Goal: Task Accomplishment & Management: Use online tool/utility

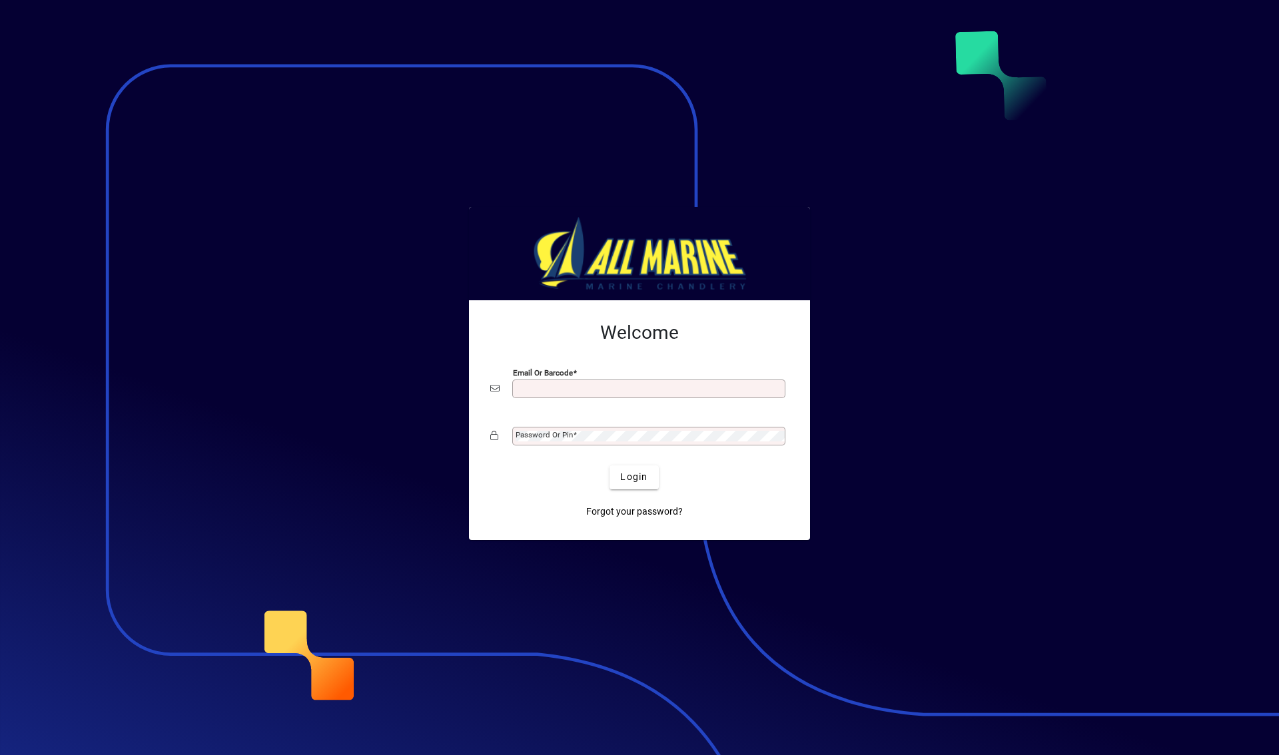
click at [540, 390] on input "Email or Barcode" at bounding box center [650, 389] width 269 height 11
type input "**********"
click at [536, 434] on mat-label "Password or Pin" at bounding box center [544, 434] width 57 height 9
click at [642, 484] on span "Login" at bounding box center [633, 477] width 27 height 14
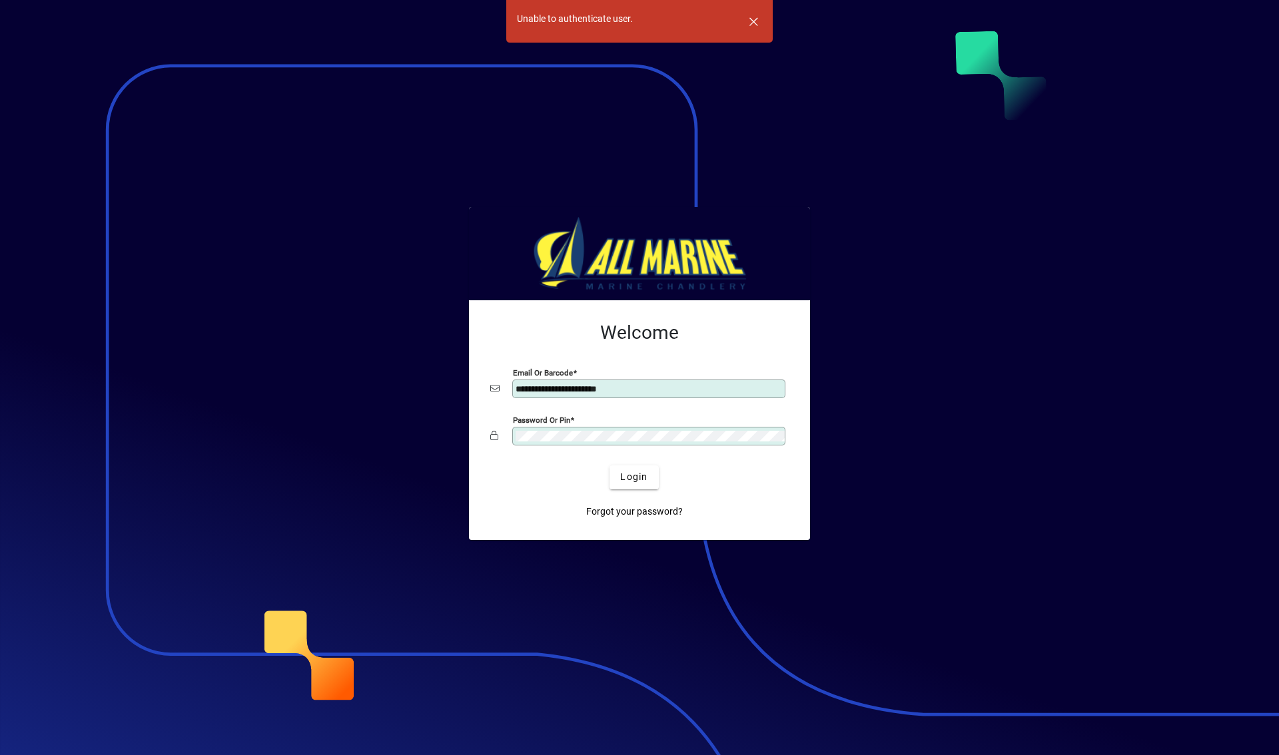
click at [341, 432] on app-login-layout "**********" at bounding box center [639, 377] width 1279 height 755
click at [634, 486] on span "submit" at bounding box center [634, 478] width 49 height 32
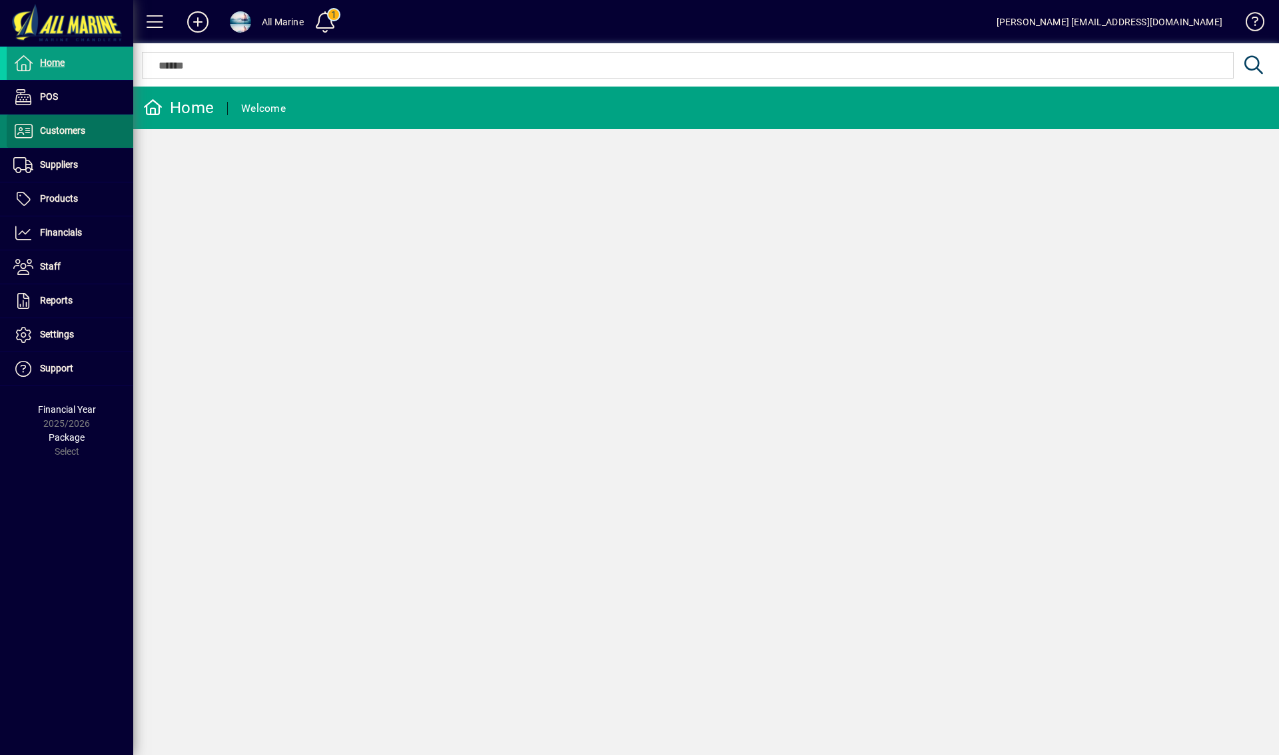
click at [77, 138] on span "Customers" at bounding box center [46, 131] width 79 height 16
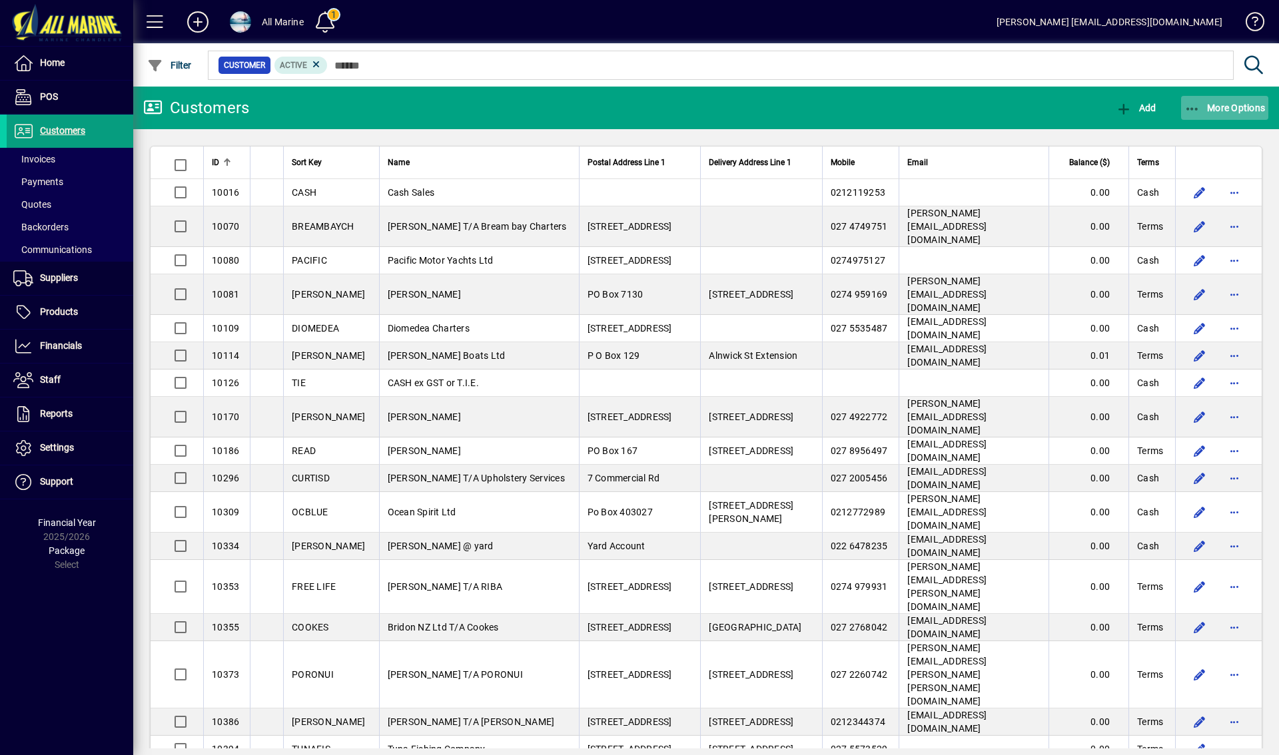
click at [1202, 108] on span "More Options" at bounding box center [1225, 108] width 81 height 11
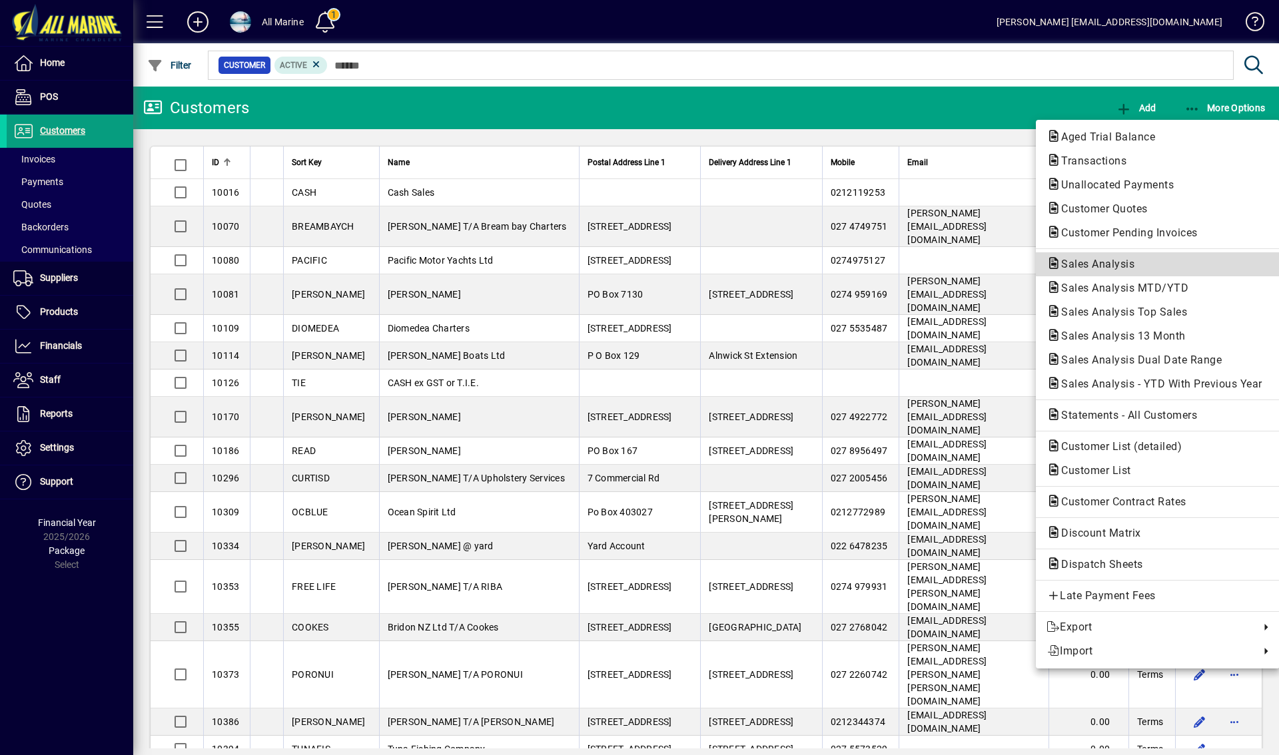
click at [1092, 265] on span "Sales Analysis" at bounding box center [1094, 264] width 95 height 13
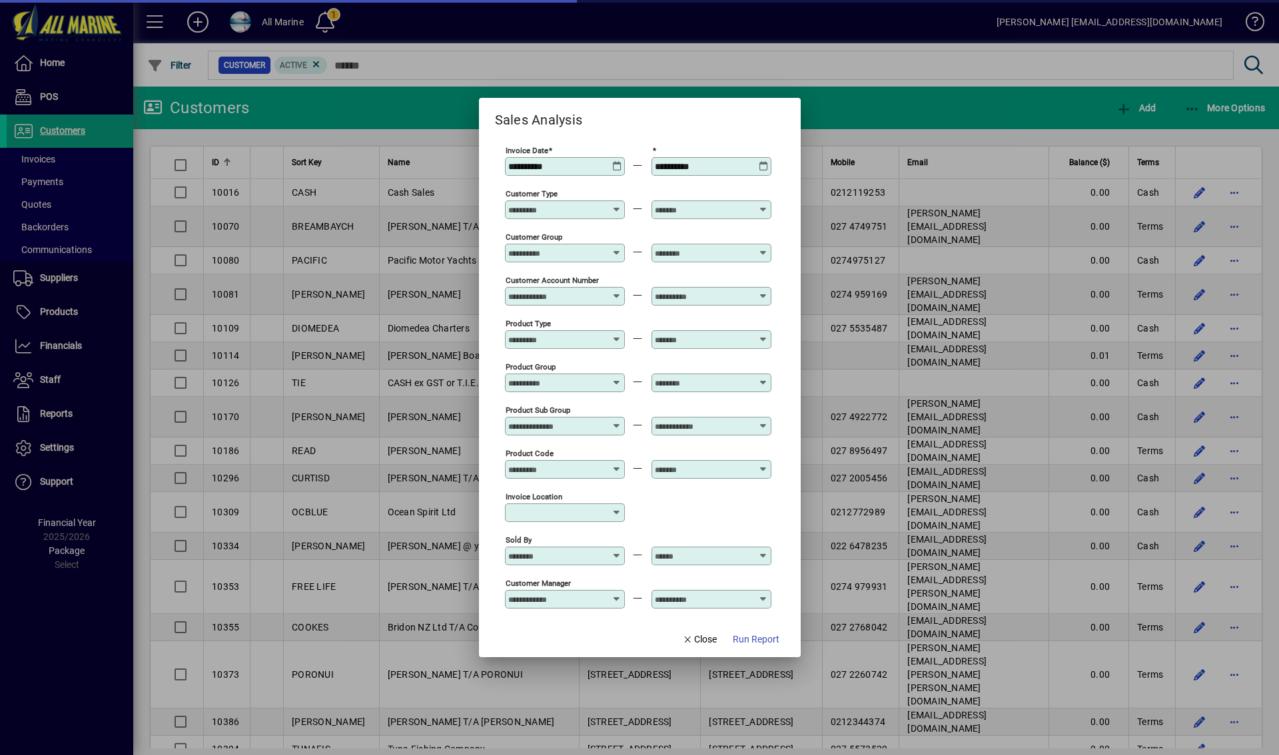
type input "**********"
click at [618, 161] on icon at bounding box center [617, 161] width 10 height 0
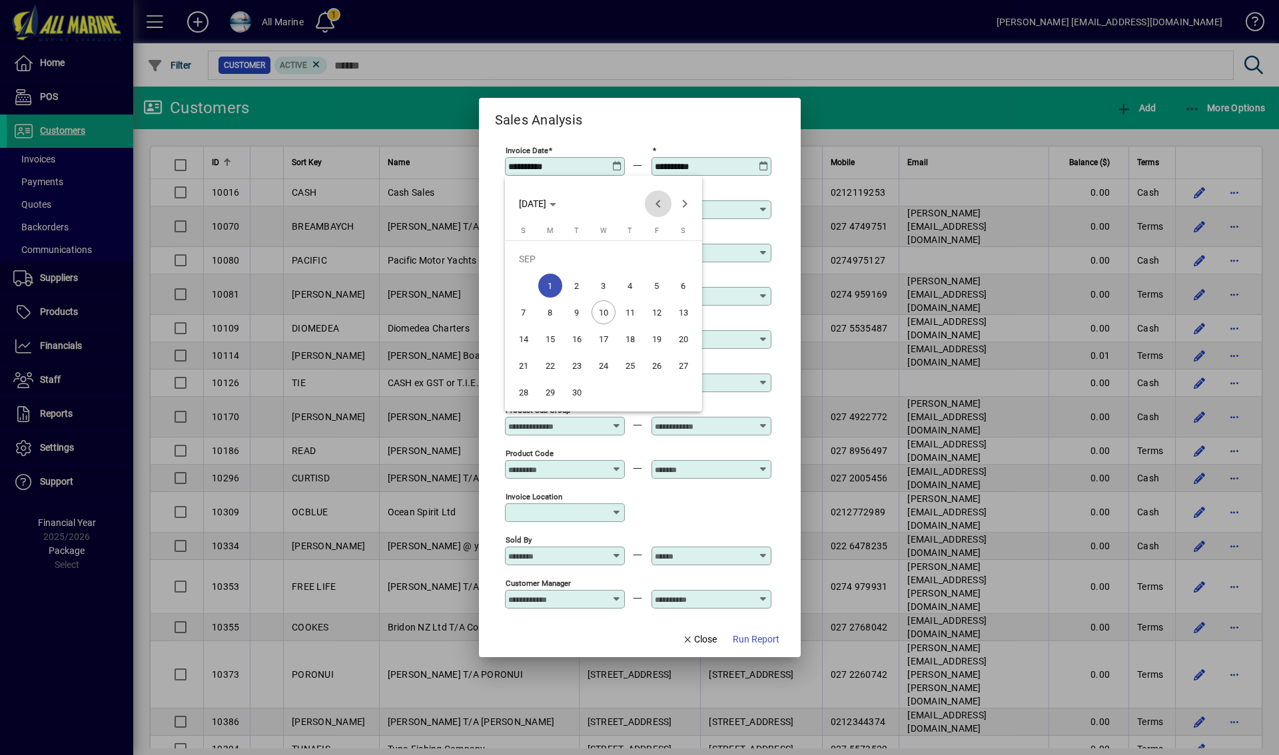
click at [662, 206] on span "Previous month" at bounding box center [658, 204] width 27 height 27
click at [556, 205] on polygon "Choose month and year" at bounding box center [553, 204] width 7 height 3
click at [537, 300] on span "2024" at bounding box center [533, 298] width 42 height 24
click at [679, 274] on span "APR" at bounding box center [673, 272] width 42 height 24
click at [554, 288] on span "1" at bounding box center [550, 286] width 24 height 24
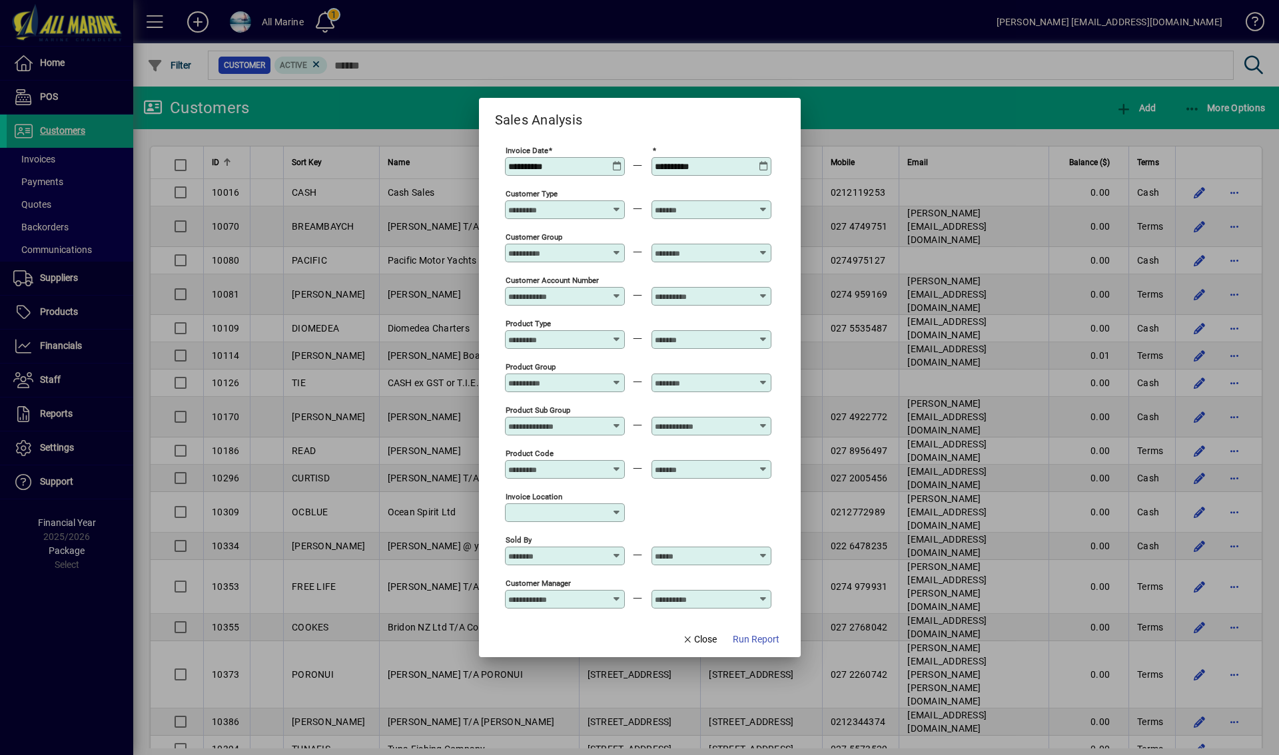
type input "**********"
click at [761, 161] on icon at bounding box center [764, 161] width 10 height 0
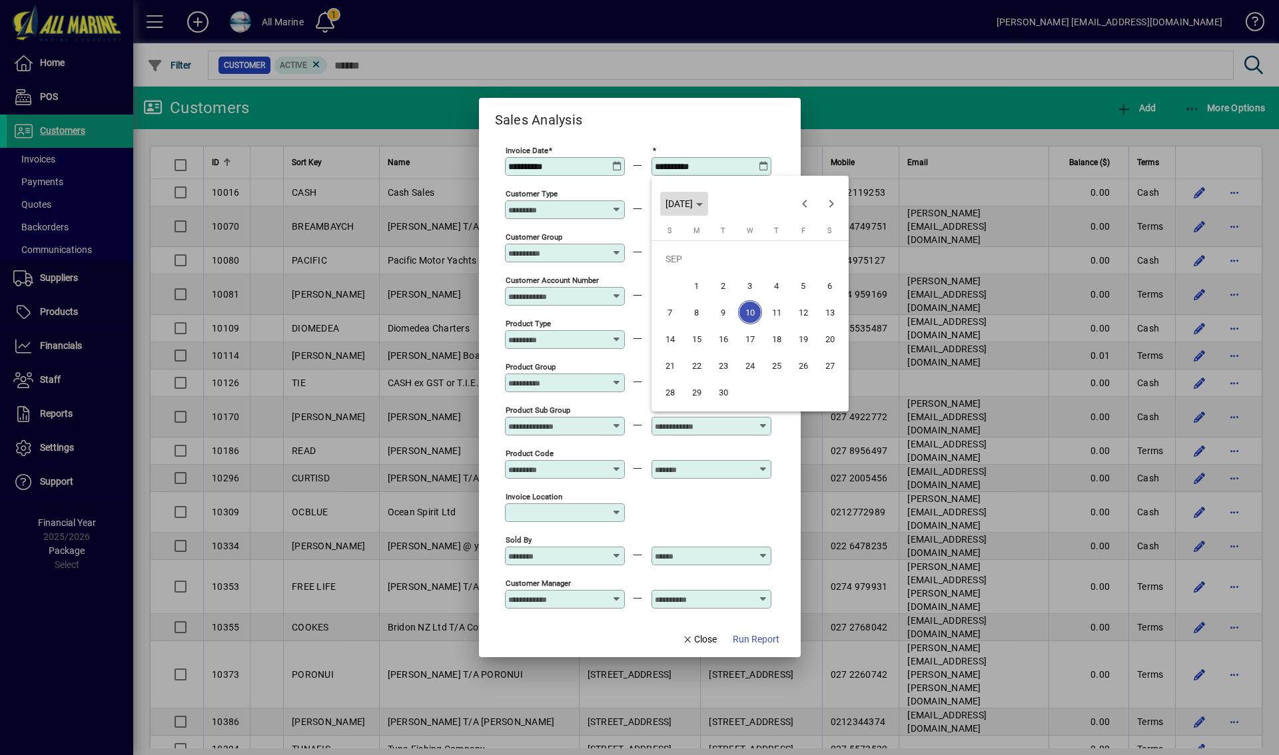
click at [703, 205] on polygon "Choose month and year" at bounding box center [699, 204] width 7 height 3
click at [682, 302] on span "2024" at bounding box center [680, 298] width 42 height 24
click at [684, 293] on span "MAY" at bounding box center [680, 298] width 42 height 24
click at [798, 366] on span "31" at bounding box center [803, 366] width 24 height 24
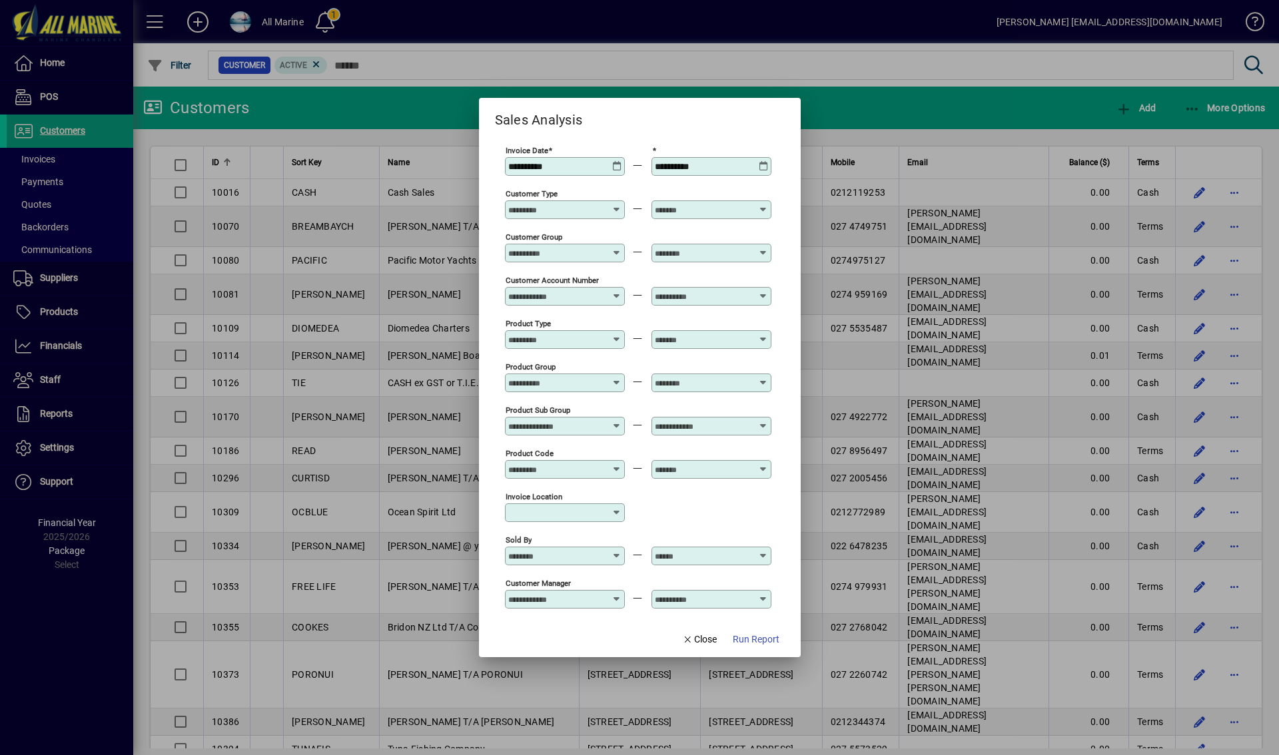
type input "**********"
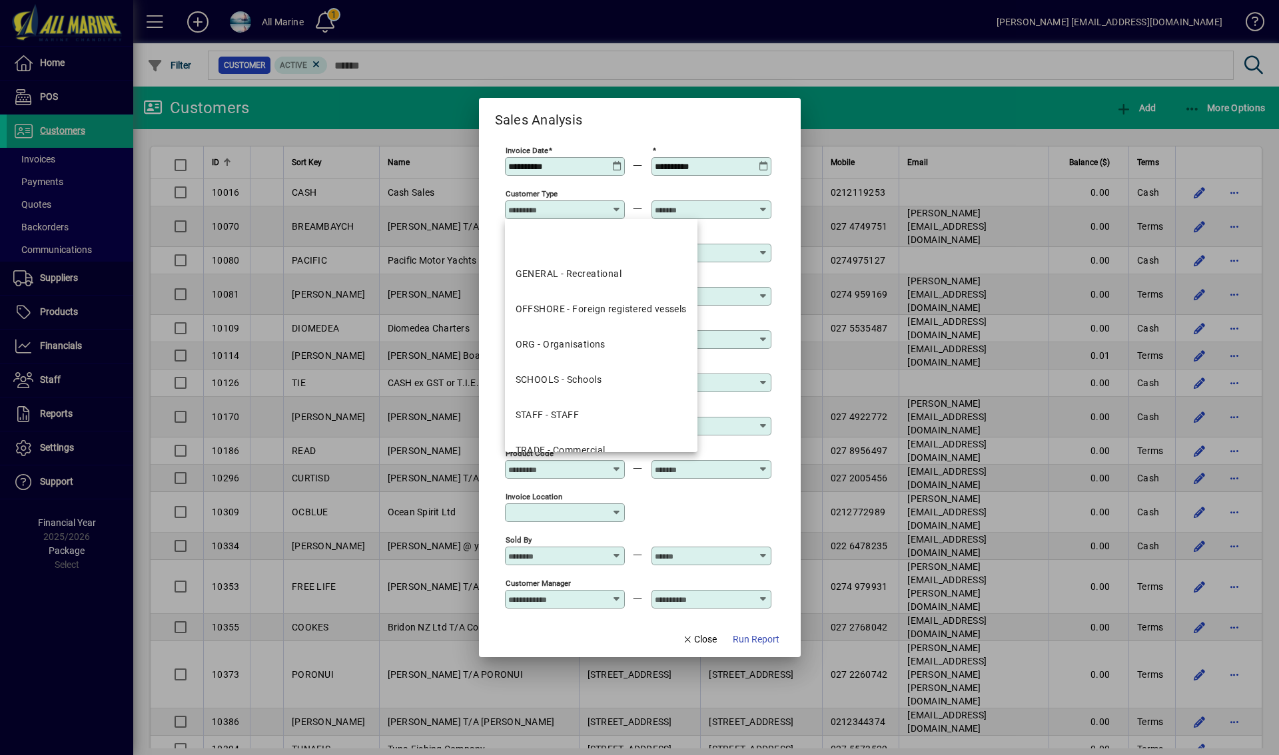
click at [592, 209] on input "Customer Type" at bounding box center [556, 210] width 97 height 11
click at [591, 306] on div "OFFSHORE - Foreign registered vessels" at bounding box center [601, 309] width 171 height 14
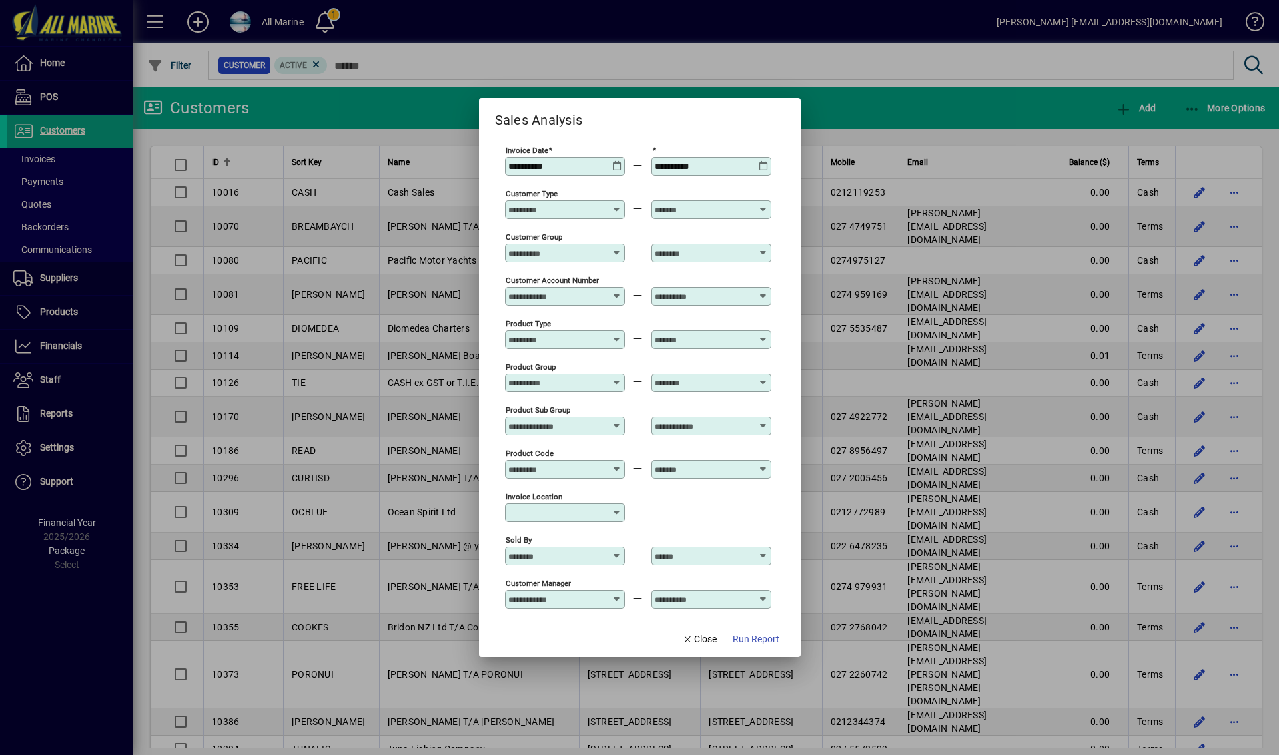
type input "**********"
click at [698, 202] on div at bounding box center [712, 210] width 120 height 19
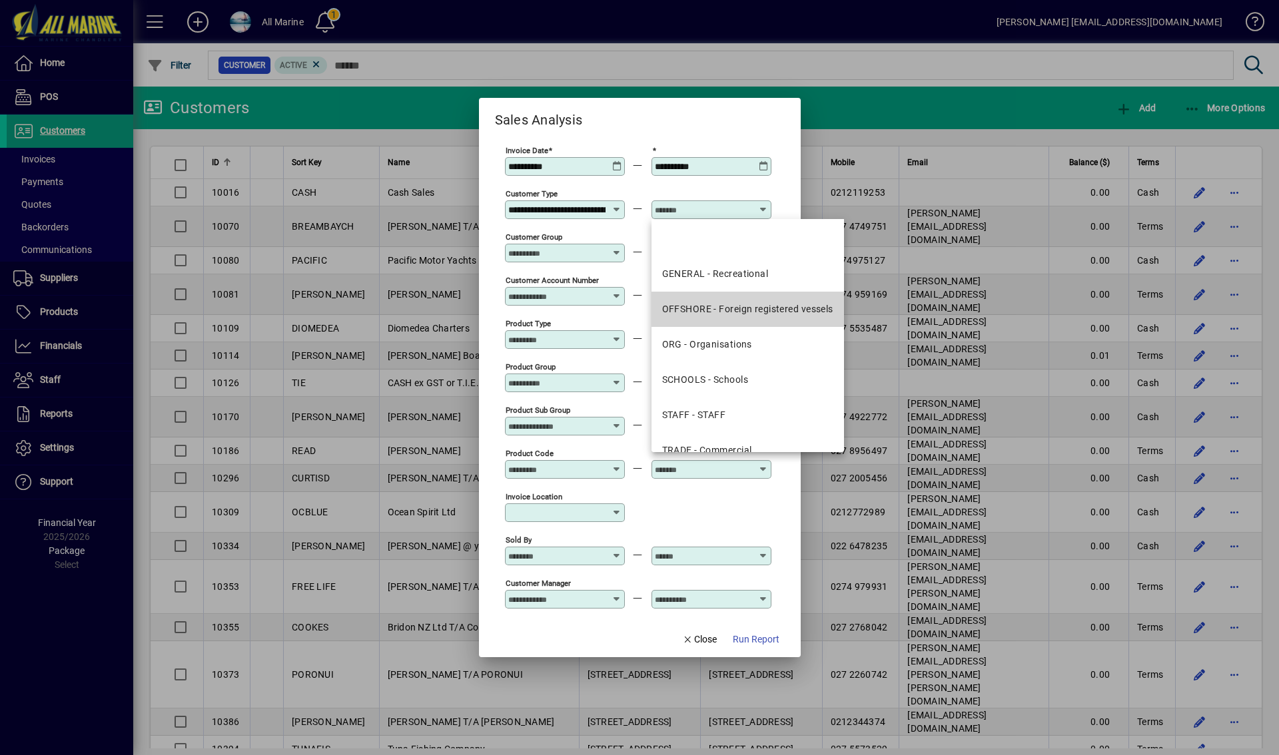
click at [717, 311] on div "OFFSHORE - Foreign registered vessels" at bounding box center [747, 309] width 171 height 14
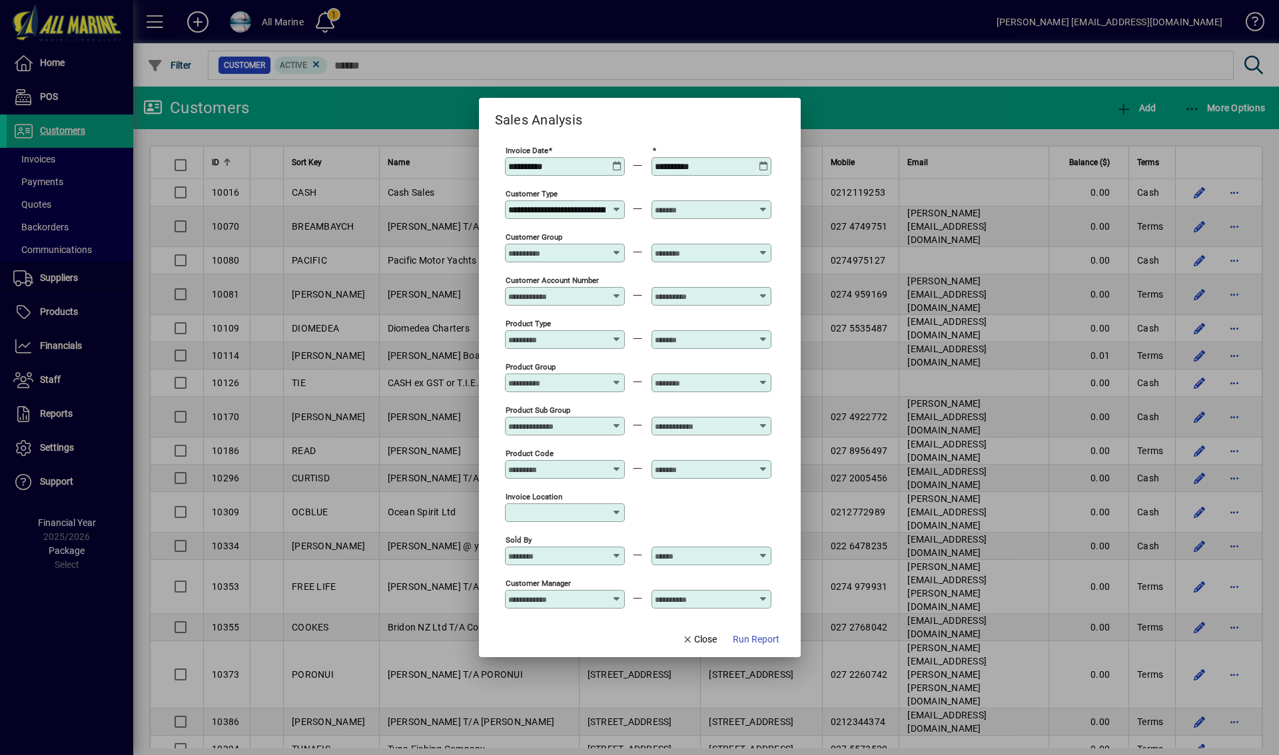
type input "**********"
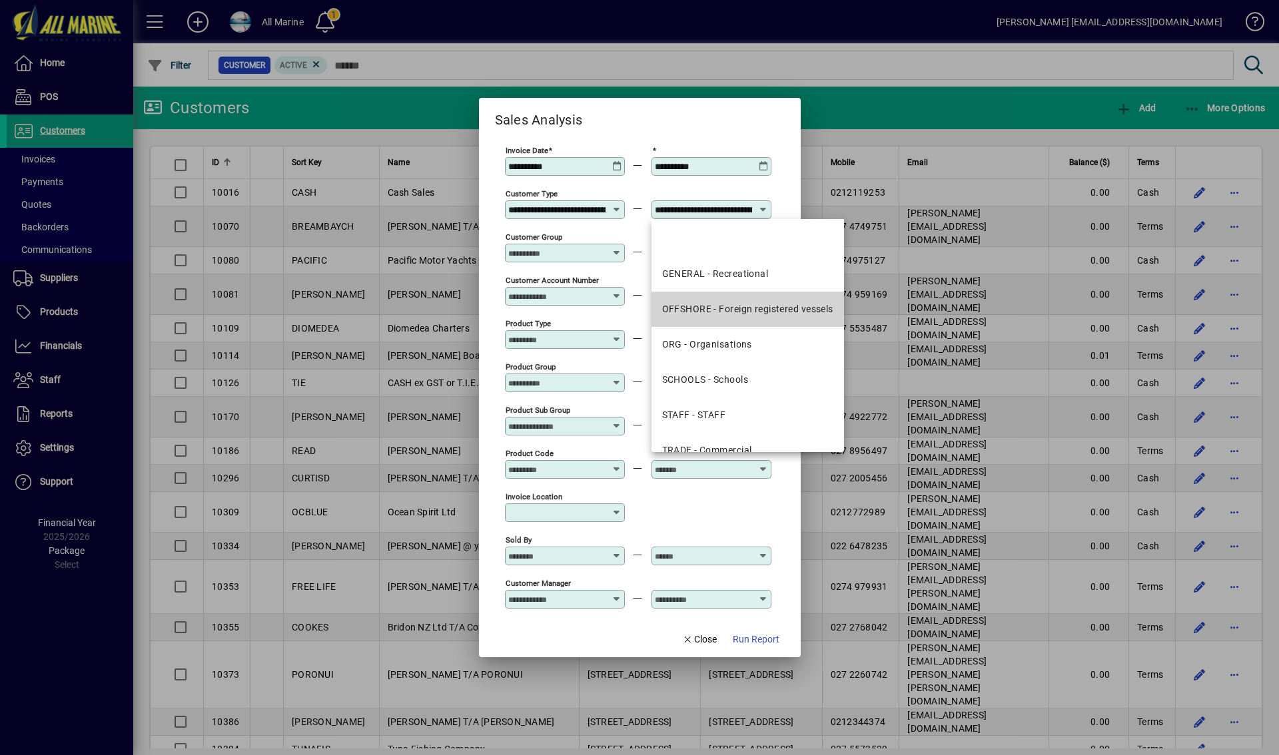
scroll to position [0, 72]
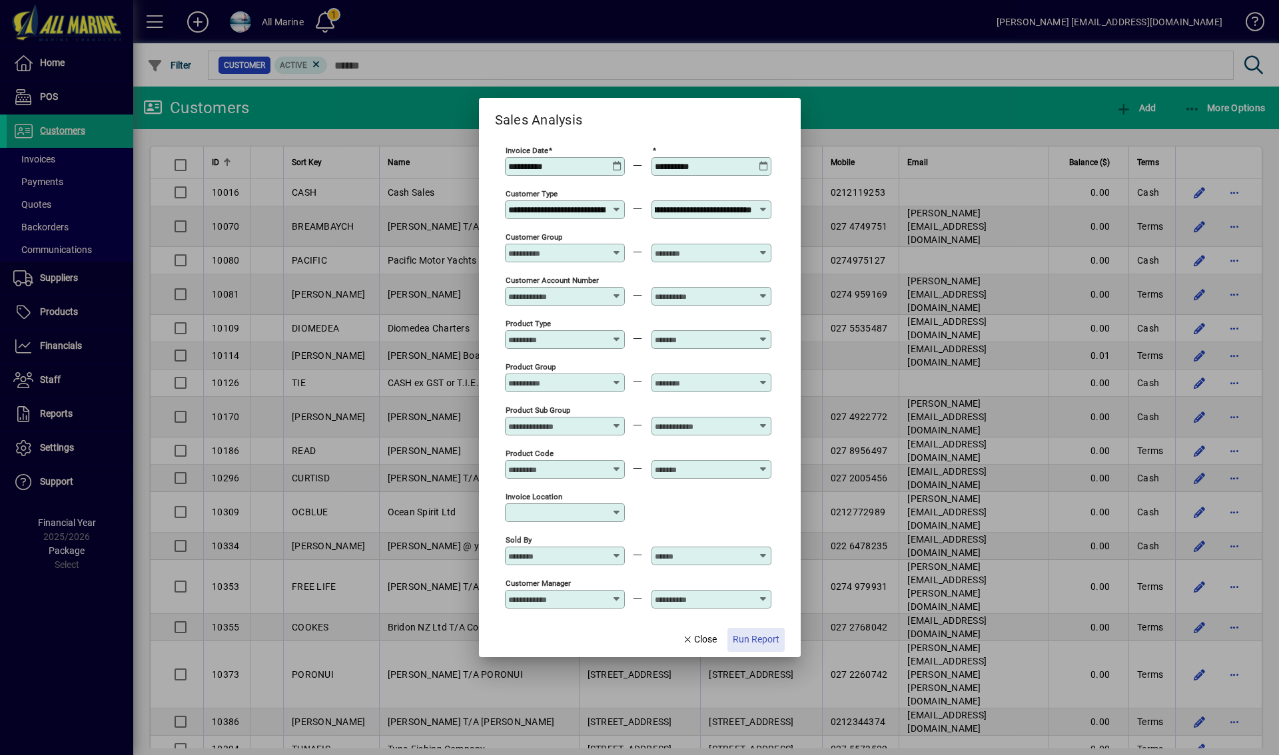
click at [760, 636] on span "Run Report" at bounding box center [756, 640] width 47 height 14
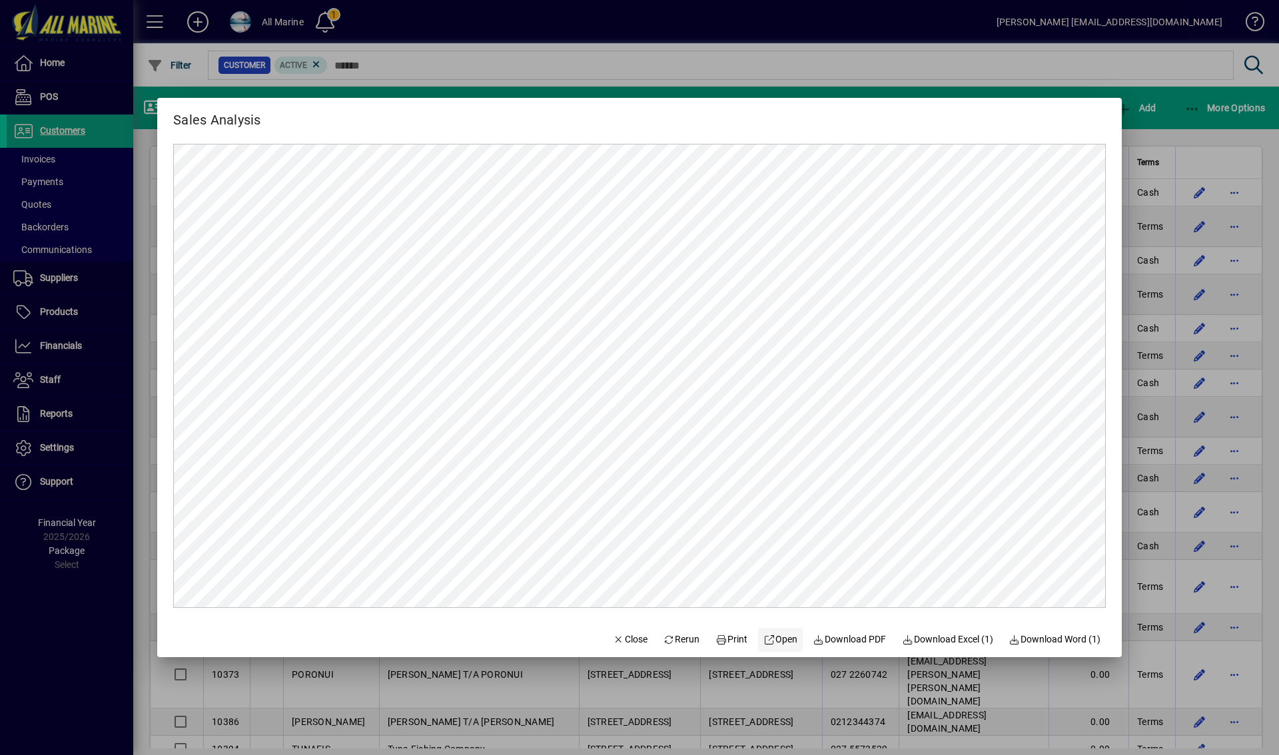
scroll to position [0, 0]
click at [851, 637] on span "Download PDF" at bounding box center [849, 640] width 73 height 14
click at [549, 23] on div at bounding box center [639, 377] width 1279 height 755
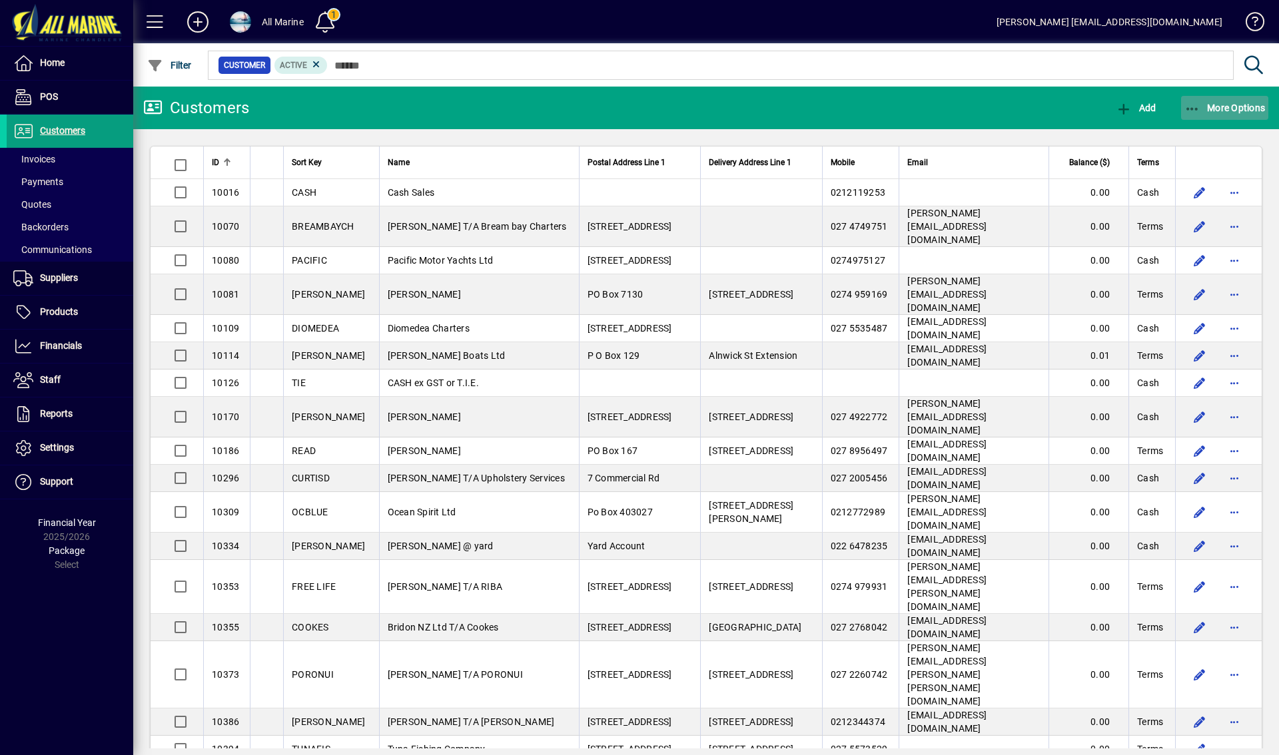
click at [1220, 114] on span "button" at bounding box center [1225, 108] width 88 height 32
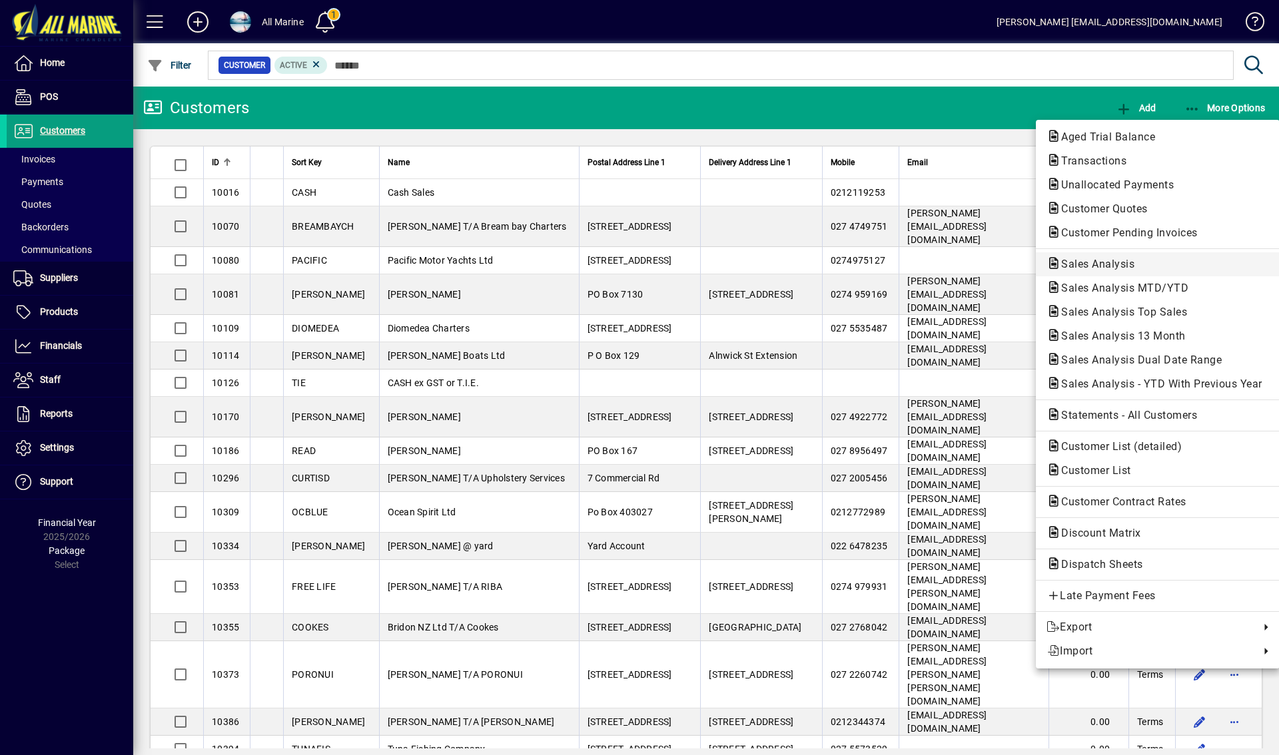
click at [1115, 262] on span "Sales Analysis" at bounding box center [1094, 264] width 95 height 13
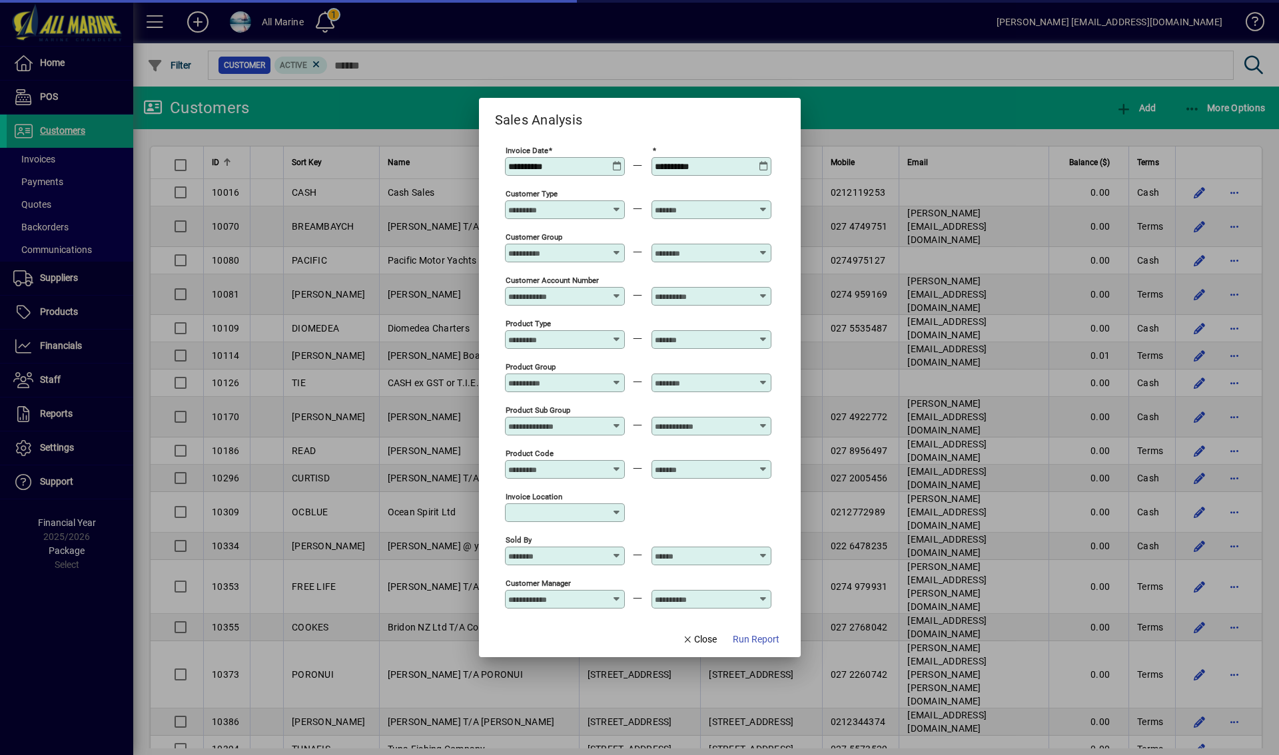
click at [614, 161] on icon at bounding box center [617, 161] width 10 height 0
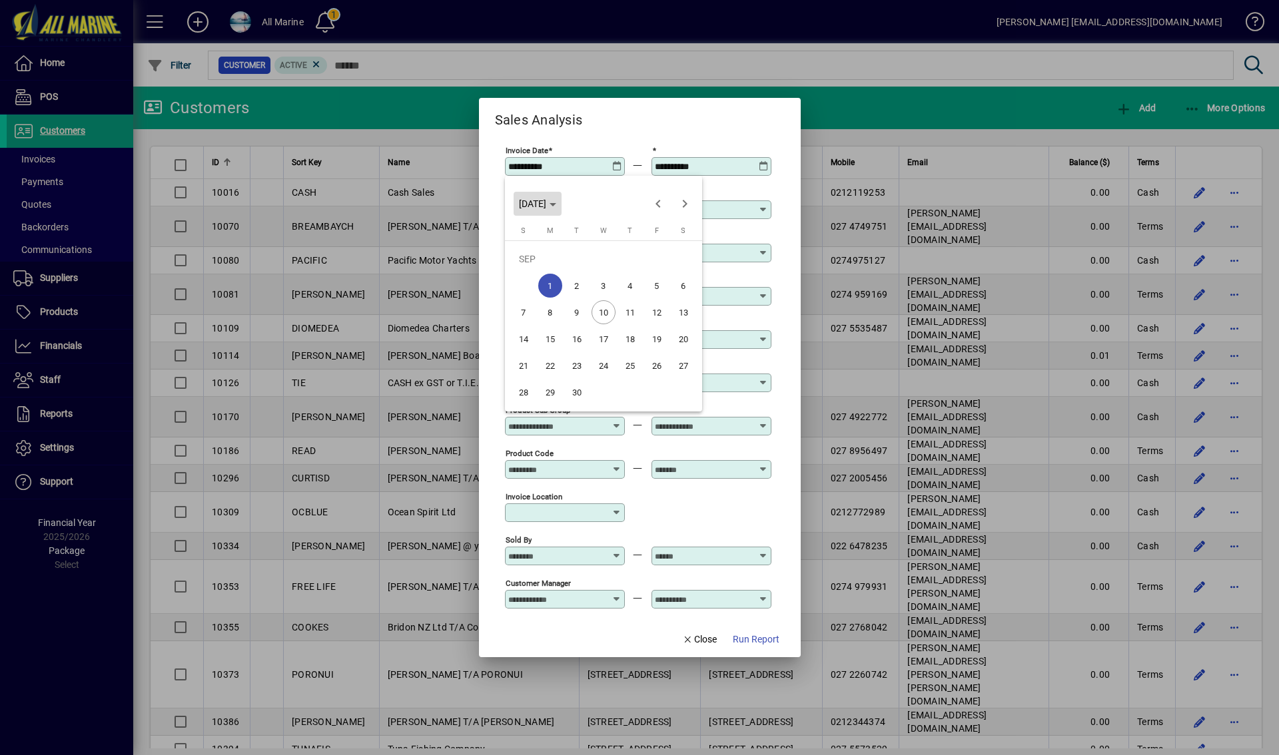
click at [556, 203] on polygon "Choose month and year" at bounding box center [553, 204] width 7 height 3
click at [538, 301] on span "2024" at bounding box center [533, 298] width 42 height 24
click at [578, 300] on span "JUN" at bounding box center [580, 298] width 42 height 24
click at [683, 259] on span "1" at bounding box center [684, 259] width 24 height 24
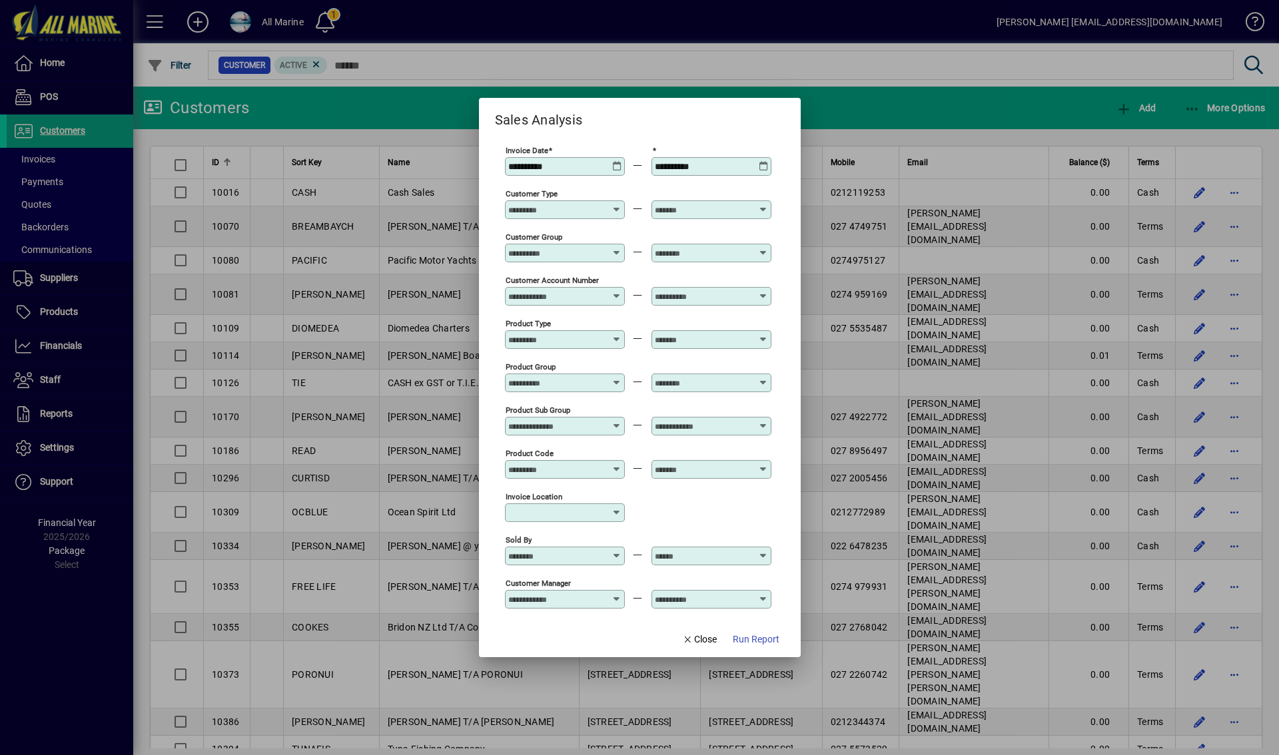
type input "**********"
click at [761, 161] on icon at bounding box center [764, 161] width 10 height 0
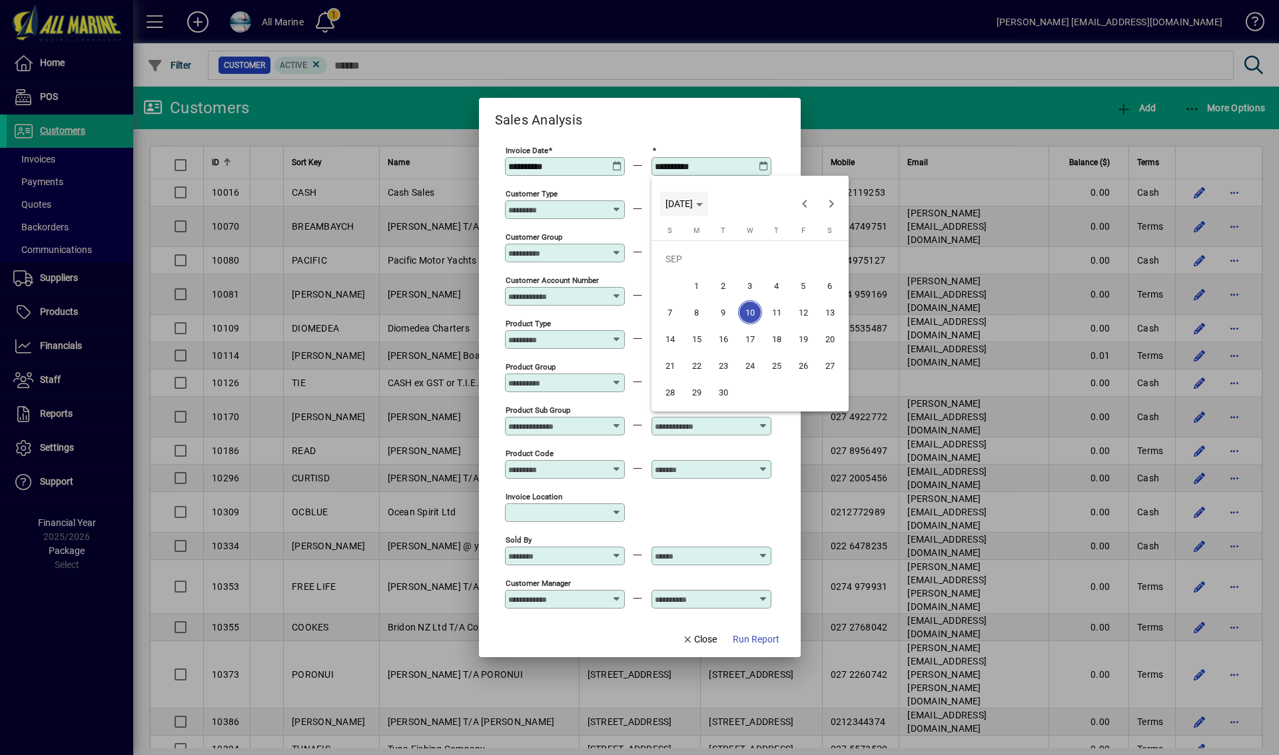
click at [703, 201] on span "WED SEP 10 2025" at bounding box center [684, 204] width 37 height 11
click at [671, 296] on span "2024" at bounding box center [680, 298] width 42 height 24
click at [763, 299] on span "JUL" at bounding box center [773, 298] width 42 height 24
click at [749, 388] on span "31" at bounding box center [750, 392] width 24 height 24
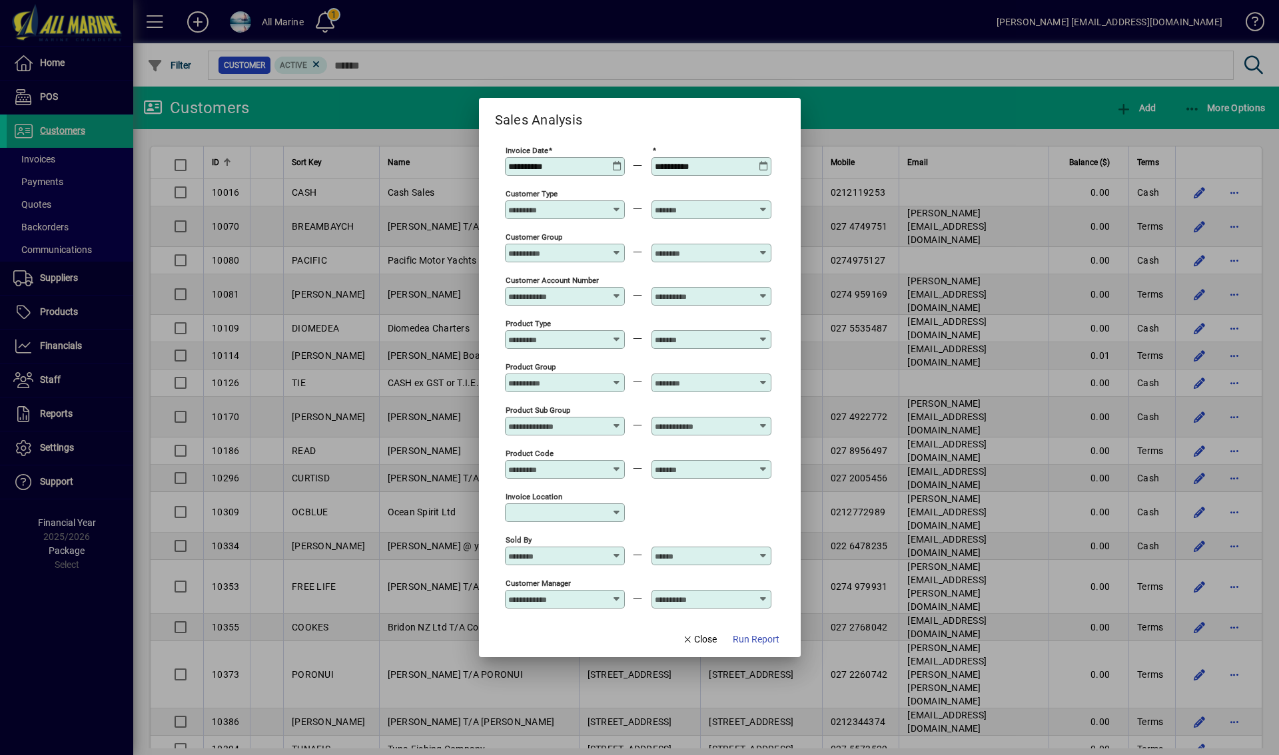
type input "**********"
click at [565, 210] on input "Customer Type" at bounding box center [556, 210] width 97 height 11
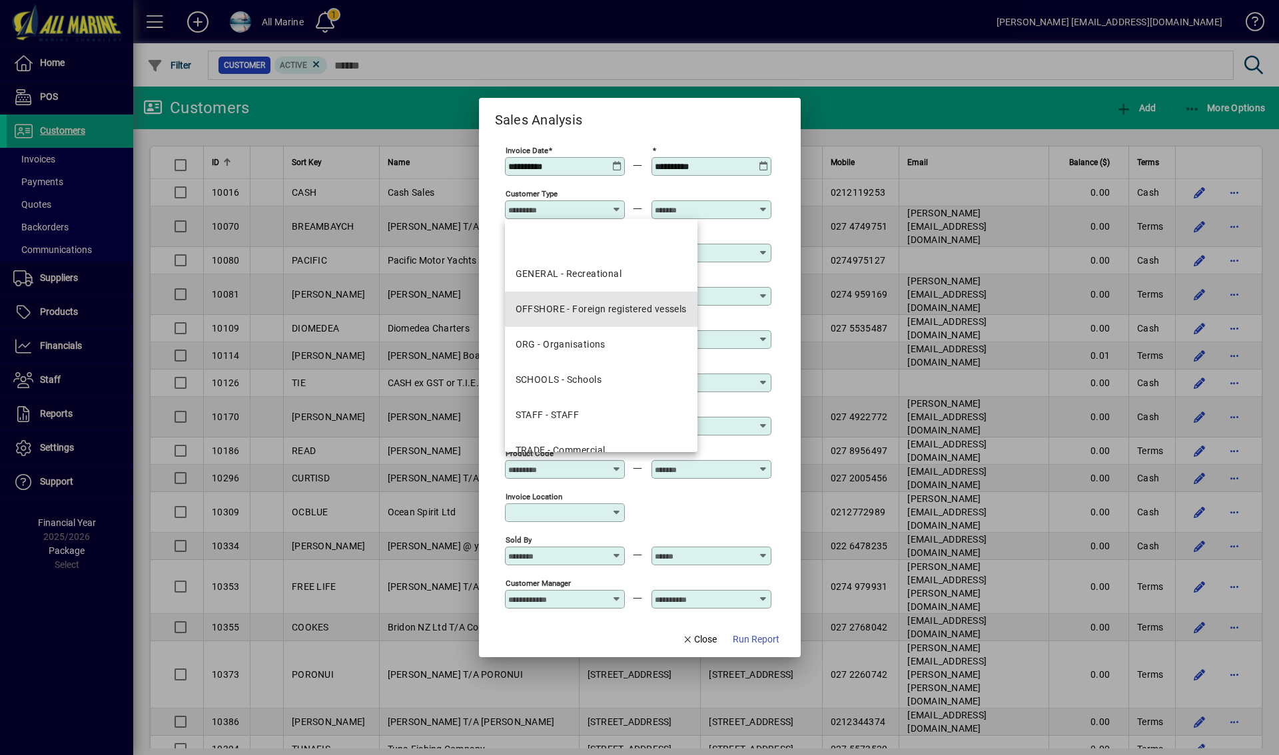
drag, startPoint x: 578, startPoint y: 310, endPoint x: 715, endPoint y: 206, distance: 172.6
click at [580, 310] on div "OFFSHORE - Foreign registered vessels" at bounding box center [601, 309] width 171 height 14
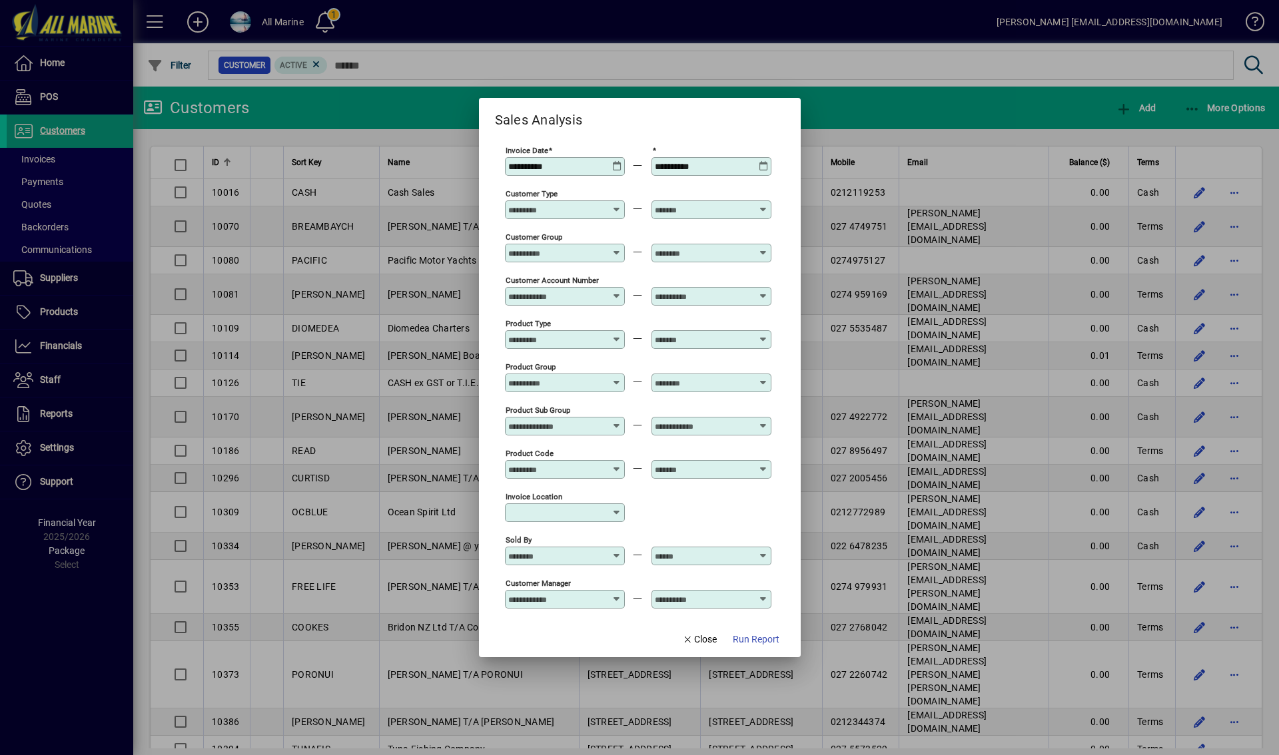
type input "**********"
click at [715, 211] on input "text" at bounding box center [703, 210] width 97 height 11
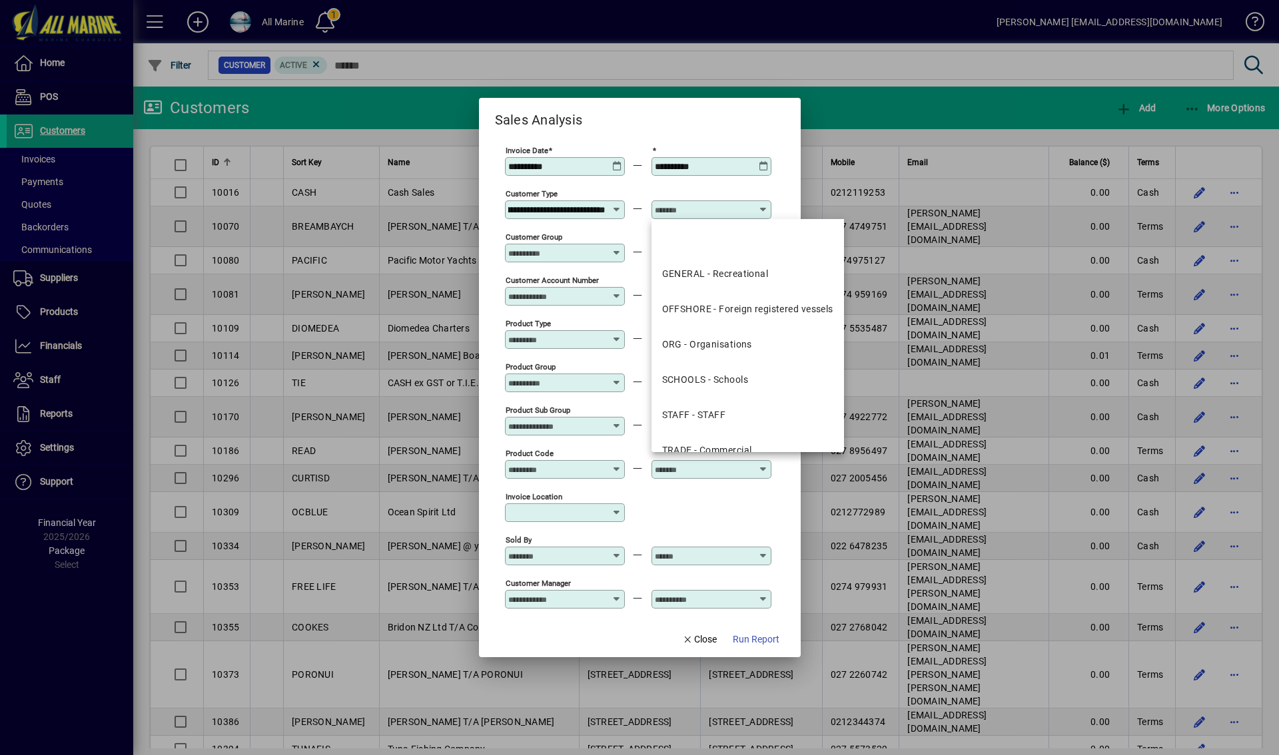
scroll to position [0, 0]
click at [723, 308] on div "OFFSHORE - Foreign registered vessels" at bounding box center [747, 309] width 171 height 14
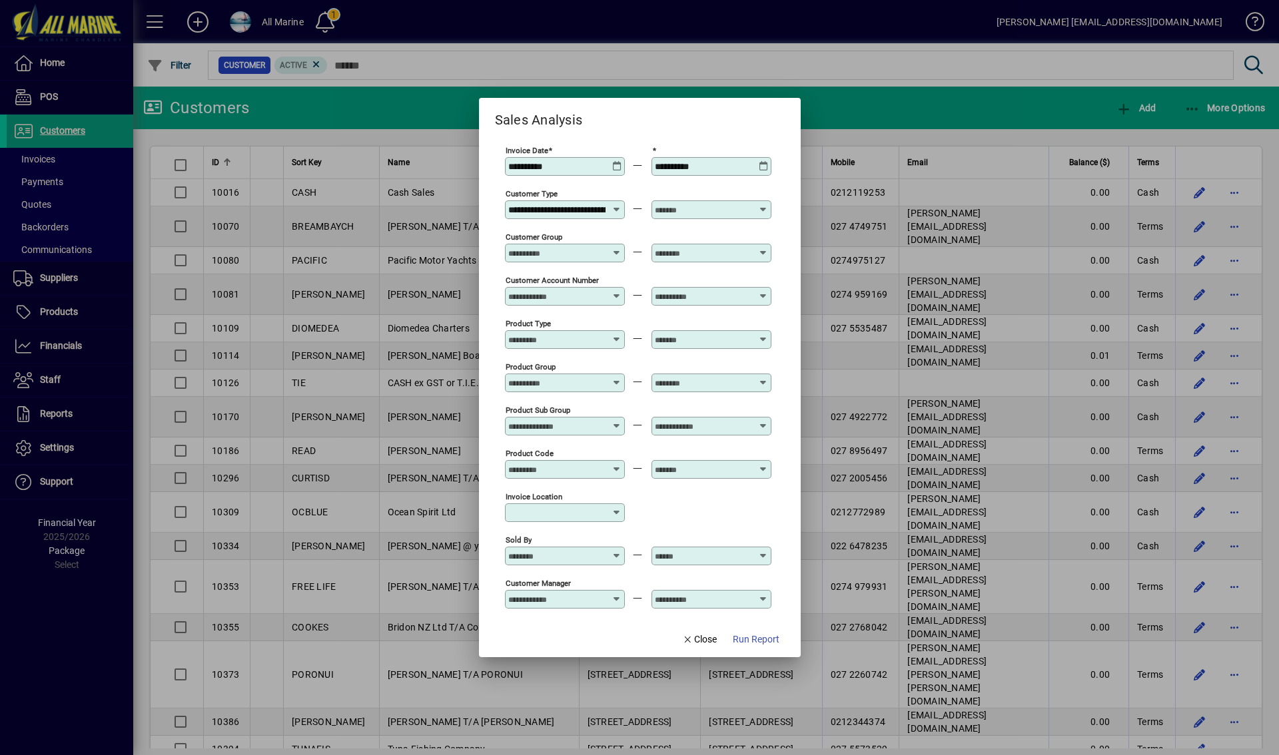
type input "**********"
click at [761, 636] on span "Run Report" at bounding box center [756, 640] width 47 height 14
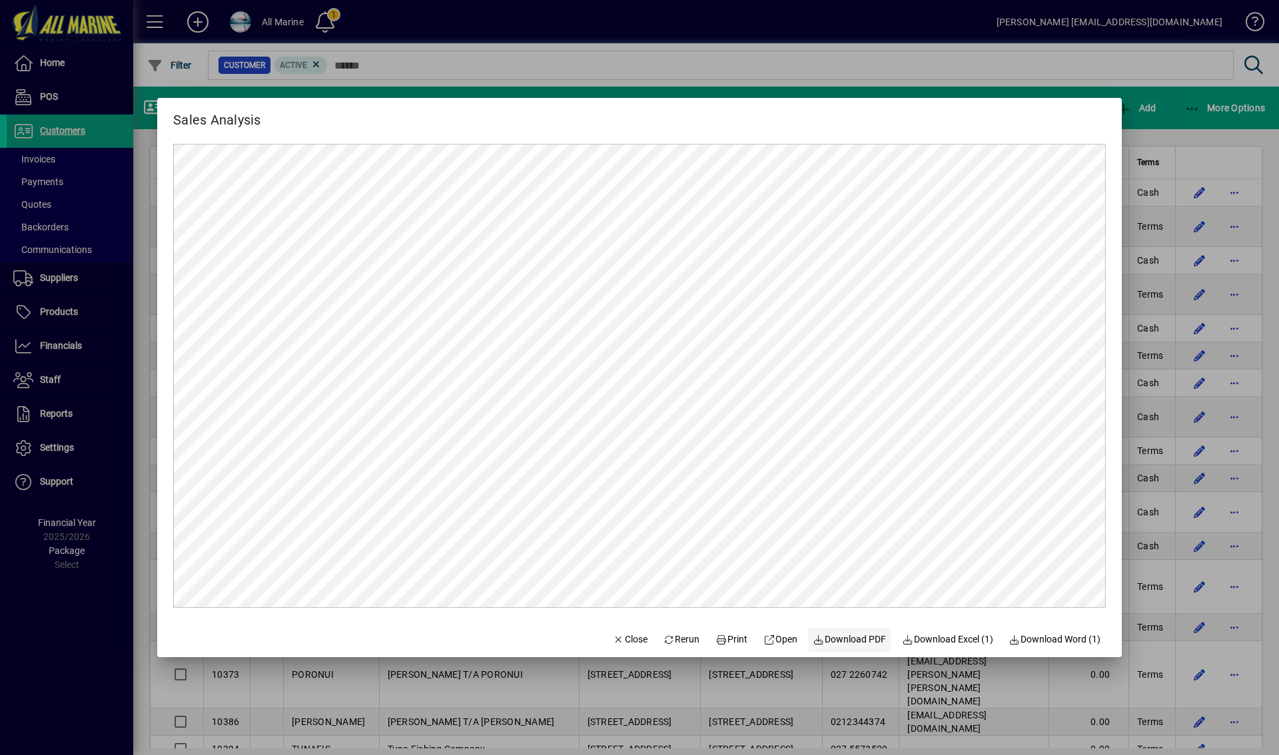
click at [850, 640] on span "Download PDF" at bounding box center [849, 640] width 73 height 14
click at [731, 55] on div at bounding box center [639, 377] width 1279 height 755
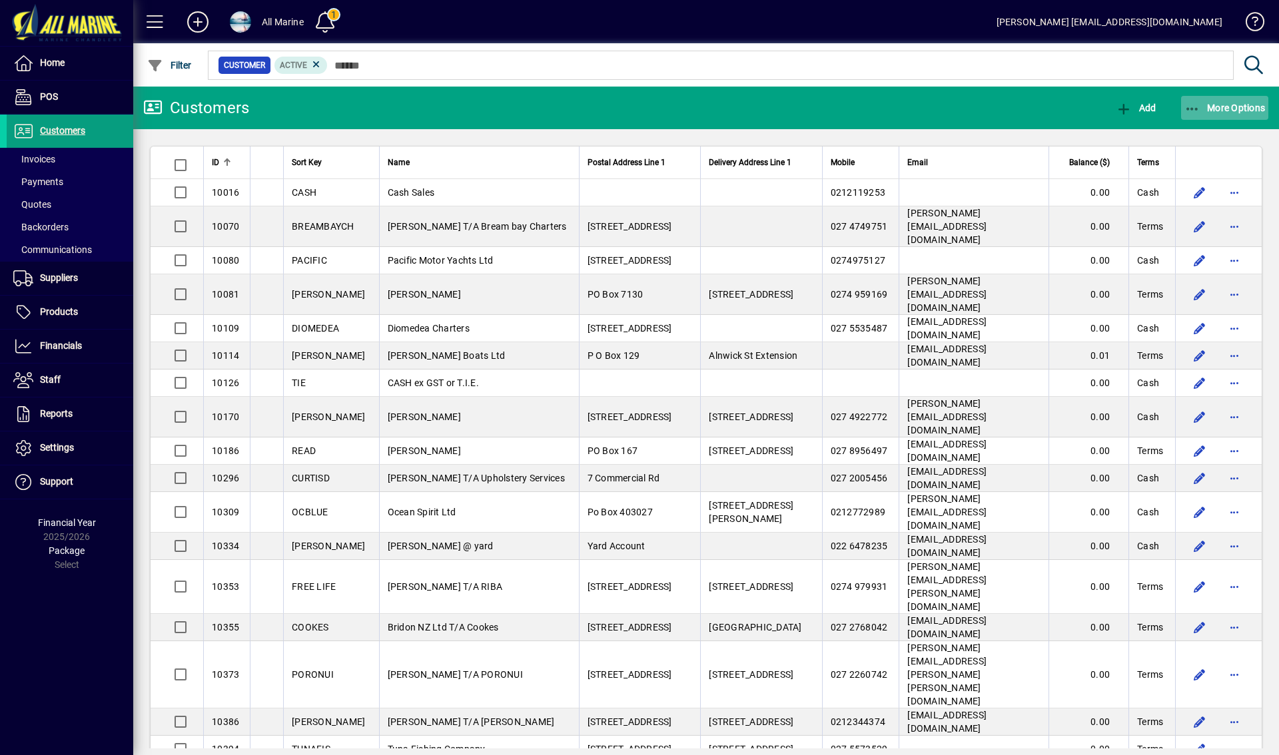
click at [1228, 104] on span "More Options" at bounding box center [1225, 108] width 81 height 11
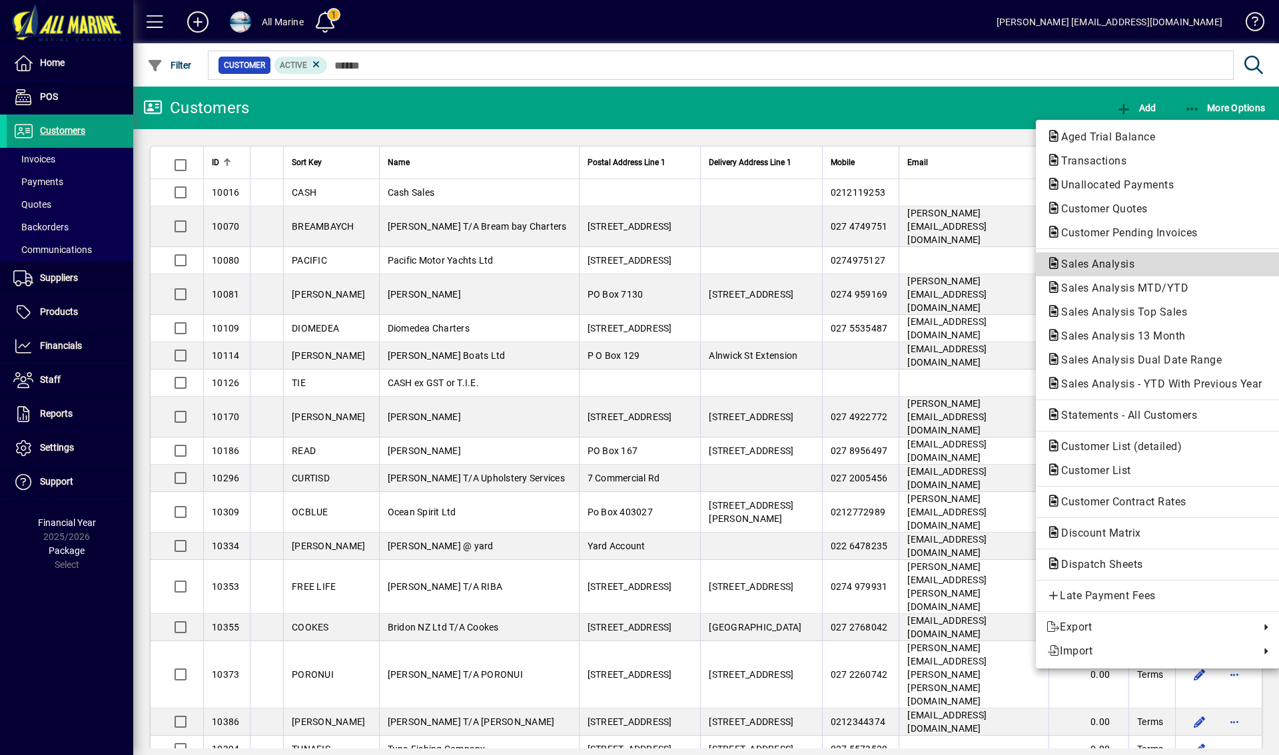
click at [1099, 266] on span "Sales Analysis" at bounding box center [1094, 264] width 95 height 13
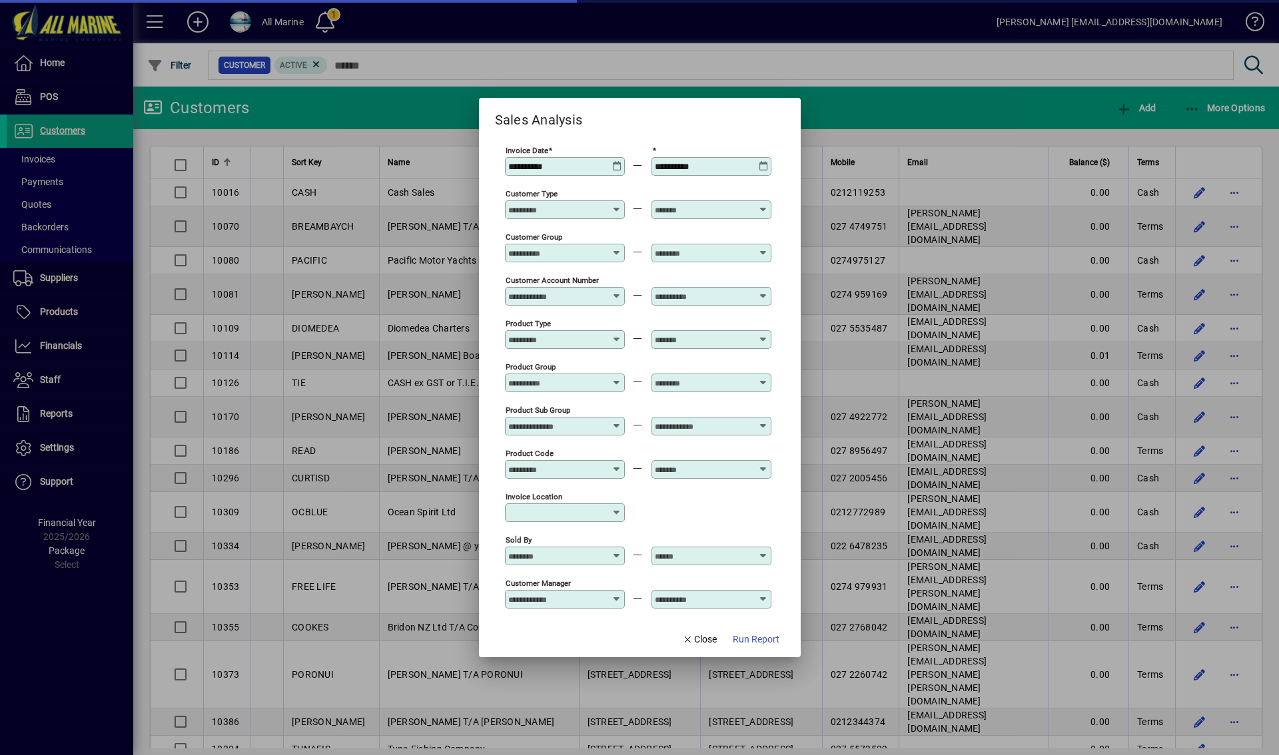
type input "**********"
click at [614, 161] on icon at bounding box center [617, 161] width 10 height 0
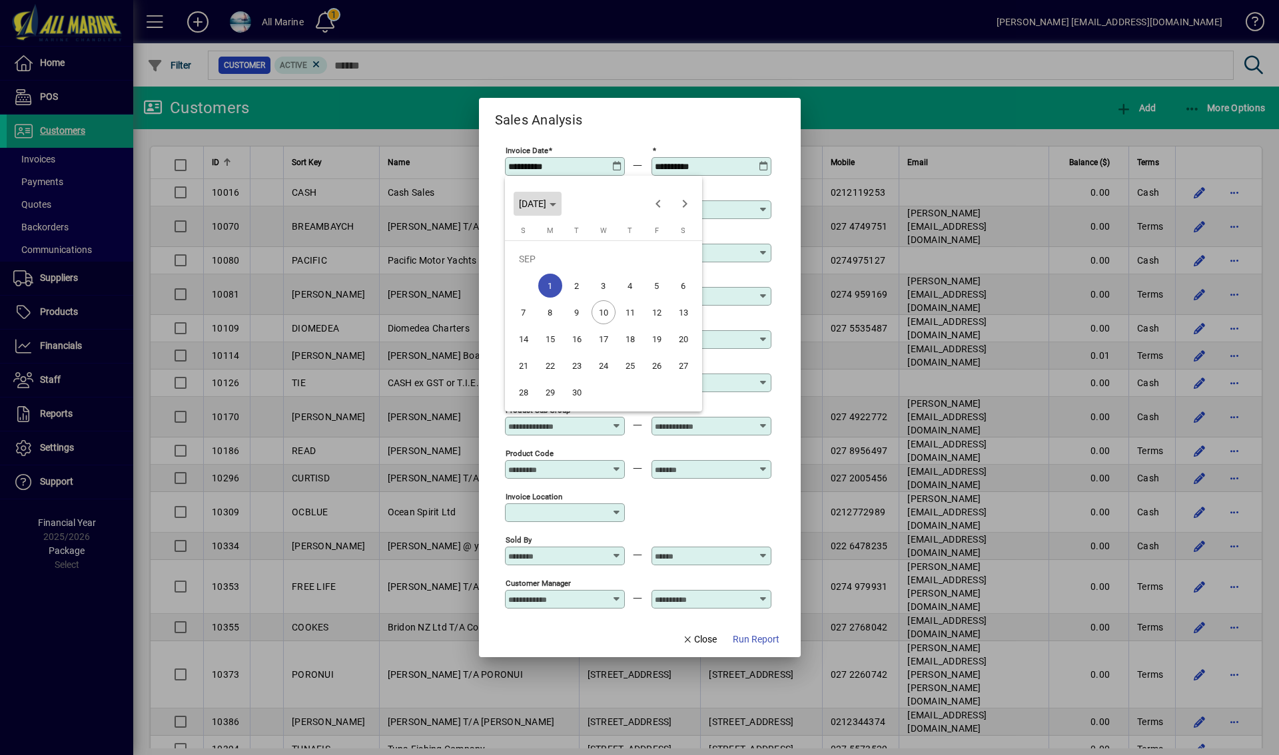
click at [556, 204] on polygon "Choose month and year" at bounding box center [553, 204] width 7 height 3
click at [528, 301] on span "2024" at bounding box center [533, 298] width 42 height 24
click at [671, 297] on span "AUG" at bounding box center [673, 298] width 42 height 24
drag, startPoint x: 626, startPoint y: 262, endPoint x: 676, endPoint y: 216, distance: 68.3
click at [626, 262] on span "1" at bounding box center [630, 259] width 24 height 24
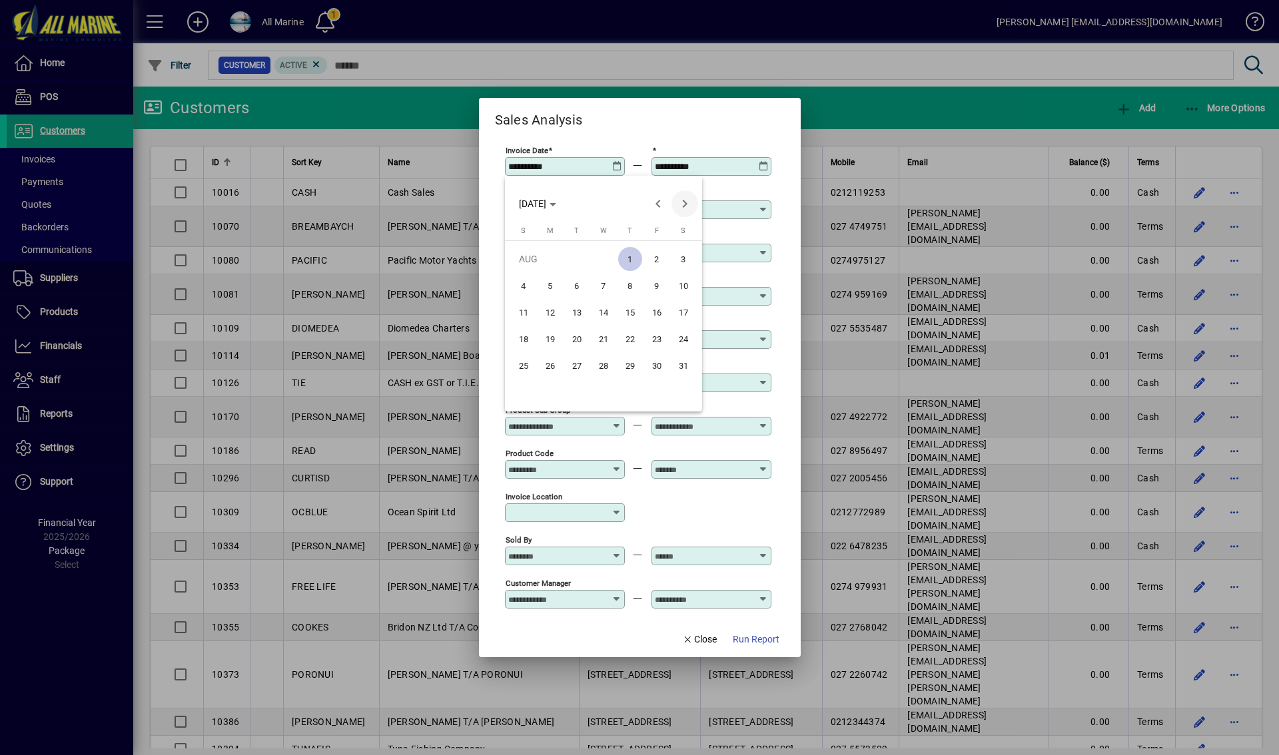
type input "**********"
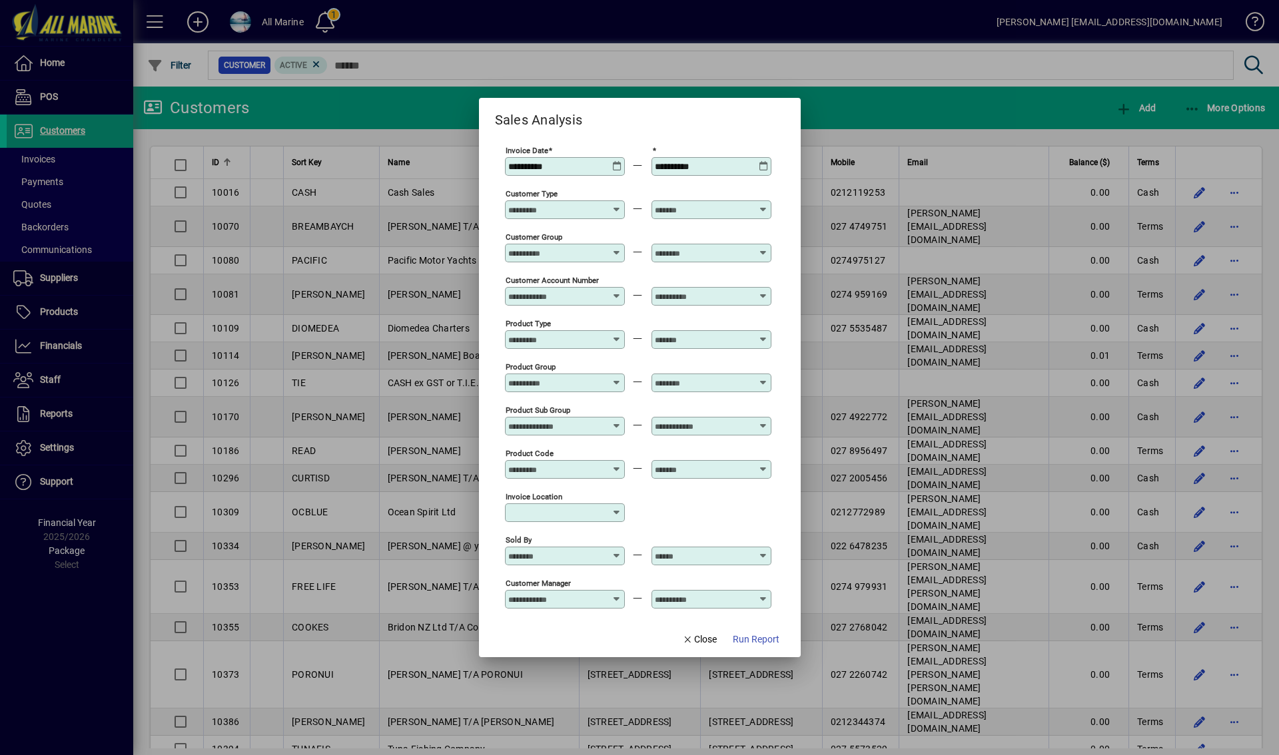
click at [762, 161] on icon at bounding box center [764, 161] width 10 height 0
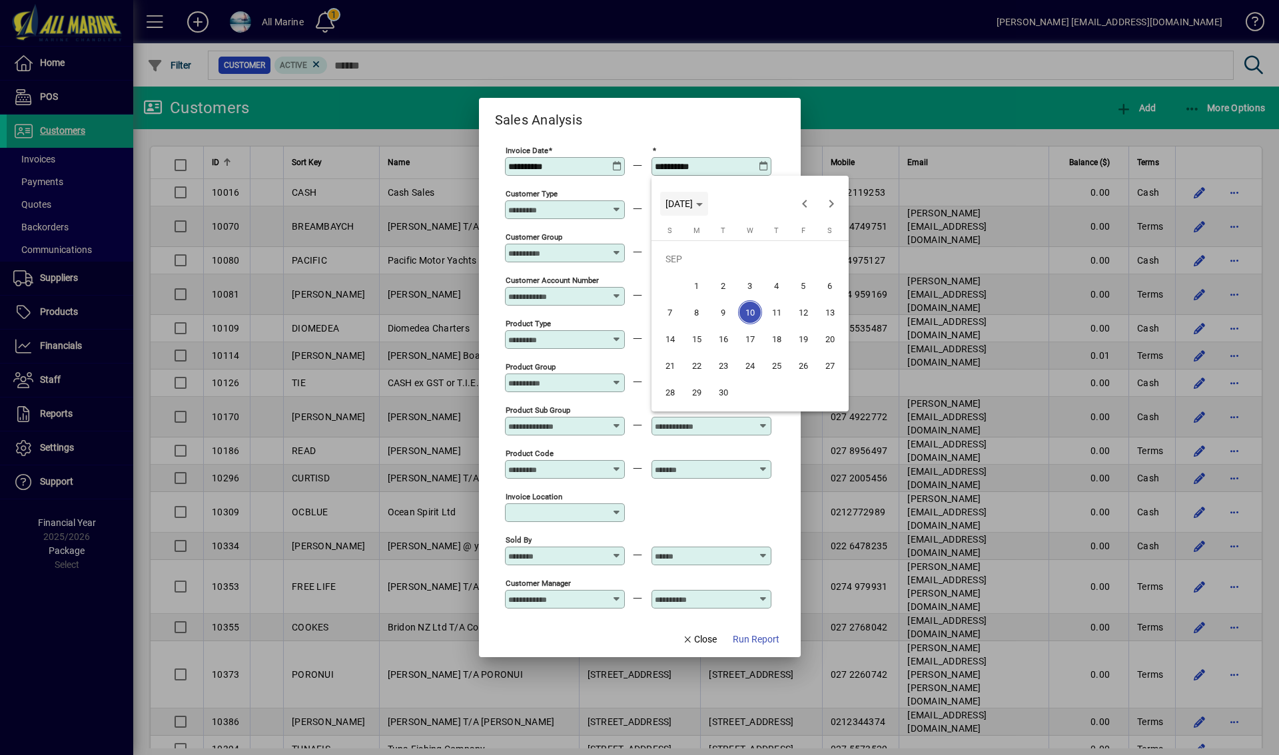
click at [708, 207] on span "Choose month and year" at bounding box center [684, 204] width 48 height 32
click at [674, 295] on span "2024" at bounding box center [680, 298] width 42 height 24
click at [684, 323] on span "SEP" at bounding box center [680, 325] width 42 height 24
click at [694, 394] on span "30" at bounding box center [697, 392] width 24 height 24
type input "**********"
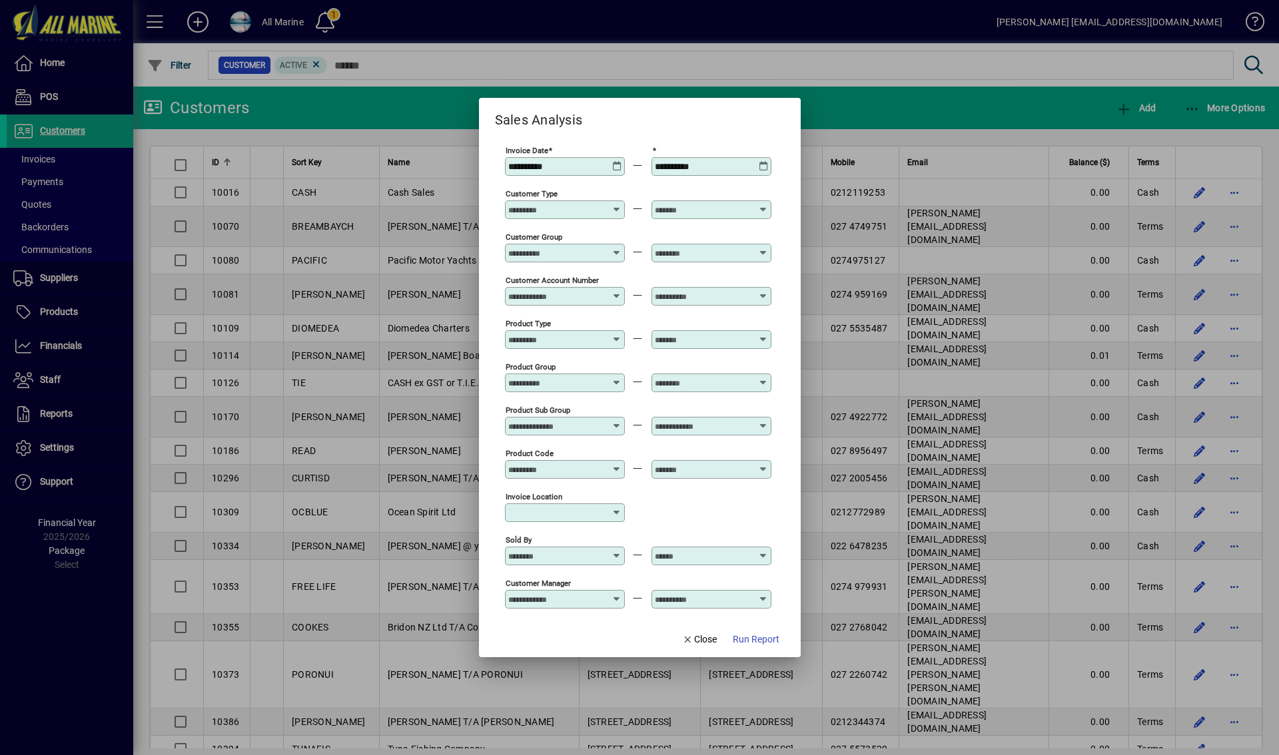
click at [561, 207] on input "Customer Type" at bounding box center [556, 210] width 97 height 11
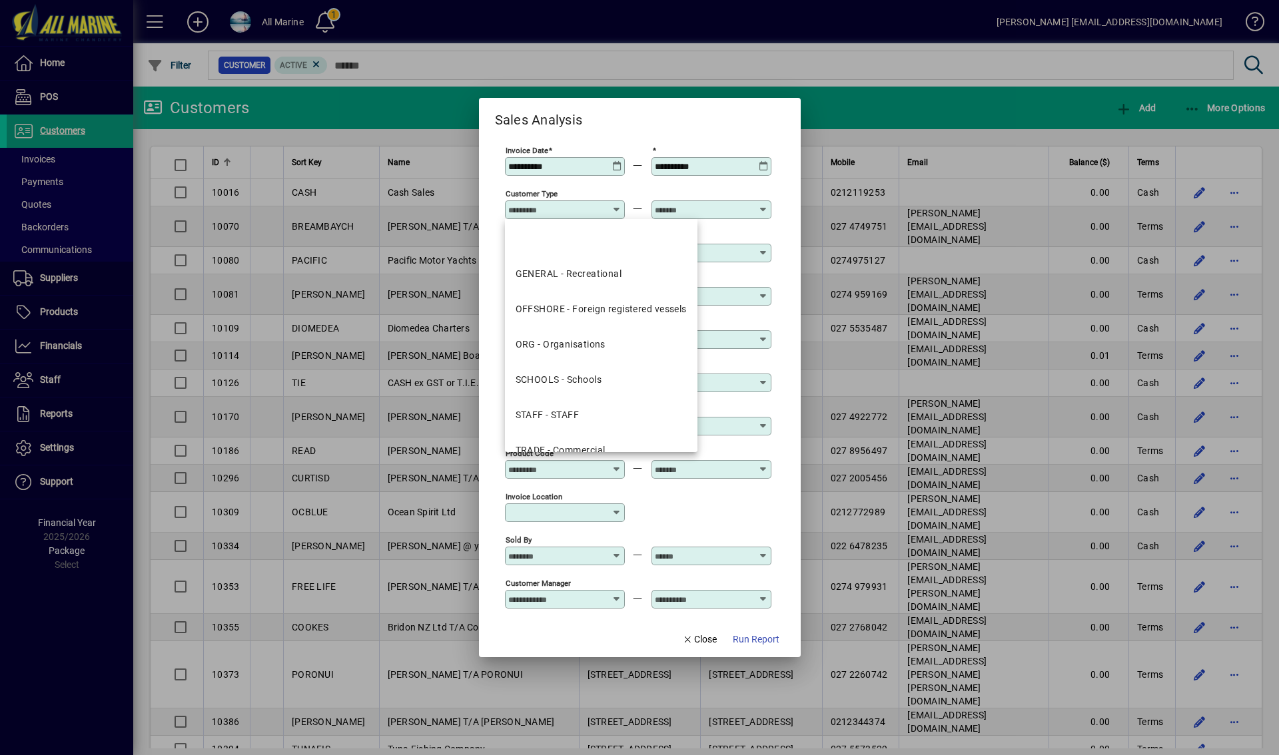
drag, startPoint x: 567, startPoint y: 314, endPoint x: 658, endPoint y: 254, distance: 108.6
click at [569, 313] on div "OFFSHORE - Foreign registered vessels" at bounding box center [601, 309] width 171 height 14
type input "**********"
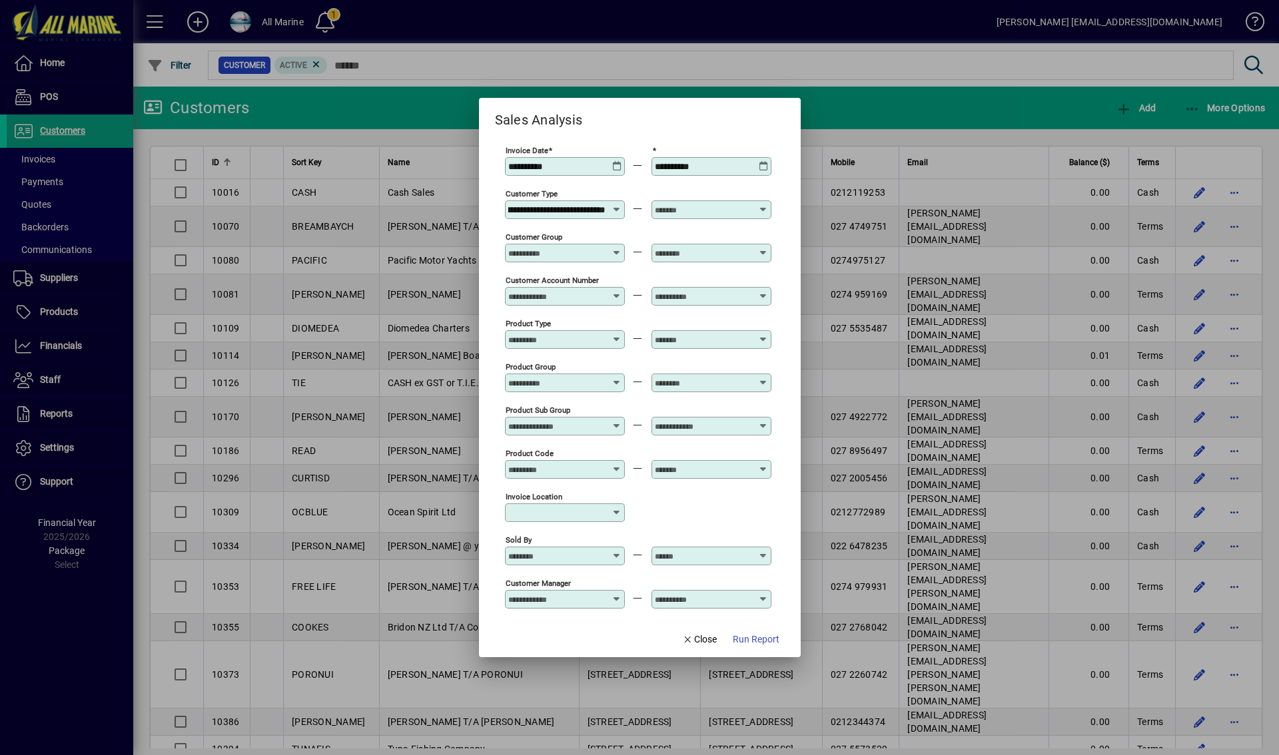
click at [721, 215] on input "text" at bounding box center [703, 210] width 97 height 11
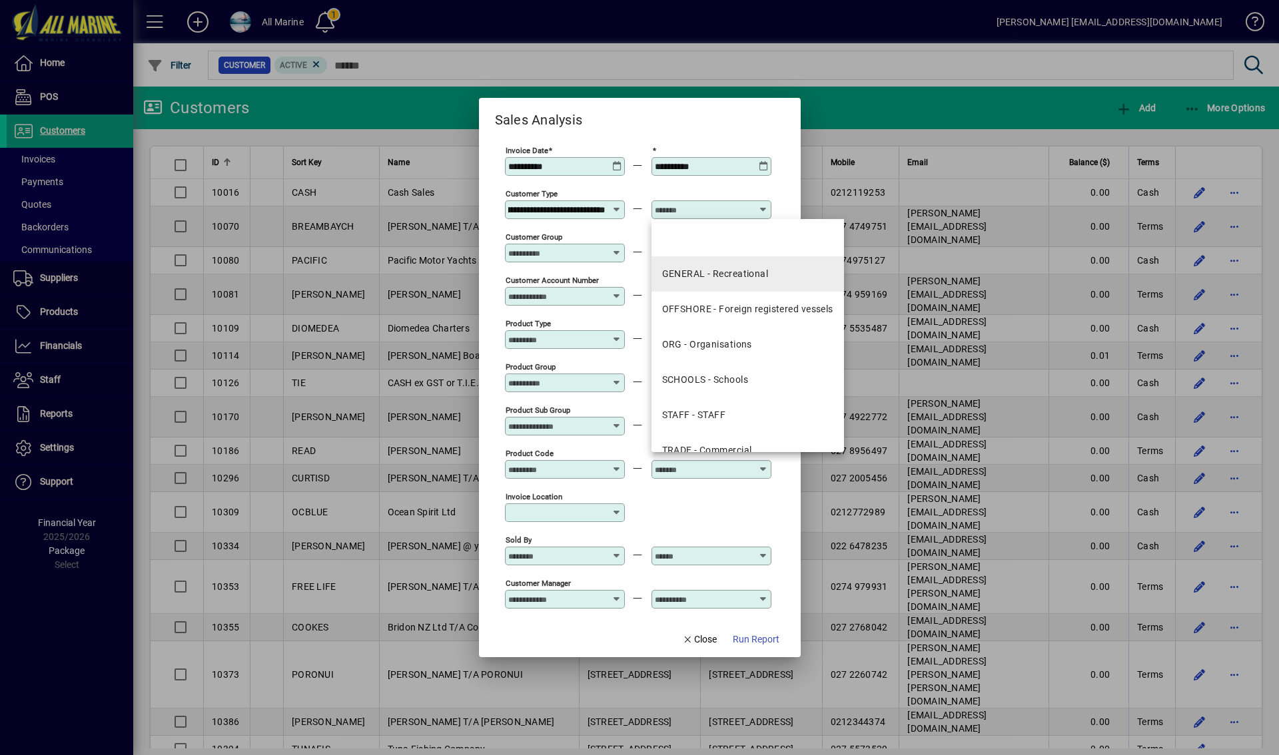
scroll to position [0, 0]
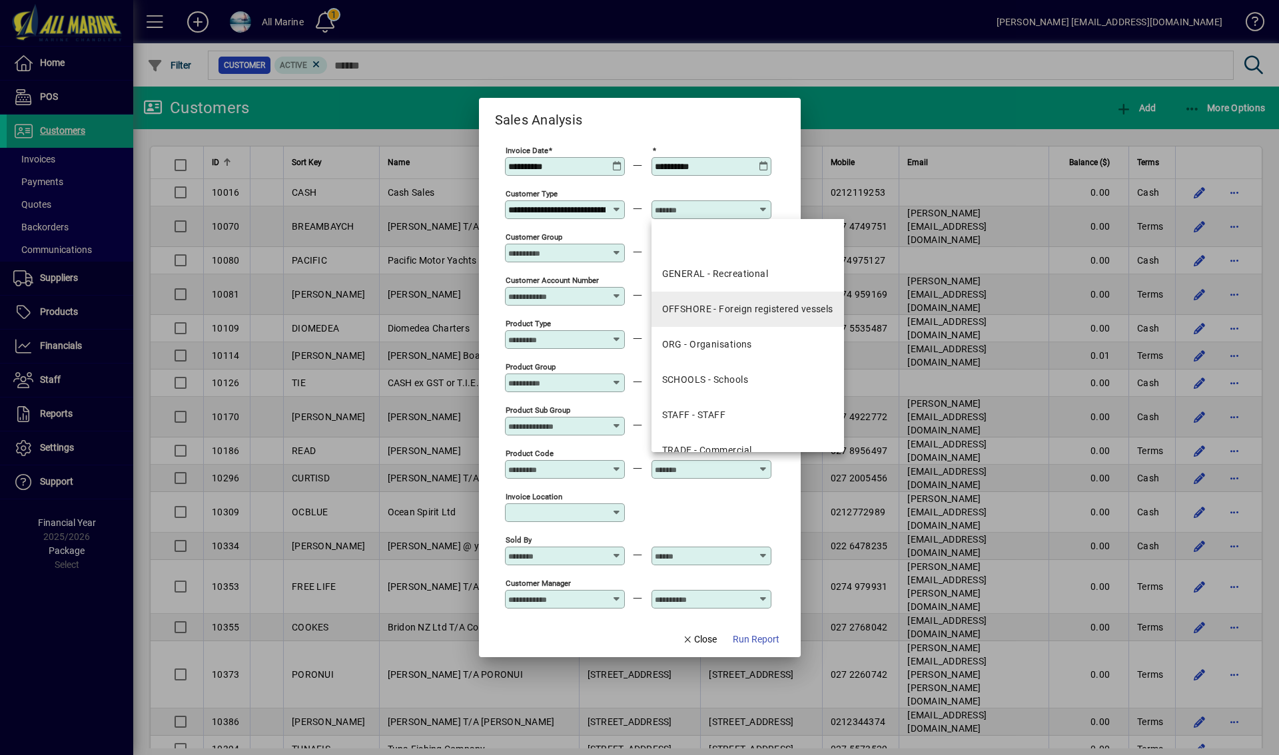
click at [715, 307] on div "OFFSHORE - Foreign registered vessels" at bounding box center [747, 309] width 171 height 14
type input "**********"
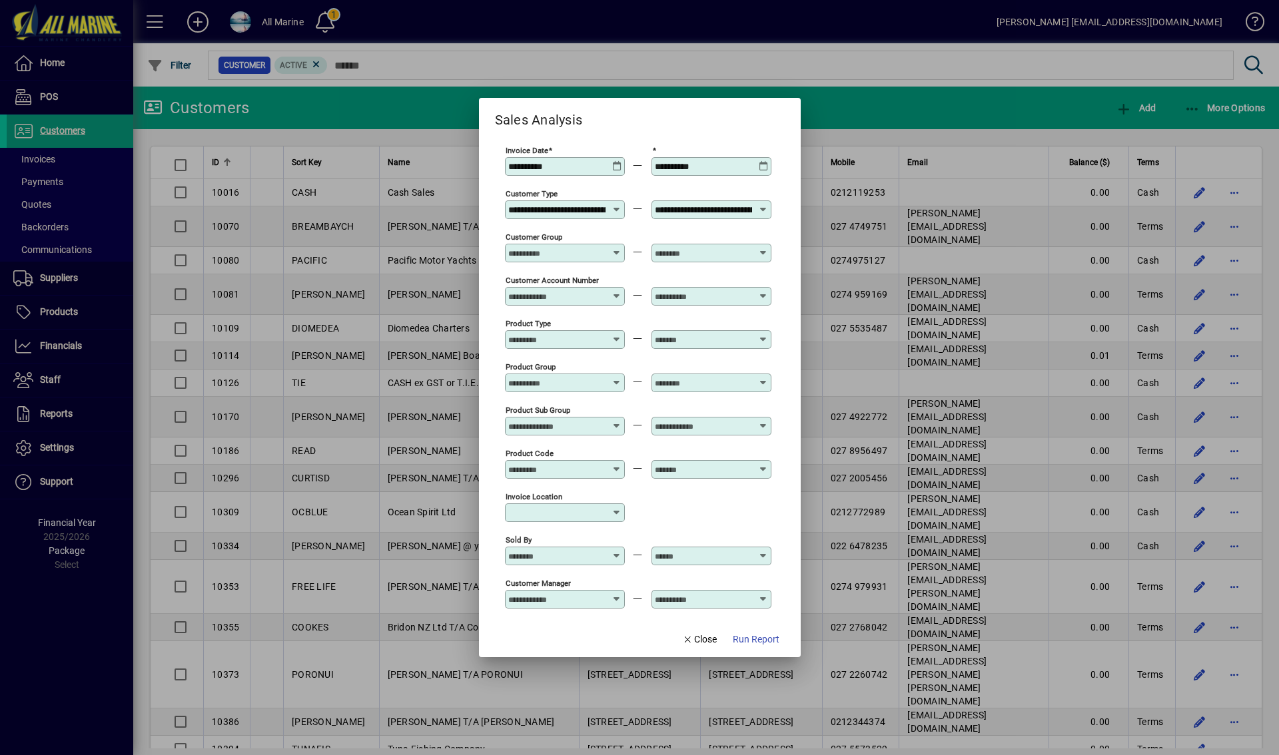
scroll to position [0, 72]
click at [755, 642] on span "Run Report" at bounding box center [756, 640] width 47 height 14
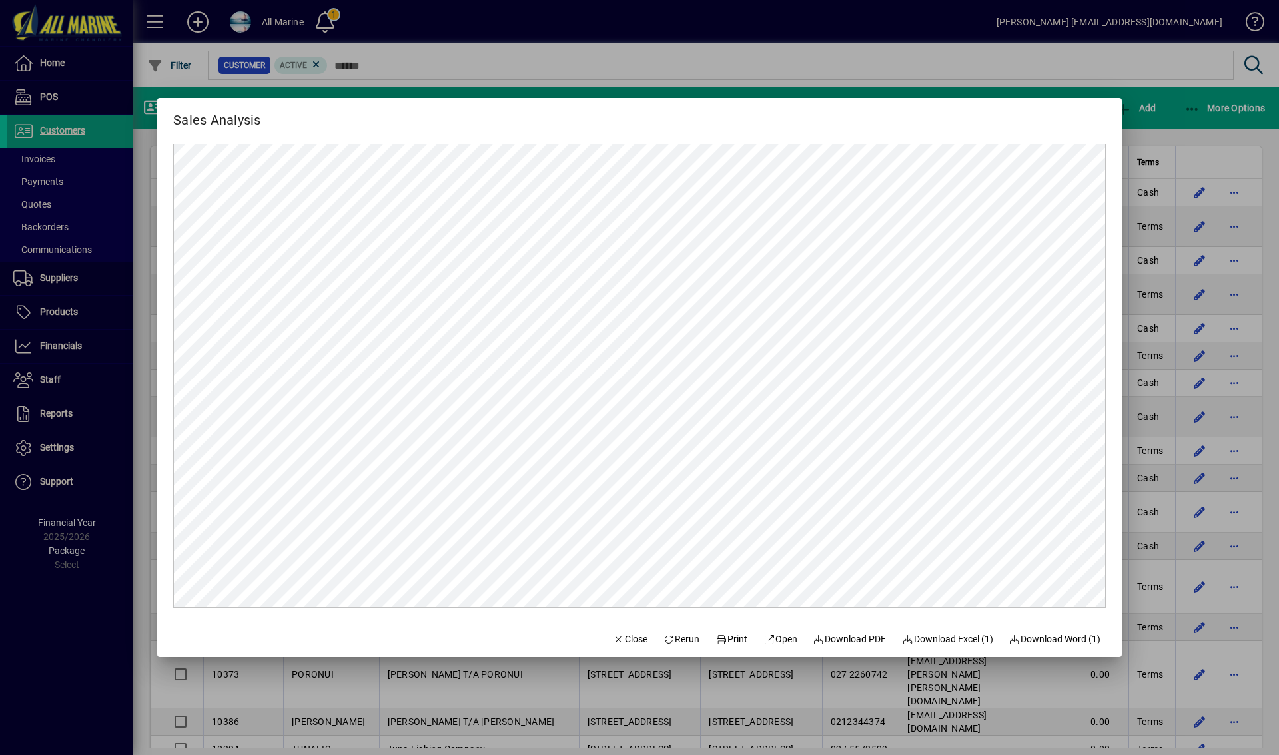
scroll to position [0, 0]
click at [846, 642] on span "Download PDF" at bounding box center [849, 640] width 73 height 14
click at [683, 69] on div at bounding box center [639, 377] width 1279 height 755
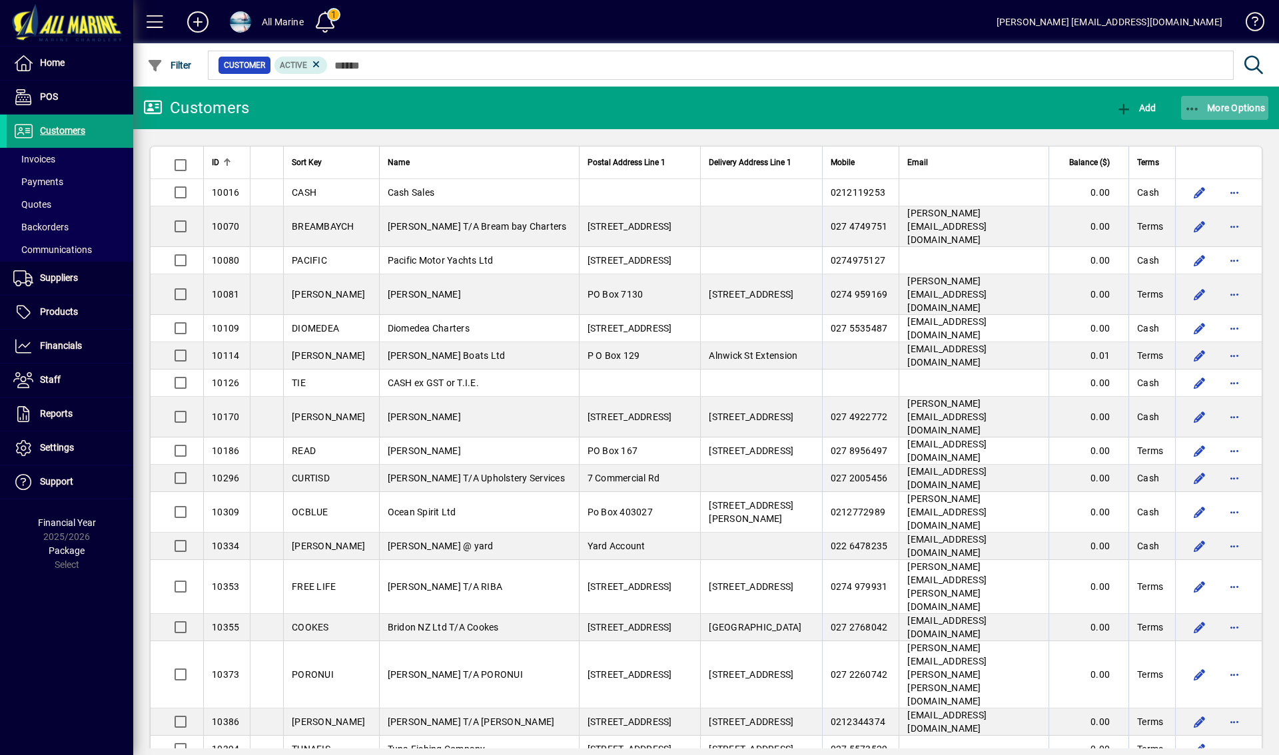
click at [1220, 109] on span "More Options" at bounding box center [1225, 108] width 81 height 11
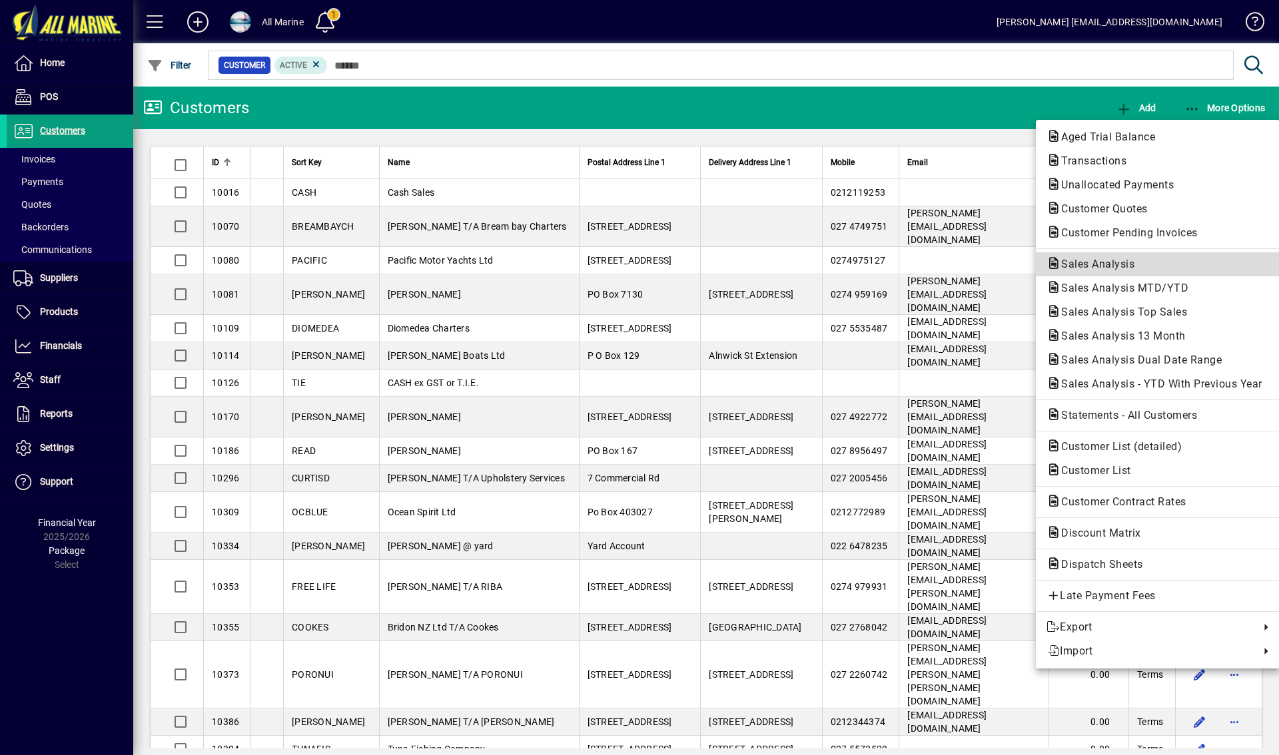
click at [1101, 264] on span "Sales Analysis" at bounding box center [1094, 264] width 95 height 13
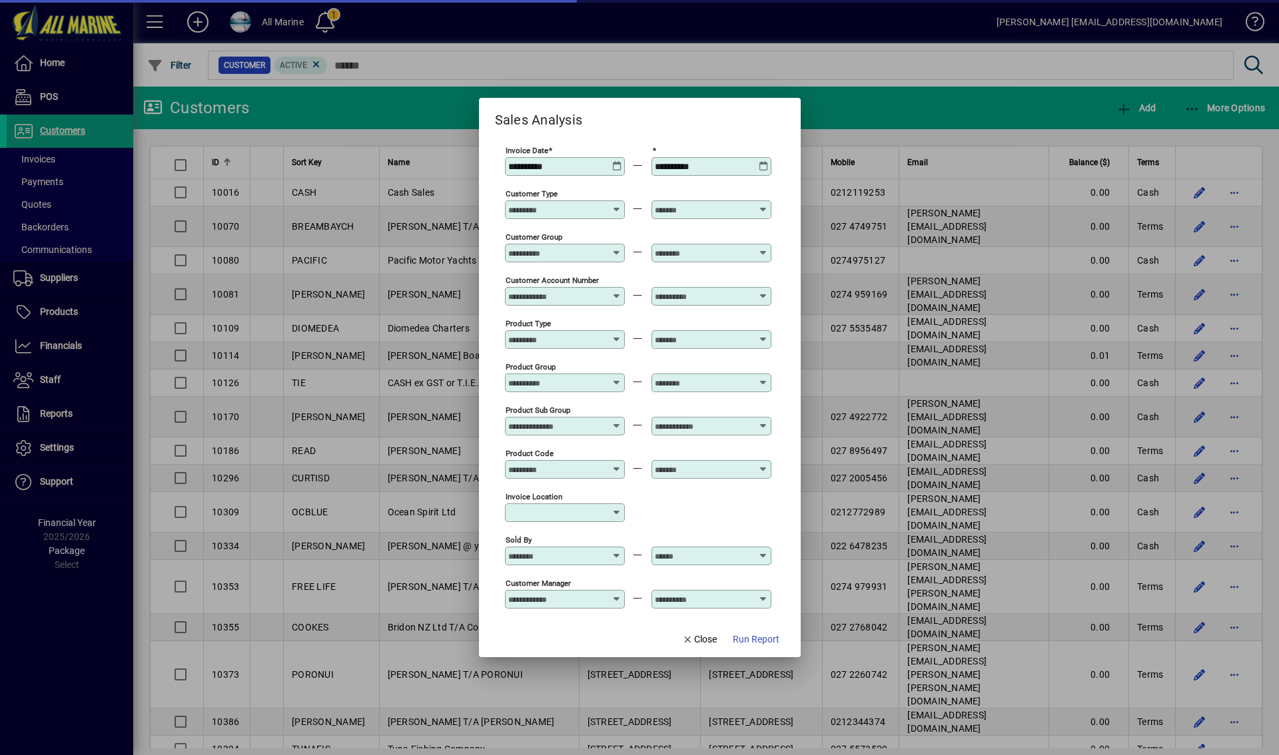
click at [617, 161] on icon at bounding box center [617, 161] width 10 height 0
type input "**********"
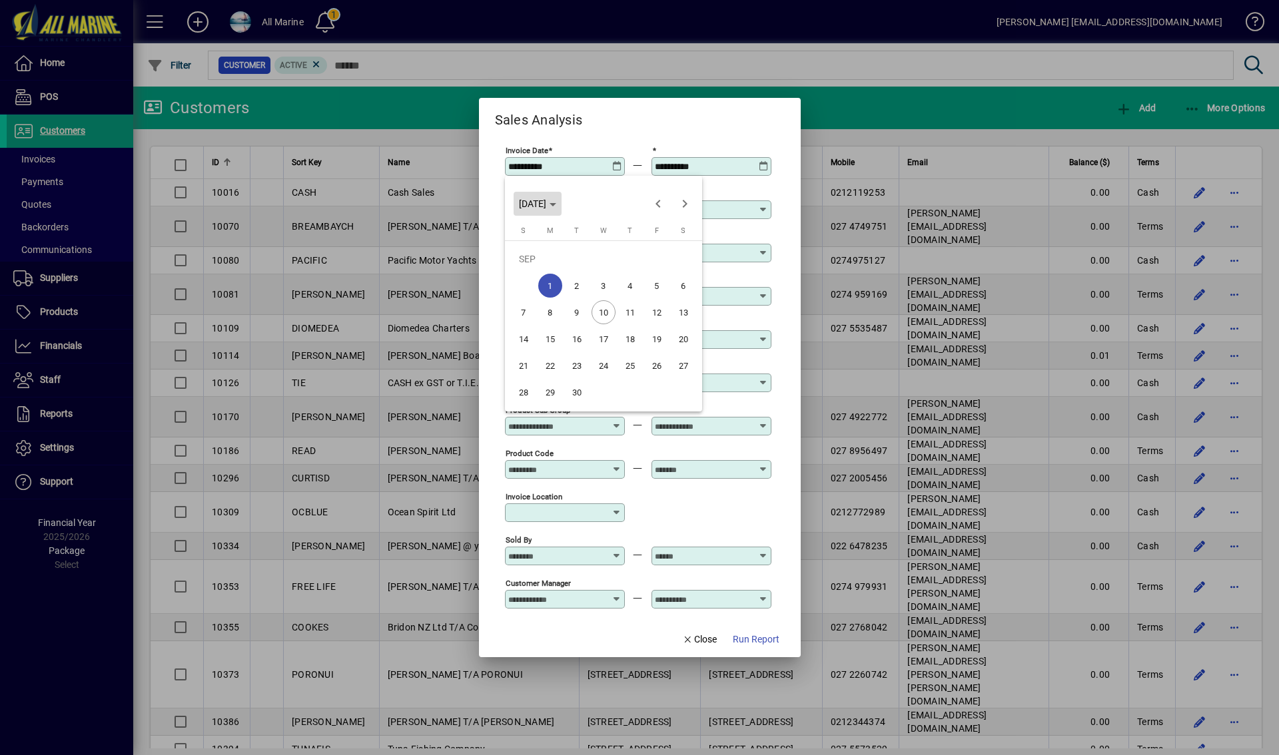
click at [556, 208] on span "MON SEP 01 2025" at bounding box center [537, 204] width 37 height 11
click at [530, 296] on span "2024" at bounding box center [533, 298] width 42 height 24
click at [573, 326] on span "OCT" at bounding box center [580, 325] width 42 height 24
click at [573, 282] on span "1" at bounding box center [577, 286] width 24 height 24
type input "**********"
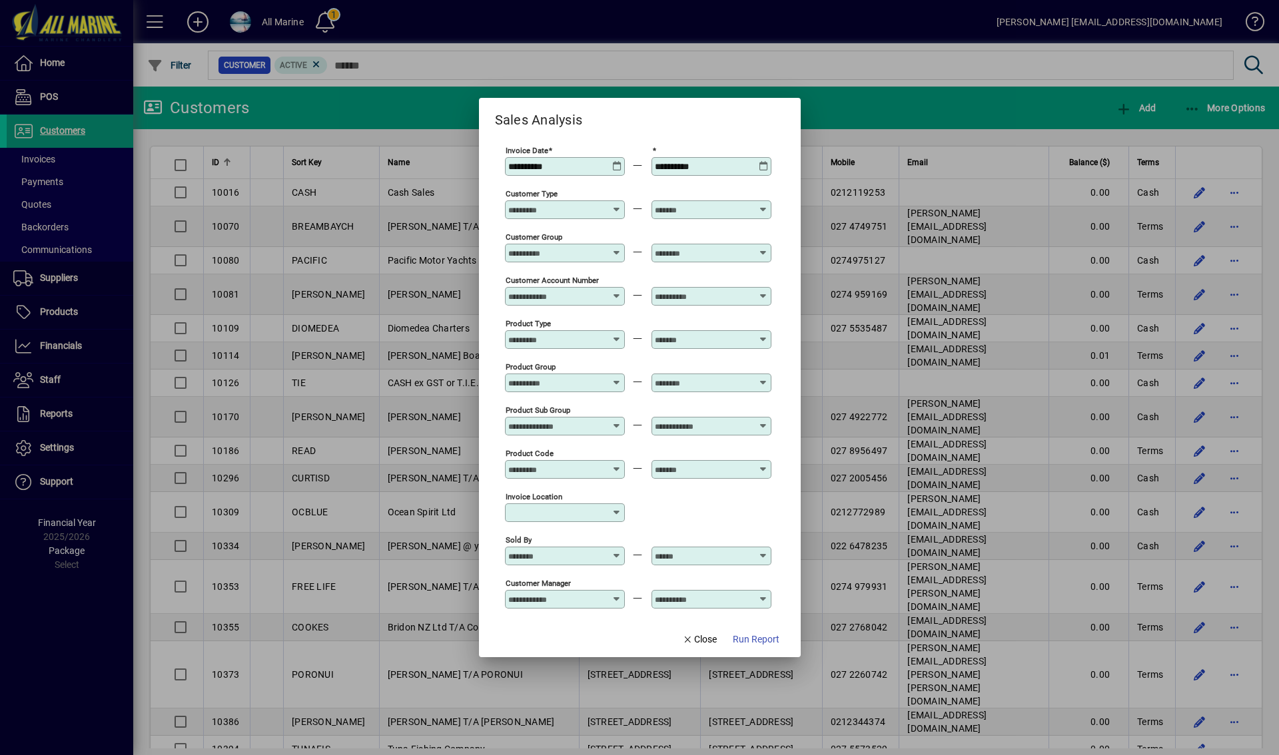
click at [763, 161] on icon at bounding box center [764, 161] width 10 height 0
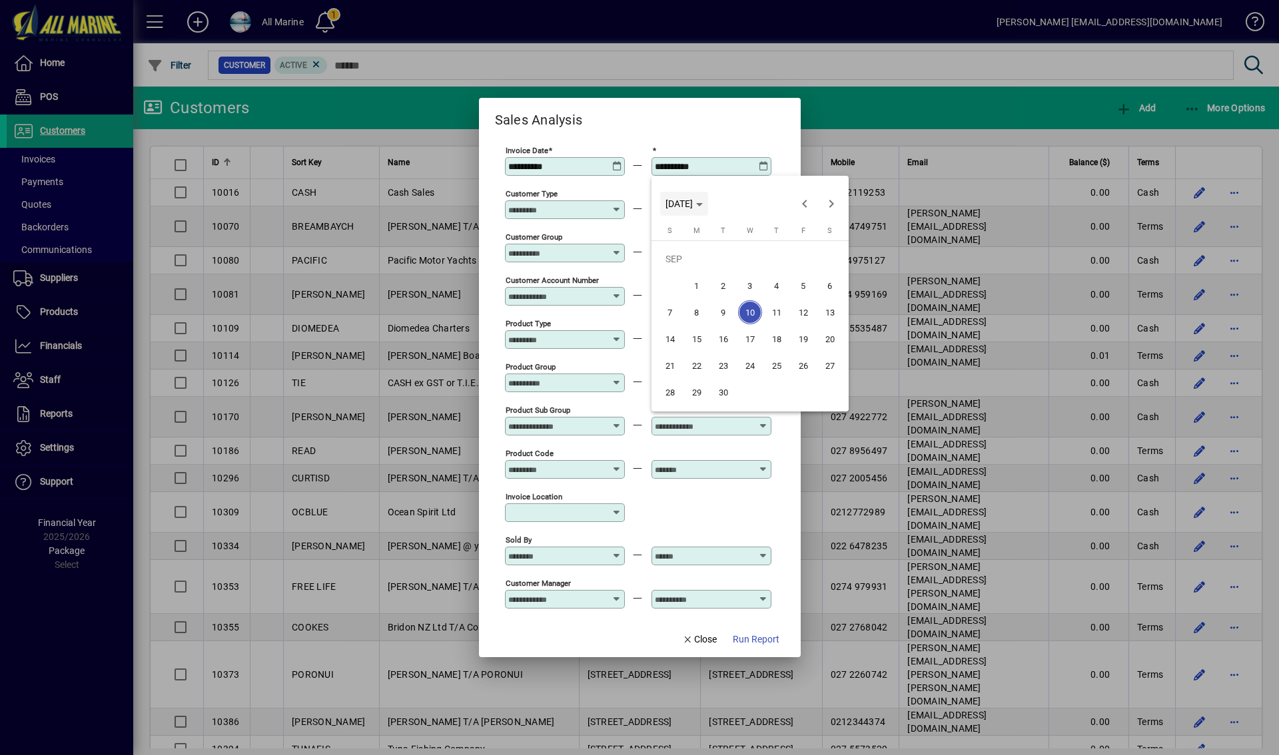
click at [703, 207] on span "WED SEP 10 2025" at bounding box center [684, 204] width 37 height 11
click at [680, 301] on span "2024" at bounding box center [680, 298] width 42 height 24
click at [762, 324] on span "NOV" at bounding box center [773, 325] width 42 height 24
click at [820, 368] on span "30" at bounding box center [830, 366] width 24 height 24
type input "**********"
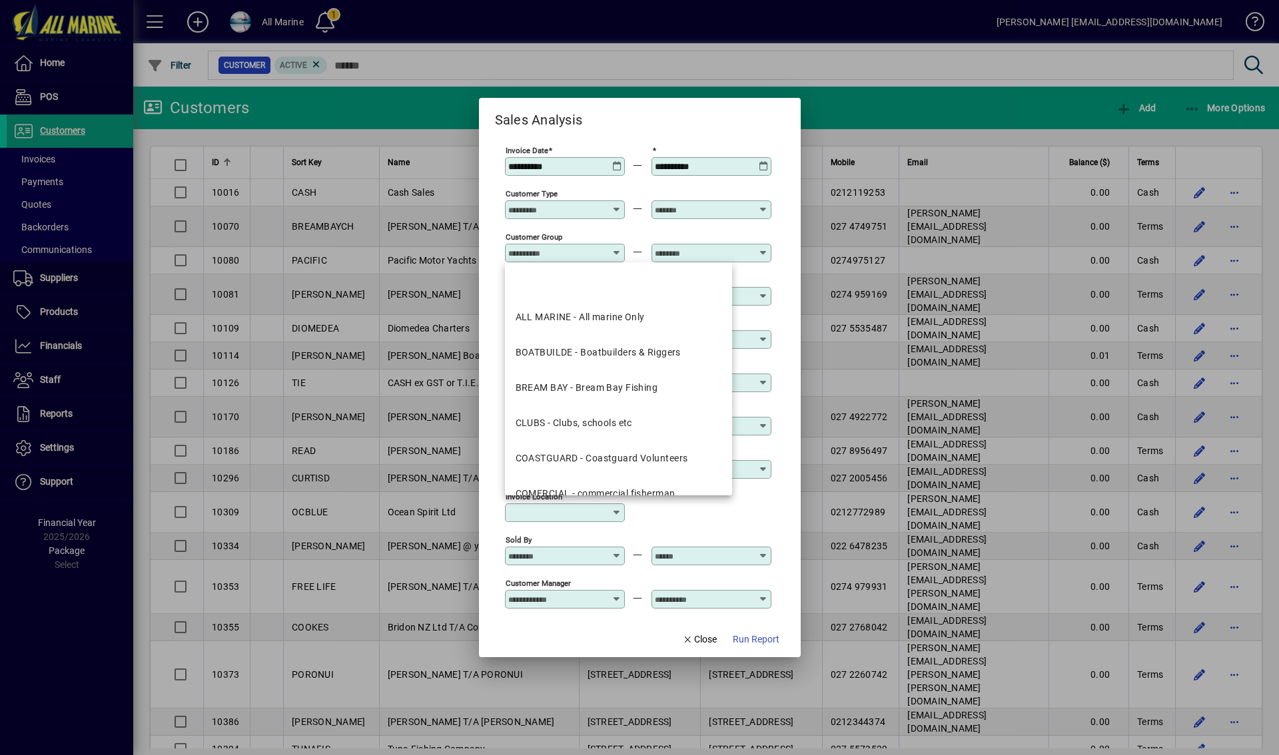
click at [576, 254] on input "Customer Group" at bounding box center [556, 253] width 97 height 11
click at [585, 215] on input "Customer Type" at bounding box center [556, 210] width 97 height 11
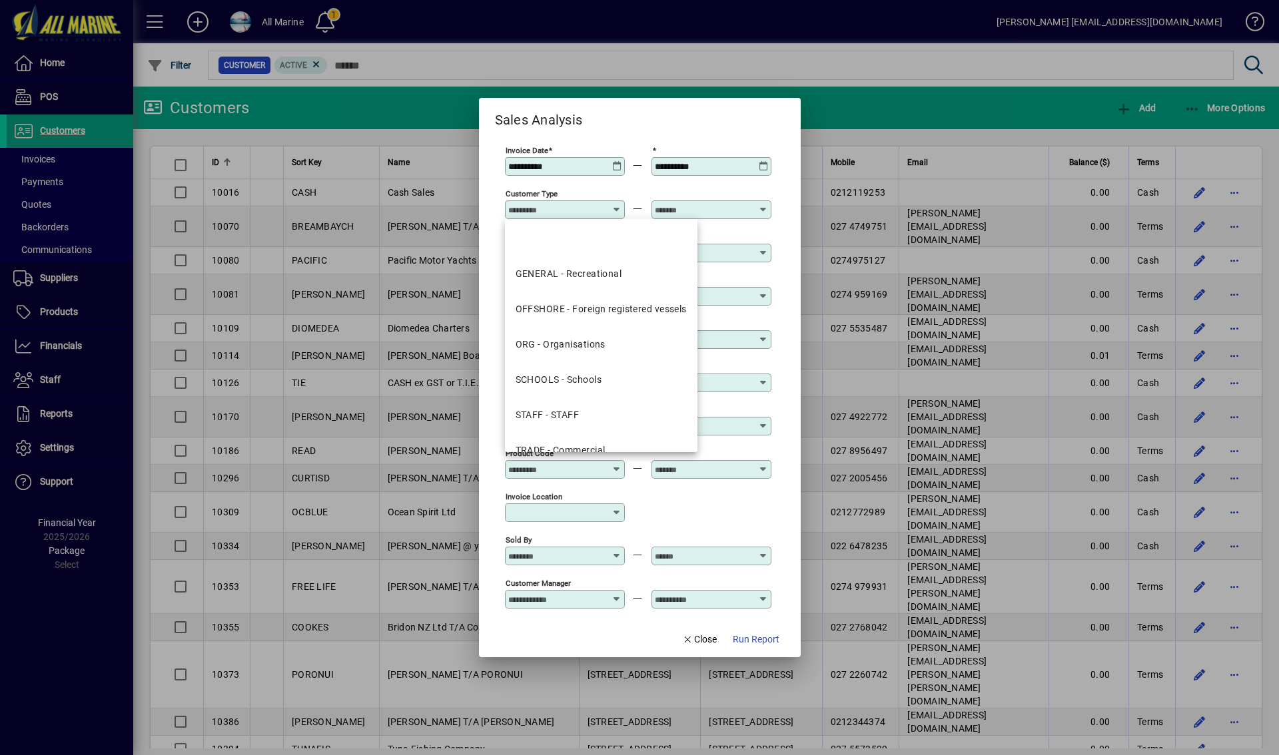
drag, startPoint x: 596, startPoint y: 316, endPoint x: 632, endPoint y: 310, distance: 37.0
click at [596, 316] on div "OFFSHORE - Foreign registered vessels" at bounding box center [601, 309] width 171 height 14
type input "**********"
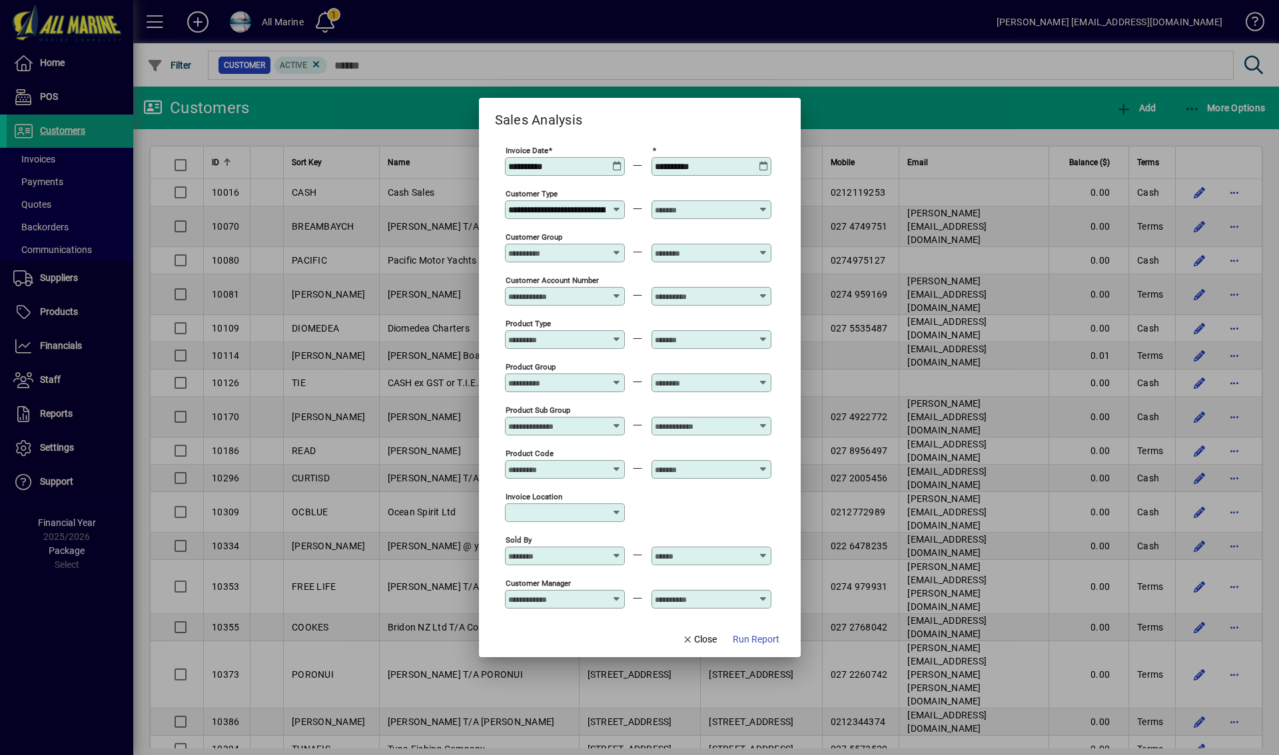
scroll to position [0, 72]
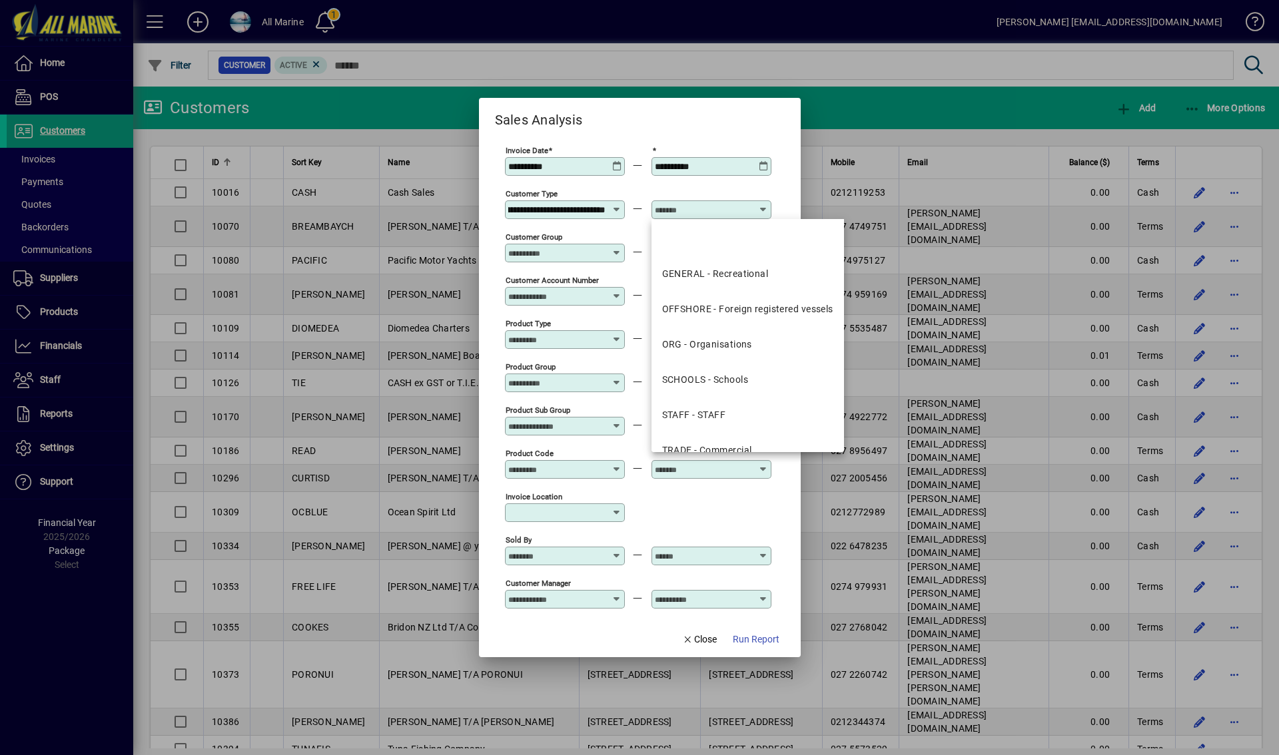
click at [725, 207] on input "text" at bounding box center [703, 210] width 97 height 11
click at [717, 314] on div "OFFSHORE - Foreign registered vessels" at bounding box center [747, 309] width 171 height 14
type input "**********"
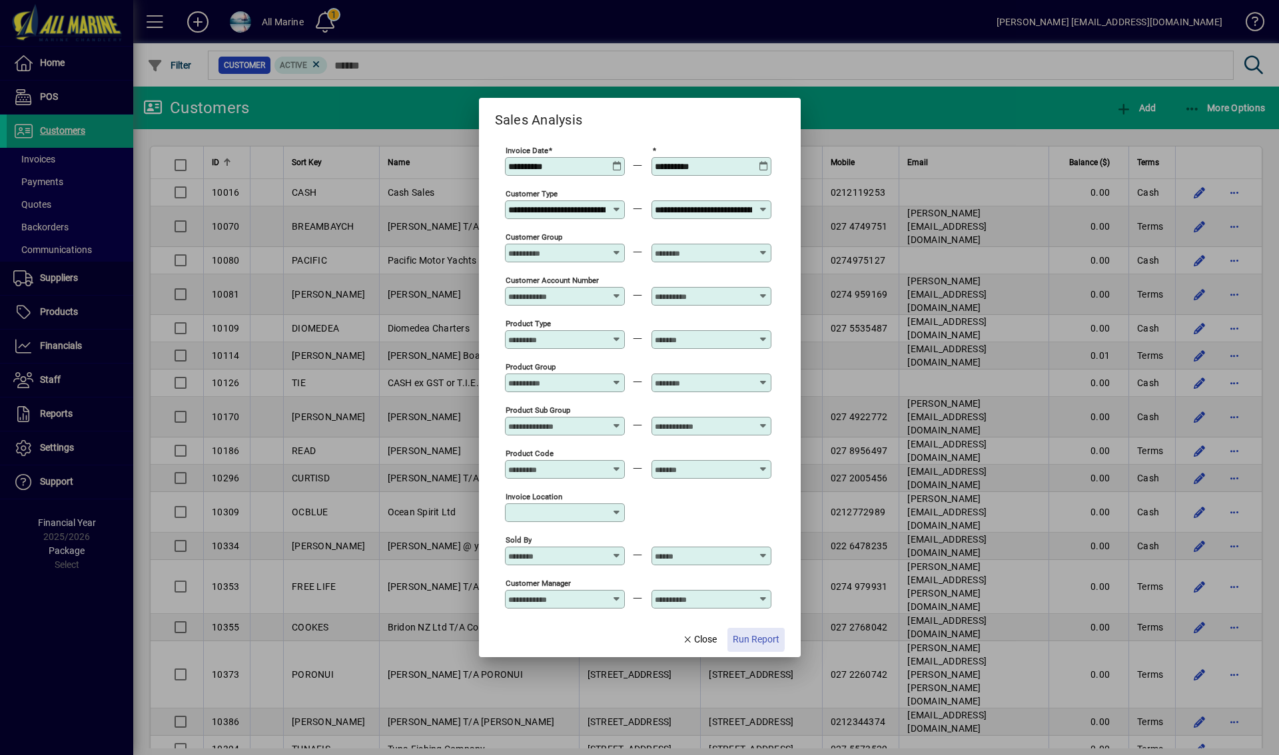
click at [754, 638] on span "Run Report" at bounding box center [756, 640] width 47 height 14
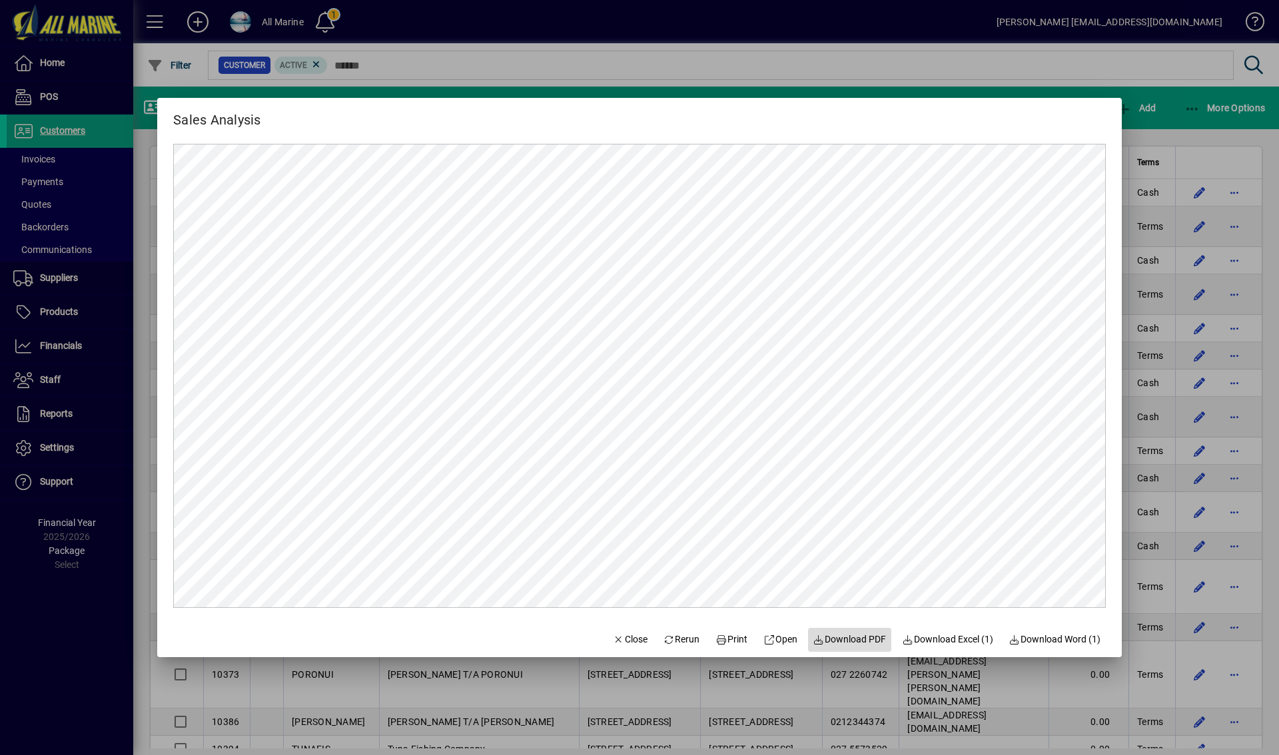
click at [845, 644] on span "Download PDF" at bounding box center [849, 640] width 73 height 14
click at [1094, 66] on div at bounding box center [639, 377] width 1279 height 755
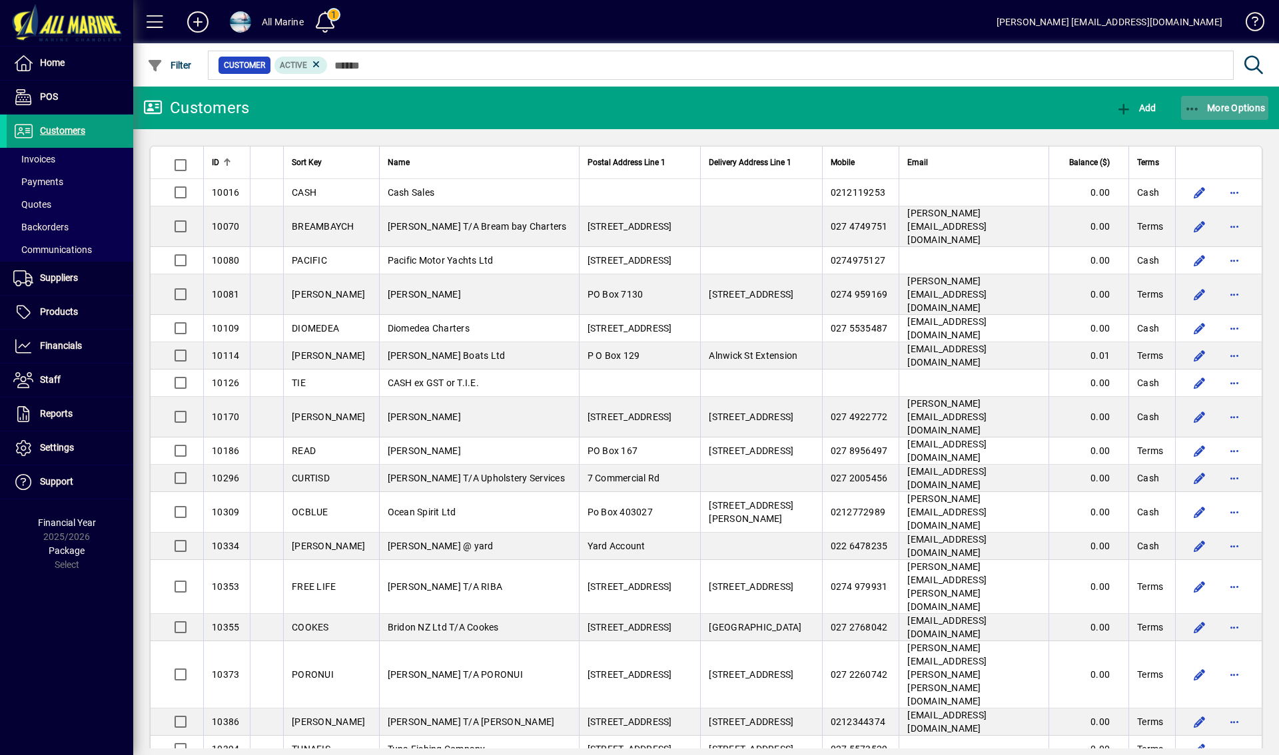
click at [1213, 111] on span "More Options" at bounding box center [1225, 108] width 81 height 11
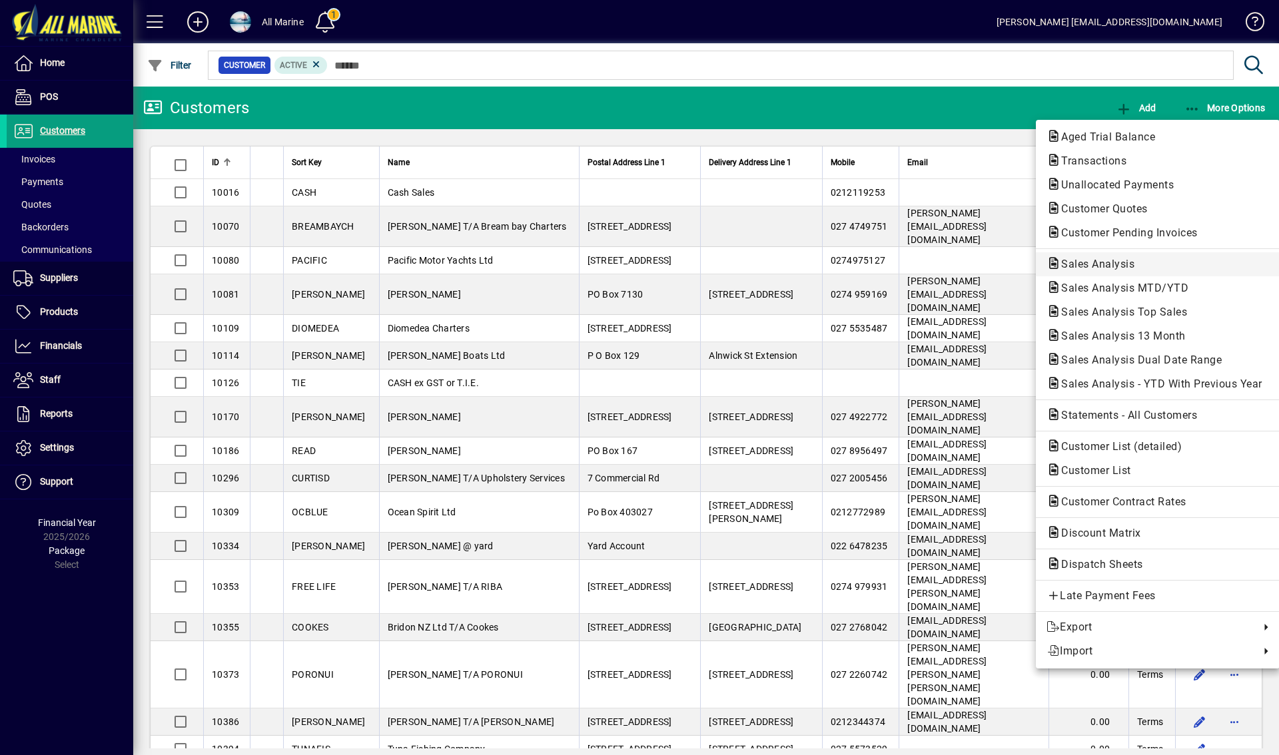
click at [1093, 259] on span "Sales Analysis" at bounding box center [1094, 264] width 95 height 13
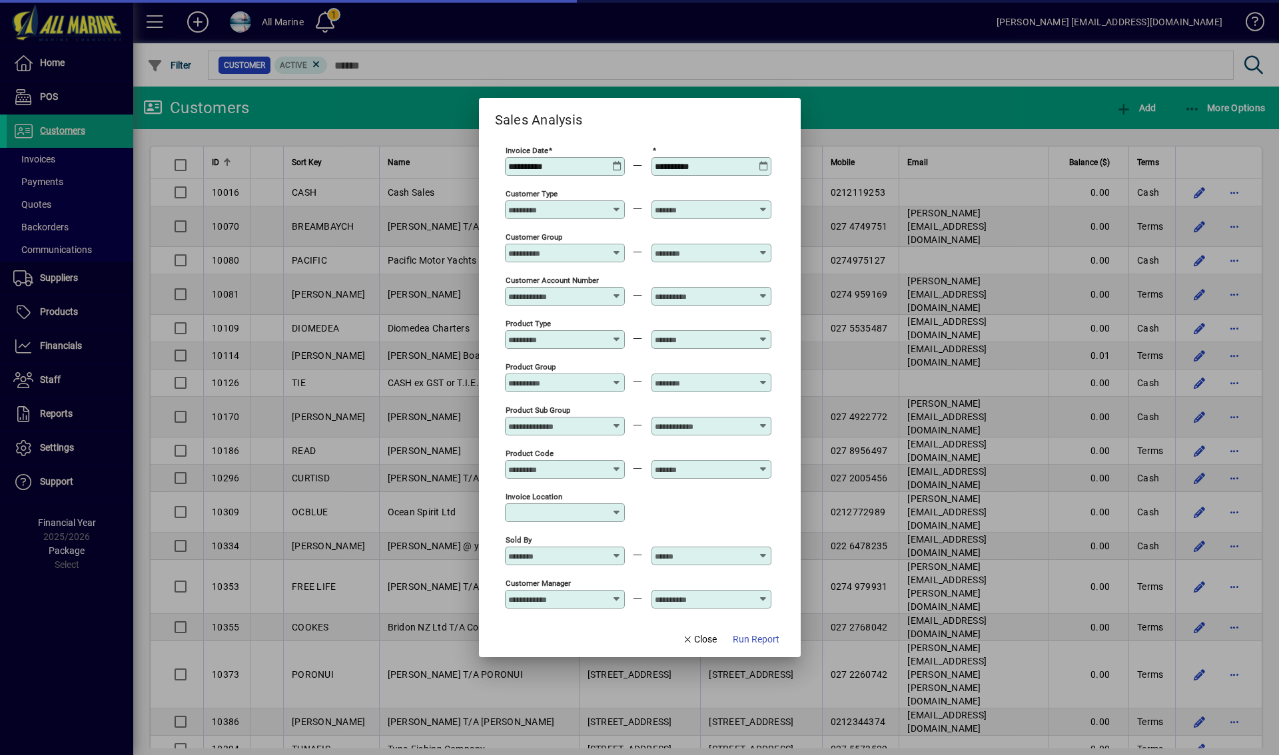
click at [616, 161] on icon at bounding box center [617, 161] width 10 height 0
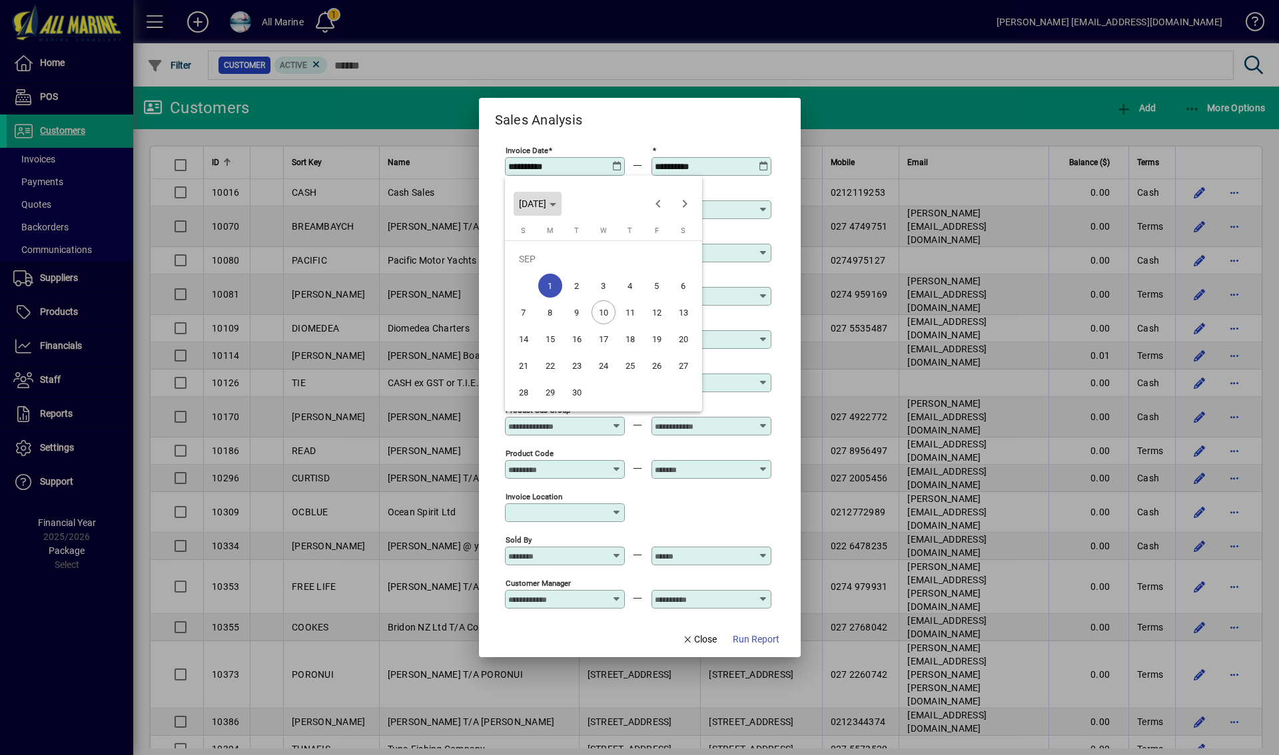
click at [556, 206] on icon "Choose month and year" at bounding box center [553, 204] width 7 height 3
click at [674, 269] on span "2023" at bounding box center [673, 272] width 42 height 24
click at [666, 269] on span "APR" at bounding box center [673, 272] width 42 height 24
click at [678, 257] on span "1" at bounding box center [684, 259] width 24 height 24
type input "**********"
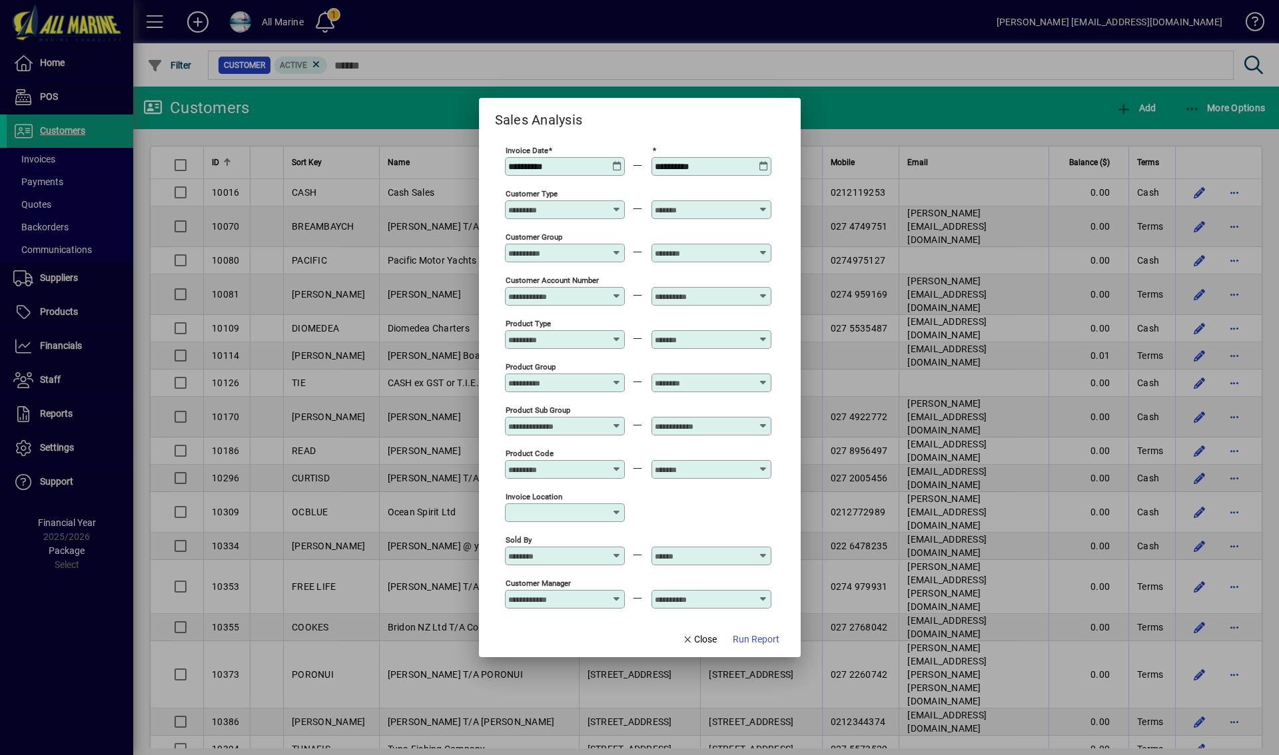
click at [763, 161] on icon at bounding box center [764, 161] width 10 height 0
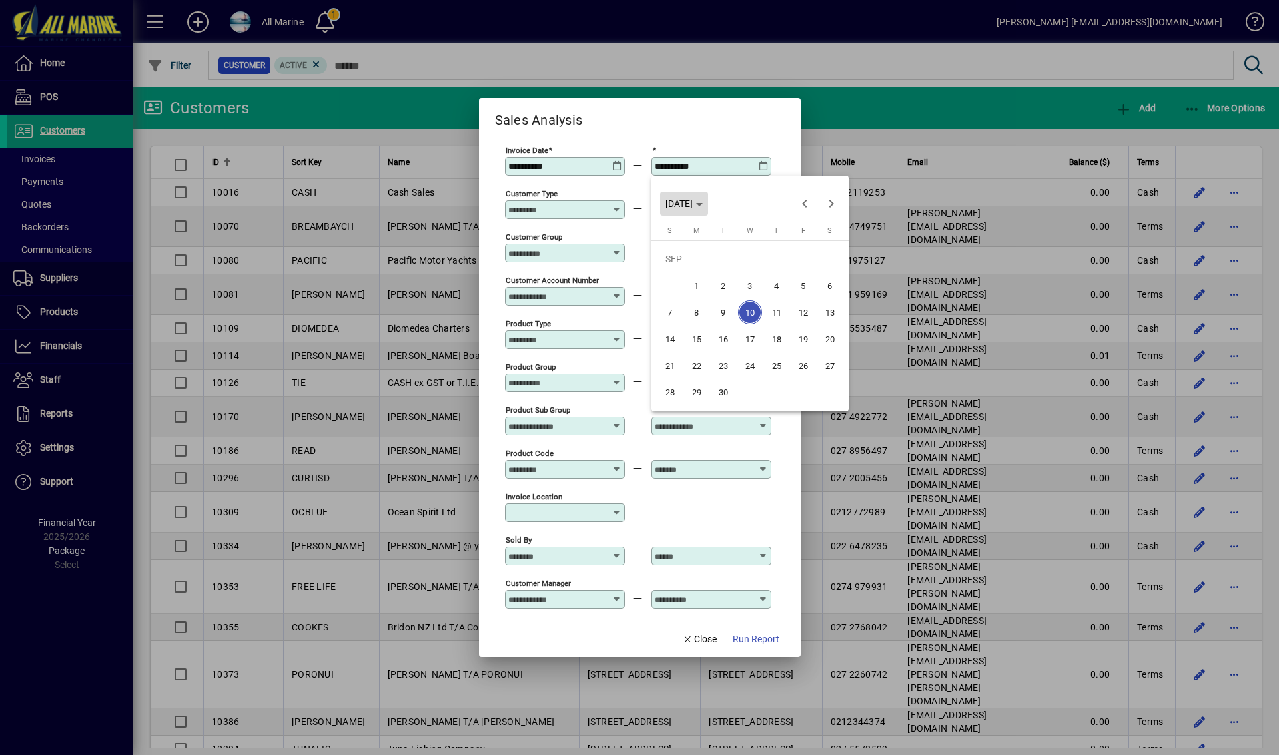
click at [703, 200] on span "WED SEP 10 2025" at bounding box center [684, 204] width 37 height 11
click at [810, 273] on span "2023" at bounding box center [820, 272] width 42 height 24
click at [684, 296] on span "MAY" at bounding box center [680, 298] width 42 height 24
click at [753, 394] on span "31" at bounding box center [750, 392] width 24 height 24
type input "**********"
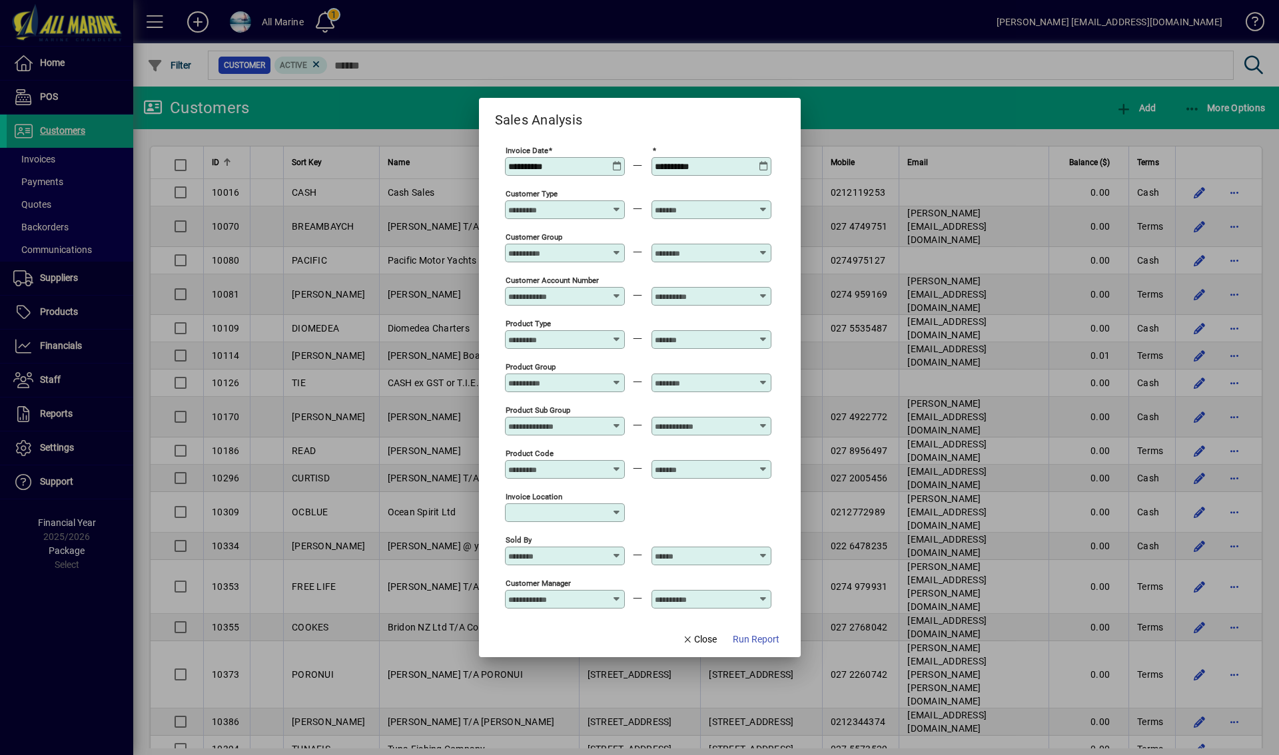
click at [565, 205] on input "Customer Type" at bounding box center [556, 210] width 97 height 11
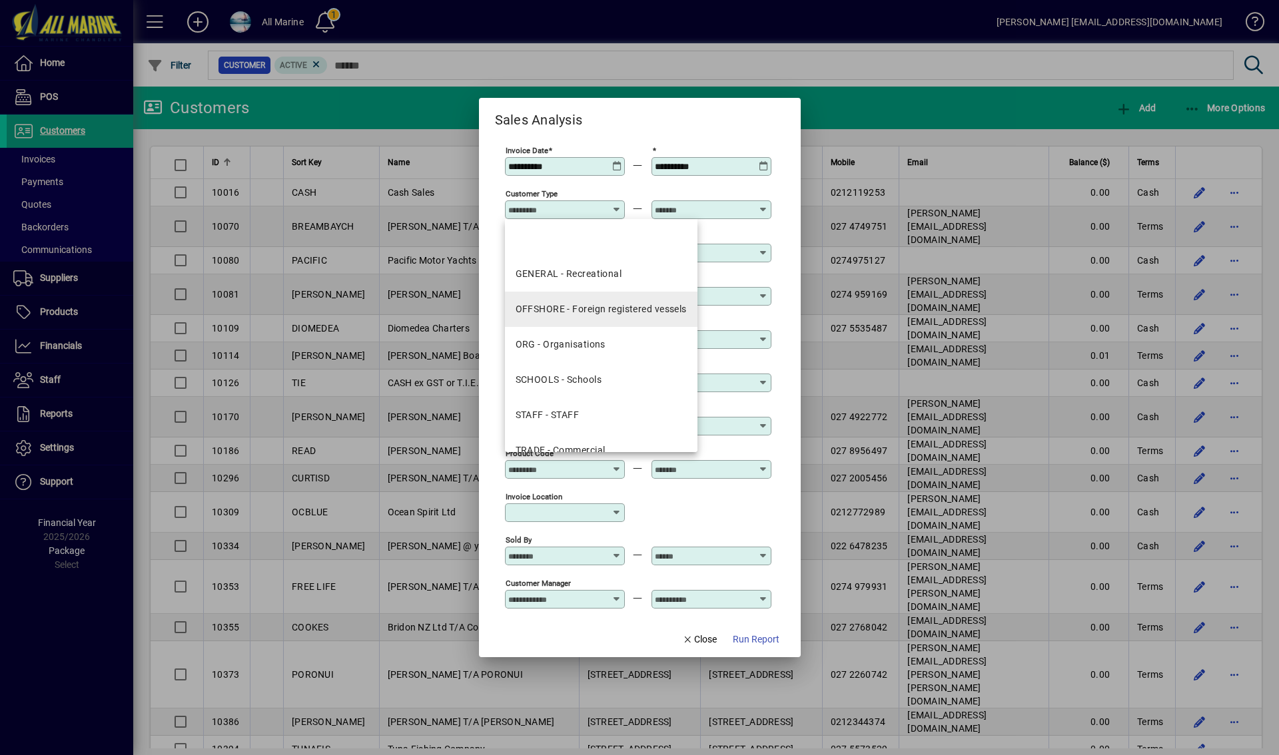
click at [583, 306] on div "OFFSHORE - Foreign registered vessels" at bounding box center [601, 309] width 171 height 14
type input "**********"
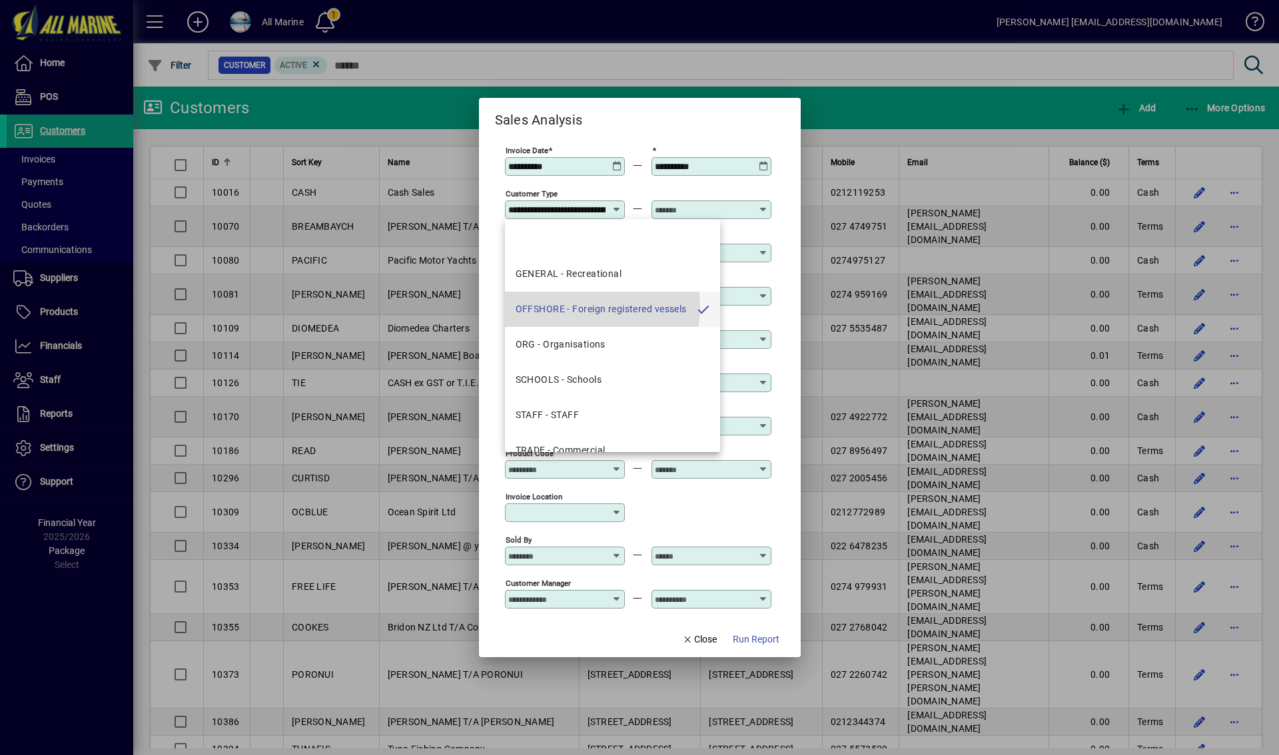
scroll to position [0, 72]
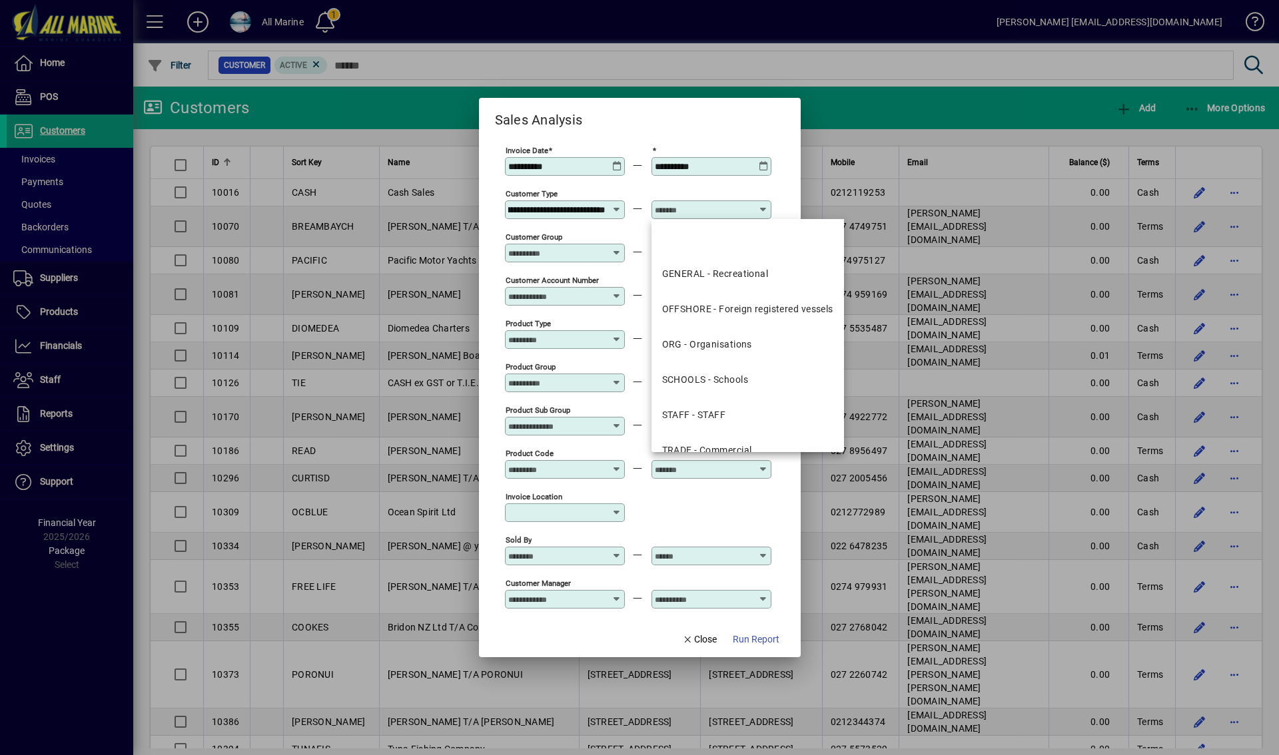
click at [702, 205] on input "text" at bounding box center [703, 210] width 97 height 11
click at [710, 310] on div "OFFSHORE - Foreign registered vessels" at bounding box center [747, 309] width 171 height 14
type input "**********"
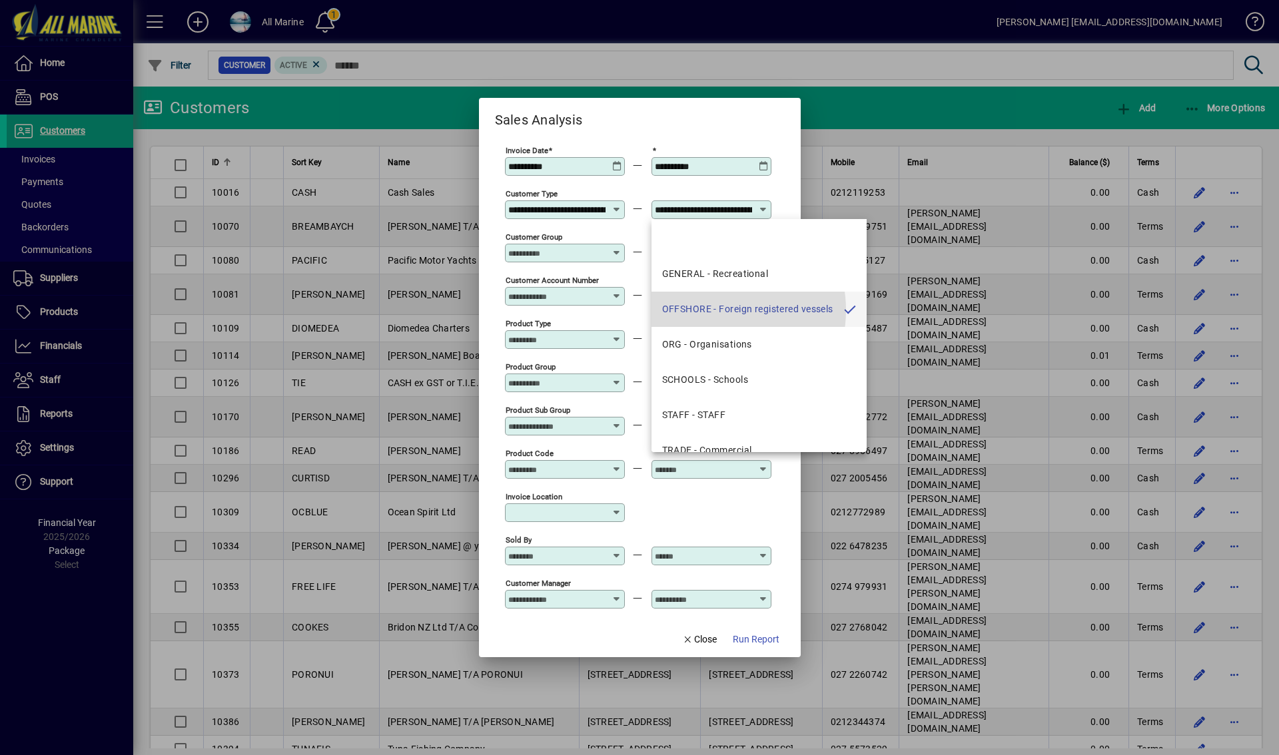
scroll to position [0, 72]
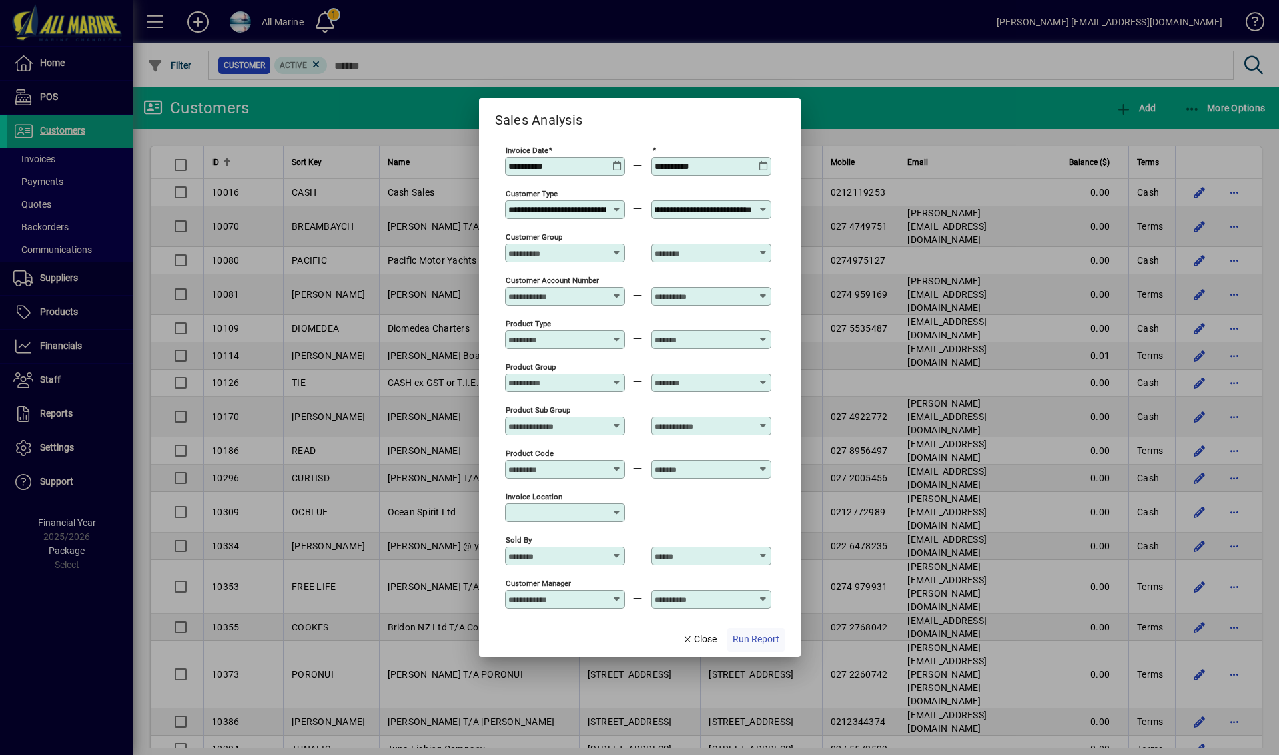
click at [751, 639] on span "Run Report" at bounding box center [756, 640] width 47 height 14
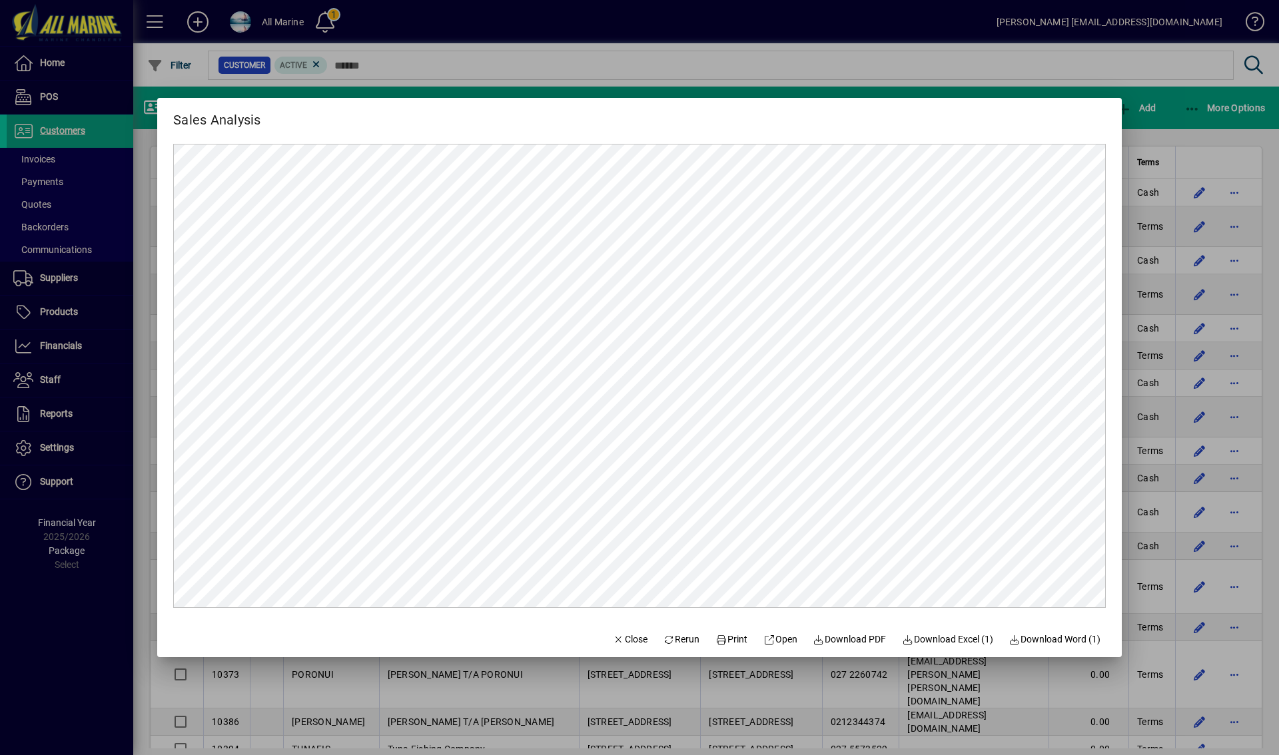
scroll to position [0, 0]
click at [839, 641] on span "Download PDF" at bounding box center [849, 640] width 73 height 14
click at [870, 77] on div at bounding box center [639, 377] width 1279 height 755
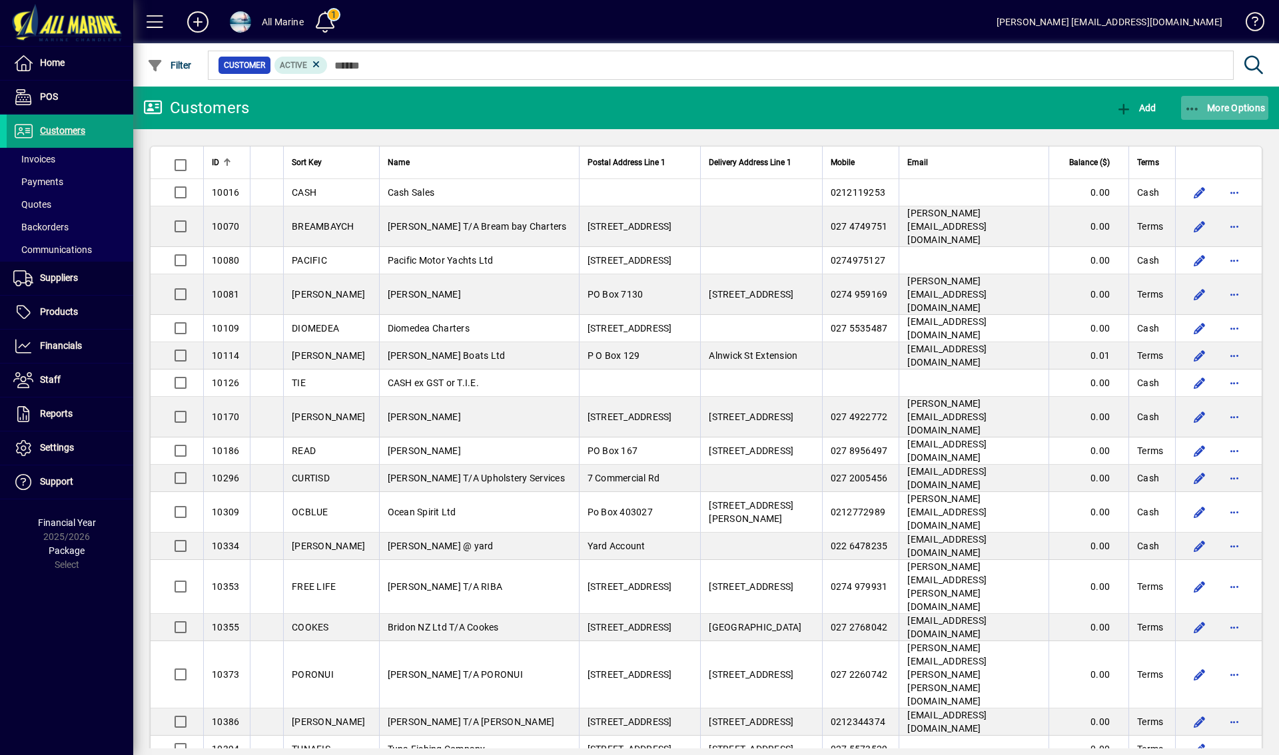
click at [1219, 106] on span "More Options" at bounding box center [1225, 108] width 81 height 11
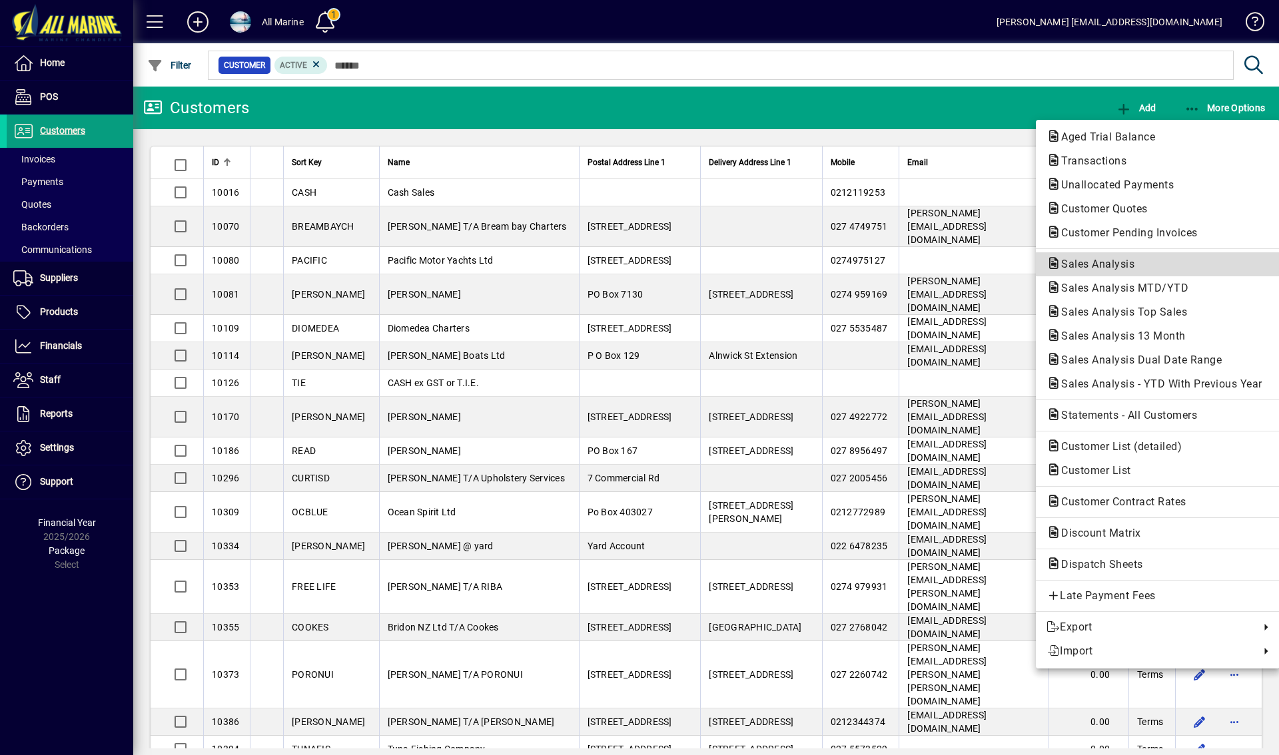
click at [1099, 264] on span "Sales Analysis" at bounding box center [1094, 264] width 95 height 13
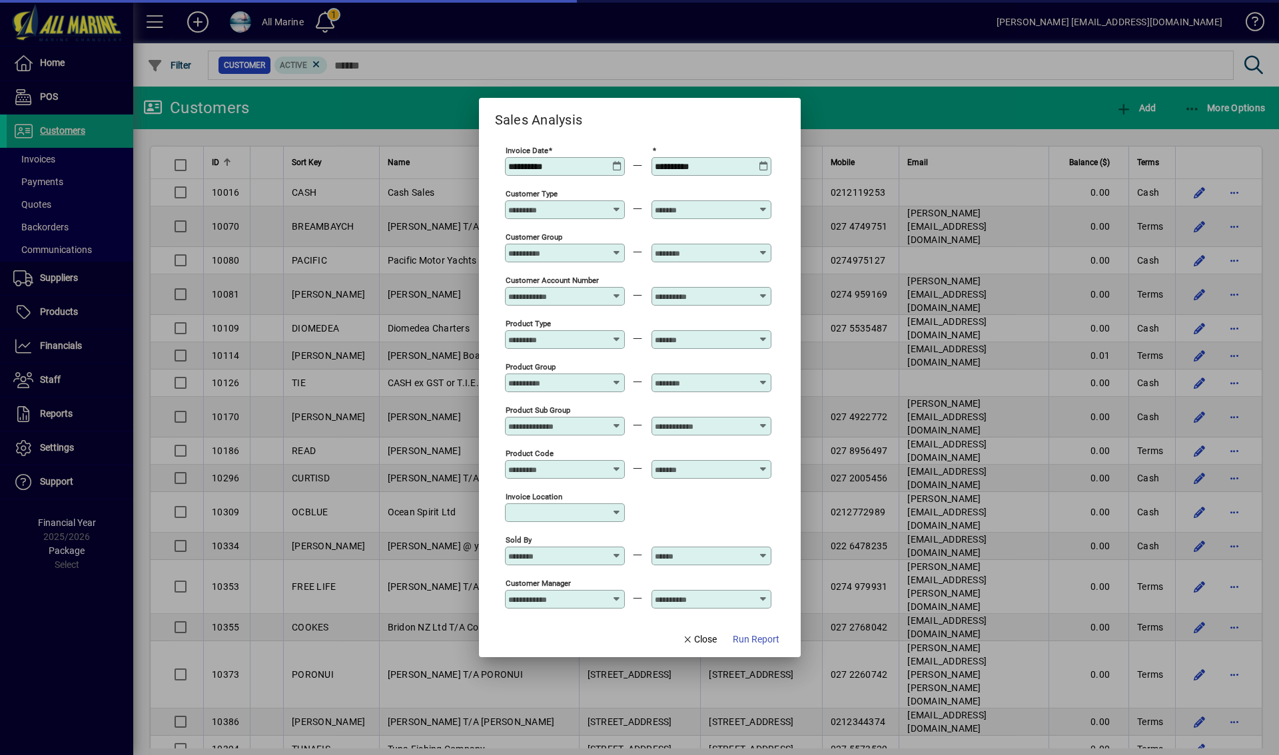
type input "**********"
click at [615, 161] on icon at bounding box center [617, 161] width 10 height 0
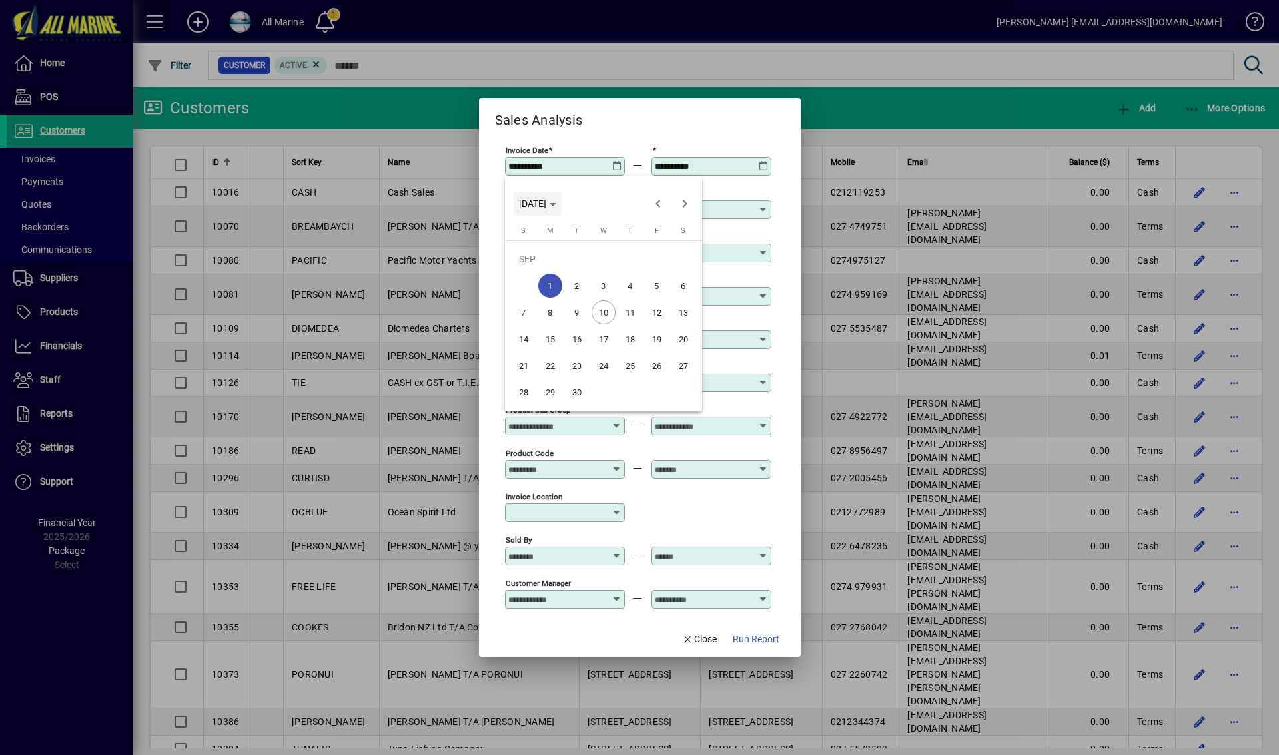
click at [556, 206] on icon "Choose month and year" at bounding box center [553, 204] width 7 height 3
click at [680, 280] on span "2023" at bounding box center [673, 272] width 42 height 24
click at [580, 298] on span "JUN" at bounding box center [580, 298] width 42 height 24
click at [630, 256] on span "1" at bounding box center [630, 259] width 24 height 24
type input "**********"
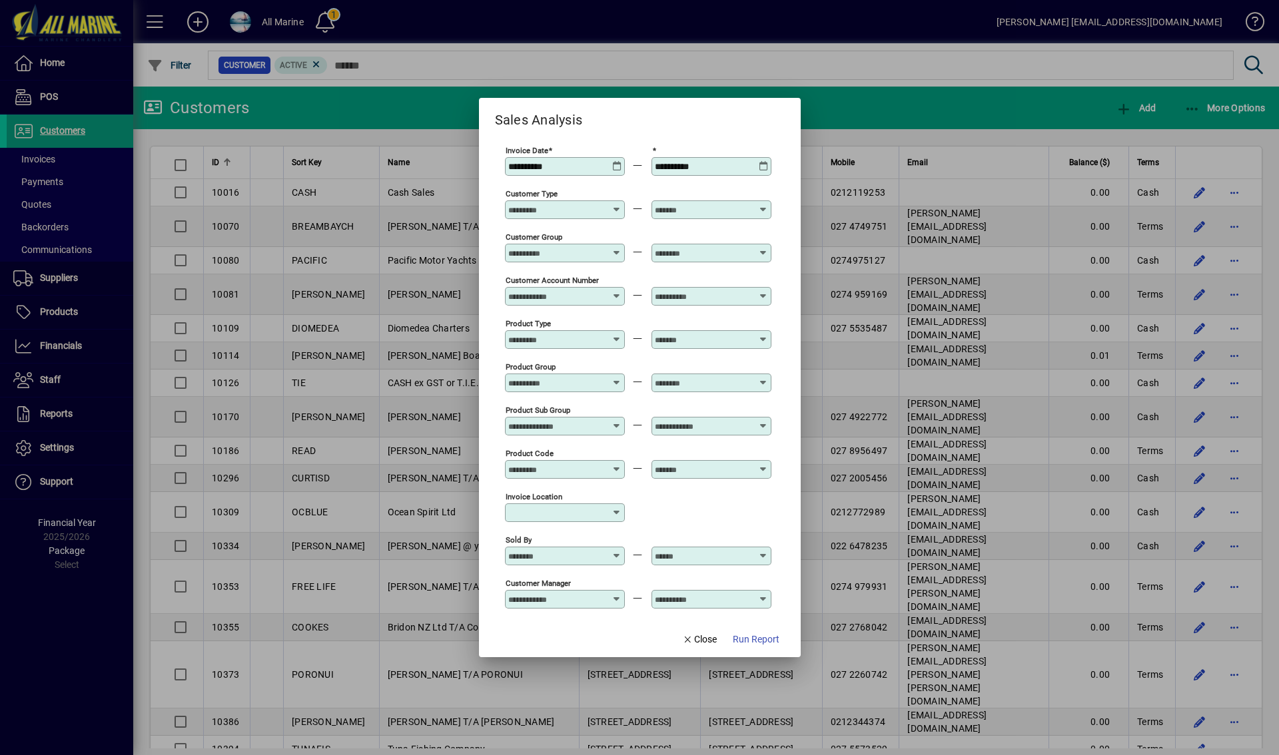
click at [762, 161] on icon at bounding box center [764, 161] width 10 height 0
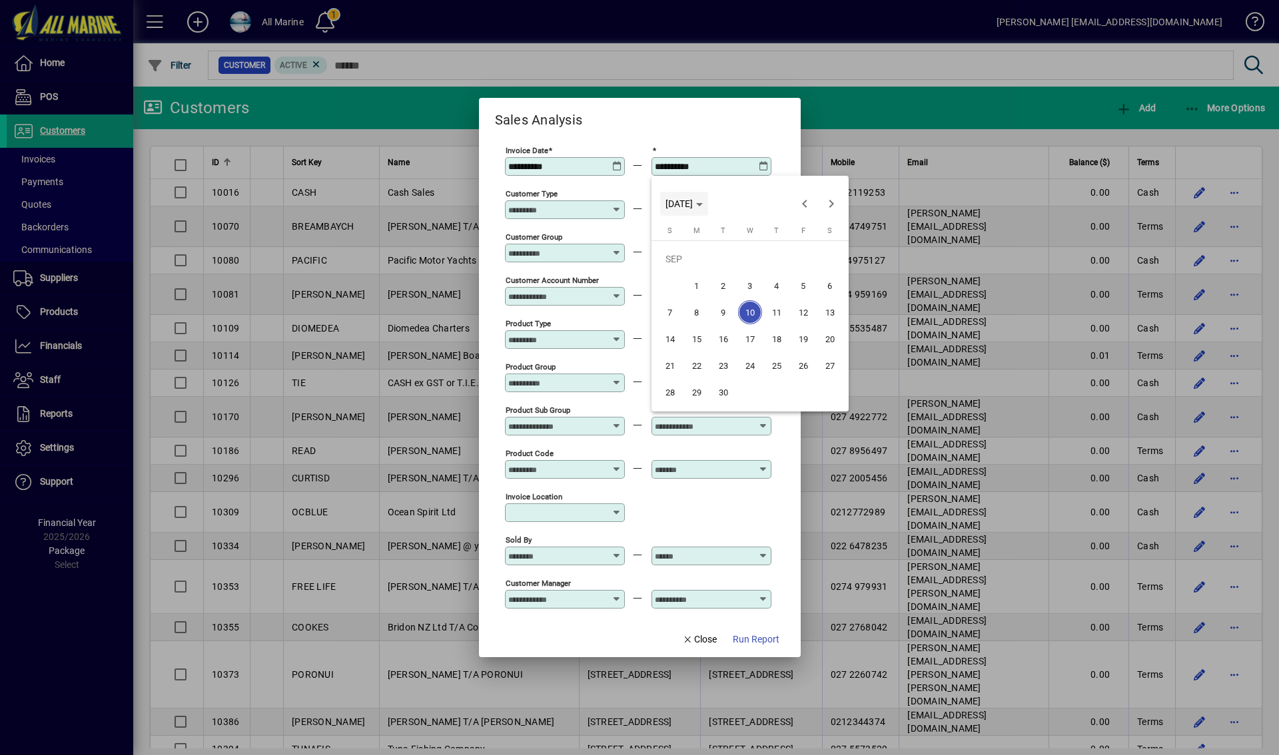
click at [703, 201] on span "WED SEP 10 2025" at bounding box center [684, 204] width 37 height 11
click at [821, 276] on span "2023" at bounding box center [820, 272] width 42 height 24
click at [767, 300] on span "JUL" at bounding box center [773, 298] width 42 height 24
click at [696, 394] on span "31" at bounding box center [697, 392] width 24 height 24
type input "**********"
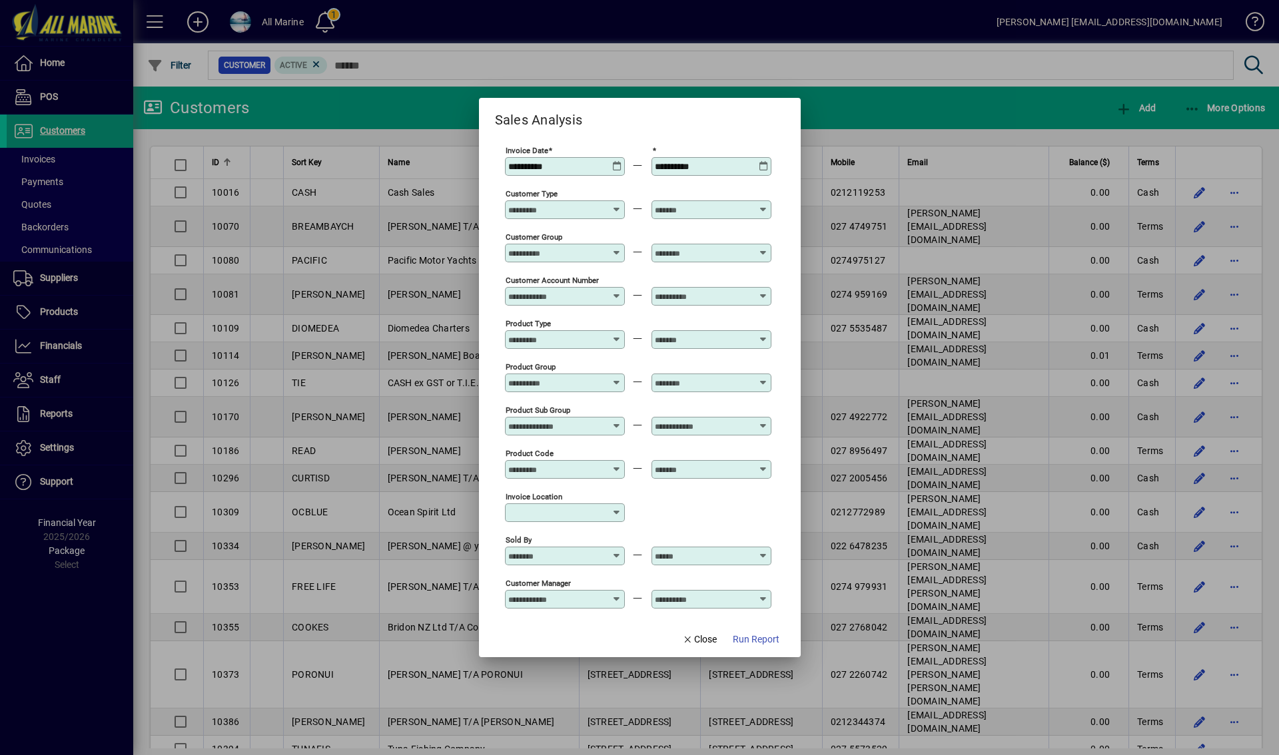
click at [546, 251] on input "Customer Group" at bounding box center [556, 253] width 97 height 11
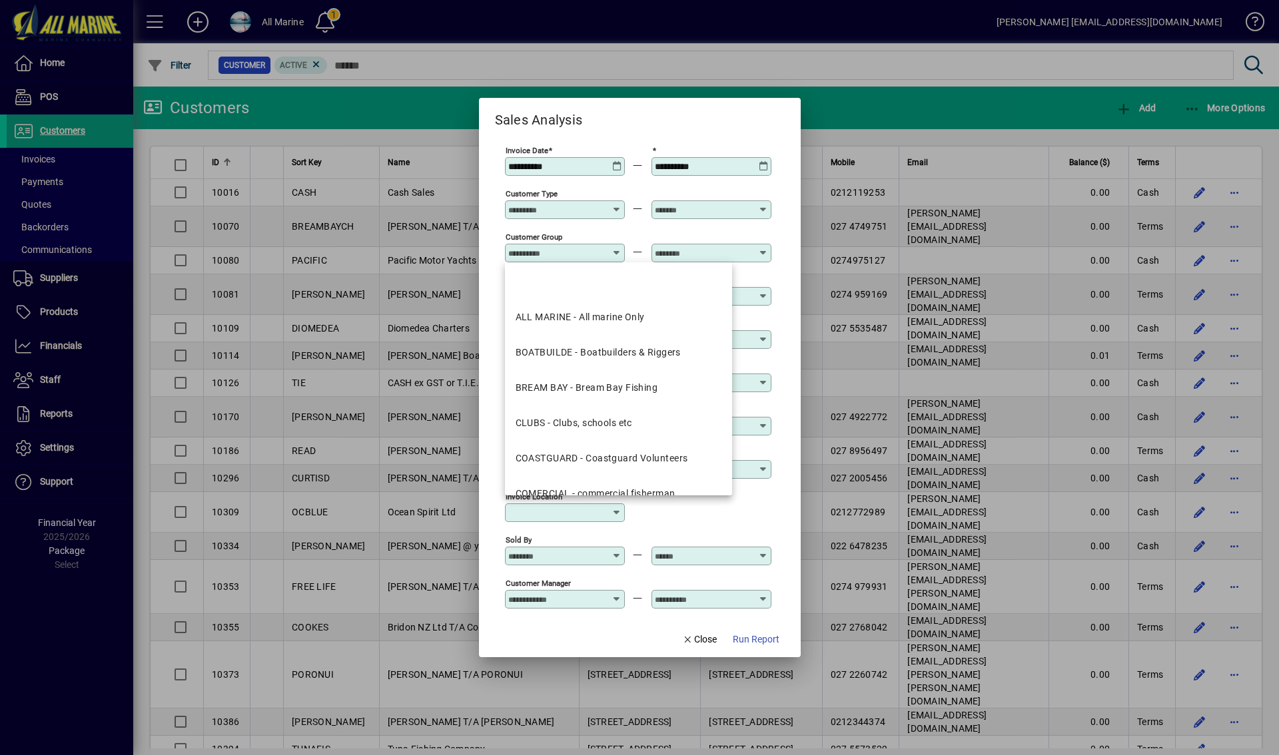
click at [552, 205] on input "Customer Type" at bounding box center [556, 210] width 97 height 11
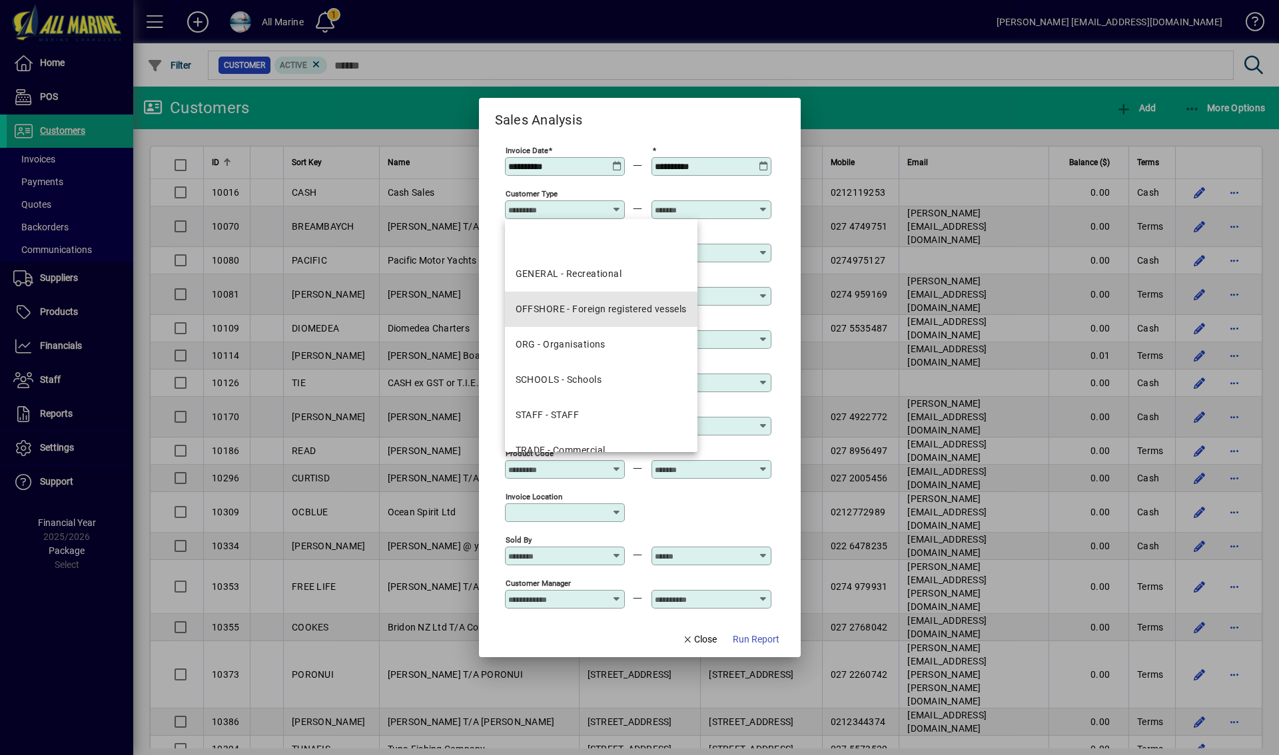
drag, startPoint x: 568, startPoint y: 302, endPoint x: 759, endPoint y: 219, distance: 208.5
click at [569, 302] on mat-option "OFFSHORE - Foreign registered vessels" at bounding box center [601, 309] width 193 height 35
type input "**********"
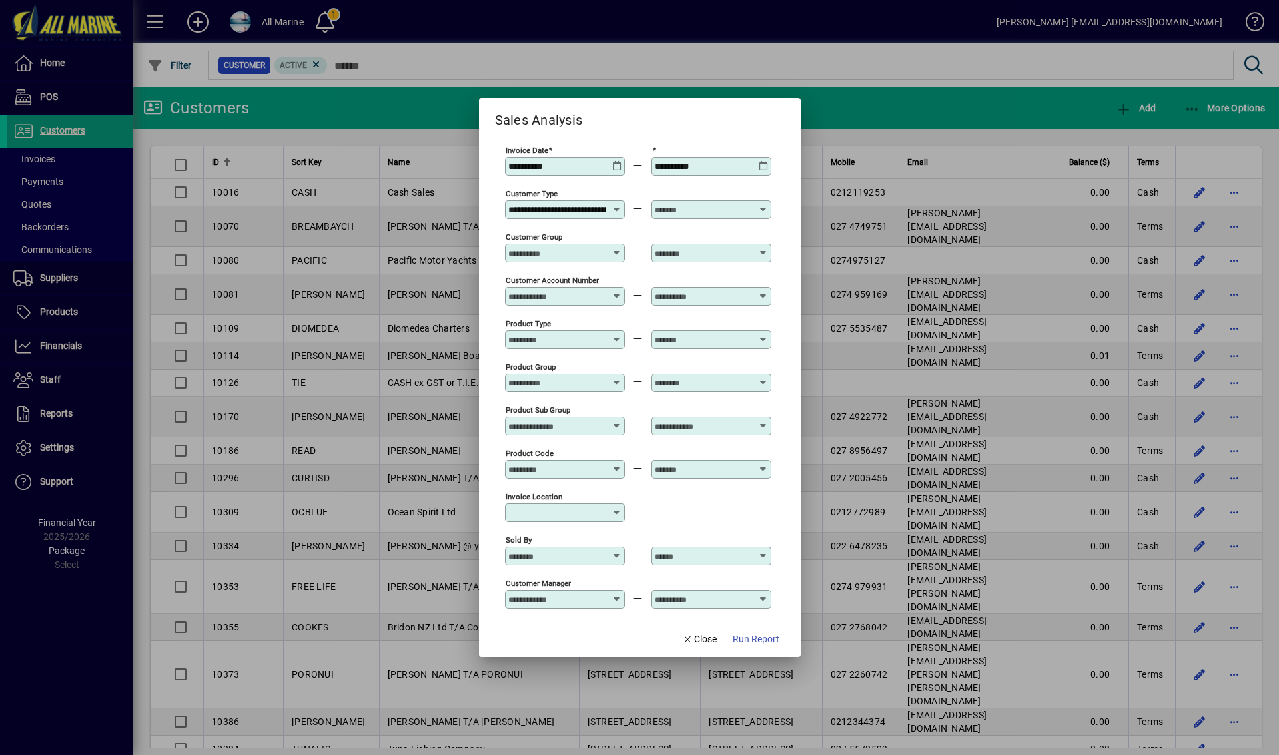
scroll to position [0, 72]
click at [743, 208] on input "text" at bounding box center [703, 210] width 97 height 11
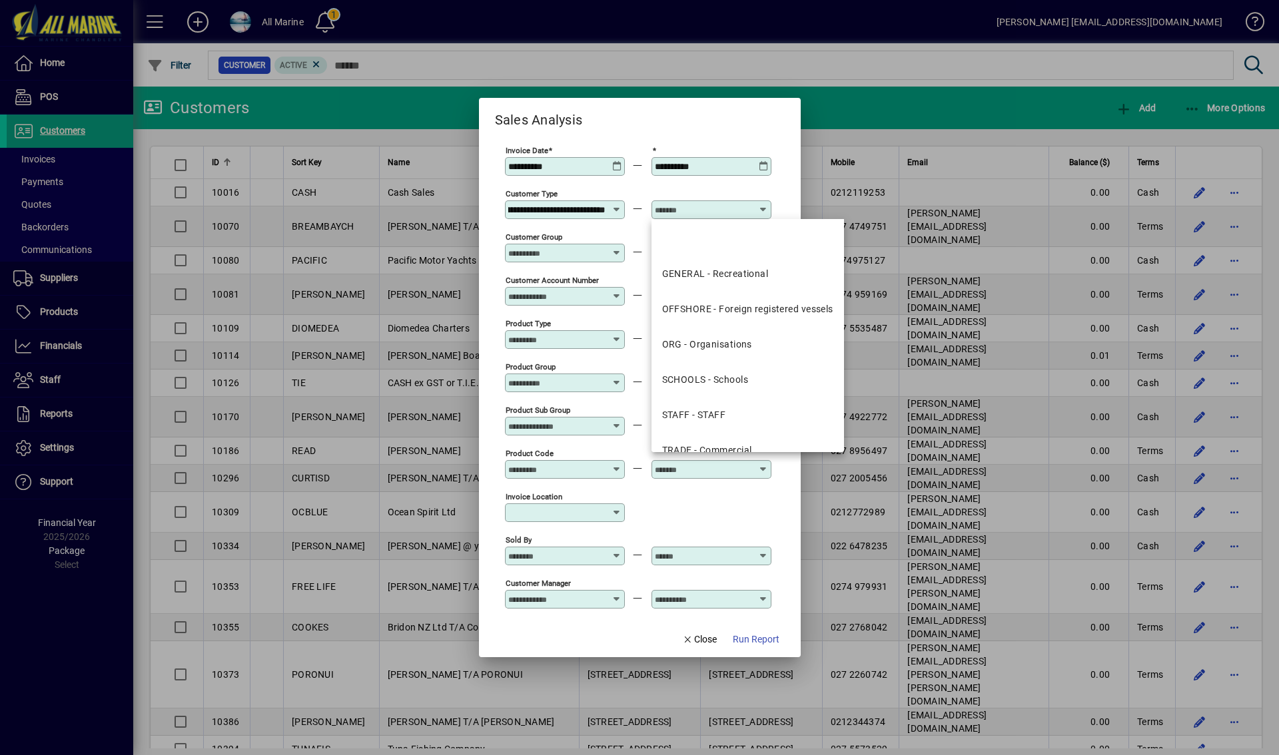
scroll to position [0, 0]
click at [728, 314] on div "OFFSHORE - Foreign registered vessels" at bounding box center [747, 309] width 171 height 14
type input "**********"
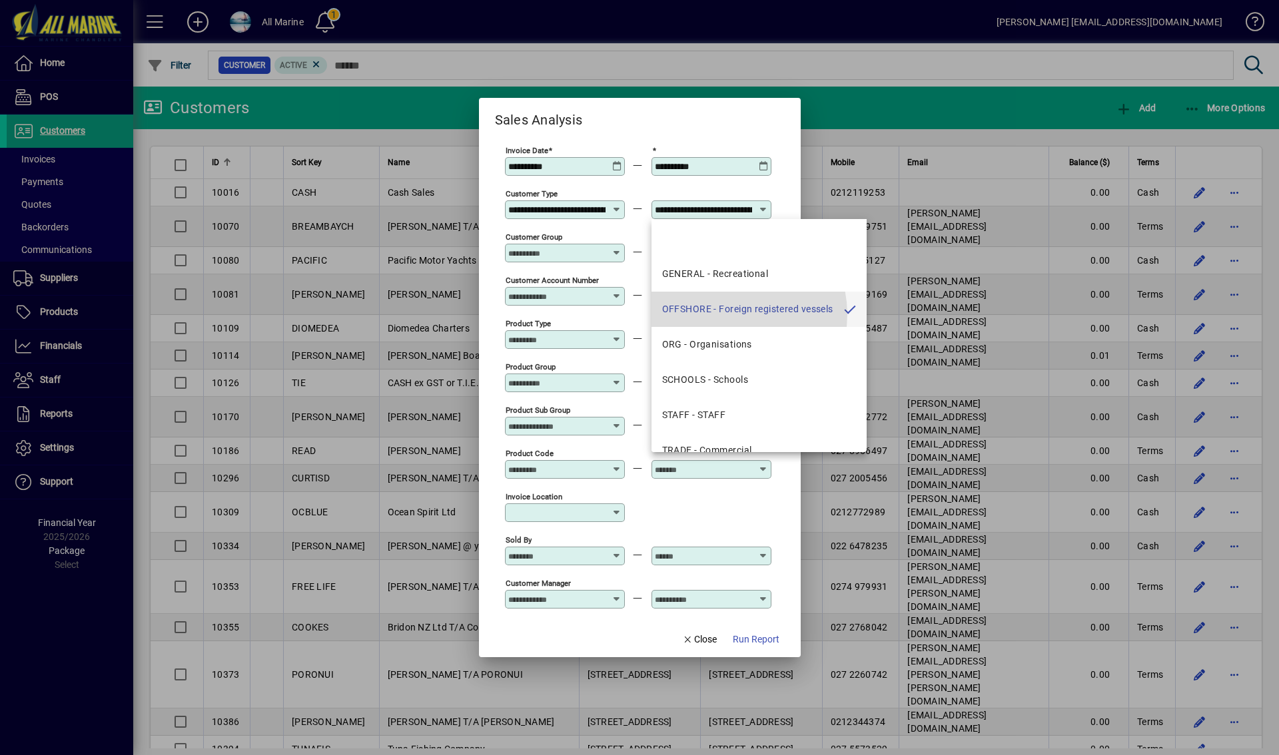
scroll to position [0, 72]
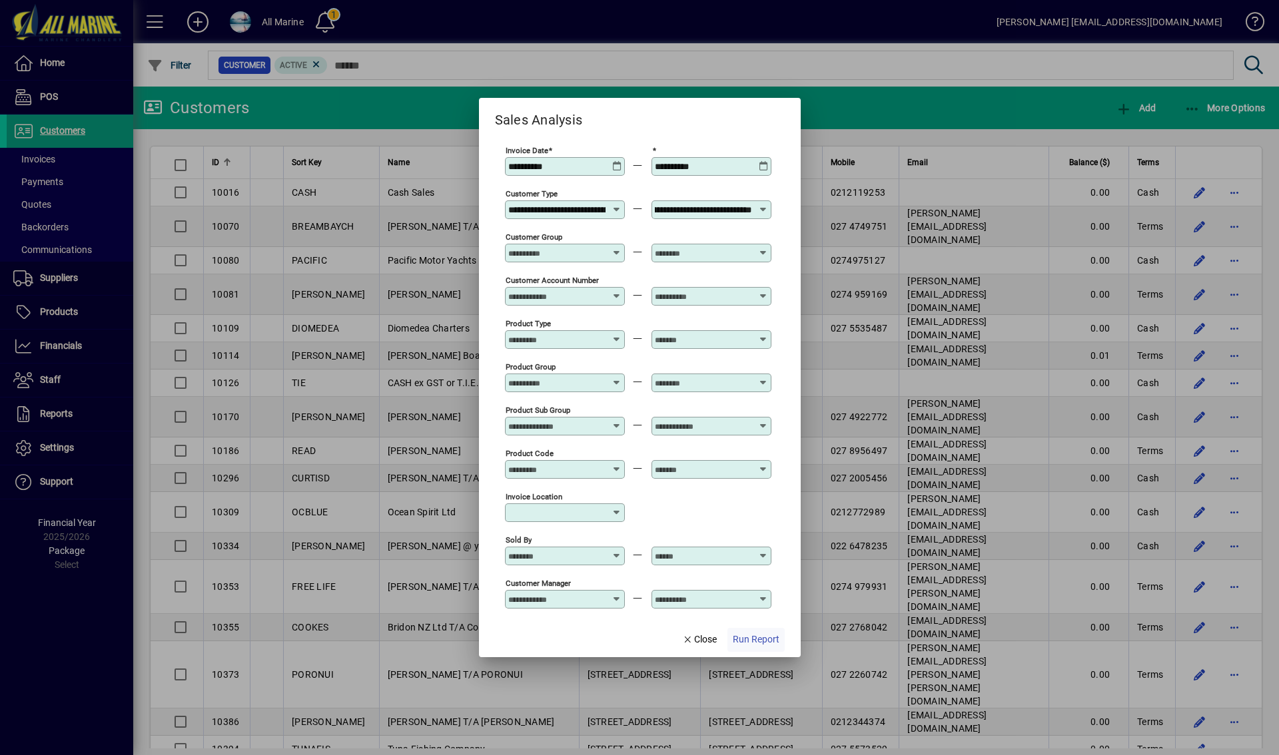
click at [751, 640] on span "Run Report" at bounding box center [756, 640] width 47 height 14
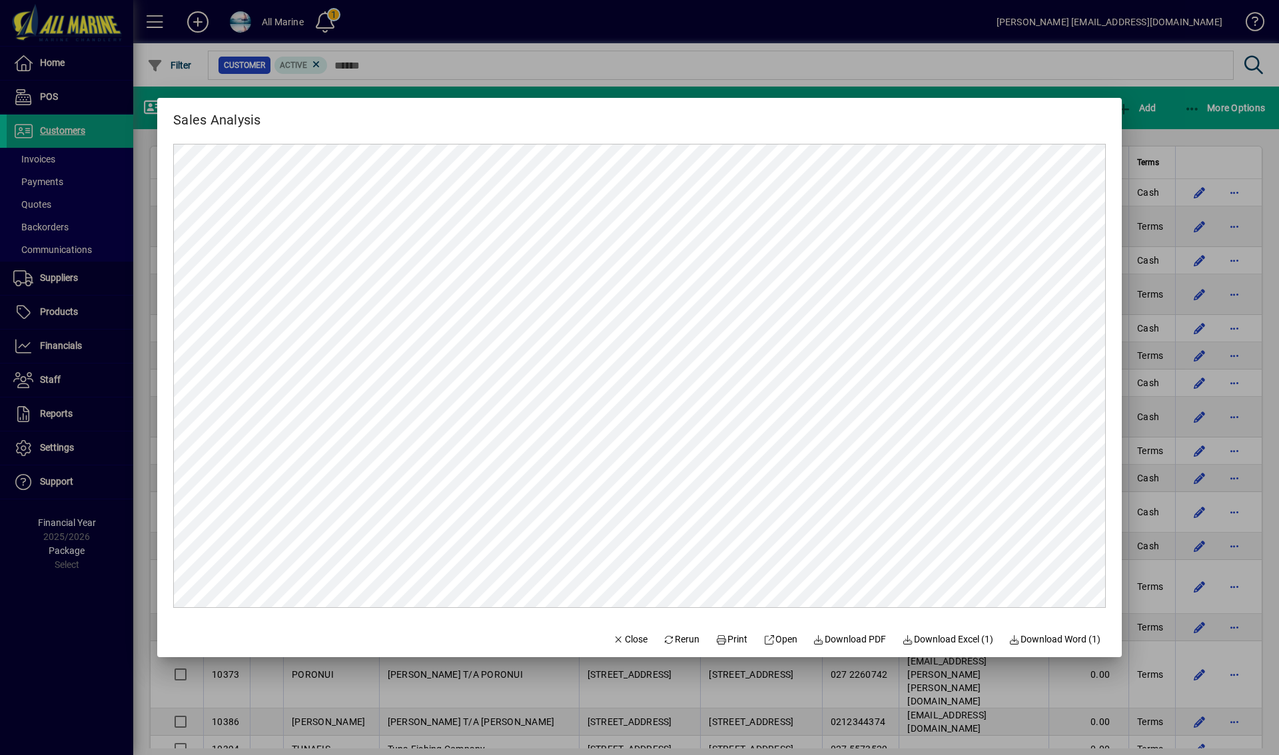
scroll to position [0, 0]
click at [852, 640] on span "Download PDF" at bounding box center [849, 640] width 73 height 14
click at [851, 86] on div at bounding box center [639, 377] width 1279 height 755
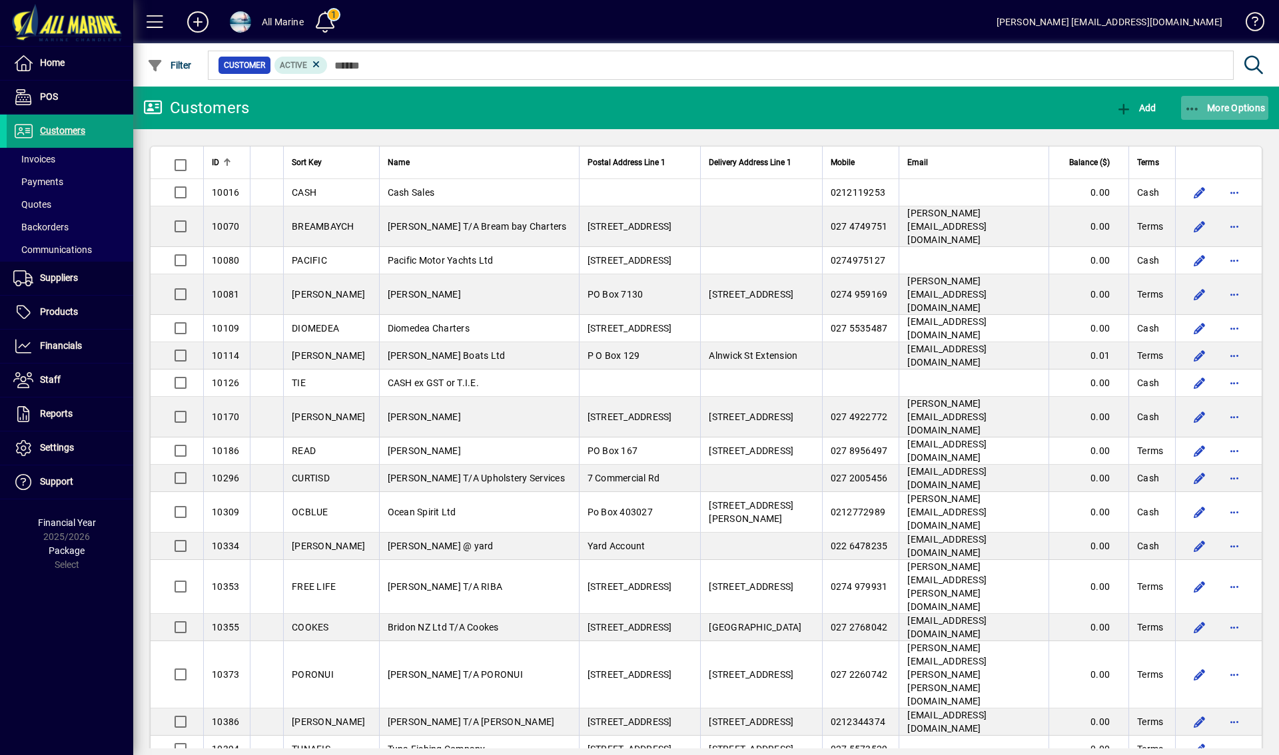
click at [1234, 101] on span "button" at bounding box center [1225, 108] width 88 height 32
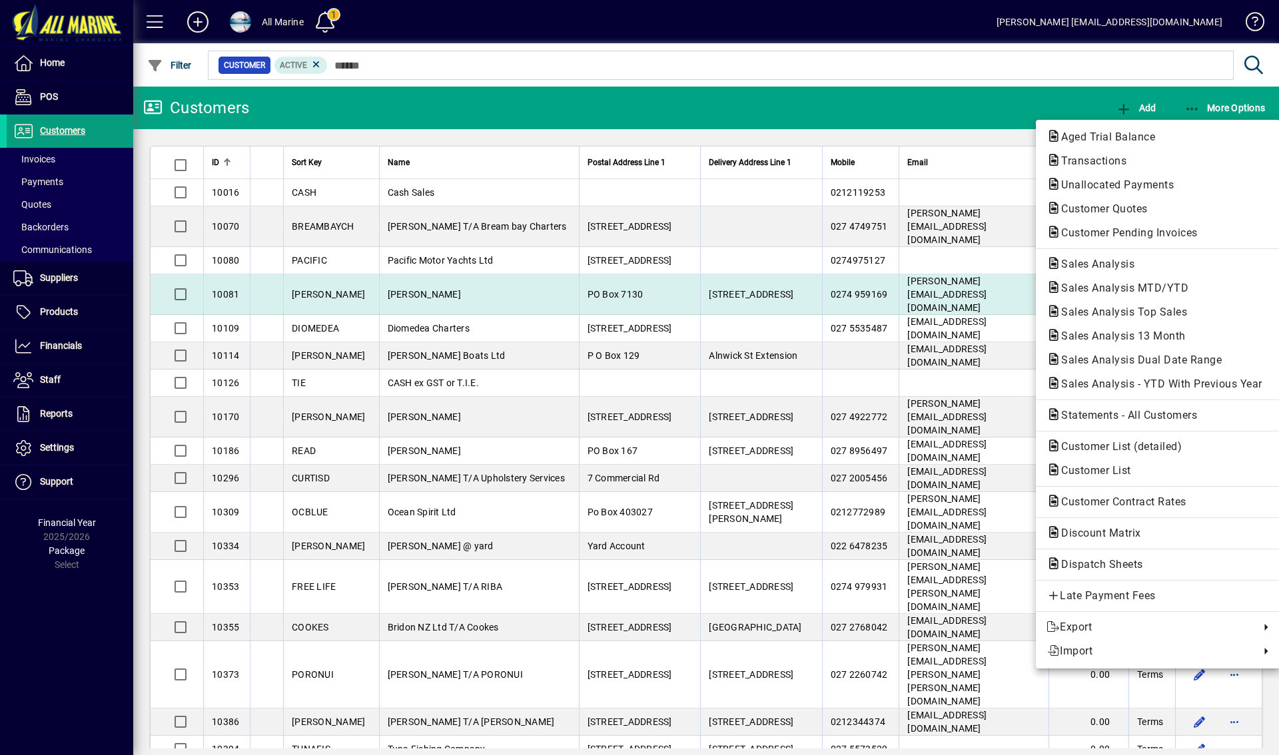
click at [1111, 266] on span "Sales Analysis" at bounding box center [1094, 264] width 95 height 13
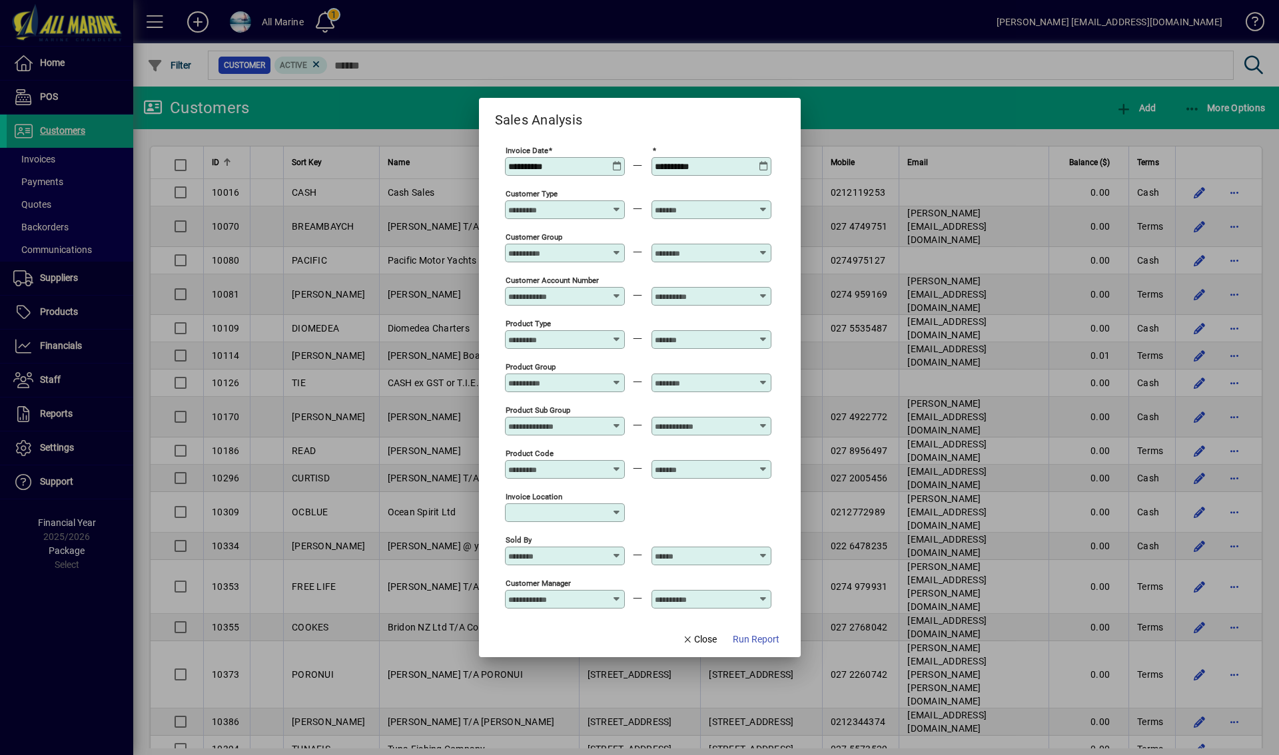
click at [619, 161] on icon at bounding box center [617, 161] width 10 height 0
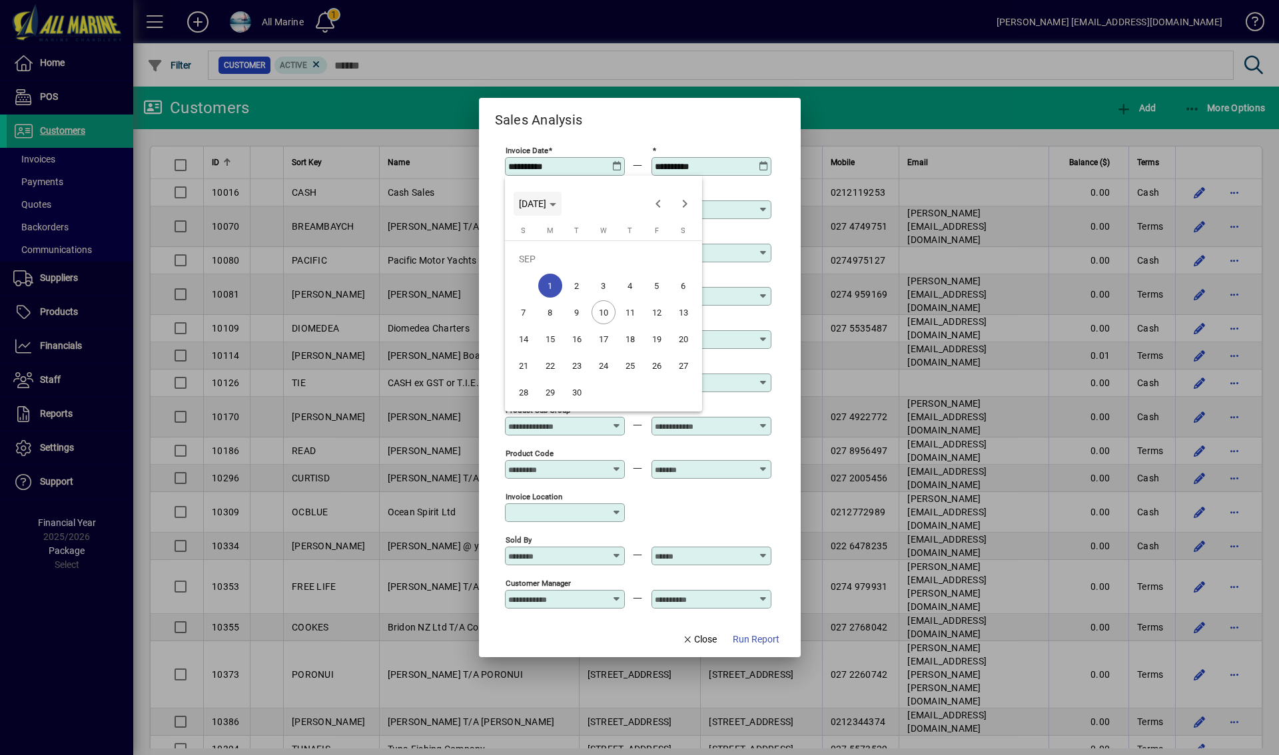
click at [556, 203] on icon "Choose month and year" at bounding box center [553, 204] width 7 height 3
click at [670, 275] on span "2023" at bounding box center [673, 272] width 42 height 24
click at [673, 300] on span "AUG" at bounding box center [673, 298] width 42 height 24
drag, startPoint x: 575, startPoint y: 283, endPoint x: 590, endPoint y: 273, distance: 17.7
click at [576, 283] on span "1" at bounding box center [577, 286] width 24 height 24
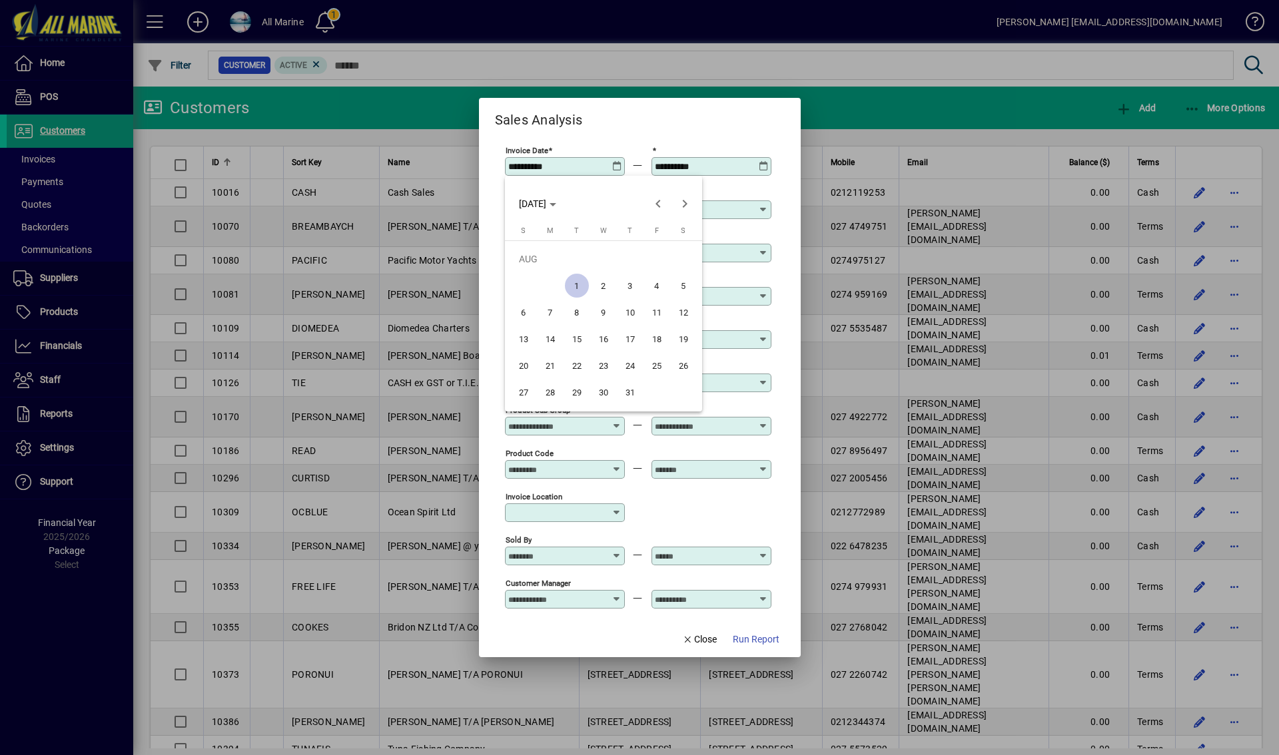
type input "**********"
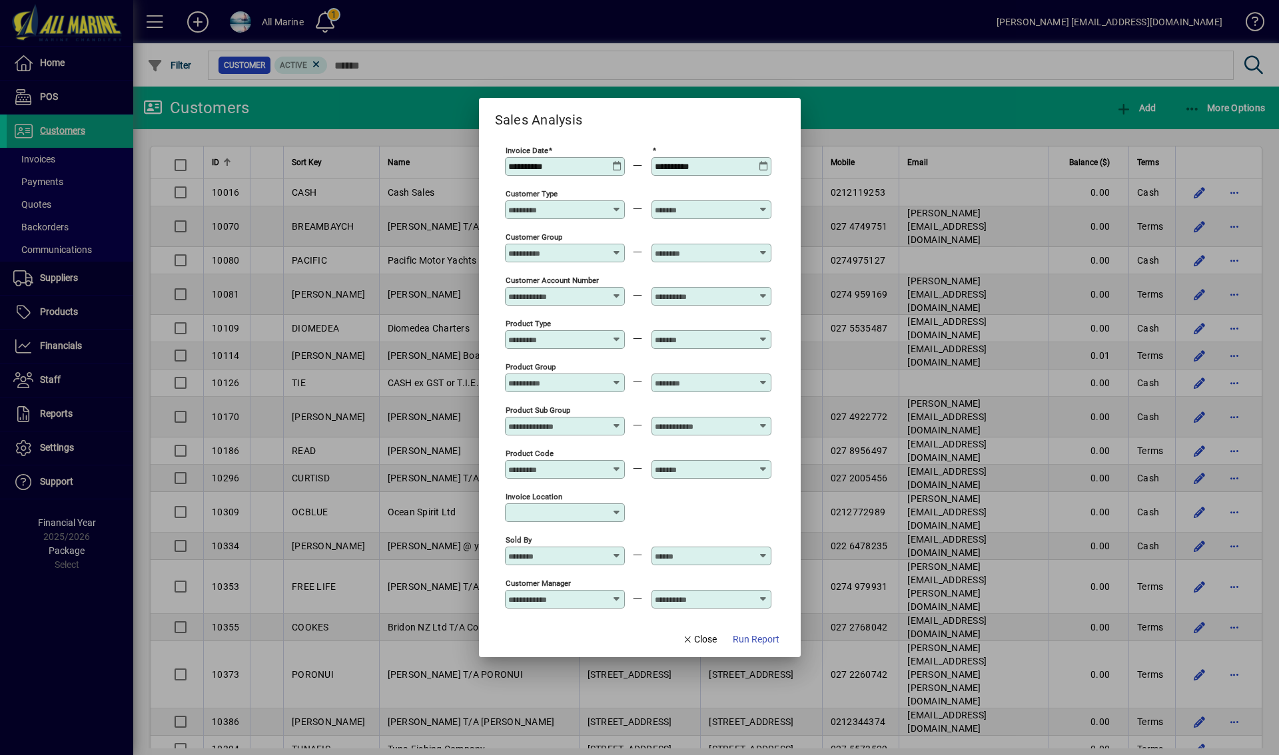
click at [765, 161] on icon at bounding box center [764, 161] width 10 height 0
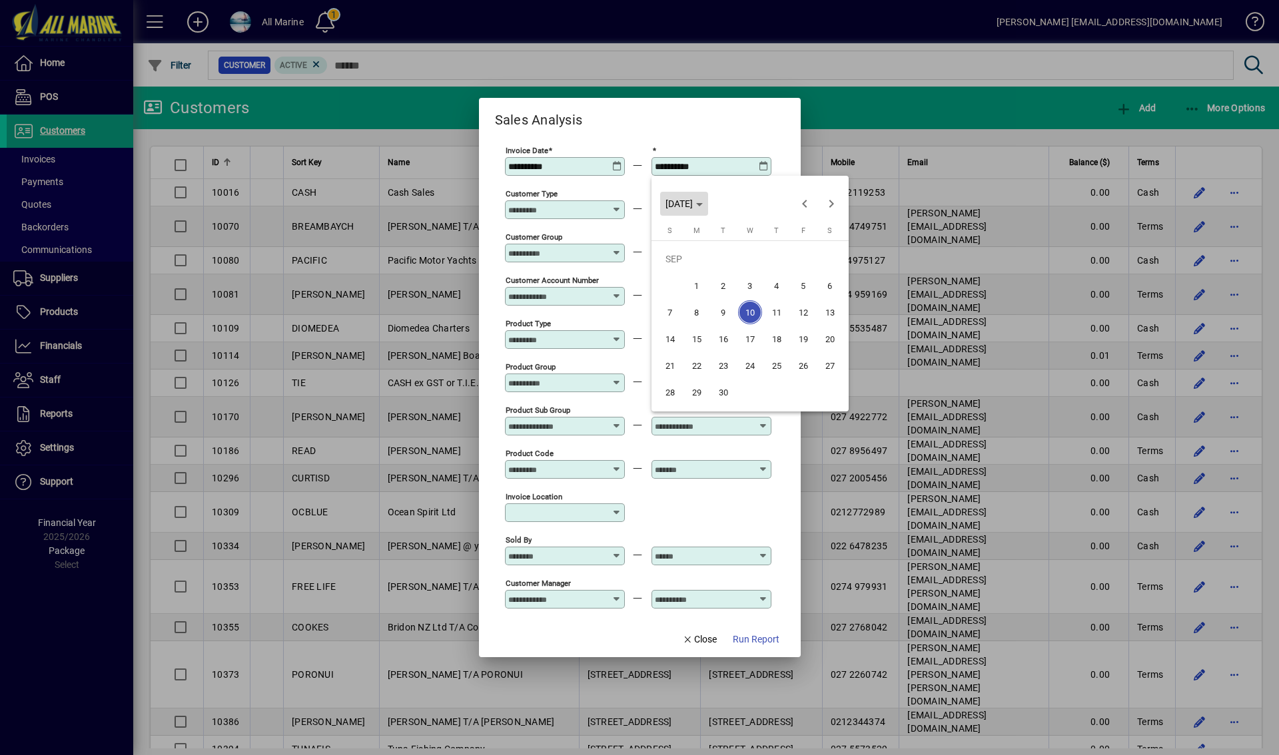
click at [708, 203] on span "Choose month and year" at bounding box center [684, 204] width 48 height 32
click at [821, 270] on span "2023" at bounding box center [820, 272] width 42 height 24
click at [678, 330] on span "SEP" at bounding box center [680, 325] width 42 height 24
click at [829, 368] on span "30" at bounding box center [830, 366] width 24 height 24
type input "**********"
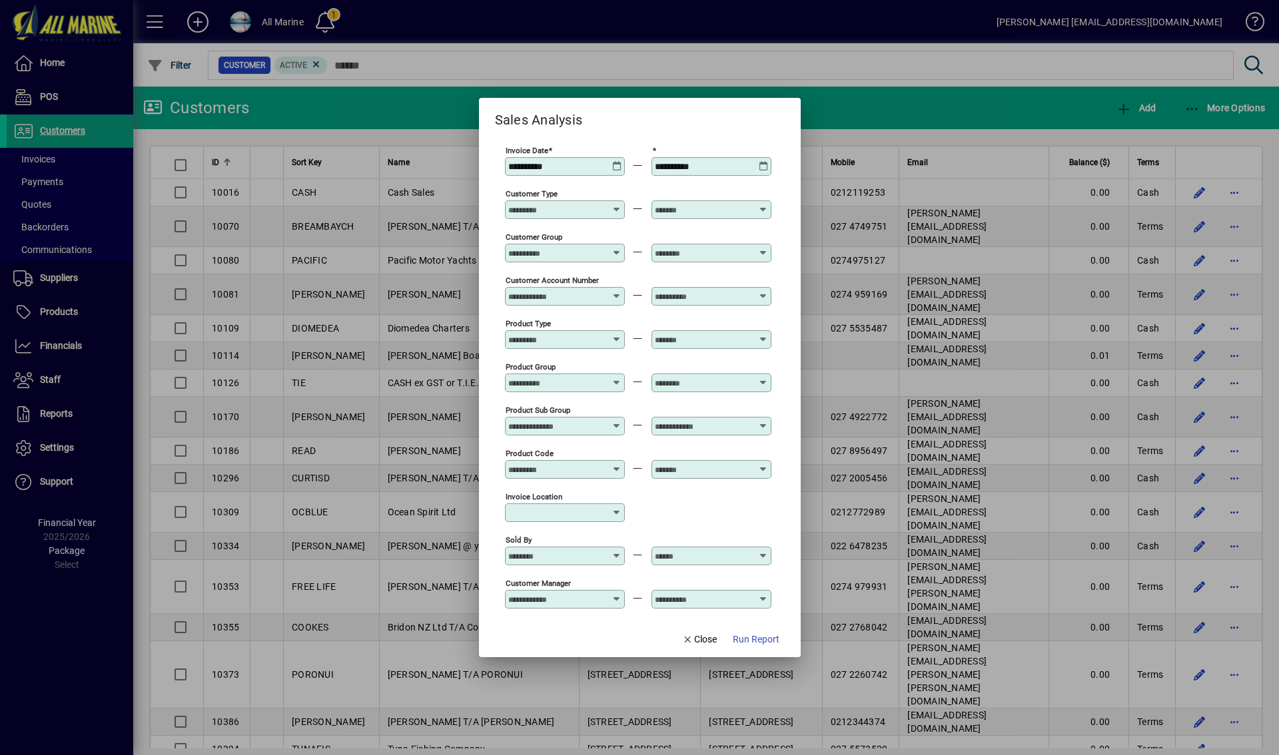
click at [572, 214] on input "Customer Type" at bounding box center [556, 210] width 97 height 11
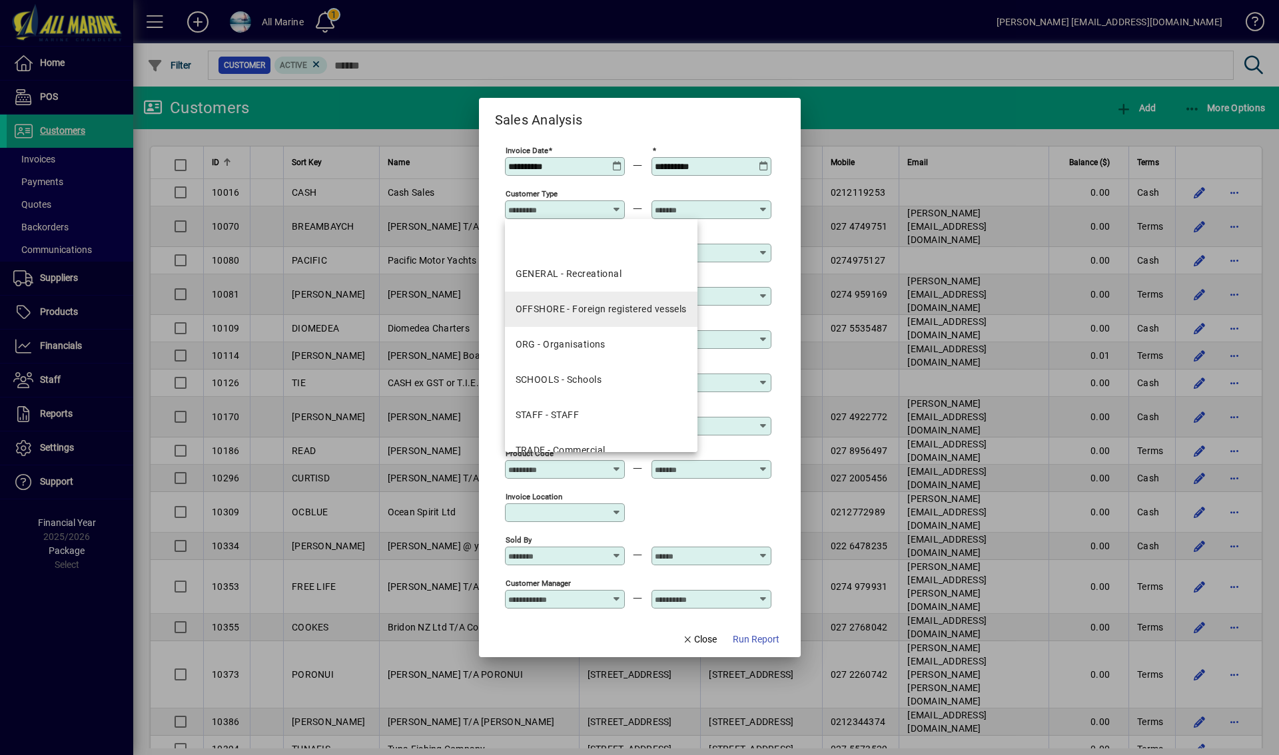
click at [594, 303] on div "OFFSHORE - Foreign registered vessels" at bounding box center [601, 309] width 171 height 14
type input "**********"
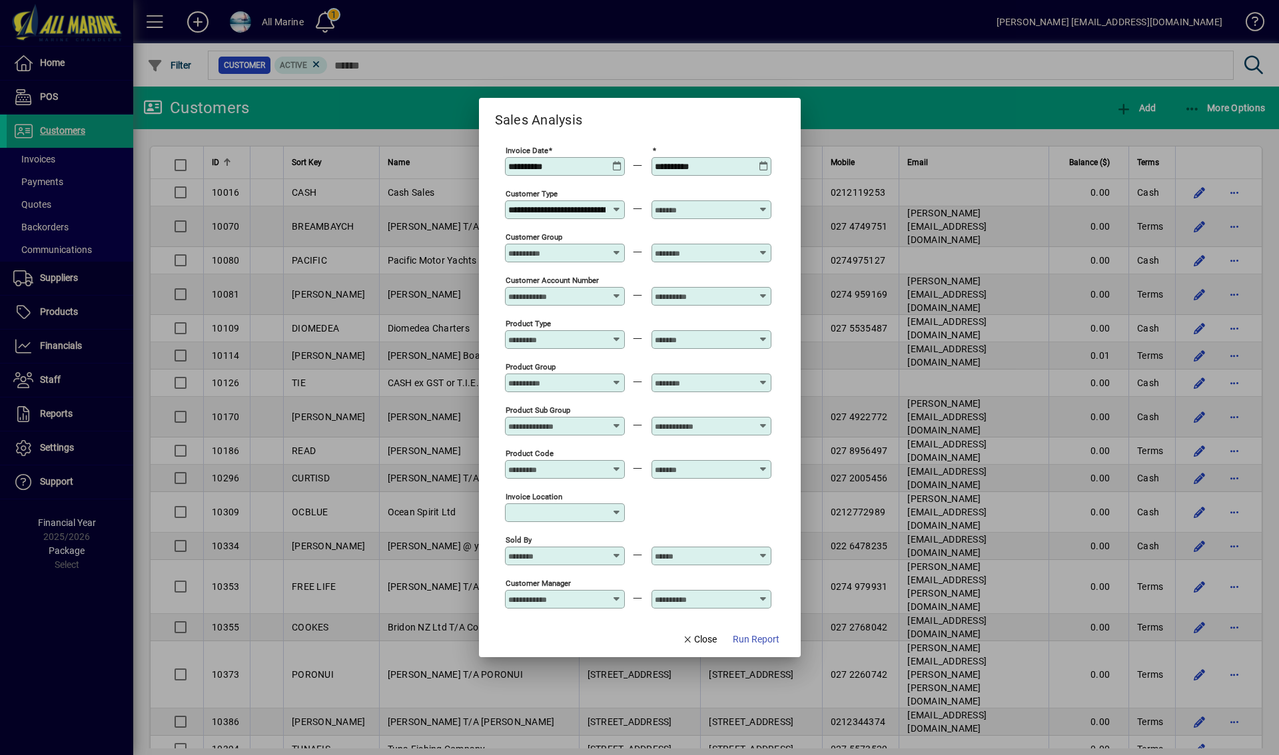
scroll to position [0, 72]
click at [719, 209] on input "text" at bounding box center [703, 210] width 97 height 11
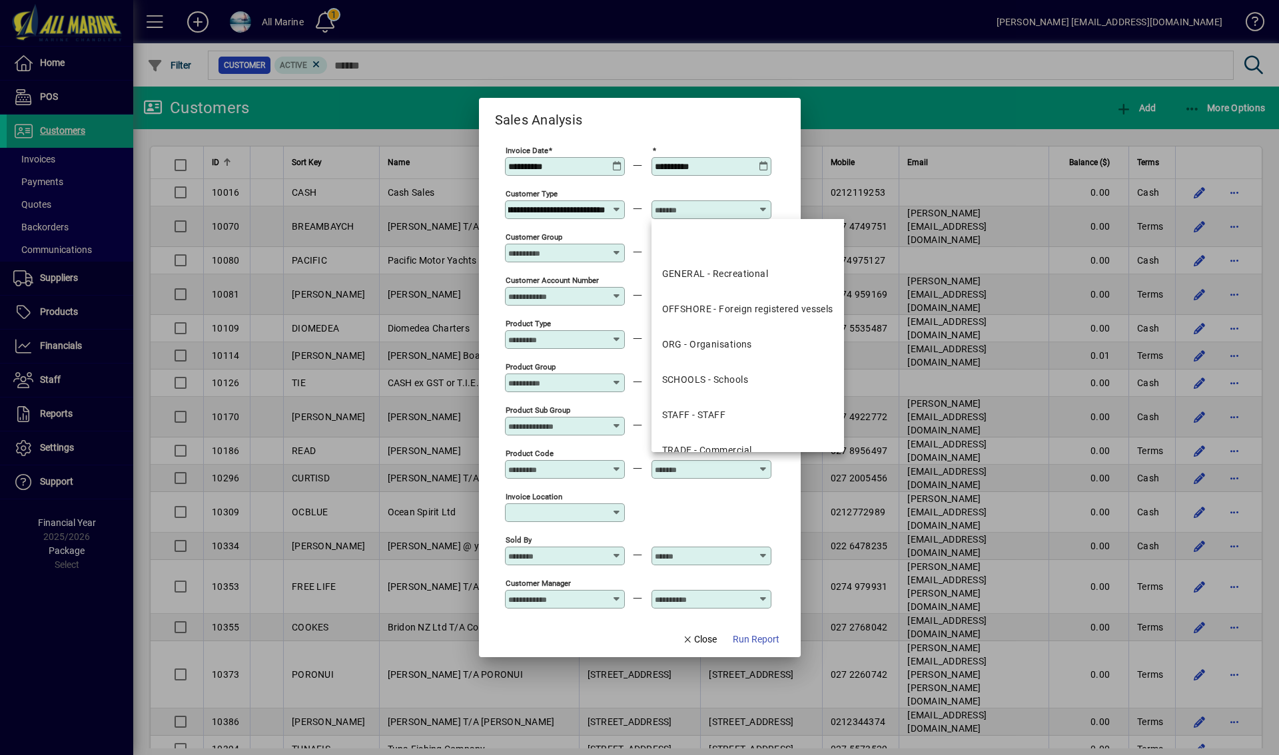
scroll to position [0, 0]
click at [735, 307] on div "OFFSHORE - Foreign registered vessels" at bounding box center [747, 309] width 171 height 14
type input "**********"
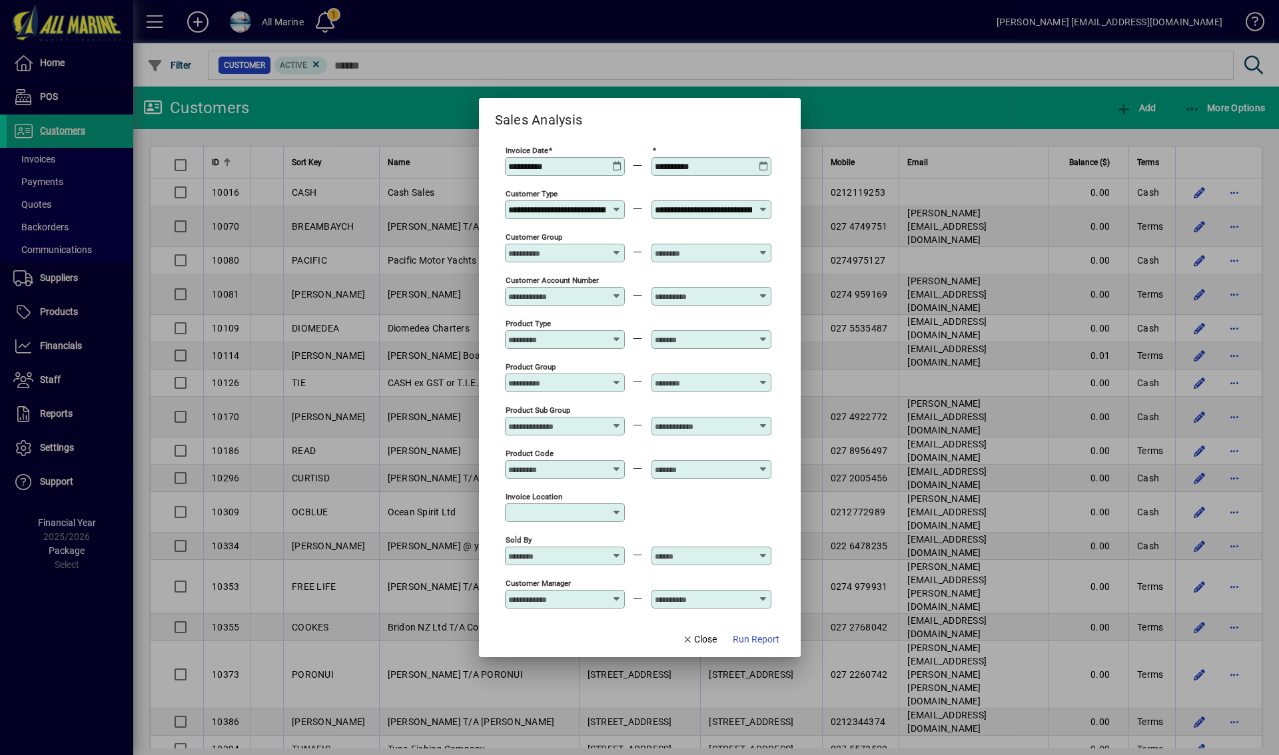
scroll to position [0, 72]
click at [750, 638] on span "Run Report" at bounding box center [756, 640] width 47 height 14
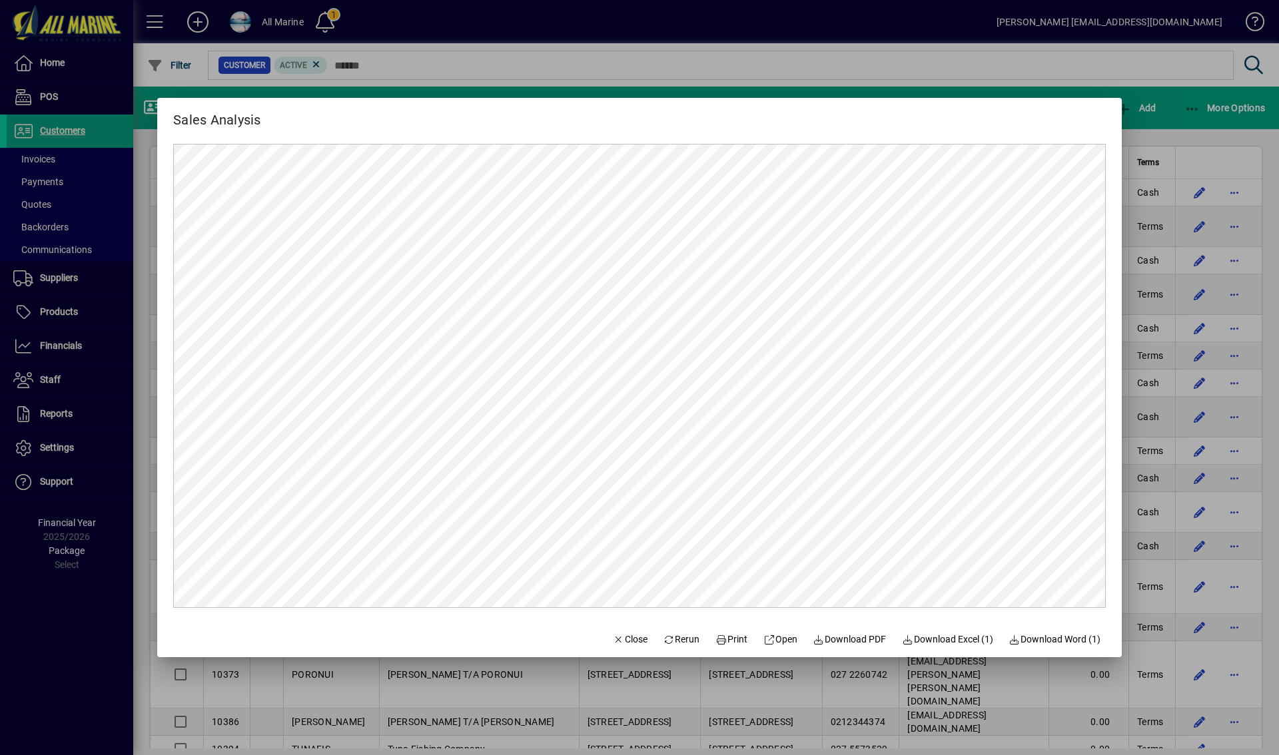
scroll to position [0, 0]
click at [855, 642] on span "Download PDF" at bounding box center [849, 640] width 73 height 14
click at [844, 65] on div at bounding box center [639, 377] width 1279 height 755
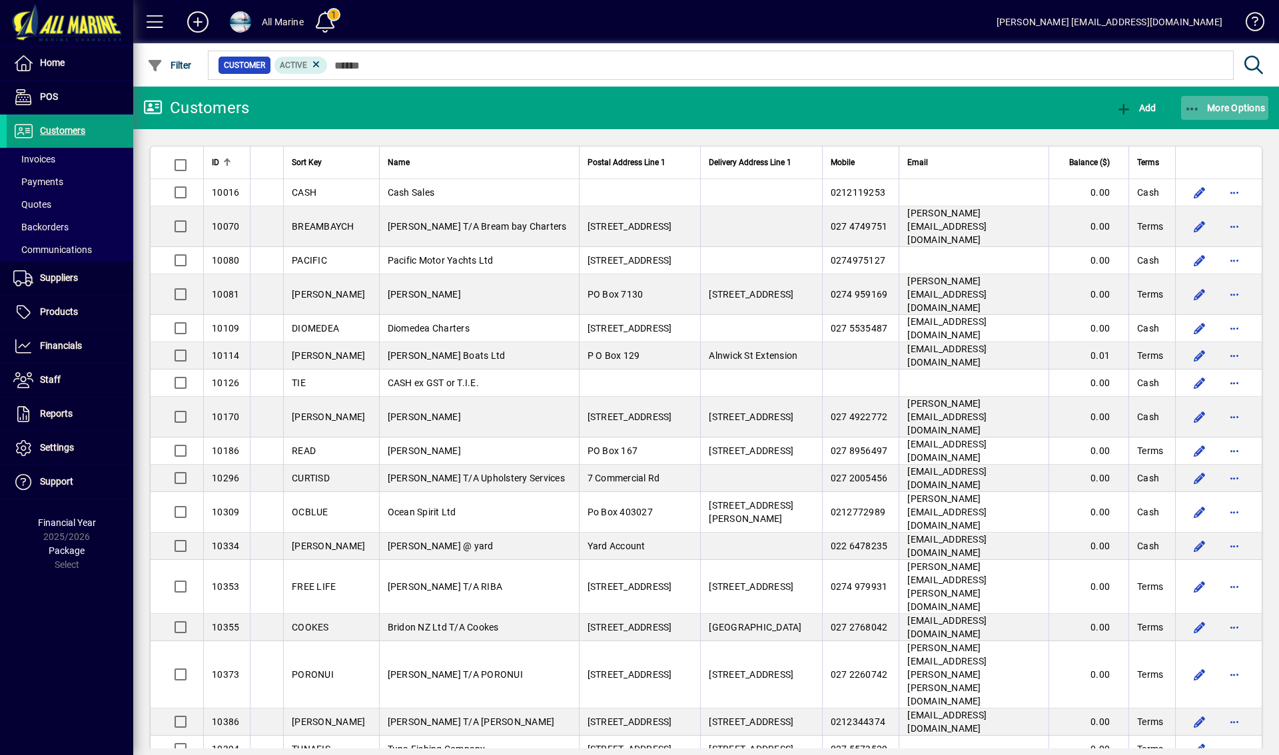
click at [1231, 107] on span "More Options" at bounding box center [1225, 108] width 81 height 11
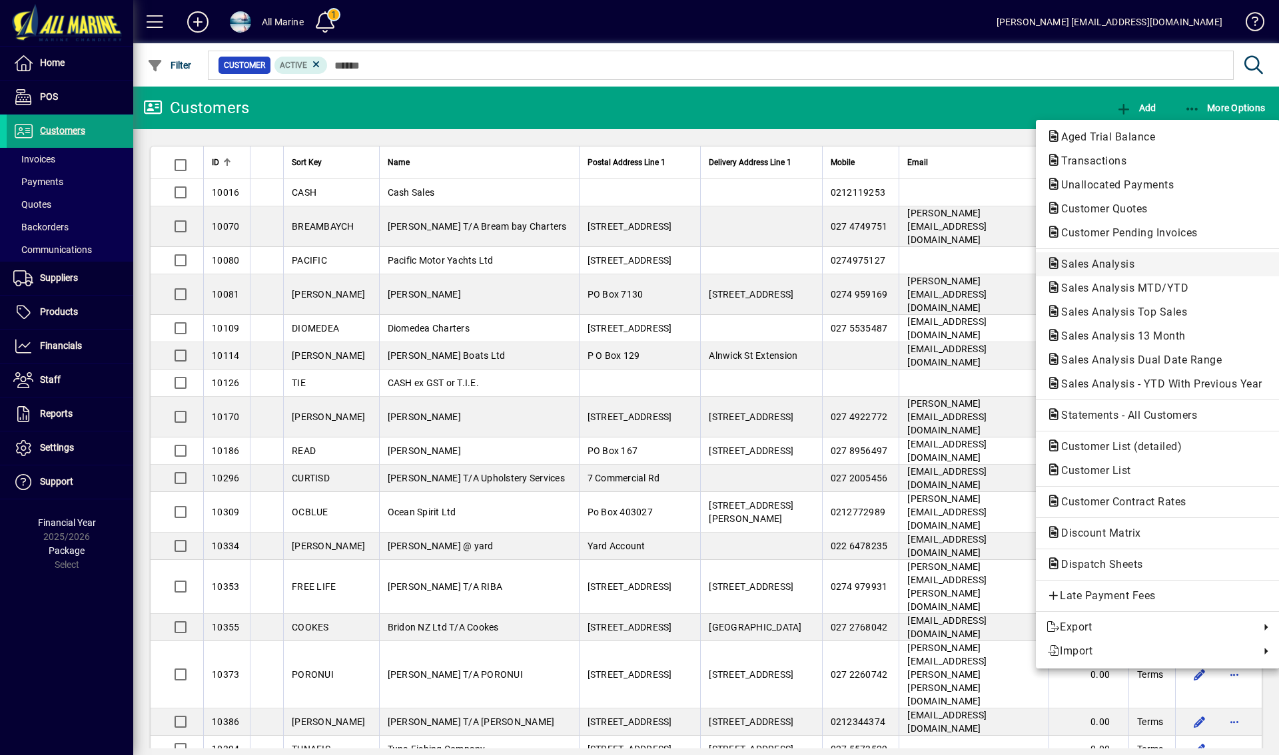
click at [1105, 260] on span "Sales Analysis" at bounding box center [1094, 264] width 95 height 13
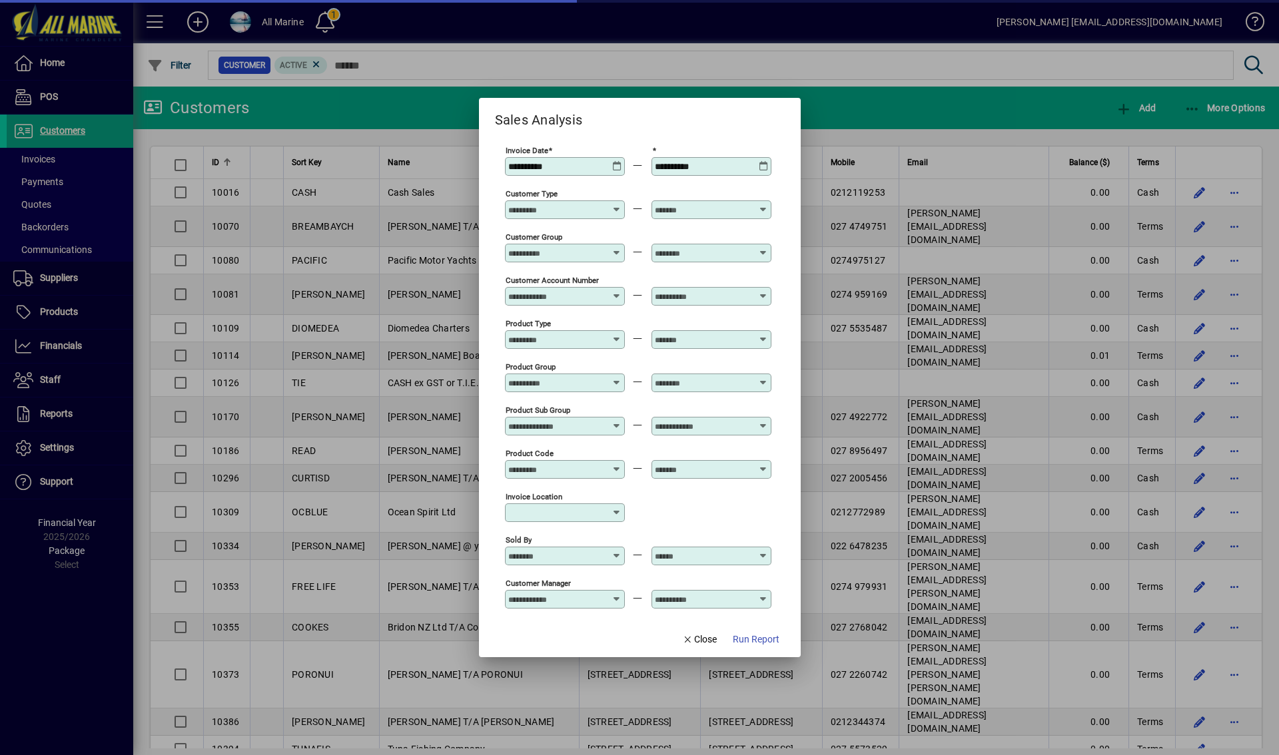
type input "**********"
click at [619, 161] on icon at bounding box center [617, 161] width 10 height 0
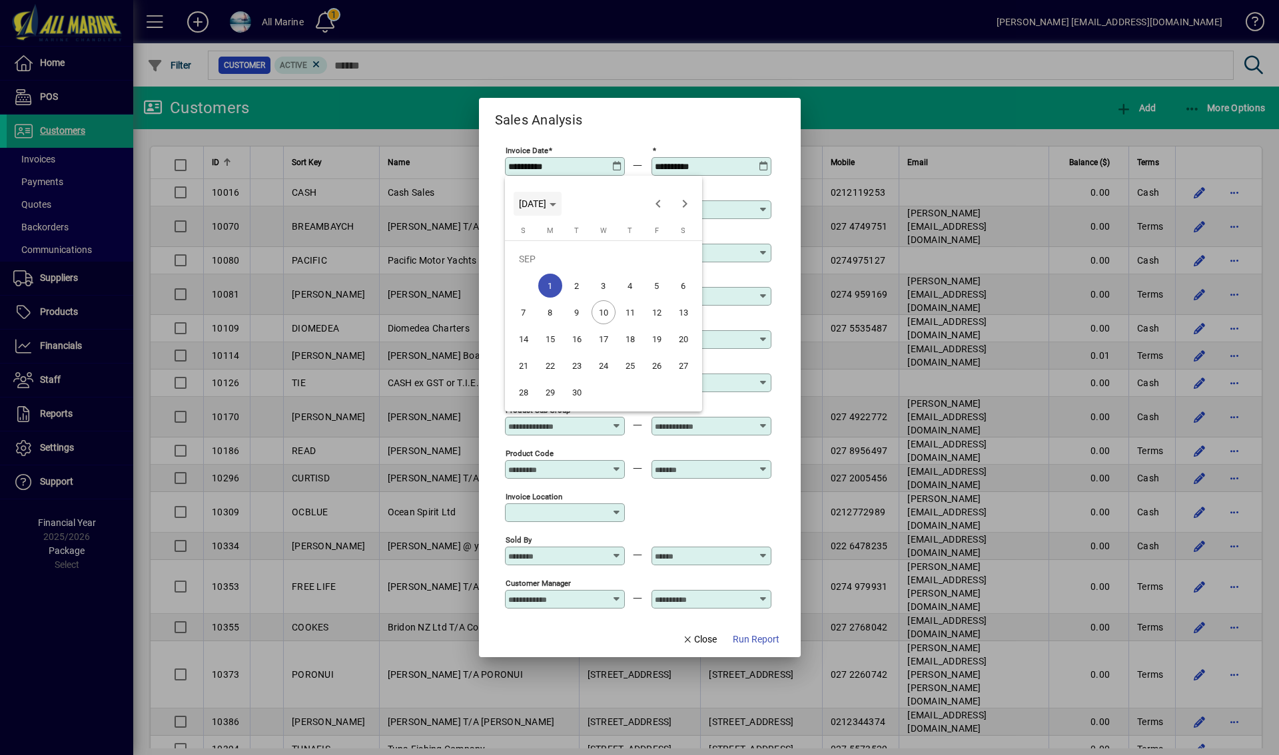
click at [556, 205] on span "MON SEP 01 2025" at bounding box center [537, 204] width 37 height 11
click at [670, 273] on span "2023" at bounding box center [673, 272] width 42 height 24
click at [532, 324] on span "SEP" at bounding box center [533, 325] width 42 height 24
click at [680, 203] on span "Next month" at bounding box center [685, 204] width 27 height 27
click at [529, 282] on span "1" at bounding box center [524, 286] width 24 height 24
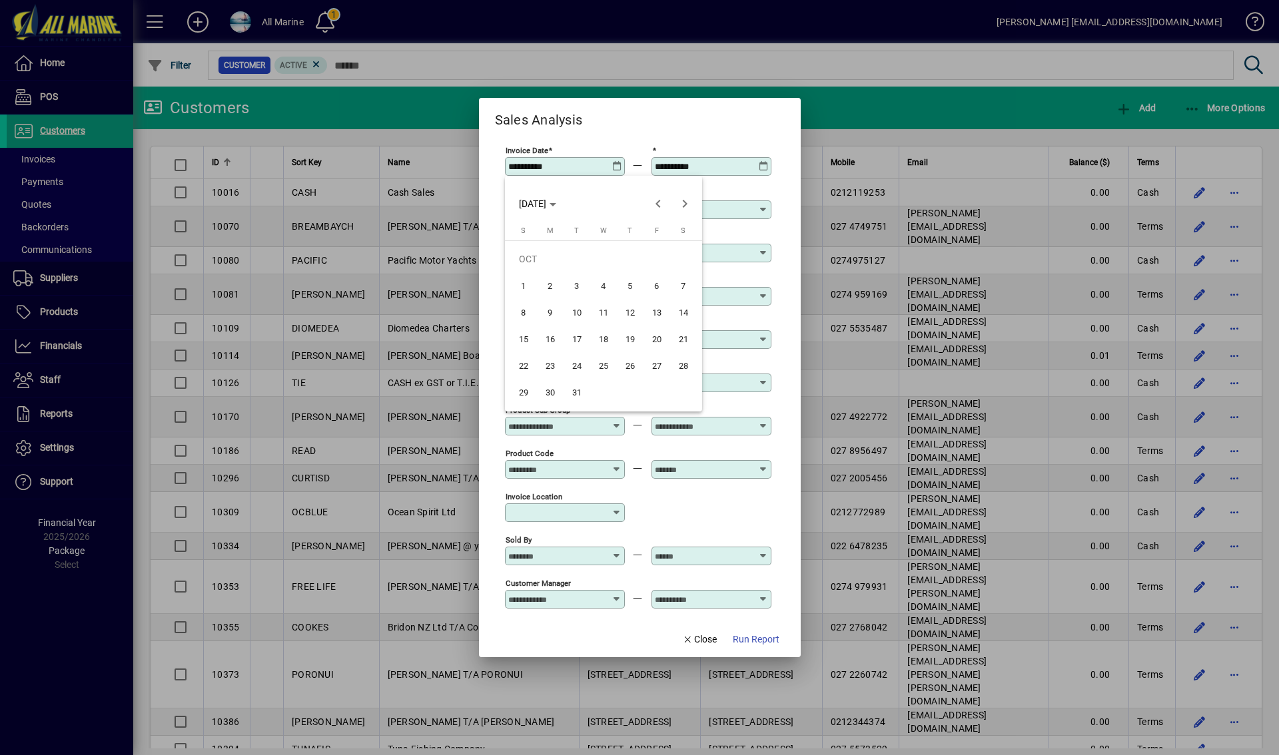
type input "**********"
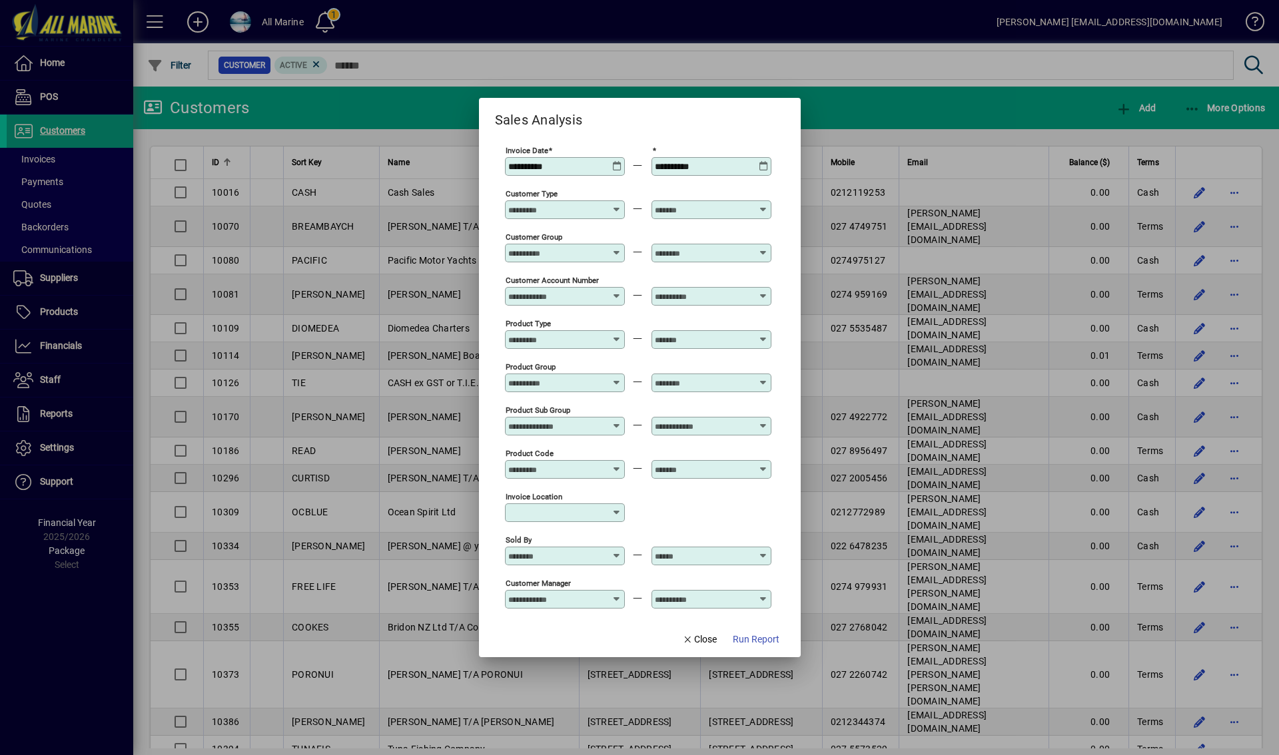
click at [761, 161] on icon at bounding box center [764, 161] width 10 height 0
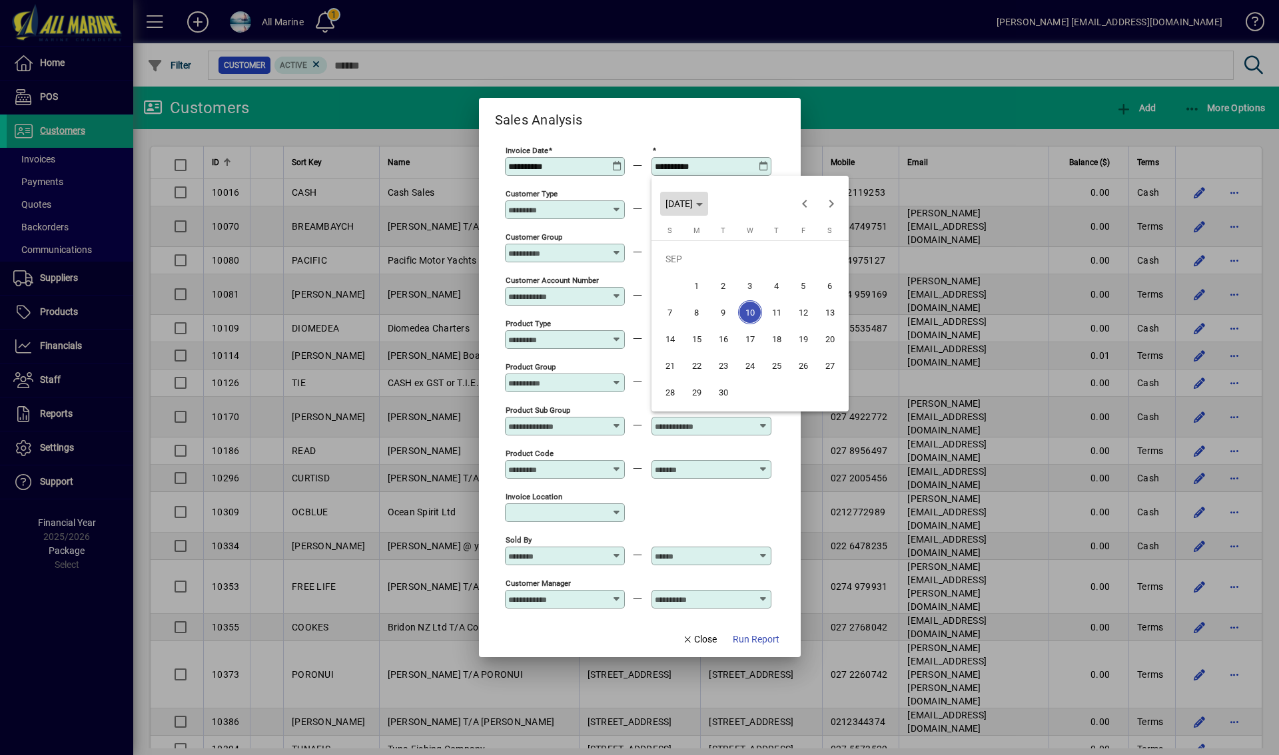
click at [703, 202] on span "WED SEP 10 2025" at bounding box center [684, 204] width 37 height 11
click at [828, 269] on span "2023" at bounding box center [820, 272] width 42 height 24
click at [778, 324] on span "NOV" at bounding box center [773, 325] width 42 height 24
click at [775, 362] on span "30" at bounding box center [777, 366] width 24 height 24
type input "**********"
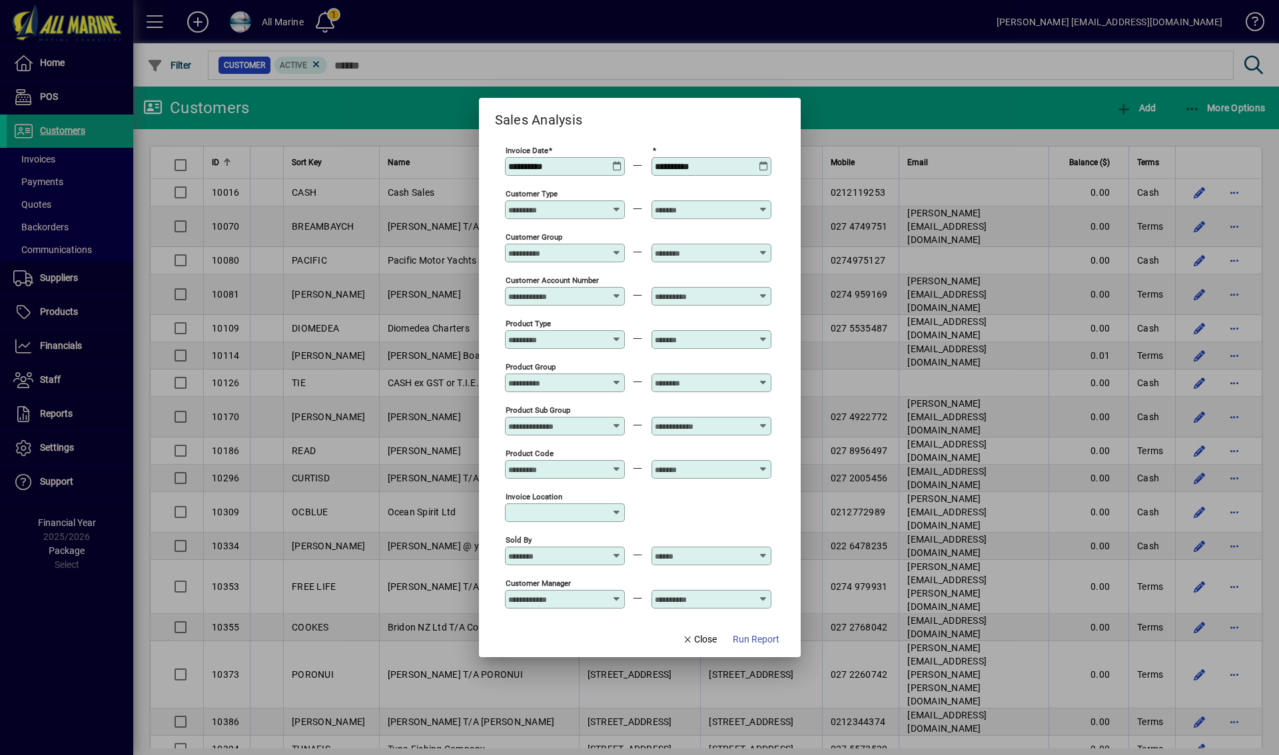
click at [601, 216] on div "Customer Type" at bounding box center [565, 210] width 120 height 19
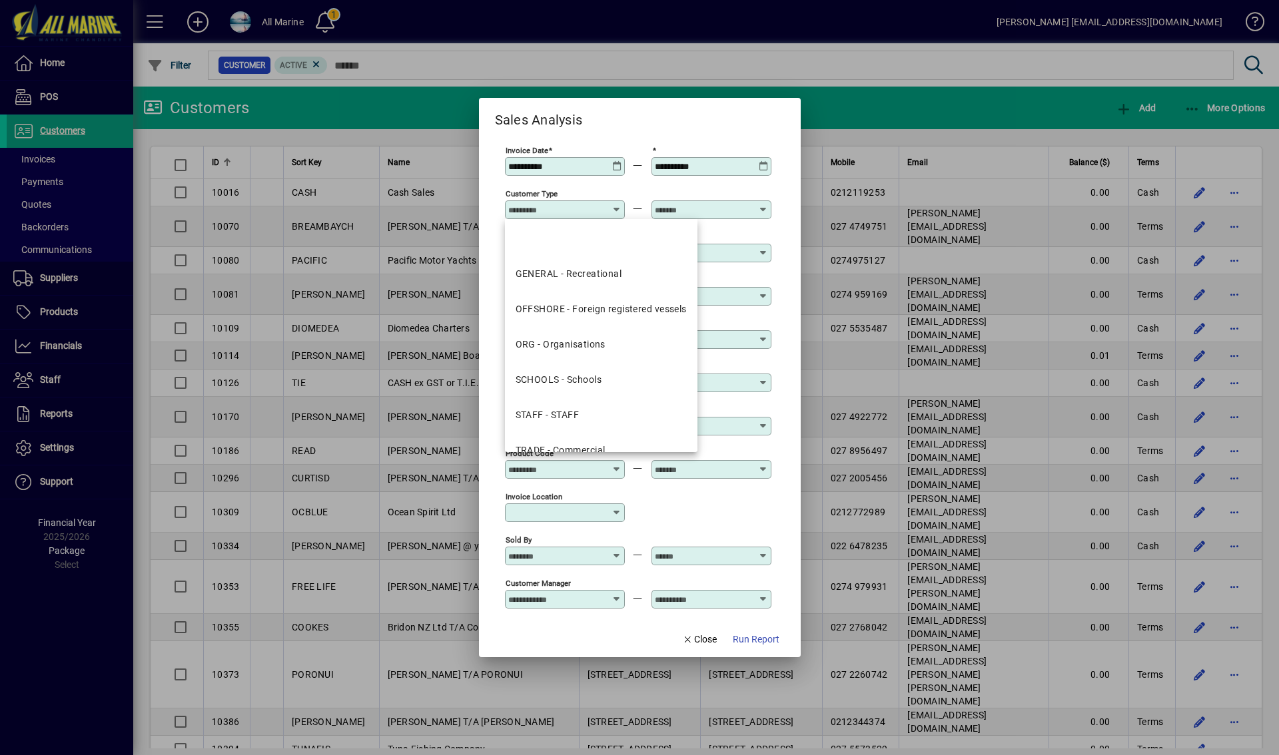
drag, startPoint x: 589, startPoint y: 302, endPoint x: 715, endPoint y: 256, distance: 134.0
click at [590, 302] on mat-option "OFFSHORE - Foreign registered vessels" at bounding box center [601, 309] width 193 height 35
type input "**********"
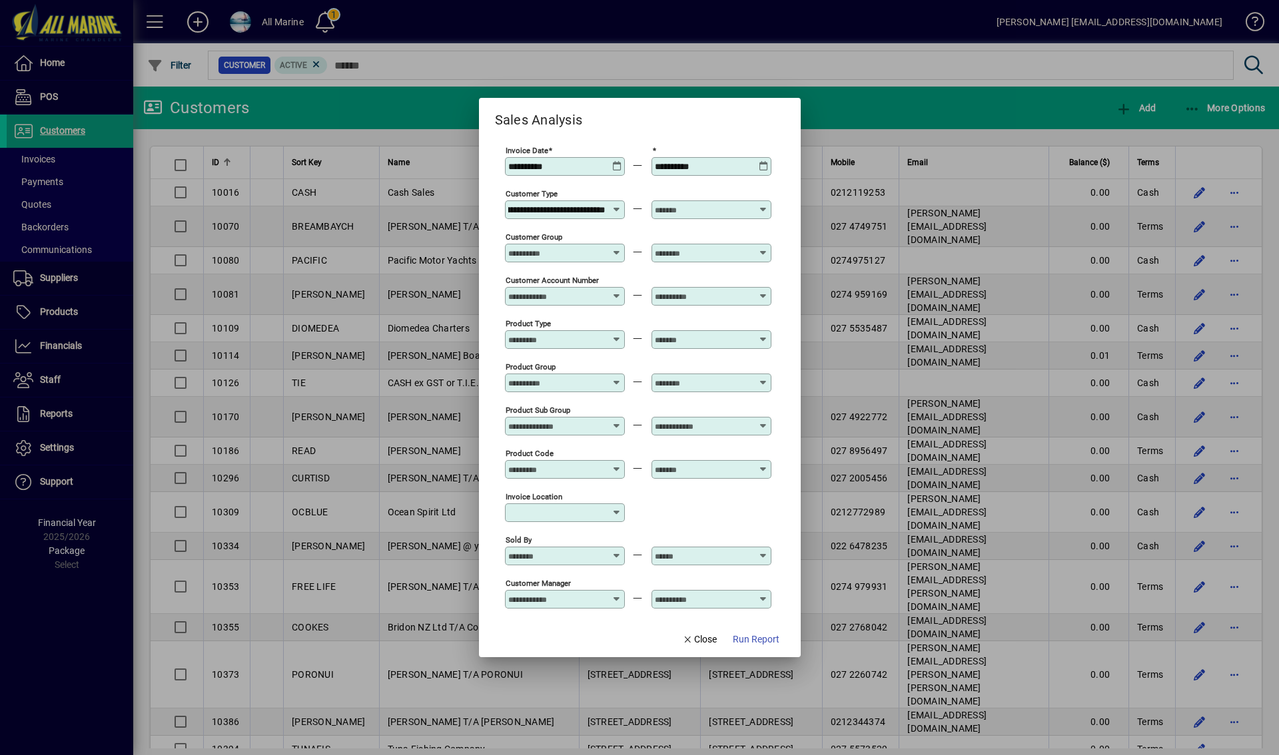
click at [737, 209] on input "text" at bounding box center [703, 210] width 97 height 11
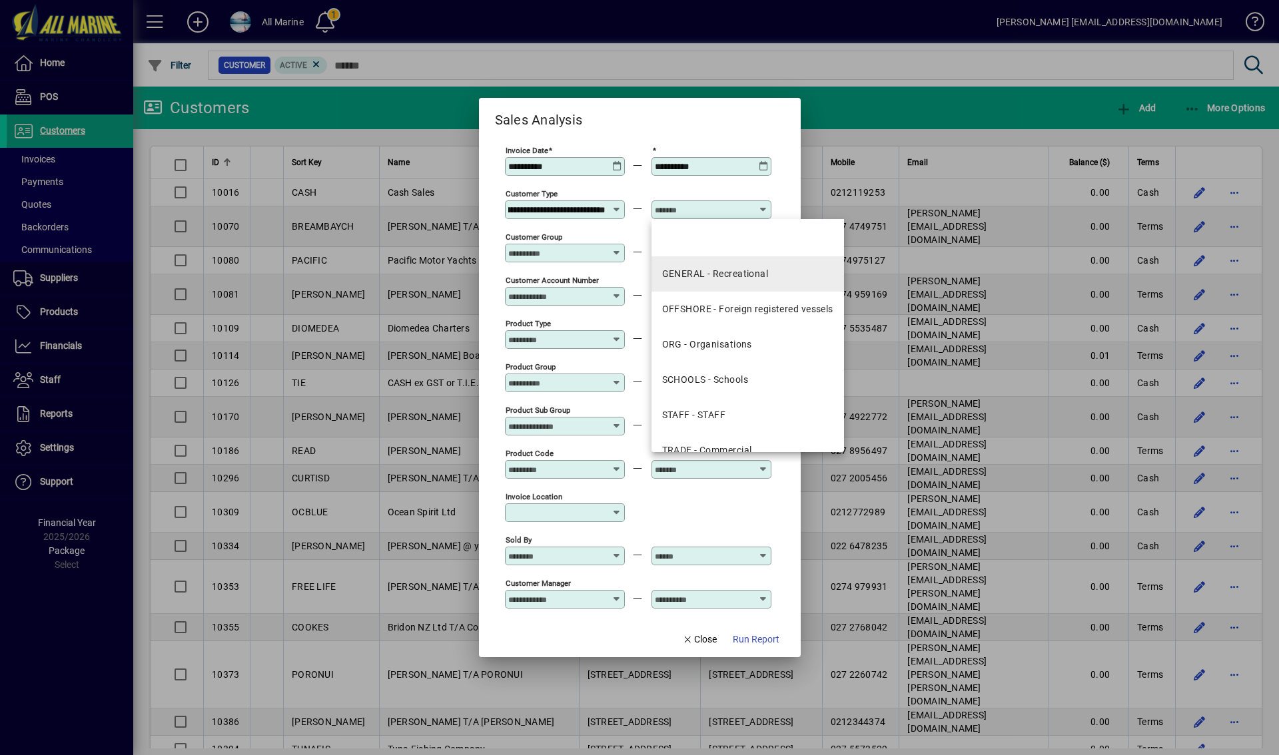
scroll to position [0, 0]
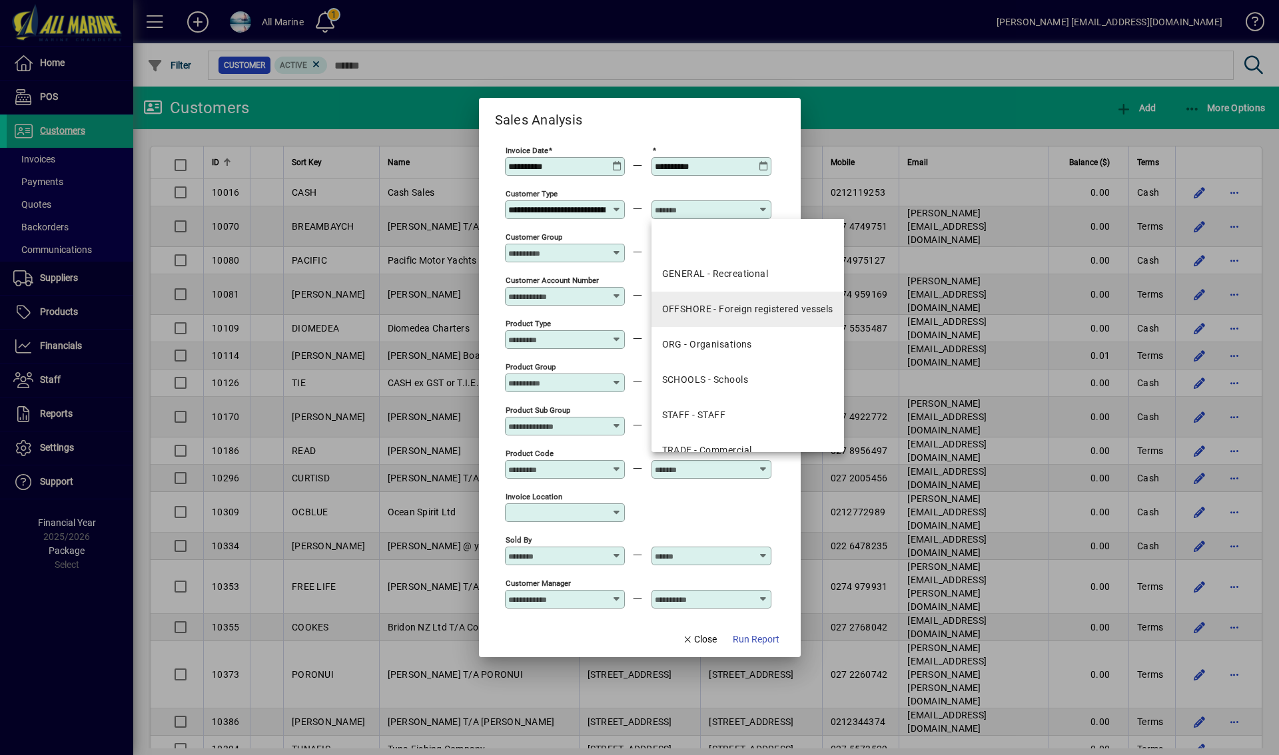
click at [743, 310] on div "OFFSHORE - Foreign registered vessels" at bounding box center [747, 309] width 171 height 14
type input "**********"
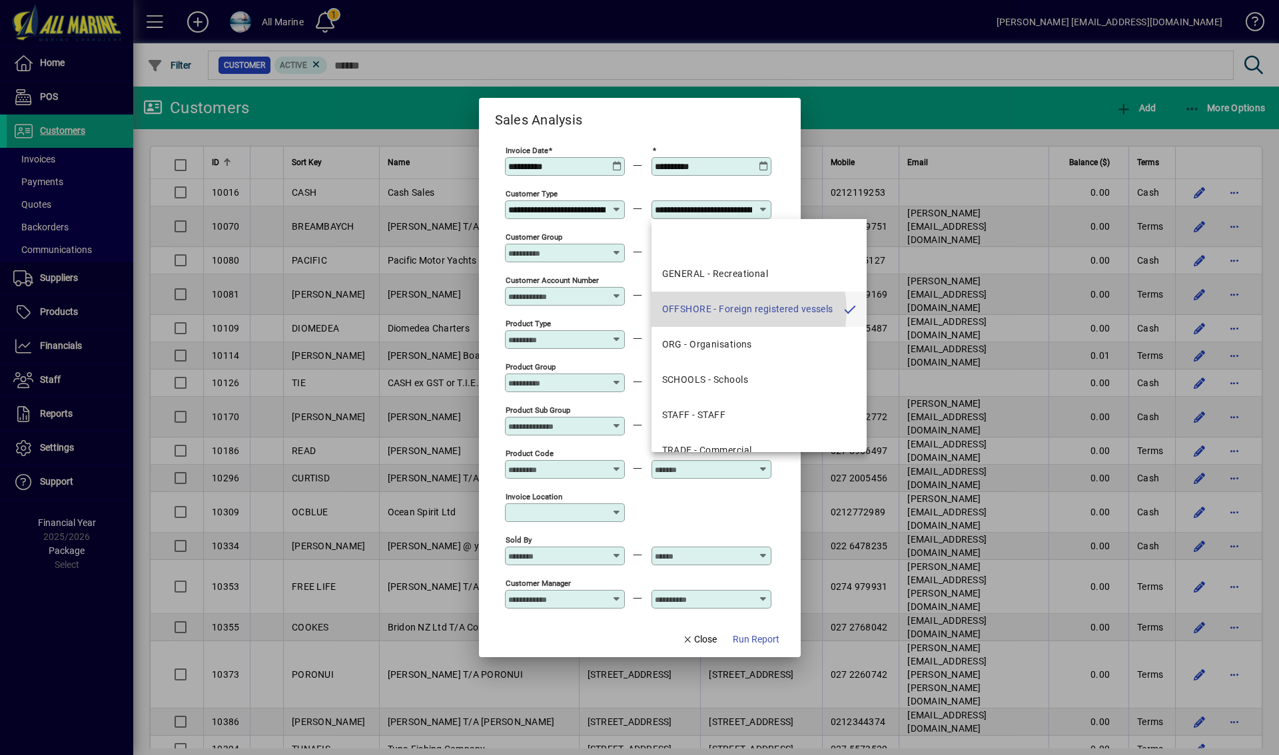
scroll to position [0, 72]
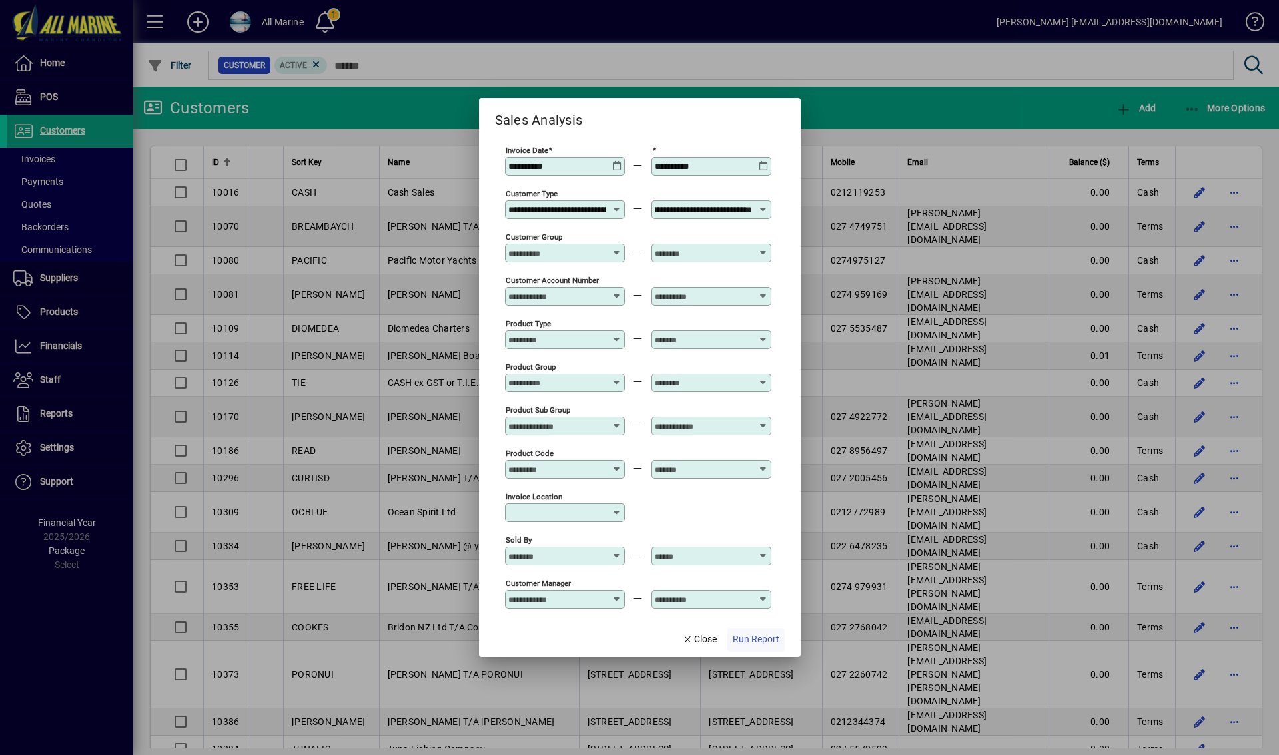
click at [756, 635] on span "Run Report" at bounding box center [756, 640] width 47 height 14
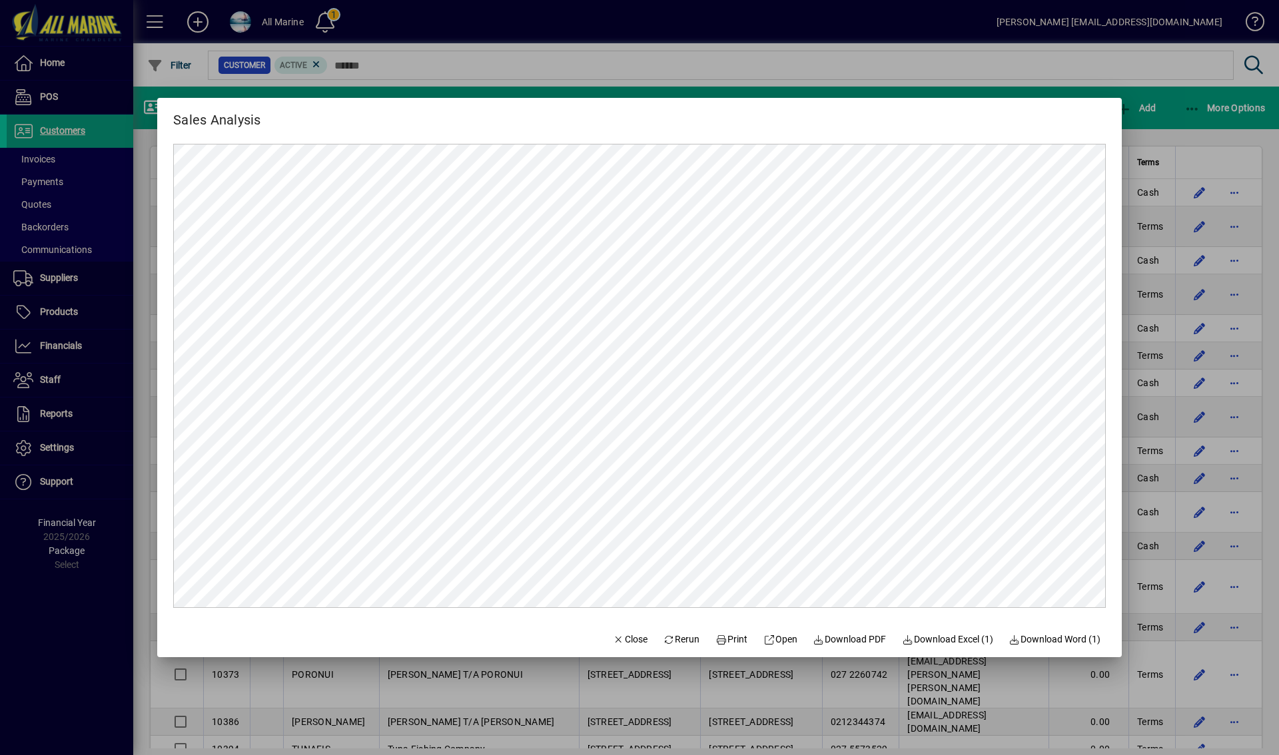
scroll to position [0, 0]
click at [846, 639] on span "Download PDF" at bounding box center [849, 640] width 73 height 14
click at [898, 74] on div at bounding box center [639, 377] width 1279 height 755
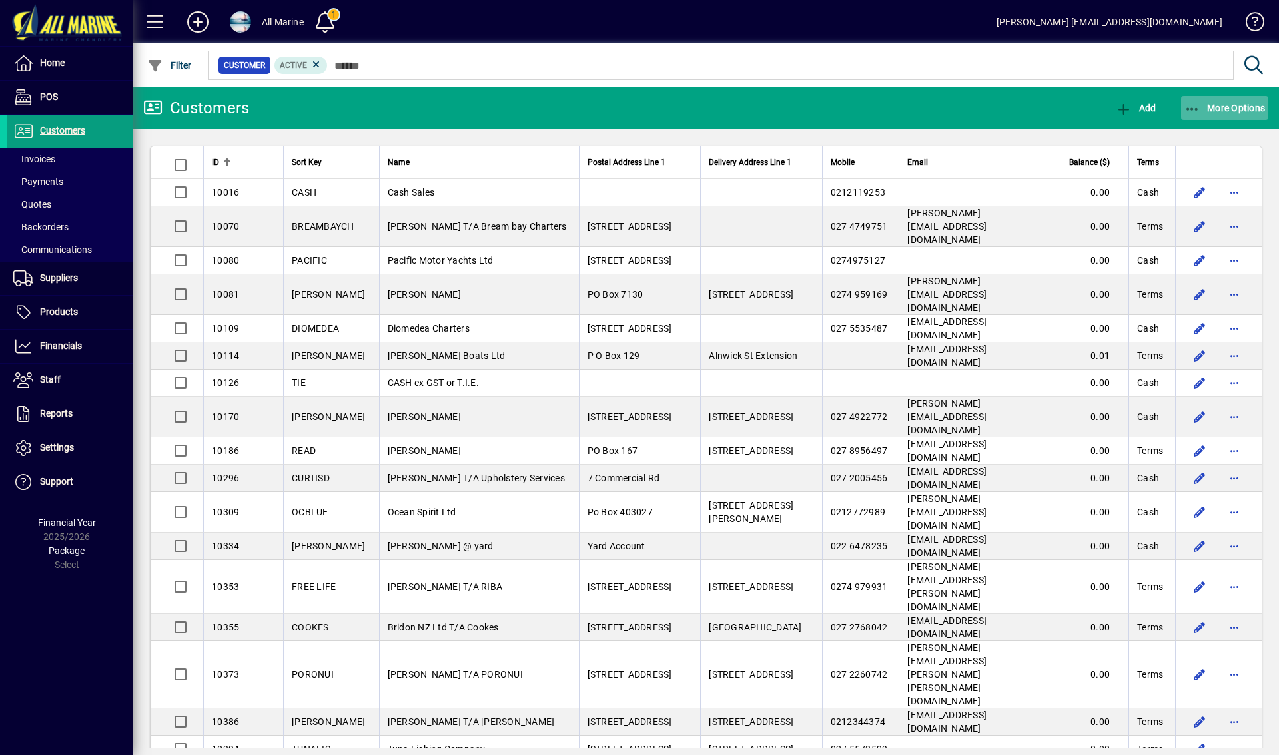
click at [1231, 118] on span "button" at bounding box center [1225, 108] width 88 height 32
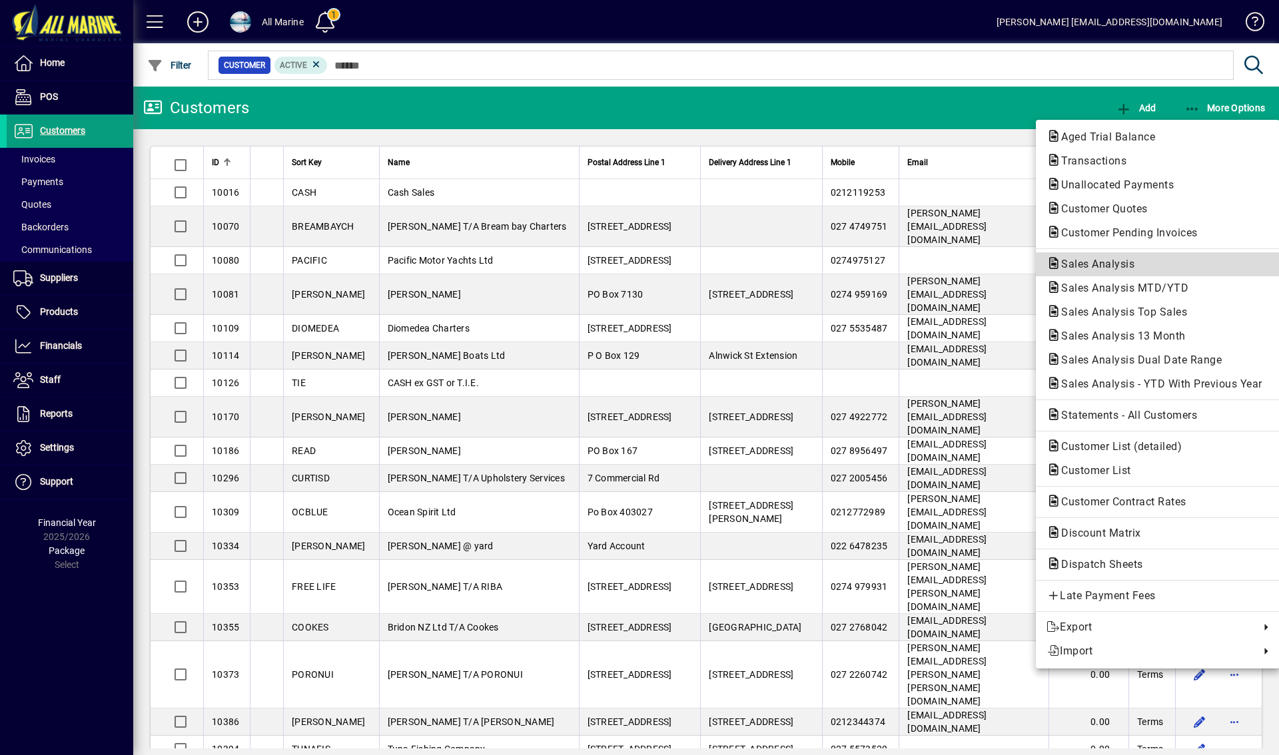
click at [1095, 264] on span "Sales Analysis" at bounding box center [1094, 264] width 95 height 13
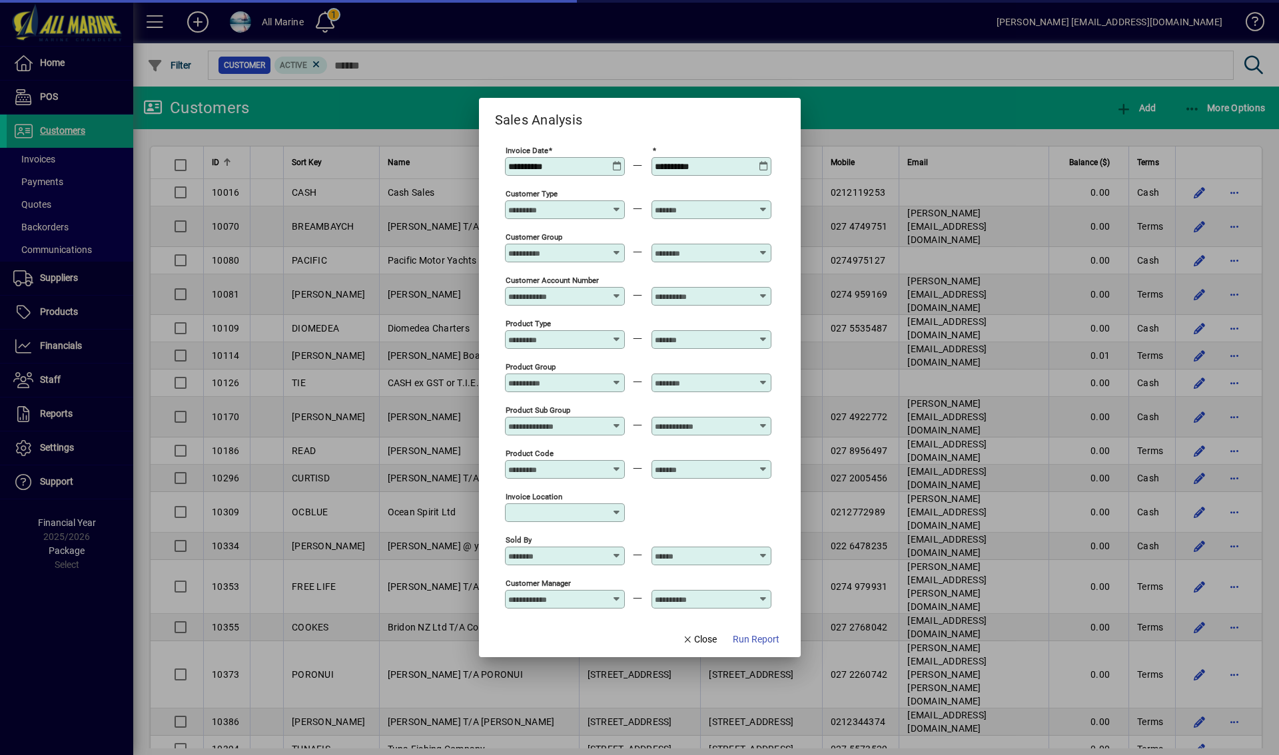
click at [619, 161] on icon at bounding box center [617, 161] width 10 height 0
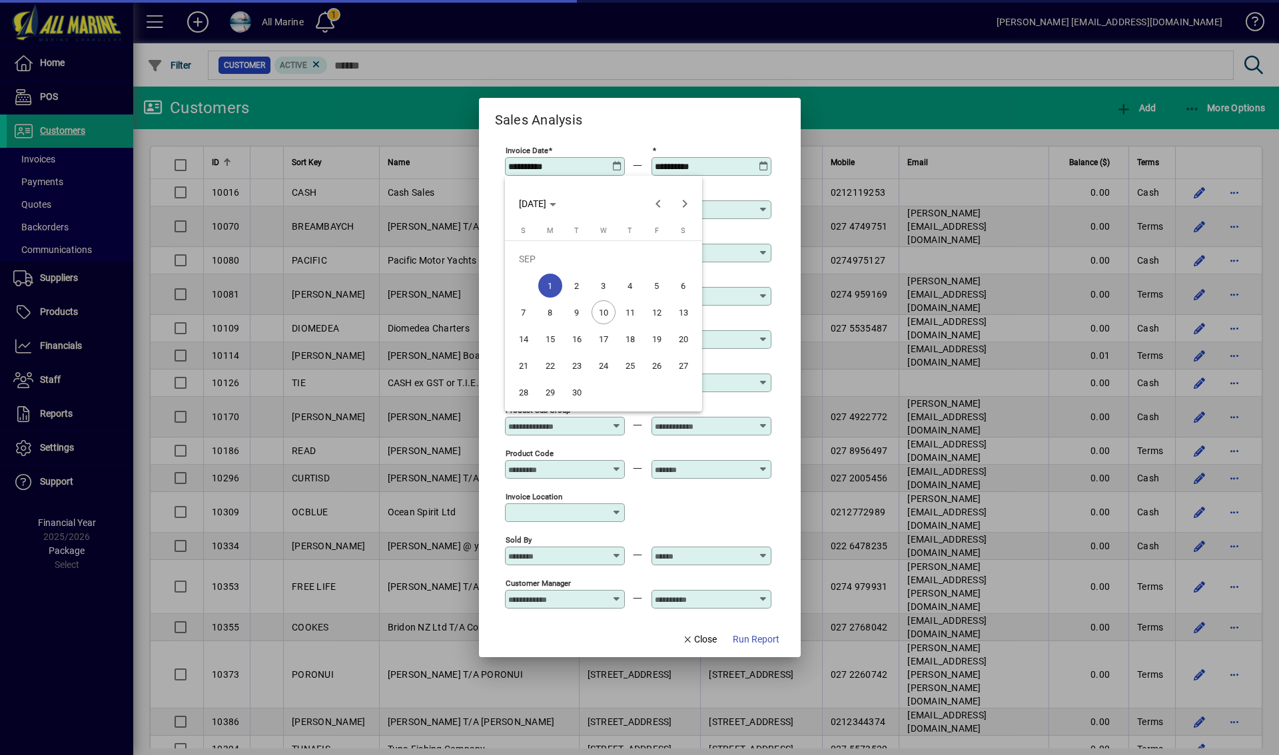
type input "**********"
click at [556, 202] on span "MON SEP 01 2025" at bounding box center [537, 204] width 37 height 11
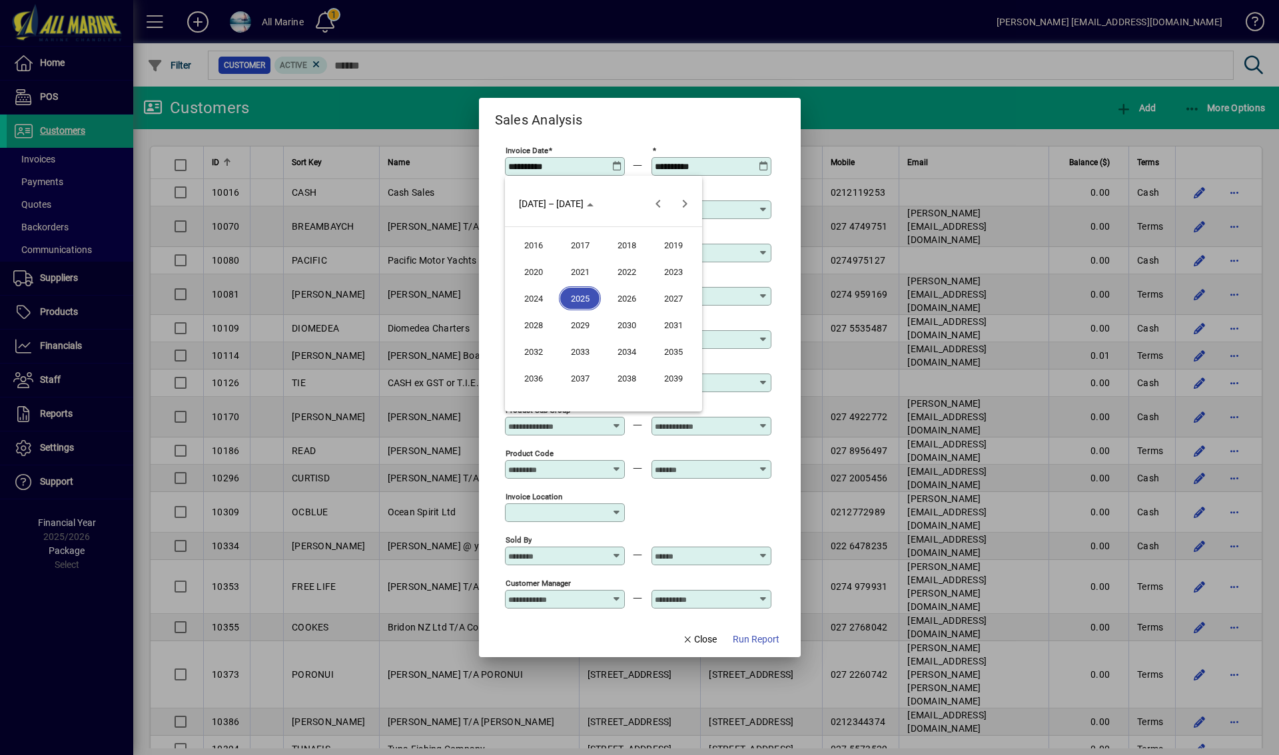
click at [666, 267] on span "2023" at bounding box center [673, 272] width 42 height 24
click at [660, 325] on span "DEC" at bounding box center [673, 325] width 42 height 24
click at [656, 261] on span "1" at bounding box center [657, 259] width 24 height 24
type input "**********"
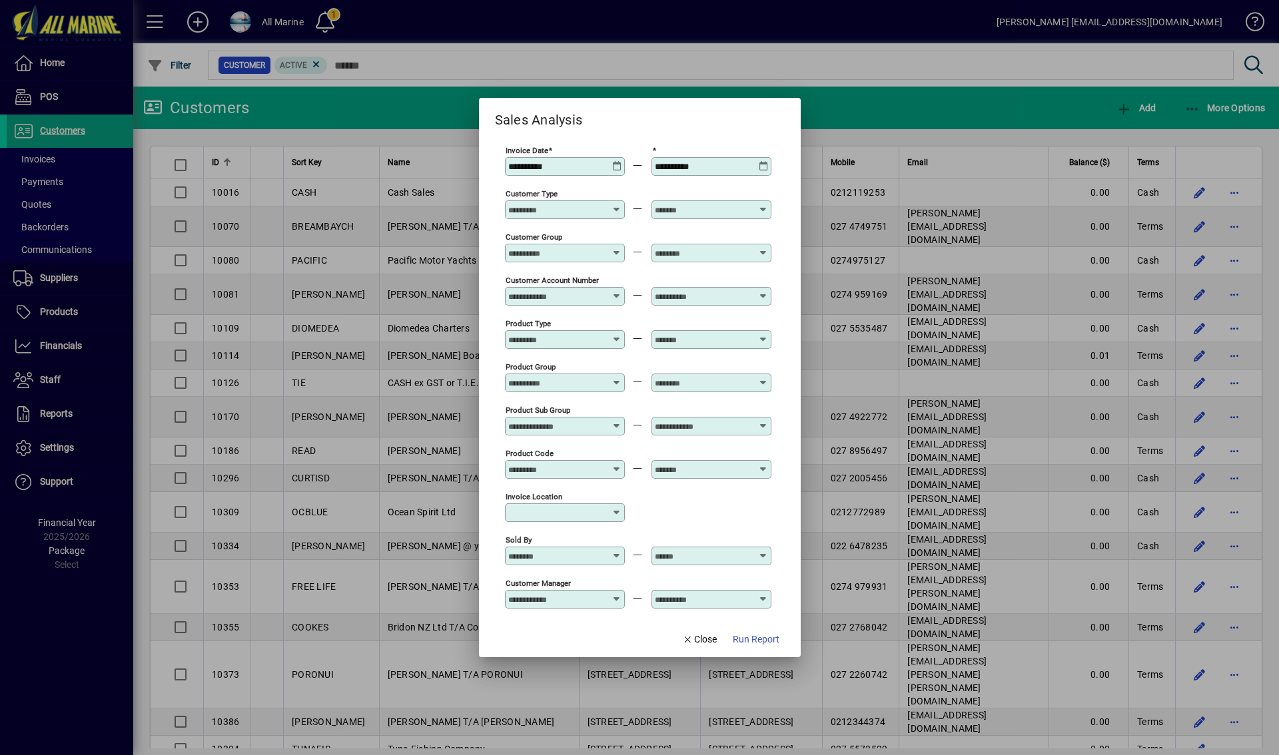
click at [761, 161] on icon at bounding box center [764, 161] width 10 height 0
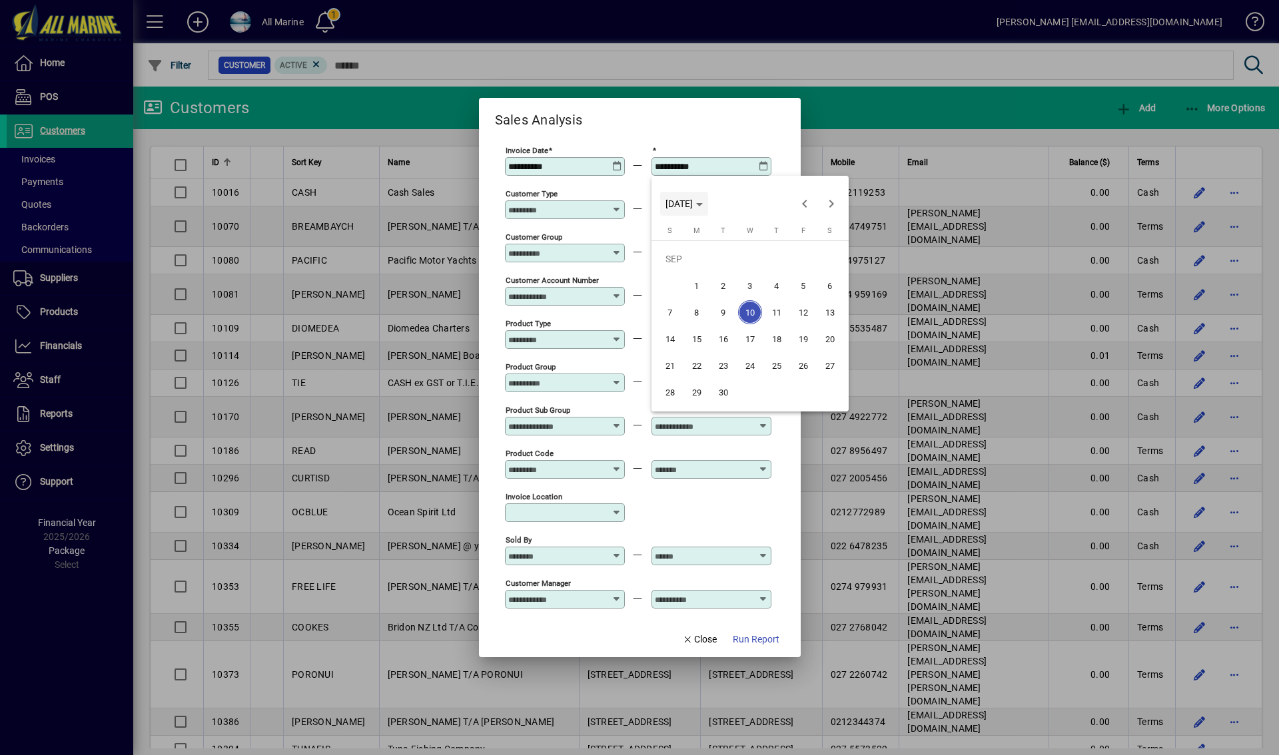
click at [703, 205] on polygon "Choose month and year" at bounding box center [699, 204] width 7 height 3
click at [686, 300] on span "2024" at bounding box center [680, 298] width 42 height 24
click at [679, 268] on span "JAN" at bounding box center [680, 272] width 42 height 24
click at [763, 392] on button "31" at bounding box center [750, 392] width 27 height 27
type input "**********"
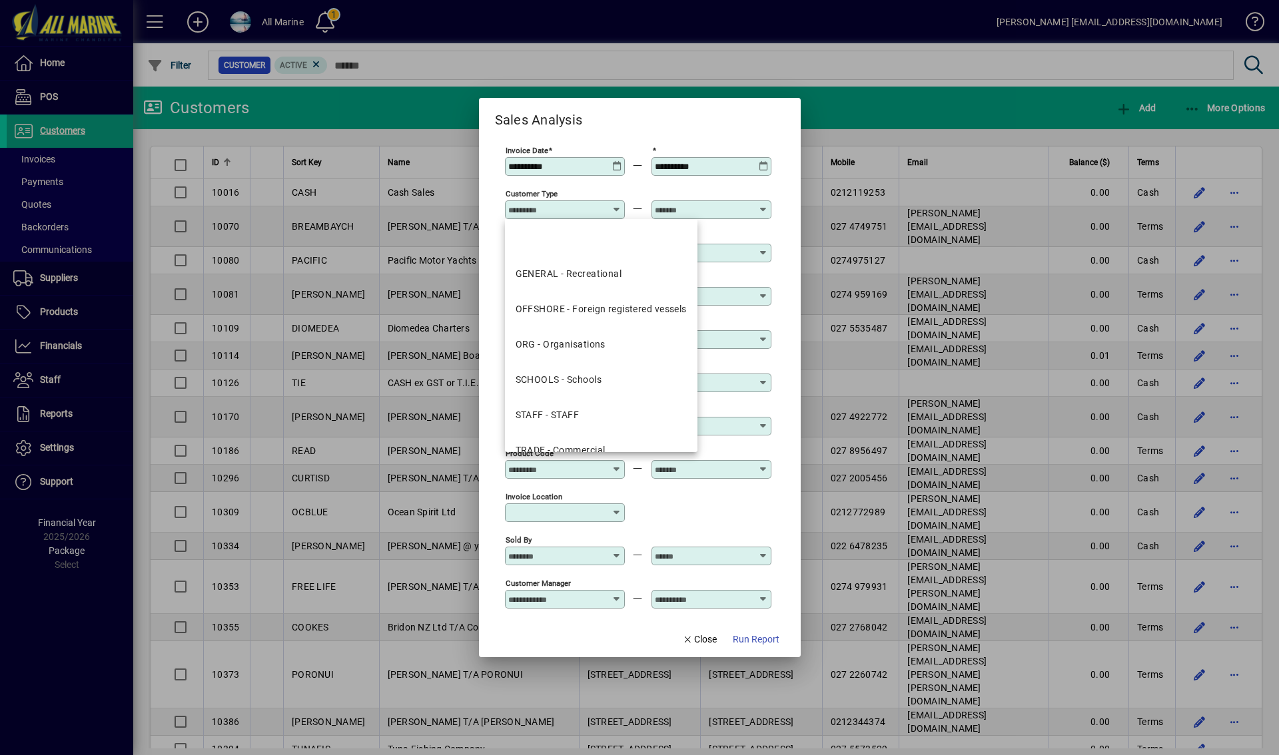
click at [557, 205] on input "Customer Type" at bounding box center [556, 210] width 97 height 11
click at [584, 302] on mat-option "OFFSHORE - Foreign registered vessels" at bounding box center [601, 309] width 193 height 35
type input "**********"
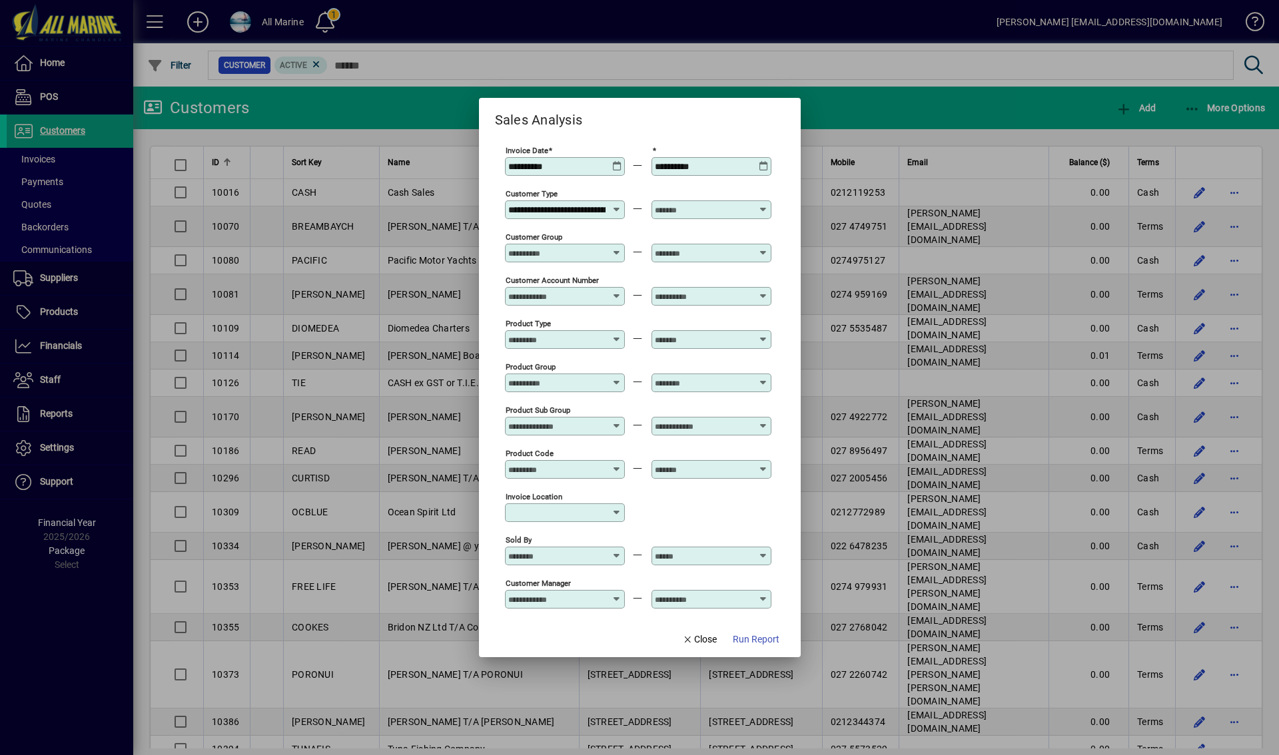
scroll to position [0, 72]
click at [721, 213] on input "text" at bounding box center [703, 210] width 97 height 11
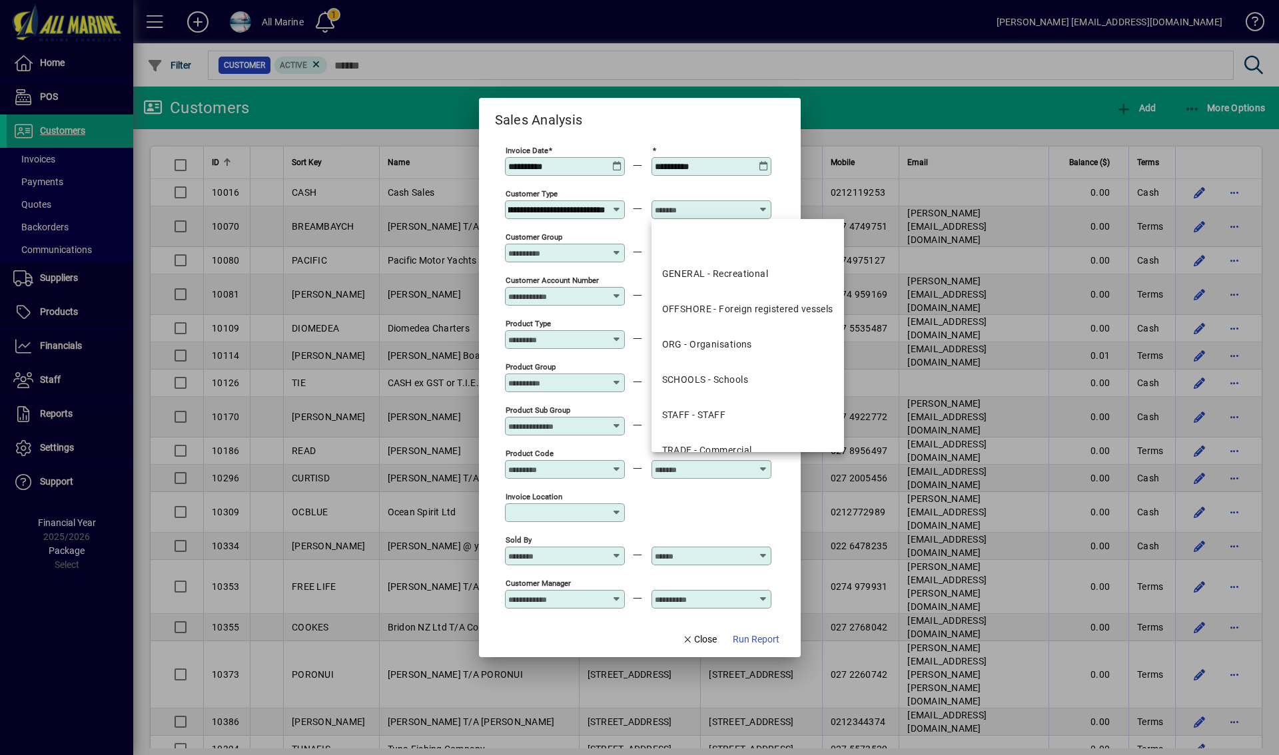
scroll to position [0, 0]
click at [733, 311] on div "OFFSHORE - Foreign registered vessels" at bounding box center [747, 309] width 171 height 14
type input "**********"
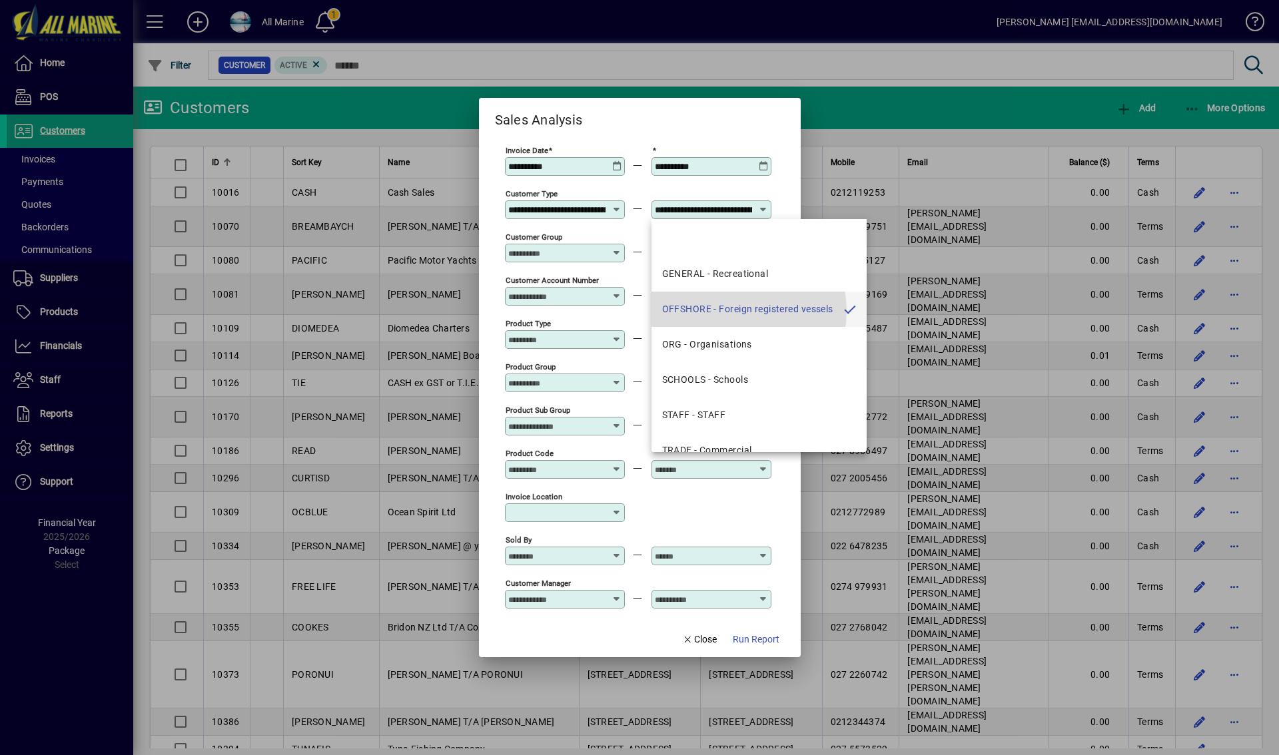
scroll to position [0, 72]
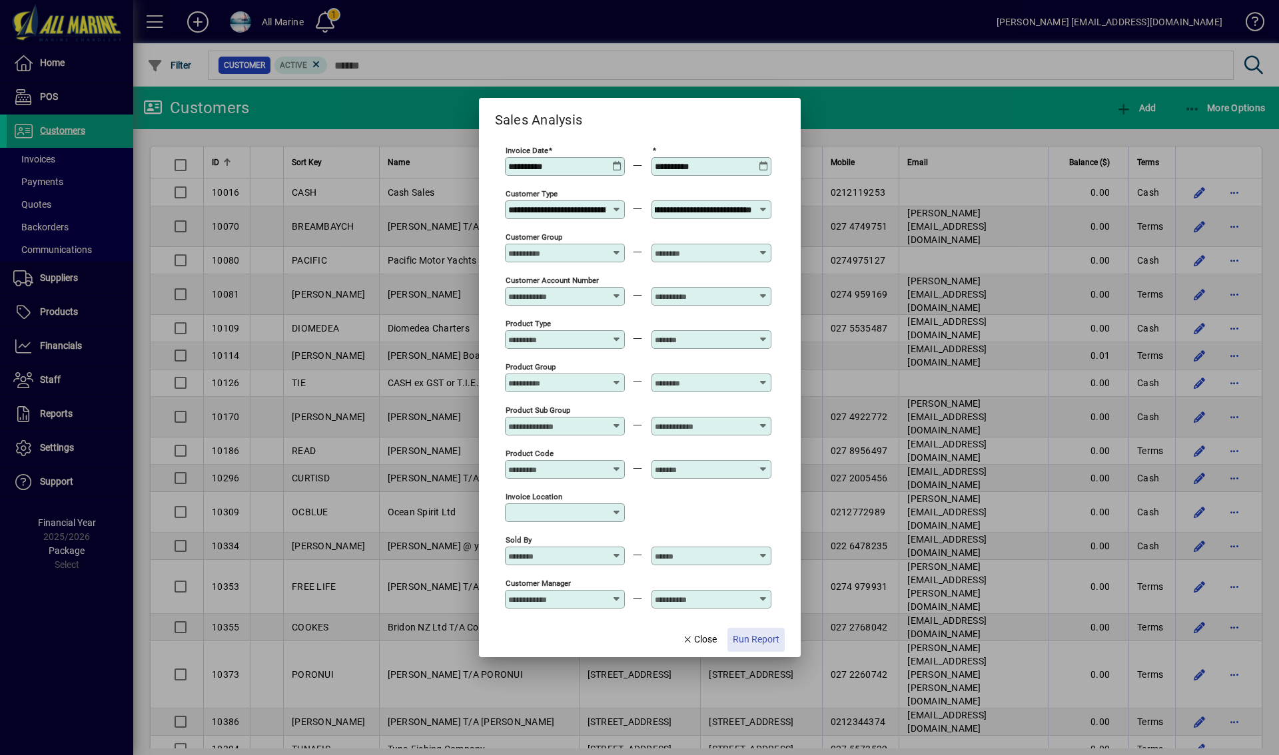
click at [757, 646] on span "Run Report" at bounding box center [756, 640] width 47 height 14
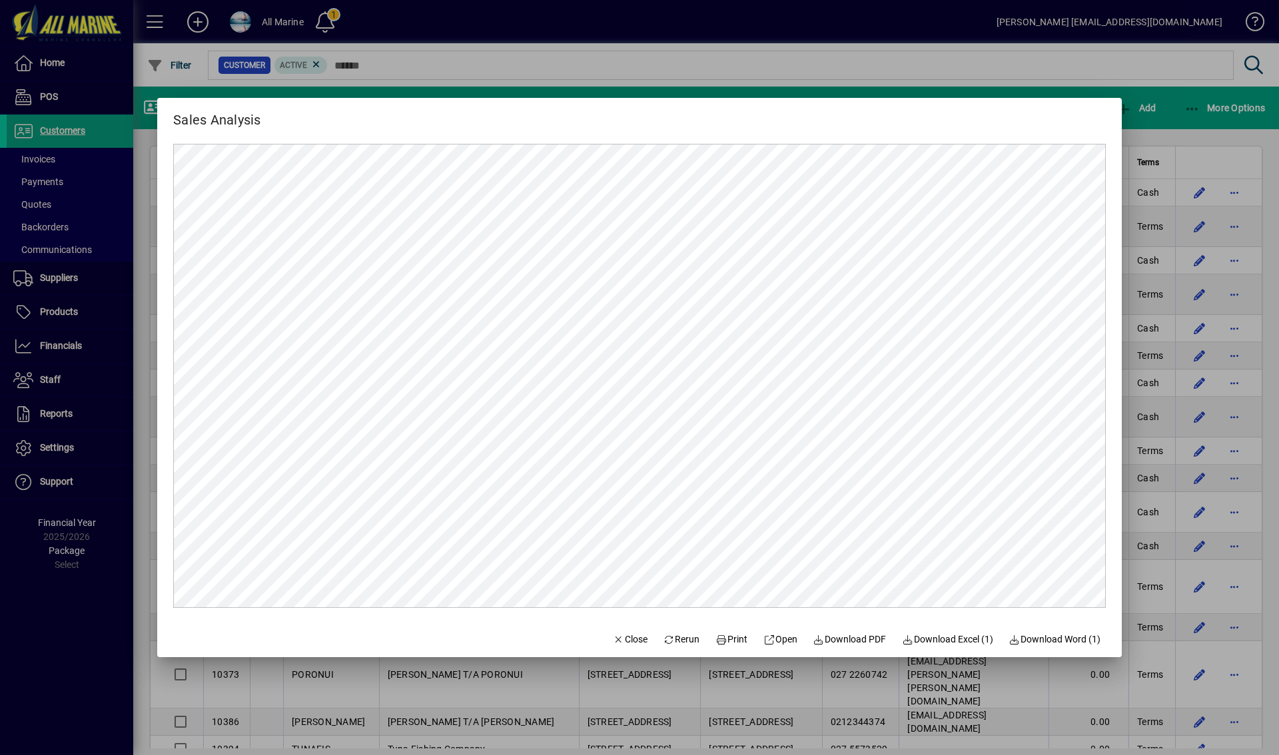
scroll to position [0, 0]
click at [844, 640] on span "Download PDF" at bounding box center [849, 640] width 73 height 14
click at [524, 67] on div at bounding box center [639, 377] width 1279 height 755
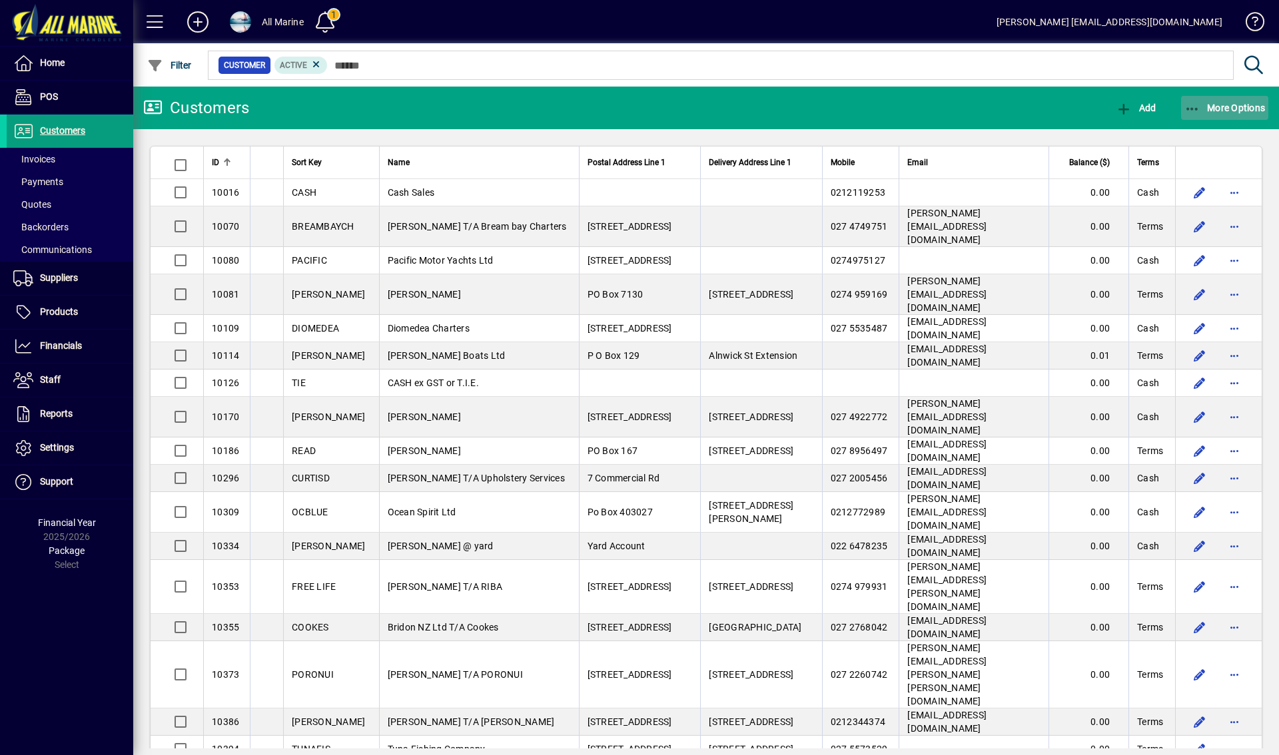
click at [1222, 111] on span "More Options" at bounding box center [1225, 108] width 81 height 11
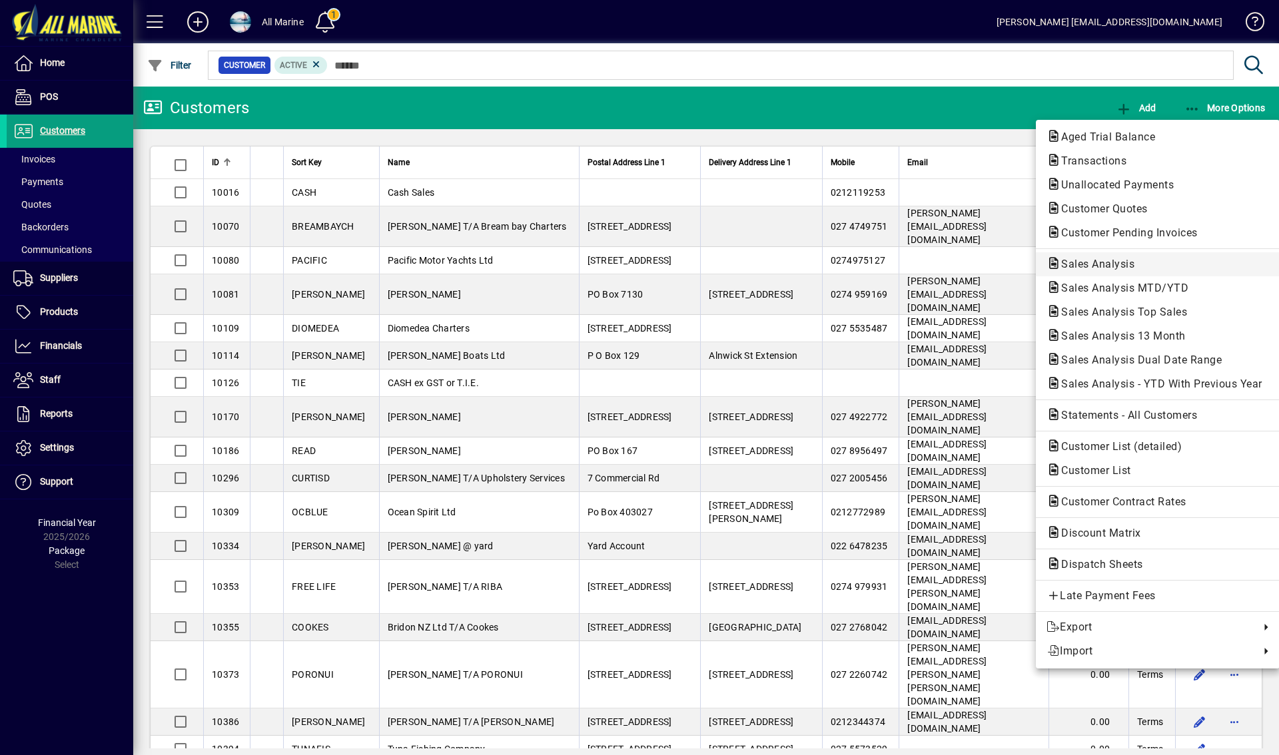
click at [1119, 264] on span "Sales Analysis" at bounding box center [1094, 264] width 95 height 13
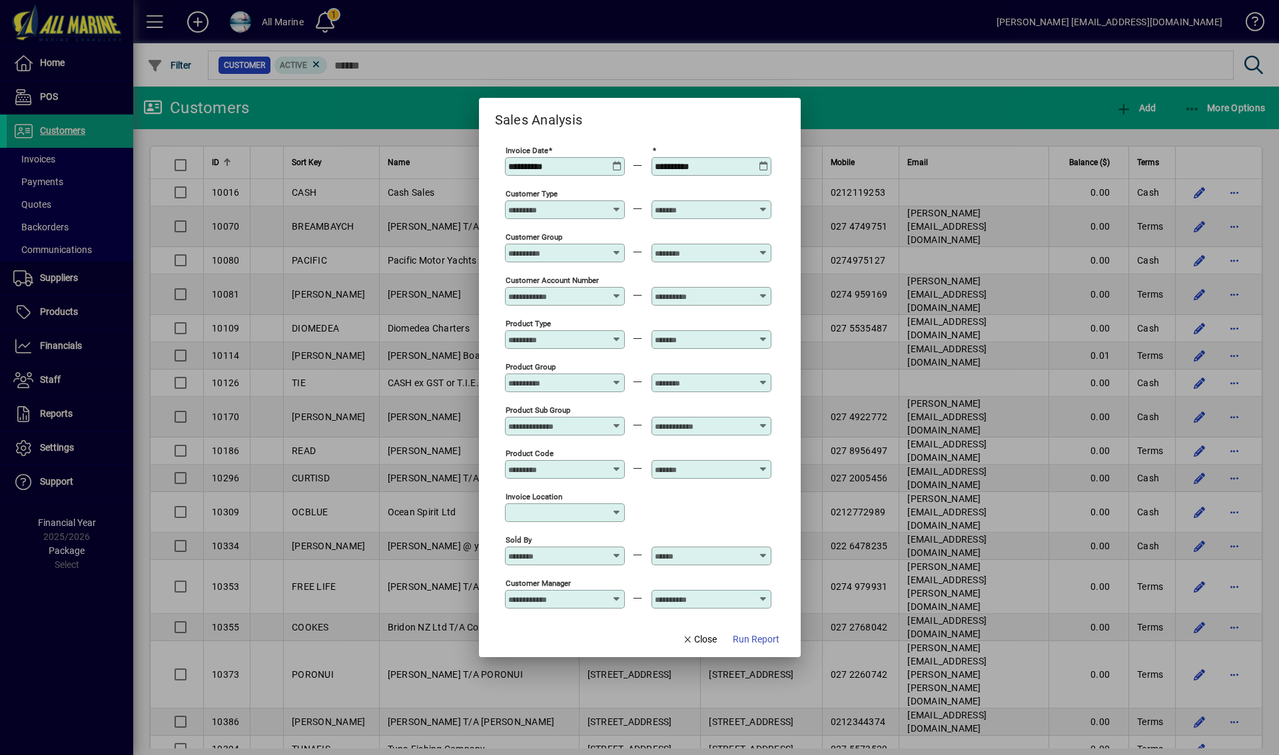
click at [618, 161] on icon at bounding box center [617, 161] width 10 height 0
type input "**********"
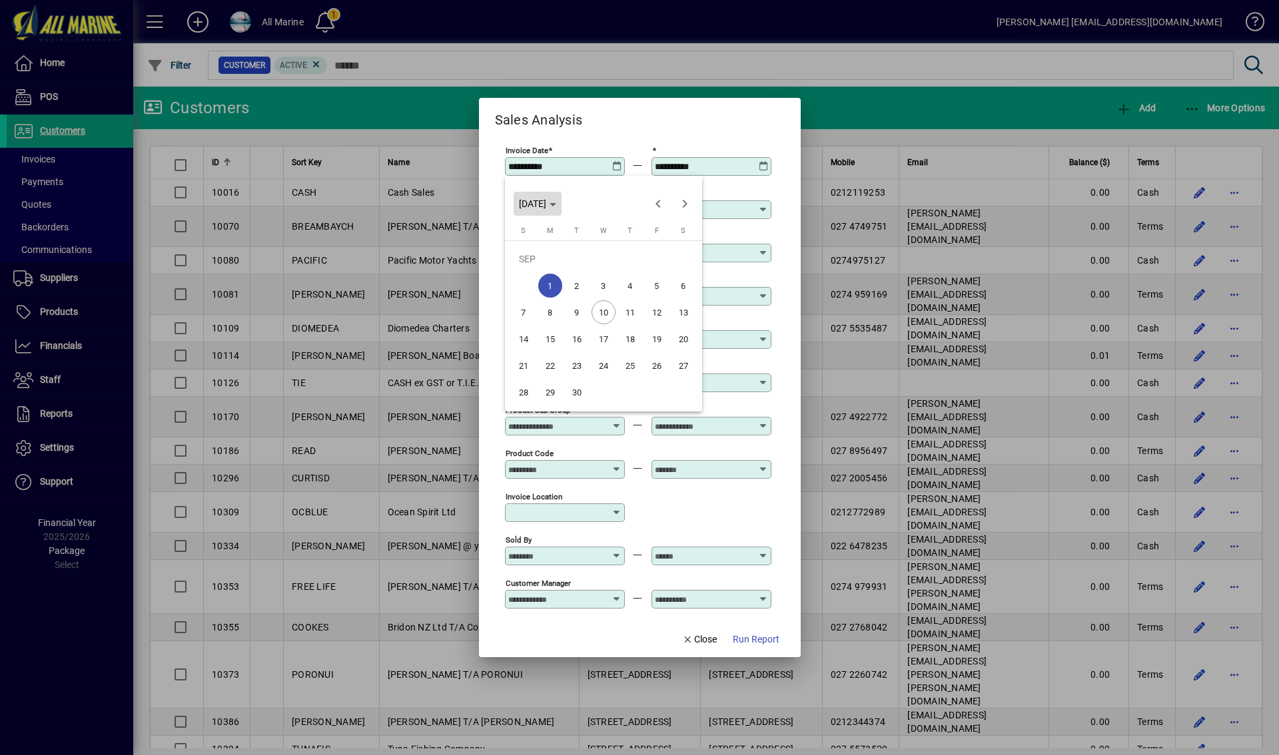
click at [556, 203] on polygon "Choose month and year" at bounding box center [553, 204] width 7 height 3
click at [533, 290] on span "2024" at bounding box center [533, 298] width 42 height 24
click at [571, 273] on span "FEB" at bounding box center [580, 272] width 42 height 24
click at [630, 256] on span "1" at bounding box center [630, 259] width 24 height 24
type input "**********"
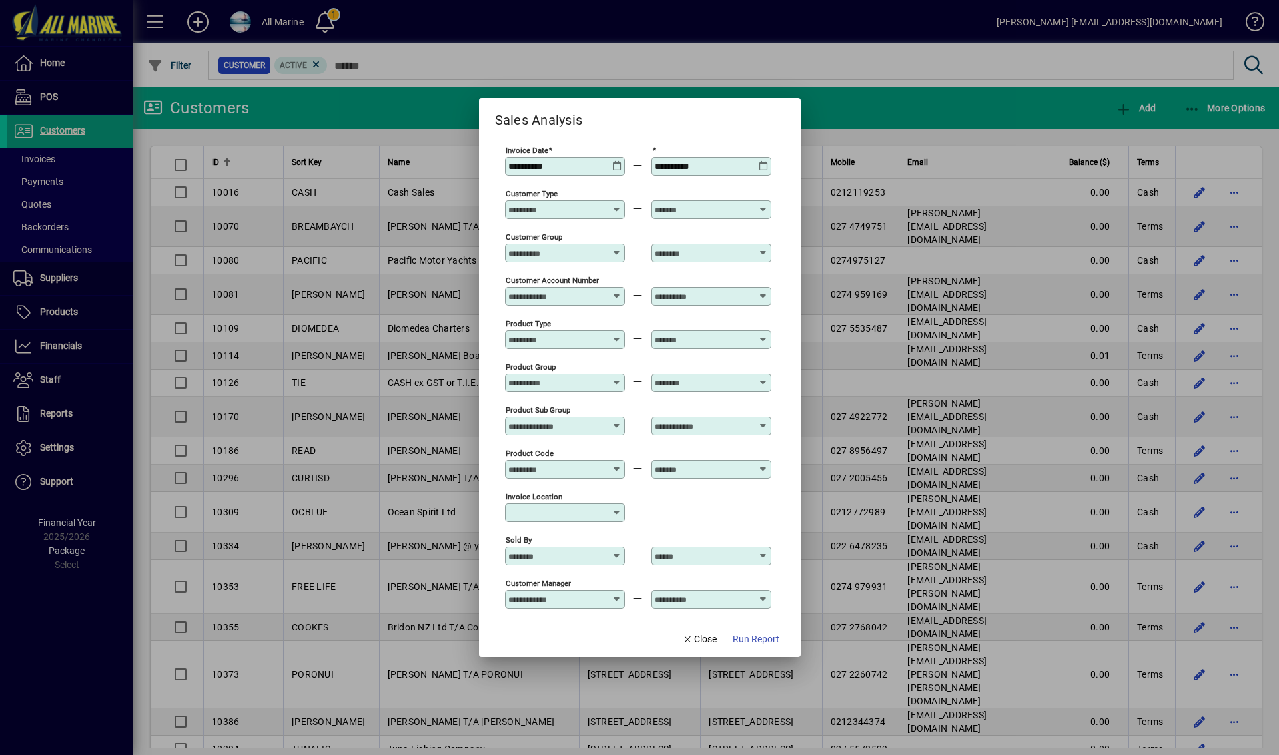
click at [762, 161] on icon at bounding box center [764, 161] width 10 height 0
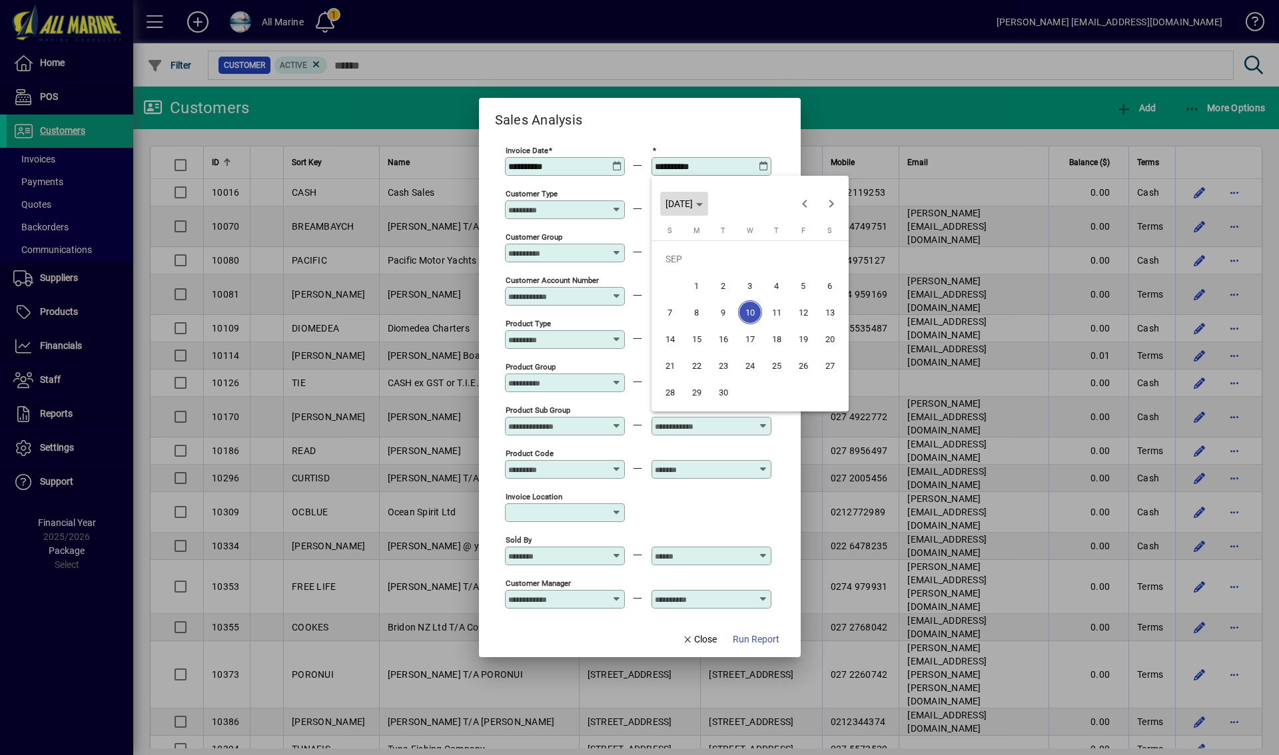
click at [703, 206] on icon "Choose month and year" at bounding box center [699, 204] width 7 height 3
click at [679, 303] on span "2024" at bounding box center [680, 298] width 42 height 24
click at [780, 274] on span "MAR" at bounding box center [773, 272] width 42 height 24
click at [662, 394] on span "31" at bounding box center [670, 392] width 24 height 24
type input "**********"
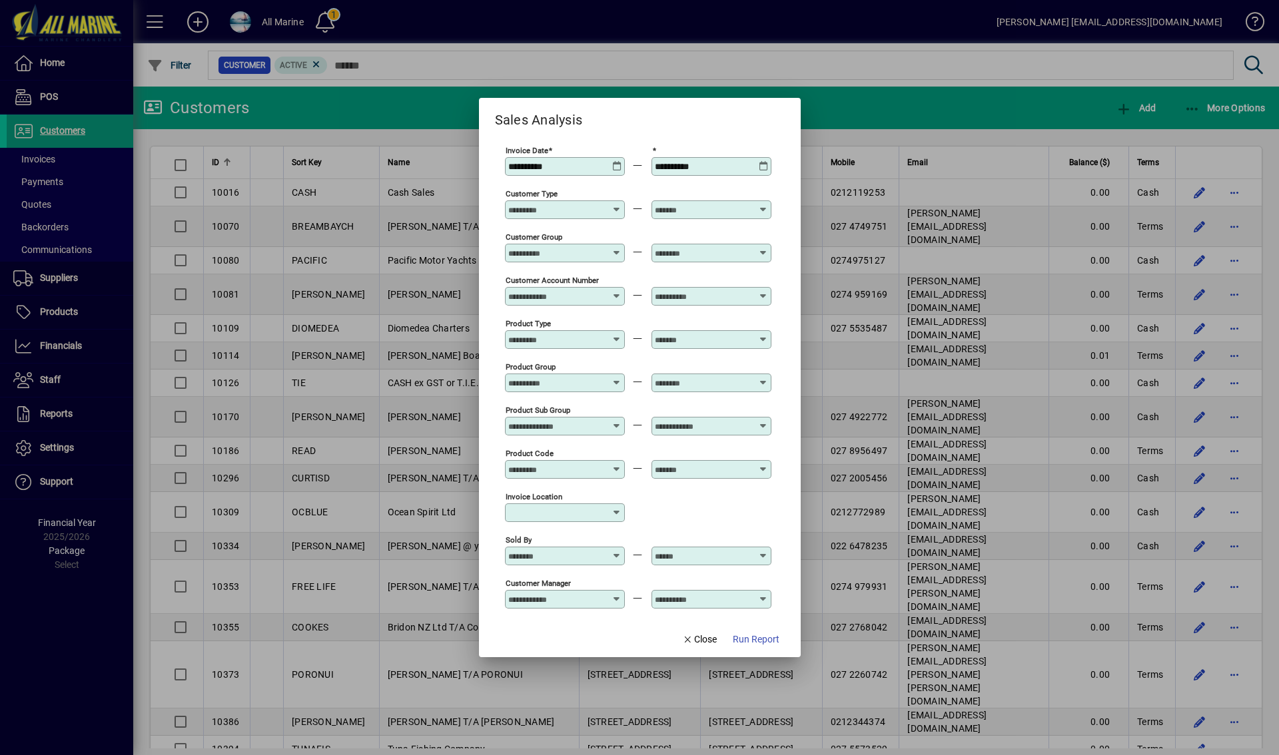
click at [554, 210] on input "Customer Type" at bounding box center [556, 210] width 97 height 11
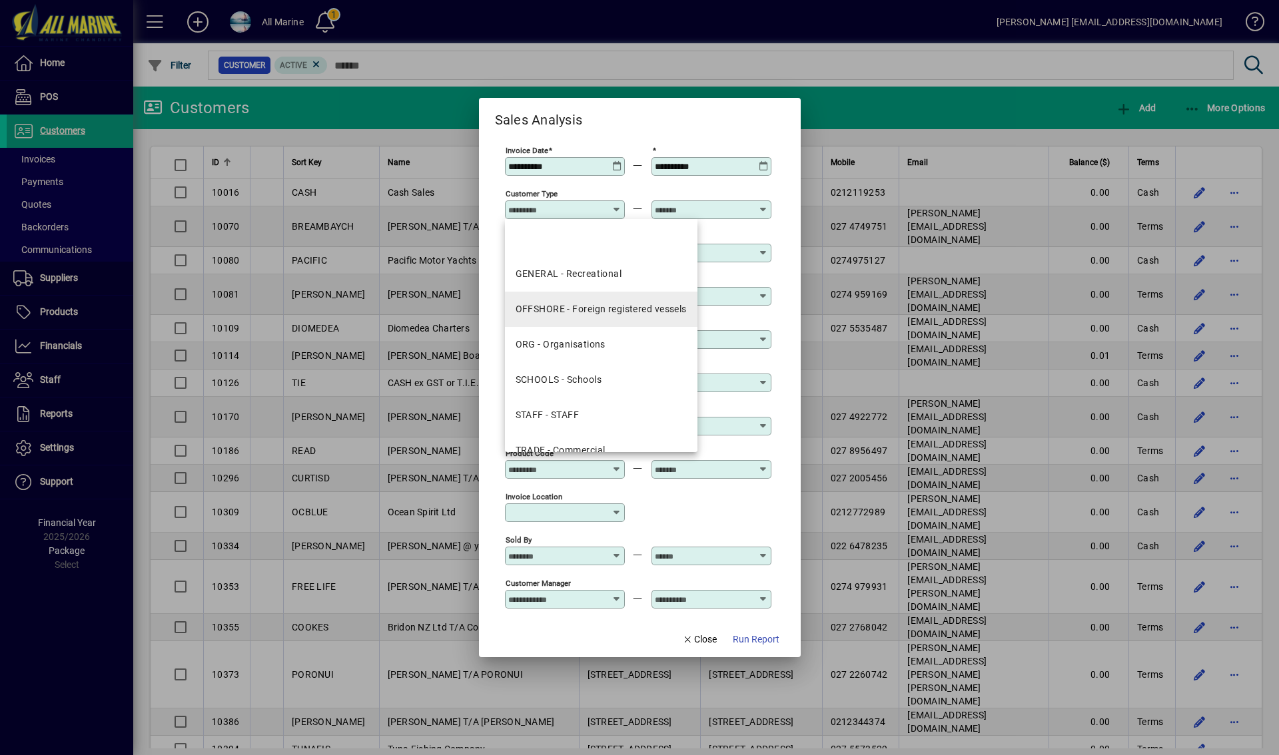
click at [573, 313] on div "OFFSHORE - Foreign registered vessels" at bounding box center [601, 309] width 171 height 14
type input "**********"
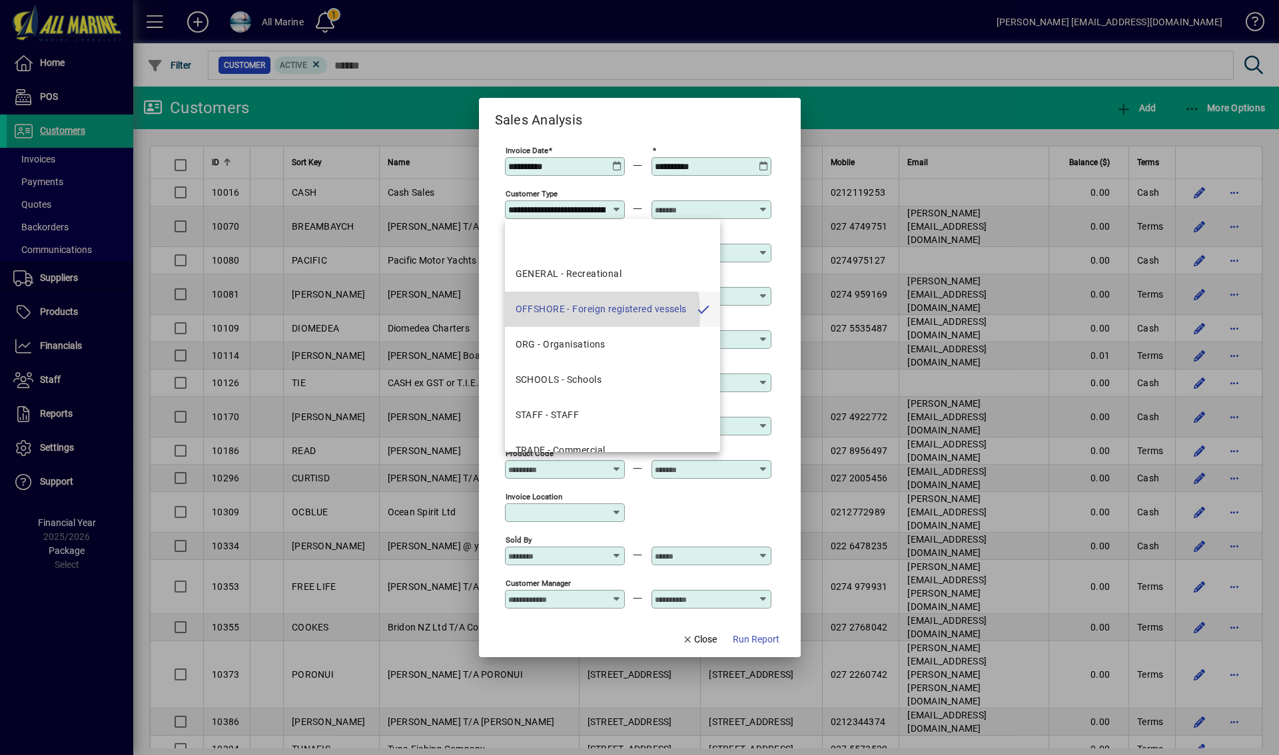
scroll to position [0, 72]
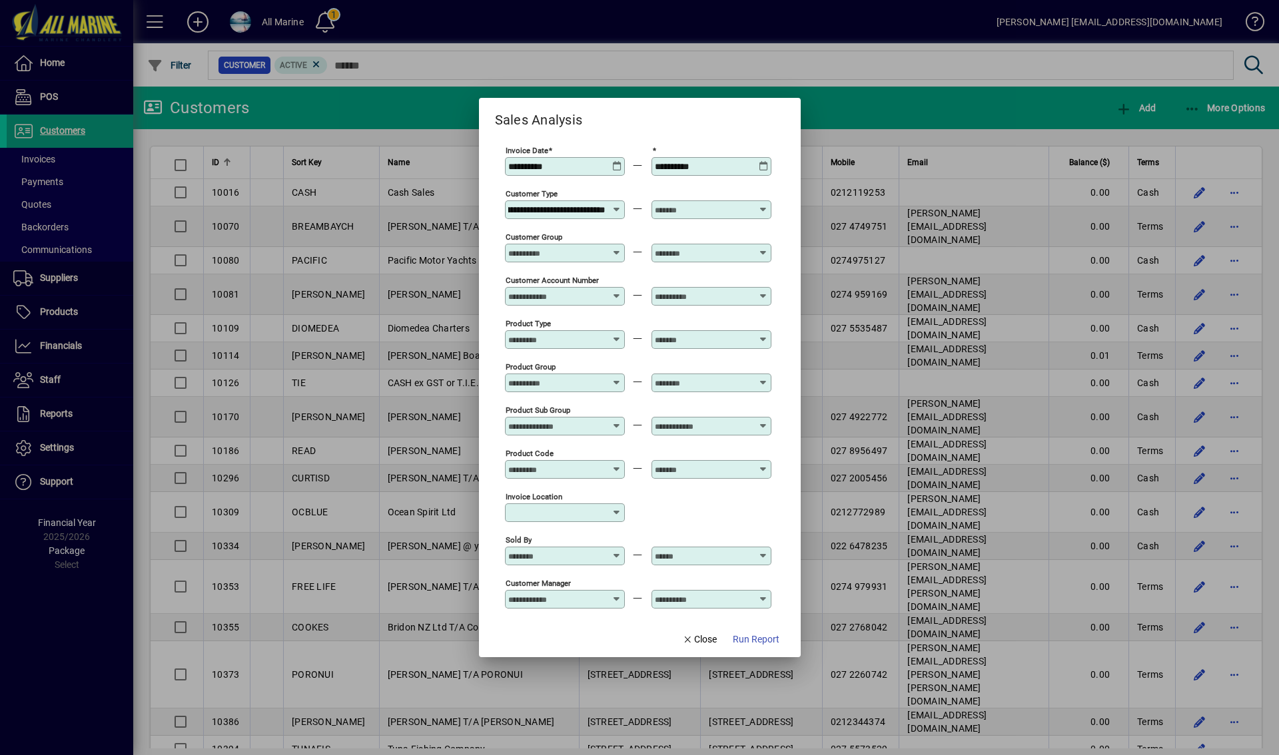
click at [701, 209] on input "text" at bounding box center [703, 210] width 97 height 11
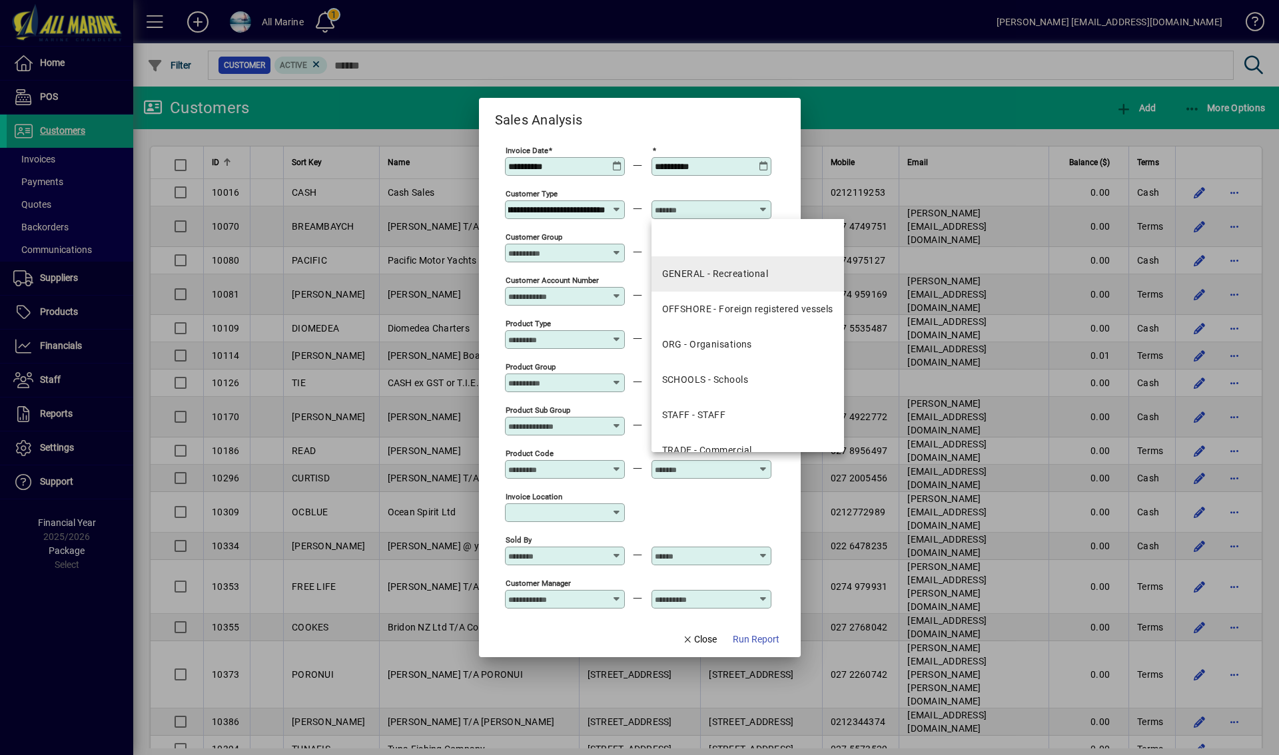
scroll to position [0, 0]
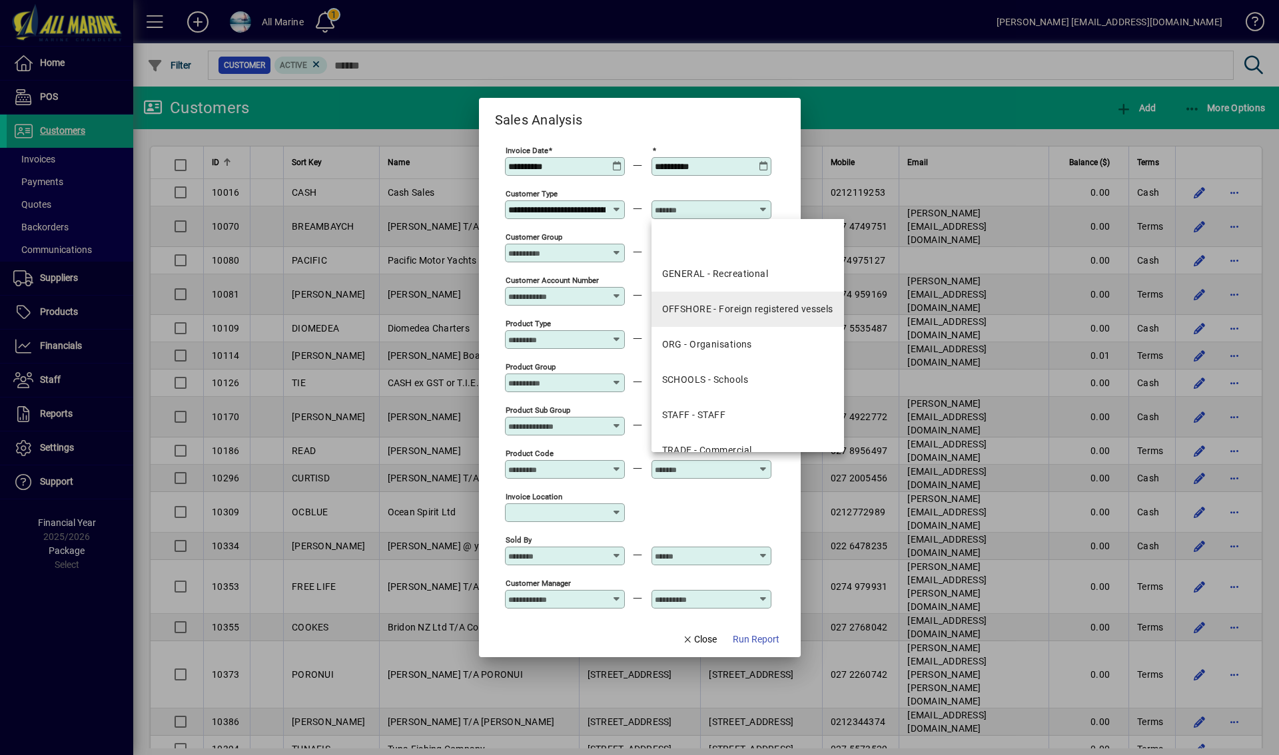
click at [708, 308] on div "OFFSHORE - Foreign registered vessels" at bounding box center [747, 309] width 171 height 14
type input "**********"
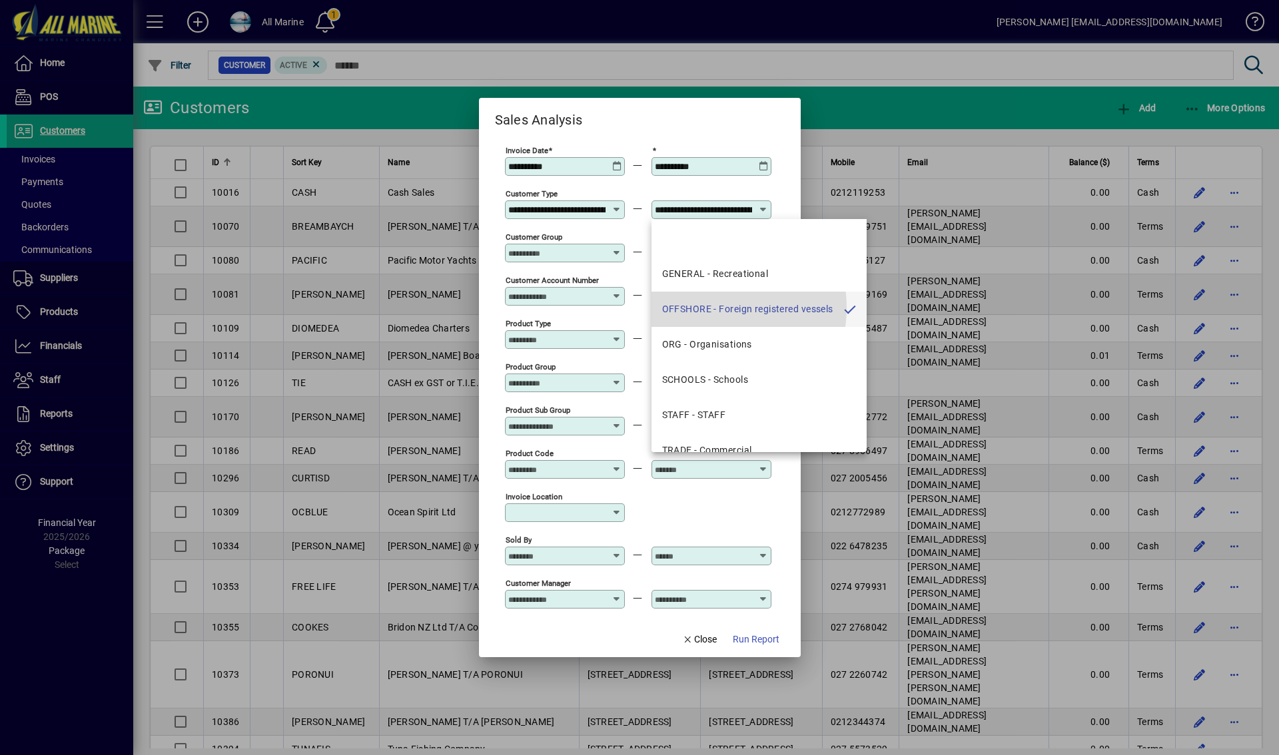
scroll to position [0, 72]
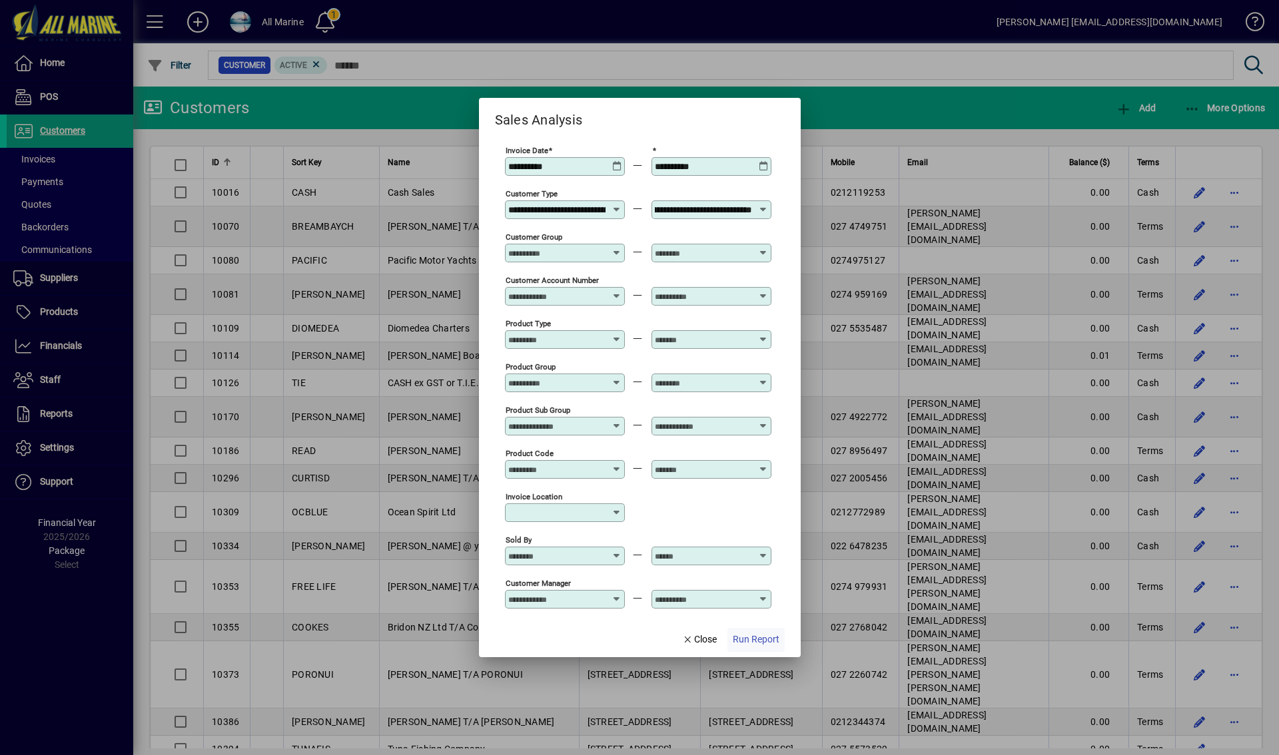
click at [753, 638] on span "Run Report" at bounding box center [756, 640] width 47 height 14
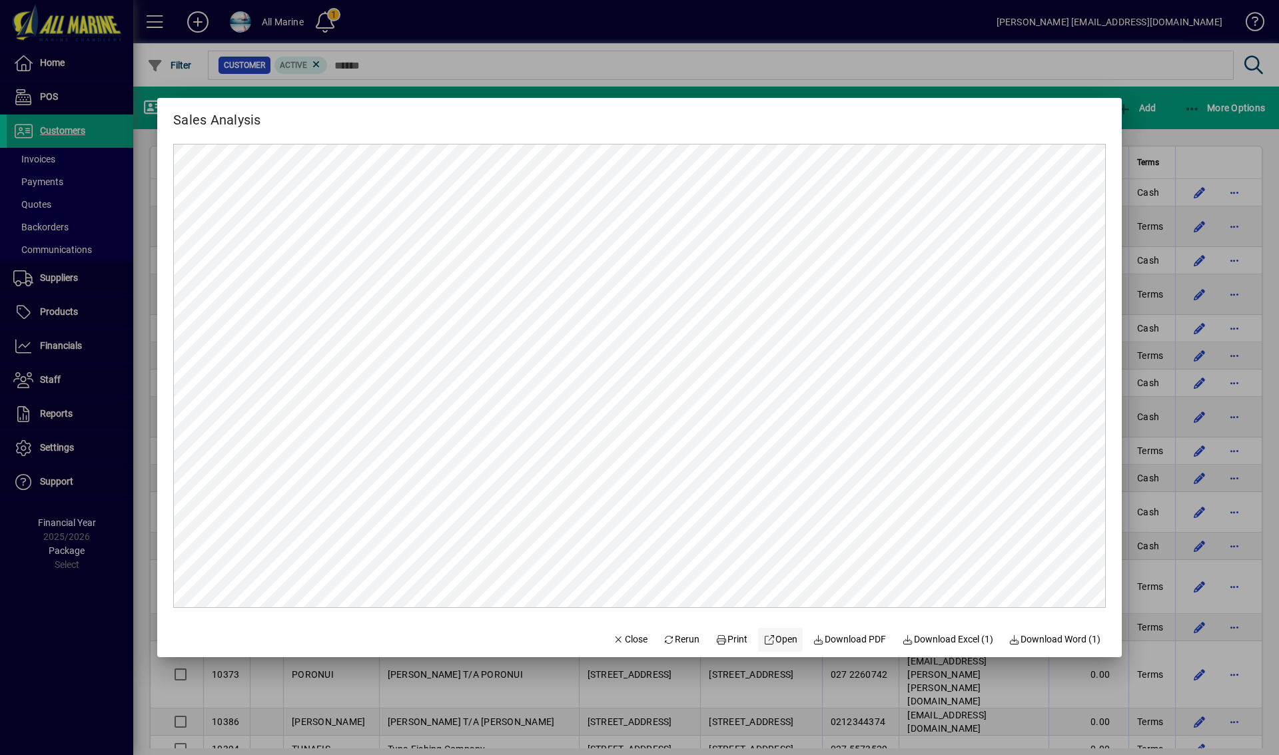
scroll to position [0, 0]
click at [847, 639] on span "Download PDF" at bounding box center [849, 640] width 73 height 14
click at [961, 75] on div at bounding box center [639, 377] width 1279 height 755
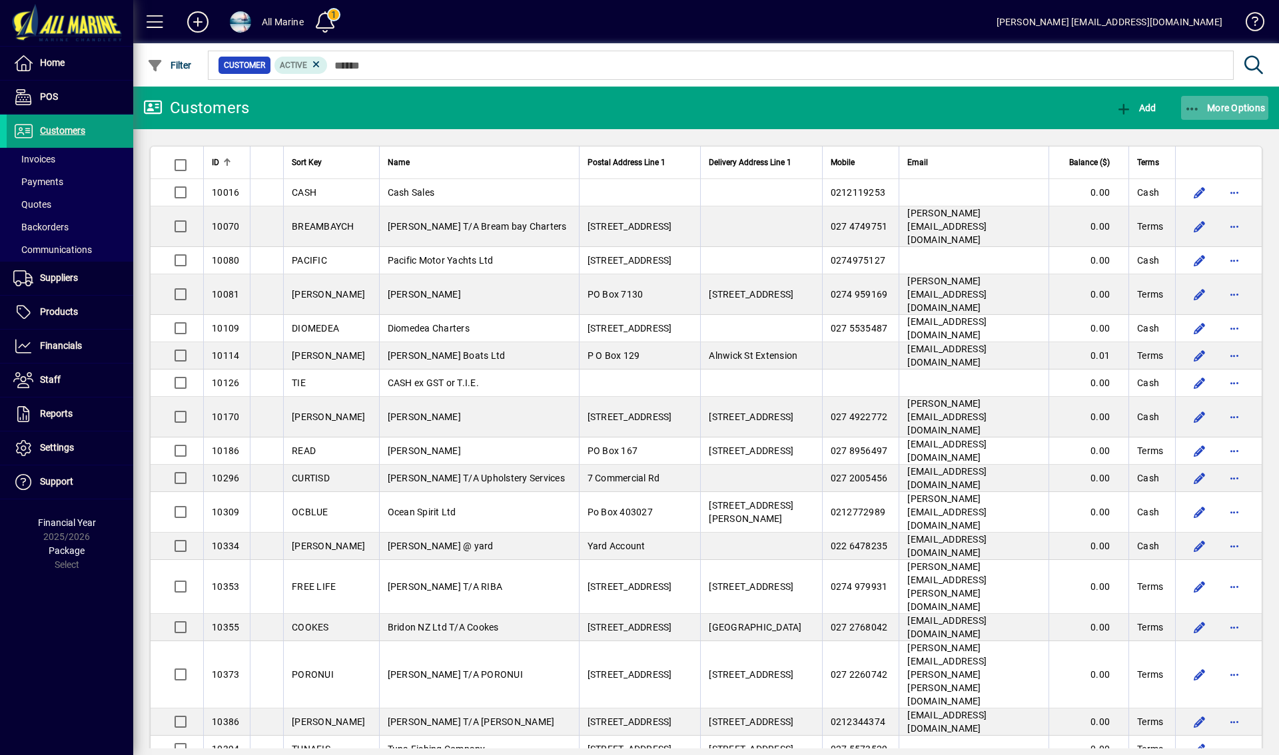
click at [1211, 109] on span "More Options" at bounding box center [1225, 108] width 81 height 11
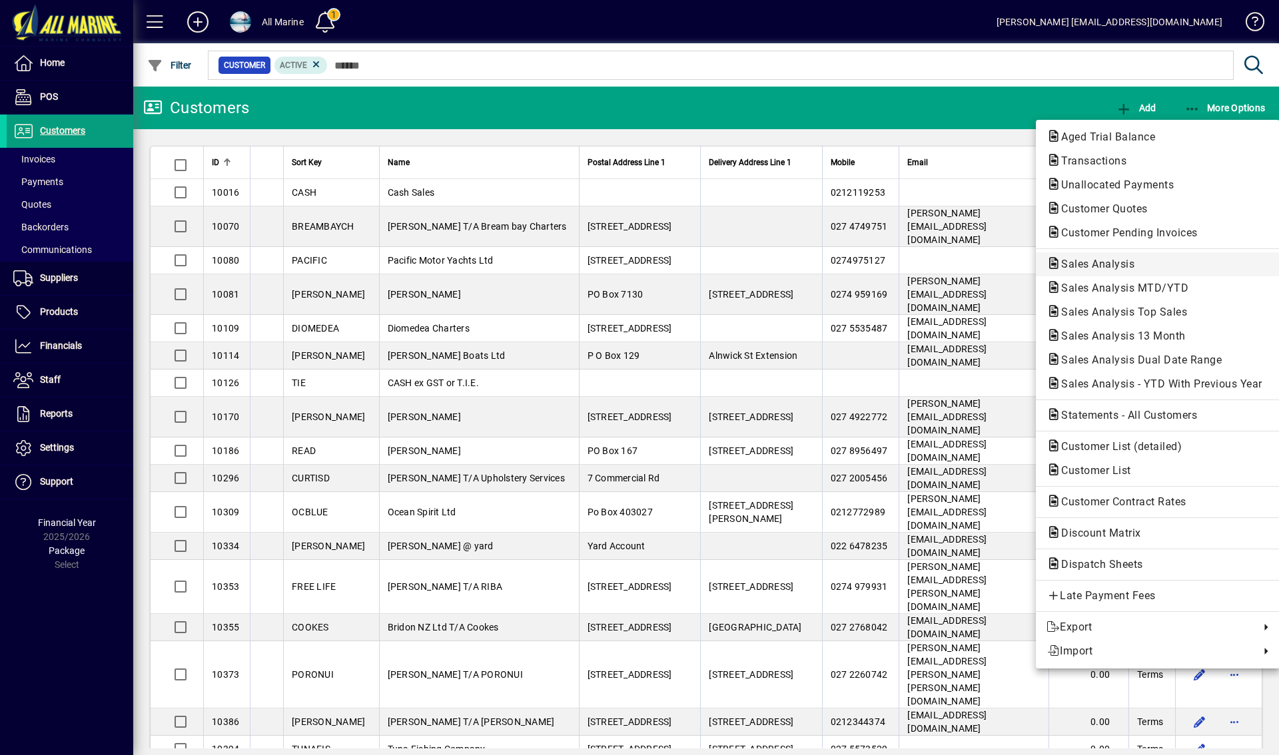
click at [1105, 263] on span "Sales Analysis" at bounding box center [1094, 264] width 95 height 13
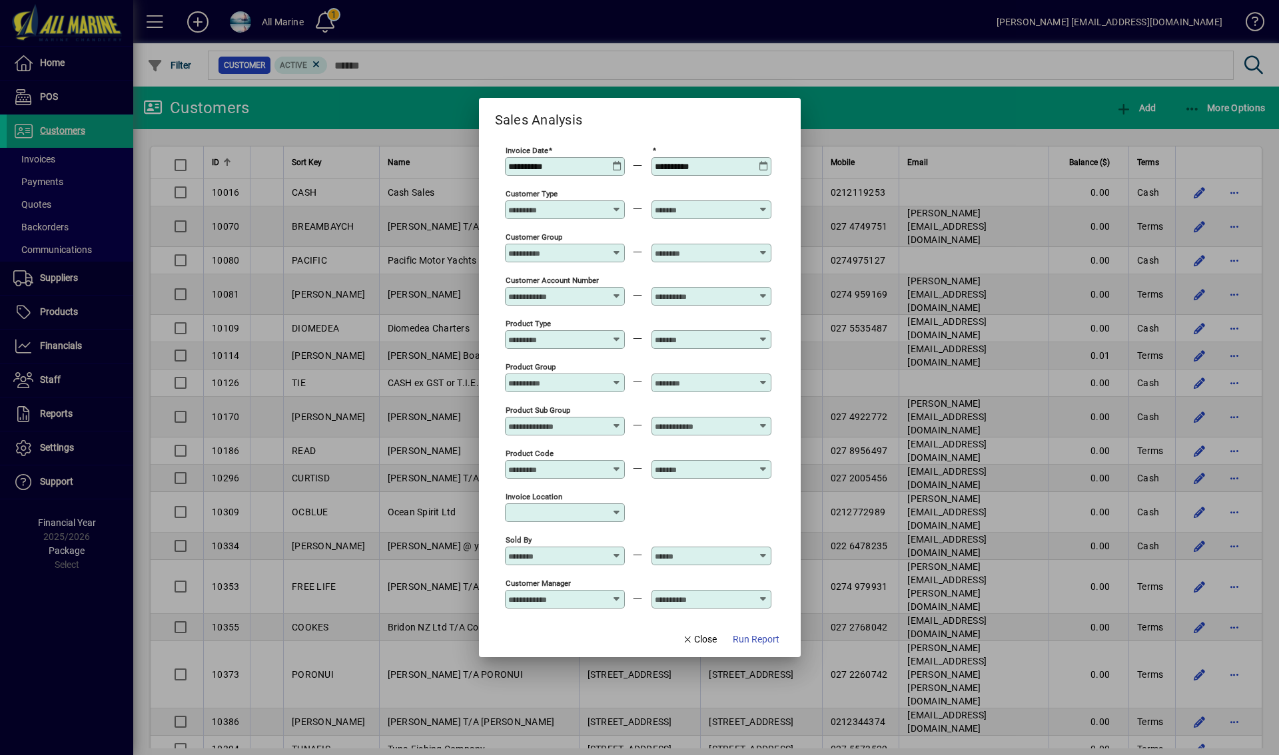
click at [617, 161] on icon at bounding box center [617, 161] width 10 height 0
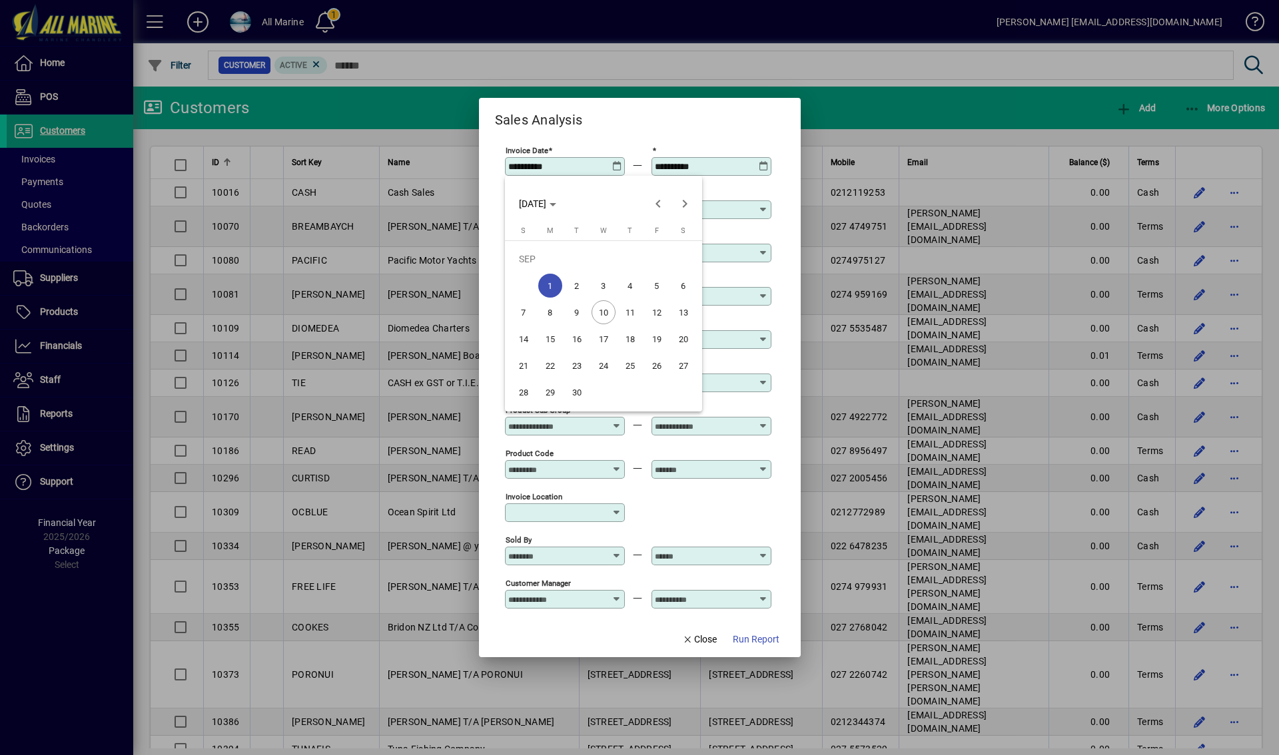
type input "**********"
click at [556, 206] on icon "Choose month and year" at bounding box center [553, 204] width 7 height 3
click at [533, 291] on span "2024" at bounding box center [533, 298] width 42 height 24
click at [669, 325] on span "DEC" at bounding box center [673, 325] width 42 height 24
click at [530, 282] on span "1" at bounding box center [524, 286] width 24 height 24
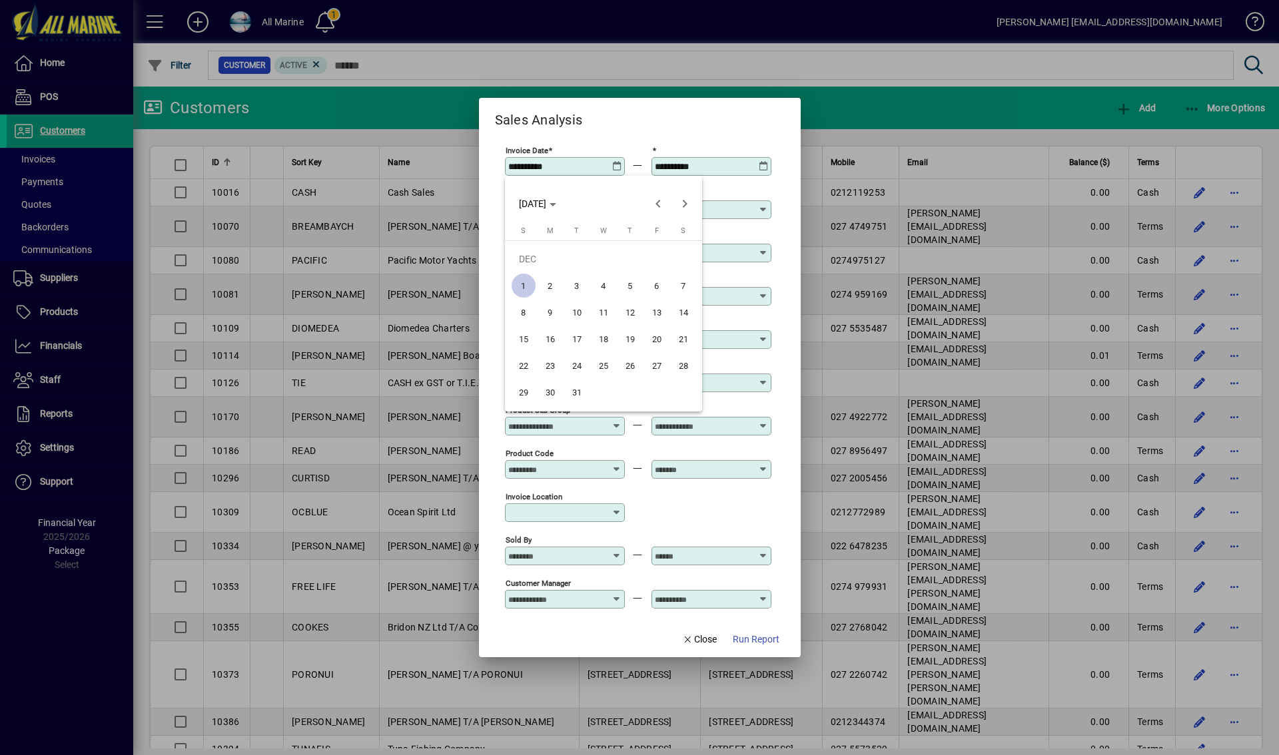
type input "**********"
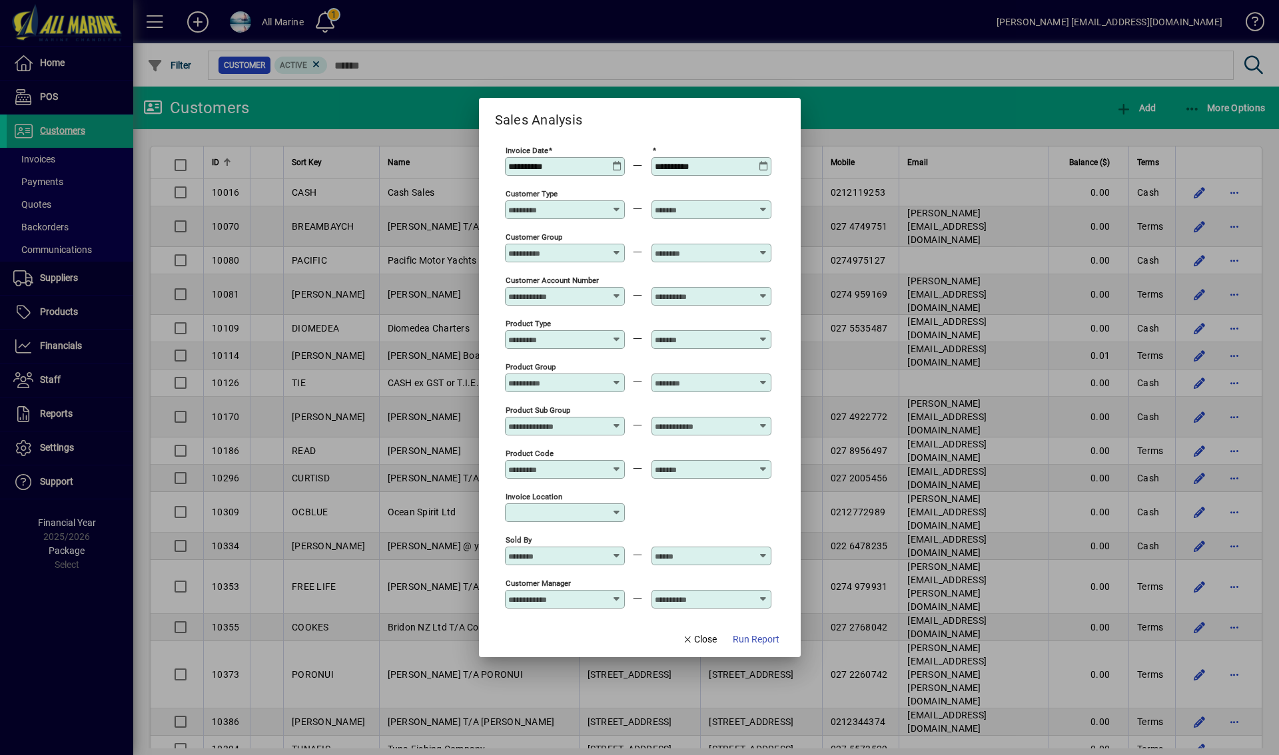
click at [758, 167] on div "**********" at bounding box center [713, 166] width 116 height 11
click at [761, 161] on icon at bounding box center [764, 161] width 10 height 0
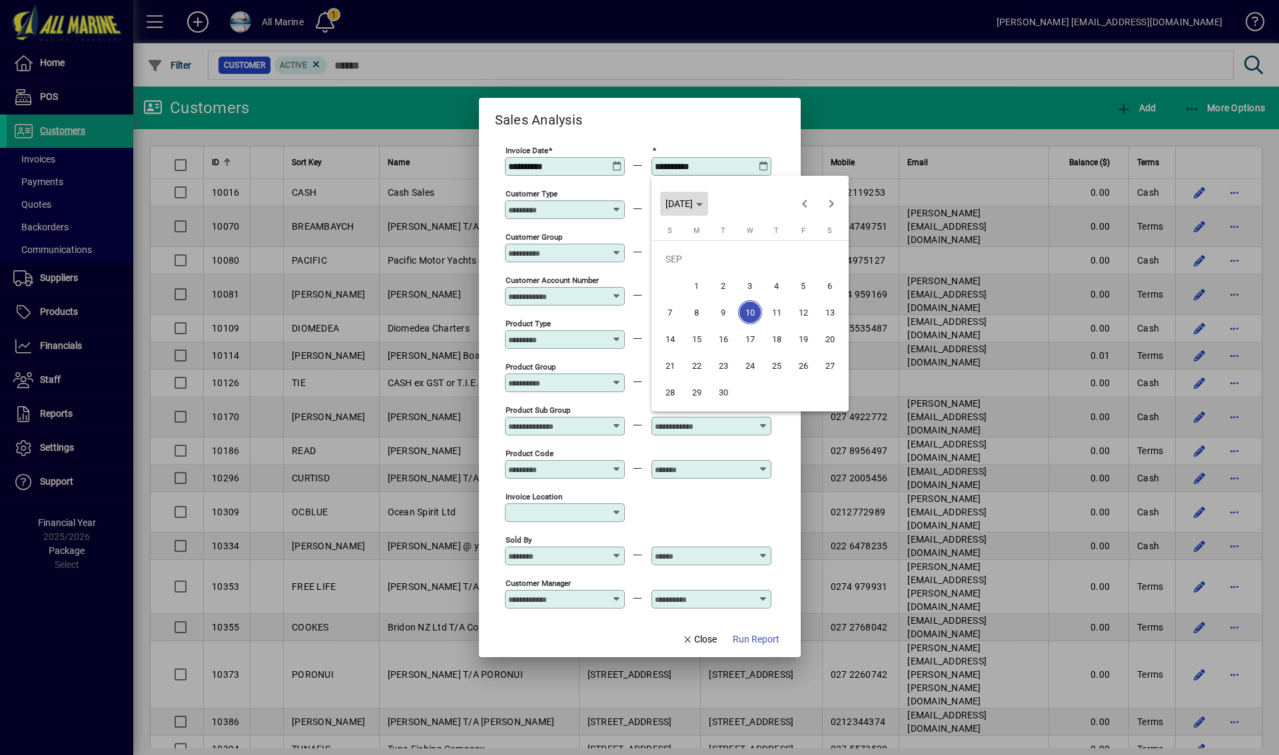
click at [708, 201] on span "Choose month and year" at bounding box center [684, 204] width 48 height 32
click at [731, 299] on span "2025" at bounding box center [727, 298] width 42 height 24
click at [689, 272] on span "JAN" at bounding box center [680, 272] width 42 height 24
click at [807, 366] on span "31" at bounding box center [803, 366] width 24 height 24
type input "**********"
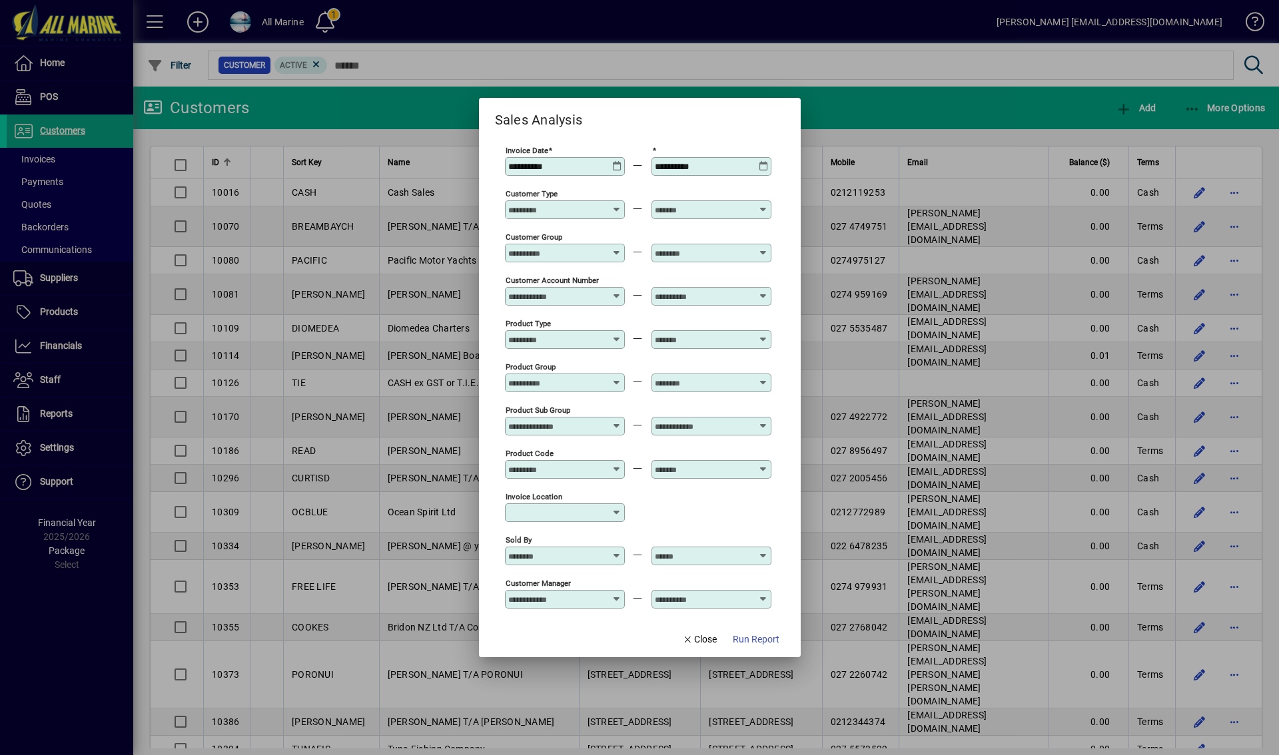
click at [580, 213] on input "Customer Type" at bounding box center [556, 210] width 97 height 11
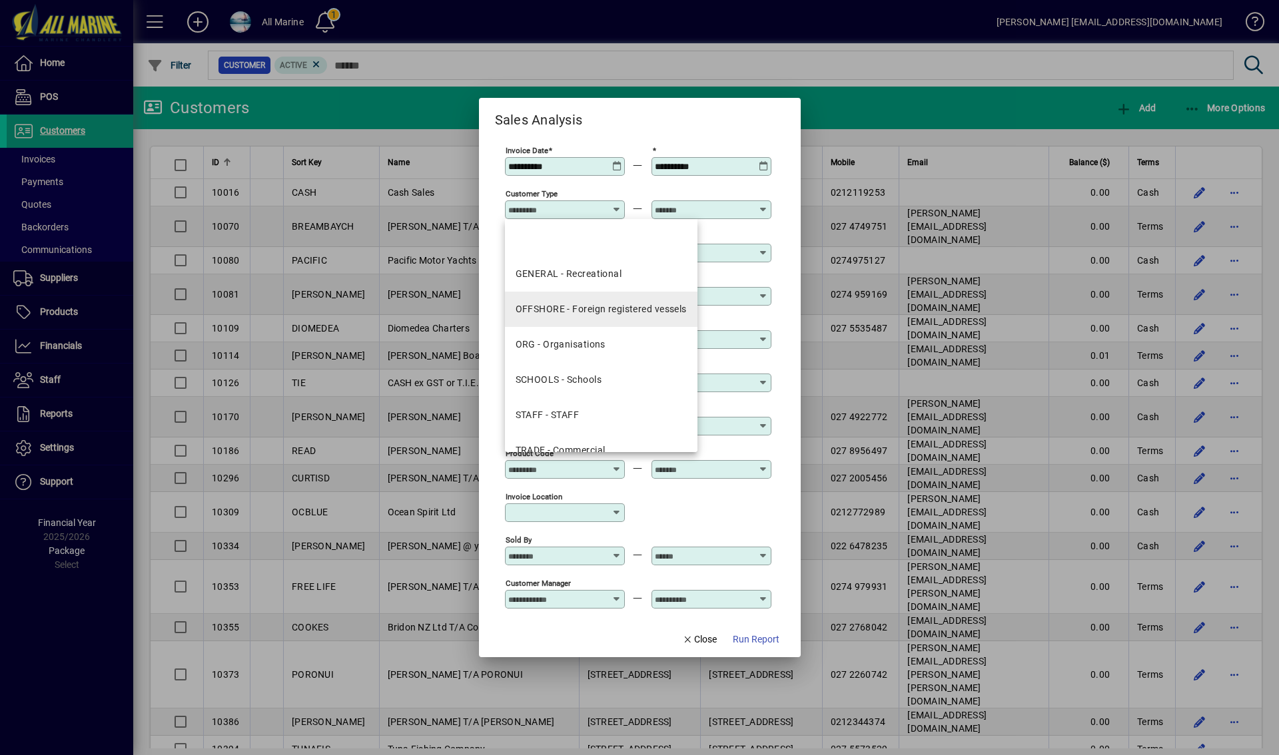
click at [598, 318] on mat-option "OFFSHORE - Foreign registered vessels" at bounding box center [601, 309] width 193 height 35
type input "**********"
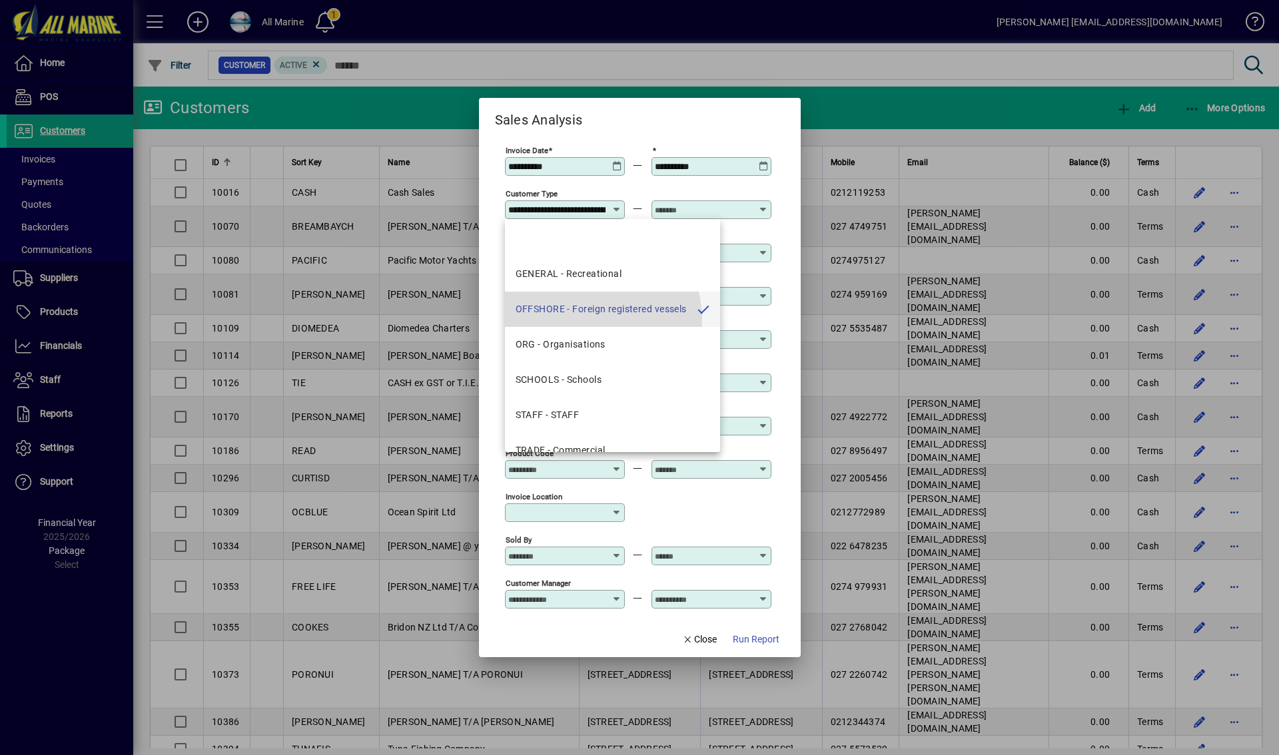
scroll to position [0, 72]
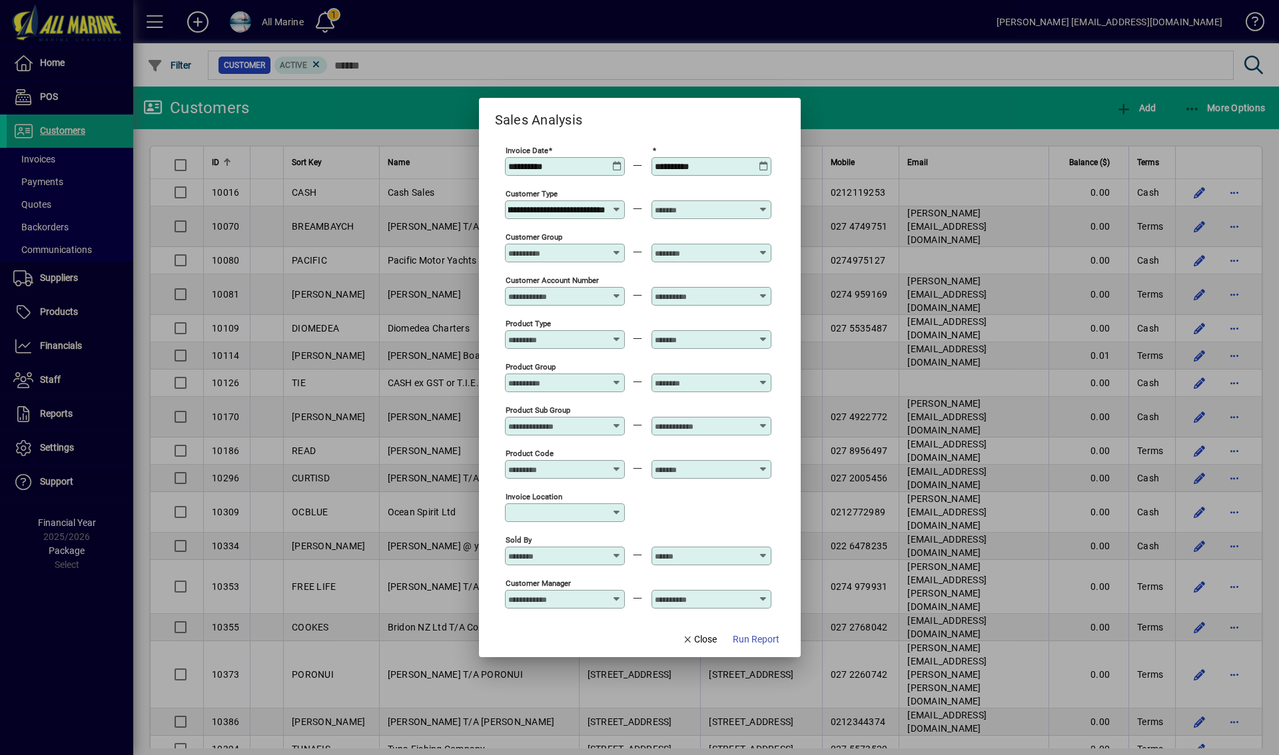
click at [706, 214] on input "text" at bounding box center [703, 210] width 97 height 11
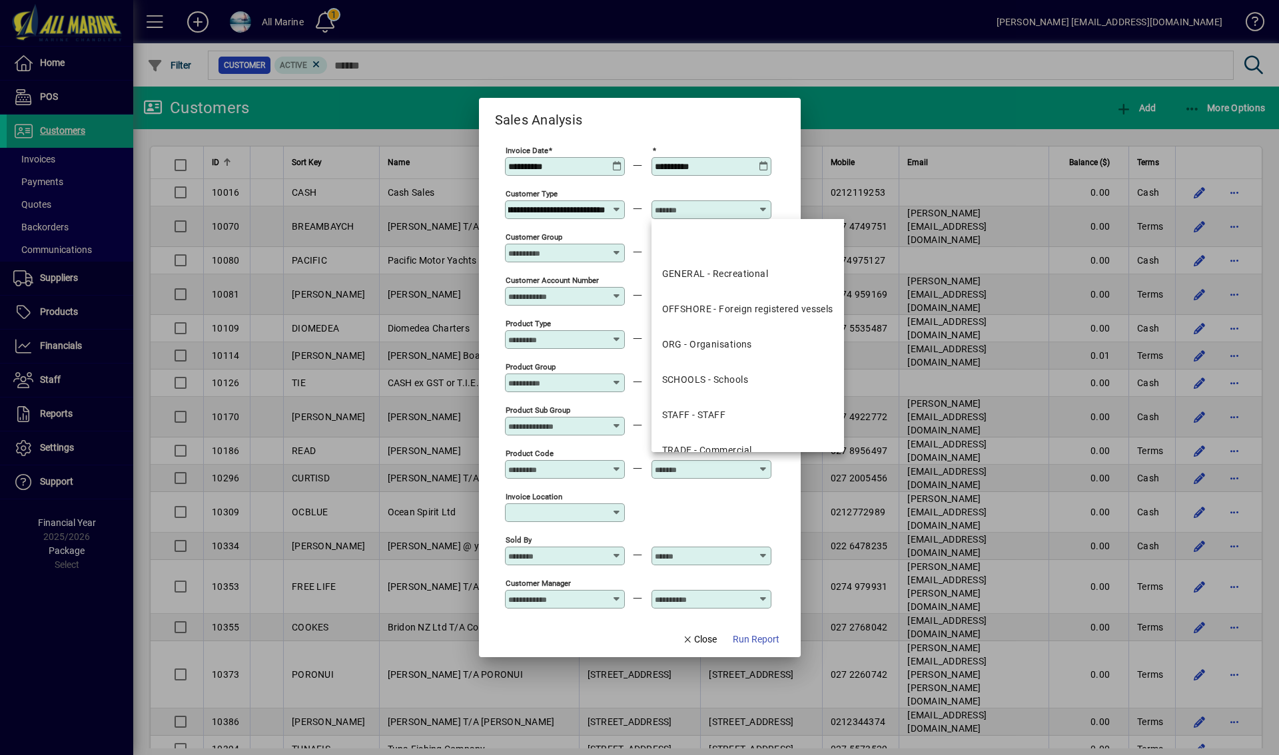
scroll to position [0, 0]
click at [722, 308] on div "OFFSHORE - Foreign registered vessels" at bounding box center [747, 309] width 171 height 14
type input "**********"
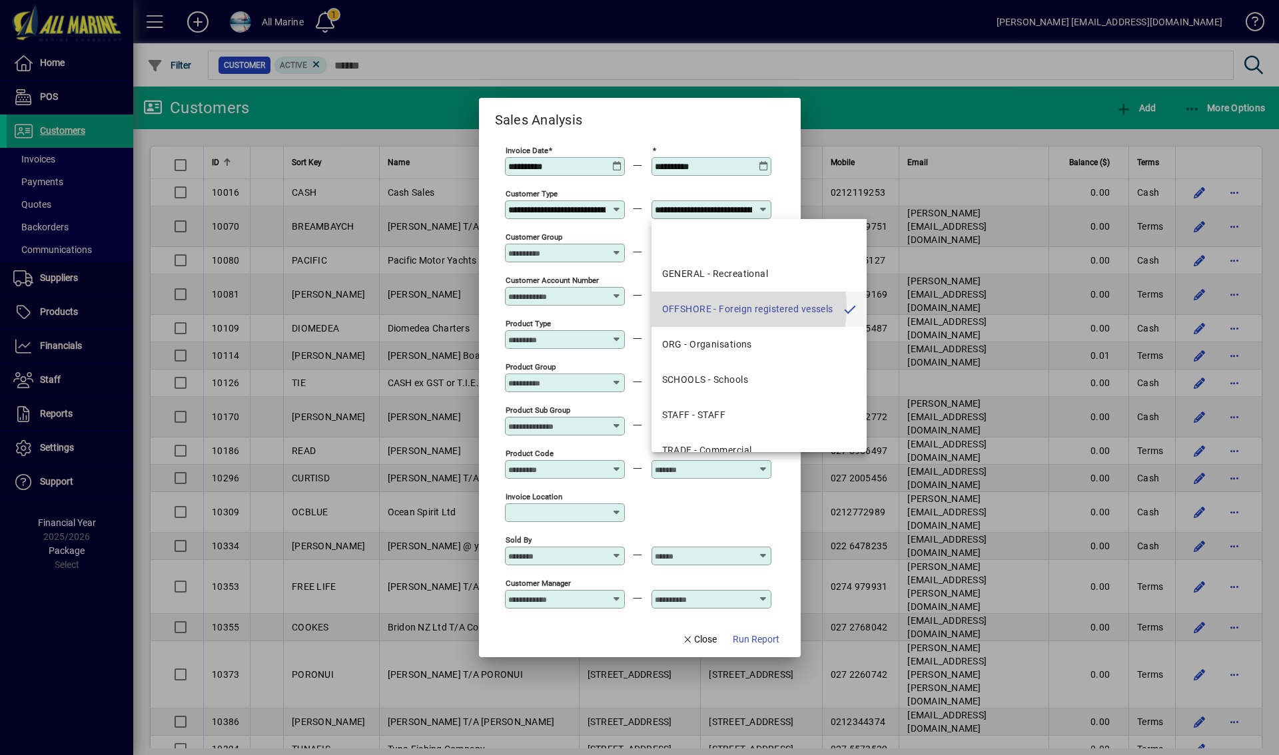
scroll to position [0, 72]
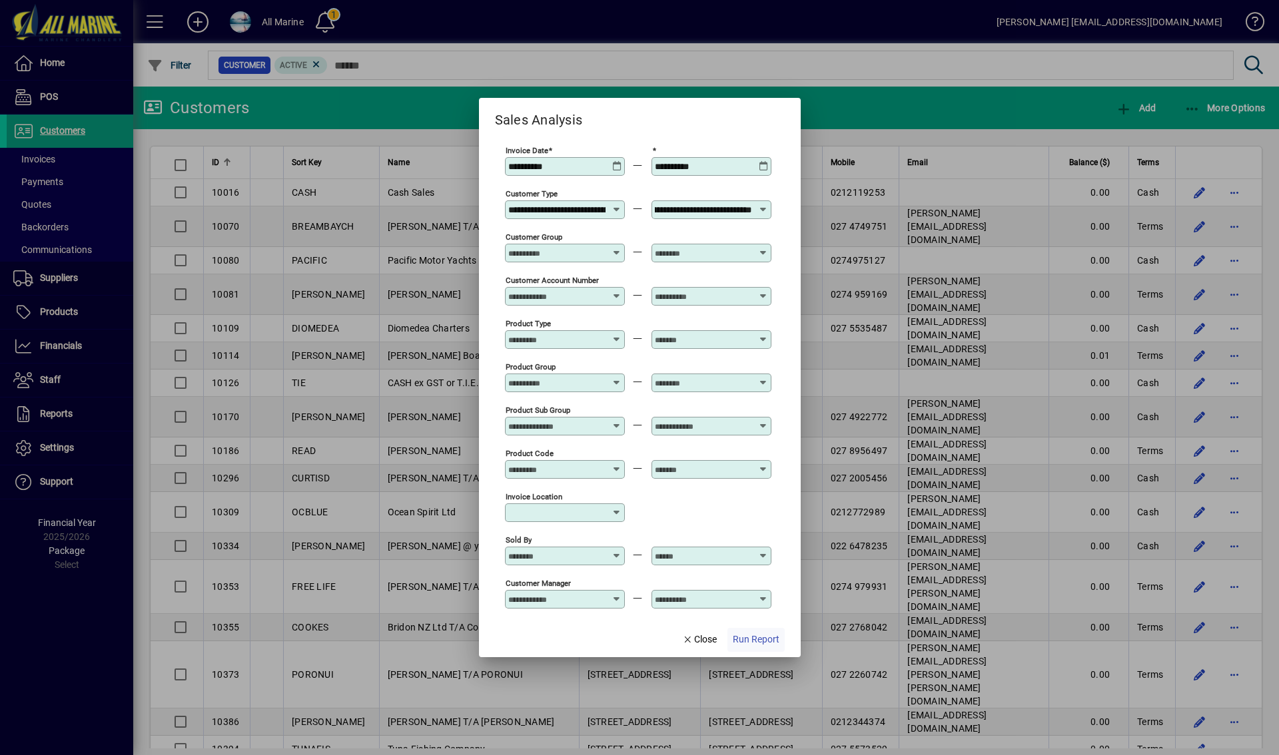
click at [763, 628] on span "button" at bounding box center [755, 640] width 57 height 32
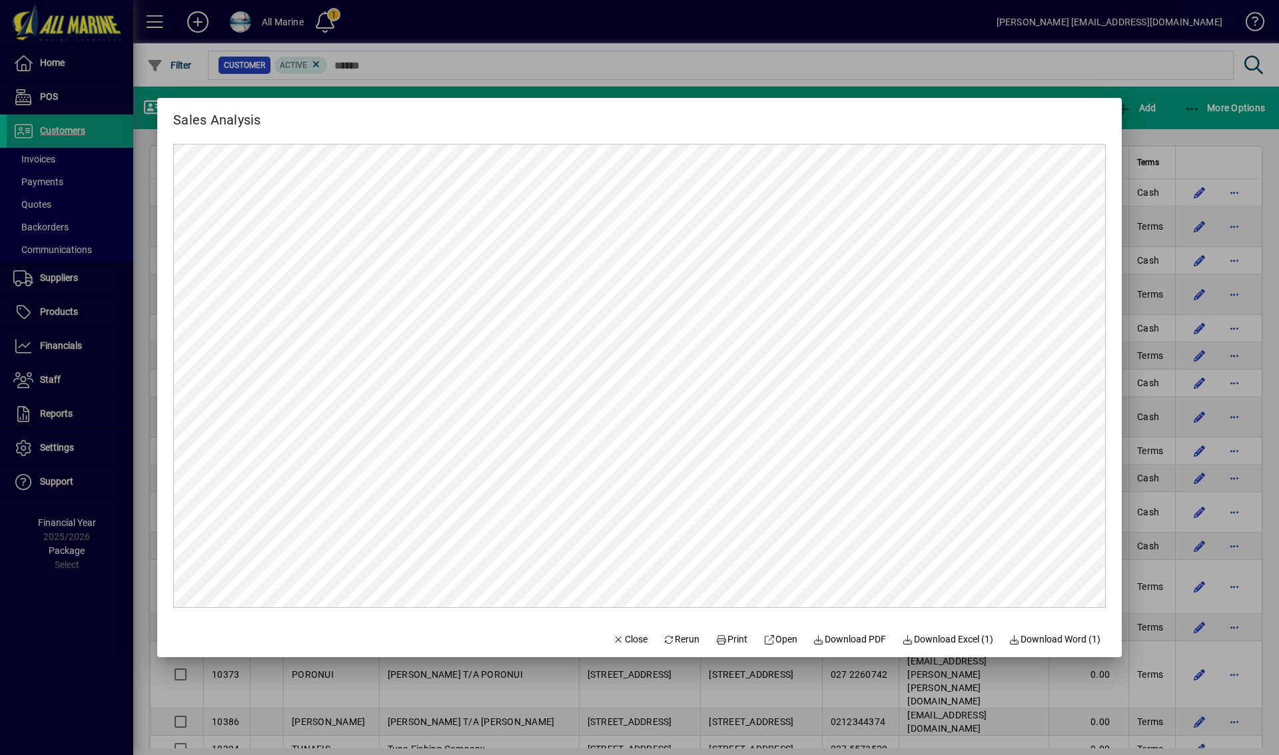
scroll to position [0, 0]
click at [839, 640] on span "Download PDF" at bounding box center [849, 640] width 73 height 14
click at [835, 59] on div at bounding box center [639, 377] width 1279 height 755
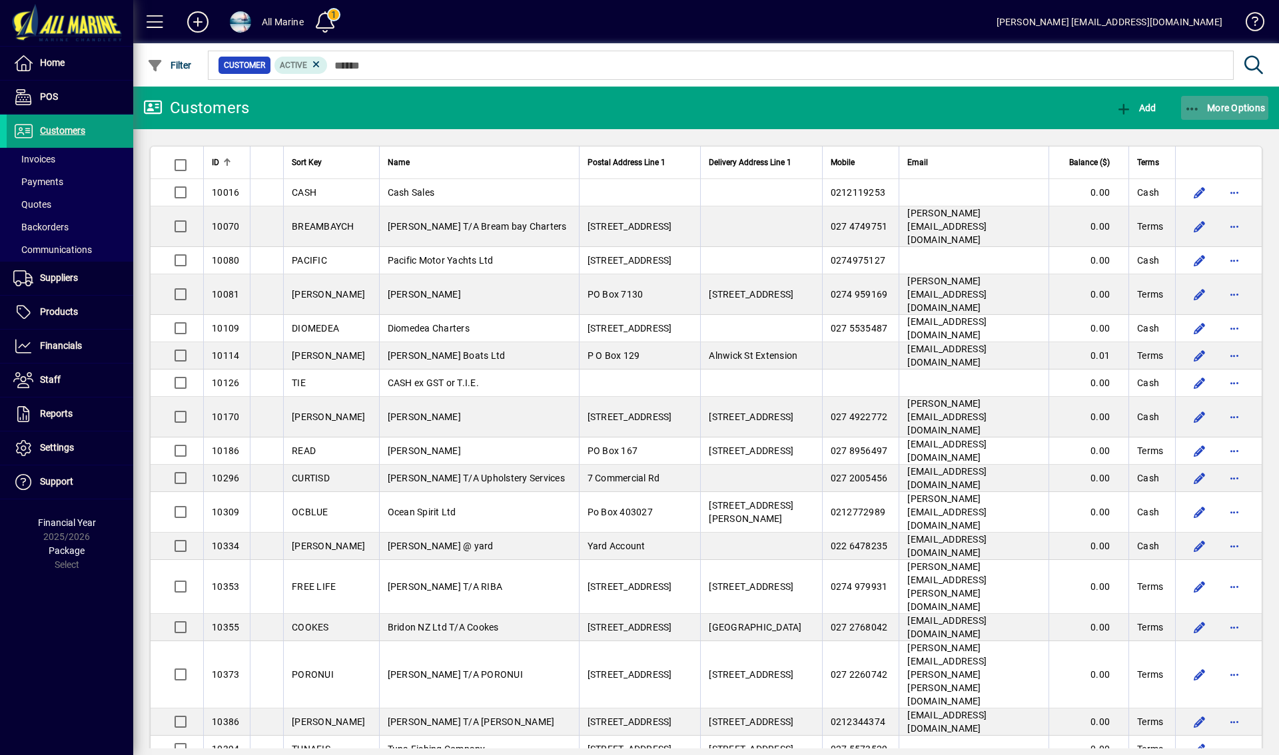
click at [1207, 109] on span "More Options" at bounding box center [1225, 108] width 81 height 11
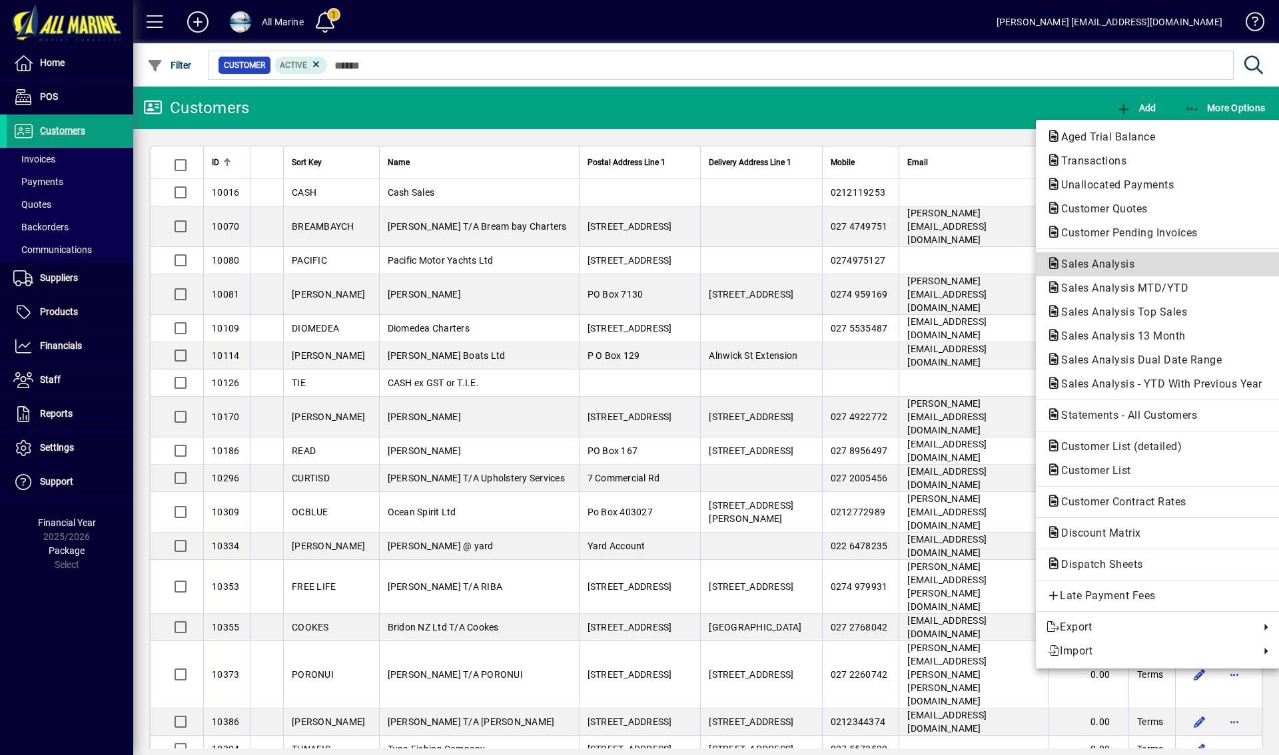
click at [1102, 270] on span "Sales Analysis" at bounding box center [1094, 264] width 95 height 13
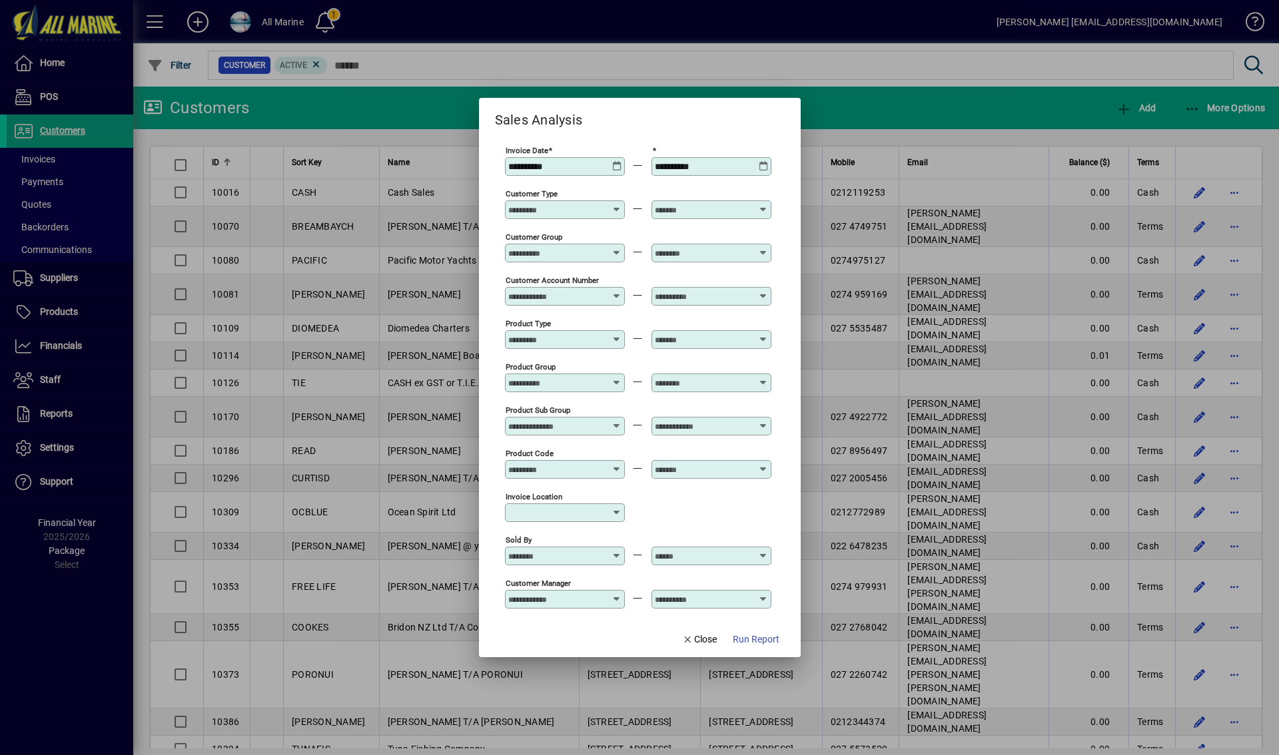
type input "**********"
click at [619, 161] on icon at bounding box center [617, 161] width 10 height 0
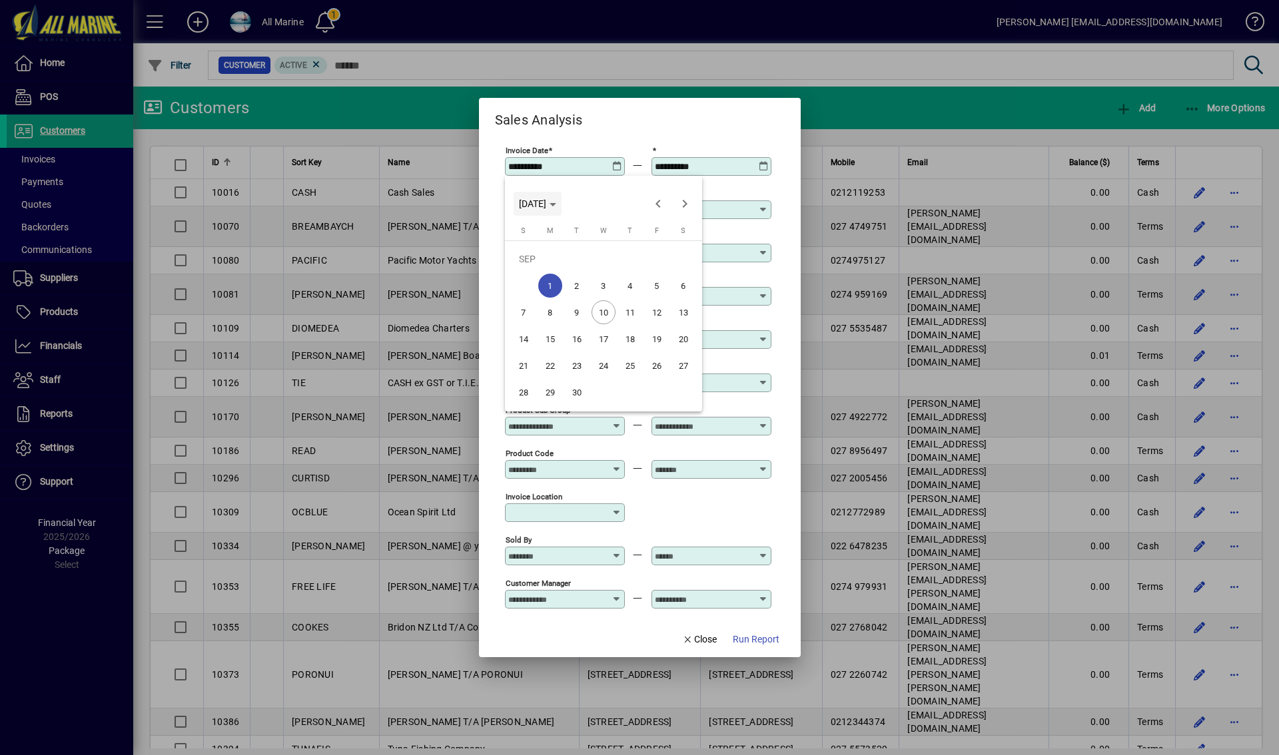
click at [556, 205] on icon "Choose month and year" at bounding box center [553, 204] width 7 height 3
click at [584, 302] on span "2025" at bounding box center [580, 298] width 42 height 24
click at [570, 272] on span "FEB" at bounding box center [580, 272] width 42 height 24
click at [678, 255] on span "1" at bounding box center [684, 259] width 24 height 24
type input "**********"
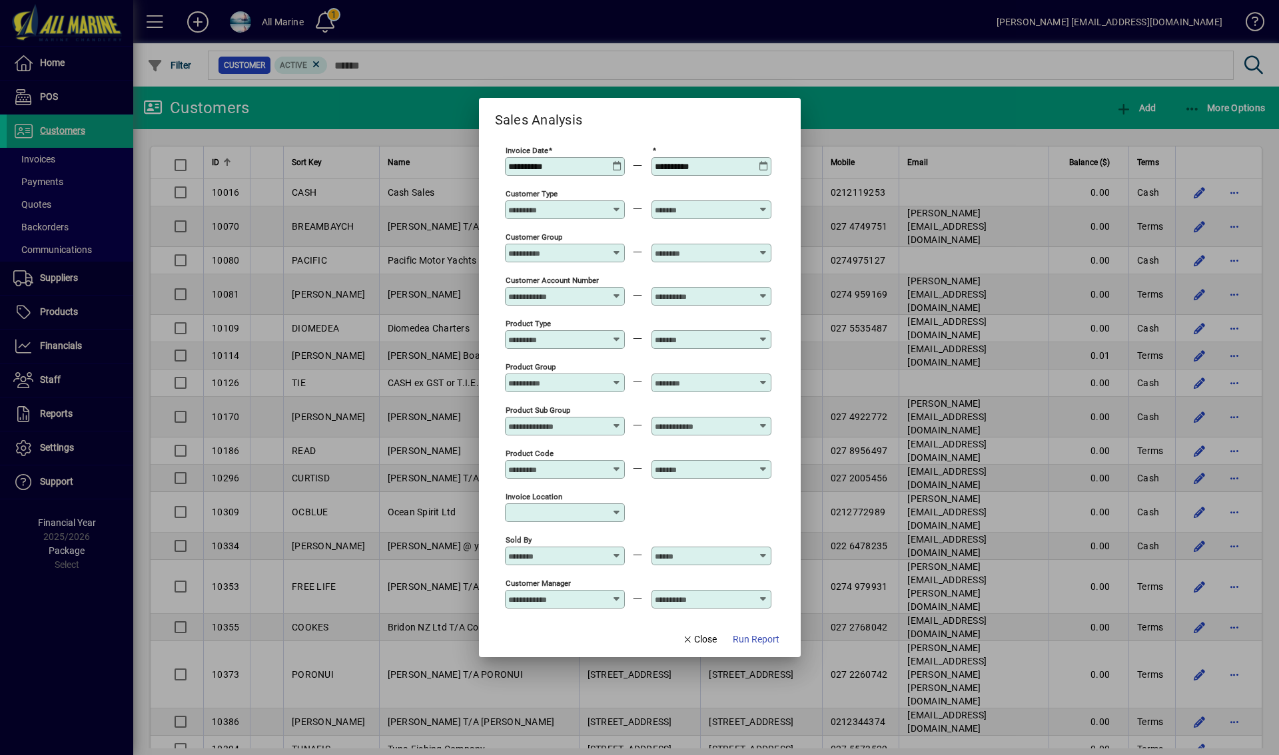
click at [764, 161] on icon at bounding box center [764, 161] width 10 height 0
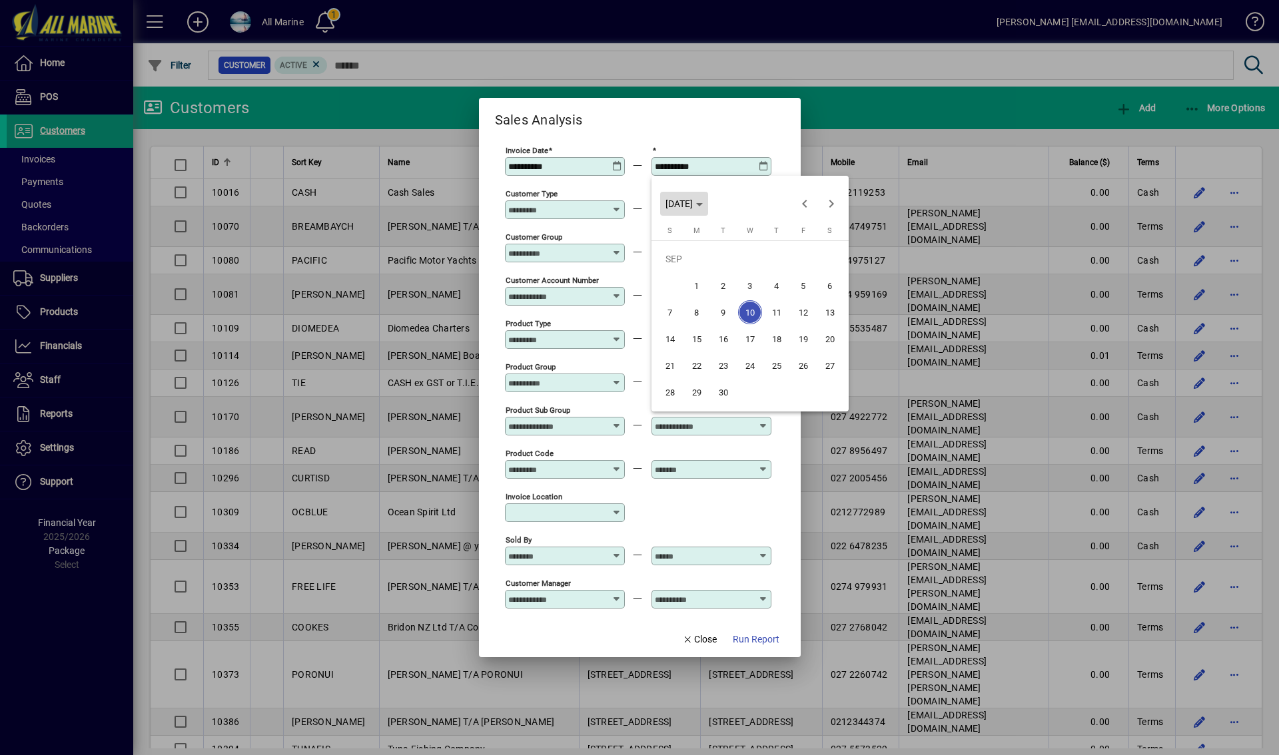
click at [703, 204] on polygon "Choose month and year" at bounding box center [699, 204] width 7 height 3
click at [733, 291] on span "2025" at bounding box center [727, 298] width 42 height 24
click at [769, 269] on span "MAR" at bounding box center [773, 272] width 42 height 24
click at [702, 396] on span "31" at bounding box center [697, 392] width 24 height 24
type input "**********"
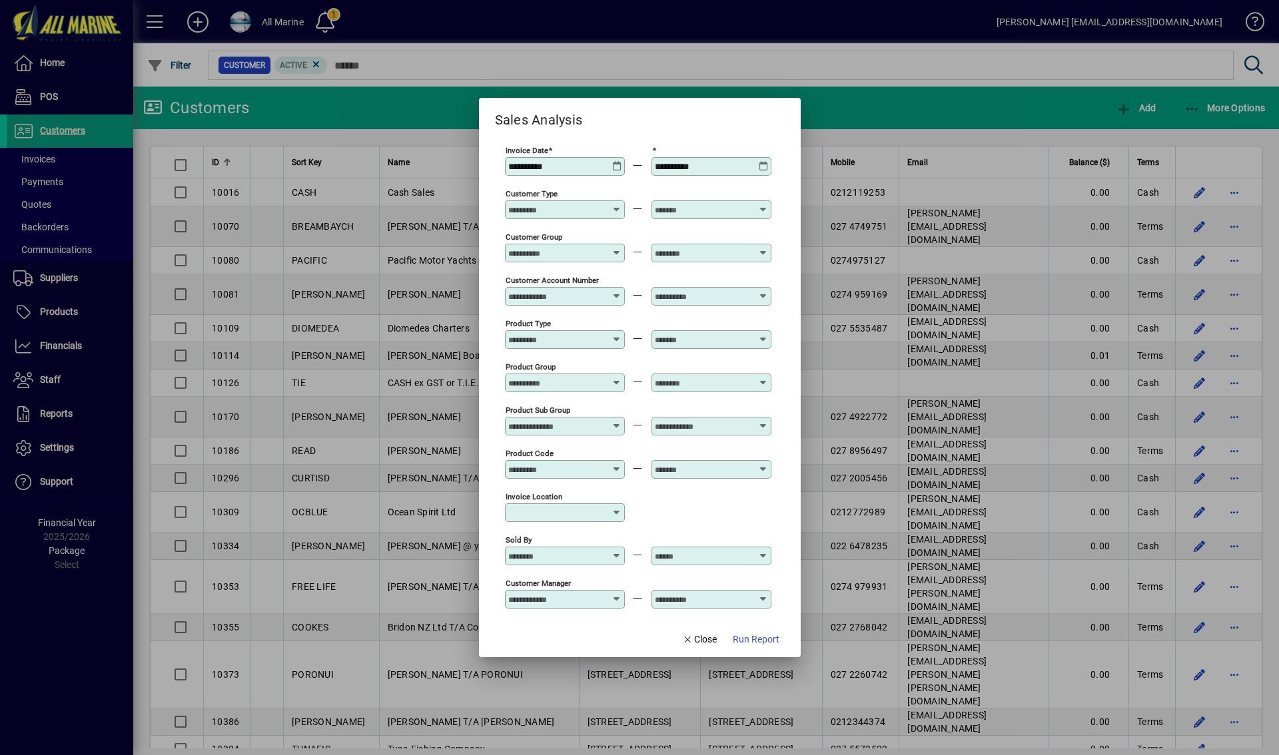
click at [584, 208] on input "Customer Type" at bounding box center [556, 210] width 97 height 11
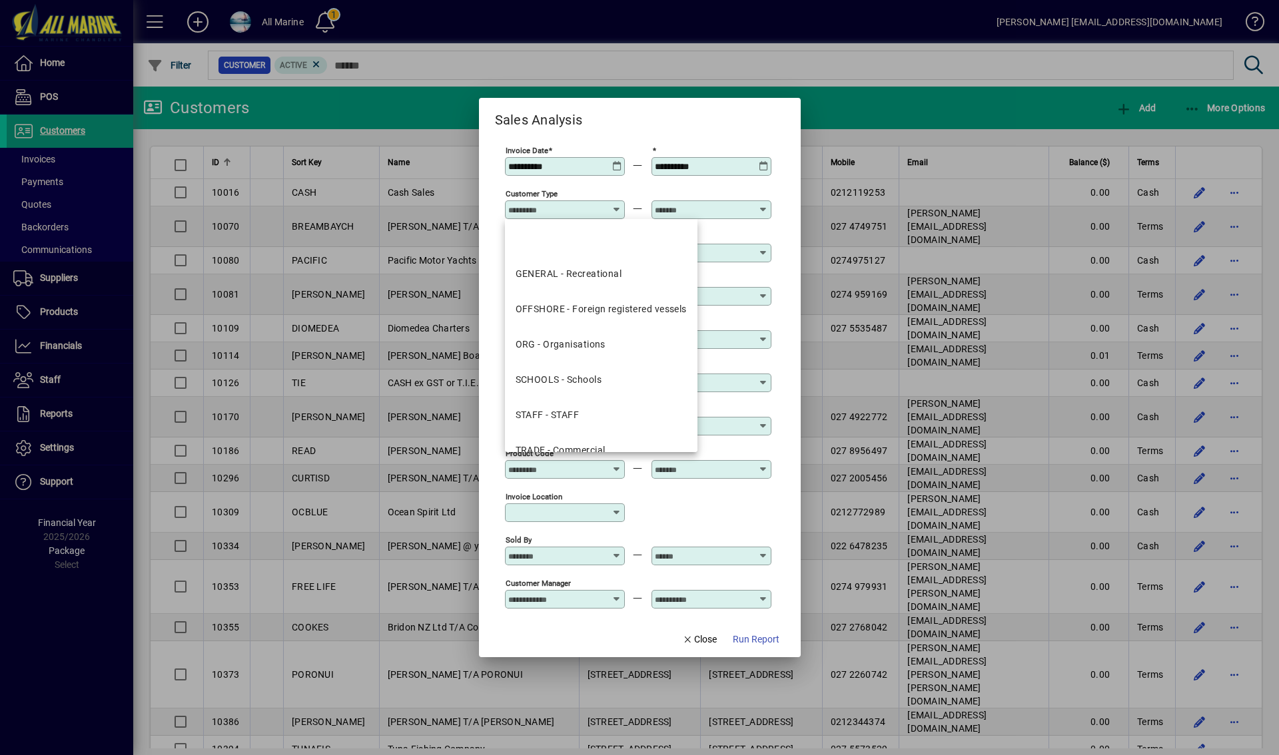
drag, startPoint x: 580, startPoint y: 308, endPoint x: 638, endPoint y: 281, distance: 63.8
click at [582, 308] on div "OFFSHORE - Foreign registered vessels" at bounding box center [601, 309] width 171 height 14
type input "**********"
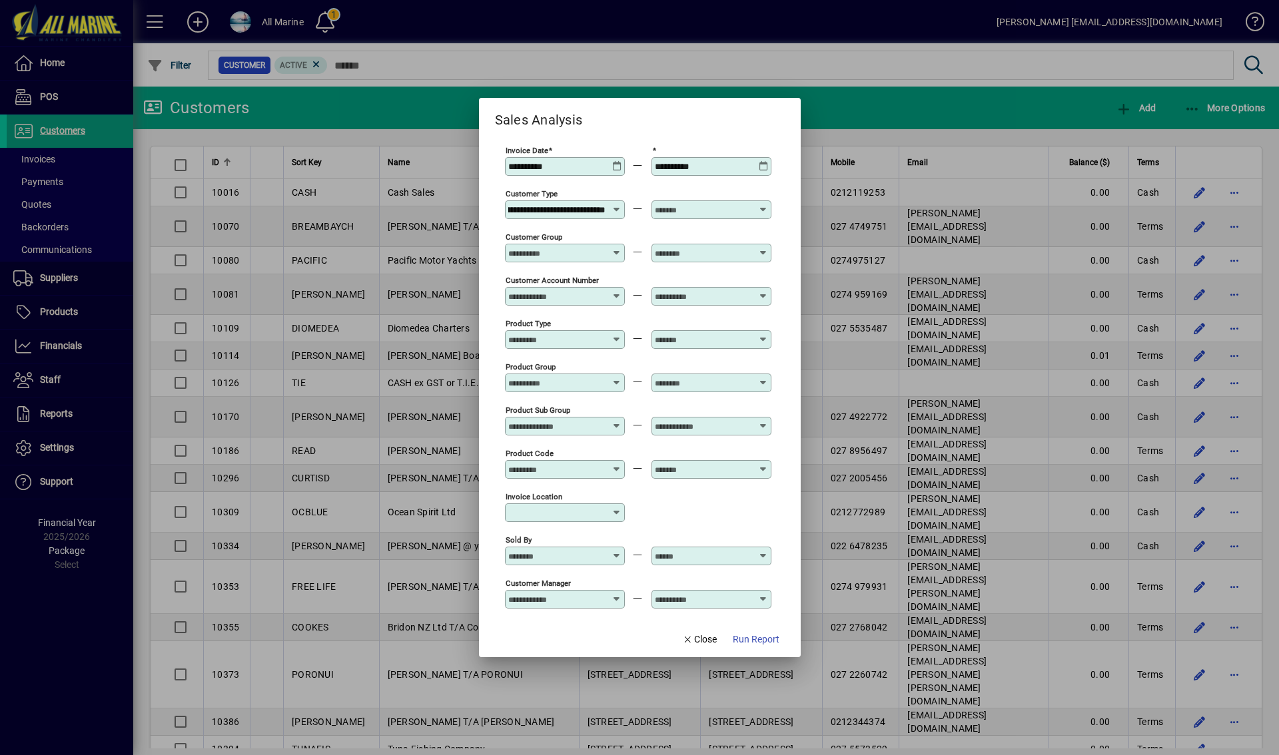
click at [702, 212] on input "text" at bounding box center [703, 210] width 97 height 11
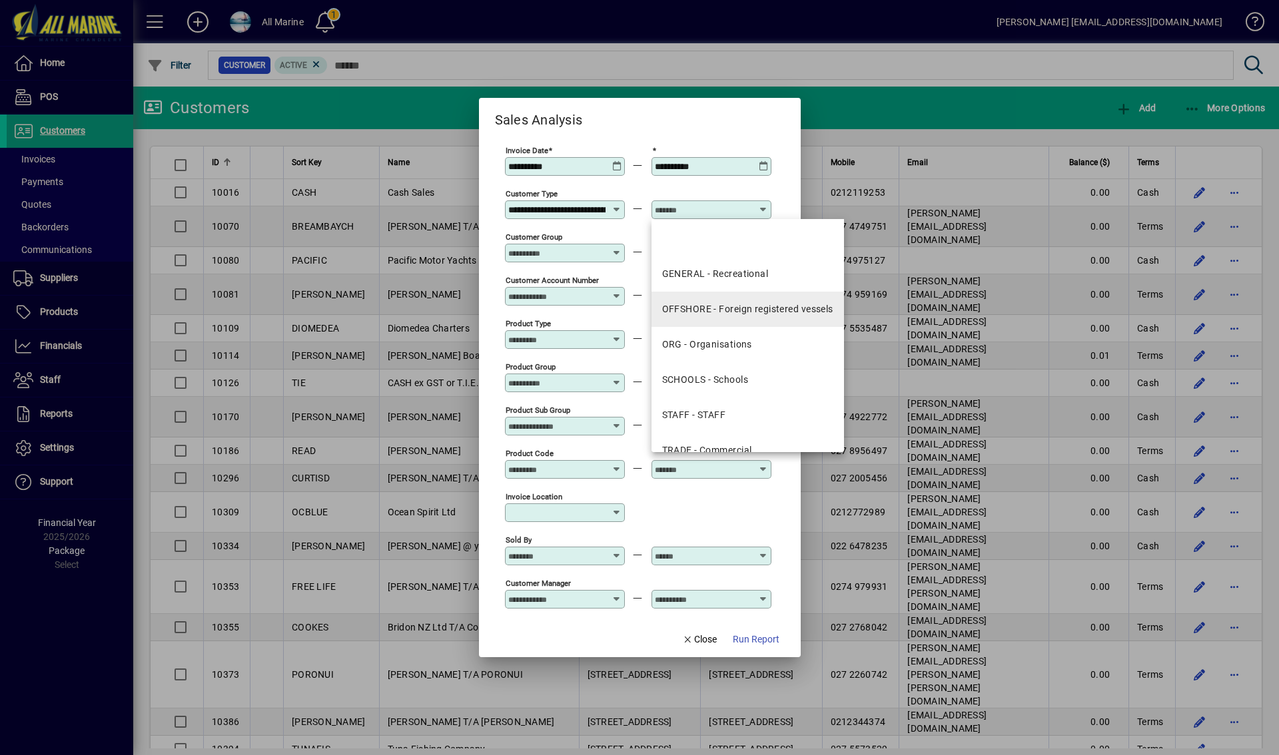
click at [708, 303] on div "OFFSHORE - Foreign registered vessels" at bounding box center [747, 309] width 171 height 14
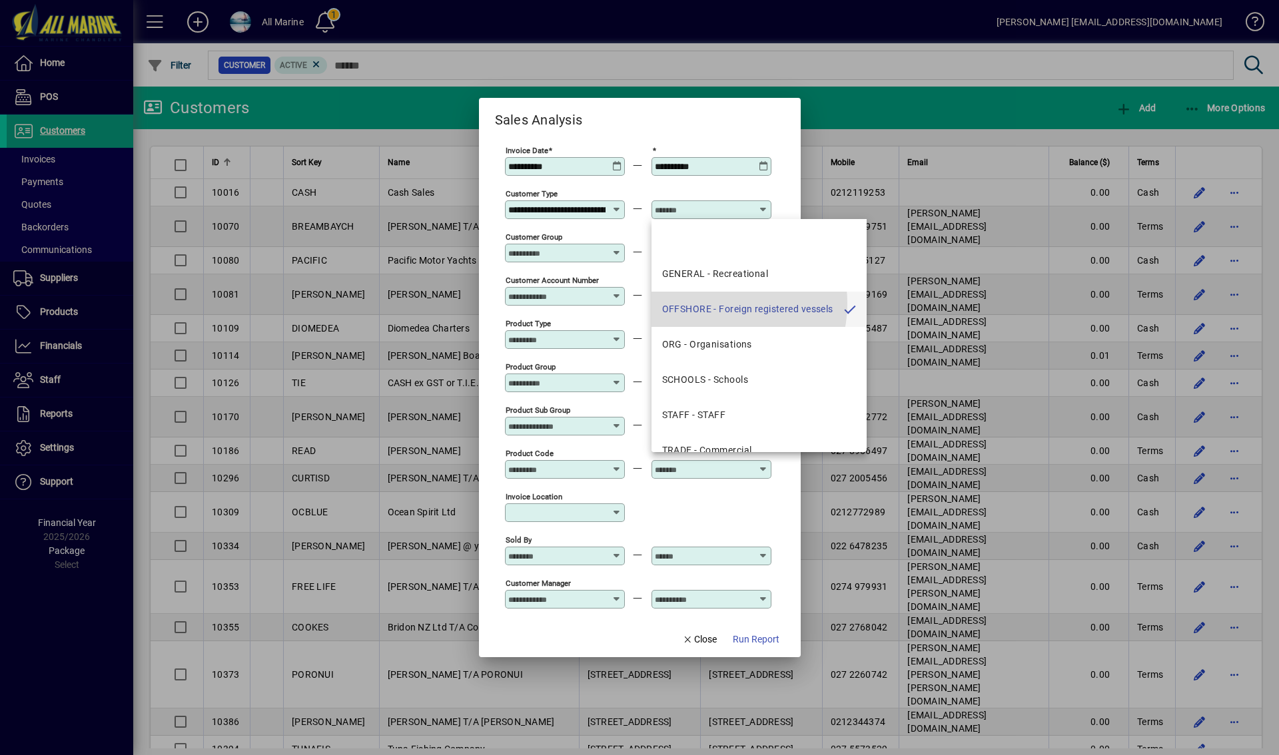
type input "**********"
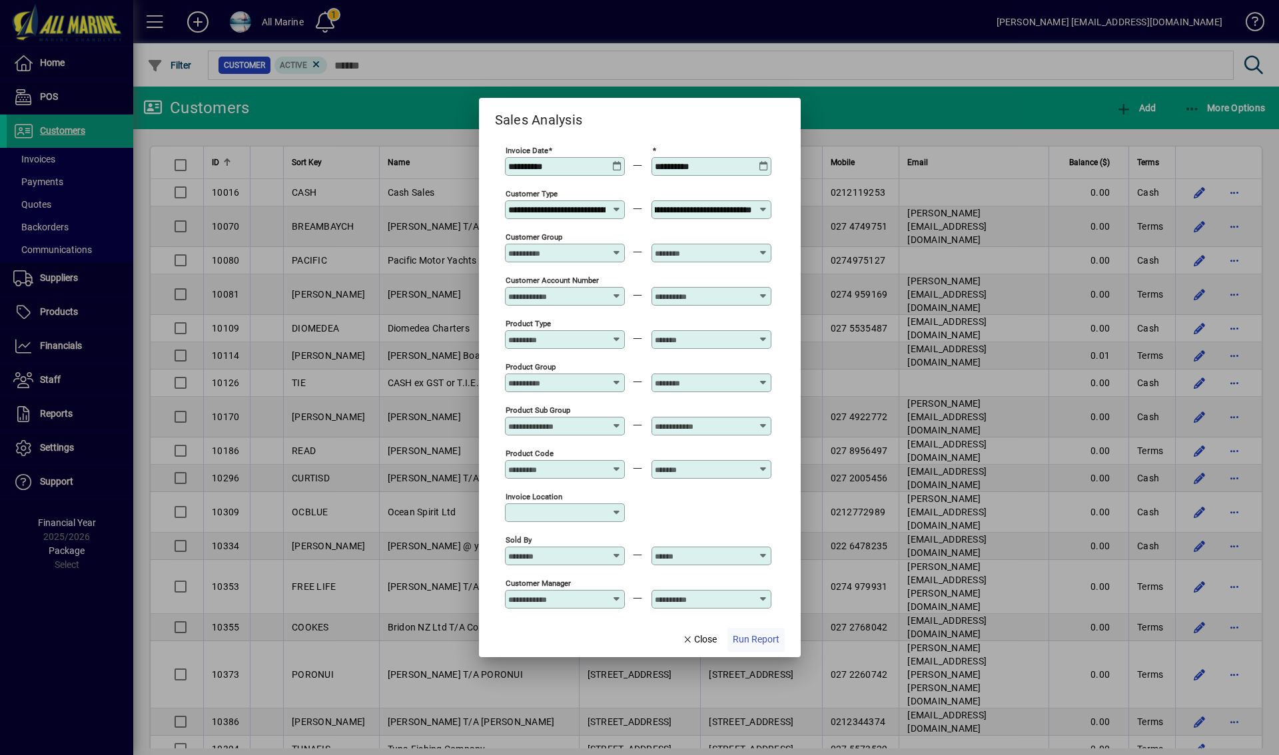
click at [752, 640] on span "Run Report" at bounding box center [756, 640] width 47 height 14
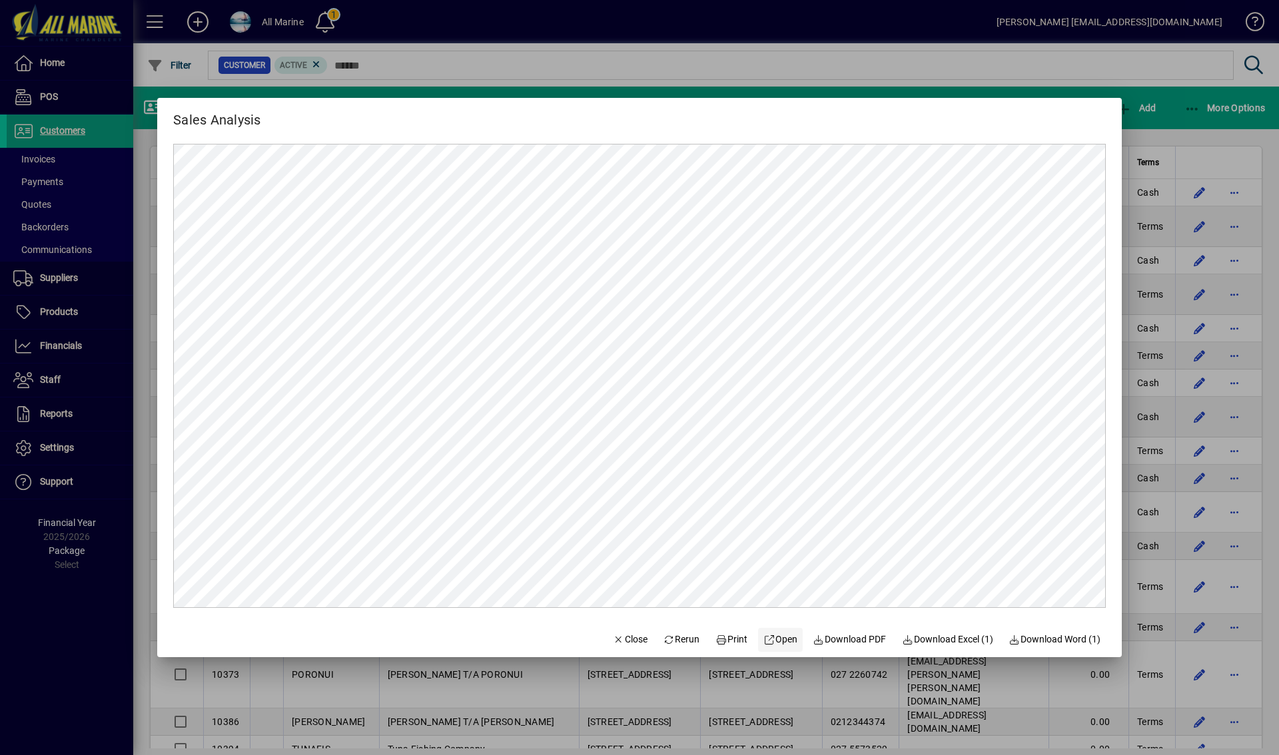
scroll to position [0, 0]
click at [862, 638] on span "Download PDF" at bounding box center [849, 640] width 73 height 14
click at [823, 27] on div at bounding box center [639, 377] width 1279 height 755
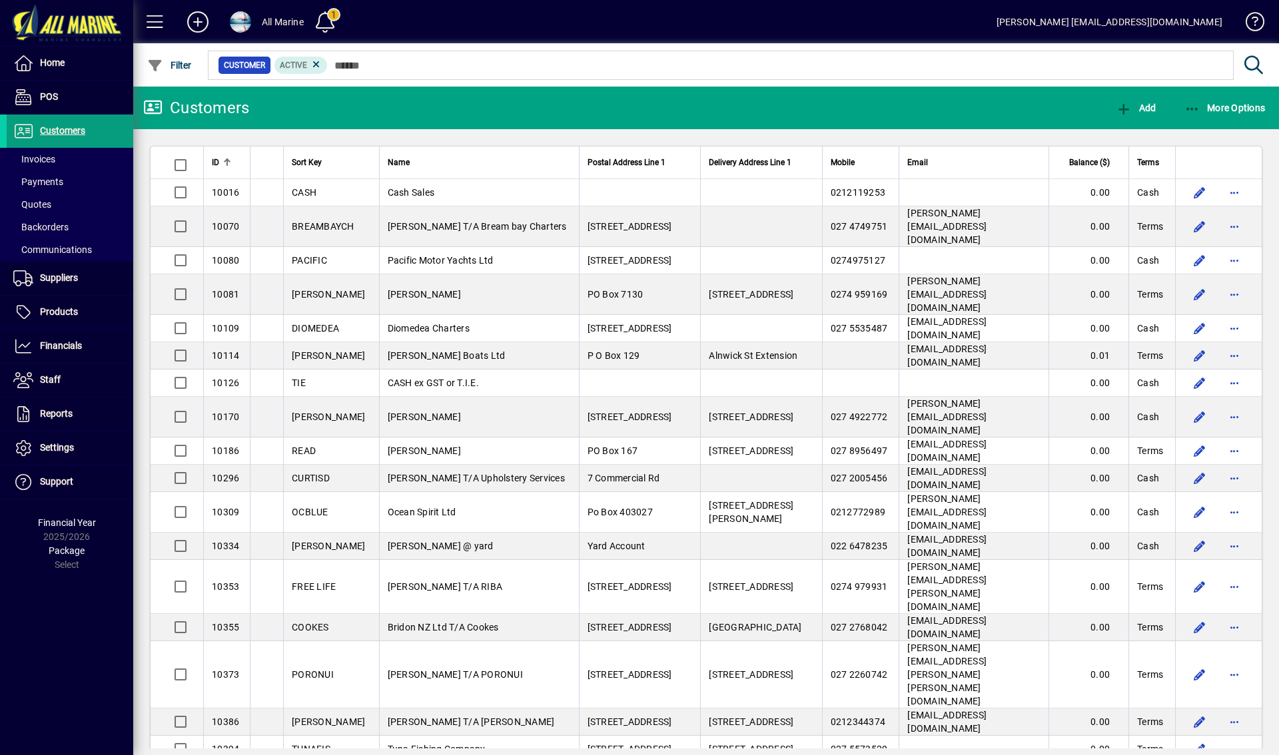
click at [62, 129] on span "Customers" at bounding box center [62, 130] width 45 height 11
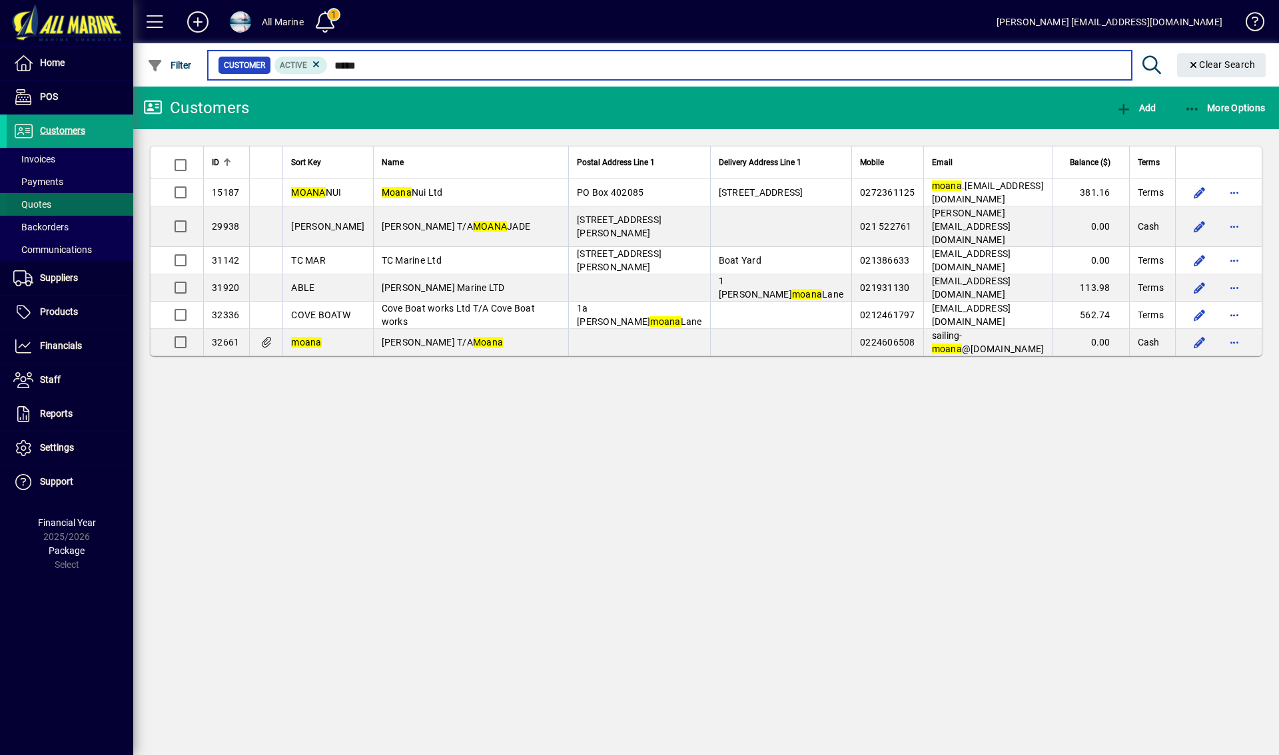
type input "*****"
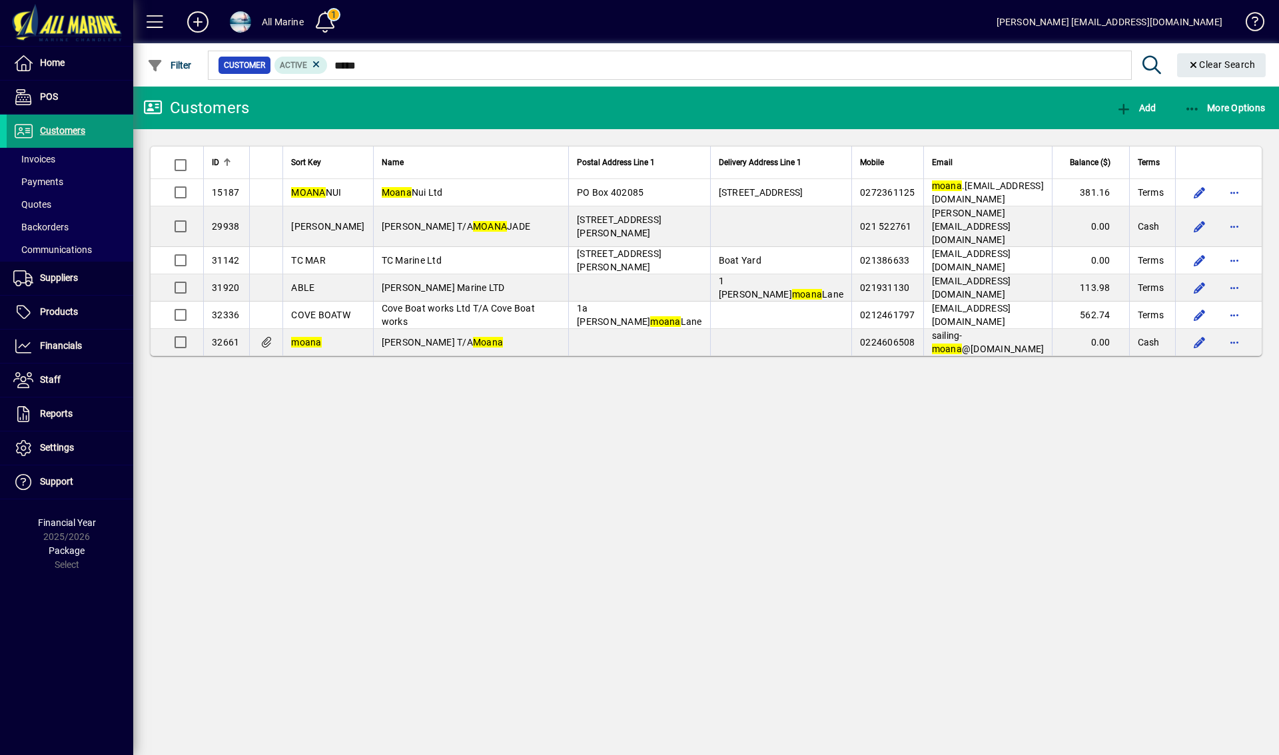
click at [73, 130] on span "Customers" at bounding box center [62, 130] width 45 height 11
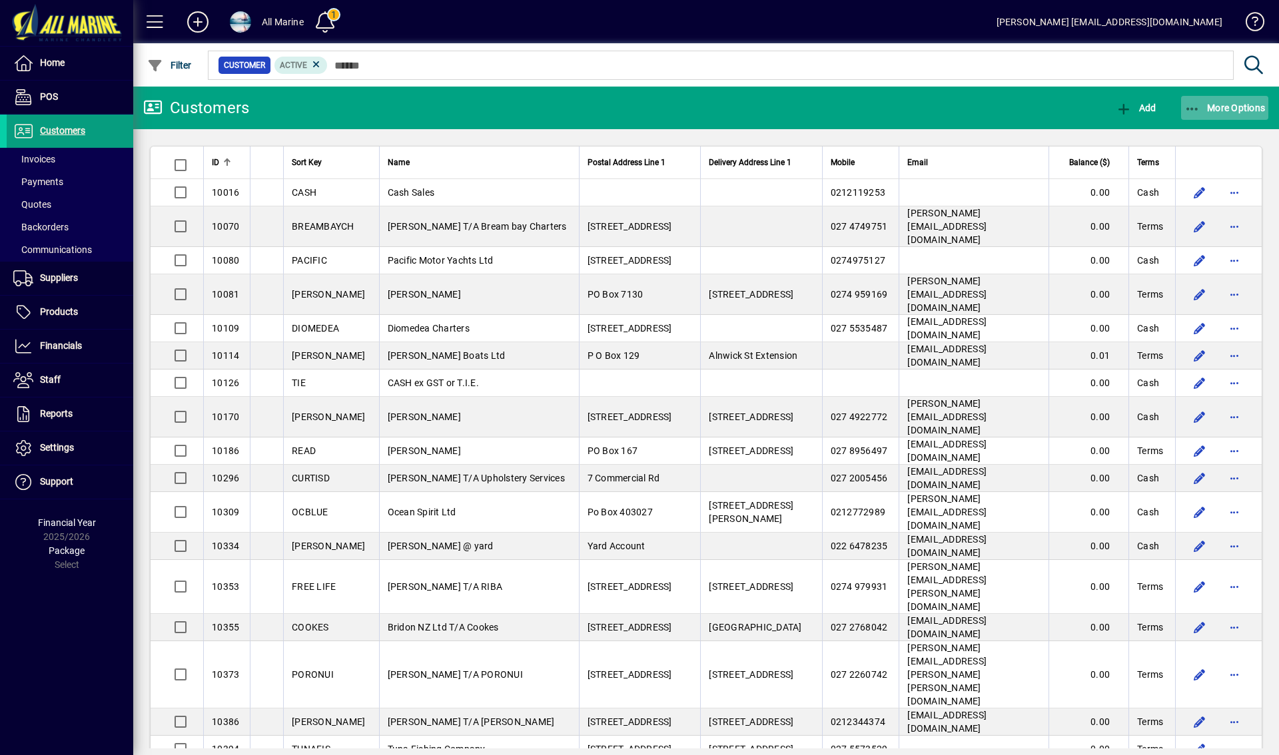
click at [1231, 114] on span "button" at bounding box center [1225, 108] width 88 height 32
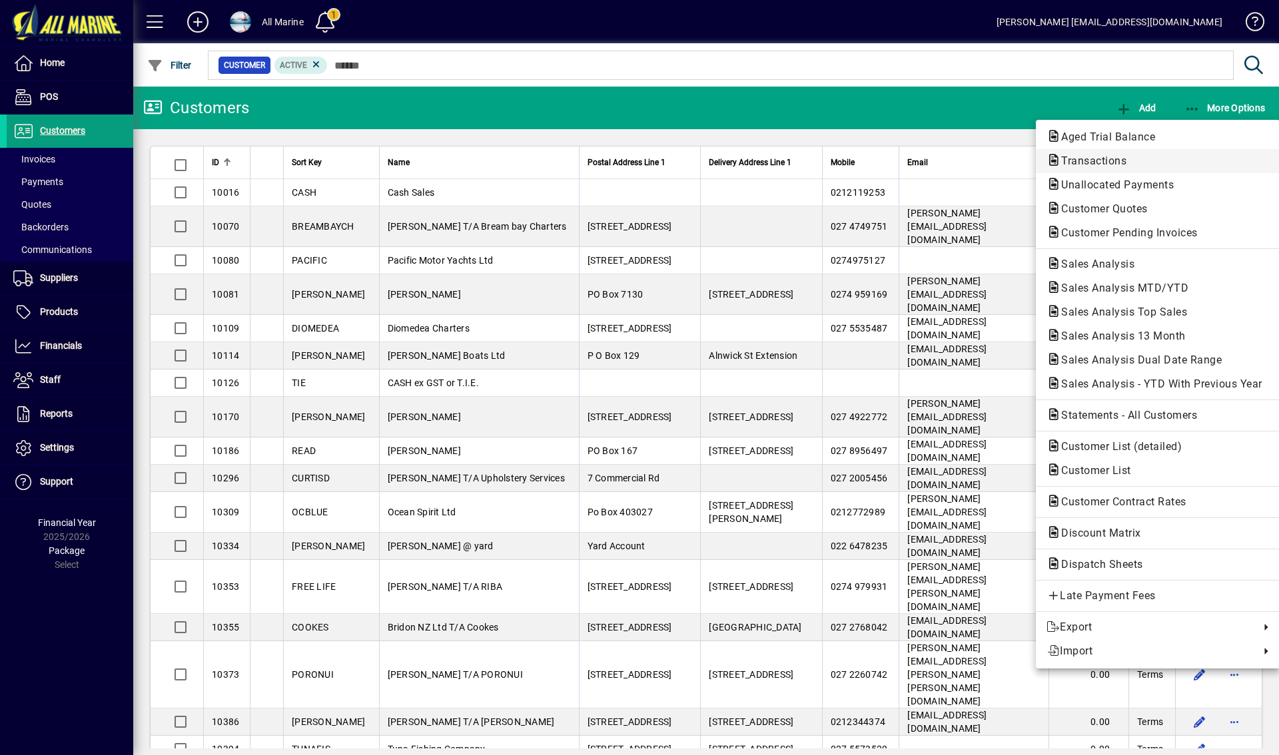
click at [1107, 158] on span "Transactions" at bounding box center [1090, 161] width 87 height 13
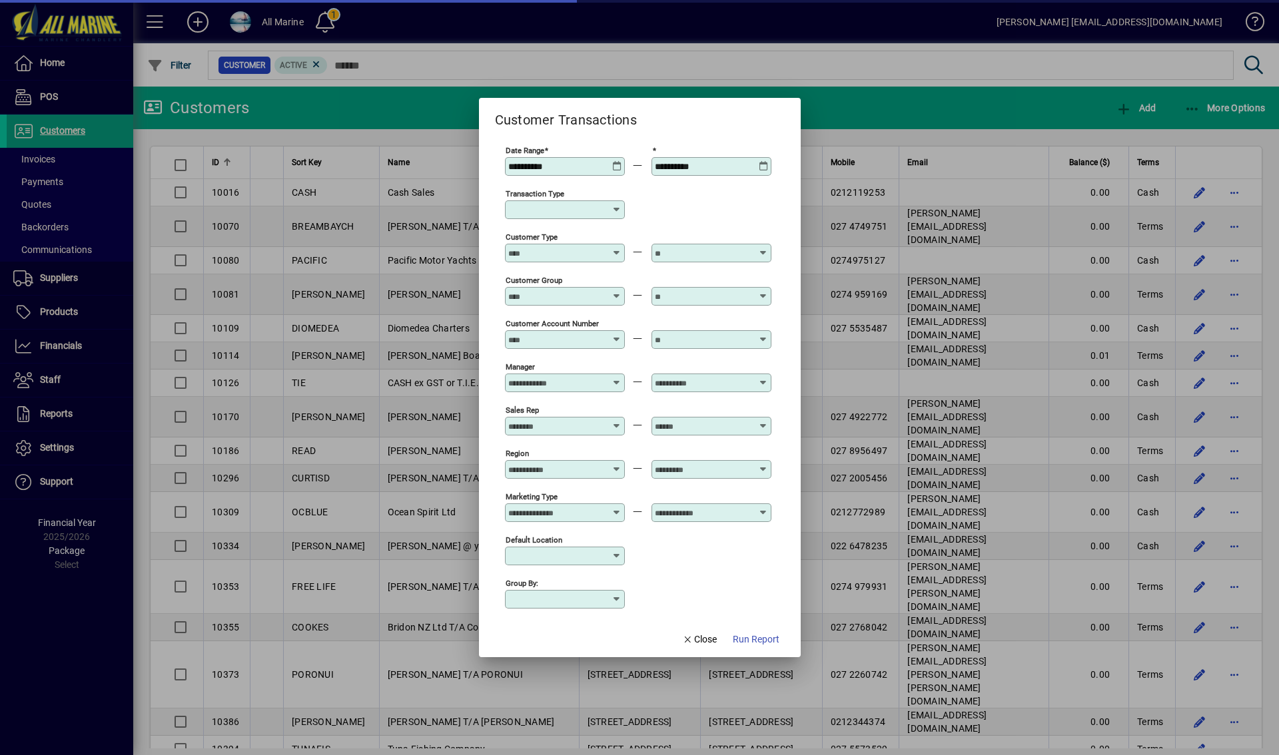
click at [614, 161] on icon at bounding box center [617, 161] width 10 height 0
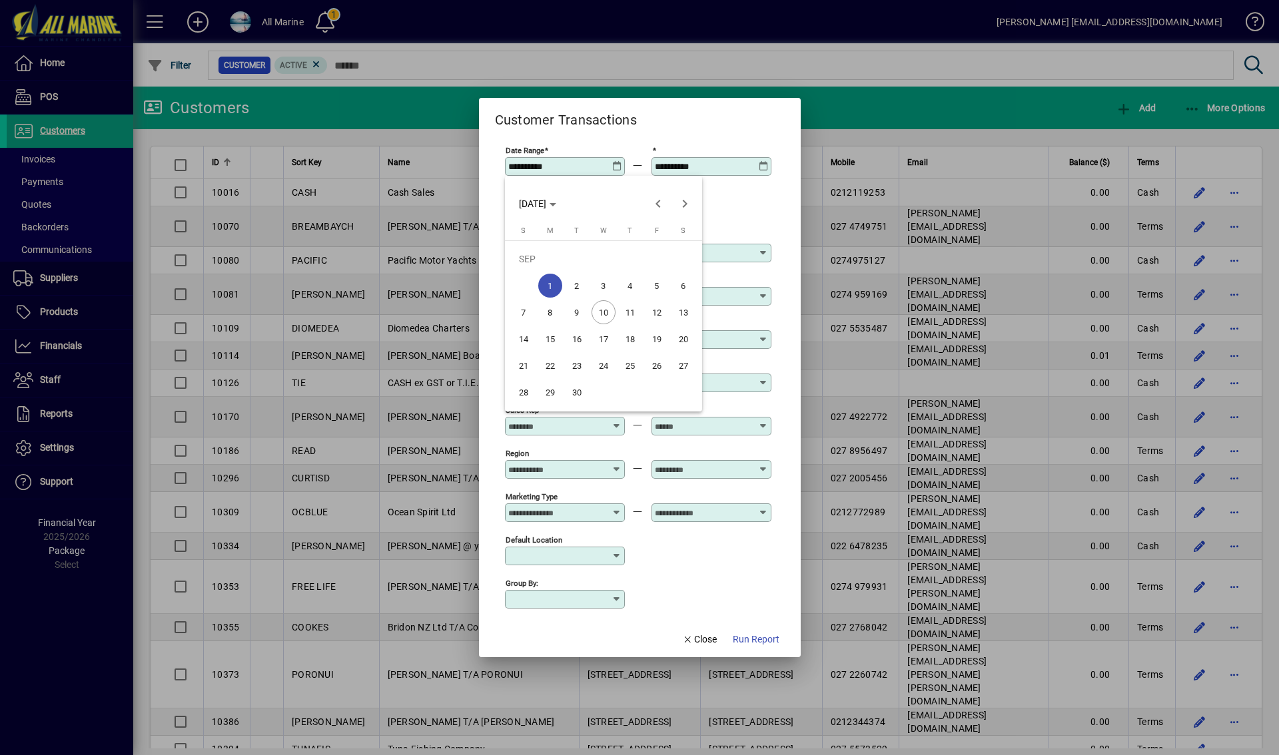
click at [545, 282] on span "1" at bounding box center [550, 286] width 24 height 24
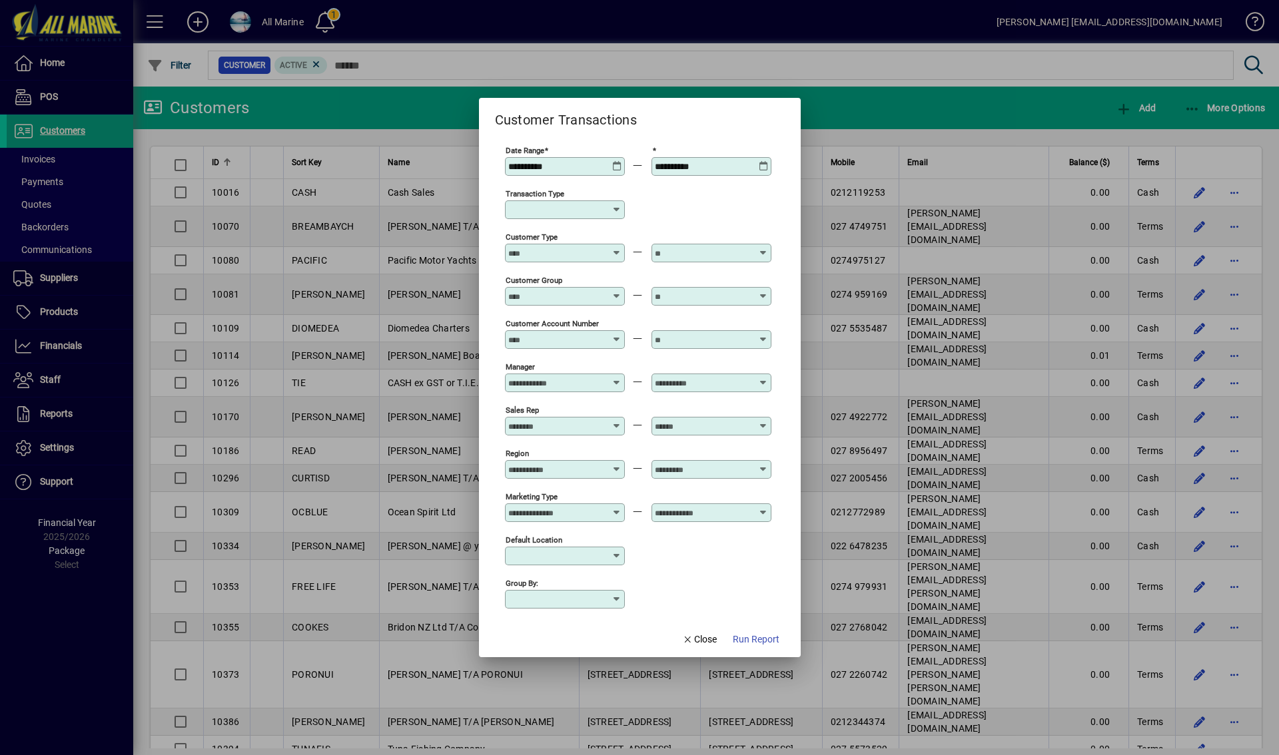
click at [600, 290] on div "Customer Group" at bounding box center [565, 296] width 120 height 19
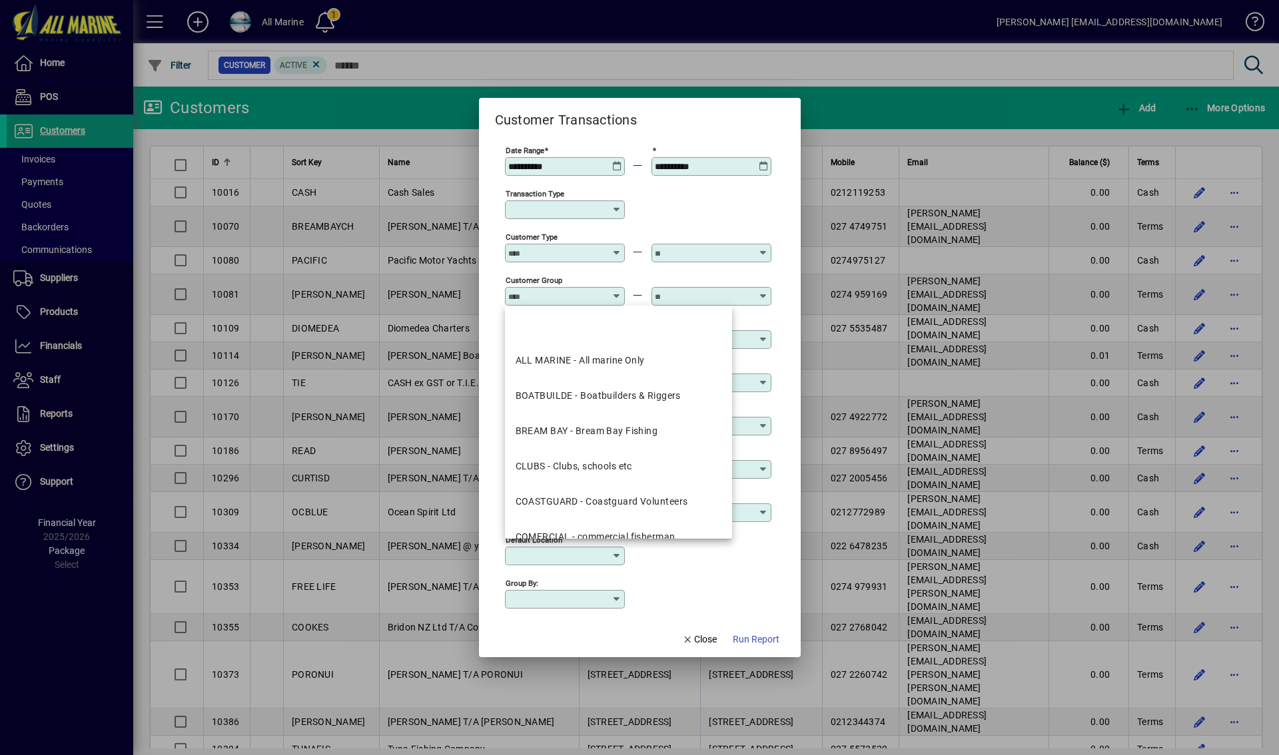
click at [605, 258] on input "Customer Type" at bounding box center [556, 253] width 97 height 11
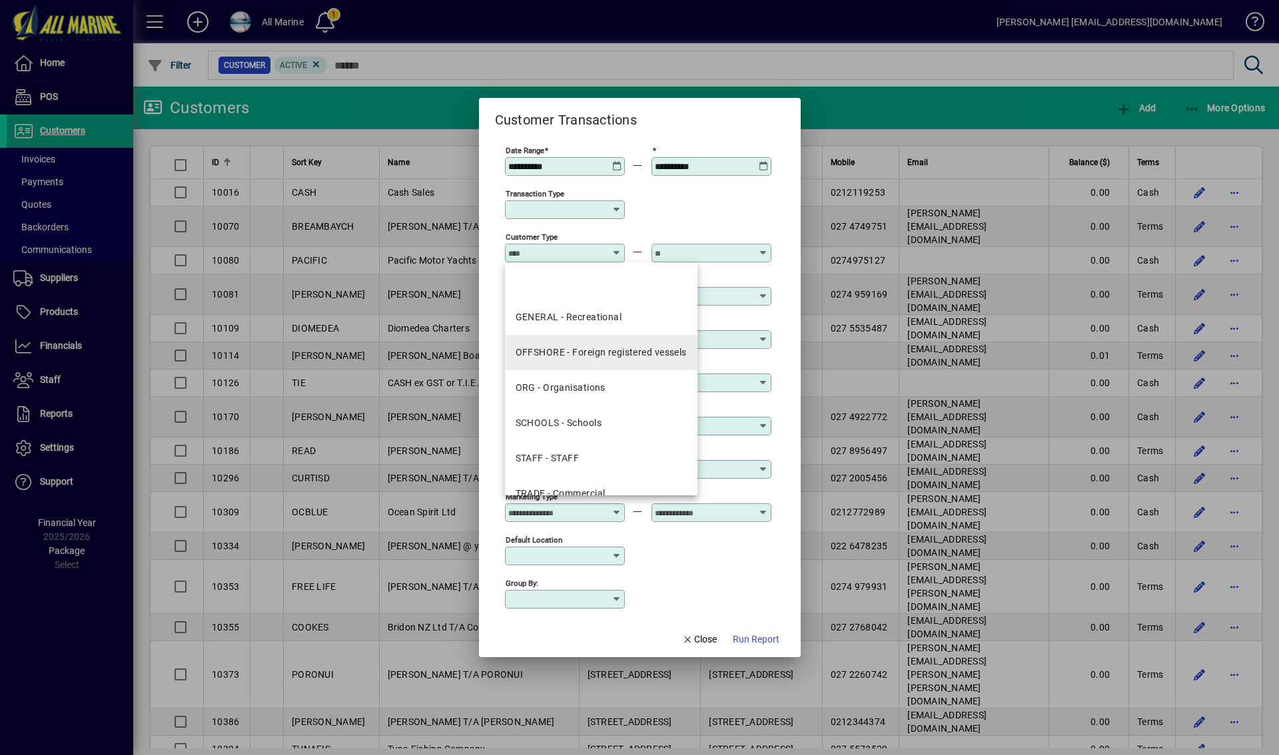
click at [580, 355] on div "OFFSHORE - Foreign registered vessels" at bounding box center [601, 353] width 171 height 14
type input "**********"
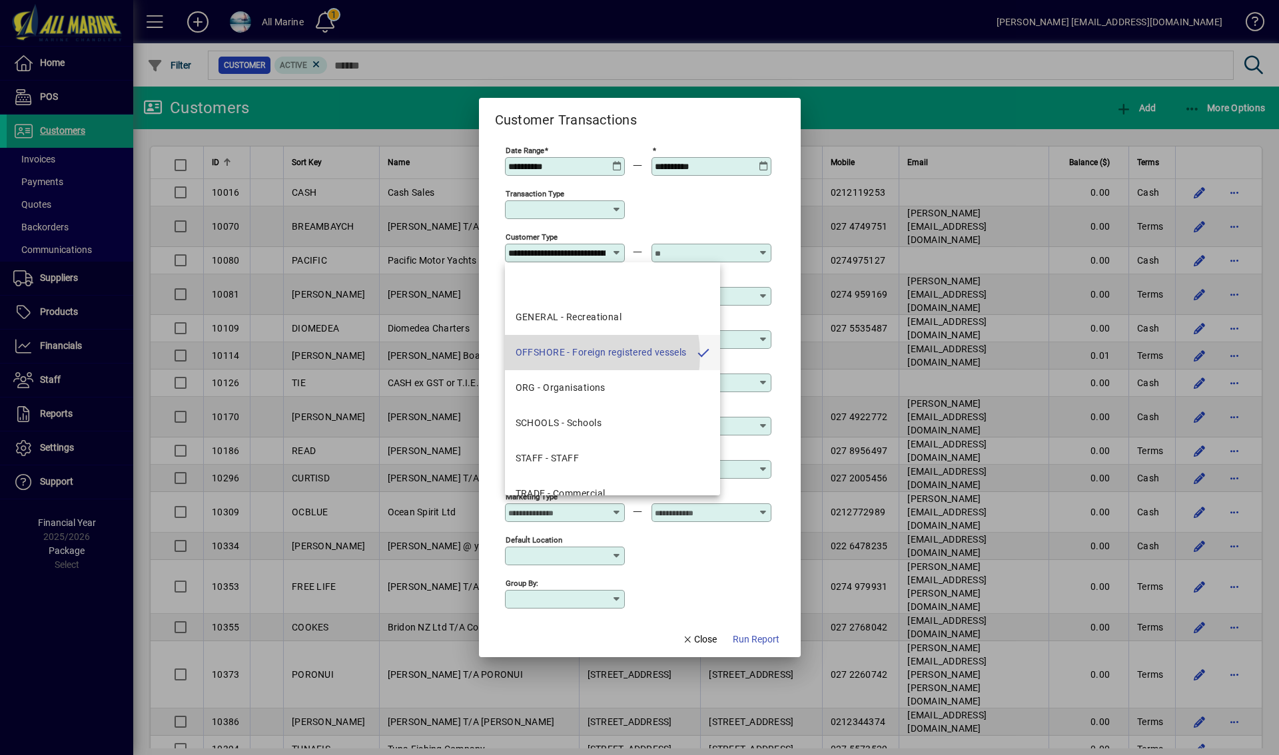
scroll to position [0, 72]
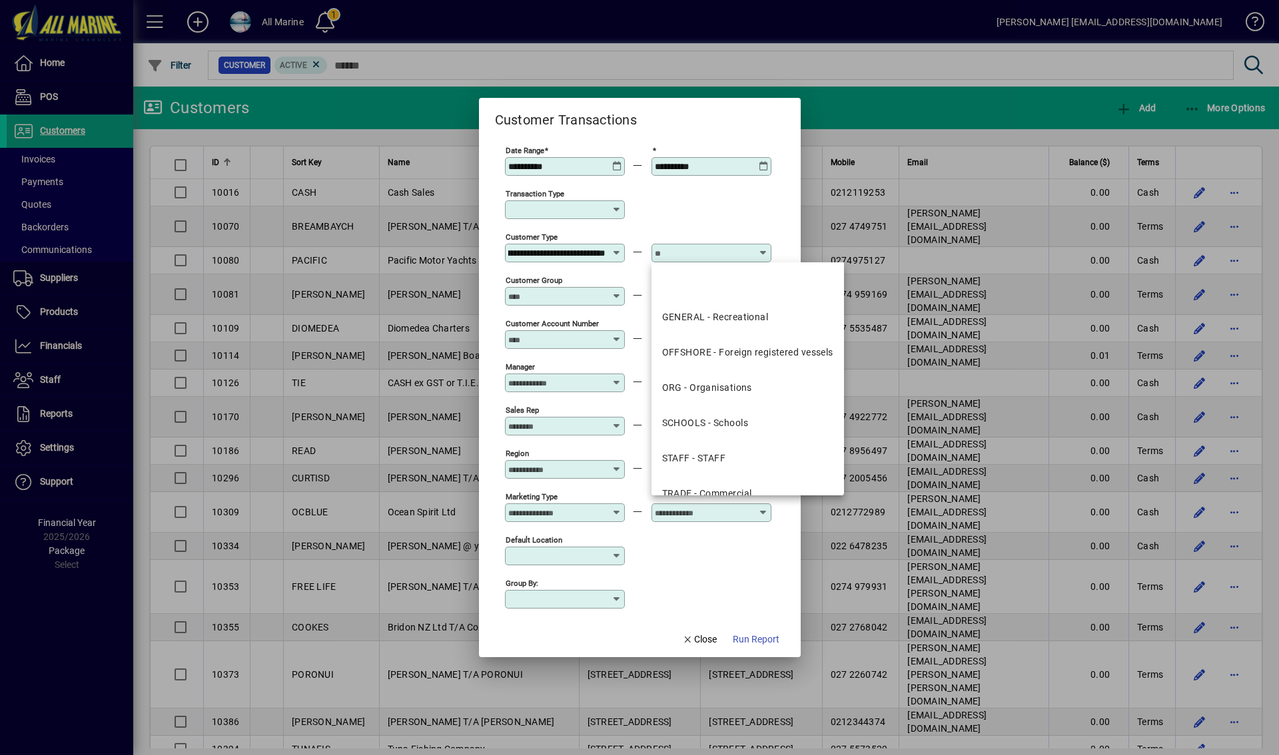
click at [719, 258] on input "text" at bounding box center [703, 253] width 97 height 11
click at [712, 350] on div "OFFSHORE - Foreign registered vessels" at bounding box center [747, 353] width 171 height 14
type input "**********"
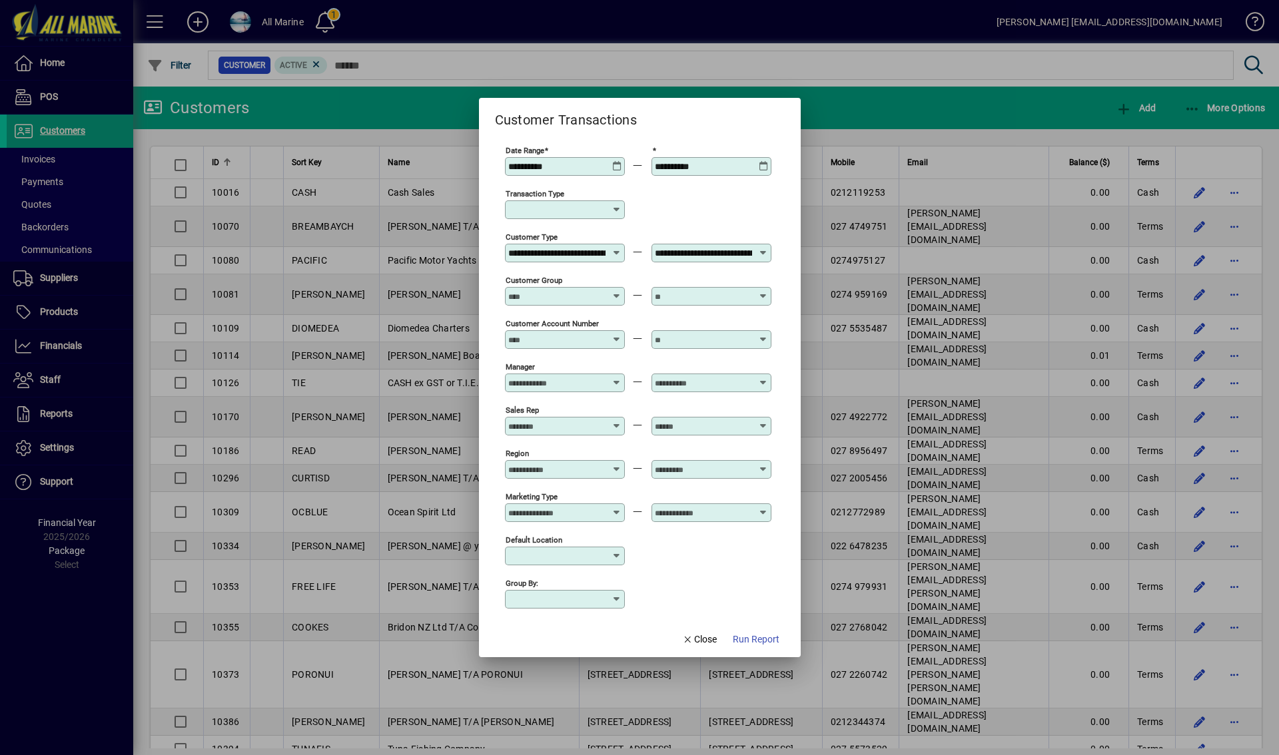
scroll to position [0, 72]
click at [749, 639] on span "Run Report" at bounding box center [756, 640] width 47 height 14
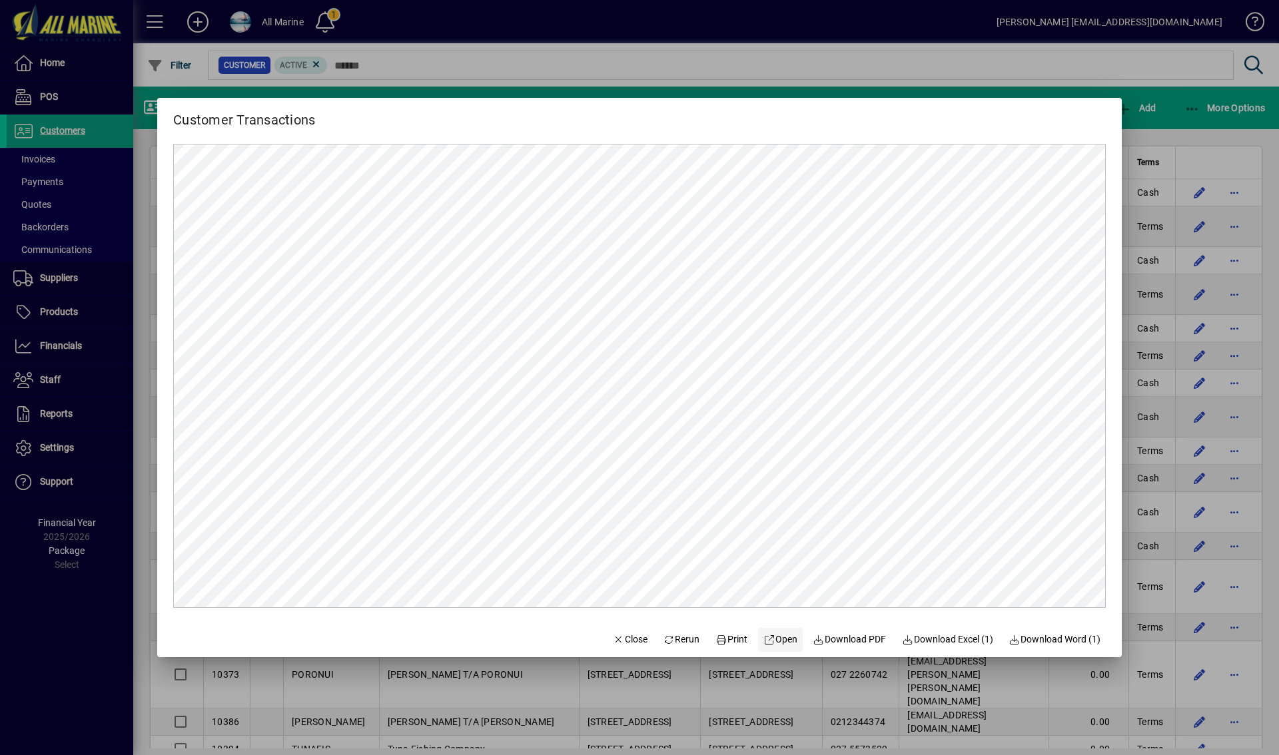
scroll to position [0, 0]
click at [839, 107] on div "Customer Transactions" at bounding box center [639, 114] width 965 height 33
click at [811, 74] on div at bounding box center [639, 377] width 1279 height 755
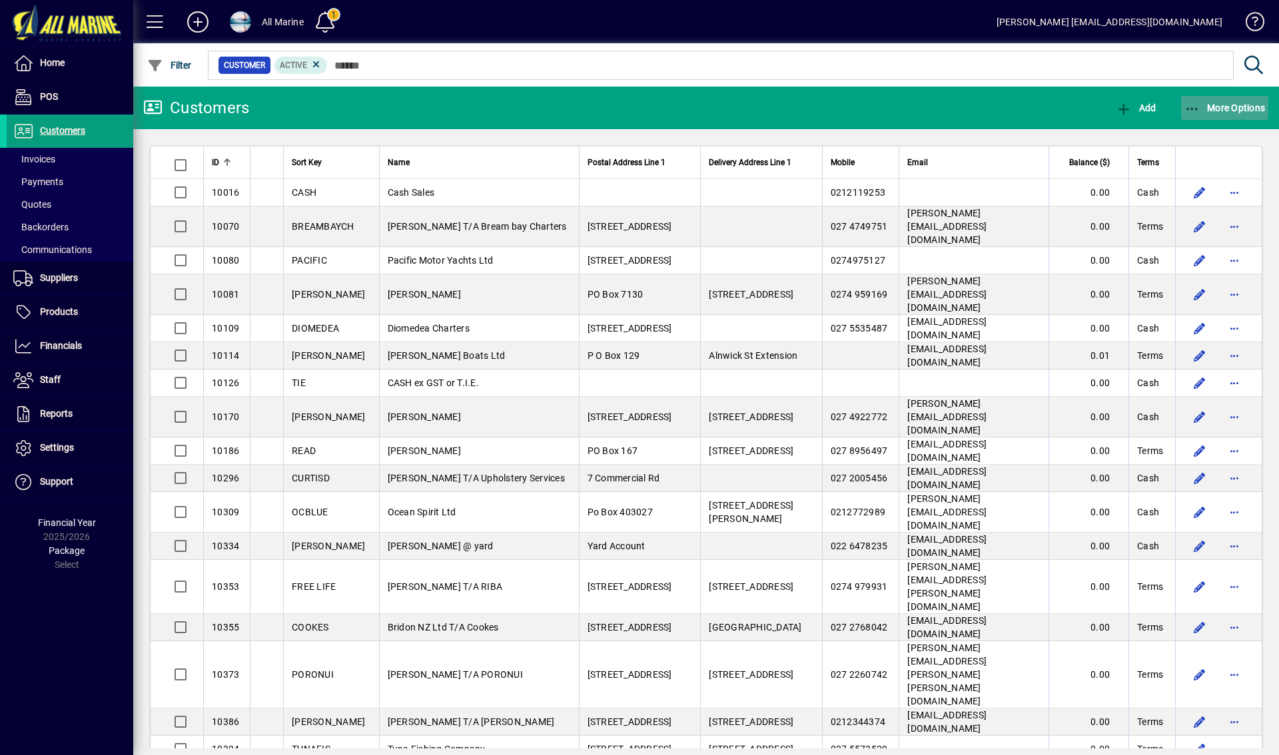
click at [1208, 104] on span "More Options" at bounding box center [1225, 108] width 81 height 11
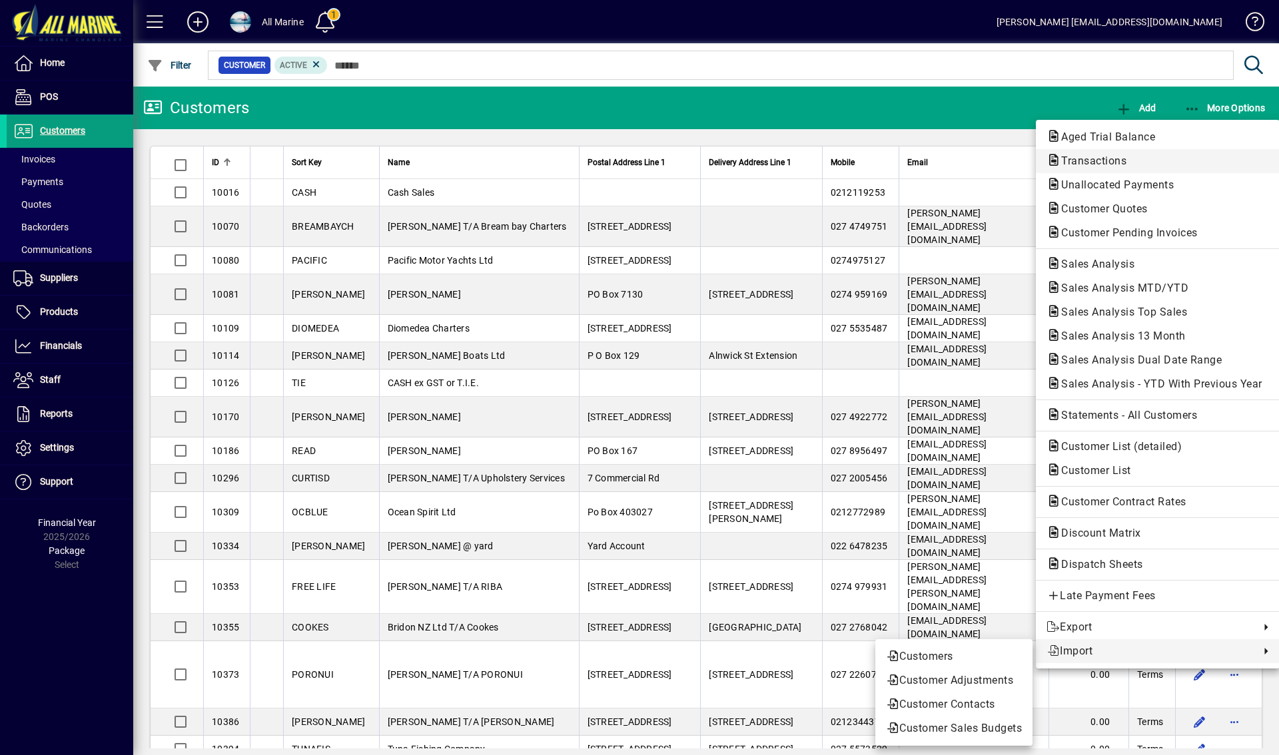
click at [1085, 157] on span "Transactions" at bounding box center [1090, 161] width 87 height 13
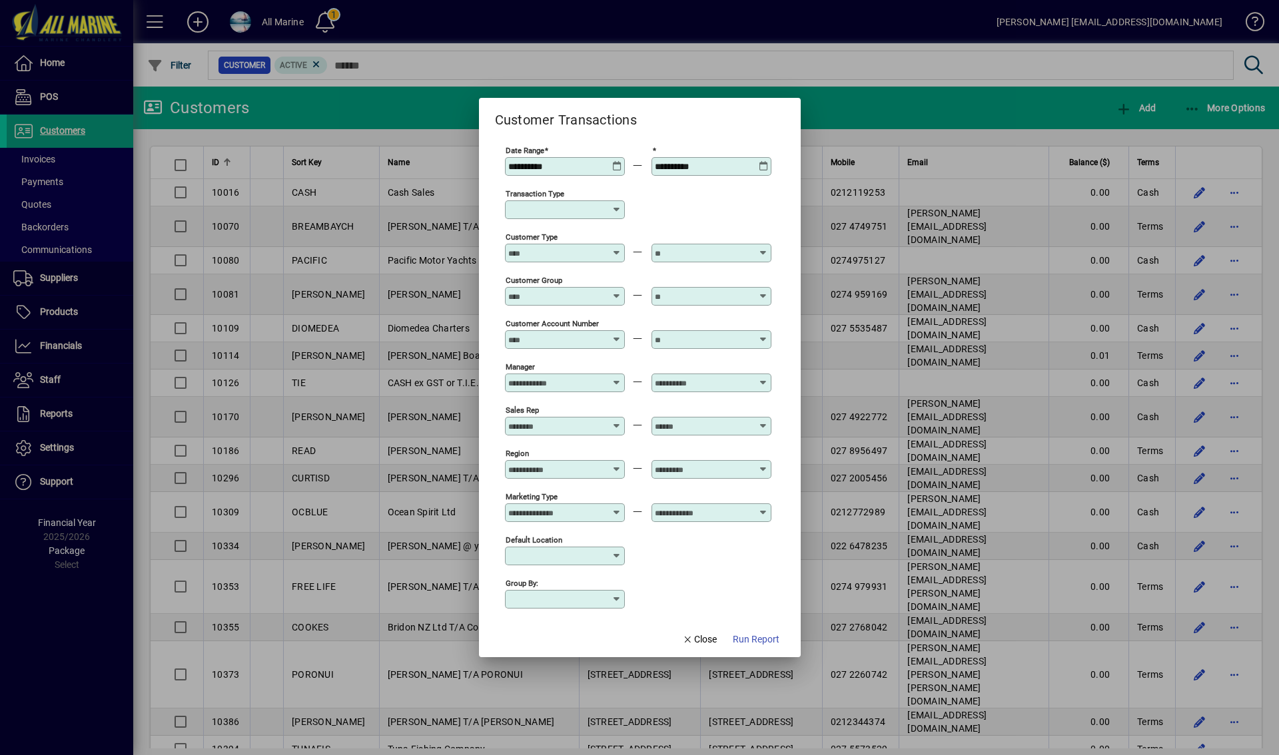
click at [581, 213] on input "Transaction Type" at bounding box center [559, 210] width 103 height 11
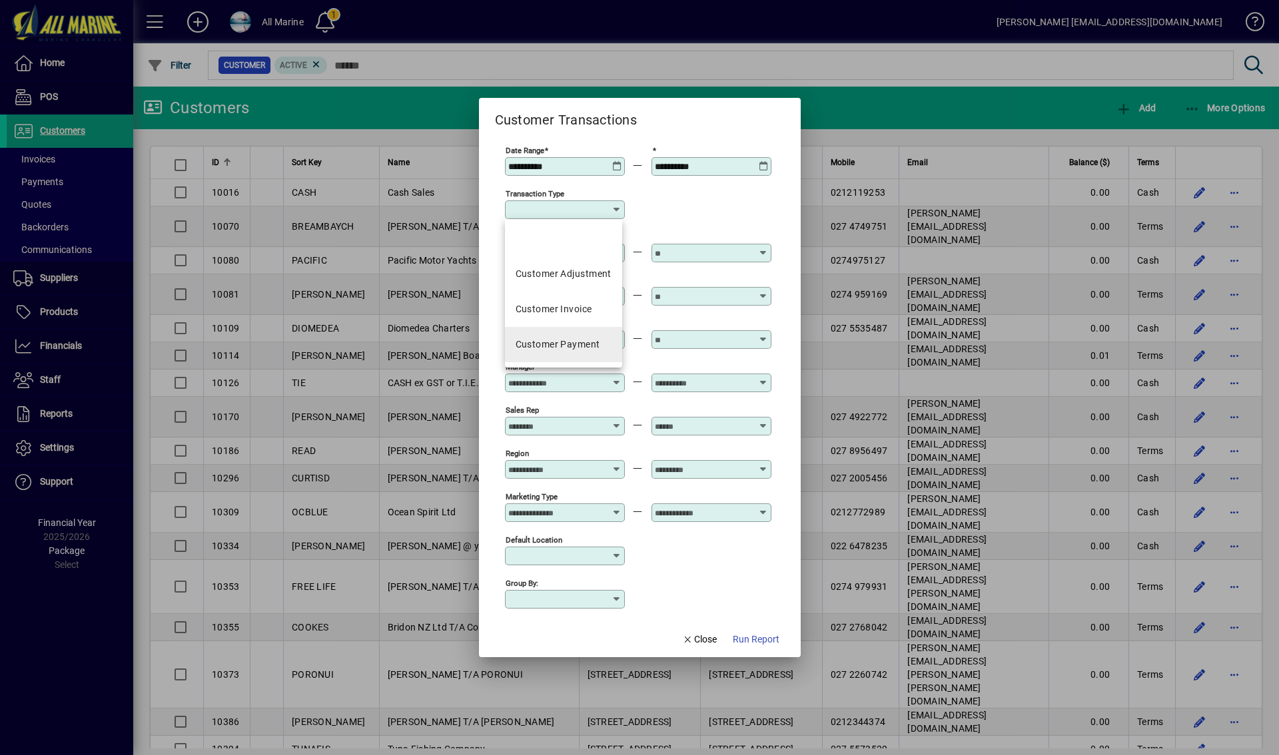
click at [551, 346] on div "Customer Payment" at bounding box center [558, 345] width 85 height 14
type input "**********"
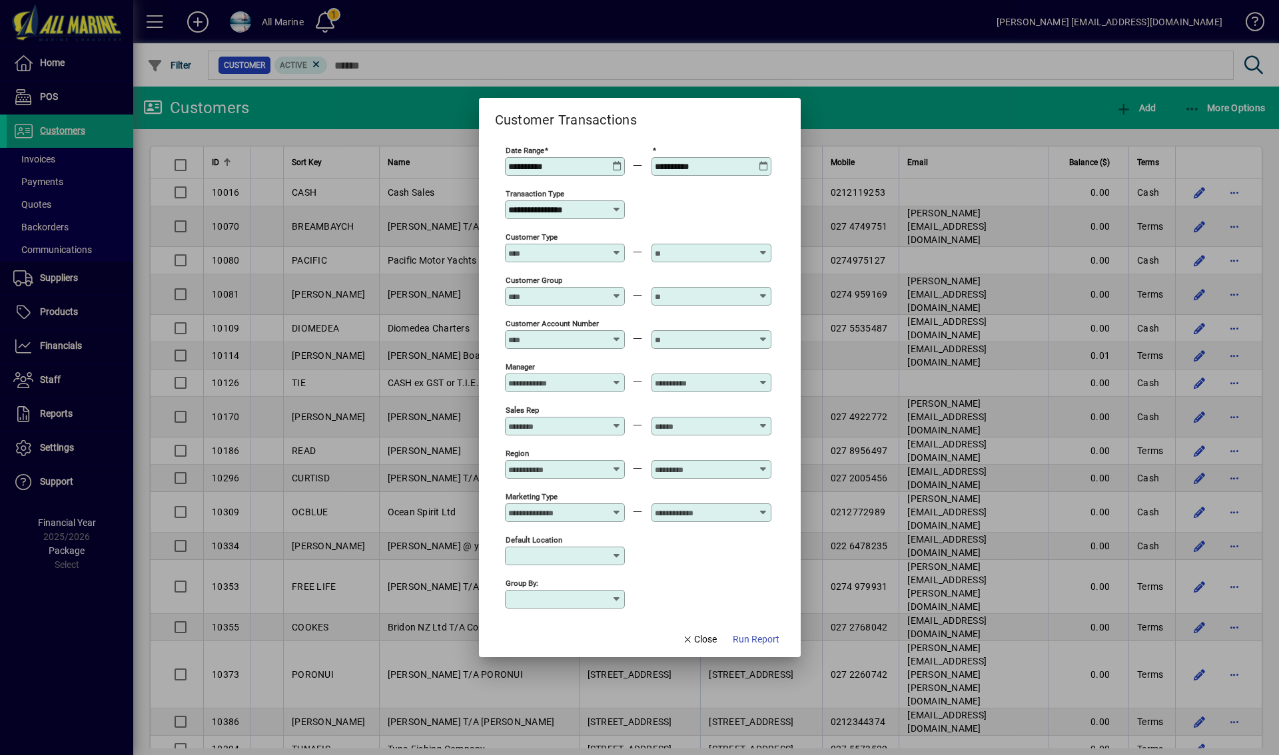
click at [617, 161] on icon at bounding box center [617, 161] width 10 height 0
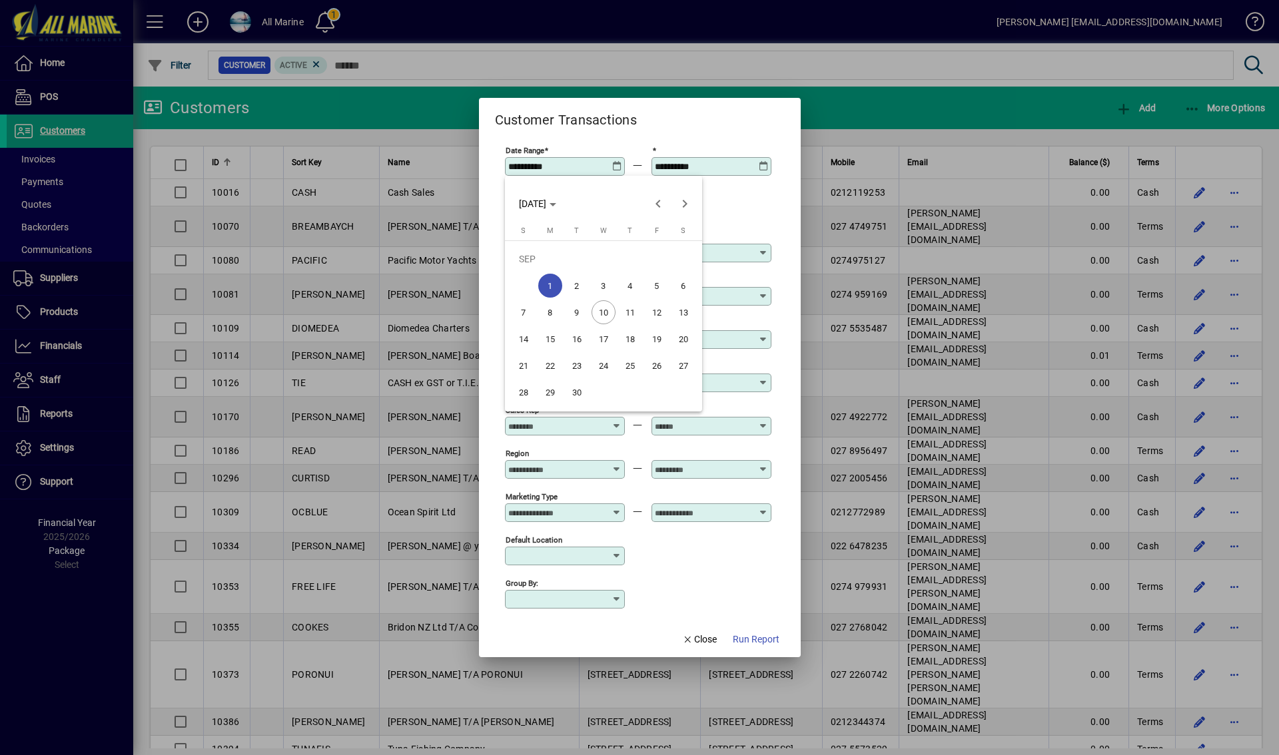
click at [378, 267] on div at bounding box center [639, 377] width 1279 height 755
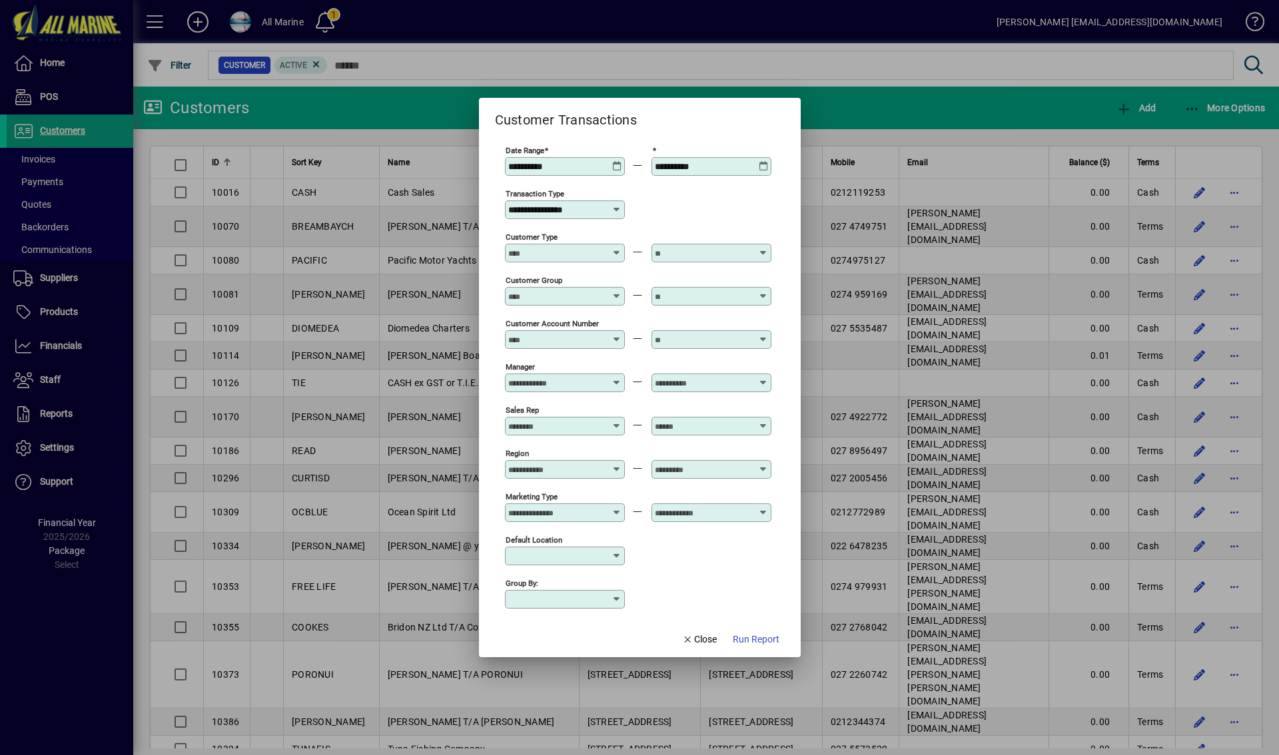
click at [618, 161] on icon at bounding box center [617, 161] width 10 height 0
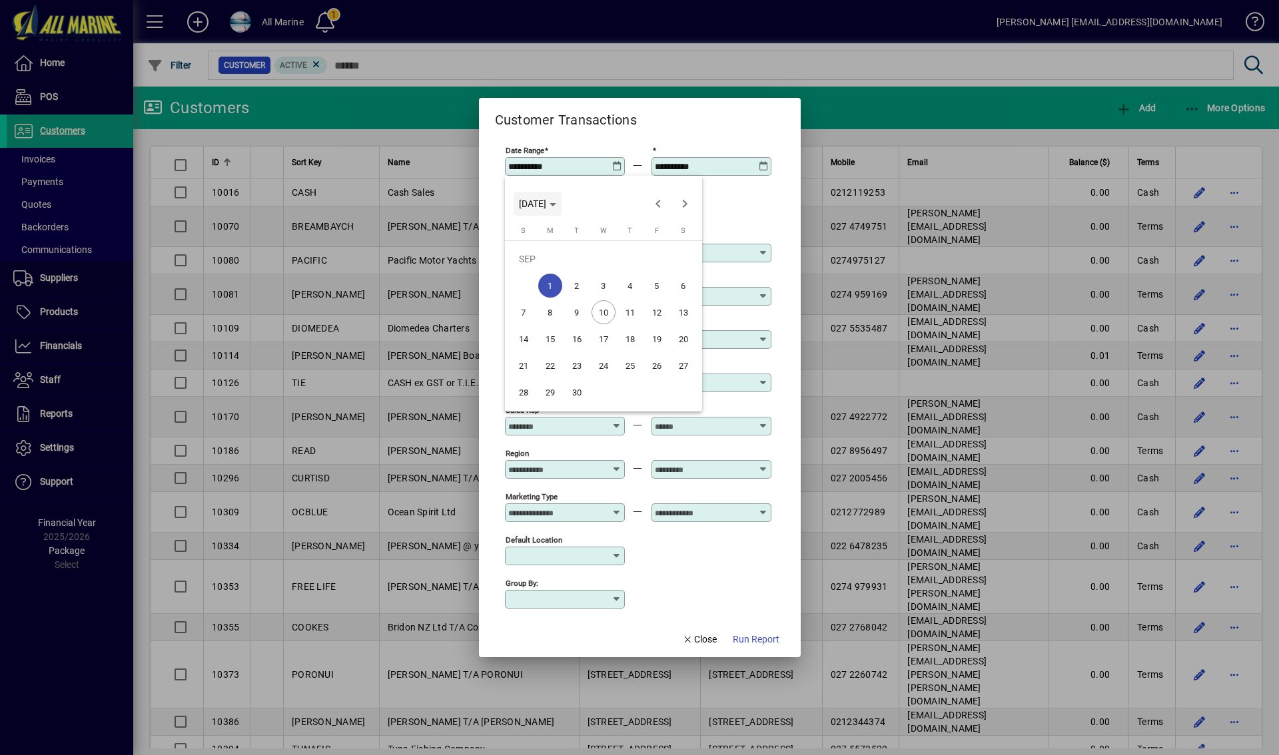
click at [562, 207] on span "Choose month and year" at bounding box center [538, 204] width 48 height 32
click at [672, 276] on span "2023" at bounding box center [673, 272] width 42 height 24
click at [670, 270] on span "APR" at bounding box center [673, 272] width 42 height 24
click at [684, 255] on span "1" at bounding box center [684, 259] width 24 height 24
type input "**********"
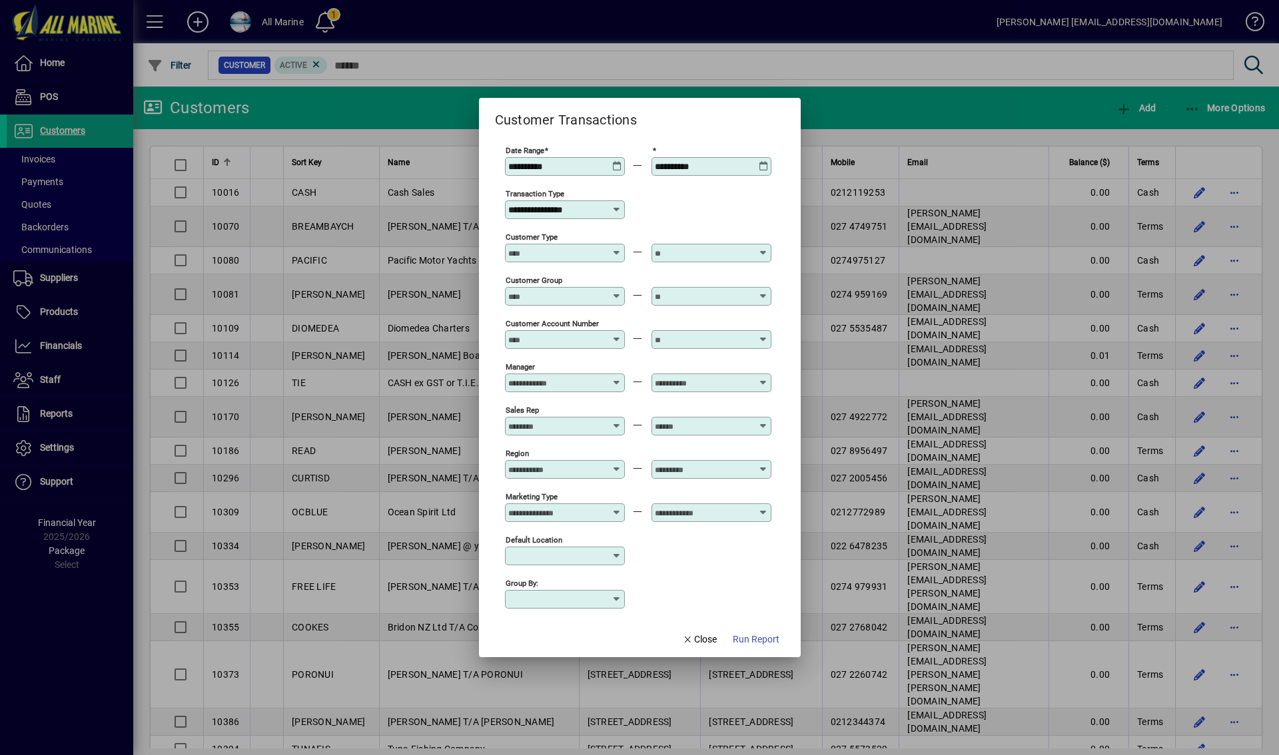
click at [765, 161] on icon at bounding box center [764, 161] width 10 height 0
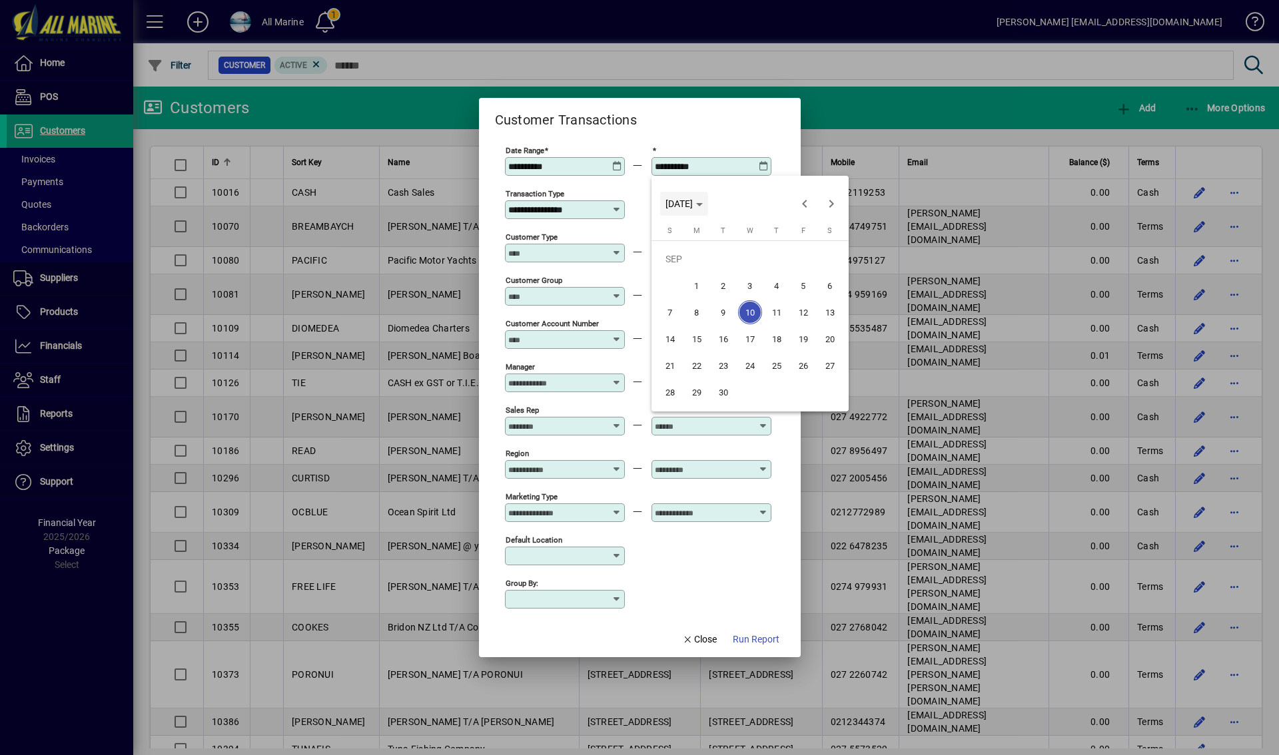
click at [708, 203] on span "Choose month and year" at bounding box center [684, 204] width 48 height 32
click at [820, 275] on span "2023" at bounding box center [820, 272] width 42 height 24
click at [686, 298] on span "MAY" at bounding box center [680, 298] width 42 height 24
click at [741, 389] on span "31" at bounding box center [750, 392] width 24 height 24
type input "**********"
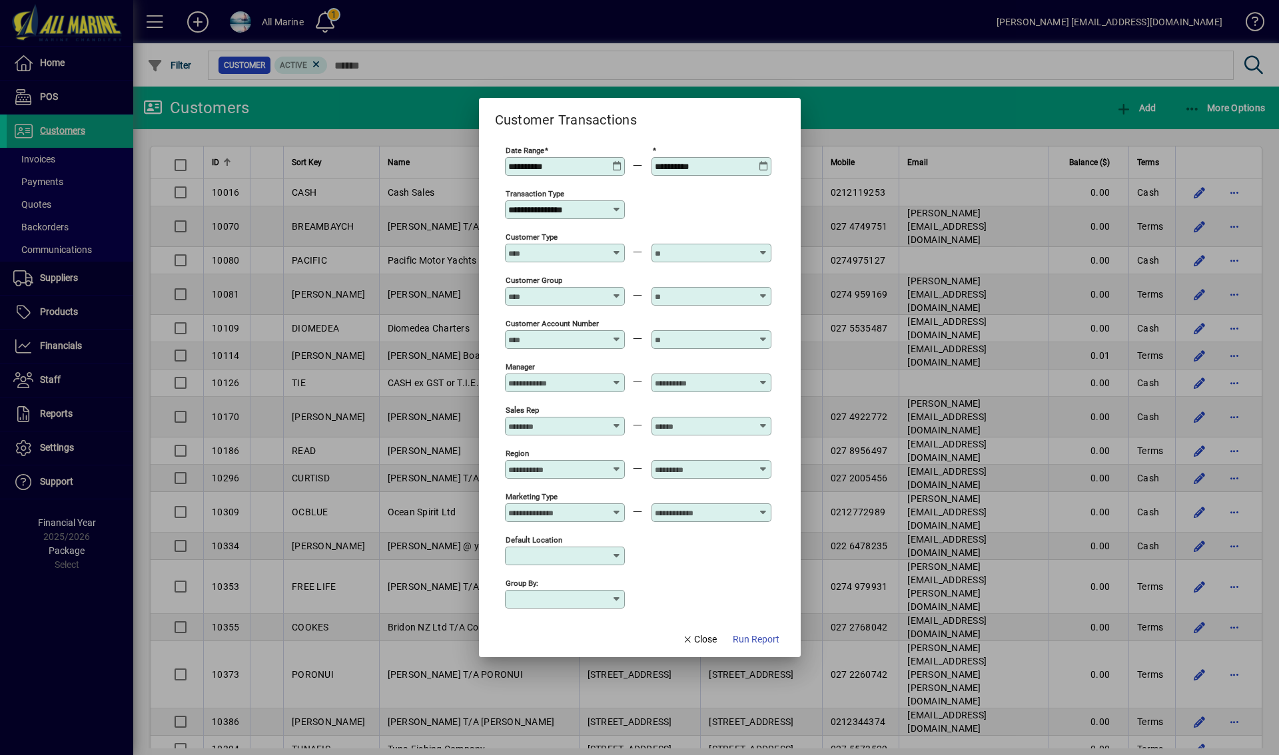
click at [551, 256] on input "Customer Type" at bounding box center [556, 253] width 97 height 11
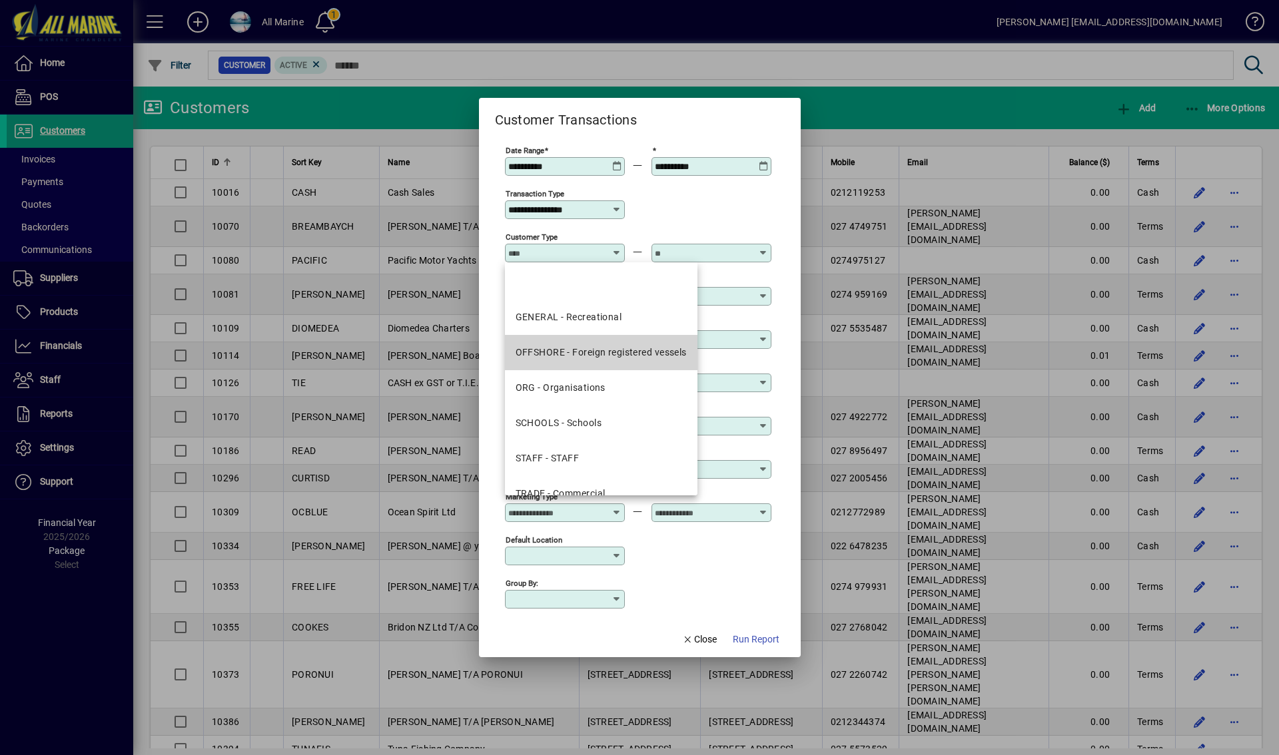
click at [598, 361] on mat-option "OFFSHORE - Foreign registered vessels" at bounding box center [601, 352] width 193 height 35
type input "**********"
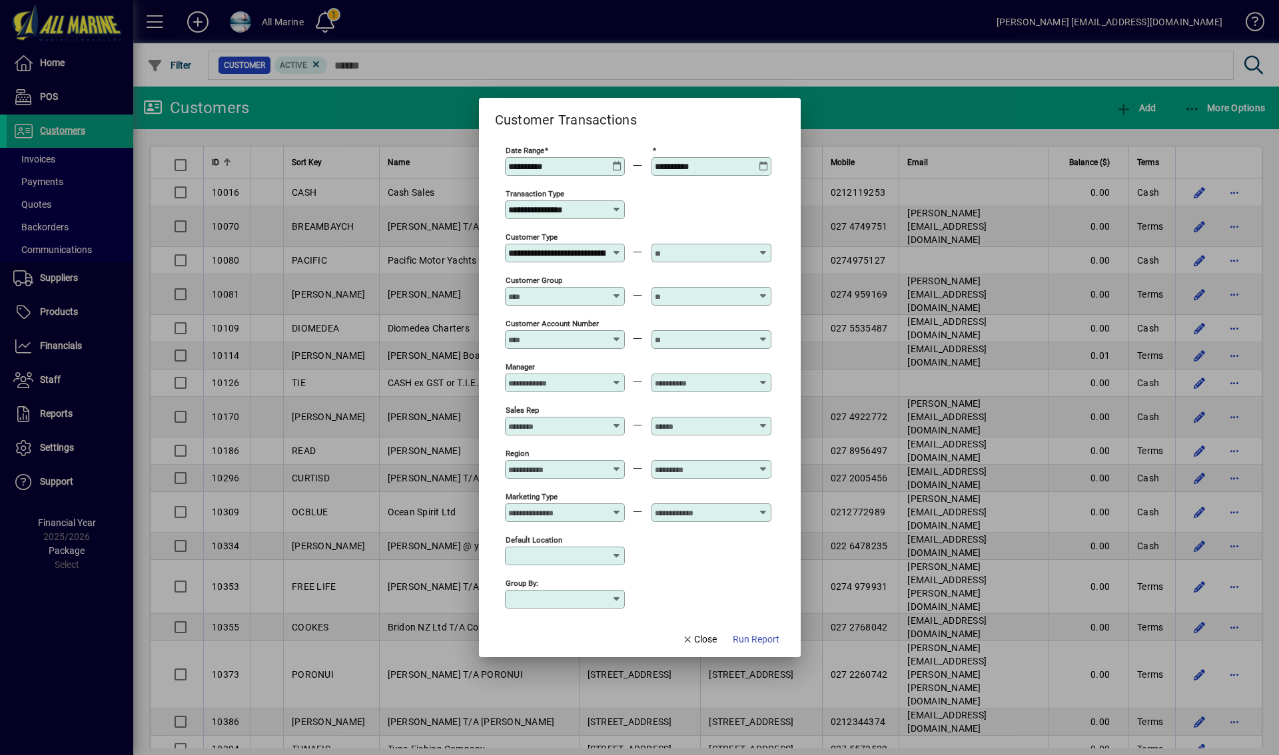
scroll to position [0, 72]
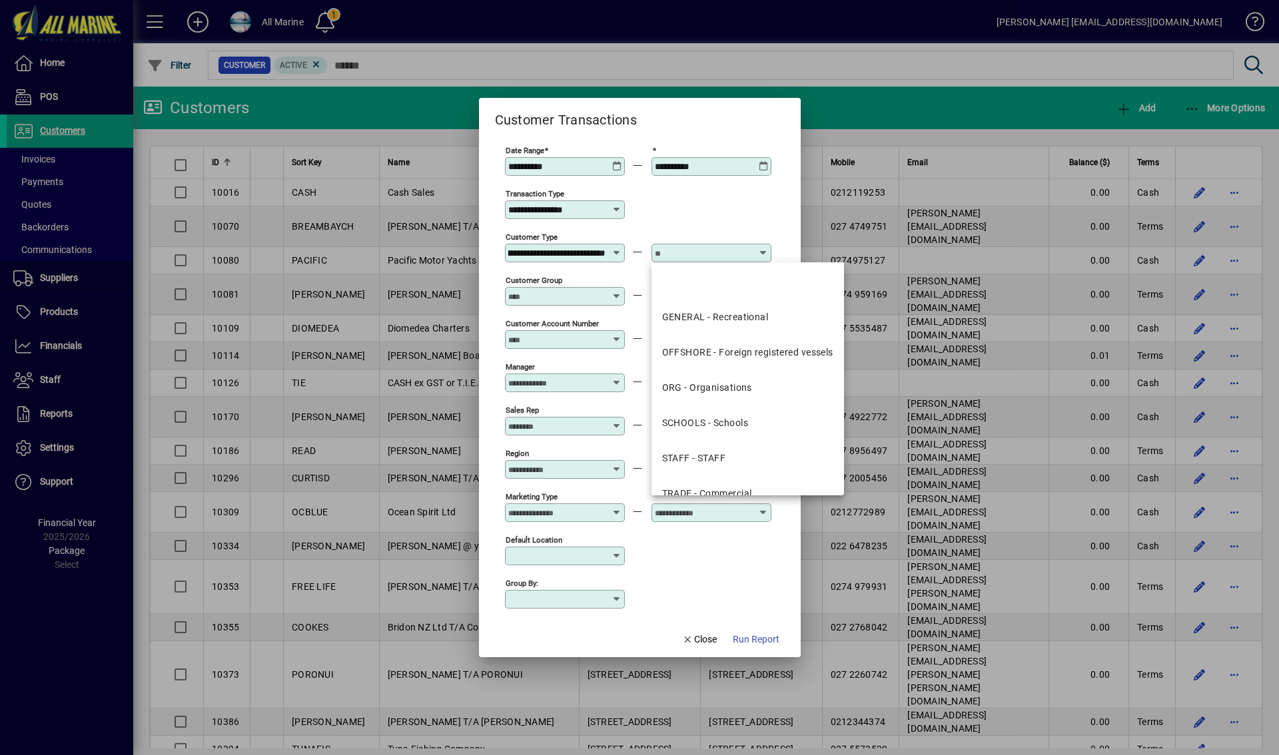
click at [689, 255] on input "text" at bounding box center [703, 253] width 97 height 11
click at [724, 357] on div "OFFSHORE - Foreign registered vessels" at bounding box center [747, 353] width 171 height 14
type input "**********"
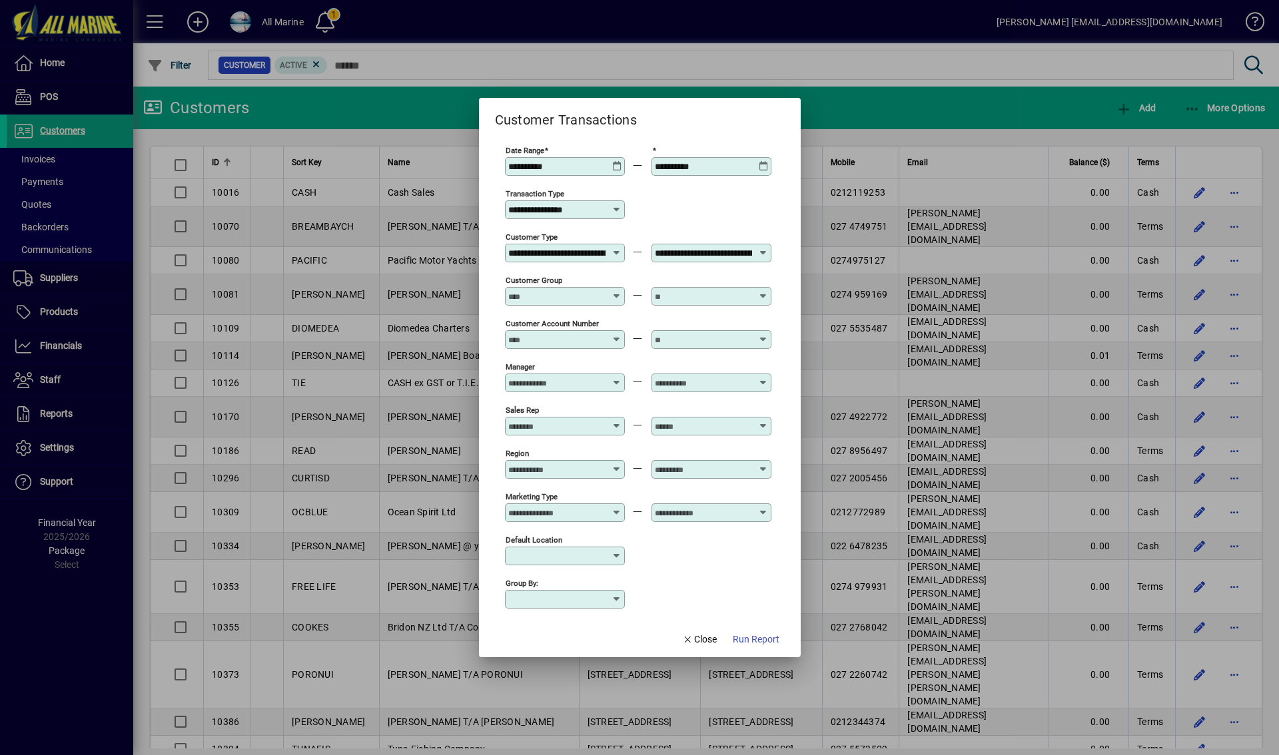
scroll to position [0, 72]
click at [753, 632] on span "button" at bounding box center [755, 640] width 57 height 32
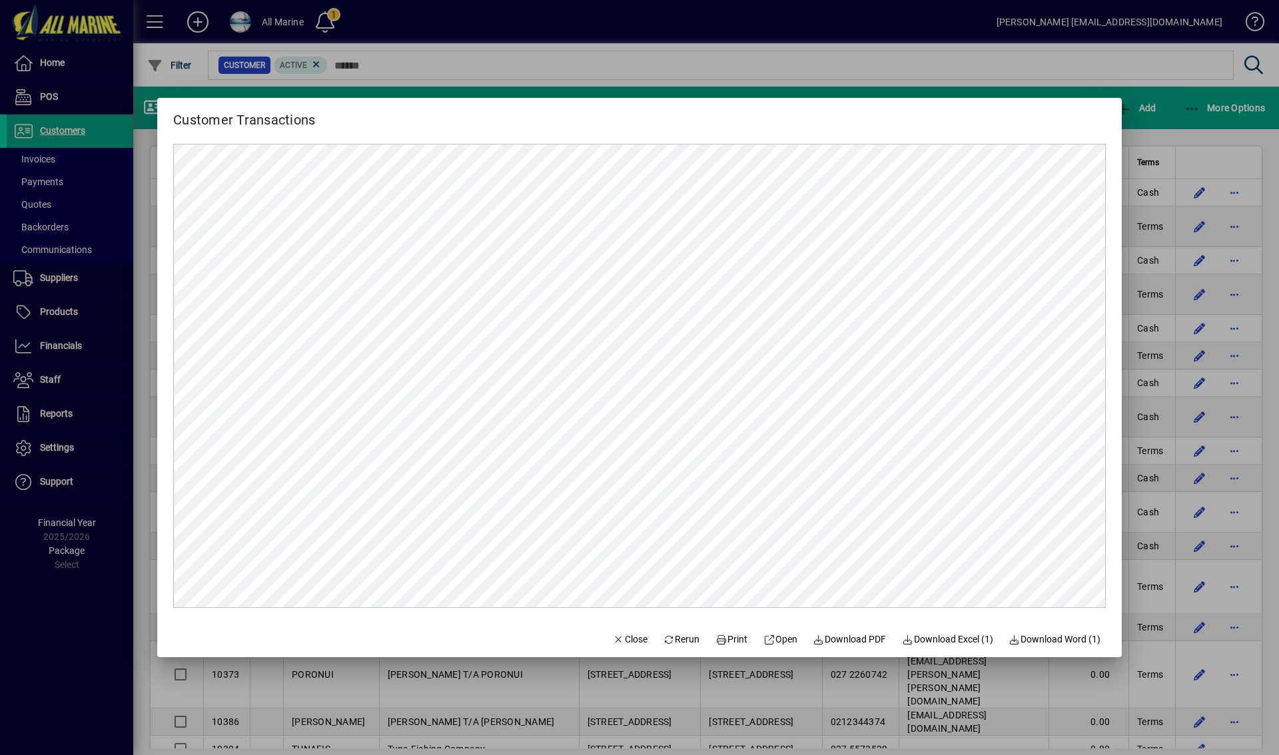
scroll to position [0, 0]
click at [838, 639] on span "Download PDF" at bounding box center [849, 640] width 73 height 14
click at [771, 68] on div at bounding box center [639, 377] width 1279 height 755
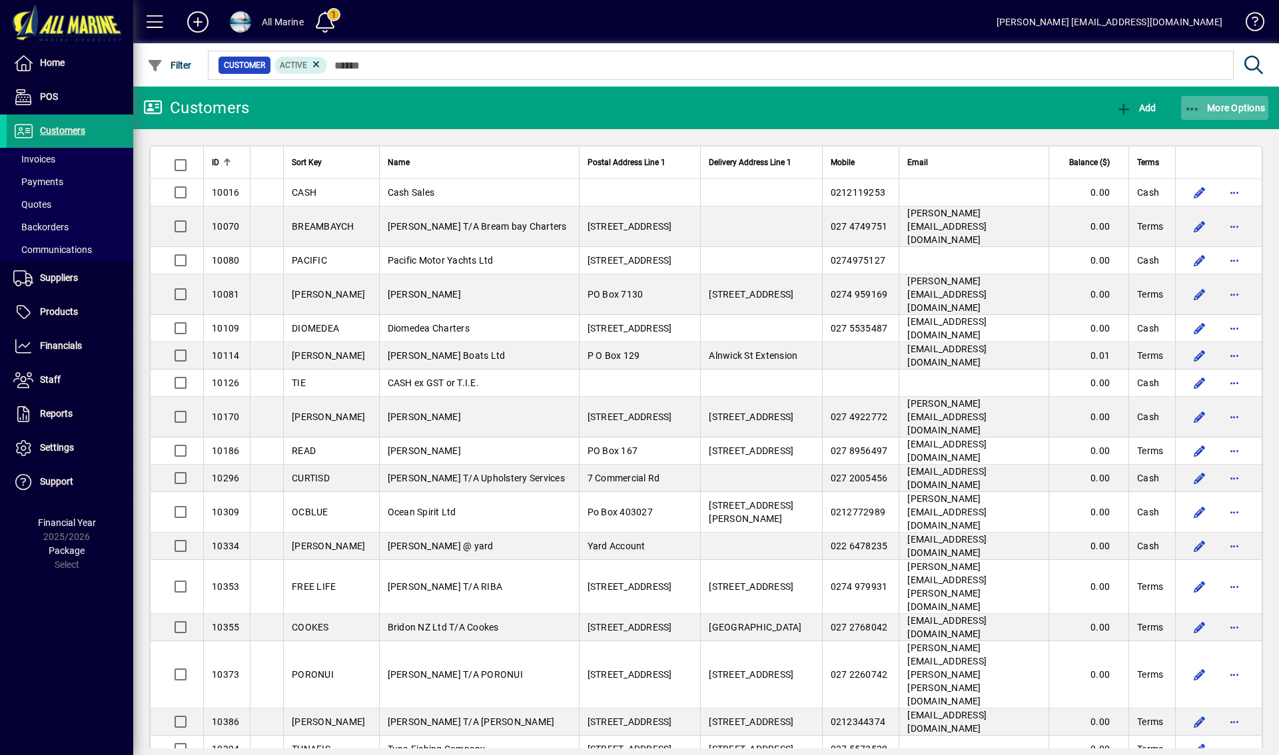
click at [1216, 103] on span "More Options" at bounding box center [1225, 108] width 81 height 11
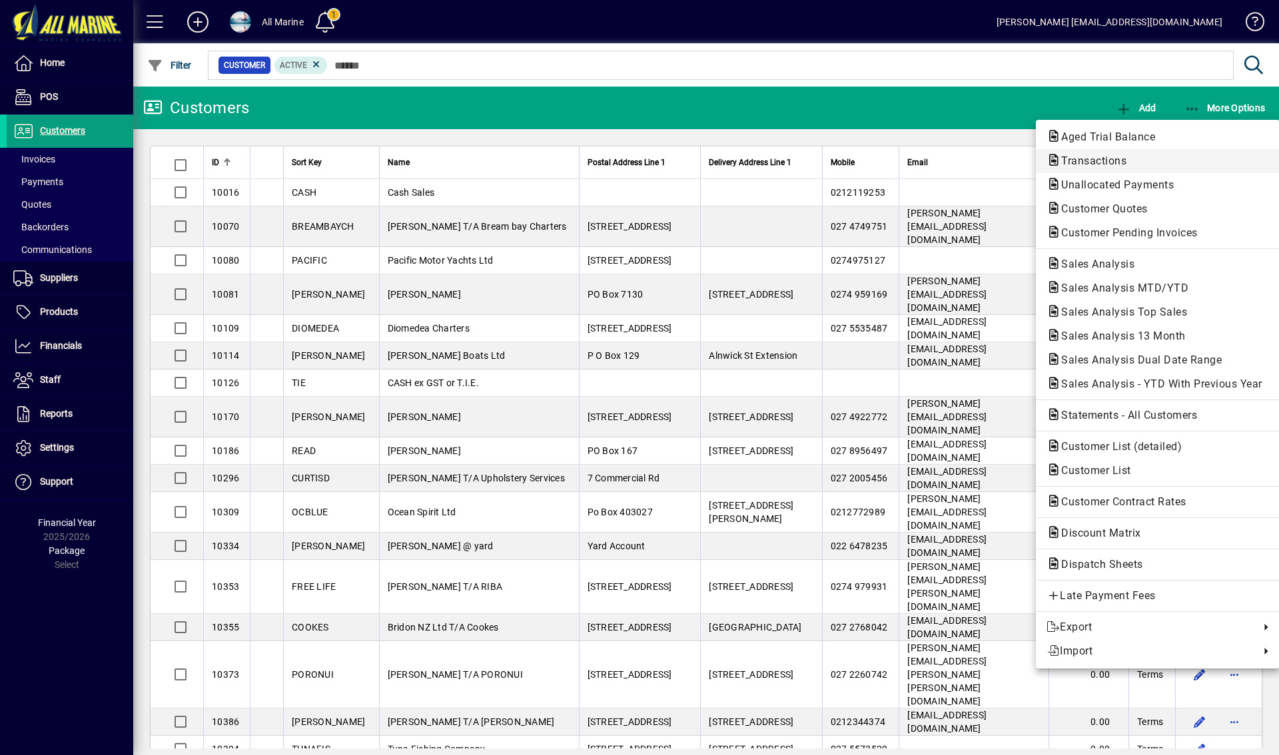
click at [1096, 161] on span "Transactions" at bounding box center [1090, 161] width 87 height 13
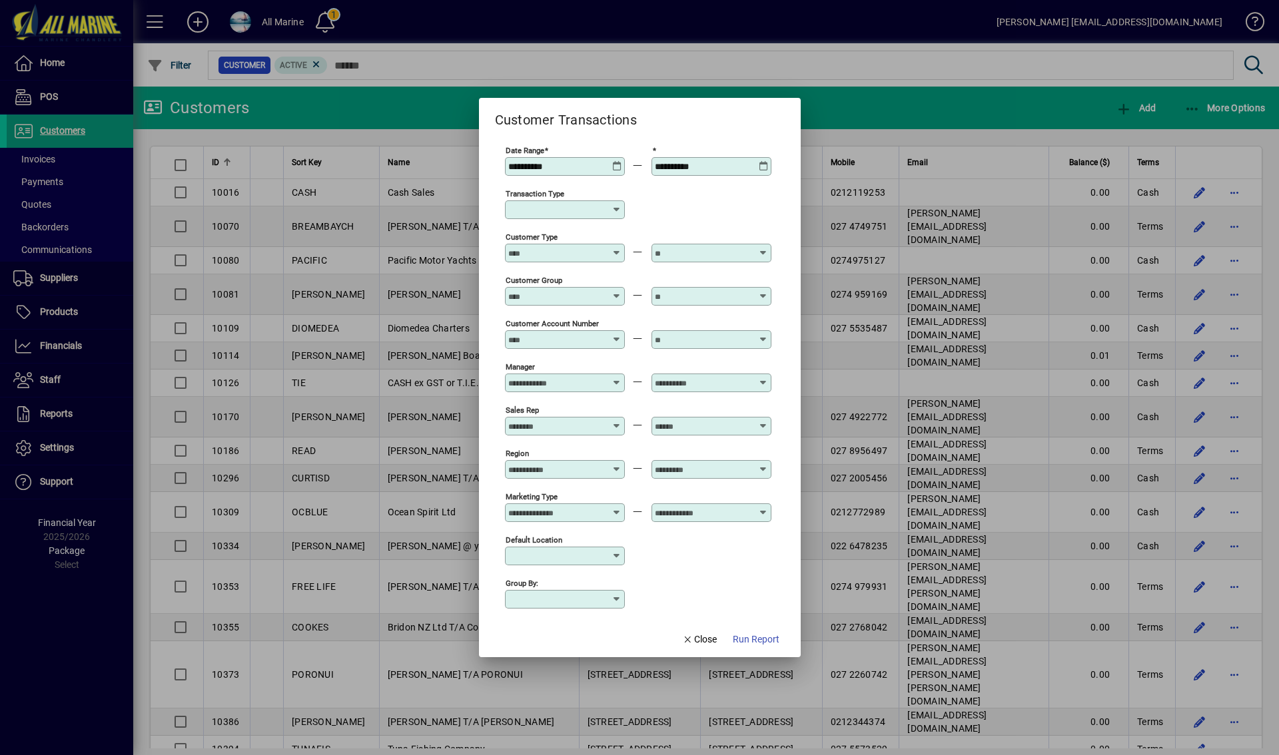
click at [615, 171] on div "**********" at bounding box center [566, 166] width 116 height 11
click at [616, 161] on icon at bounding box center [617, 161] width 10 height 0
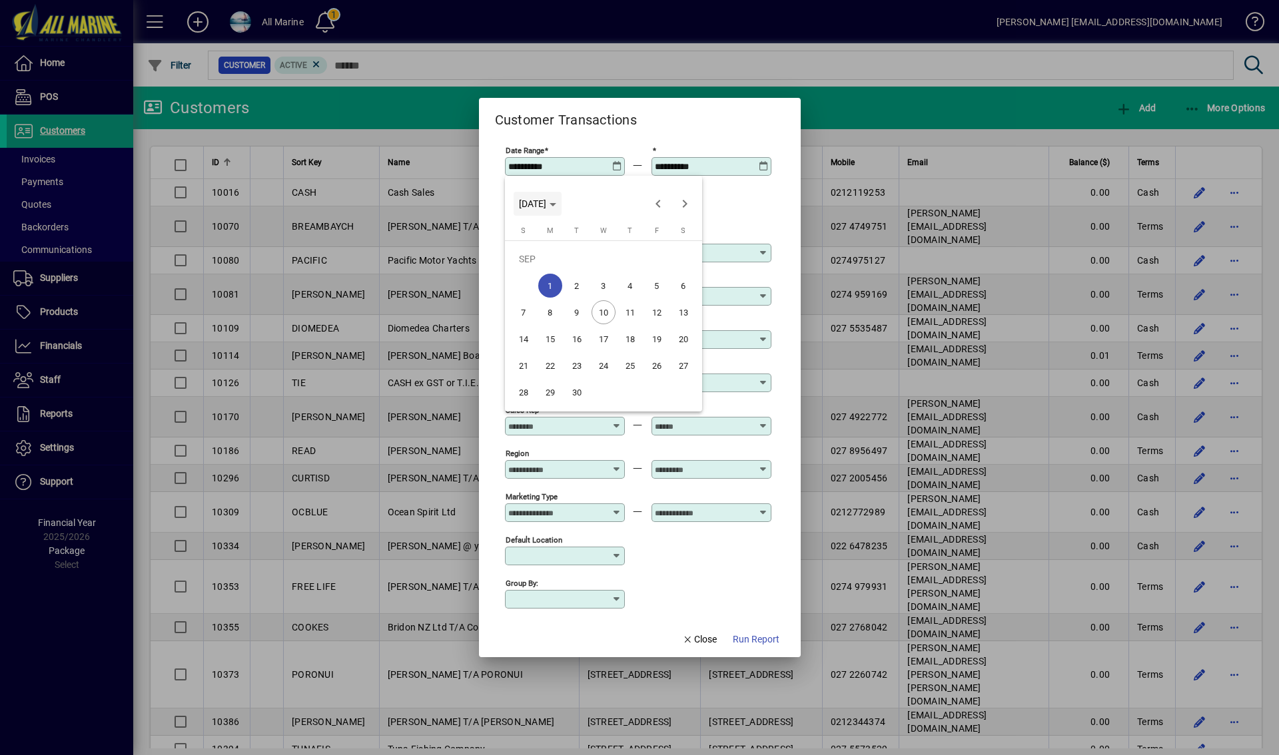
click at [556, 203] on icon "Choose month and year" at bounding box center [553, 204] width 7 height 3
click at [673, 271] on span "2023" at bounding box center [673, 272] width 42 height 24
click at [678, 274] on span "APR" at bounding box center [673, 272] width 42 height 24
click at [686, 256] on span "1" at bounding box center [684, 259] width 24 height 24
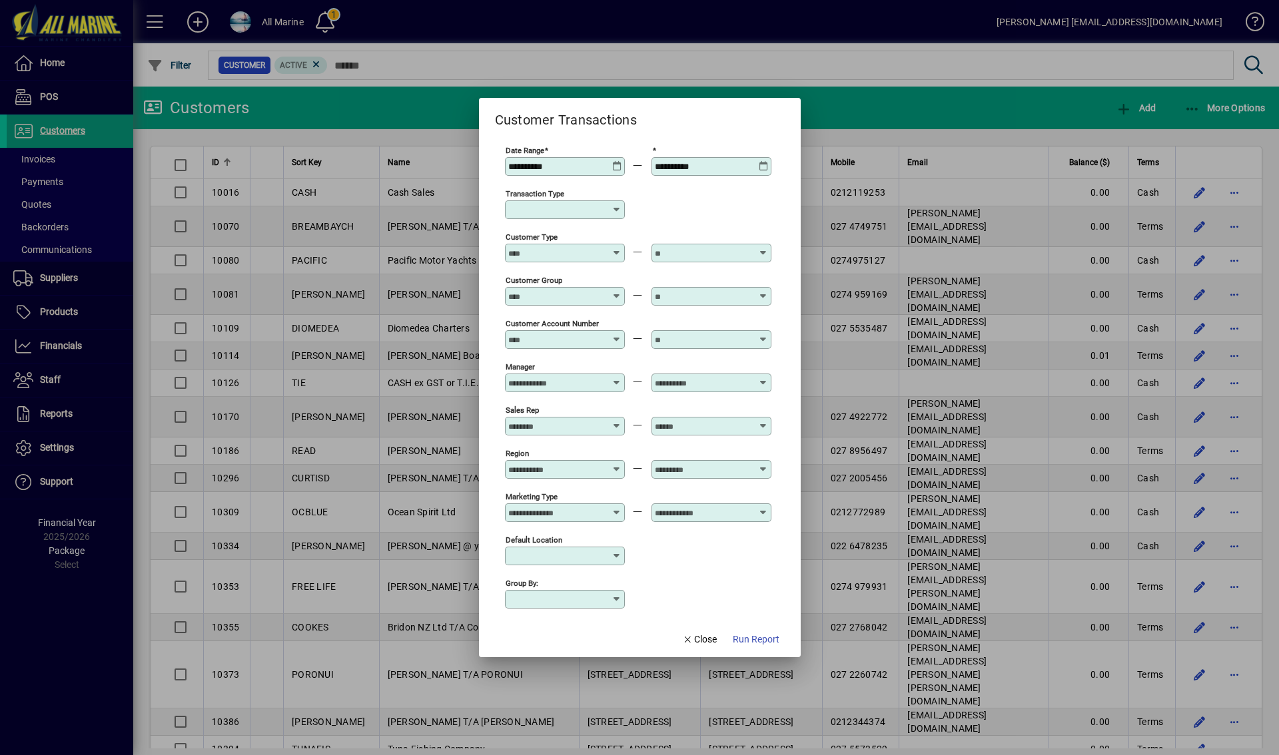
type input "**********"
click at [764, 161] on icon at bounding box center [764, 161] width 10 height 0
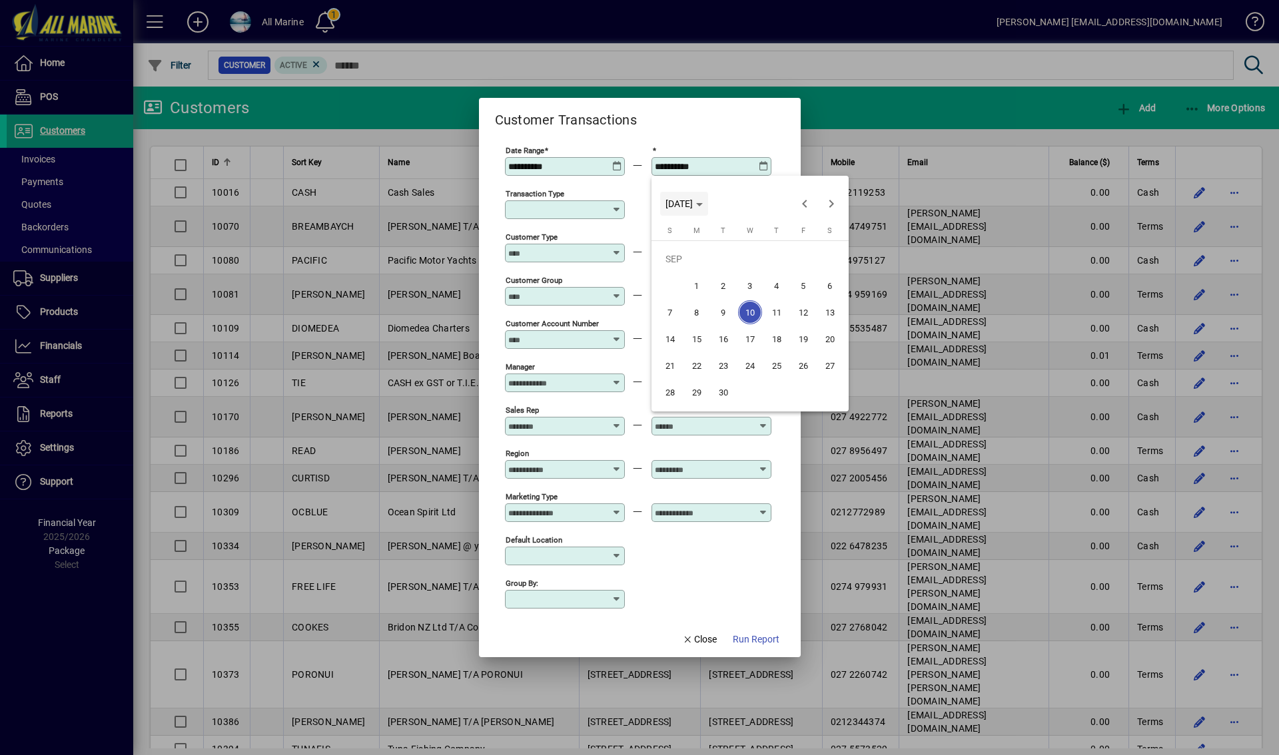
click at [703, 205] on polygon "Choose month and year" at bounding box center [699, 204] width 7 height 3
click at [815, 269] on span "2023" at bounding box center [820, 272] width 42 height 24
click at [678, 299] on span "MAY" at bounding box center [680, 298] width 42 height 24
click at [746, 391] on span "31" at bounding box center [750, 392] width 24 height 24
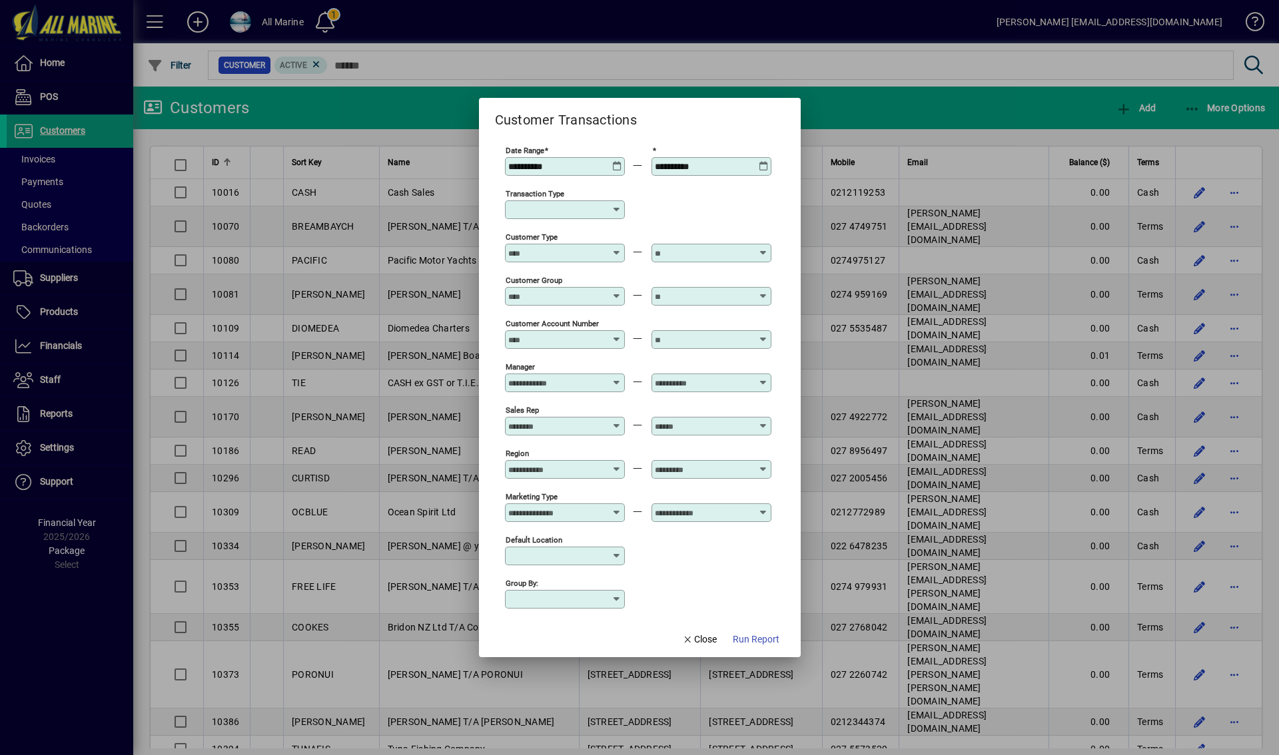
type input "**********"
click at [597, 216] on div "Transaction Type" at bounding box center [565, 210] width 120 height 19
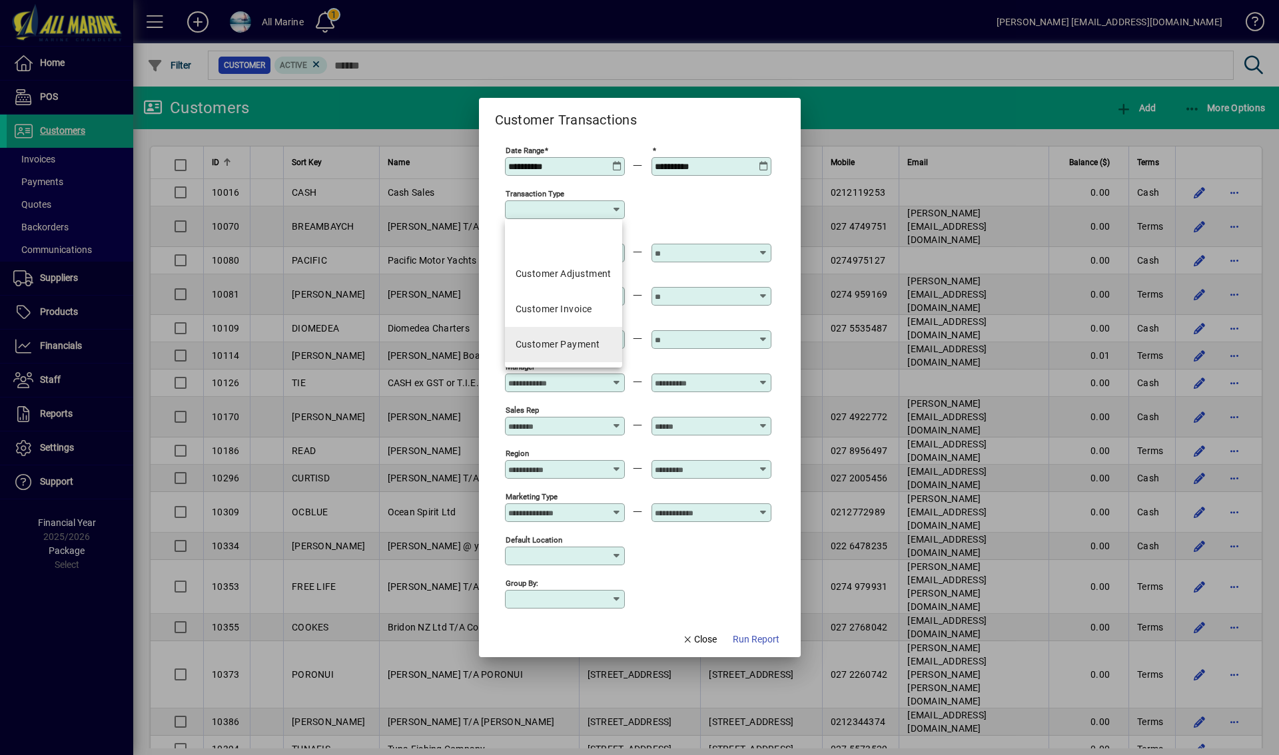
click at [576, 348] on div "Customer Payment" at bounding box center [558, 345] width 85 height 14
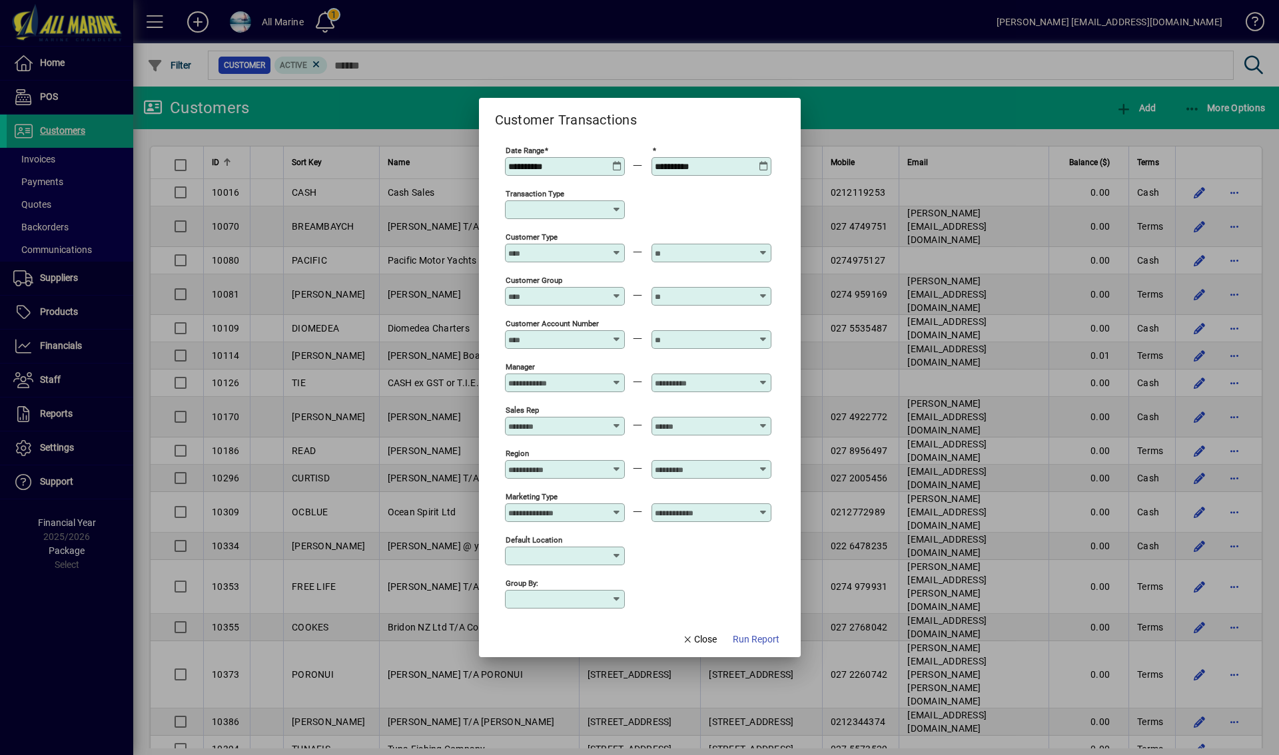
type input "**********"
click at [576, 253] on input "Customer Type" at bounding box center [556, 253] width 97 height 11
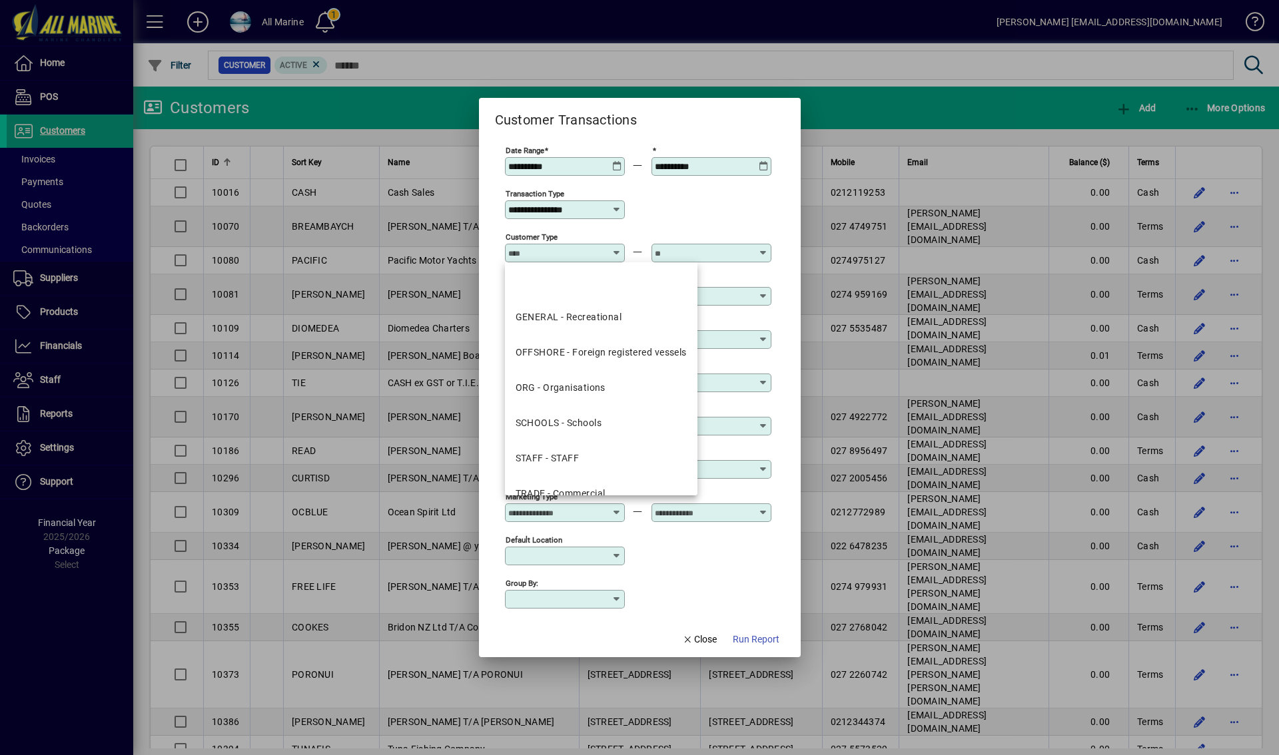
click at [587, 348] on div "OFFSHORE - Foreign registered vessels" at bounding box center [601, 353] width 171 height 14
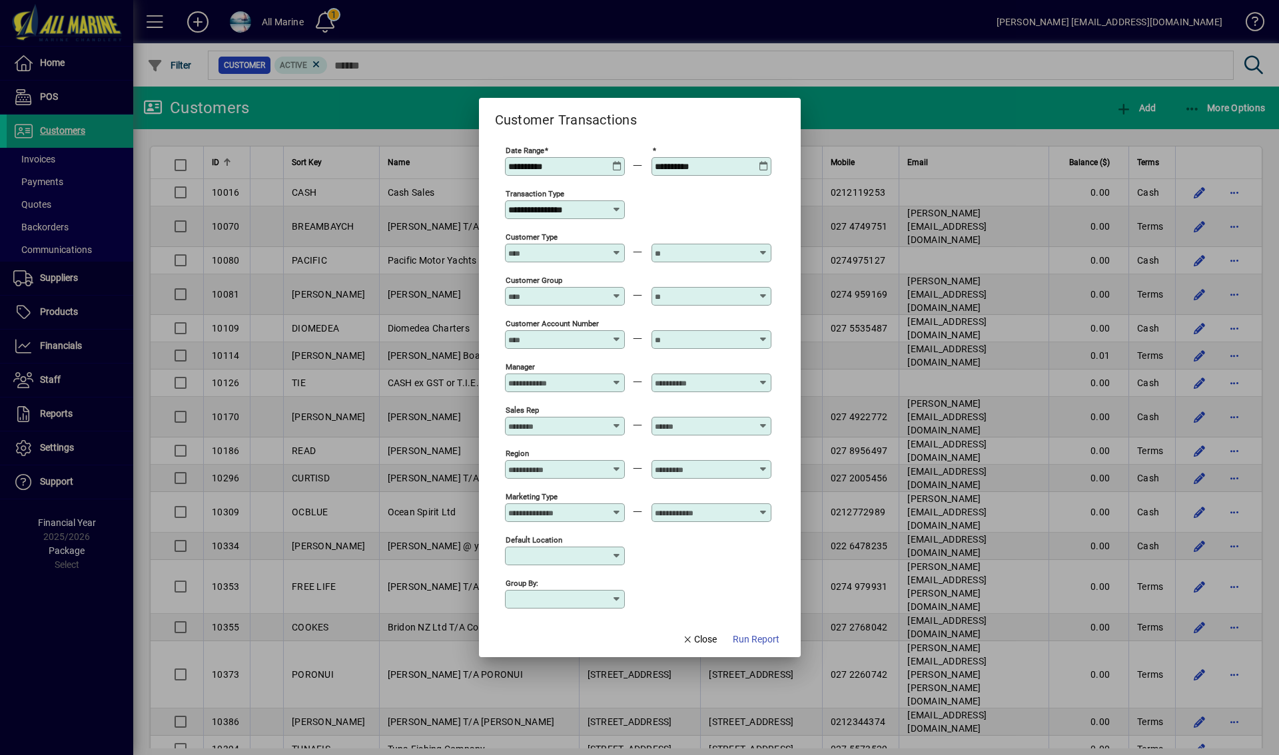
type input "**********"
click at [700, 252] on input "text" at bounding box center [703, 253] width 97 height 11
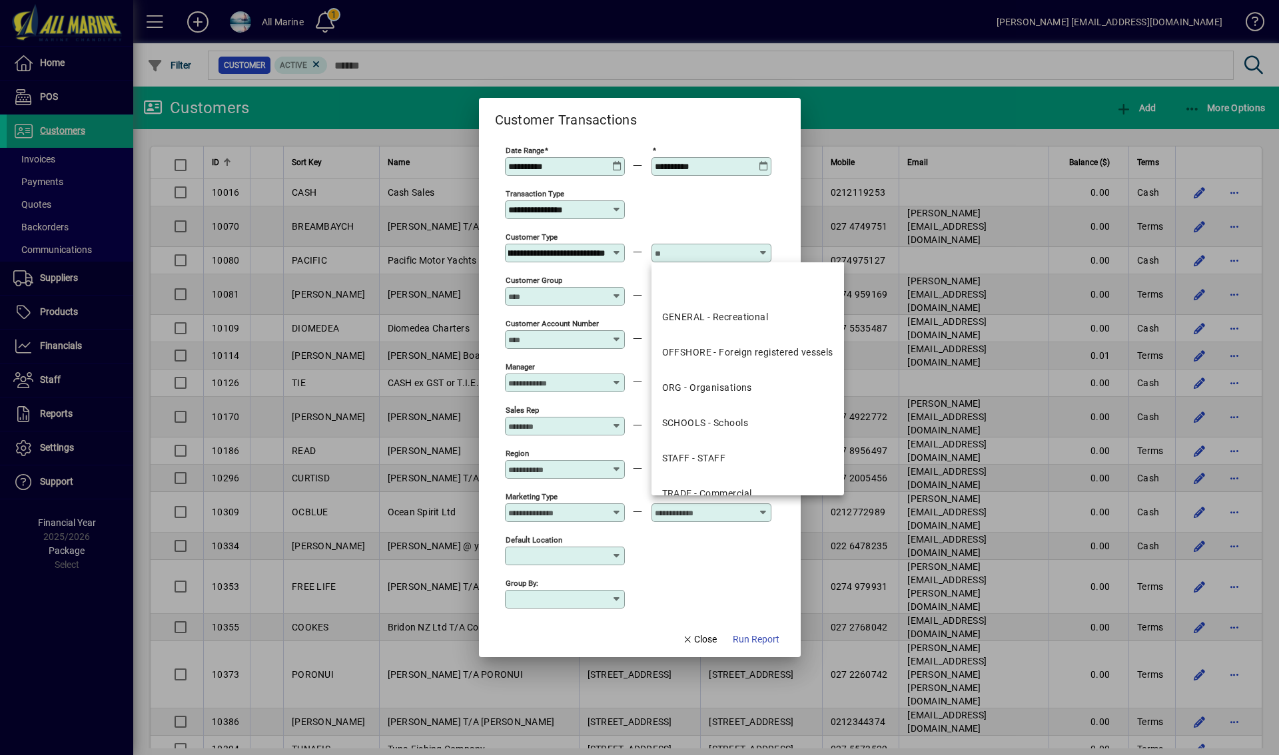
scroll to position [0, 0]
click at [735, 360] on mat-option "OFFSHORE - Foreign registered vessels" at bounding box center [748, 352] width 193 height 35
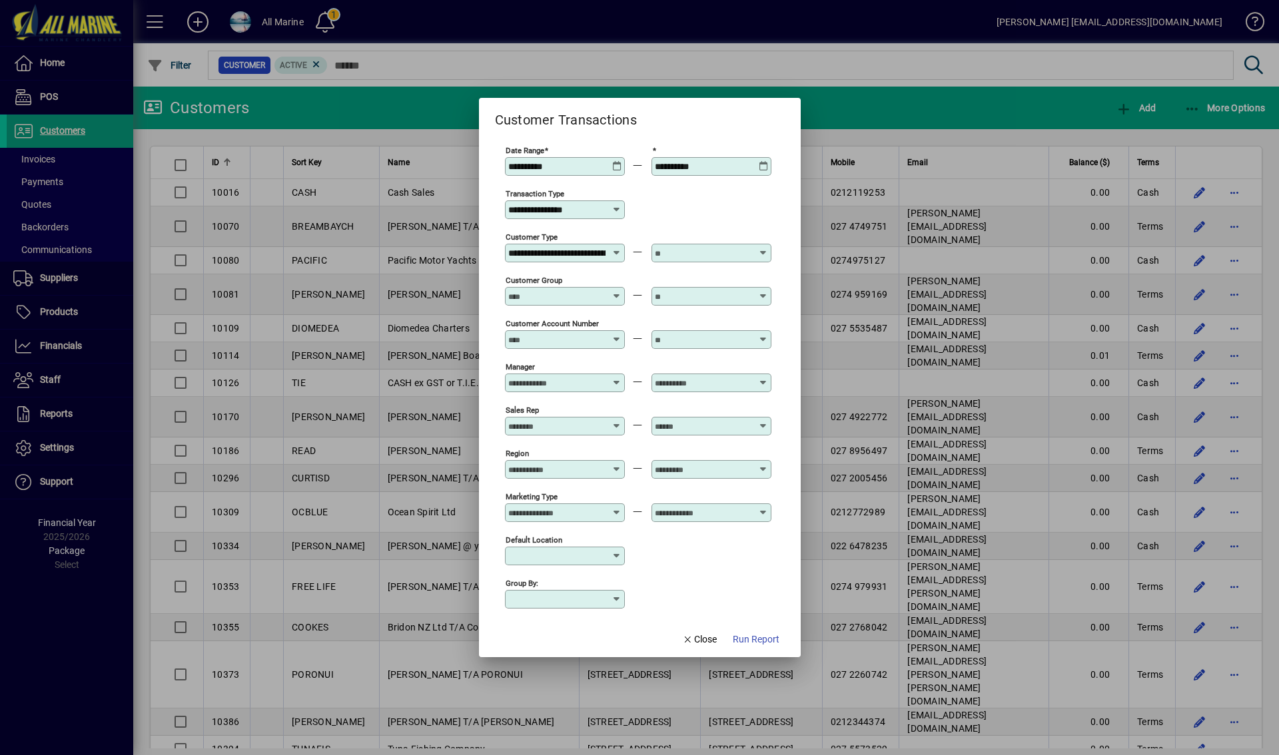
type input "**********"
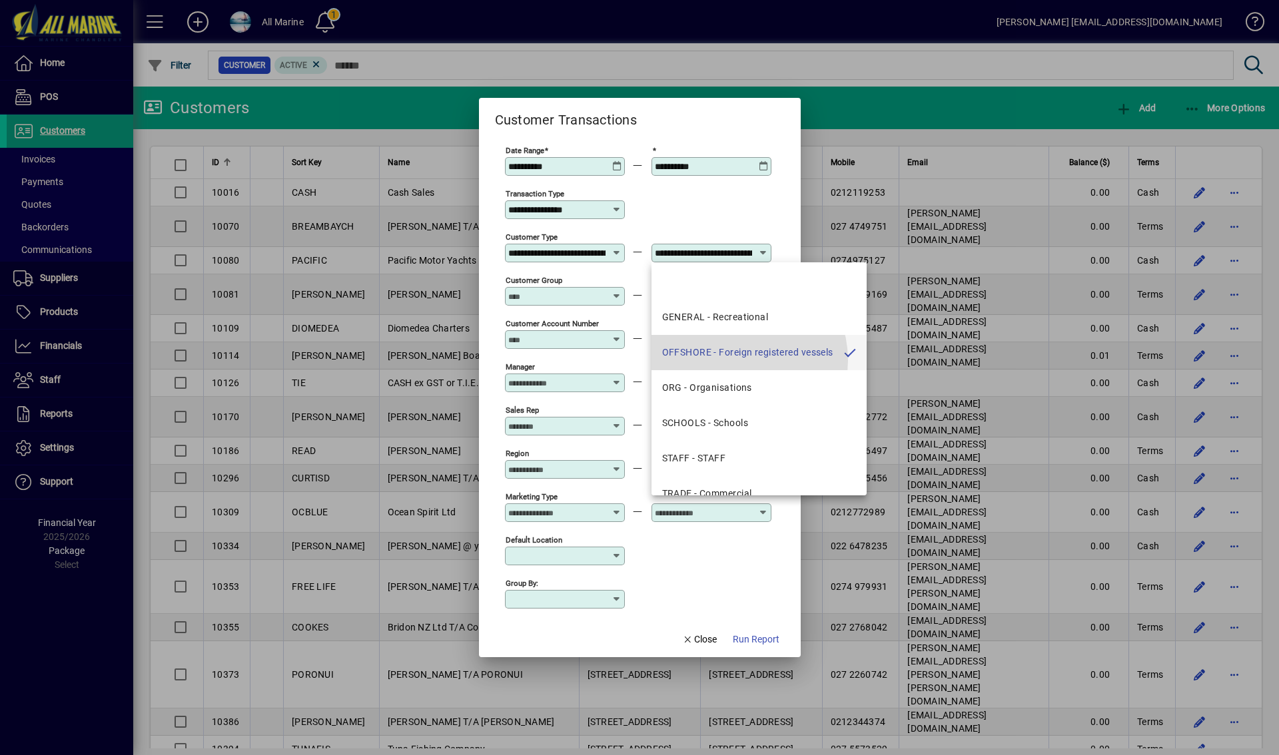
scroll to position [0, 72]
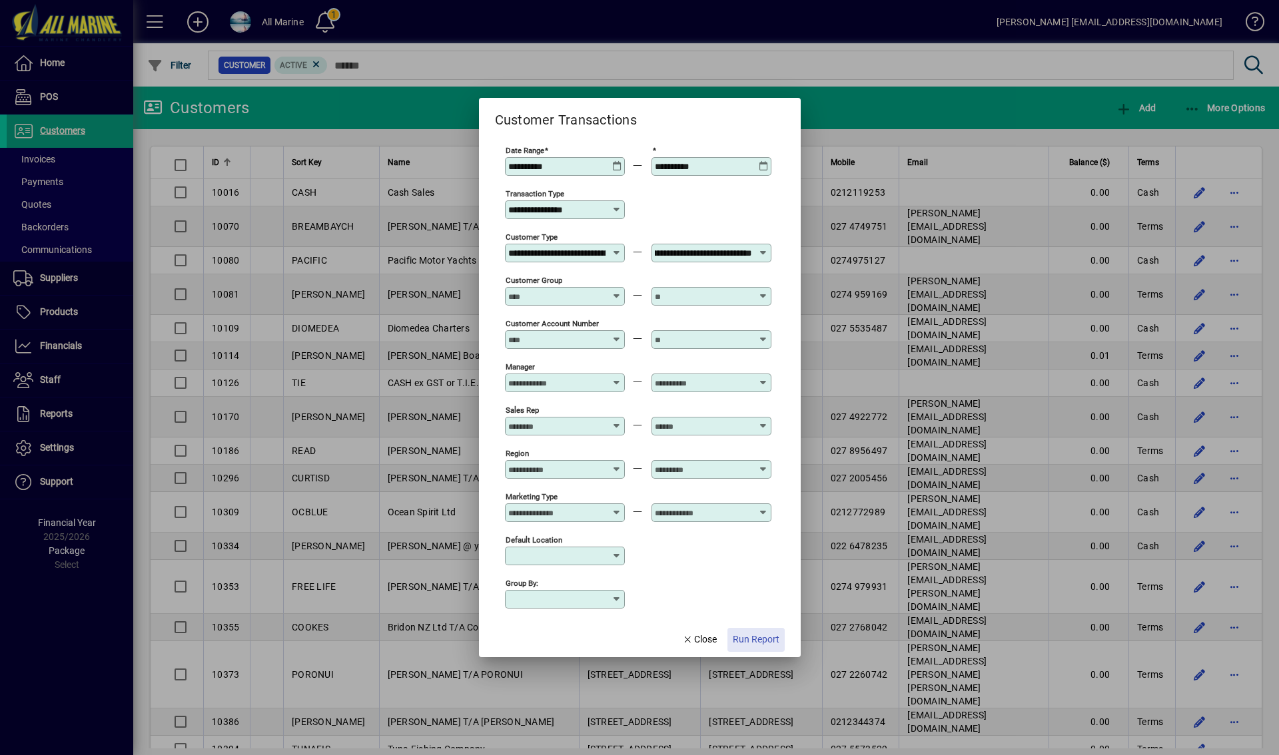
click at [747, 642] on span "Run Report" at bounding box center [756, 640] width 47 height 14
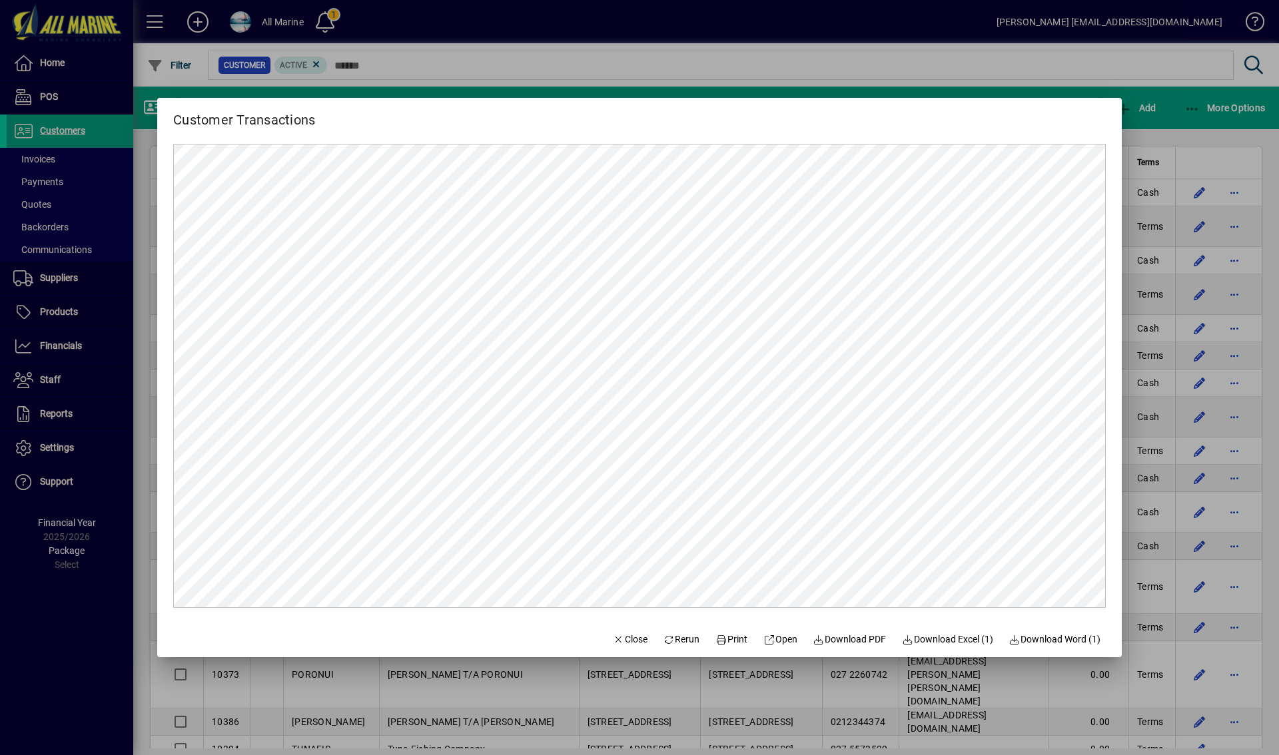
scroll to position [0, 0]
click at [846, 640] on span "Download PDF" at bounding box center [849, 640] width 73 height 14
click at [811, 64] on div at bounding box center [639, 377] width 1279 height 755
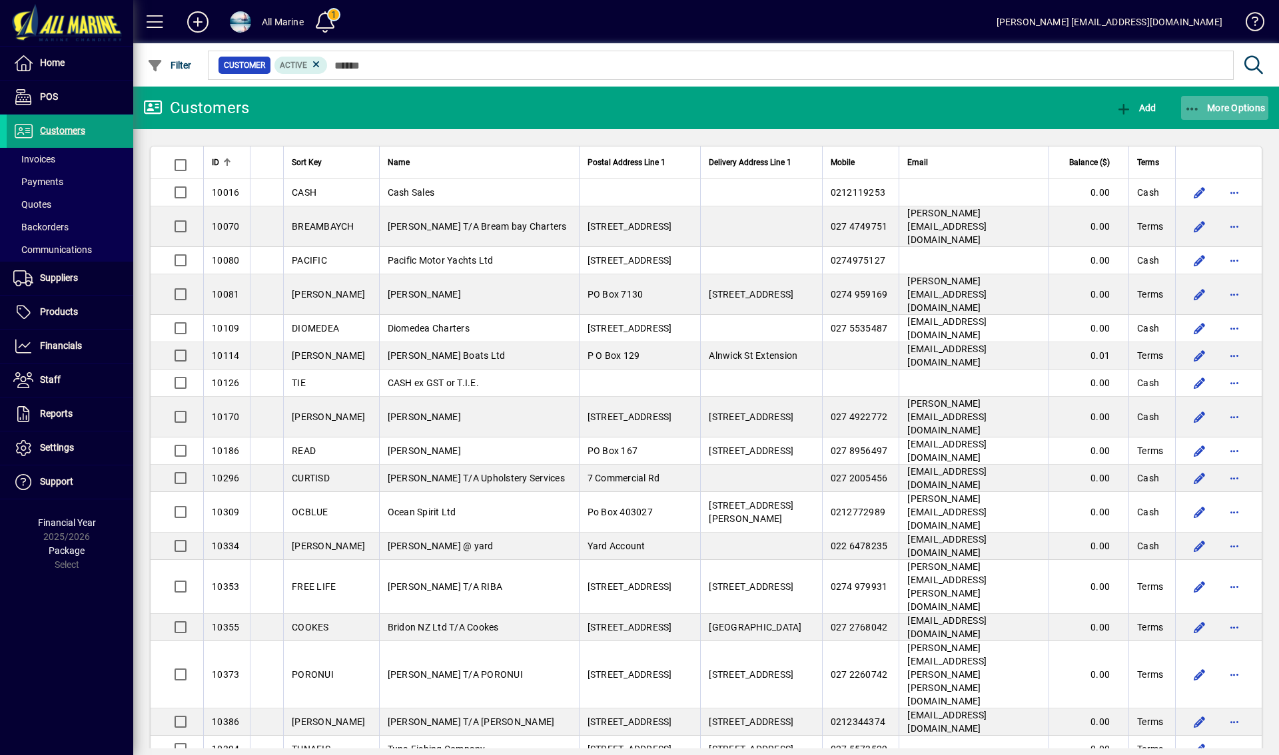
click at [1210, 105] on span "More Options" at bounding box center [1225, 108] width 81 height 11
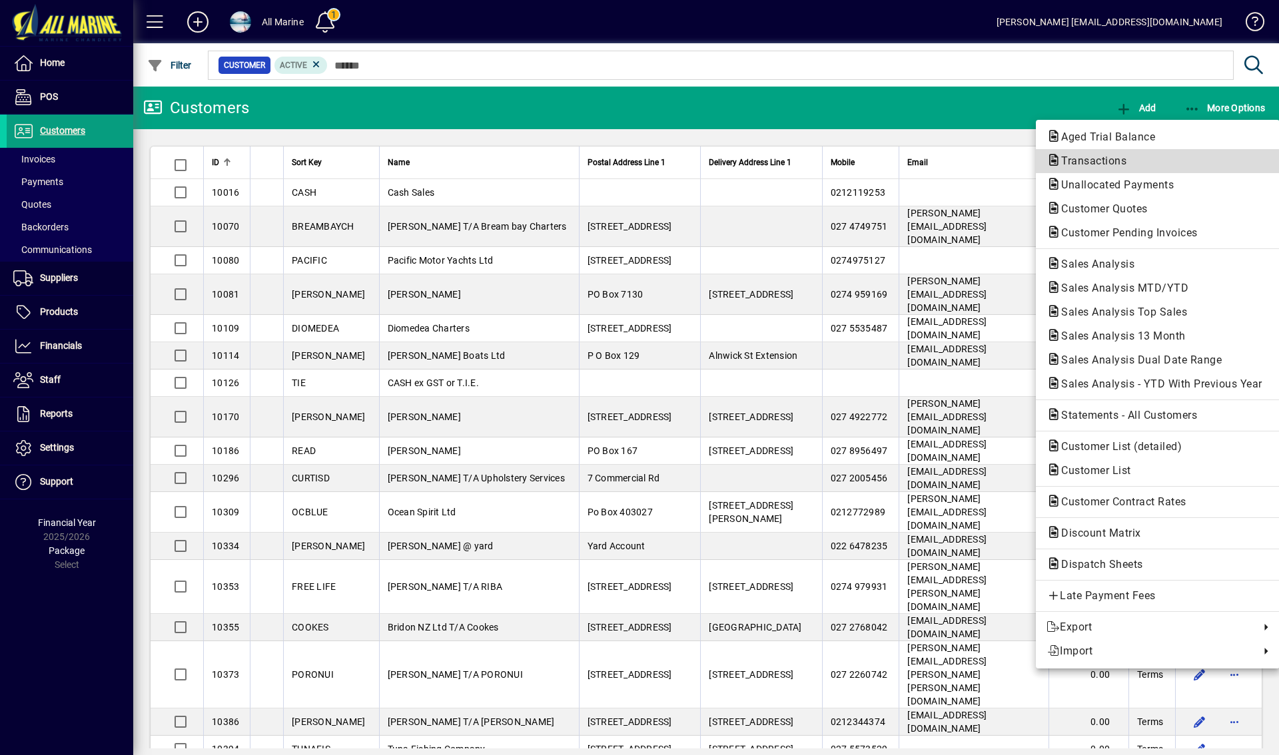
click at [1078, 163] on span "Transactions" at bounding box center [1090, 161] width 87 height 13
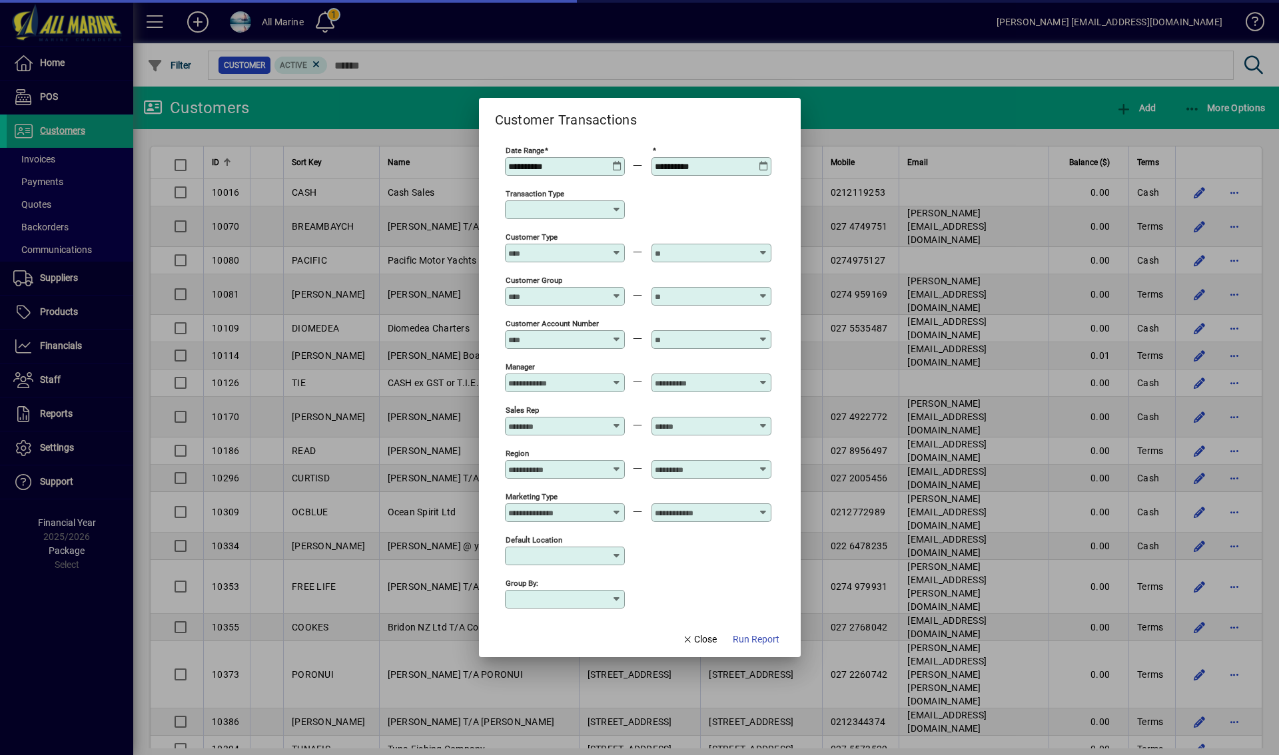
click at [618, 161] on icon at bounding box center [617, 161] width 10 height 0
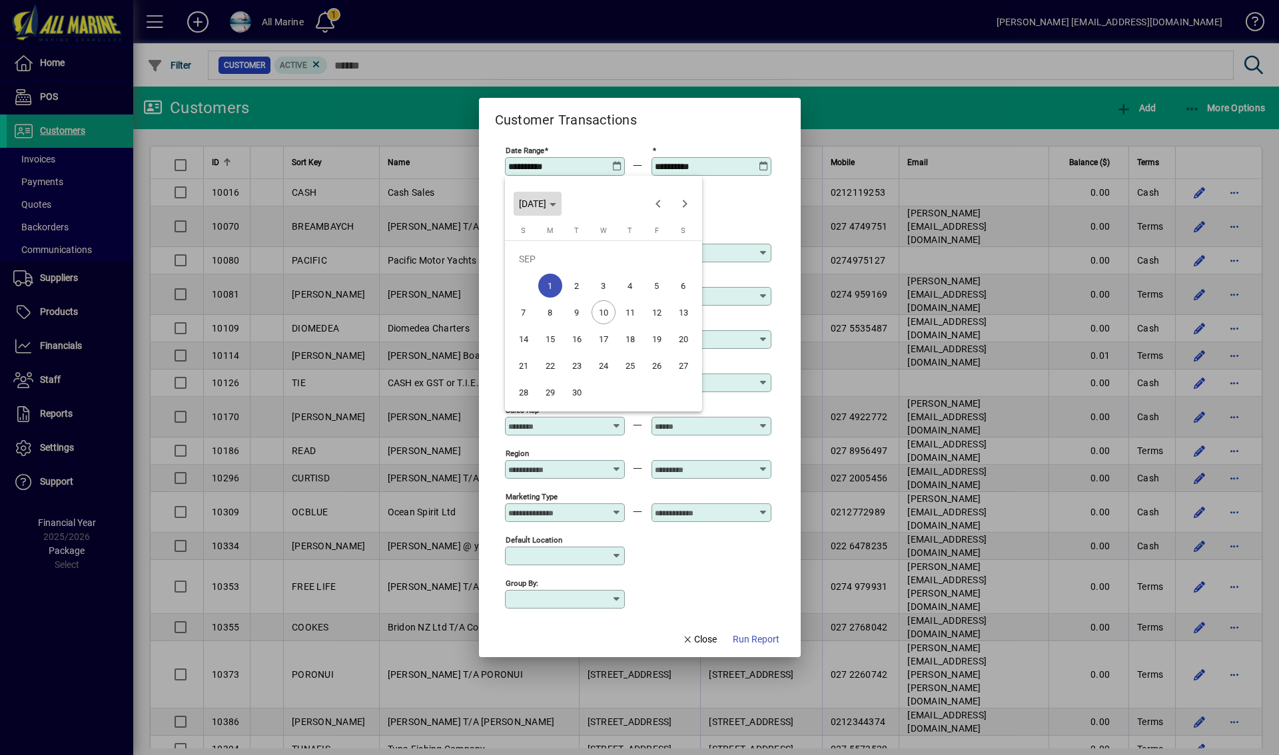
click at [556, 203] on polygon "Choose month and year" at bounding box center [553, 204] width 7 height 3
click at [666, 277] on span "2023" at bounding box center [673, 272] width 42 height 24
click at [586, 294] on span "JUN" at bounding box center [580, 298] width 42 height 24
click at [624, 257] on span "1" at bounding box center [630, 259] width 24 height 24
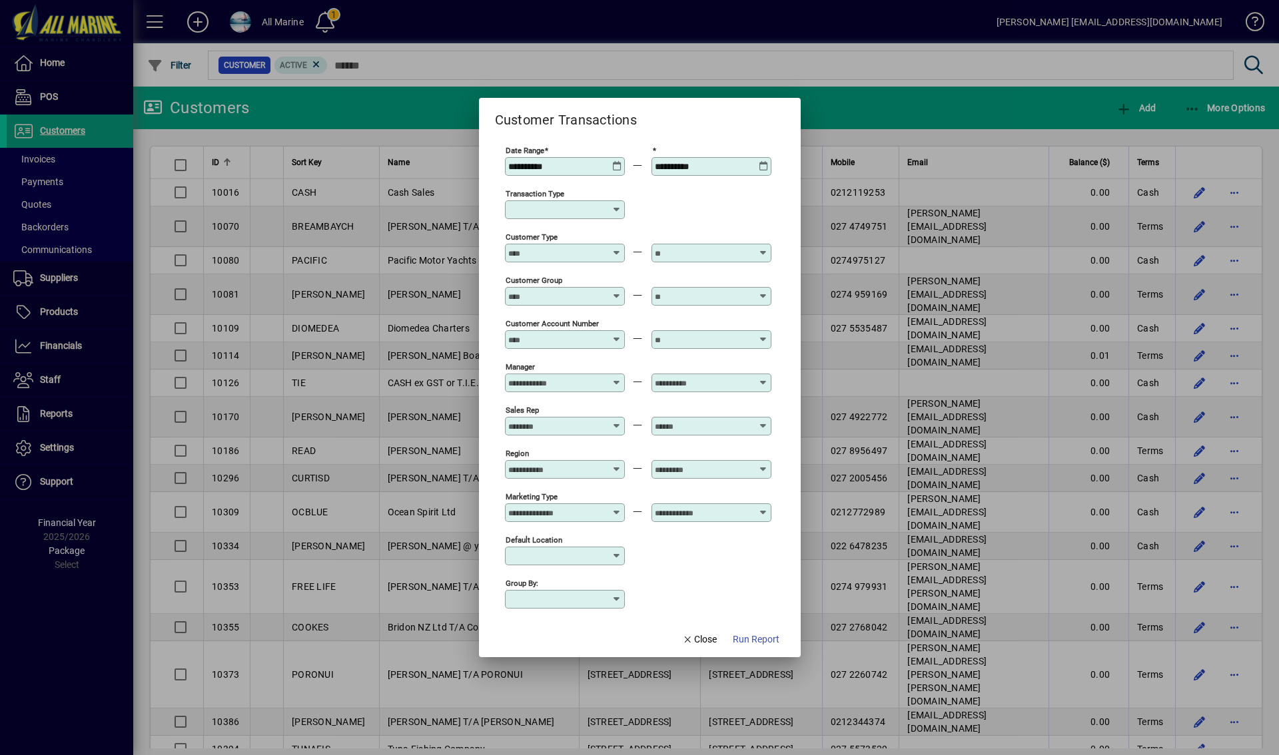
type input "**********"
click at [762, 161] on icon at bounding box center [764, 161] width 10 height 0
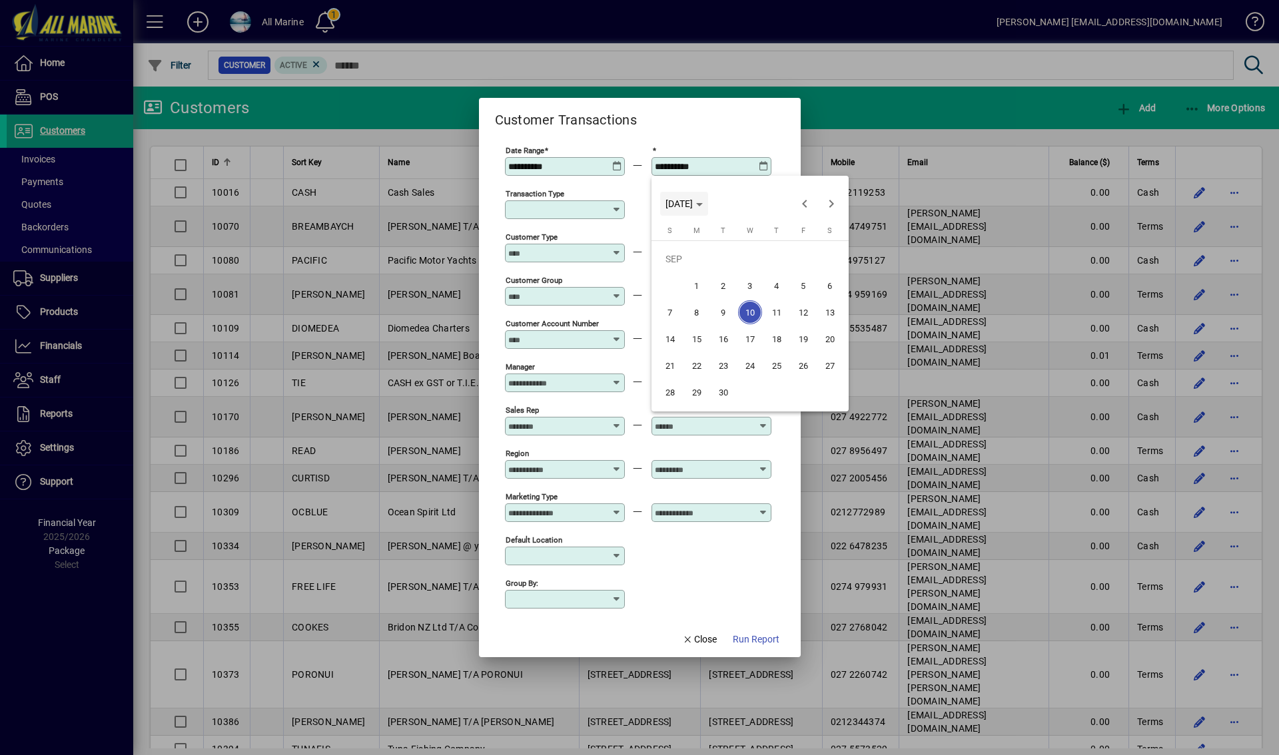
click at [708, 201] on span "Choose month and year" at bounding box center [684, 204] width 48 height 32
click at [807, 271] on span "2023" at bounding box center [820, 272] width 42 height 24
click at [783, 298] on span "JUL" at bounding box center [773, 298] width 42 height 24
click at [694, 391] on span "31" at bounding box center [697, 392] width 24 height 24
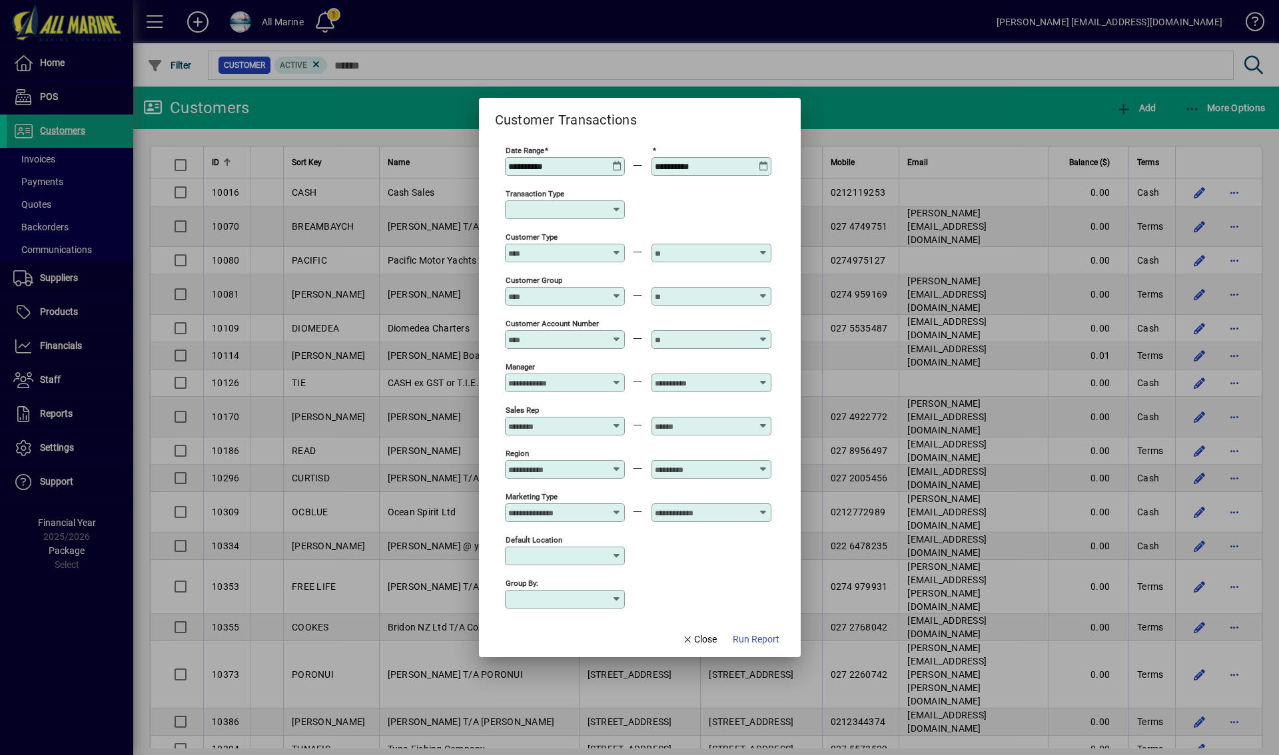
type input "**********"
click at [594, 205] on input "Transaction Type" at bounding box center [559, 210] width 103 height 11
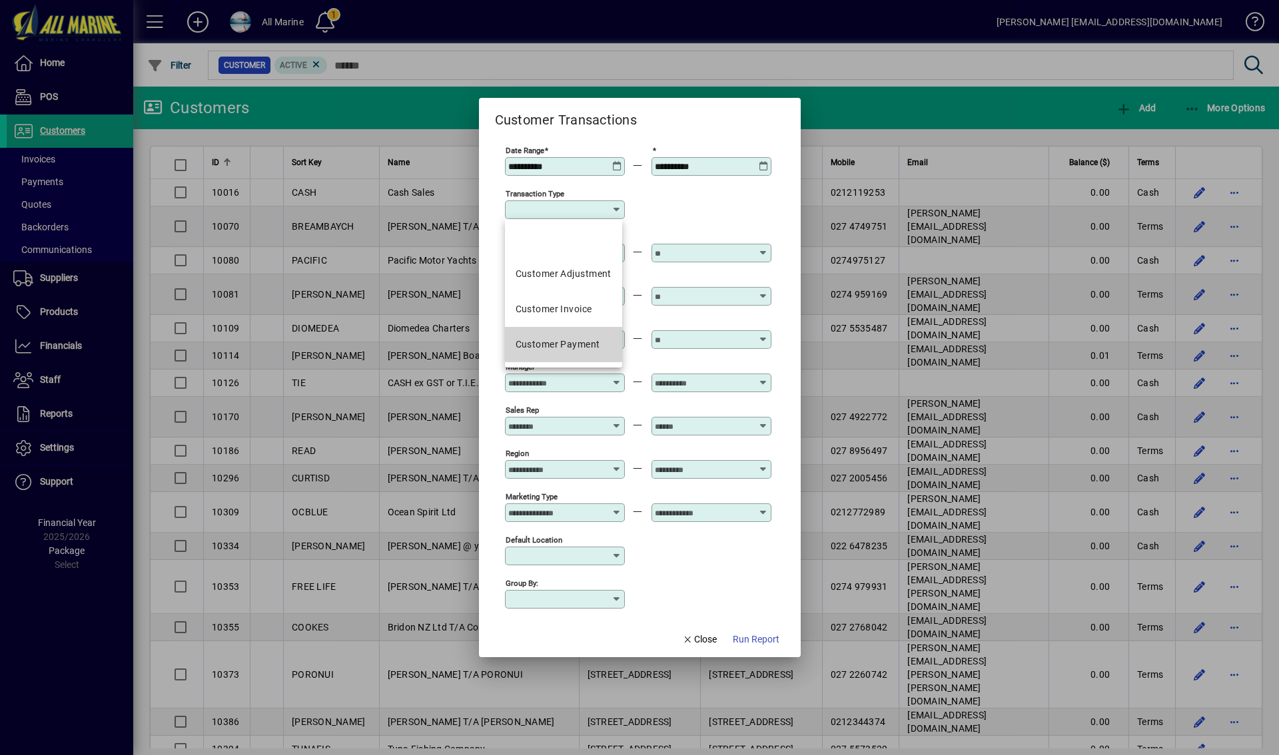
click at [571, 345] on div "Customer Payment" at bounding box center [558, 345] width 85 height 14
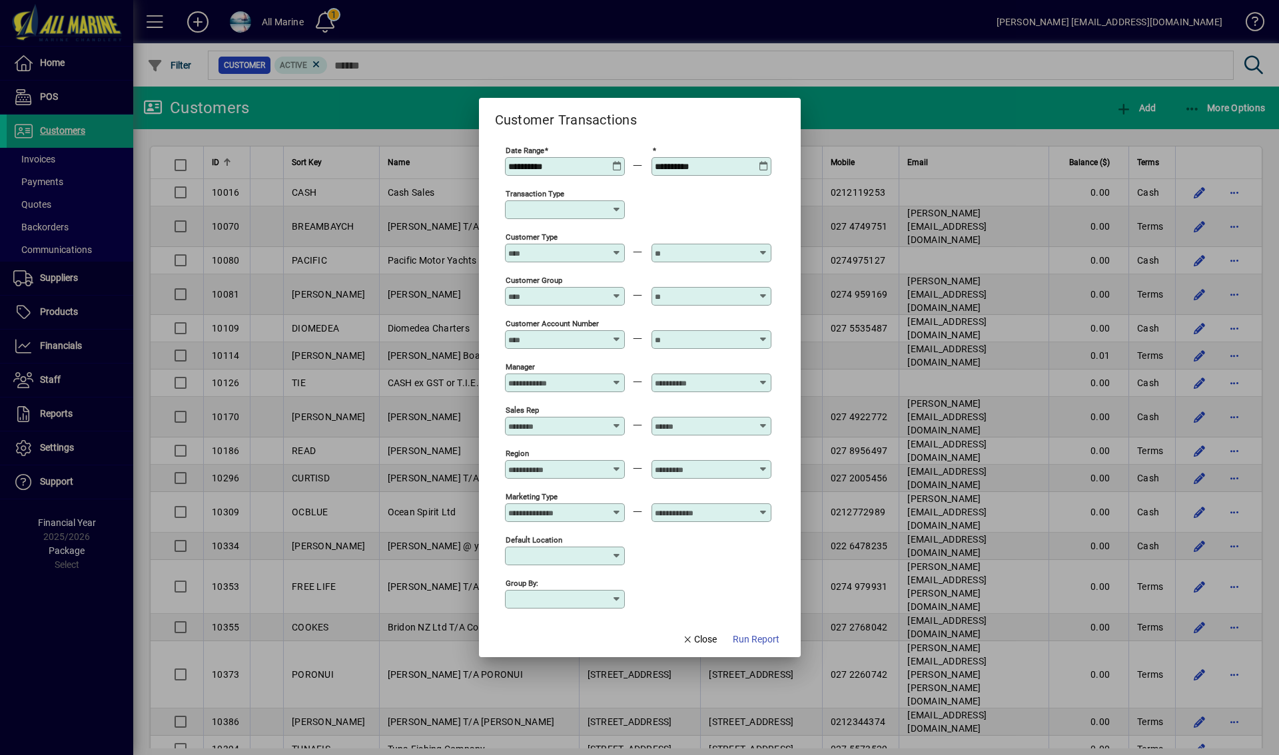
type input "**********"
click at [566, 255] on input "Customer Type" at bounding box center [556, 253] width 97 height 11
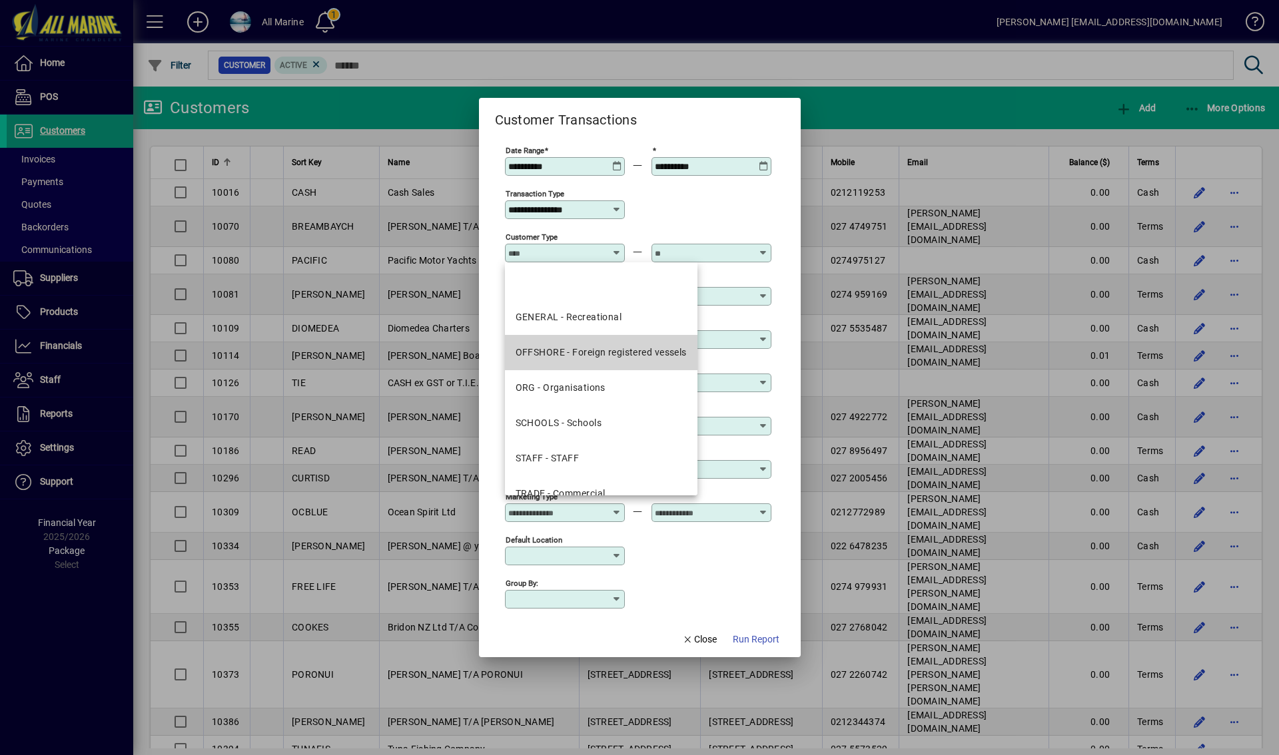
click at [595, 351] on div "OFFSHORE - Foreign registered vessels" at bounding box center [601, 353] width 171 height 14
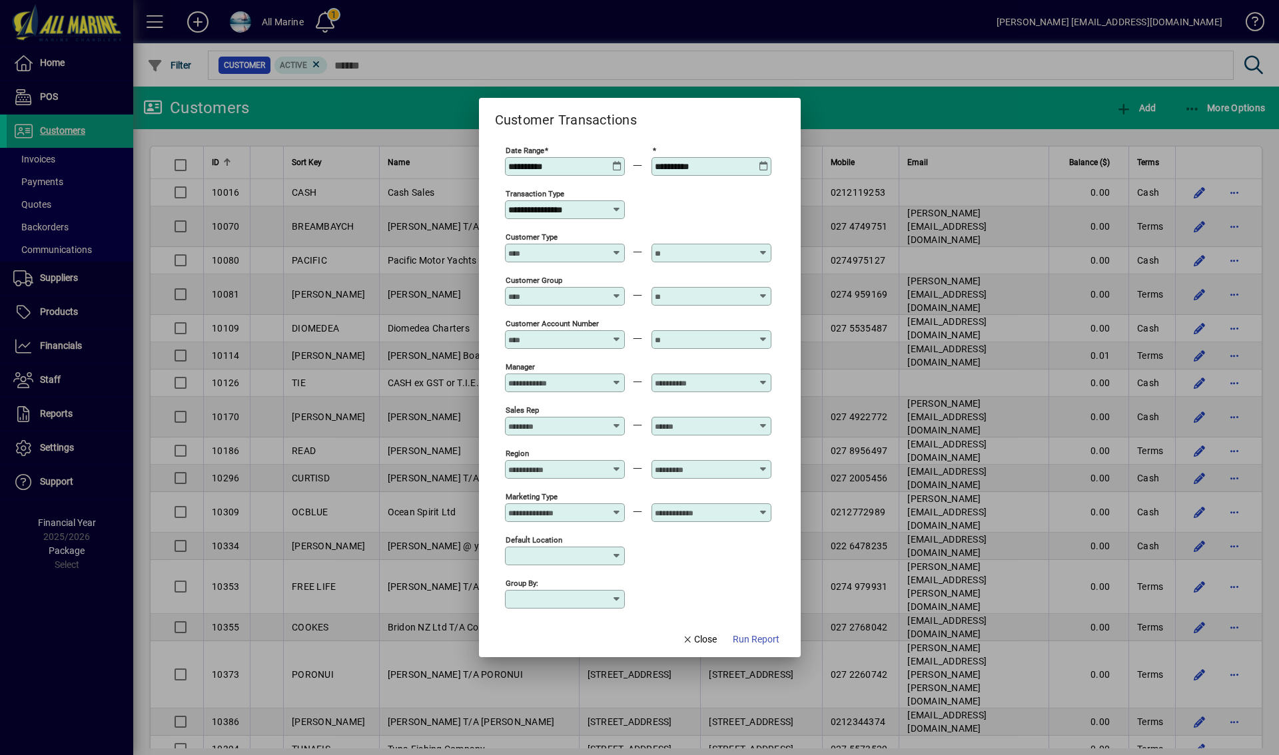
type input "**********"
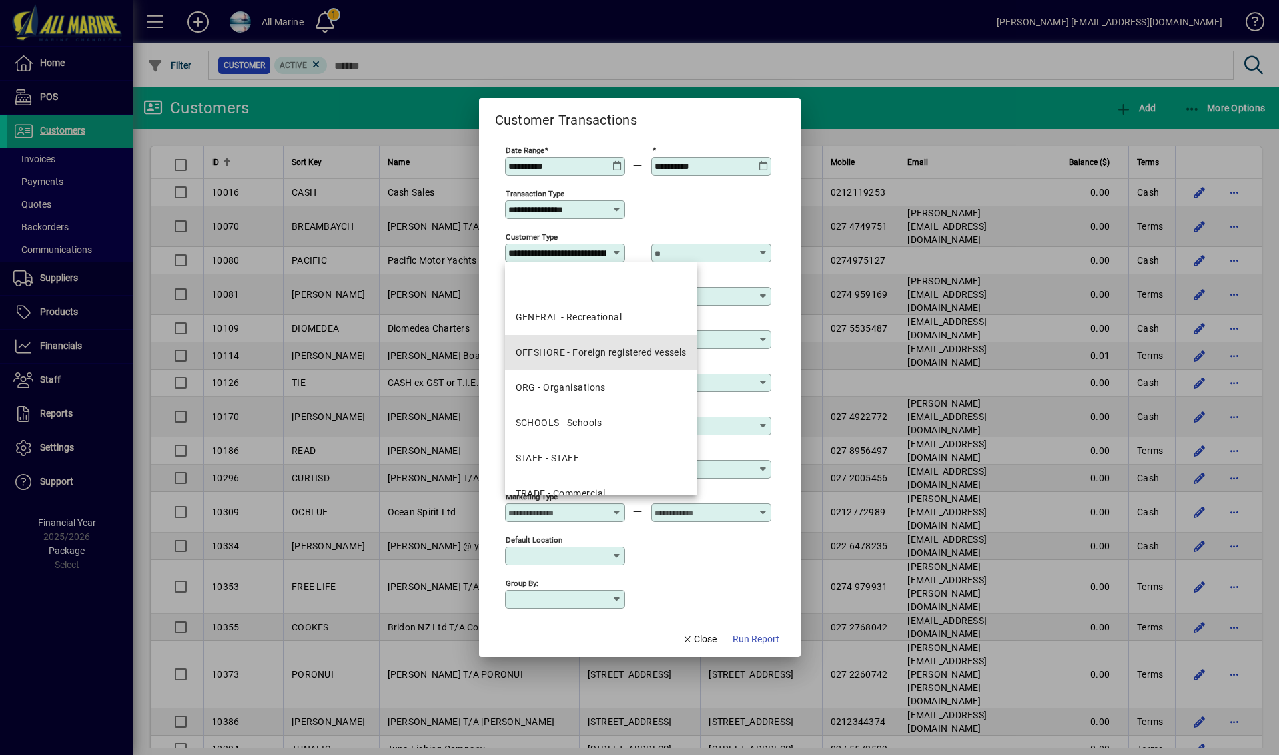
scroll to position [0, 72]
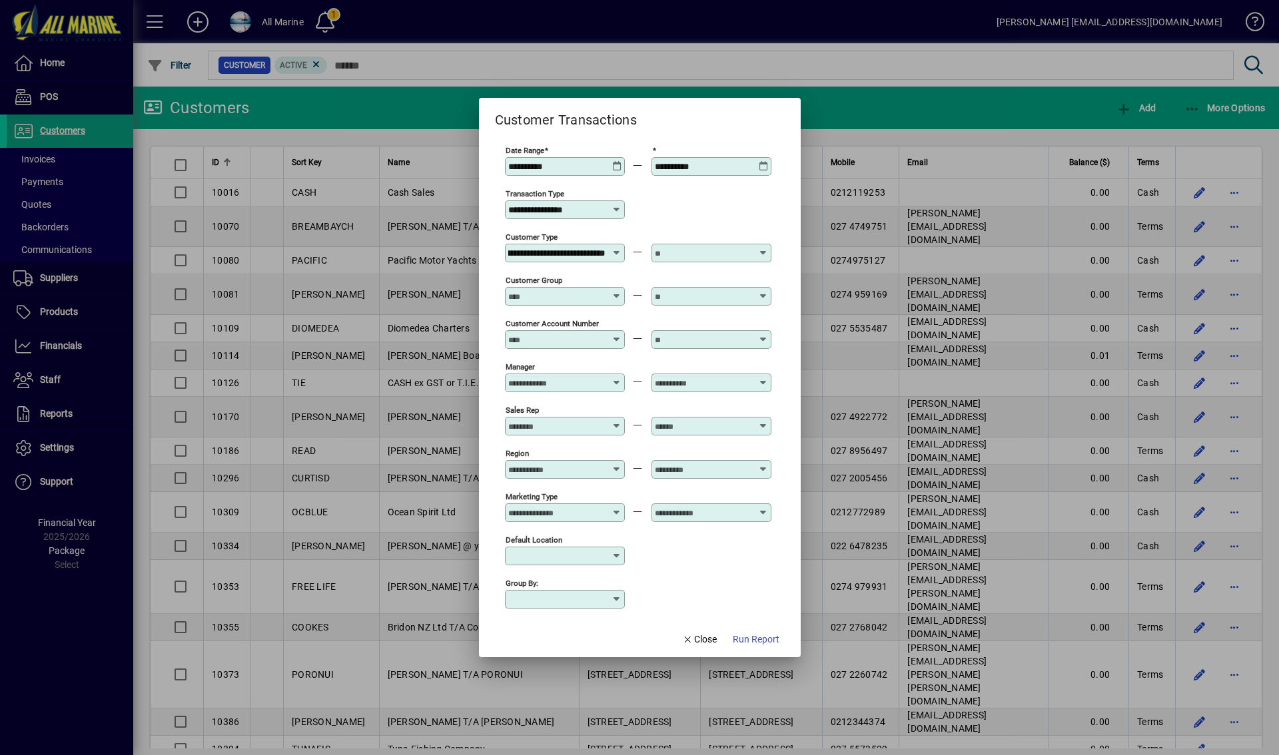
click at [689, 258] on input "text" at bounding box center [703, 253] width 97 height 11
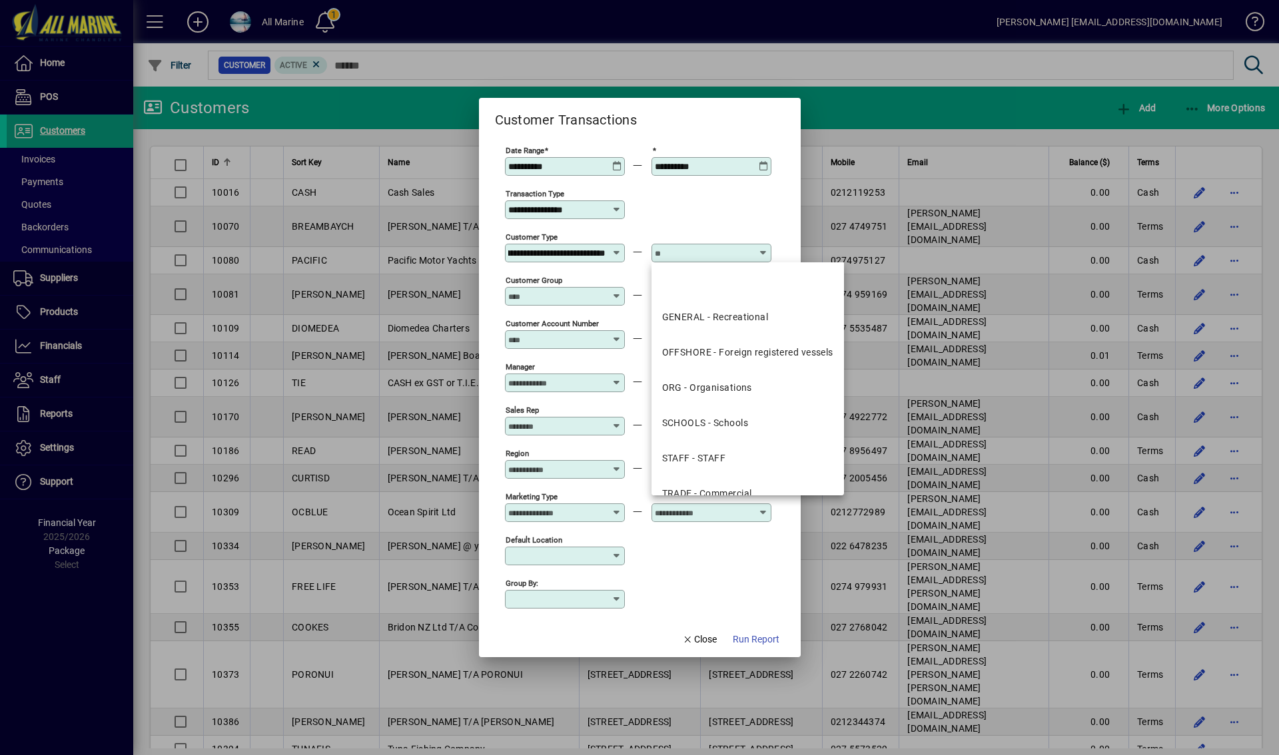
scroll to position [0, 0]
click at [729, 352] on div "OFFSHORE - Foreign registered vessels" at bounding box center [747, 353] width 171 height 14
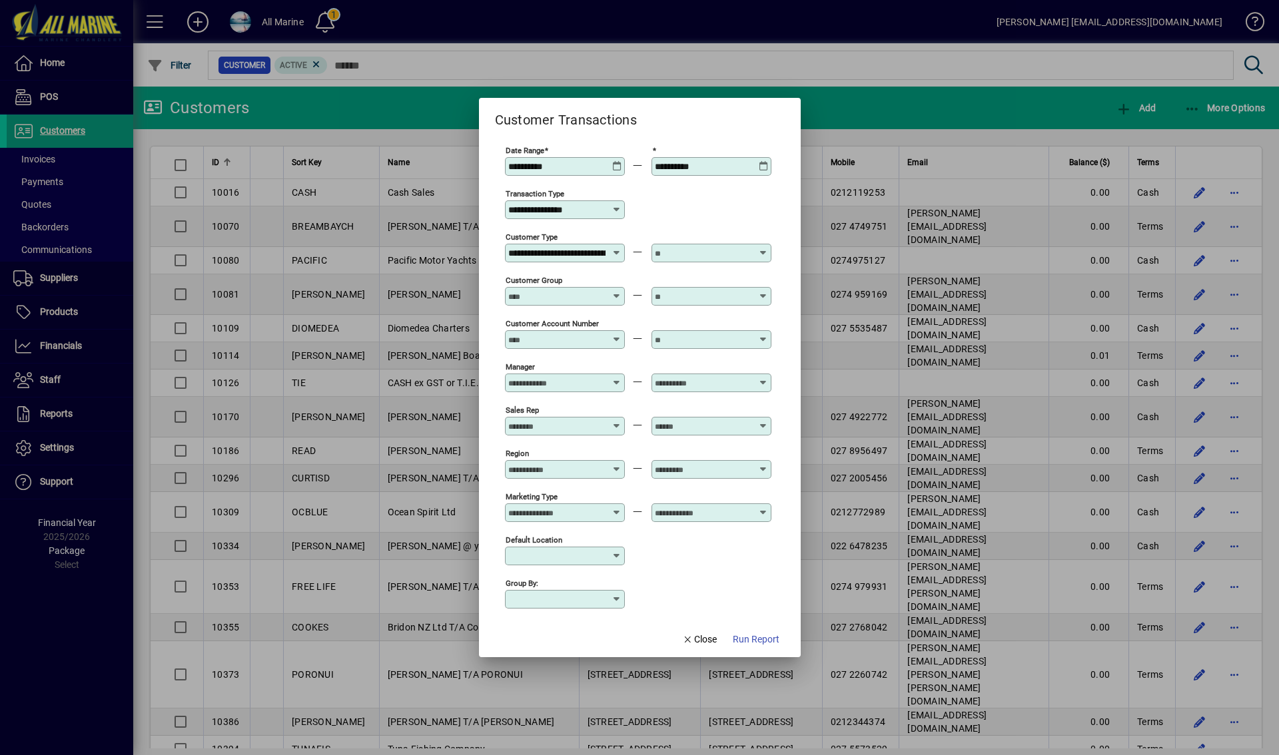
type input "**********"
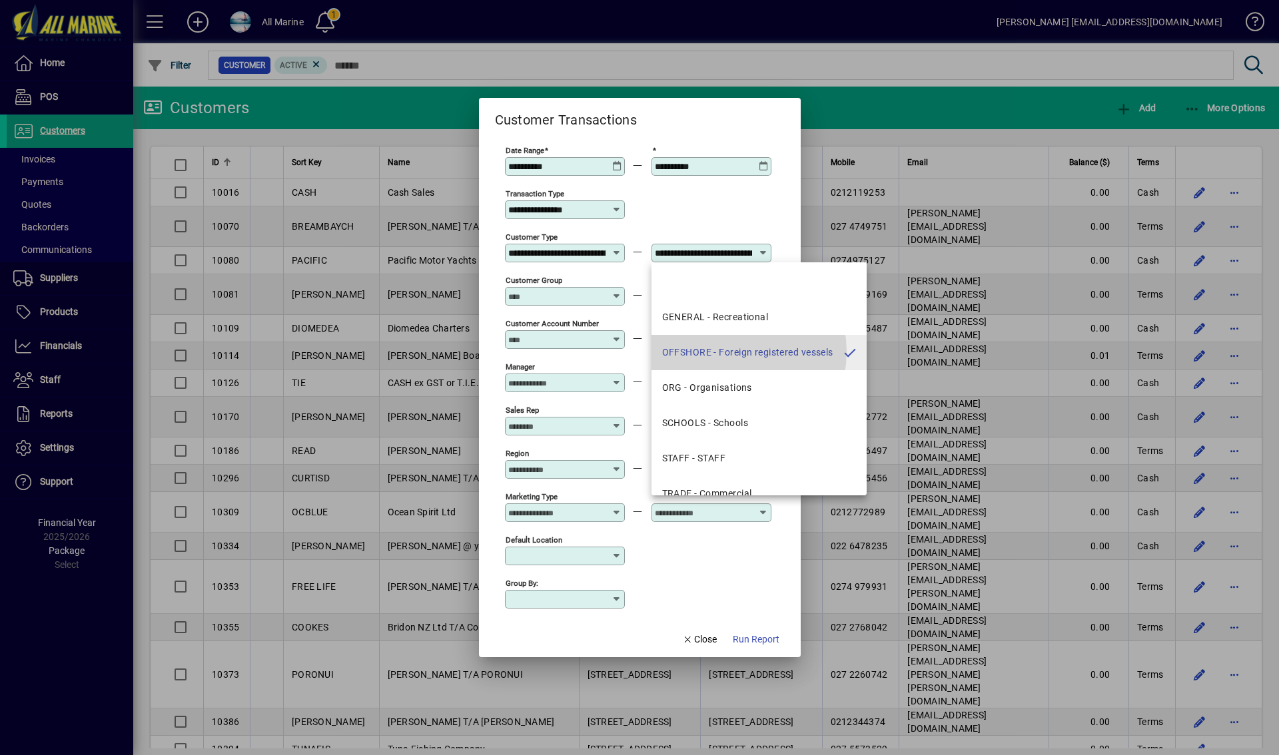
scroll to position [0, 72]
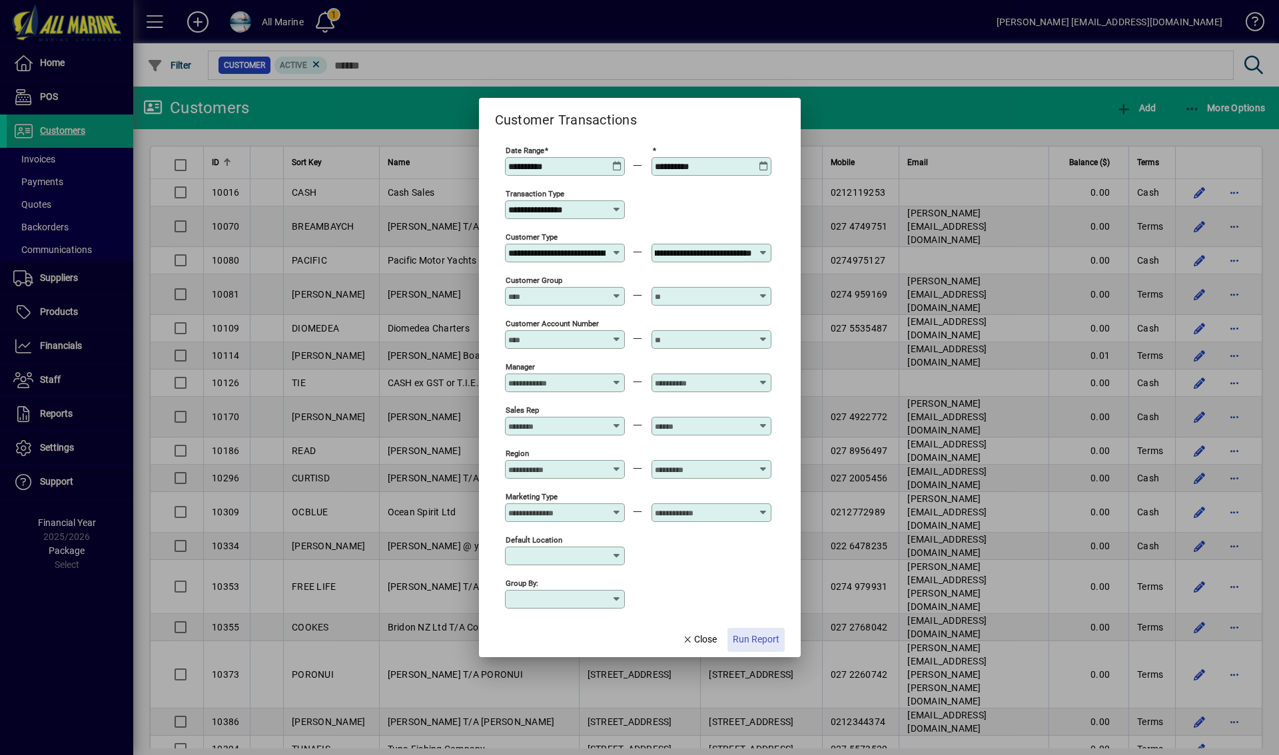
click at [760, 639] on span "Run Report" at bounding box center [756, 640] width 47 height 14
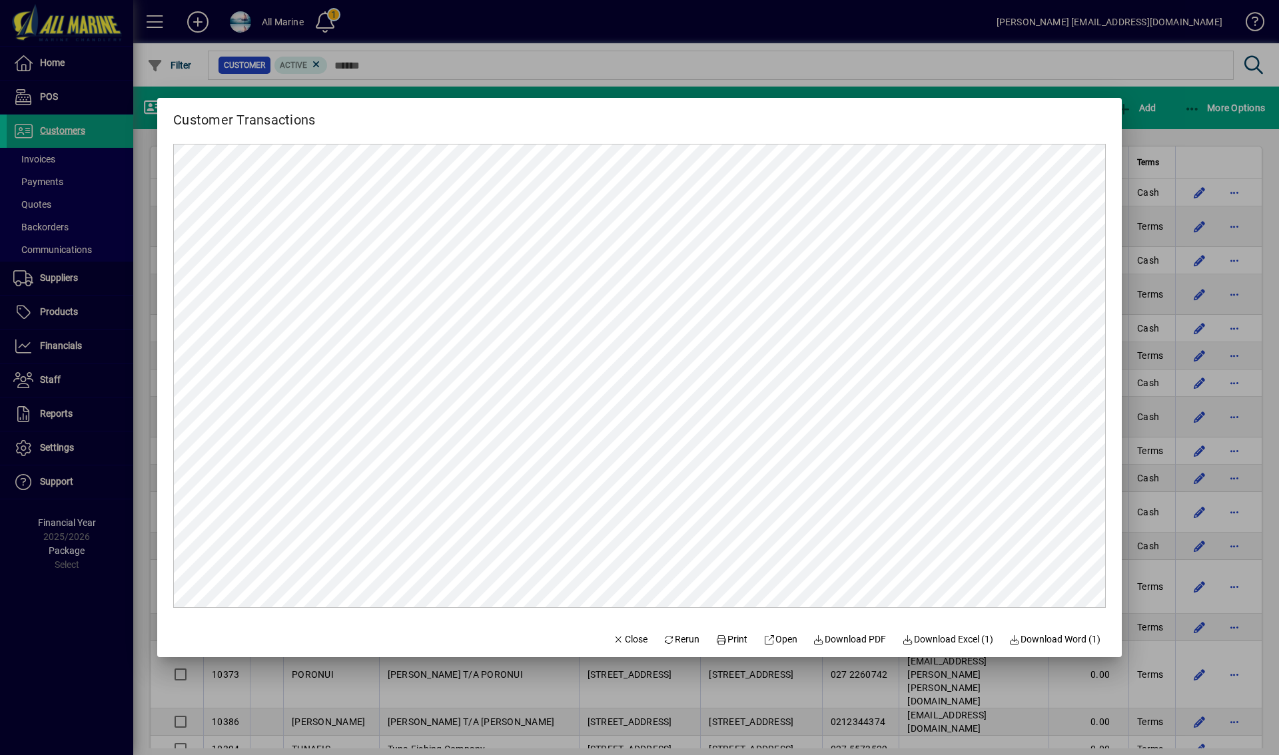
scroll to position [0, 0]
click at [841, 642] on span "Download PDF" at bounding box center [849, 640] width 73 height 14
drag, startPoint x: 869, startPoint y: 65, endPoint x: 883, endPoint y: 65, distance: 14.0
click at [869, 65] on div at bounding box center [639, 377] width 1279 height 755
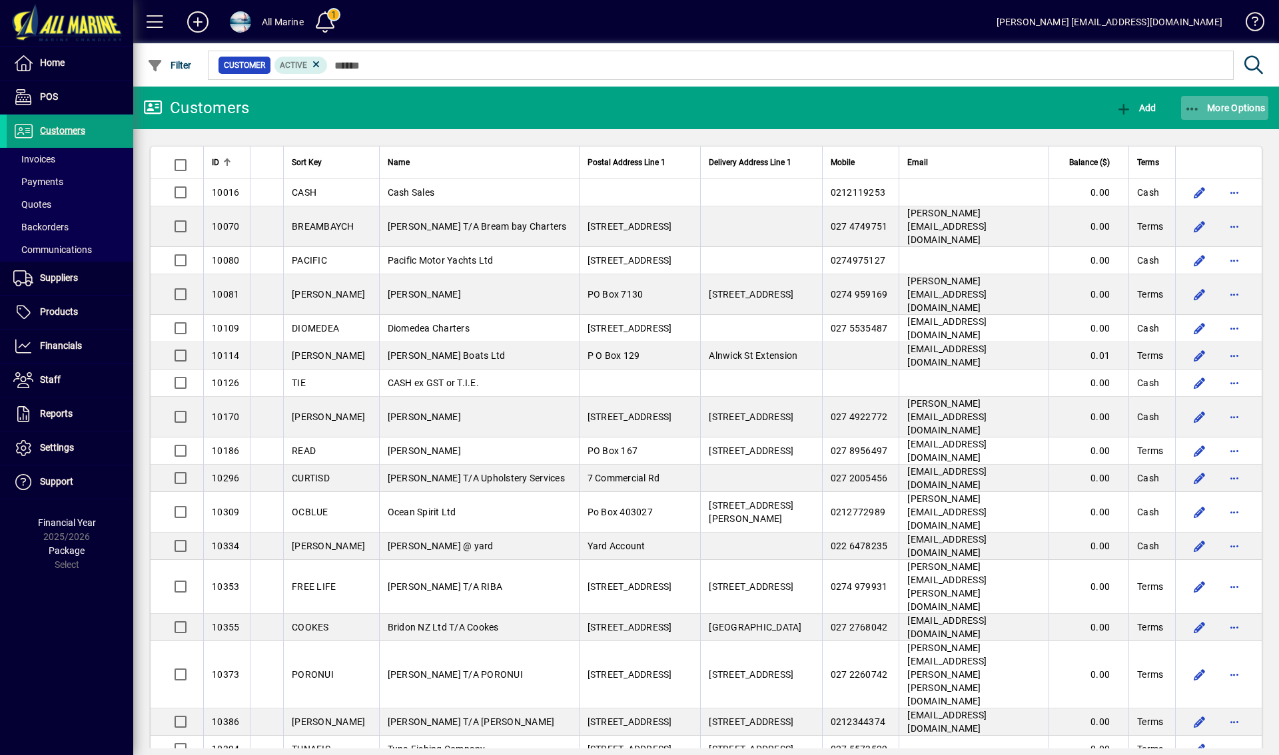
click at [1207, 109] on span "More Options" at bounding box center [1225, 108] width 81 height 11
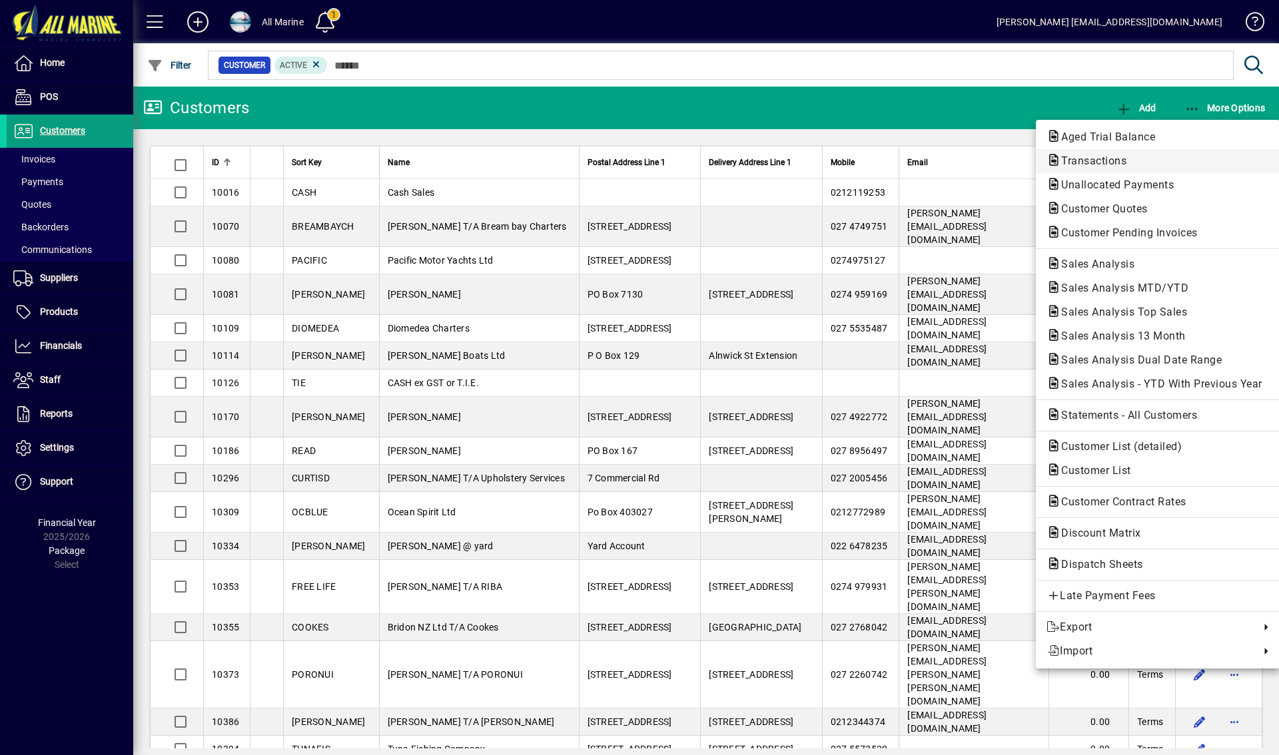
click at [1079, 161] on span "Transactions" at bounding box center [1090, 161] width 87 height 13
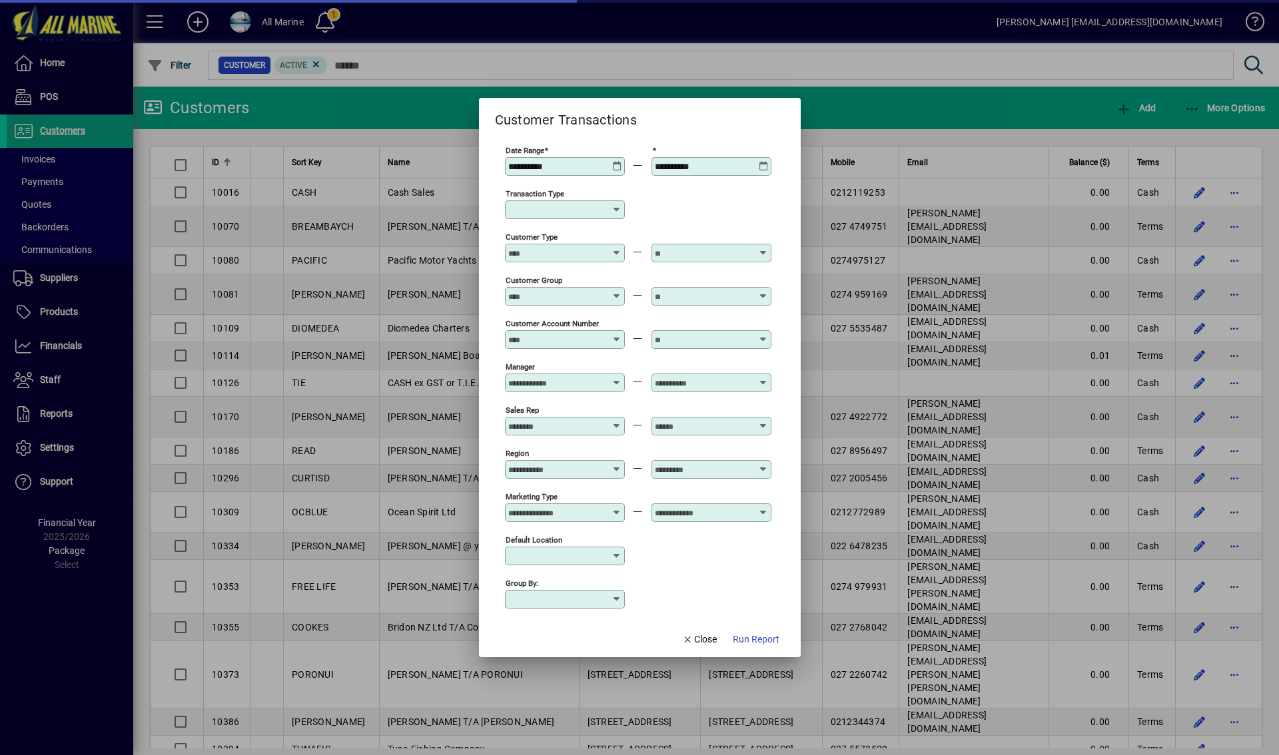
click at [614, 161] on icon at bounding box center [617, 161] width 10 height 0
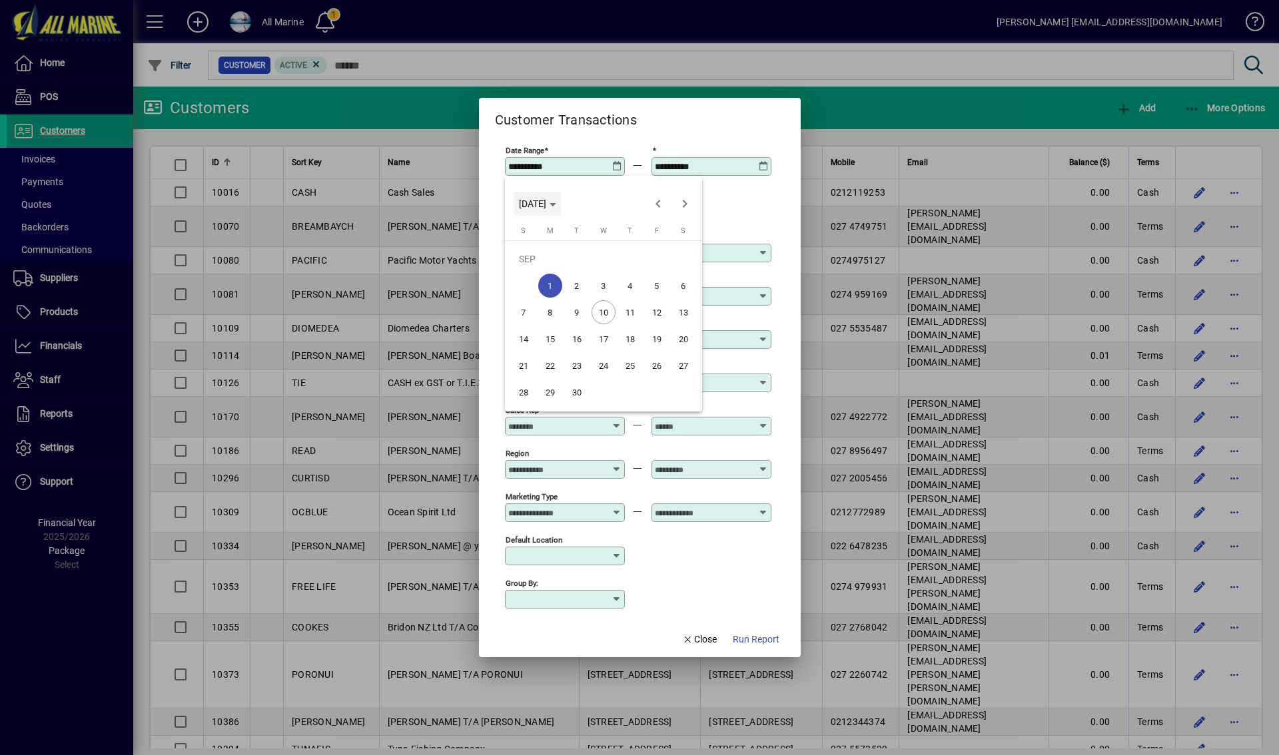
click at [556, 203] on icon "Choose month and year" at bounding box center [553, 204] width 7 height 3
click at [668, 267] on span "2023" at bounding box center [673, 272] width 42 height 24
click at [660, 299] on span "AUG" at bounding box center [673, 298] width 42 height 24
click at [578, 281] on span "1" at bounding box center [577, 286] width 24 height 24
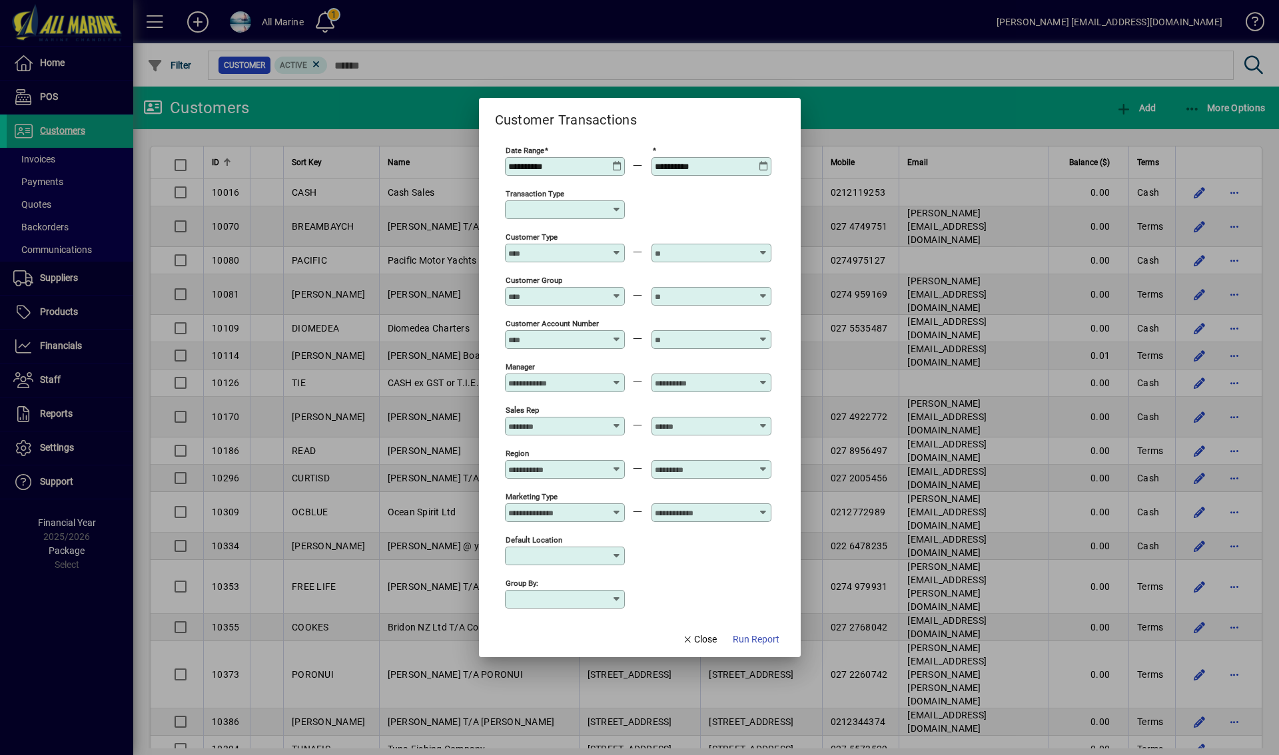
type input "**********"
click at [759, 163] on div "**********" at bounding box center [713, 166] width 116 height 11
click at [763, 161] on icon at bounding box center [764, 161] width 10 height 0
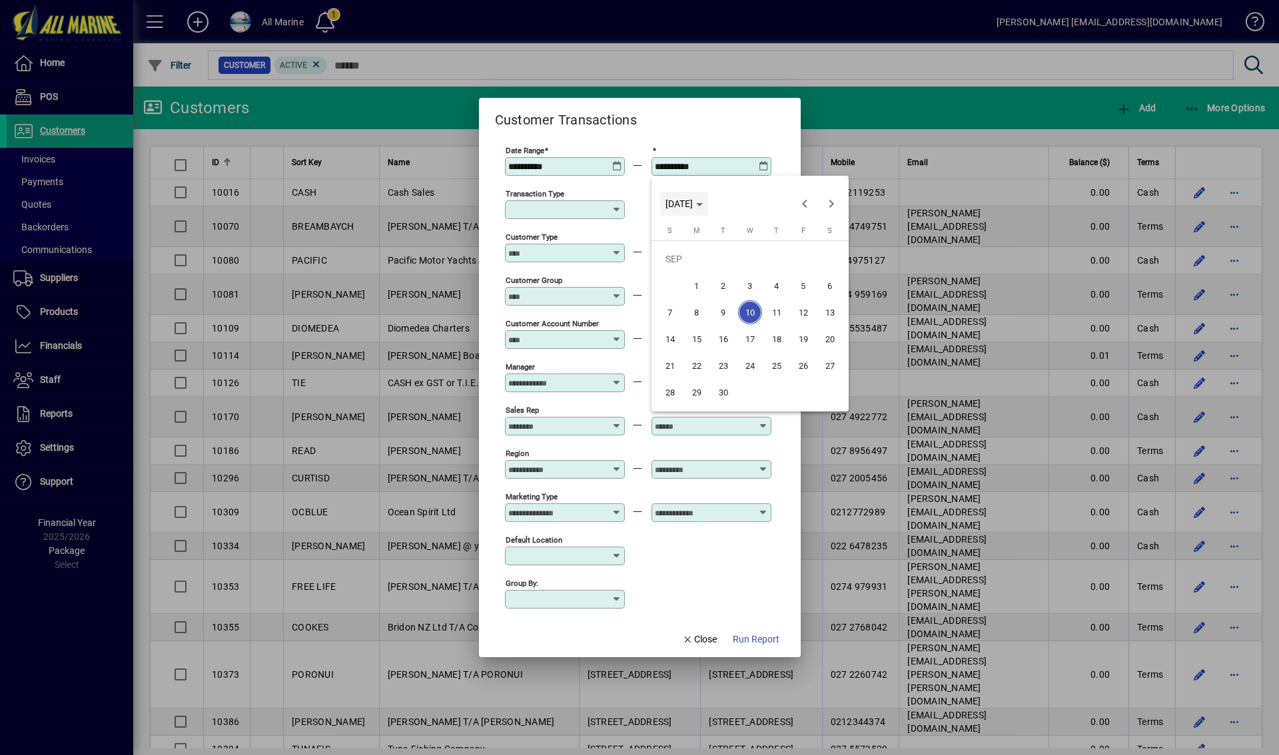
click at [703, 202] on span "WED SEP 10 2025" at bounding box center [684, 204] width 37 height 11
click at [819, 276] on span "2023" at bounding box center [820, 272] width 42 height 24
click at [686, 319] on span "SEP" at bounding box center [680, 325] width 42 height 24
click at [831, 368] on span "30" at bounding box center [830, 366] width 24 height 24
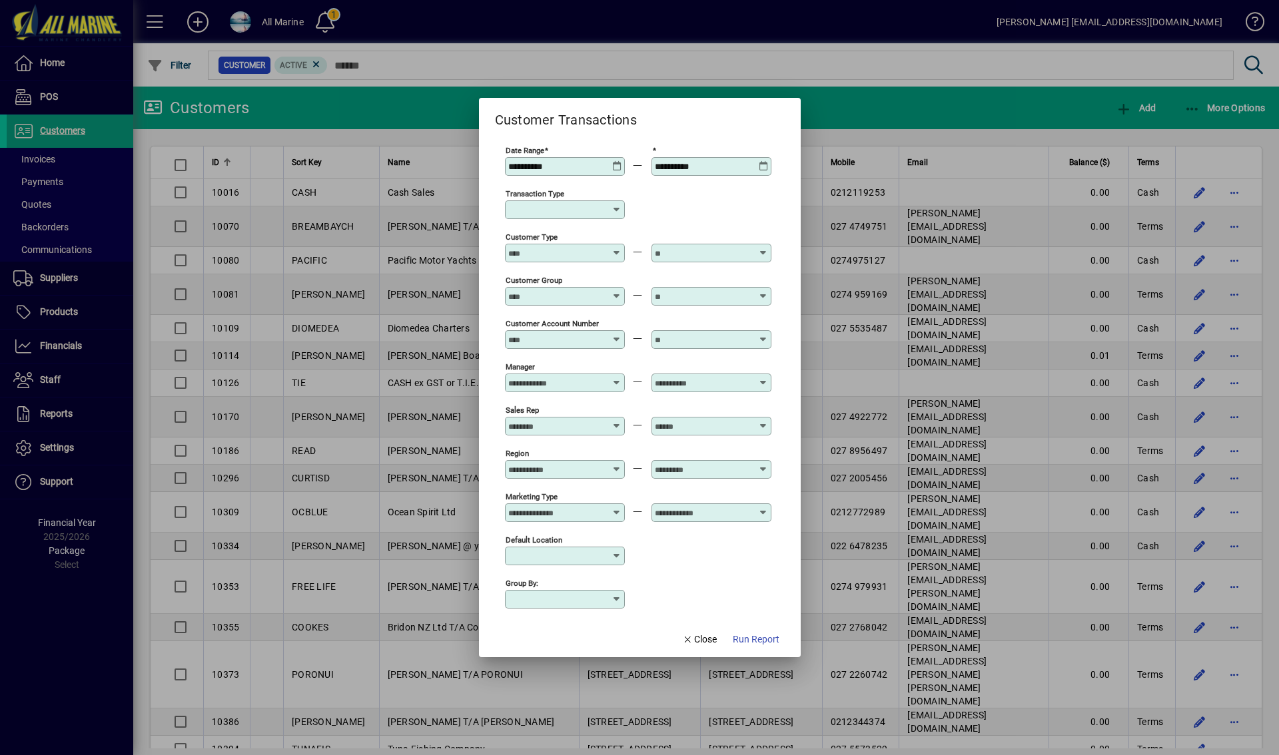
type input "**********"
click at [579, 214] on input "Transaction Type" at bounding box center [559, 210] width 103 height 11
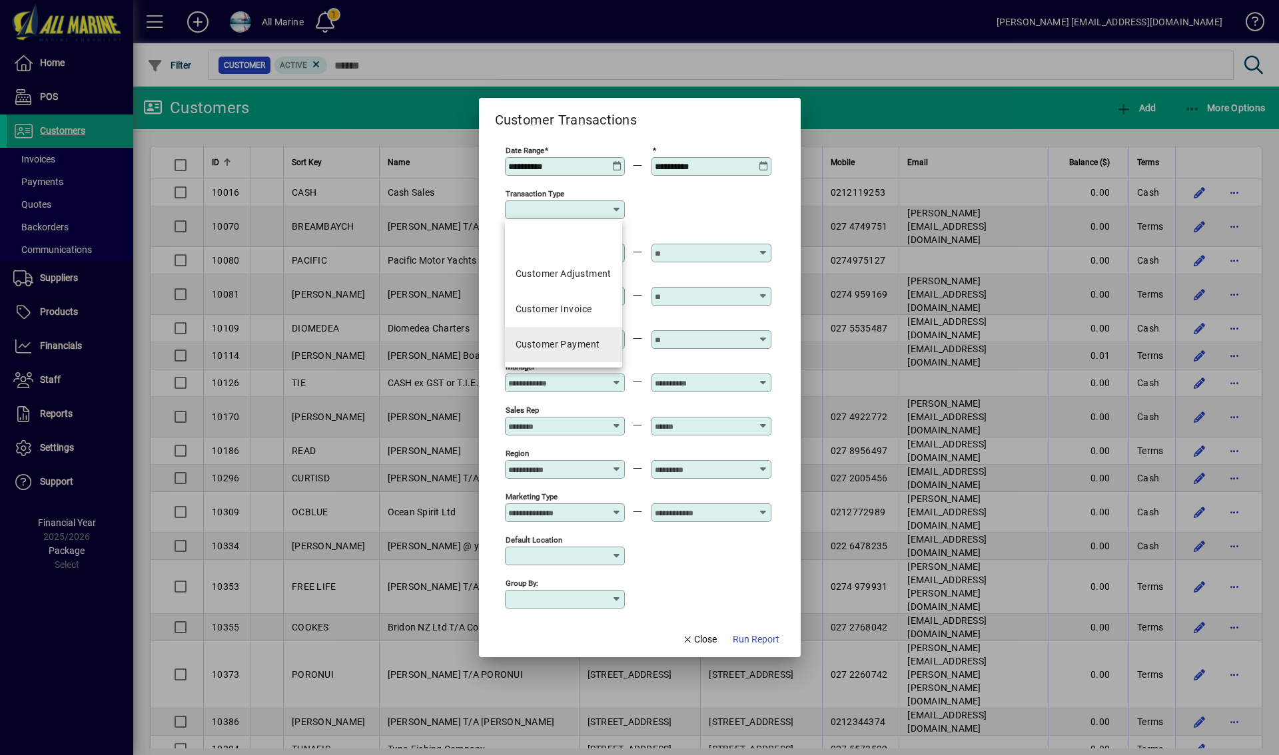
click at [575, 347] on div "Customer Payment" at bounding box center [558, 345] width 85 height 14
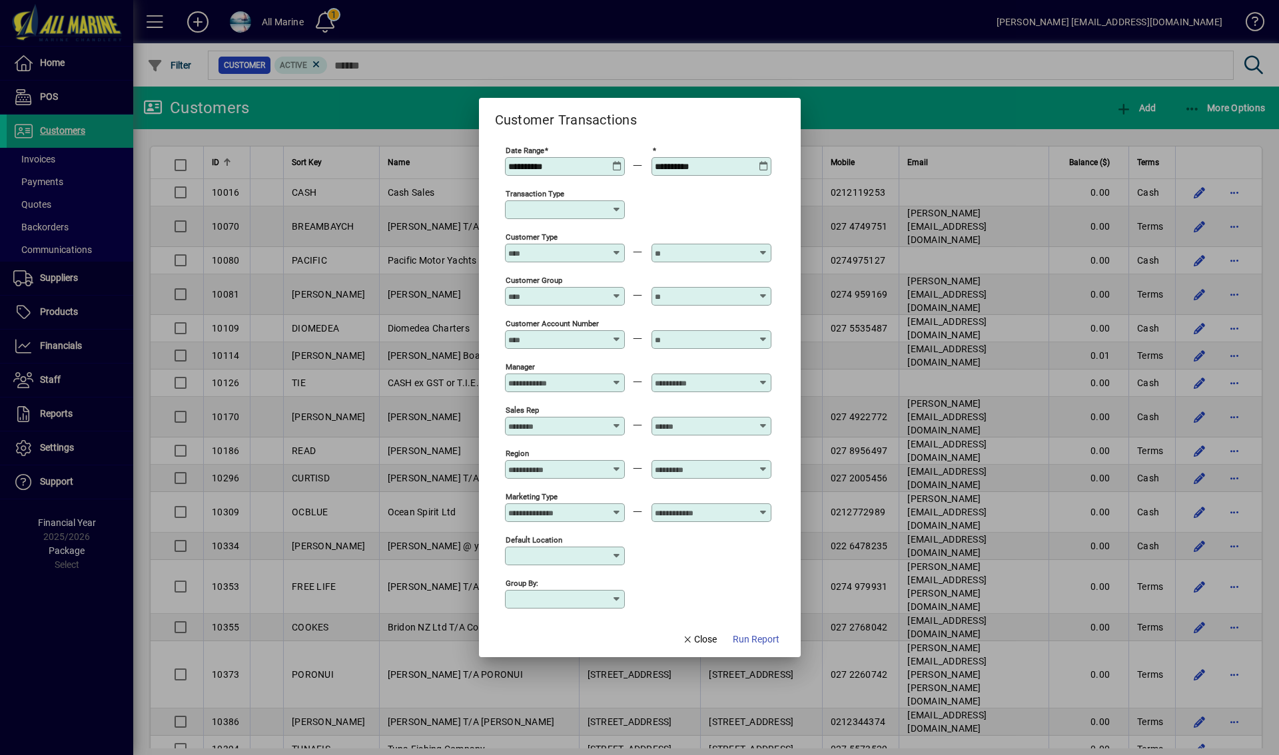
type input "**********"
click at [563, 252] on input "Customer Type" at bounding box center [556, 253] width 97 height 11
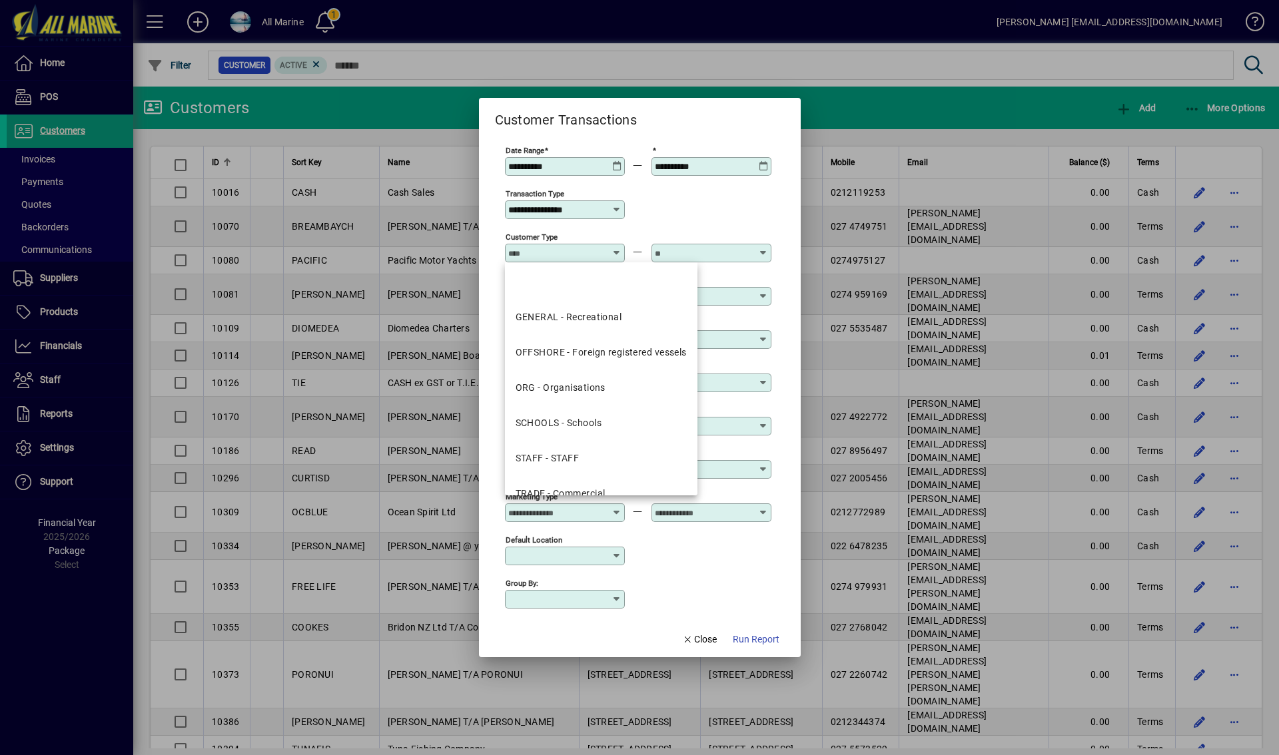
drag, startPoint x: 598, startPoint y: 352, endPoint x: 676, endPoint y: 312, distance: 87.9
click at [598, 352] on div "OFFSHORE - Foreign registered vessels" at bounding box center [601, 353] width 171 height 14
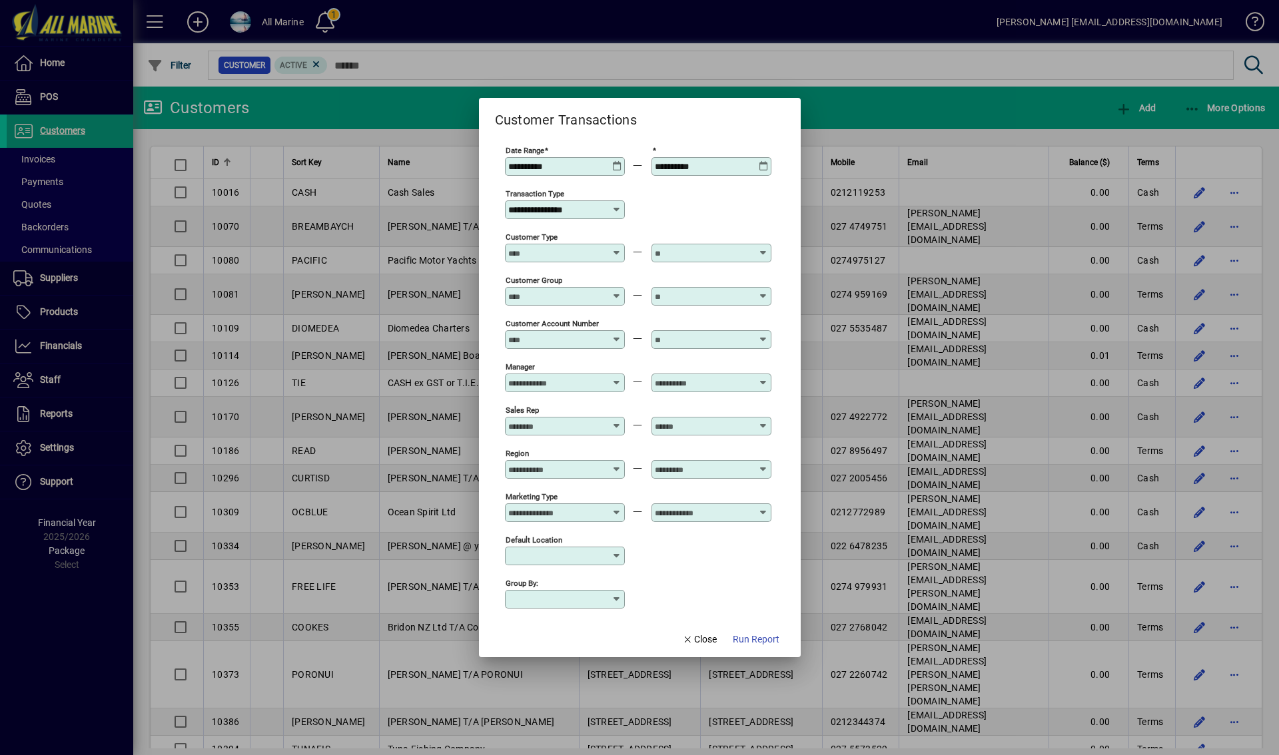
type input "**********"
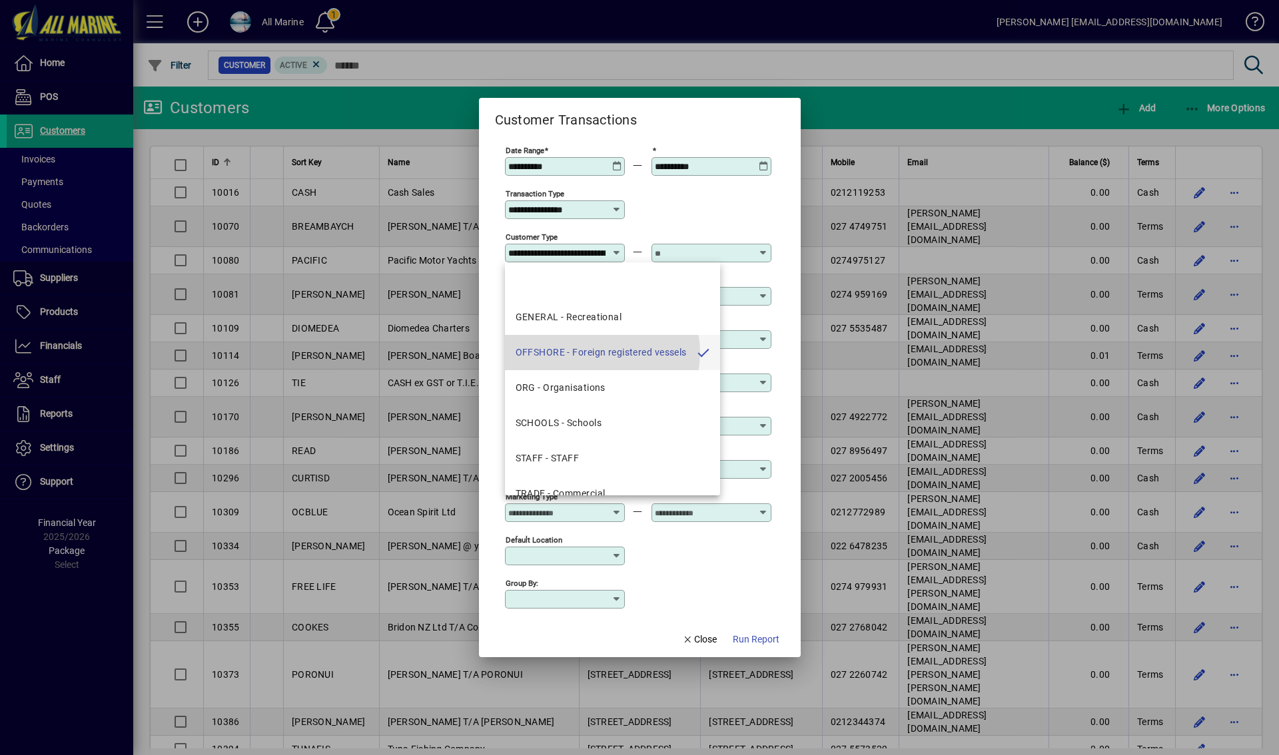
scroll to position [0, 72]
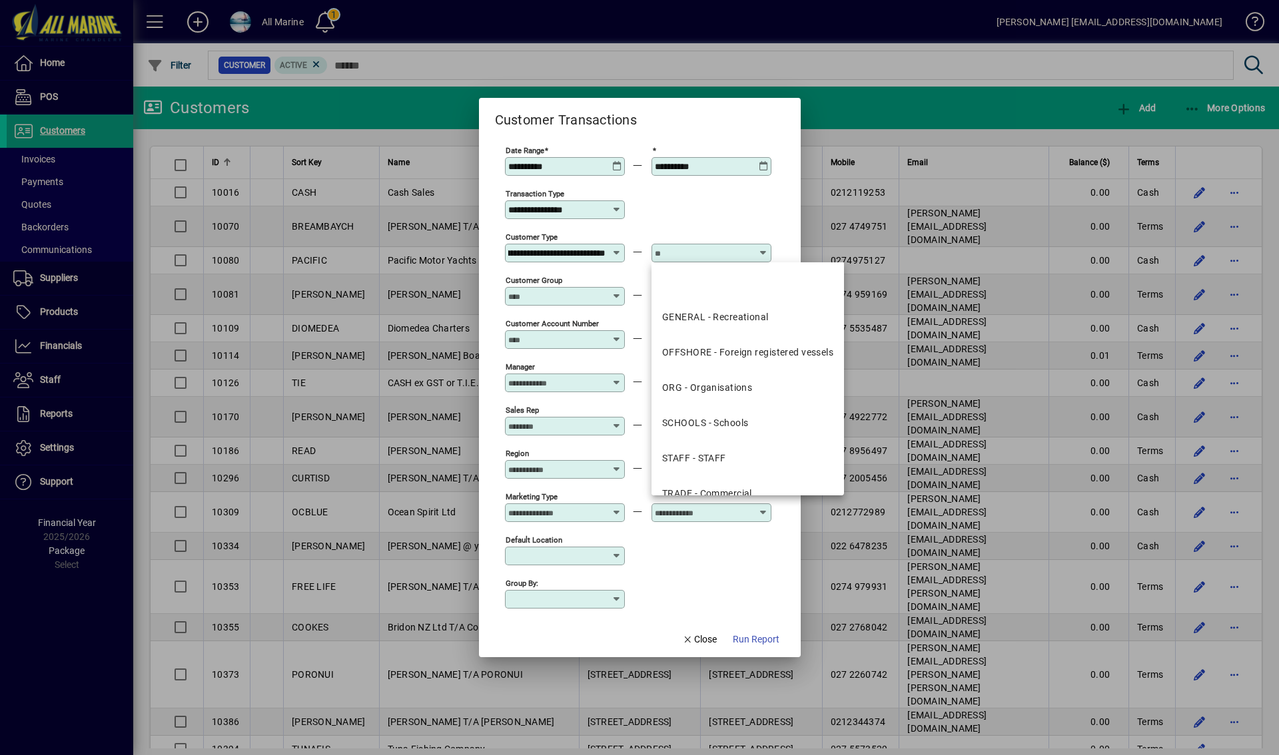
click at [700, 256] on input "text" at bounding box center [703, 253] width 97 height 11
click at [734, 358] on div "OFFSHORE - Foreign registered vessels" at bounding box center [747, 353] width 171 height 14
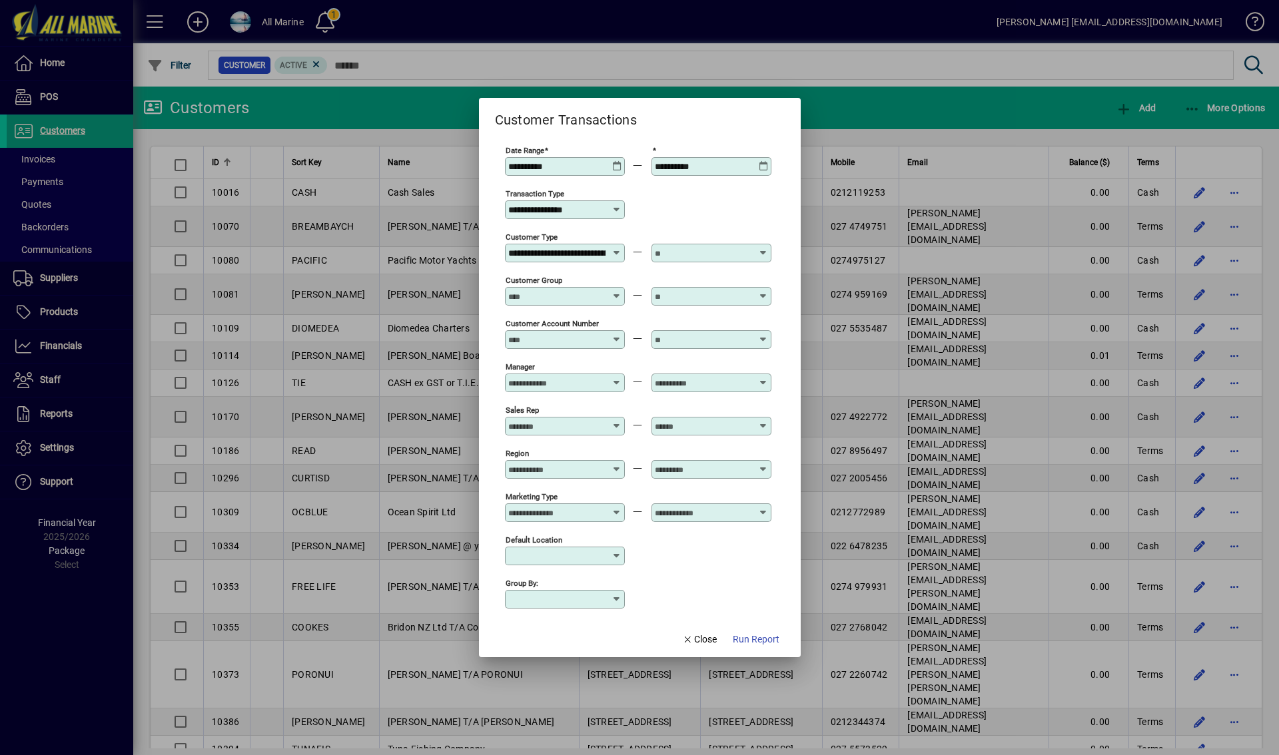
type input "**********"
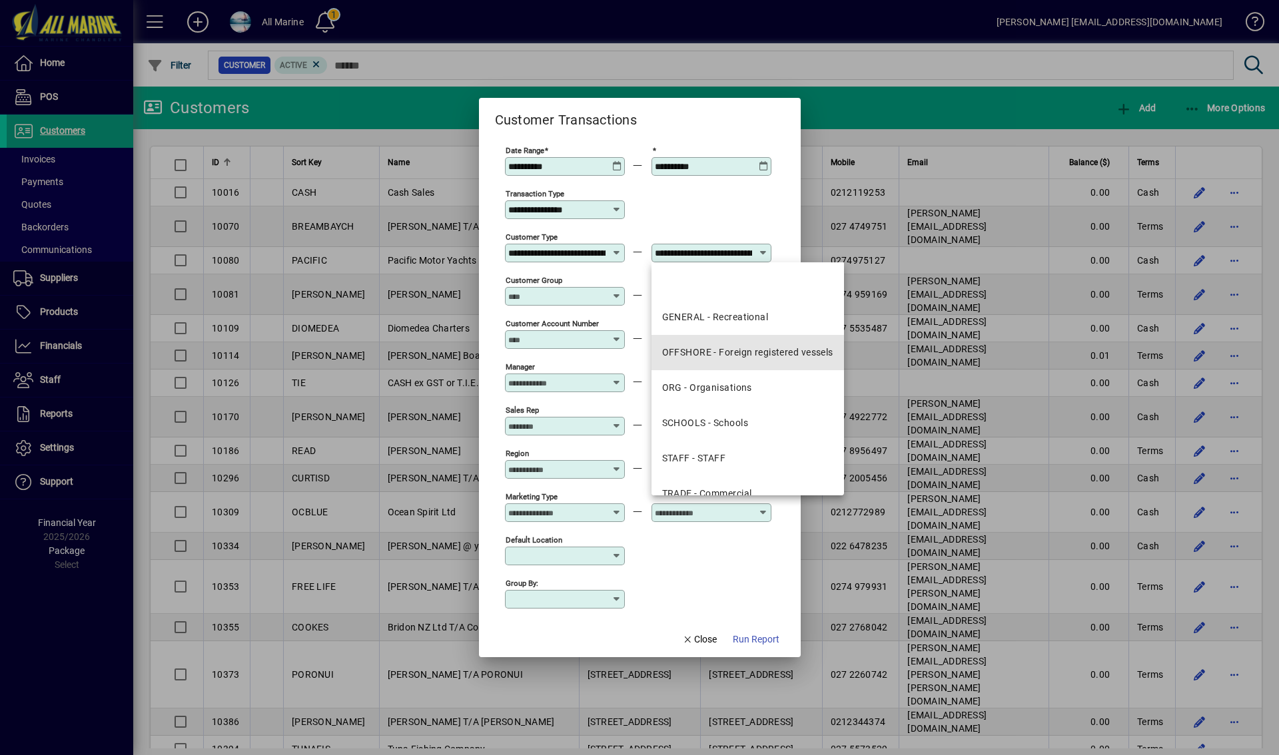
scroll to position [0, 72]
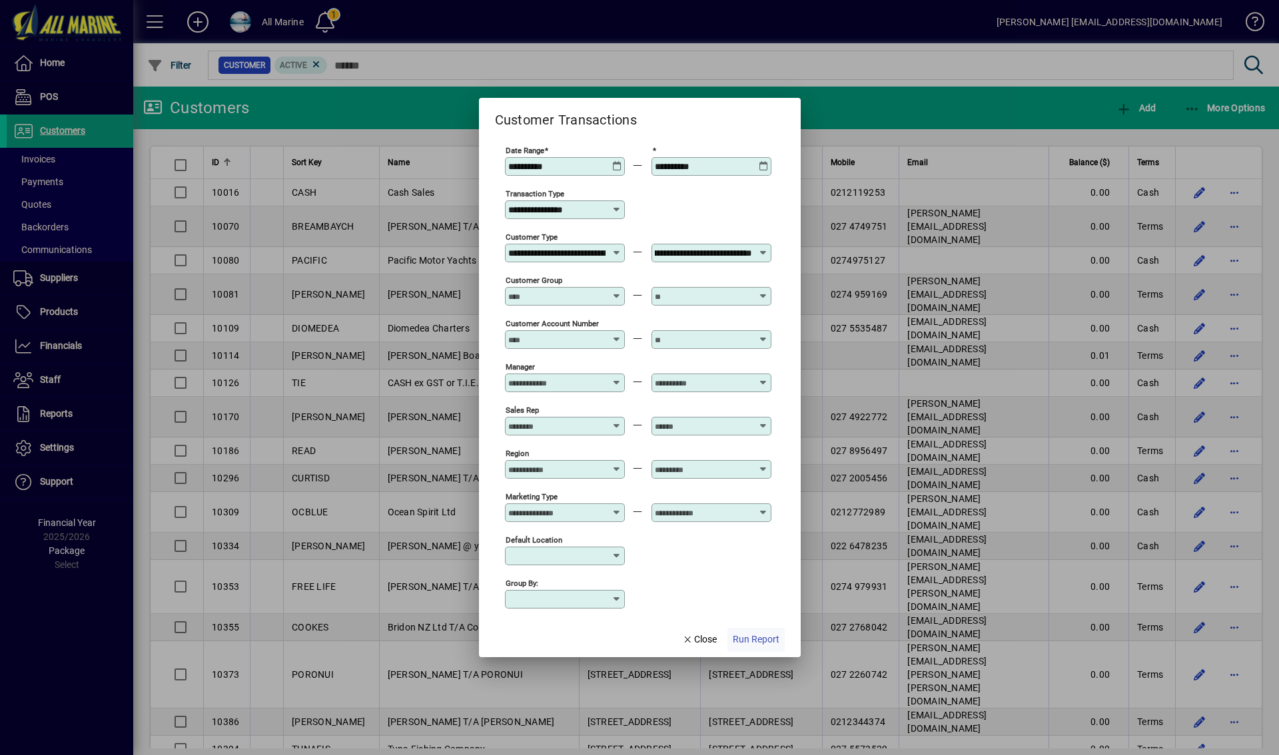
click at [744, 641] on span "Run Report" at bounding box center [756, 640] width 47 height 14
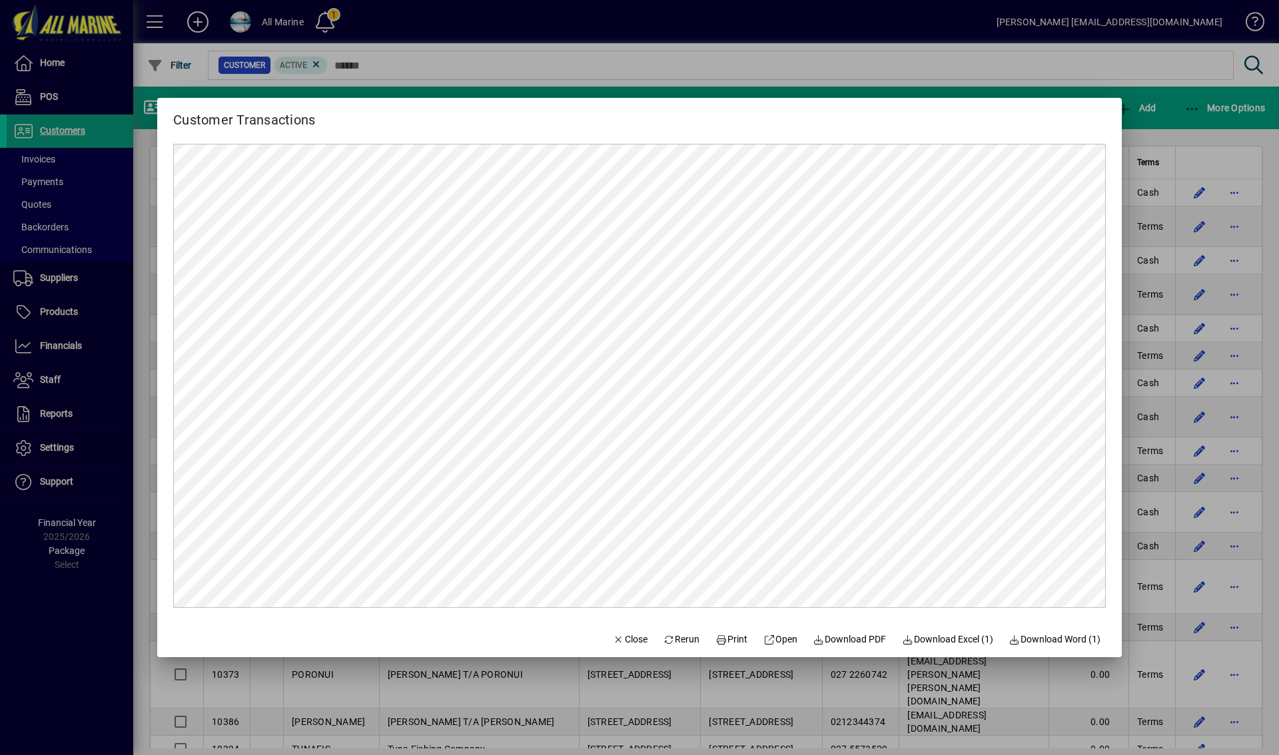
scroll to position [0, 0]
click at [849, 636] on span "Download PDF" at bounding box center [849, 640] width 73 height 14
drag, startPoint x: 810, startPoint y: 70, endPoint x: 825, endPoint y: 77, distance: 16.1
click at [810, 70] on div at bounding box center [639, 377] width 1279 height 755
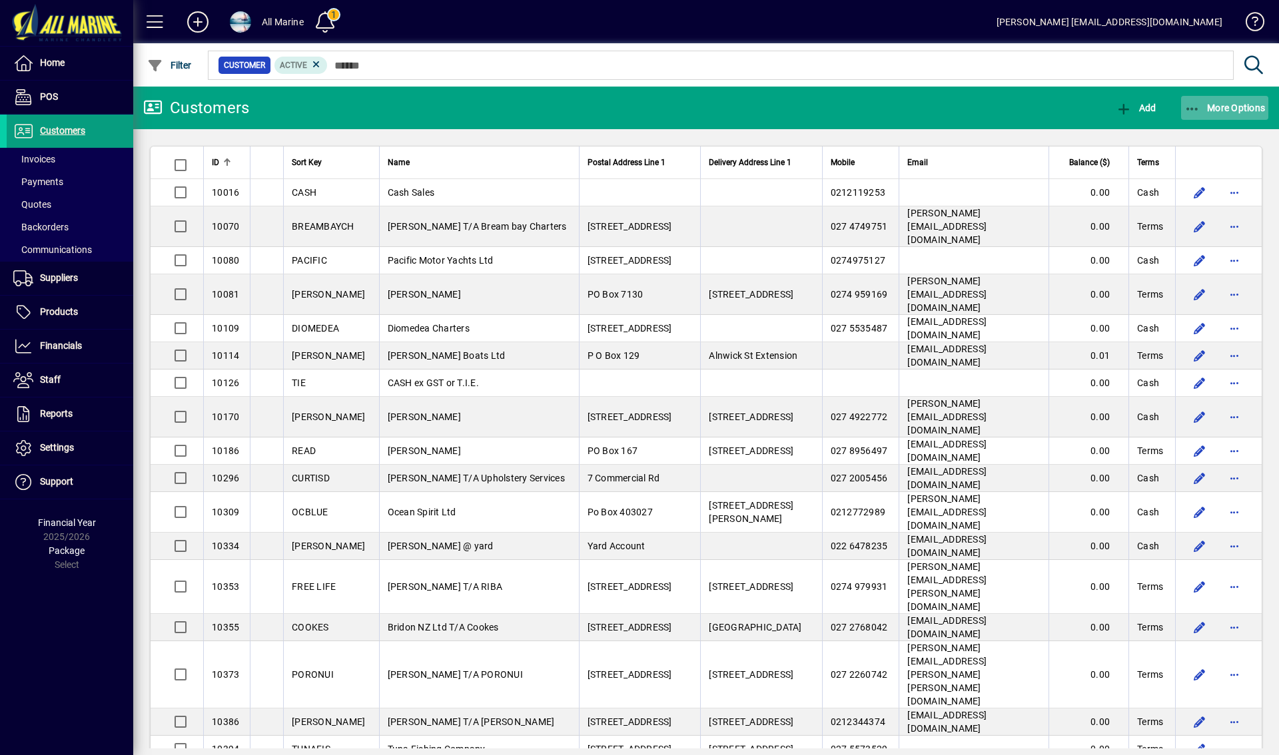
click at [1213, 106] on span "More Options" at bounding box center [1225, 108] width 81 height 11
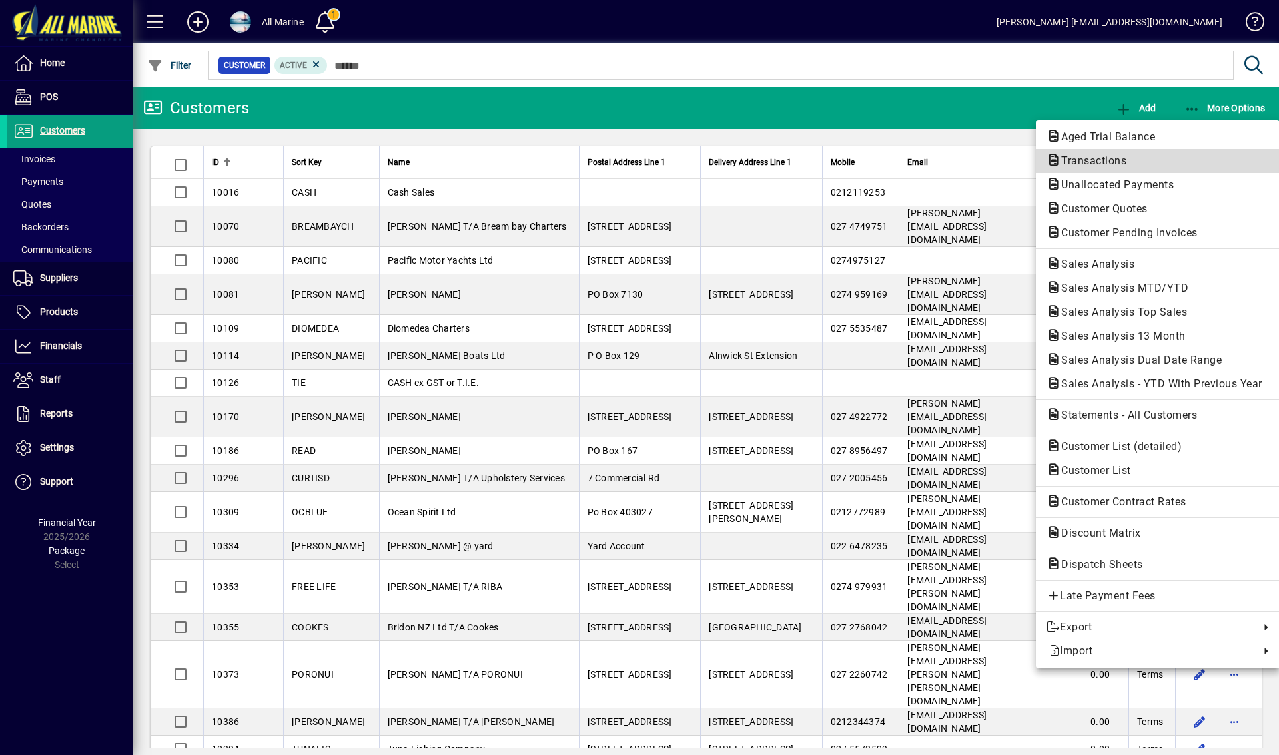
click at [1100, 163] on span "Transactions" at bounding box center [1090, 161] width 87 height 13
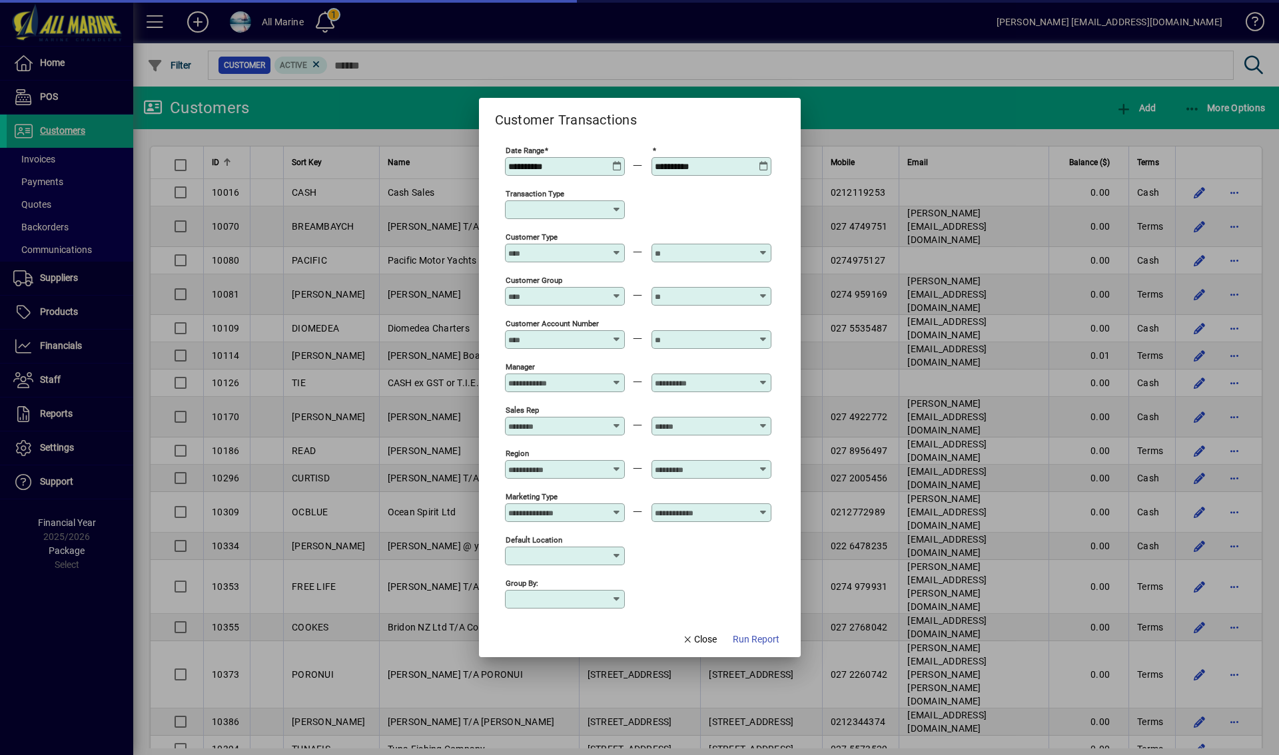
click at [616, 161] on icon at bounding box center [617, 161] width 10 height 0
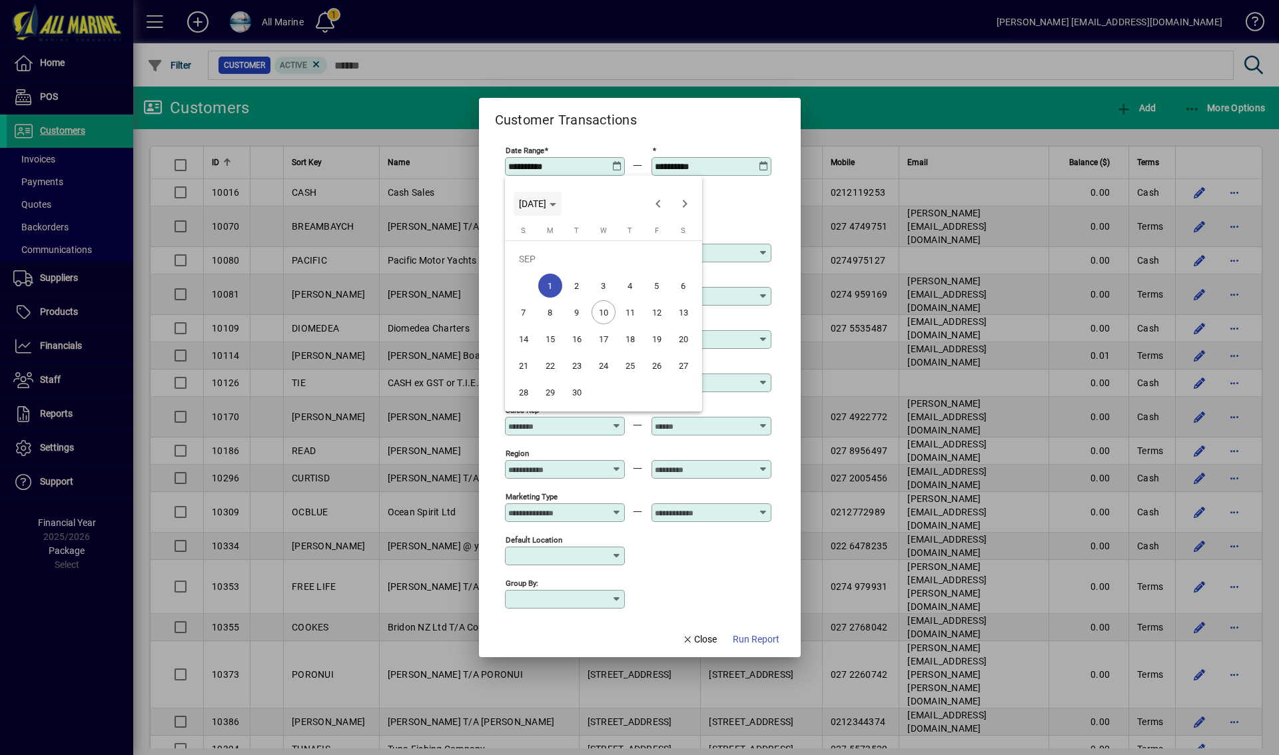
click at [556, 208] on span "MON SEP 01 2025" at bounding box center [537, 204] width 37 height 11
click at [660, 273] on span "2023" at bounding box center [673, 272] width 42 height 24
click at [524, 324] on span "SEP" at bounding box center [533, 325] width 42 height 24
click at [659, 257] on span "1" at bounding box center [657, 259] width 24 height 24
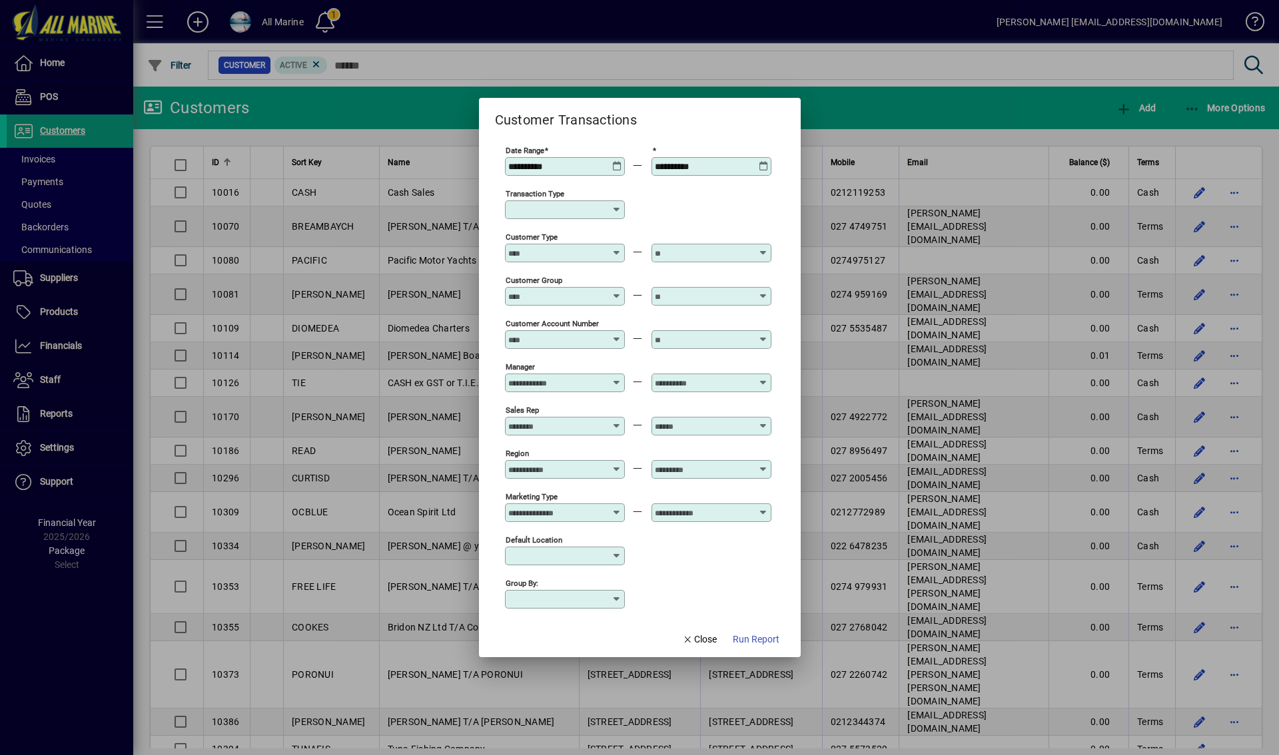
type input "**********"
click at [765, 161] on icon at bounding box center [764, 161] width 10 height 0
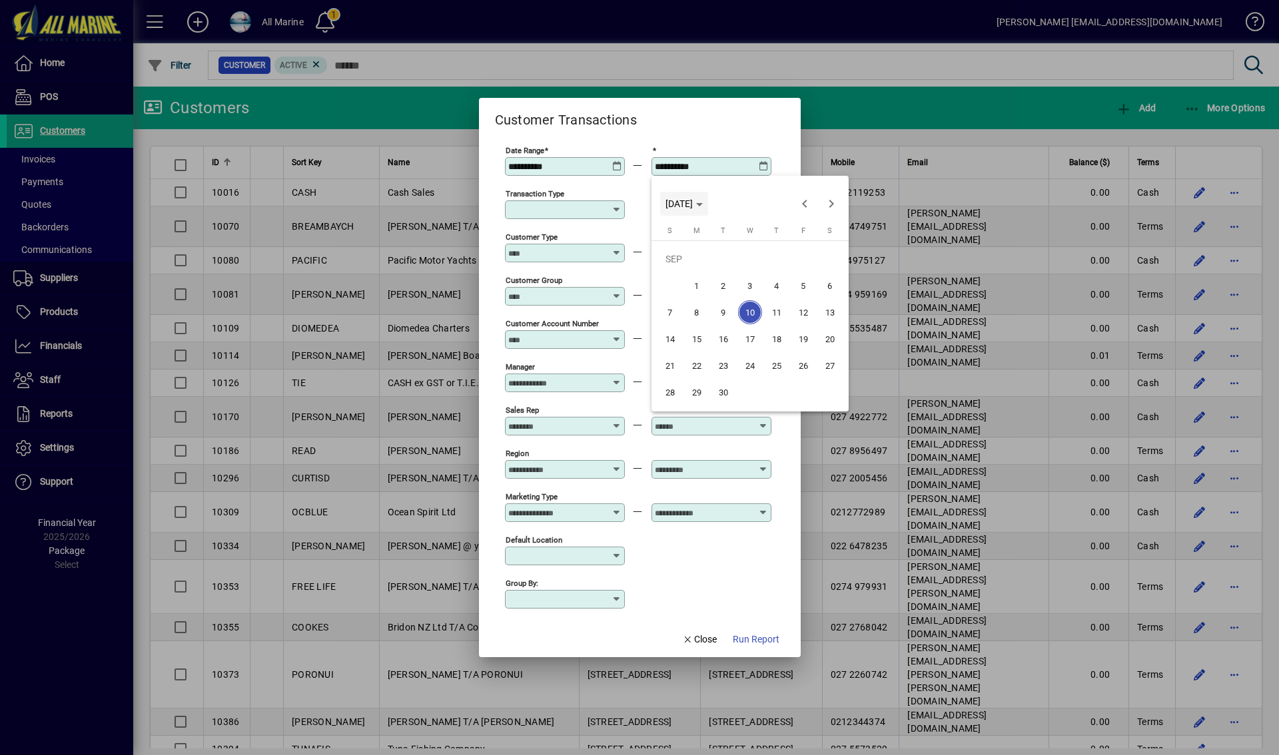
click at [703, 205] on polygon "Choose month and year" at bounding box center [699, 204] width 7 height 3
click at [805, 266] on span "2023" at bounding box center [820, 272] width 42 height 24
click at [727, 329] on span "OCT" at bounding box center [727, 325] width 42 height 24
click at [718, 384] on span "31" at bounding box center [724, 392] width 24 height 24
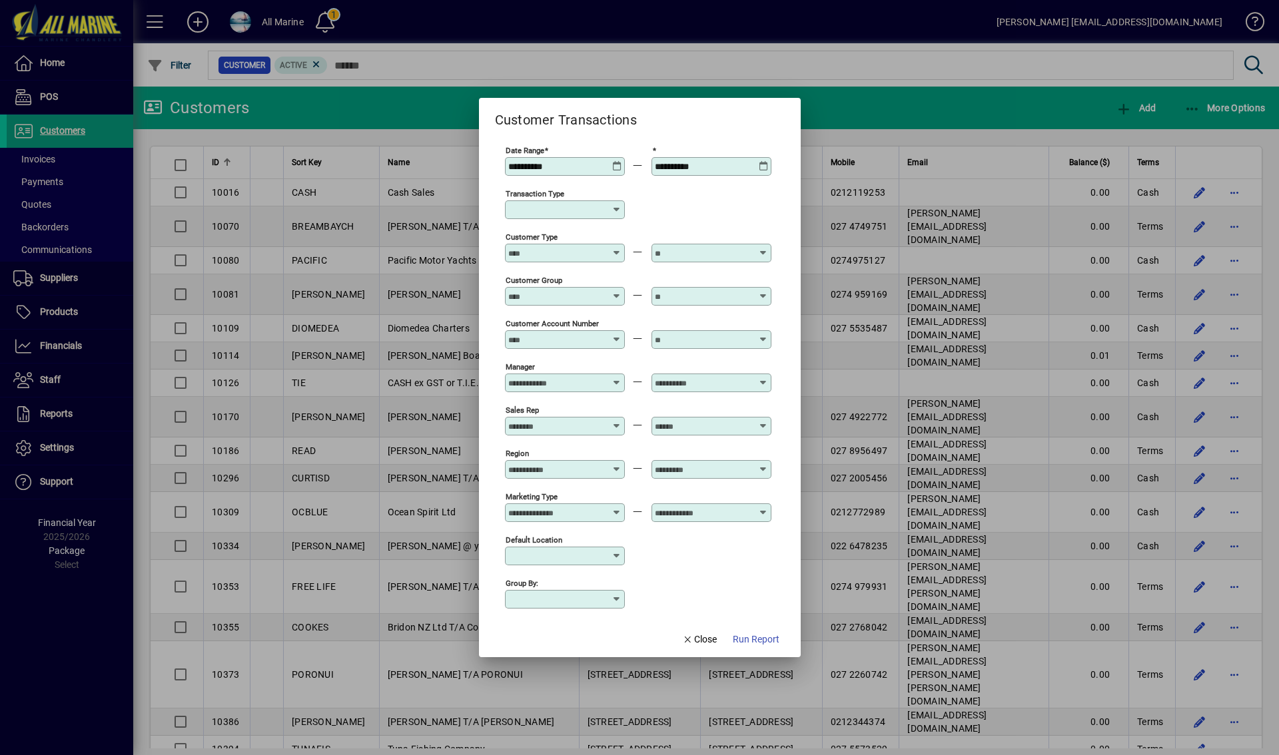
type input "**********"
click at [617, 161] on icon at bounding box center [617, 161] width 10 height 0
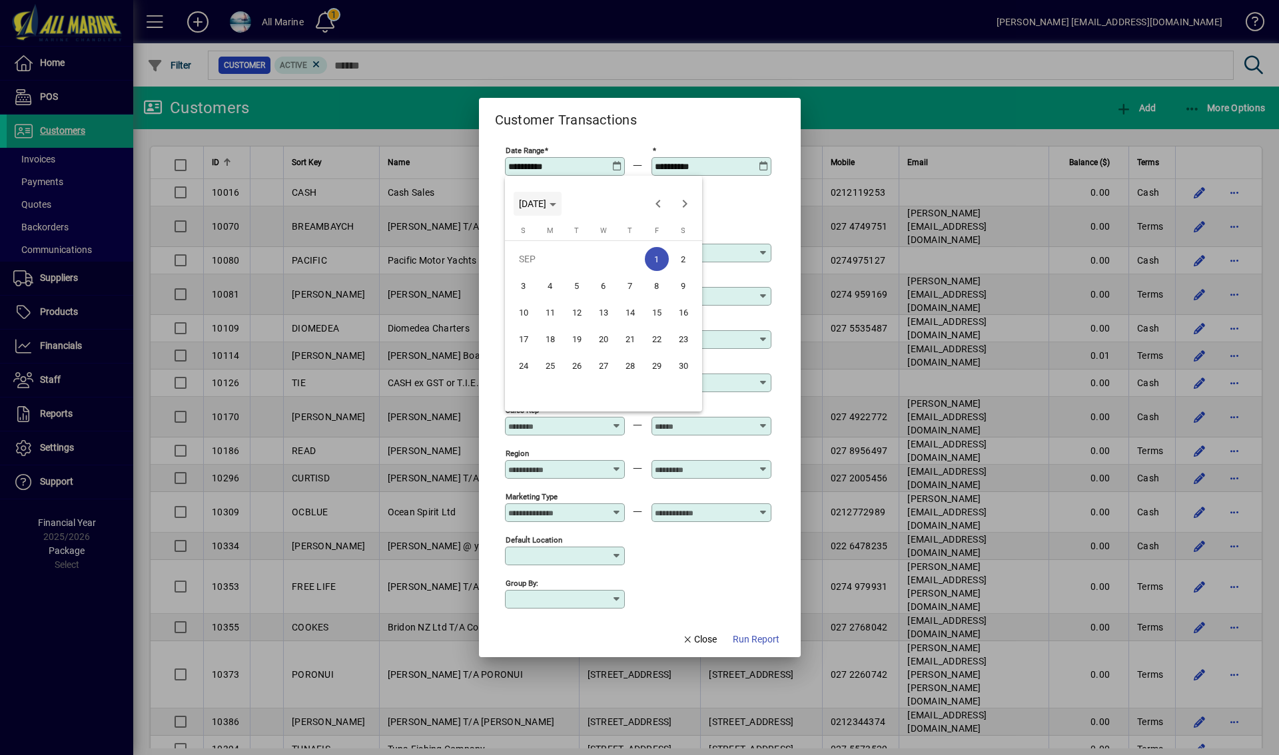
click at [556, 202] on span "FRI SEP 01 2023" at bounding box center [537, 204] width 37 height 11
click at [677, 275] on span "2023" at bounding box center [673, 272] width 42 height 24
click at [574, 325] on span "OCT" at bounding box center [580, 325] width 42 height 24
click at [523, 283] on span "1" at bounding box center [524, 286] width 24 height 24
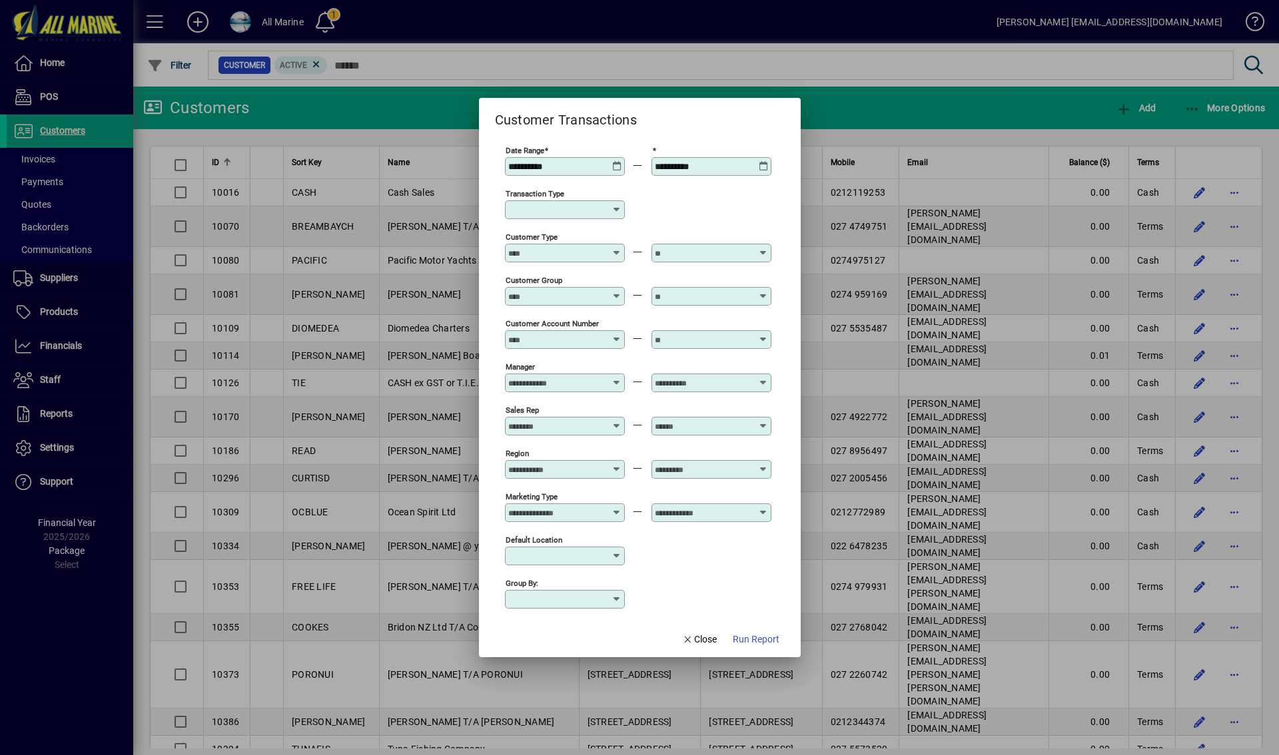
type input "**********"
click at [762, 161] on icon at bounding box center [764, 161] width 10 height 0
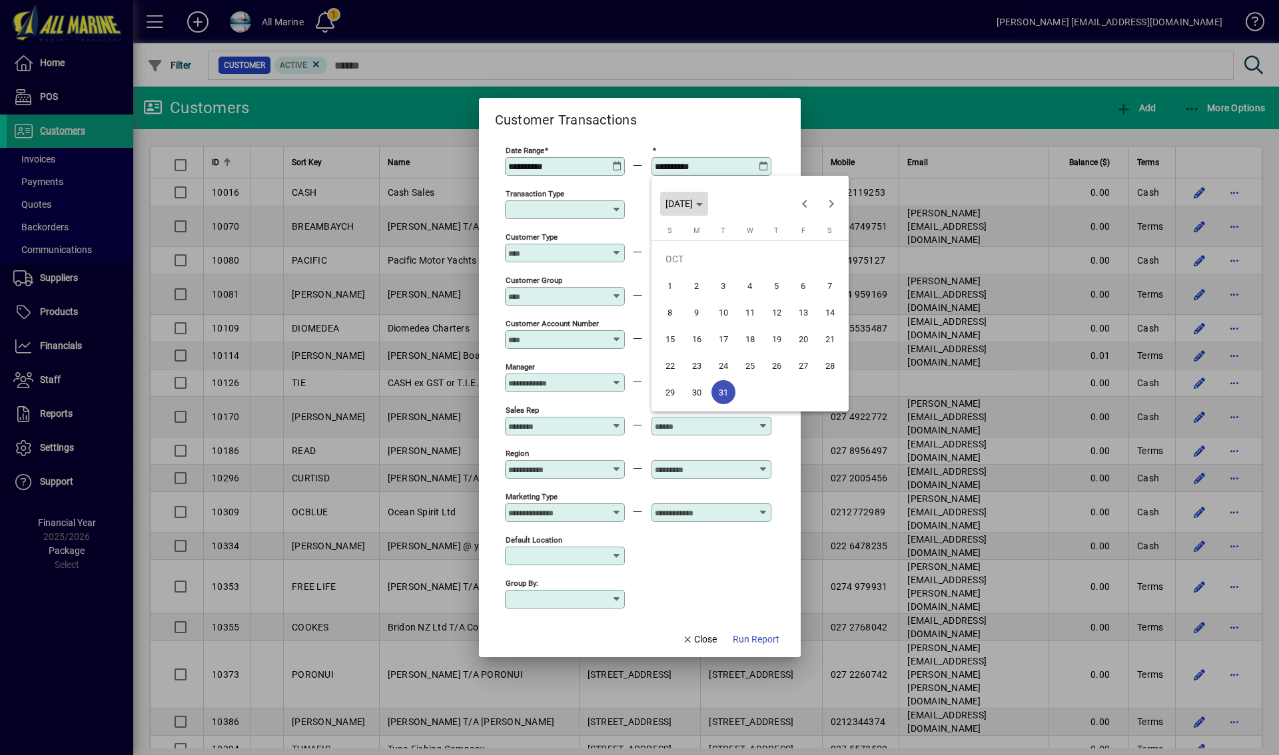
click at [703, 203] on polygon "Choose month and year" at bounding box center [699, 204] width 7 height 3
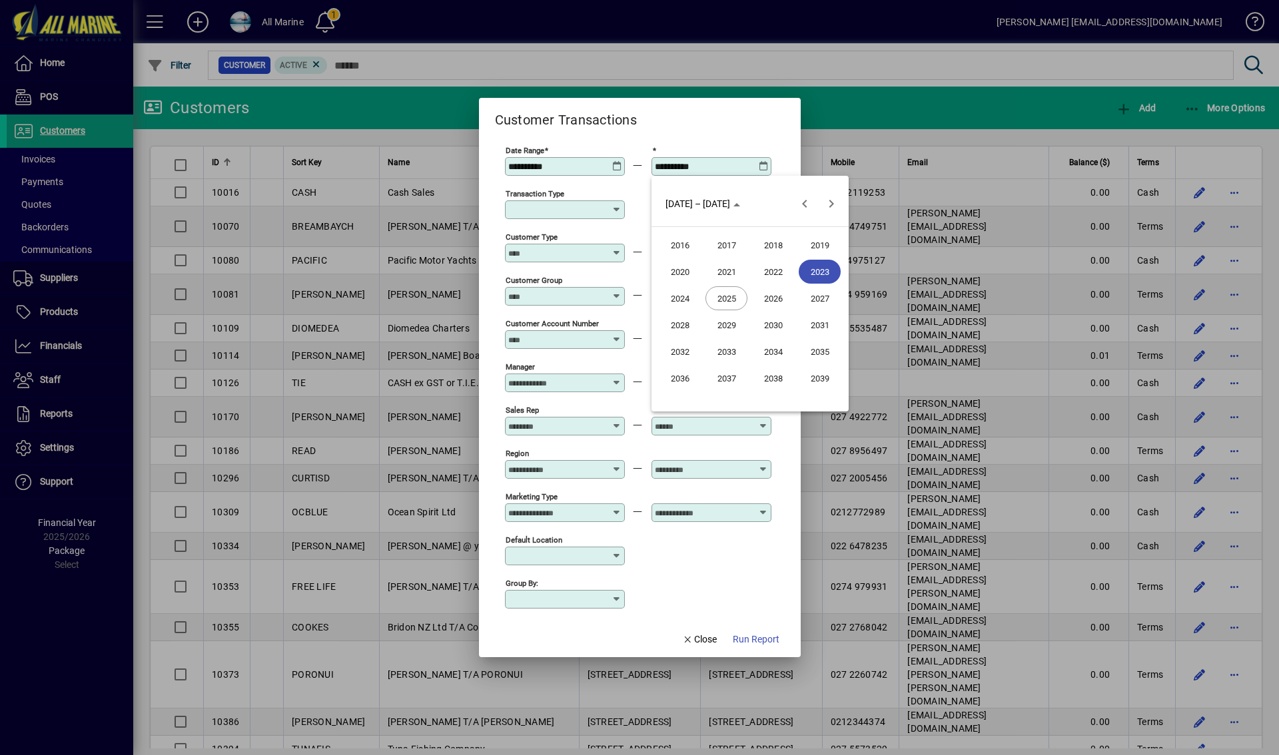
click at [825, 270] on span "2023" at bounding box center [820, 272] width 42 height 24
click at [776, 323] on span "NOV" at bounding box center [773, 325] width 42 height 24
click at [777, 362] on span "30" at bounding box center [777, 366] width 24 height 24
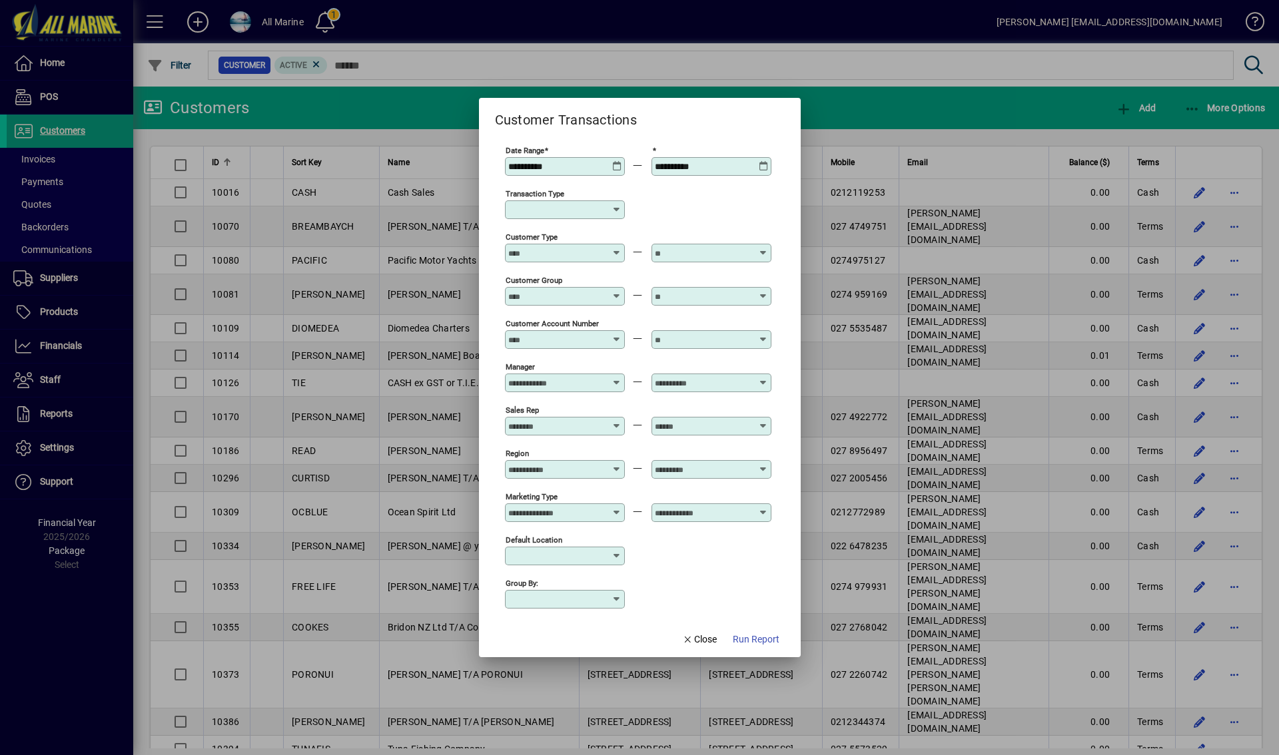
type input "**********"
click at [560, 207] on input "Transaction Type" at bounding box center [559, 210] width 103 height 11
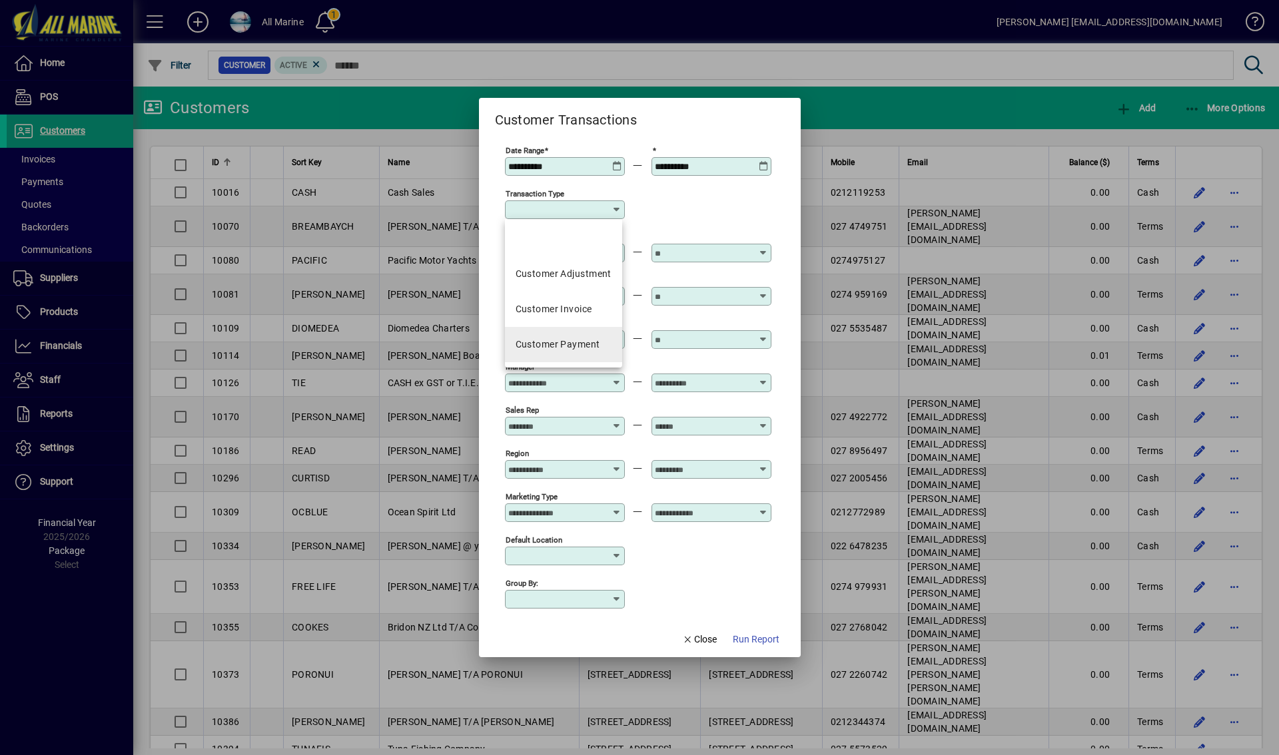
click at [572, 350] on div "Customer Payment" at bounding box center [558, 345] width 85 height 14
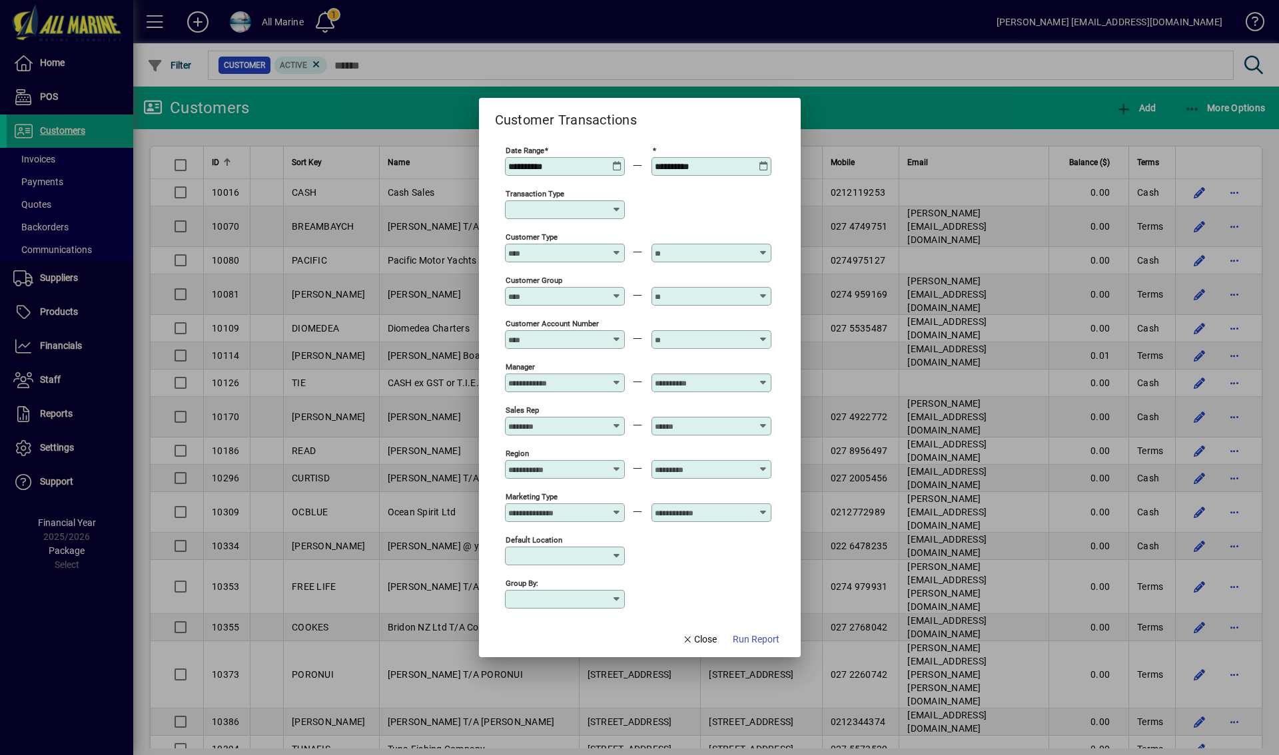
type input "**********"
click at [568, 252] on input "Customer Type" at bounding box center [556, 253] width 97 height 11
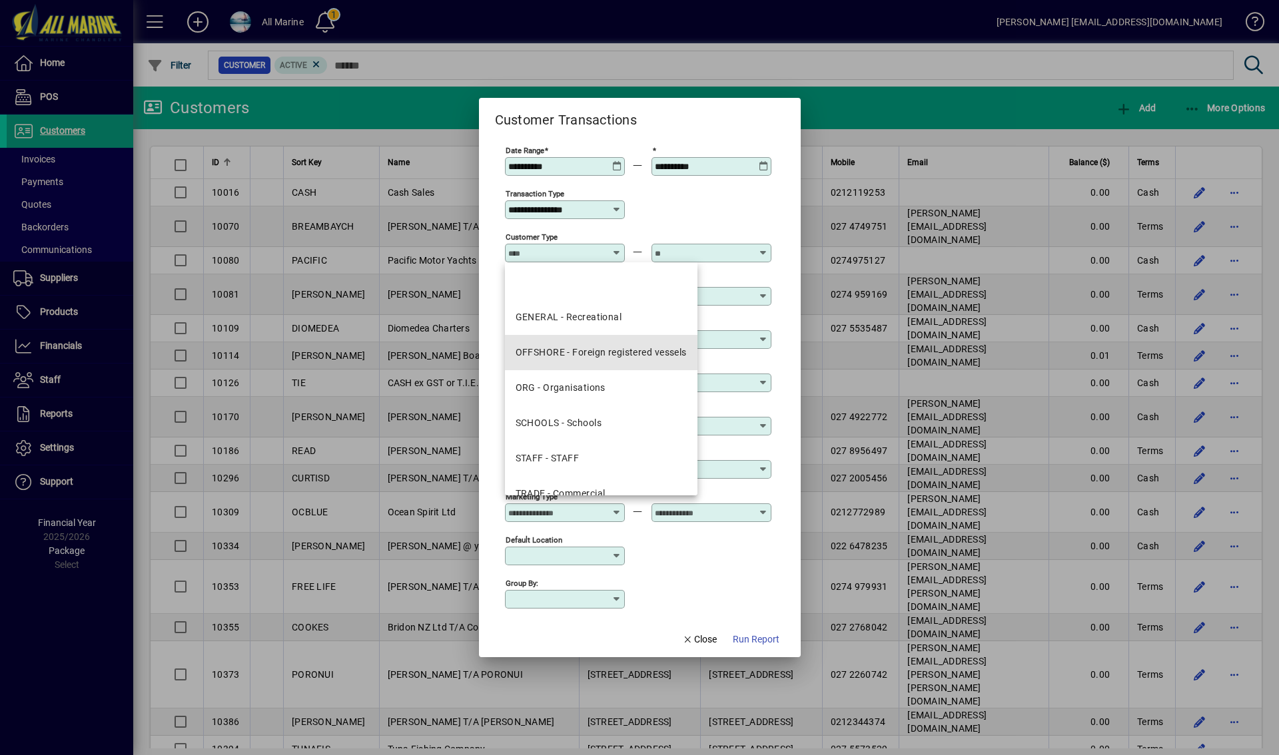
drag, startPoint x: 586, startPoint y: 350, endPoint x: 739, endPoint y: 282, distance: 167.0
click at [588, 350] on div "OFFSHORE - Foreign registered vessels" at bounding box center [601, 353] width 171 height 14
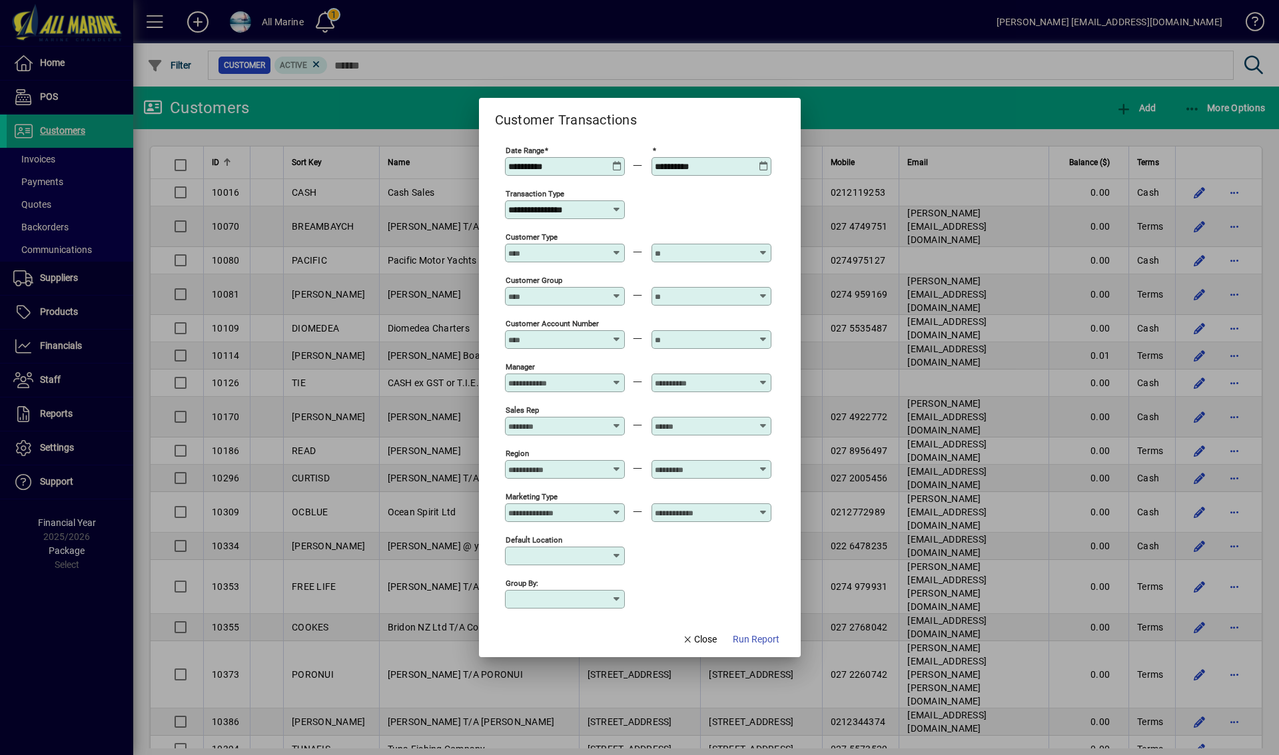
type input "**********"
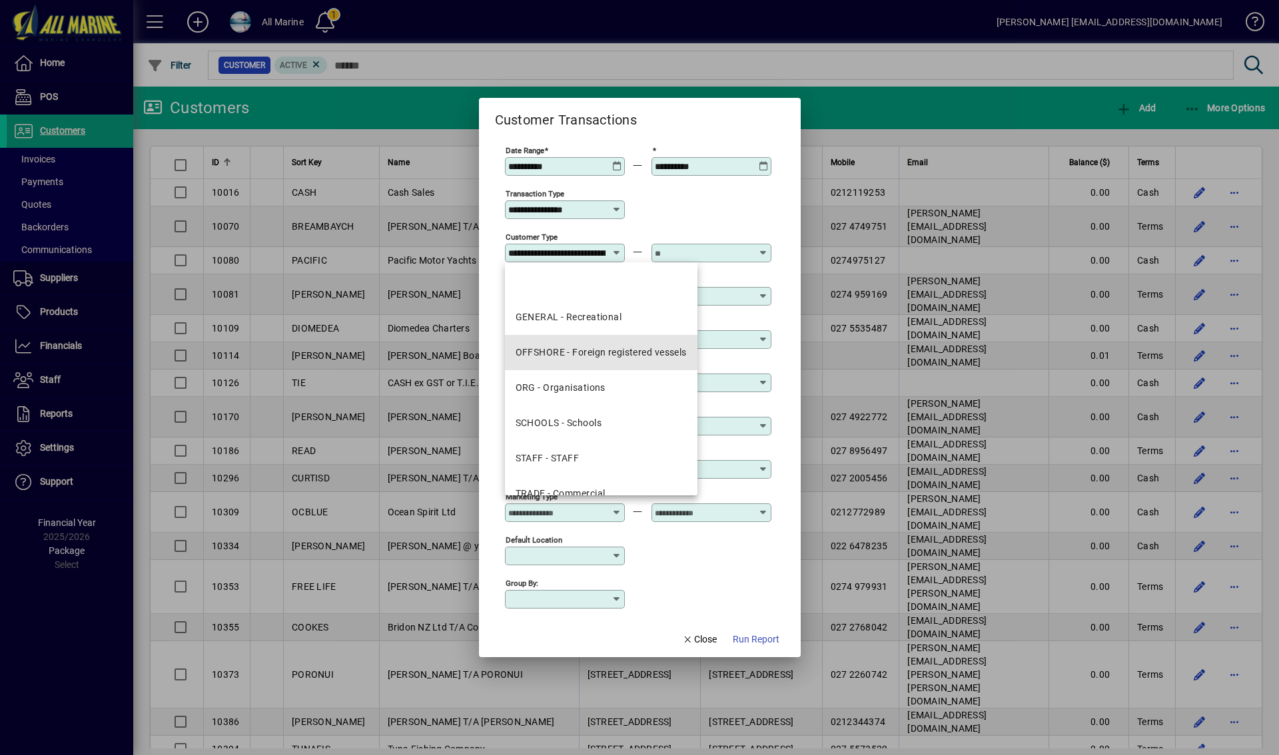
scroll to position [0, 72]
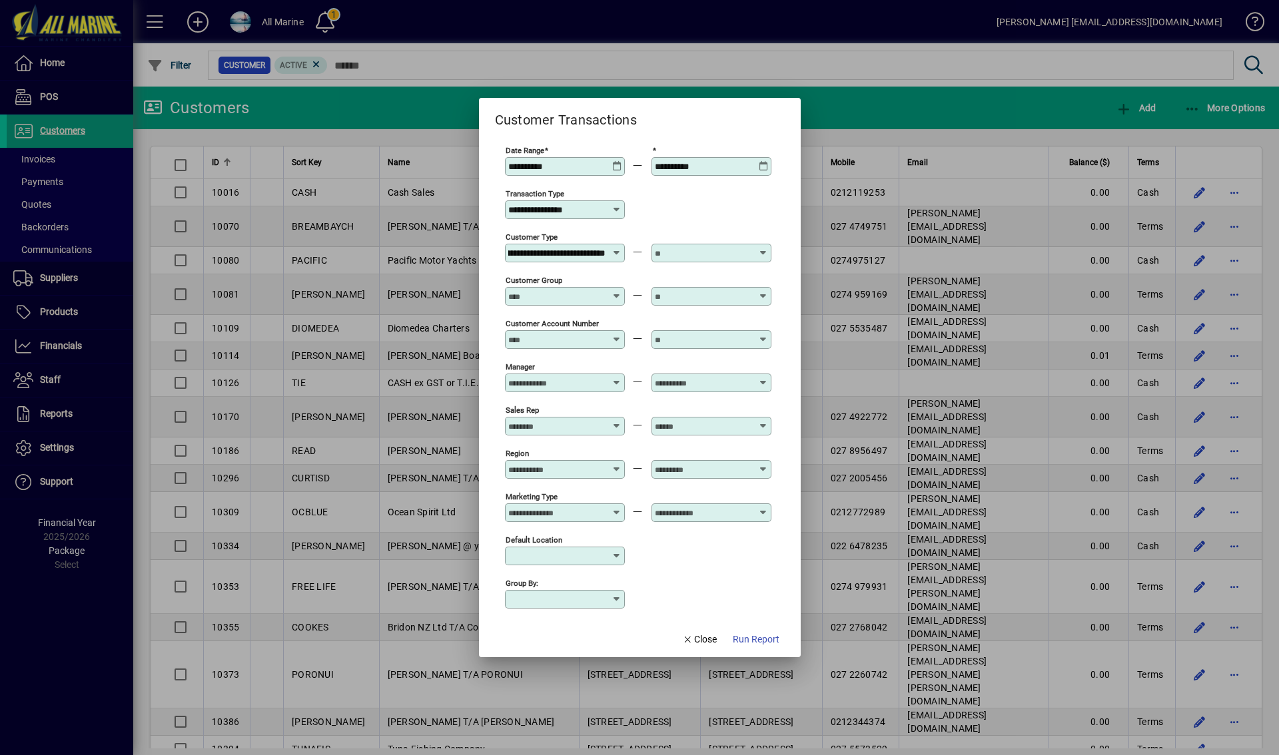
click at [733, 253] on input "text" at bounding box center [703, 253] width 97 height 11
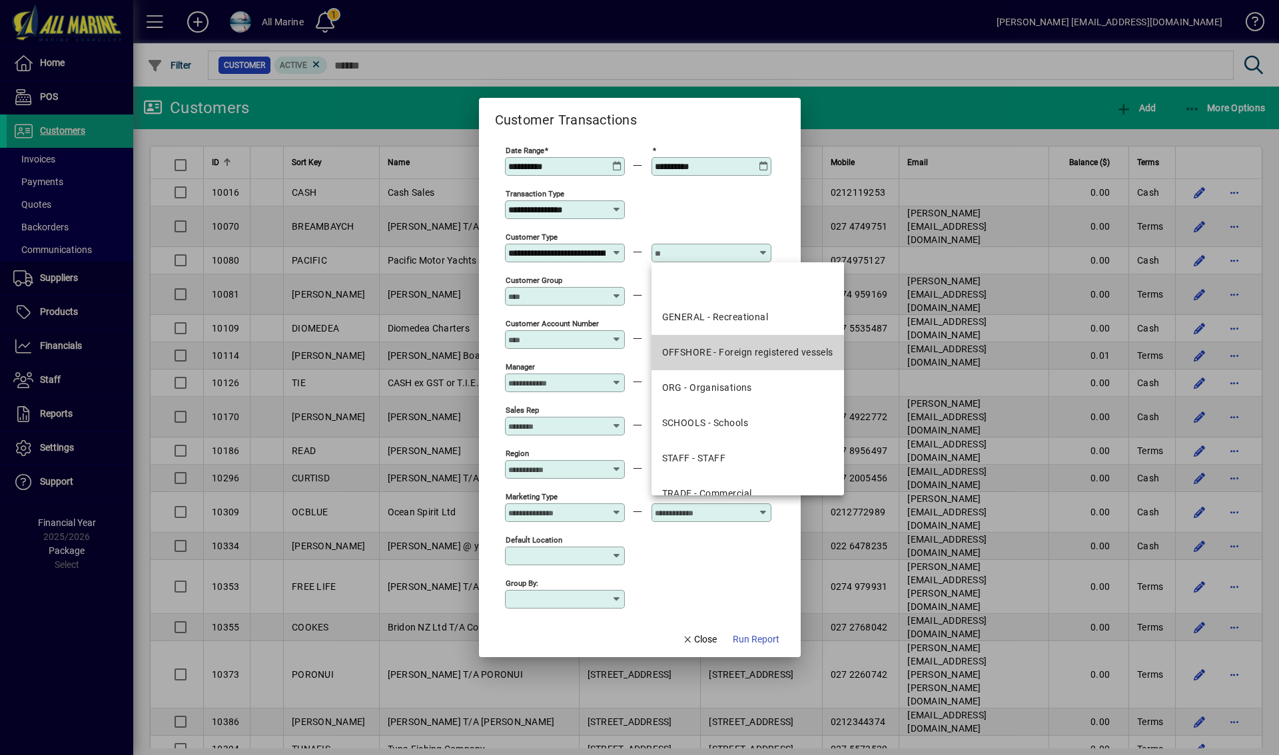
click at [733, 344] on mat-option "OFFSHORE - Foreign registered vessels" at bounding box center [748, 352] width 193 height 35
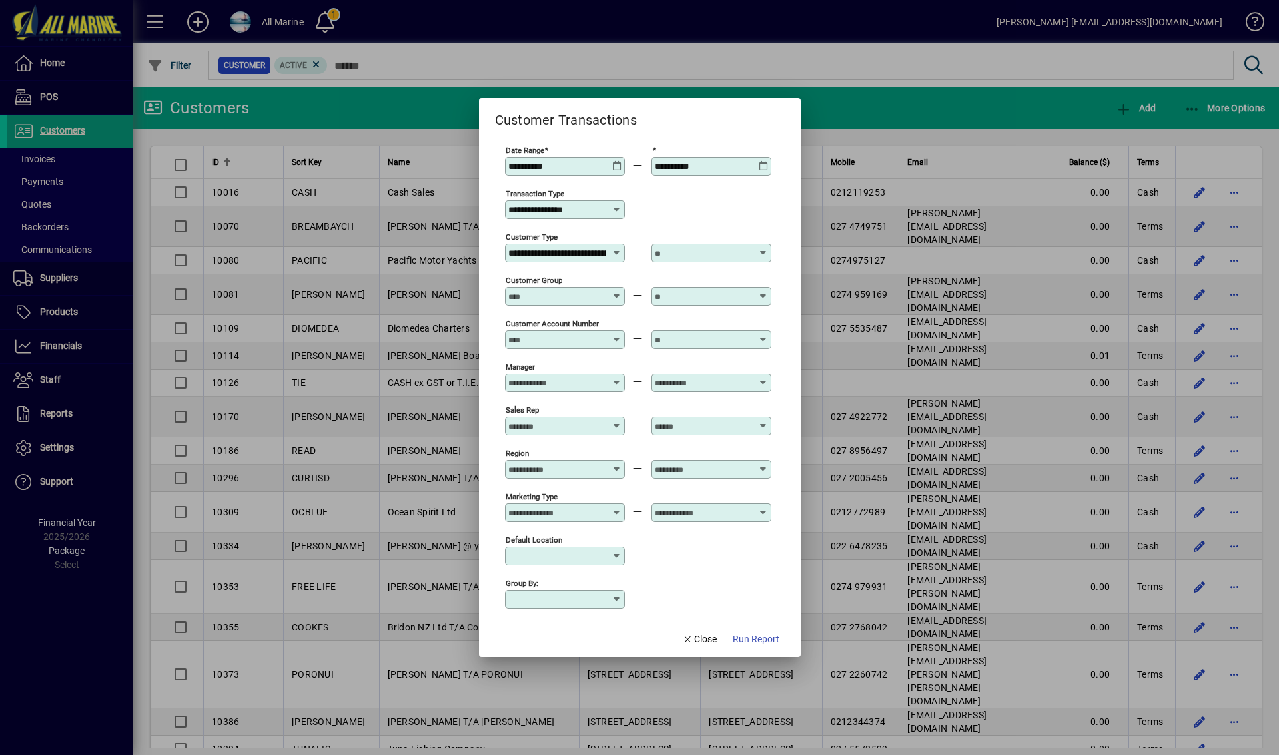
type input "**********"
click at [762, 636] on span "Run Report" at bounding box center [756, 640] width 47 height 14
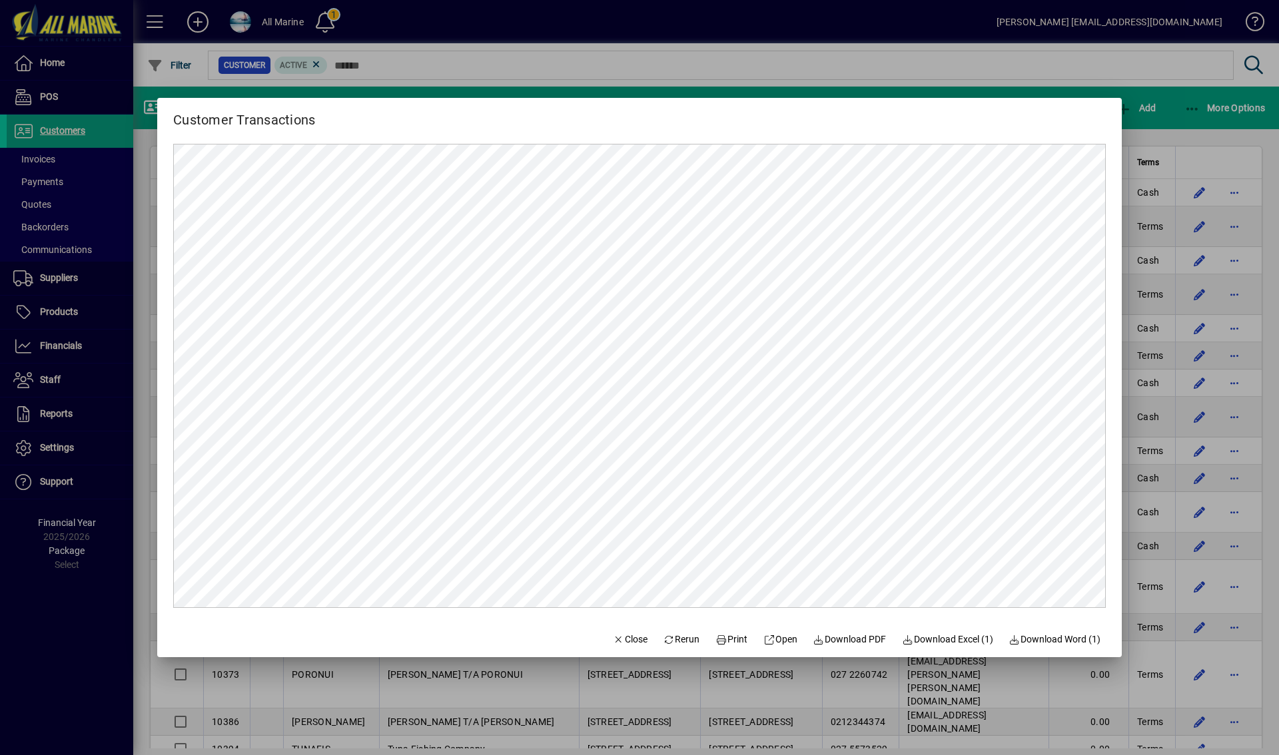
scroll to position [0, 0]
click at [847, 642] on span "Download PDF" at bounding box center [849, 640] width 73 height 14
click at [640, 45] on div at bounding box center [639, 377] width 1279 height 755
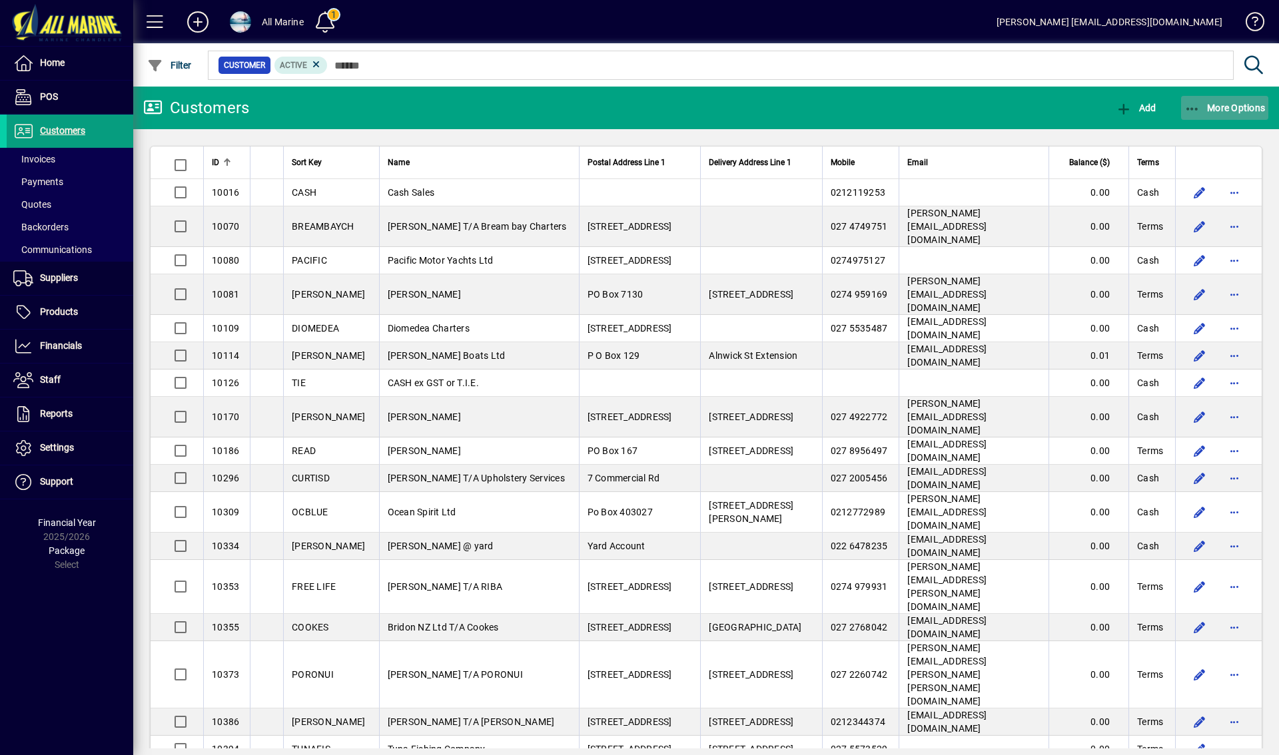
click at [1212, 110] on span "More Options" at bounding box center [1225, 108] width 81 height 11
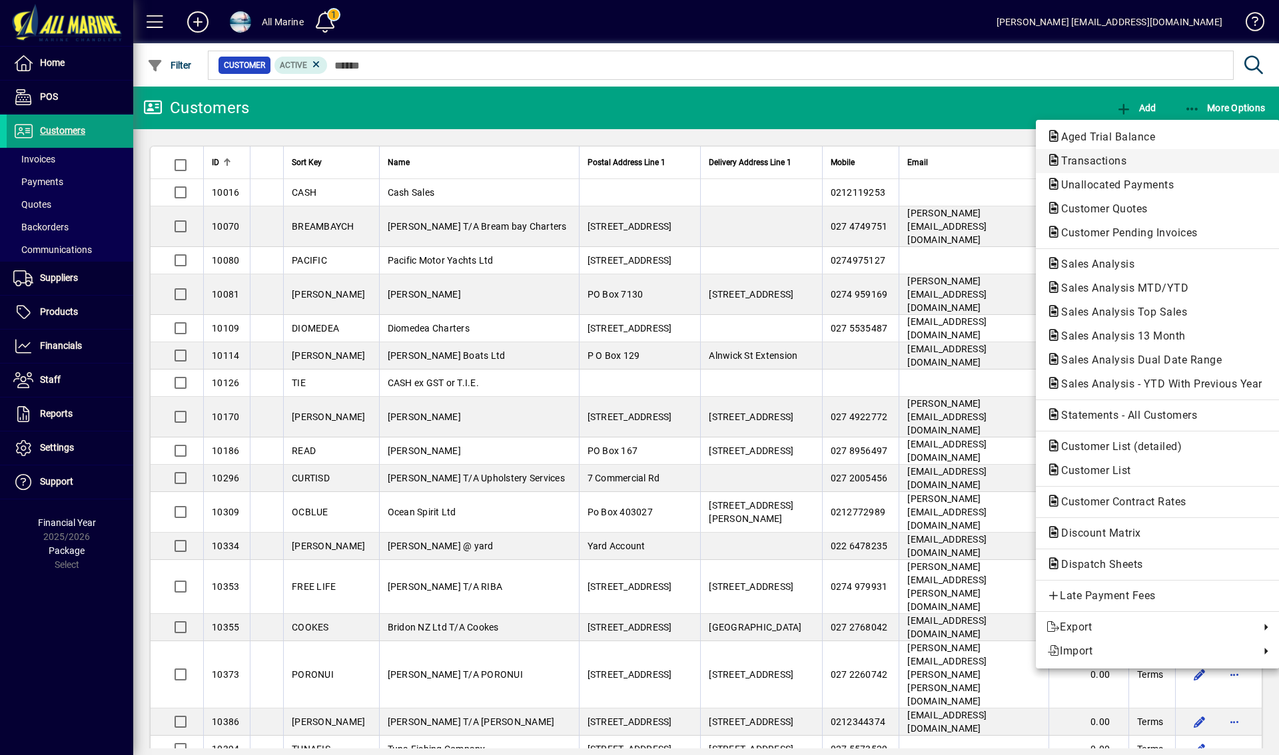
click at [1078, 158] on span "Transactions" at bounding box center [1090, 161] width 87 height 13
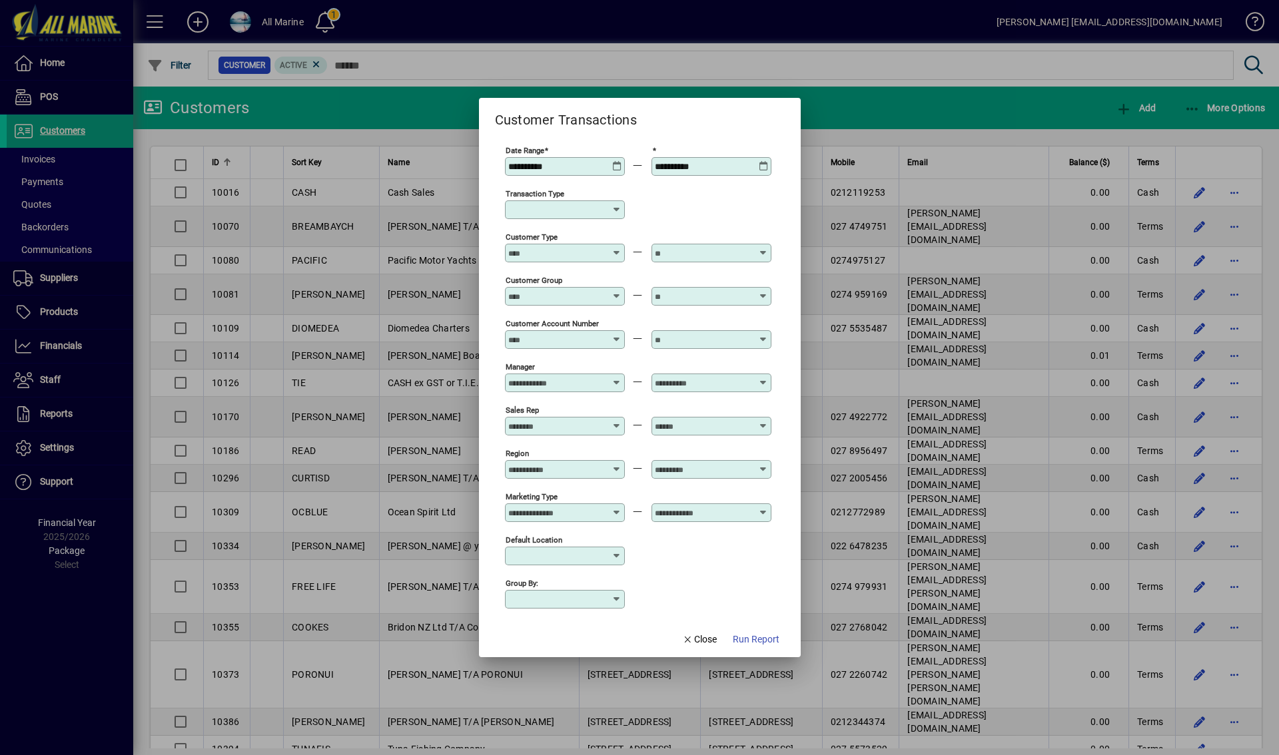
click at [616, 161] on icon at bounding box center [617, 161] width 10 height 0
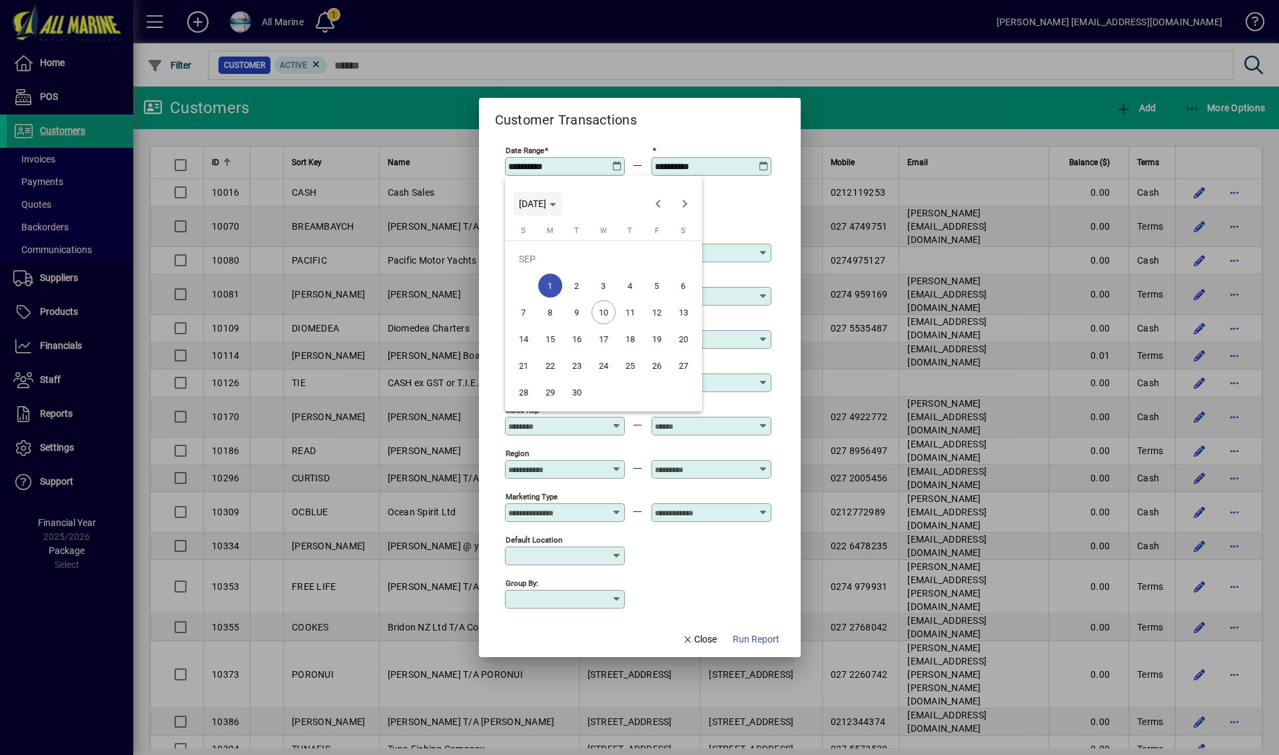
click at [556, 205] on icon "Choose month and year" at bounding box center [553, 204] width 7 height 3
click at [674, 271] on span "2023" at bounding box center [673, 272] width 42 height 24
click at [676, 322] on span "DEC" at bounding box center [673, 325] width 42 height 24
click at [654, 257] on span "1" at bounding box center [657, 259] width 24 height 24
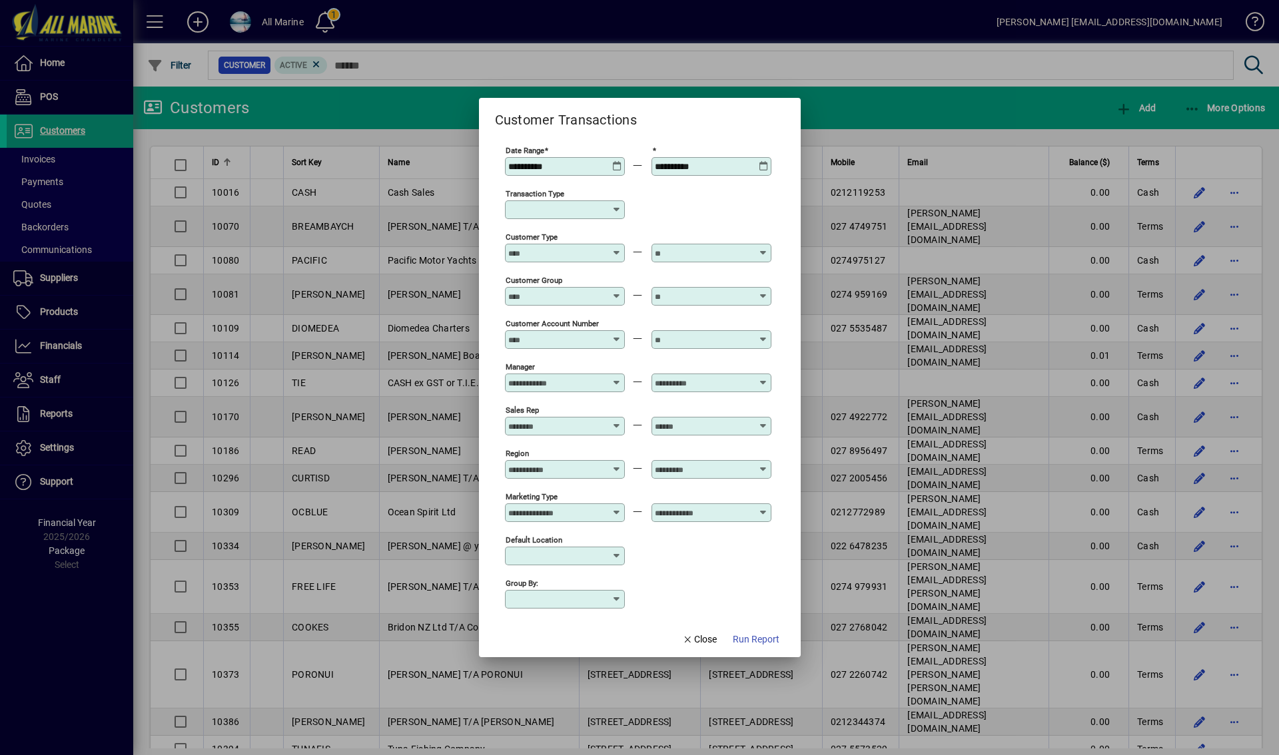
type input "**********"
click at [765, 161] on icon at bounding box center [764, 161] width 10 height 0
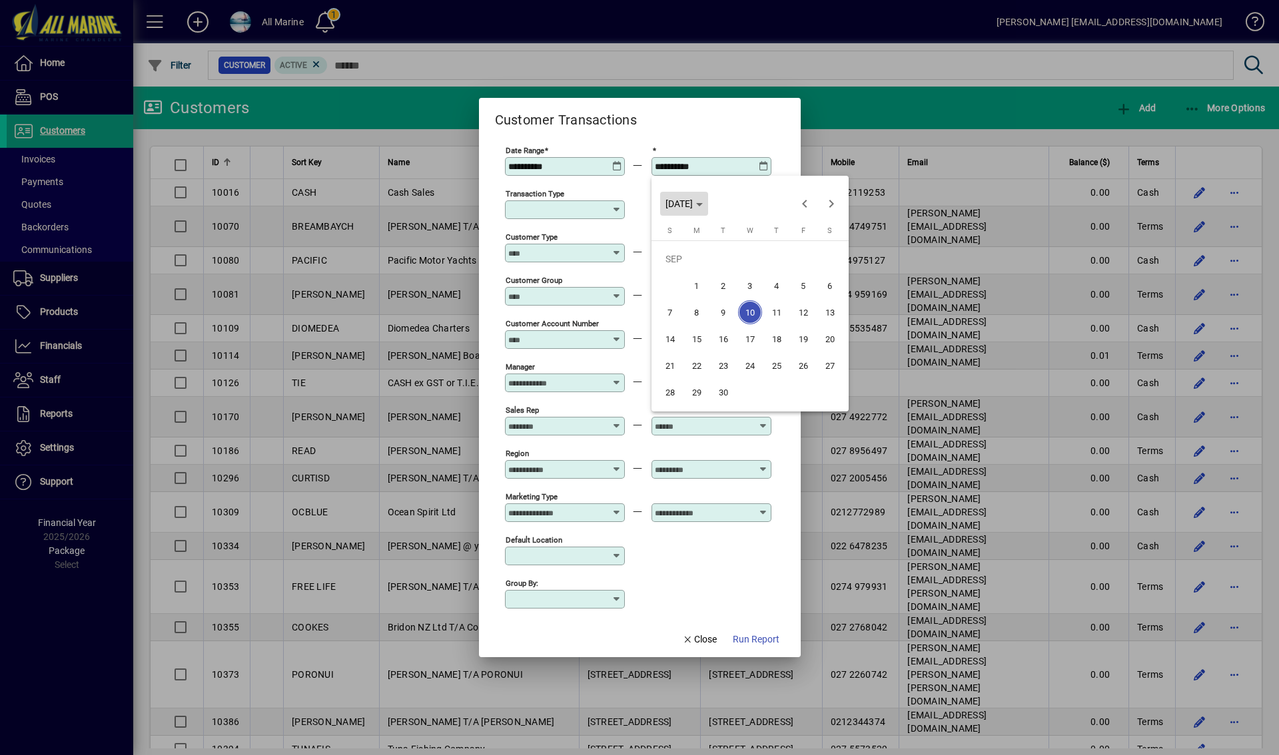
click at [703, 199] on span "WED SEP 10 2025" at bounding box center [684, 204] width 37 height 11
click at [680, 296] on span "2024" at bounding box center [680, 298] width 42 height 24
click at [681, 273] on span "JAN" at bounding box center [680, 272] width 42 height 24
click at [741, 394] on span "31" at bounding box center [750, 392] width 24 height 24
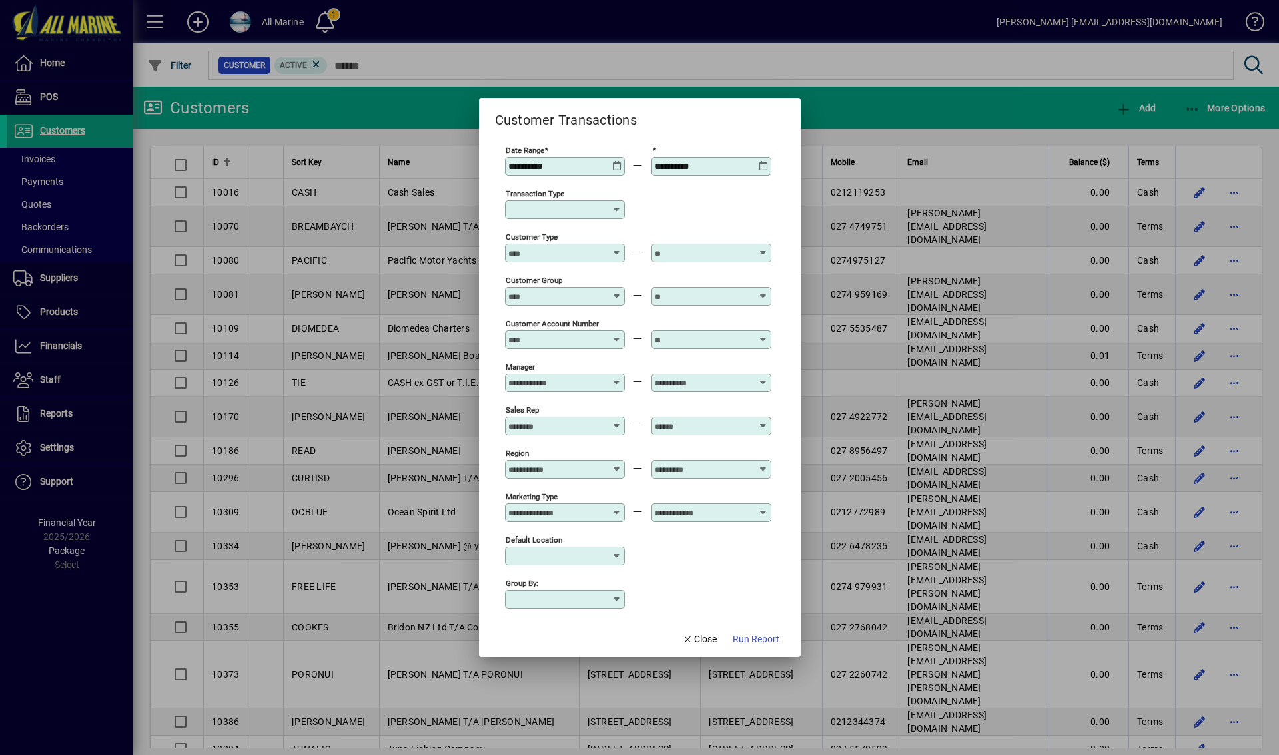
type input "**********"
click at [567, 209] on input "Transaction Type" at bounding box center [559, 210] width 103 height 11
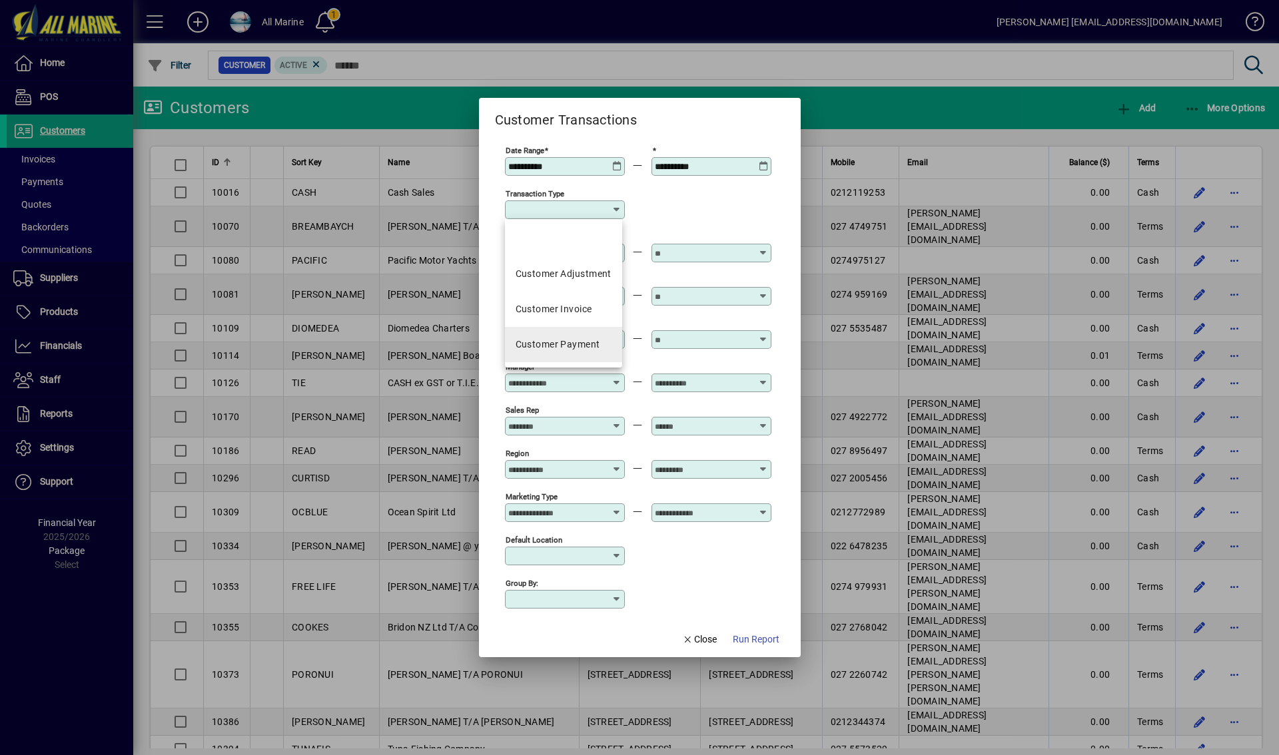
click at [563, 348] on div "Customer Payment" at bounding box center [558, 345] width 85 height 14
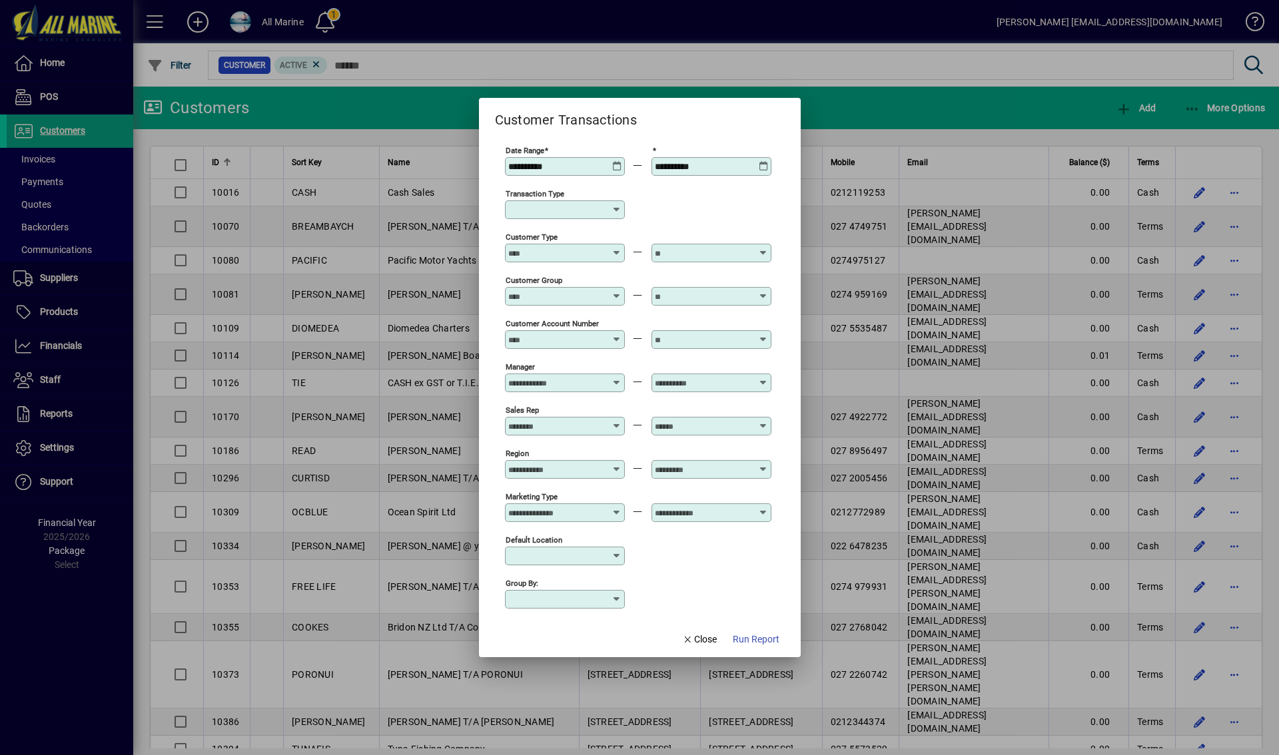
type input "**********"
click at [568, 243] on div "Customer Type" at bounding box center [565, 247] width 120 height 32
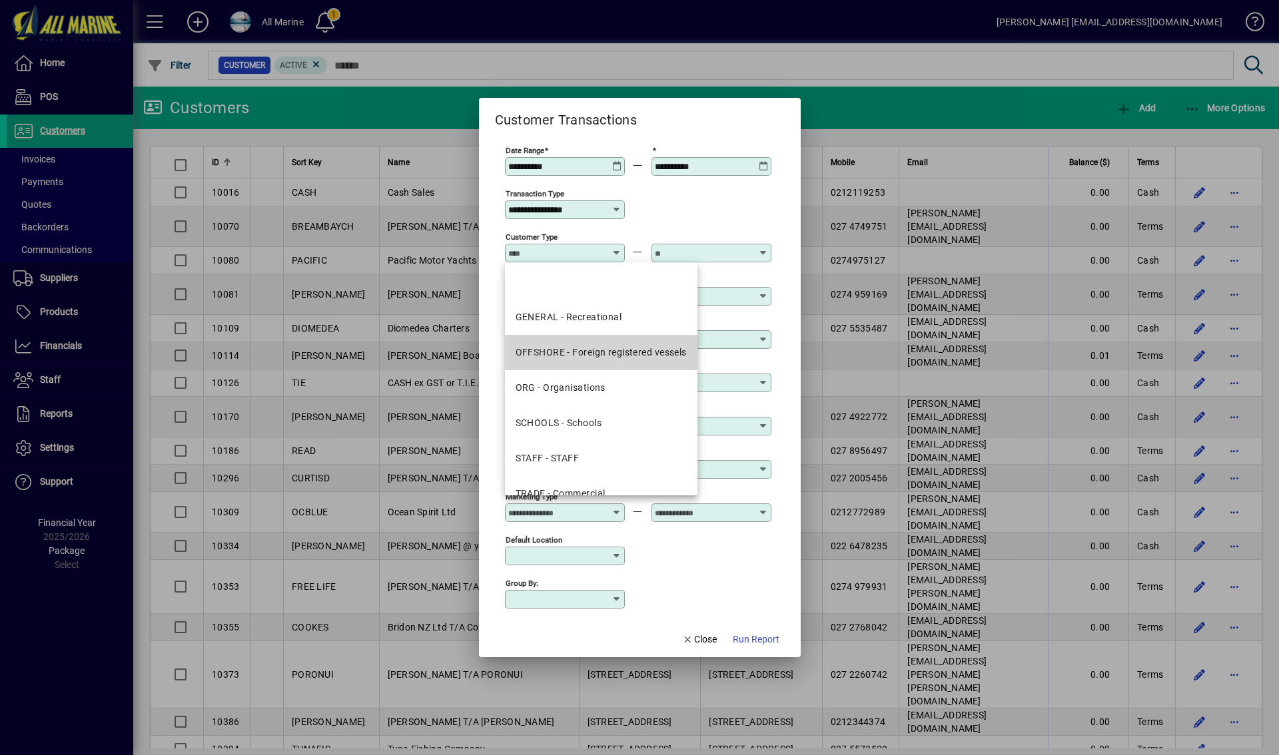
click at [596, 348] on div "OFFSHORE - Foreign registered vessels" at bounding box center [601, 353] width 171 height 14
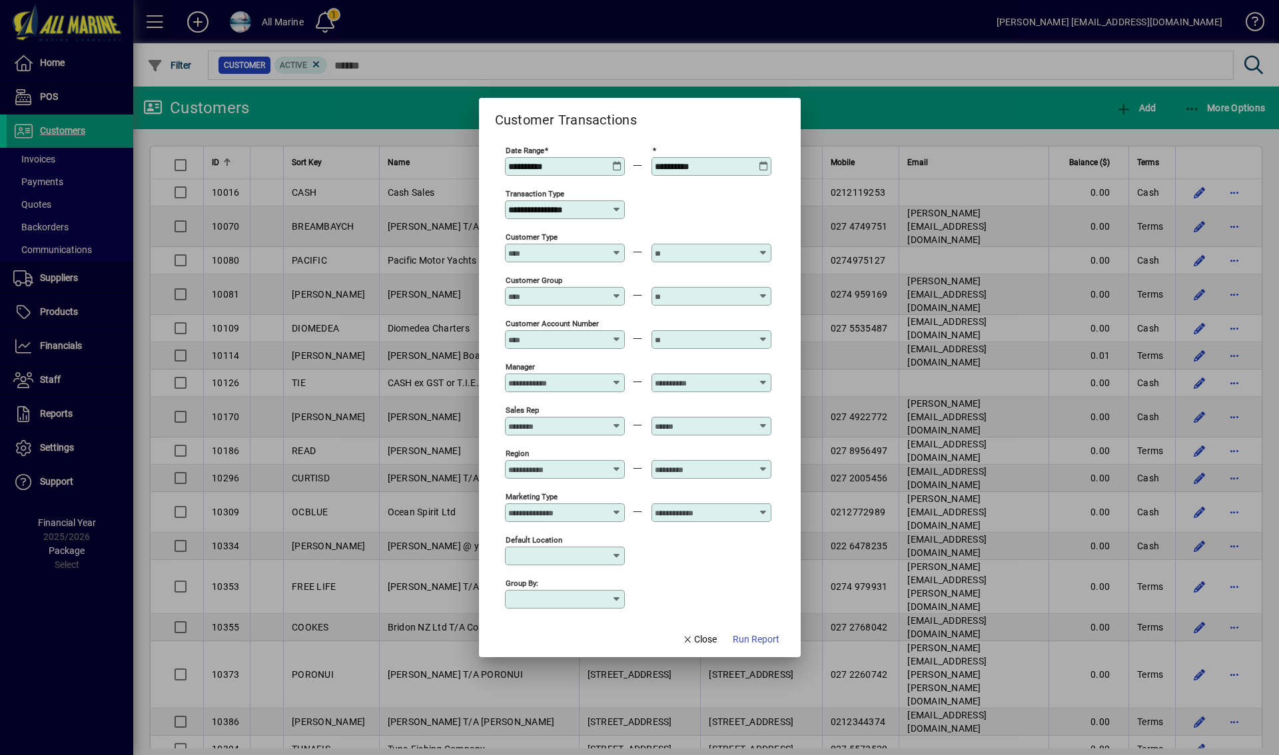
type input "**********"
click at [709, 256] on input "text" at bounding box center [703, 253] width 97 height 11
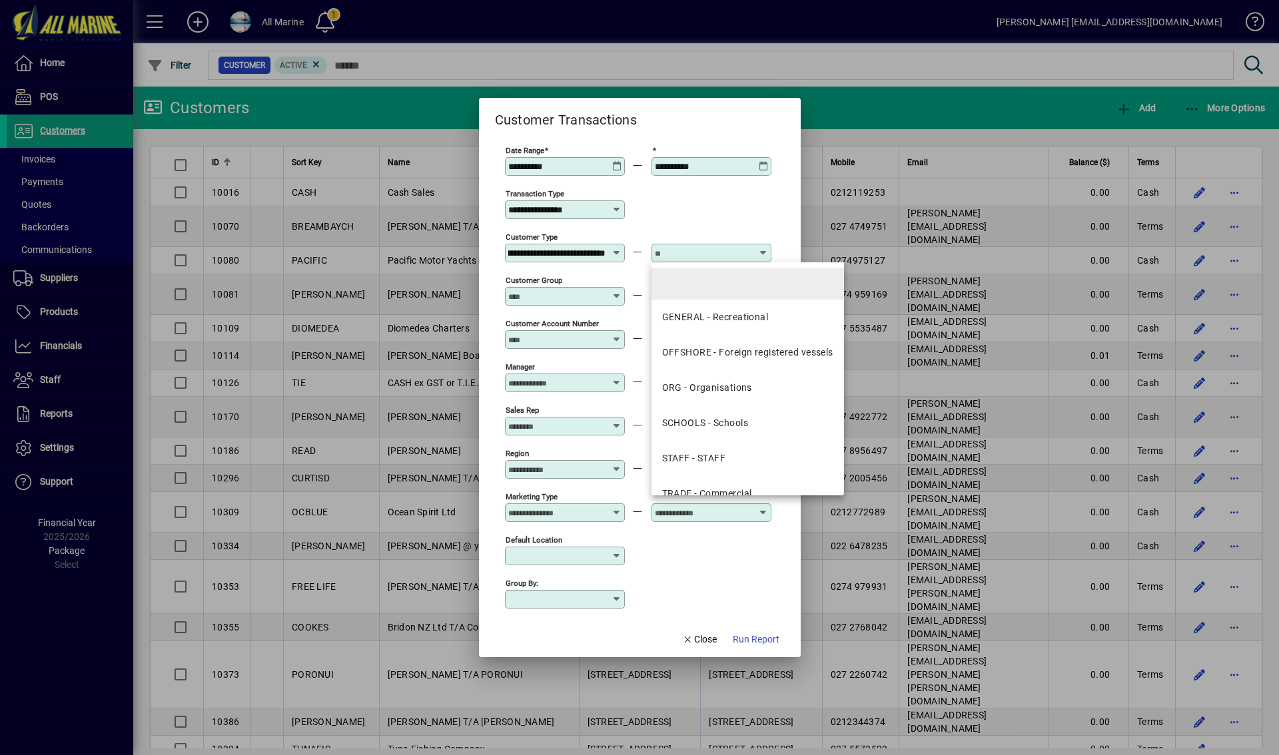
scroll to position [0, 0]
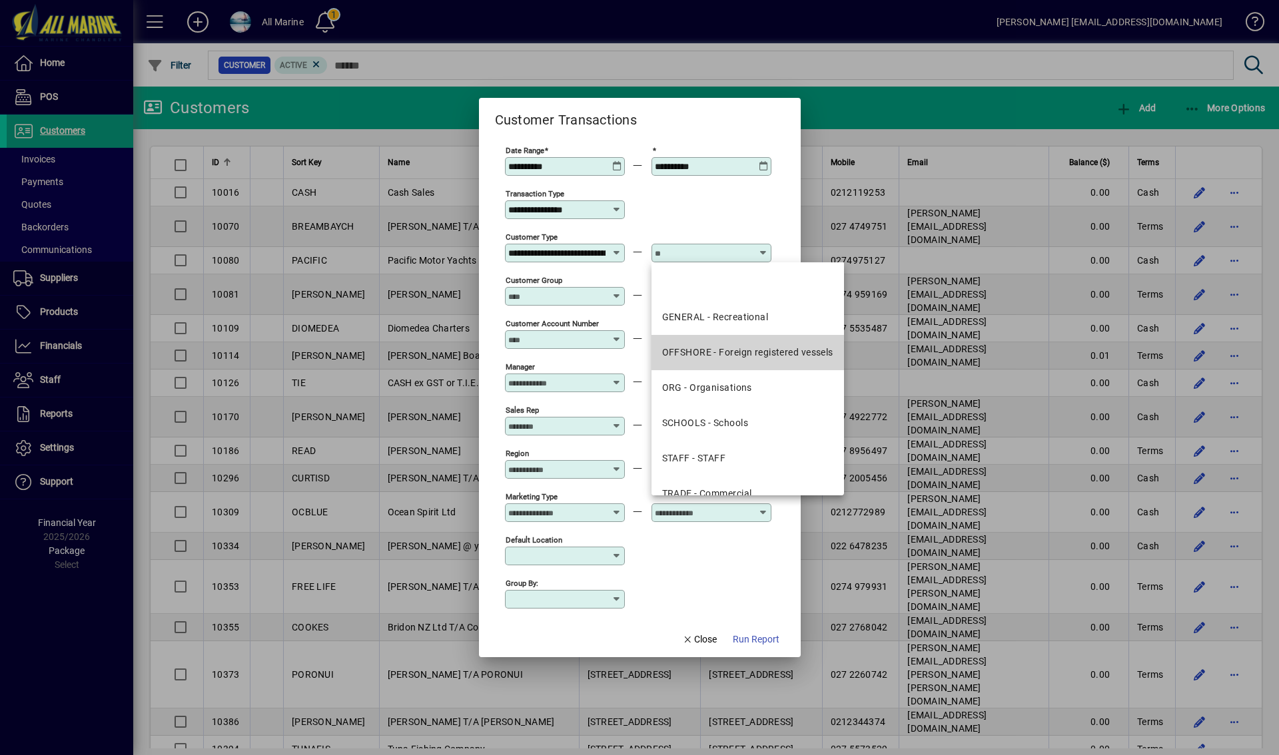
click at [727, 351] on div "OFFSHORE - Foreign registered vessels" at bounding box center [747, 353] width 171 height 14
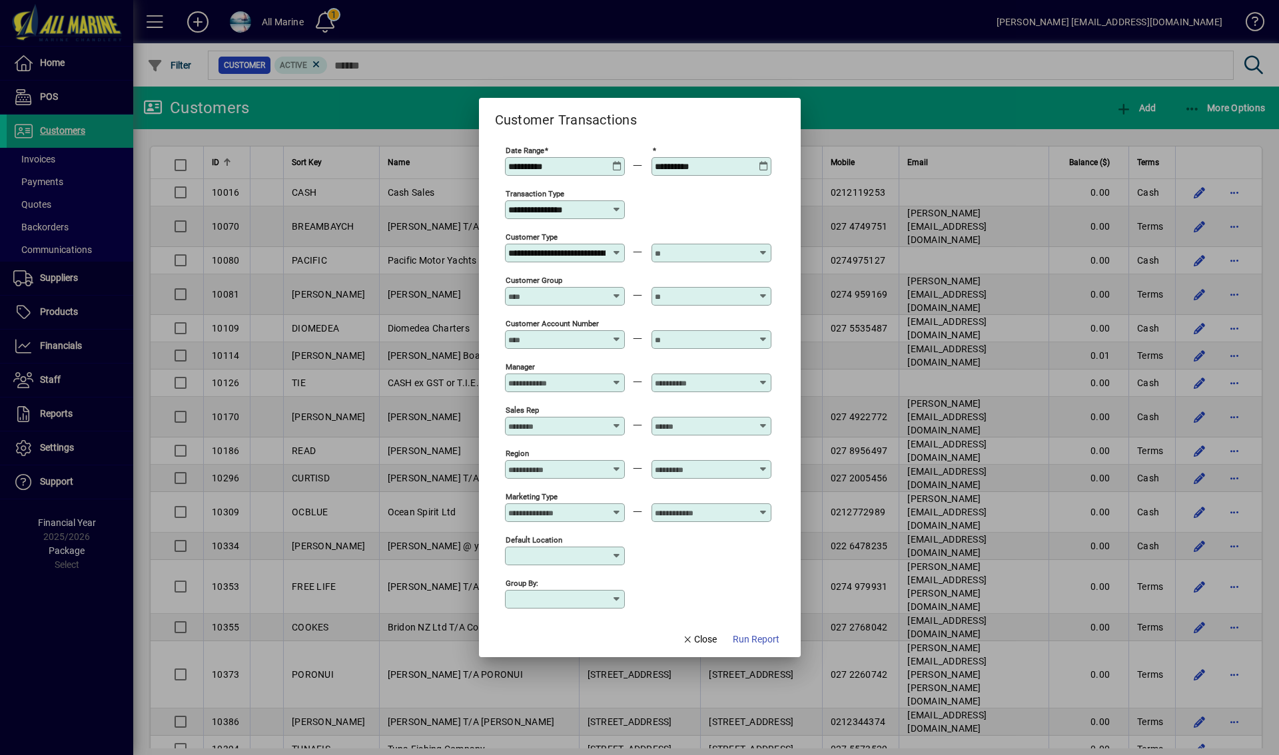
type input "**********"
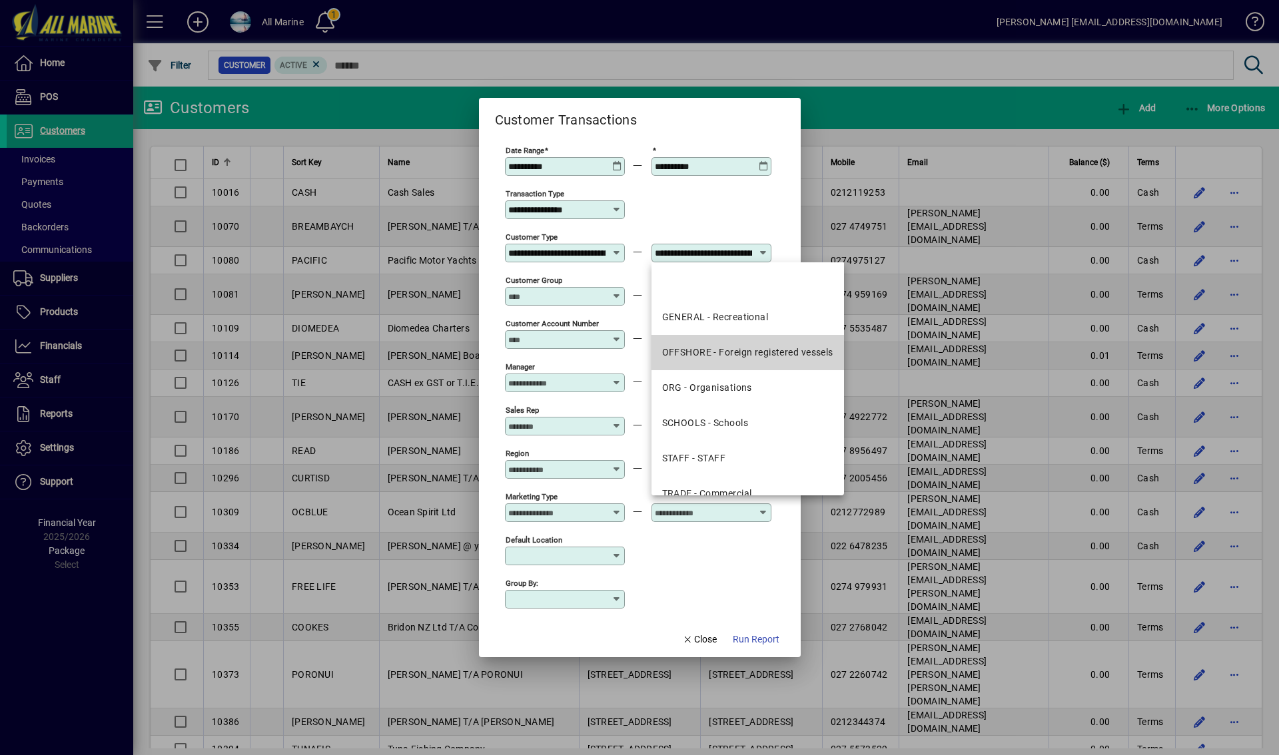
scroll to position [0, 72]
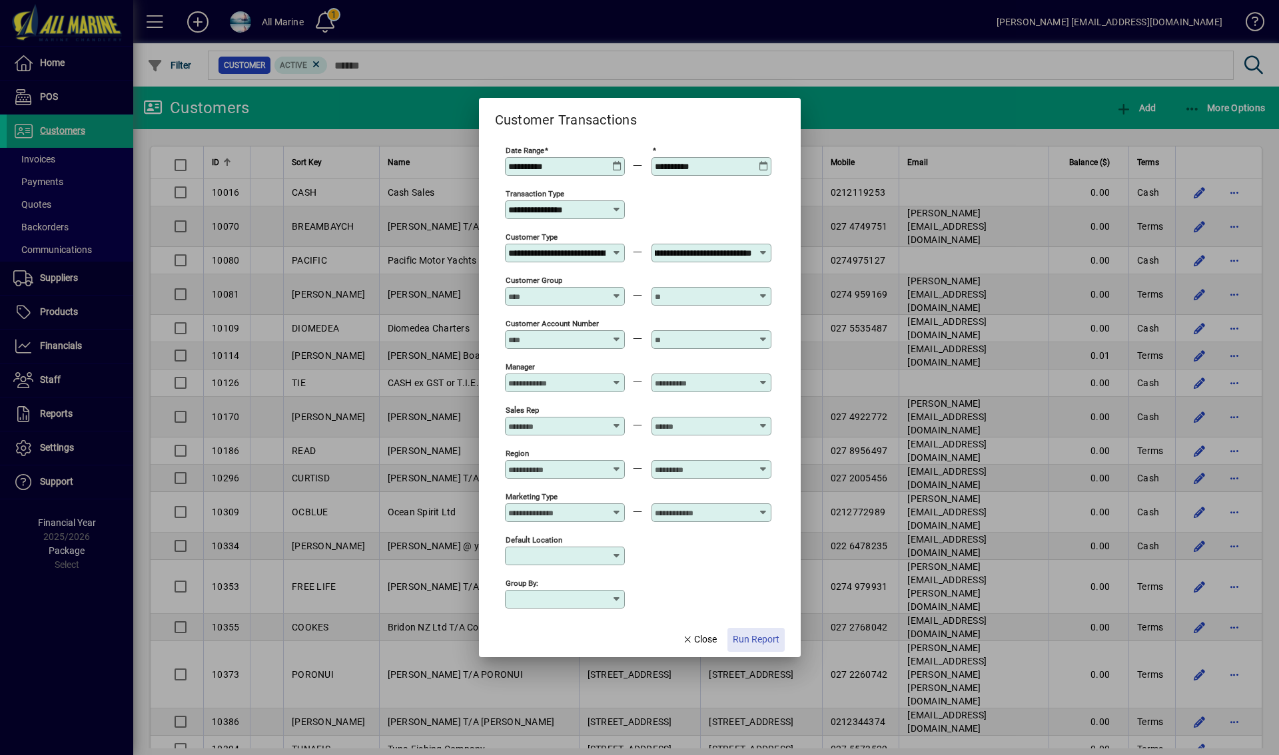
click at [761, 640] on span "Run Report" at bounding box center [756, 640] width 47 height 14
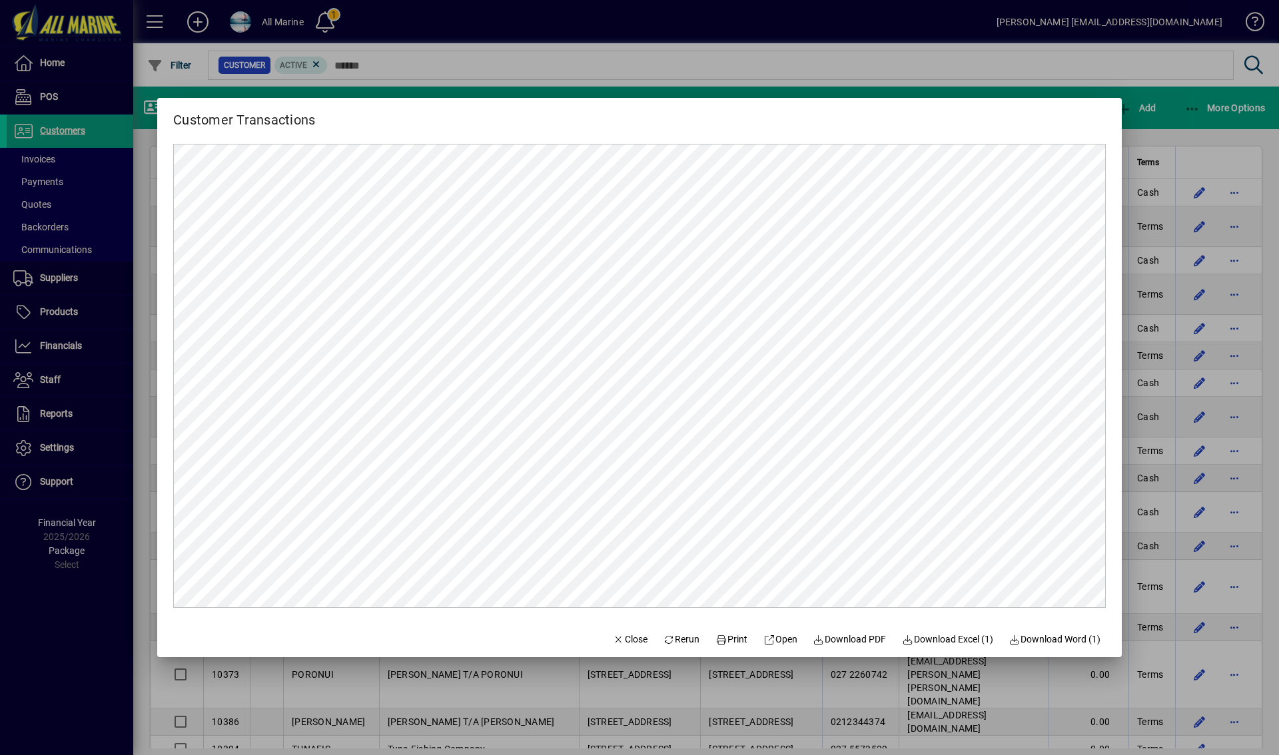
scroll to position [0, 0]
click at [847, 638] on span "Download PDF" at bounding box center [849, 640] width 73 height 14
click at [814, 79] on div at bounding box center [639, 377] width 1279 height 755
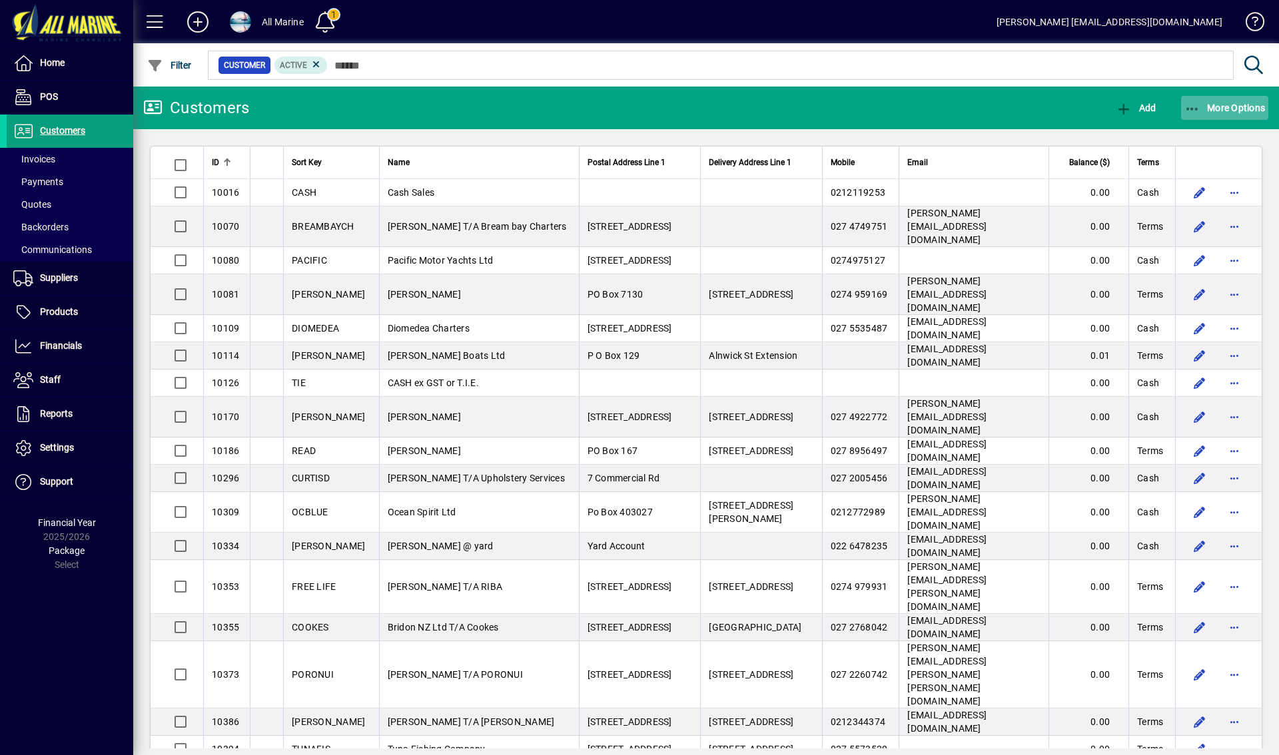
click at [1203, 107] on span "More Options" at bounding box center [1225, 108] width 81 height 11
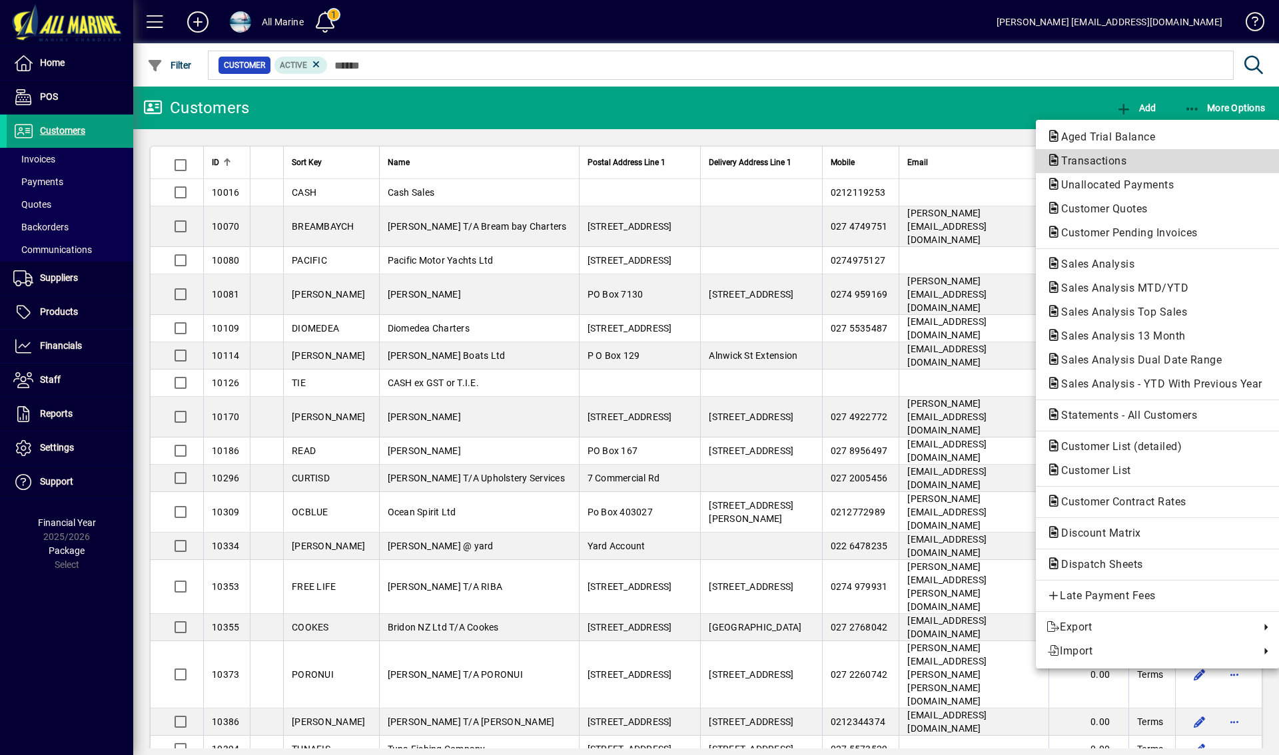
click at [1077, 167] on span "Transactions" at bounding box center [1090, 161] width 87 height 13
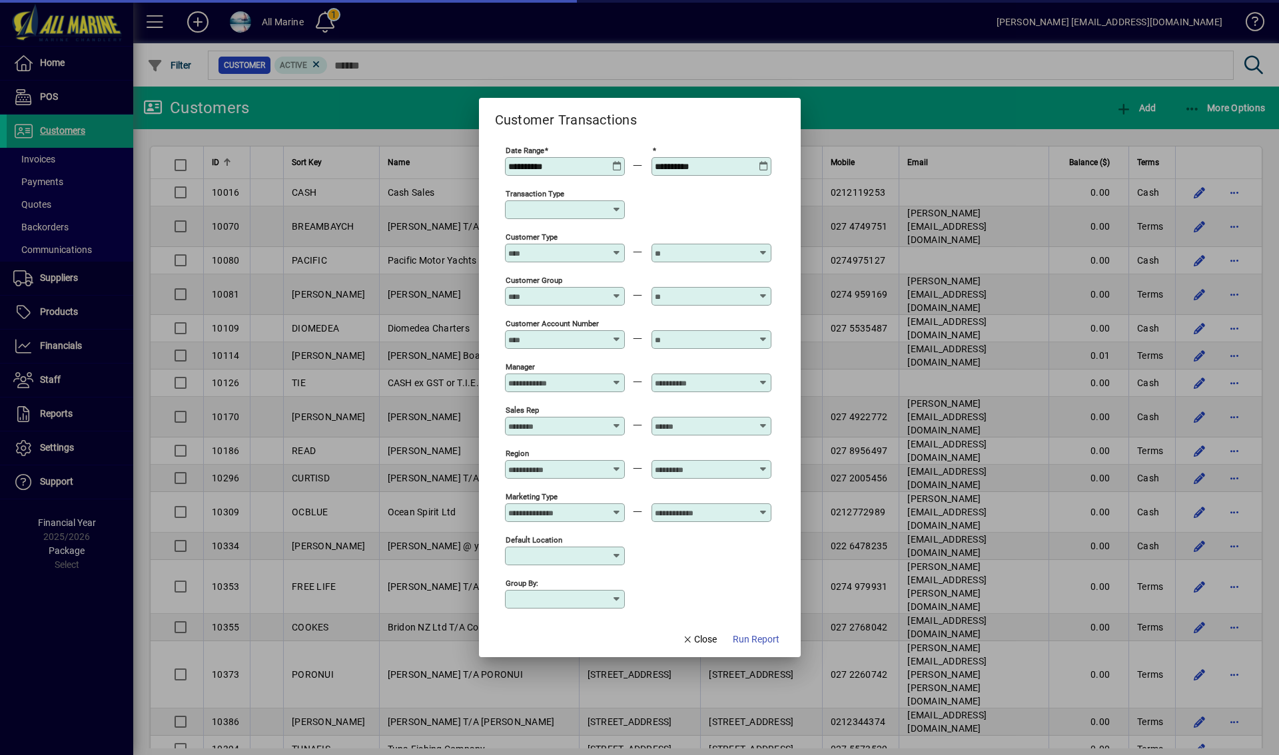
click at [619, 160] on div "**********" at bounding box center [565, 166] width 120 height 19
click at [618, 161] on icon at bounding box center [617, 161] width 10 height 0
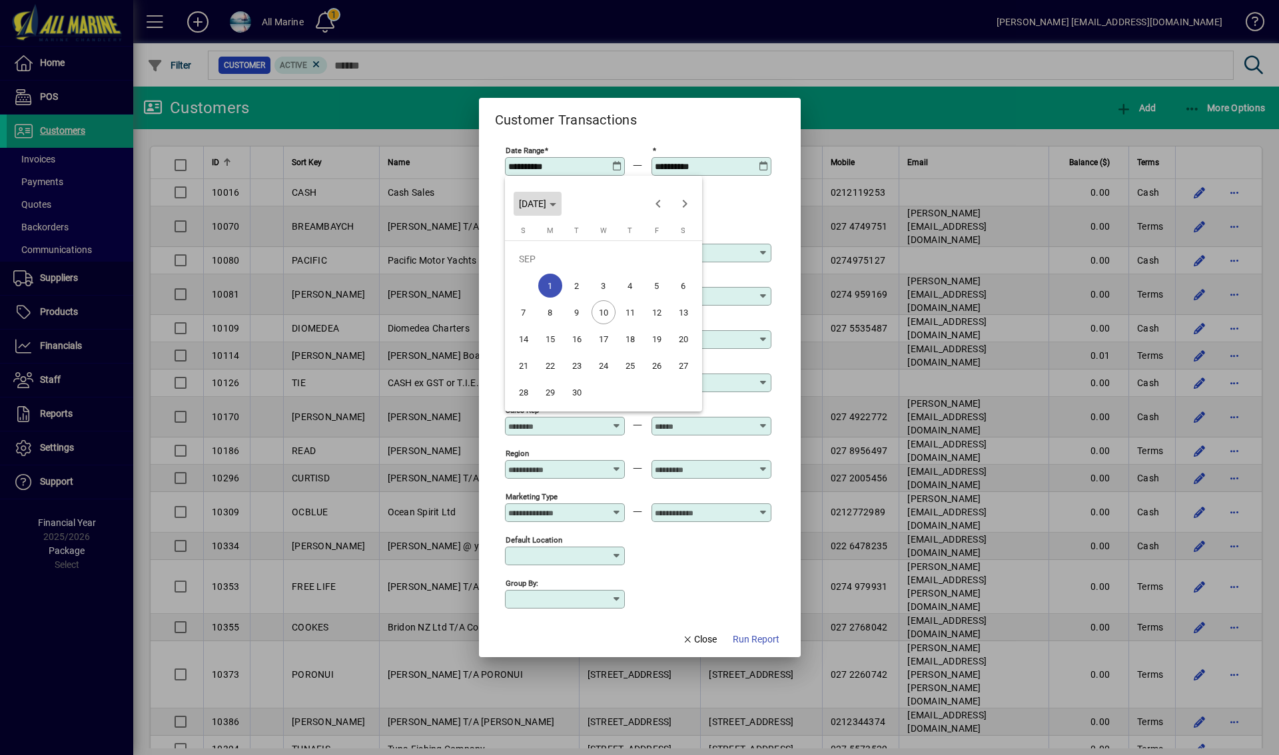
click at [546, 207] on span "MON SEP 01 2025" at bounding box center [532, 204] width 27 height 11
click at [523, 298] on span "2024" at bounding box center [533, 298] width 42 height 24
click at [579, 266] on span "FEB" at bounding box center [580, 272] width 42 height 24
click at [624, 254] on span "1" at bounding box center [630, 259] width 24 height 24
type input "**********"
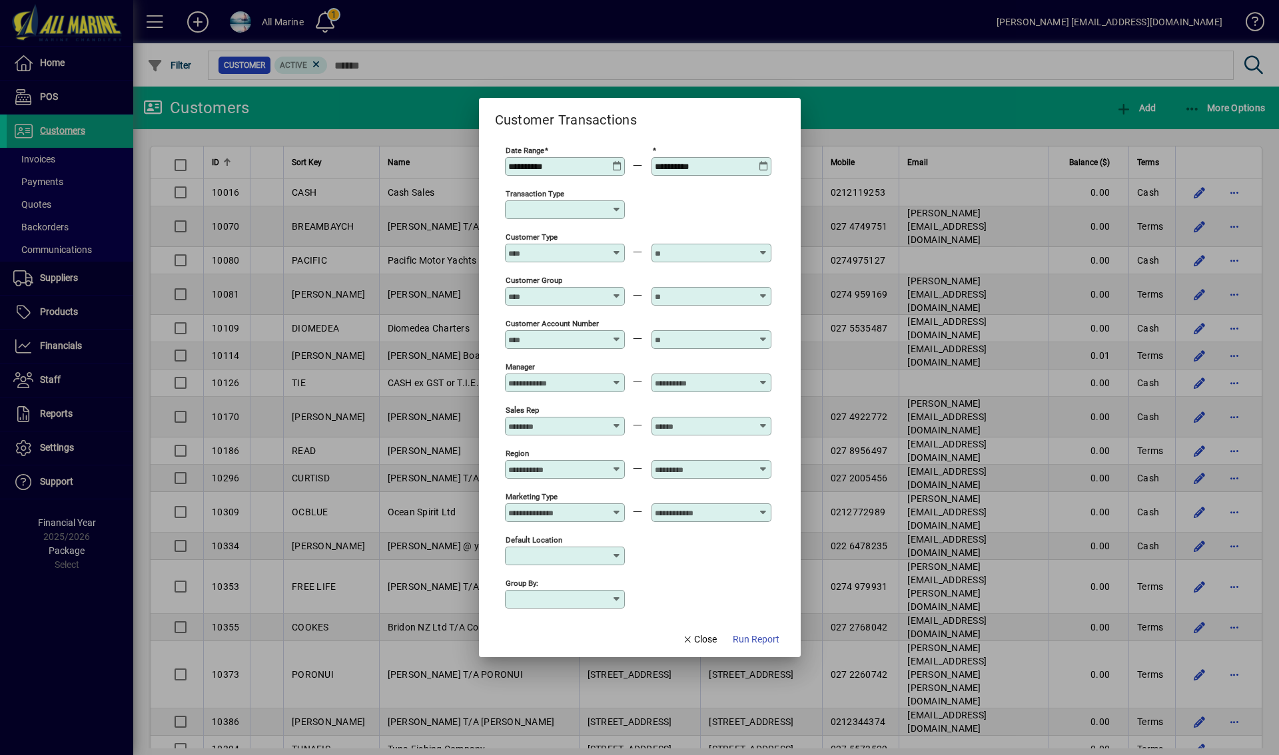
click at [761, 161] on icon at bounding box center [764, 161] width 10 height 0
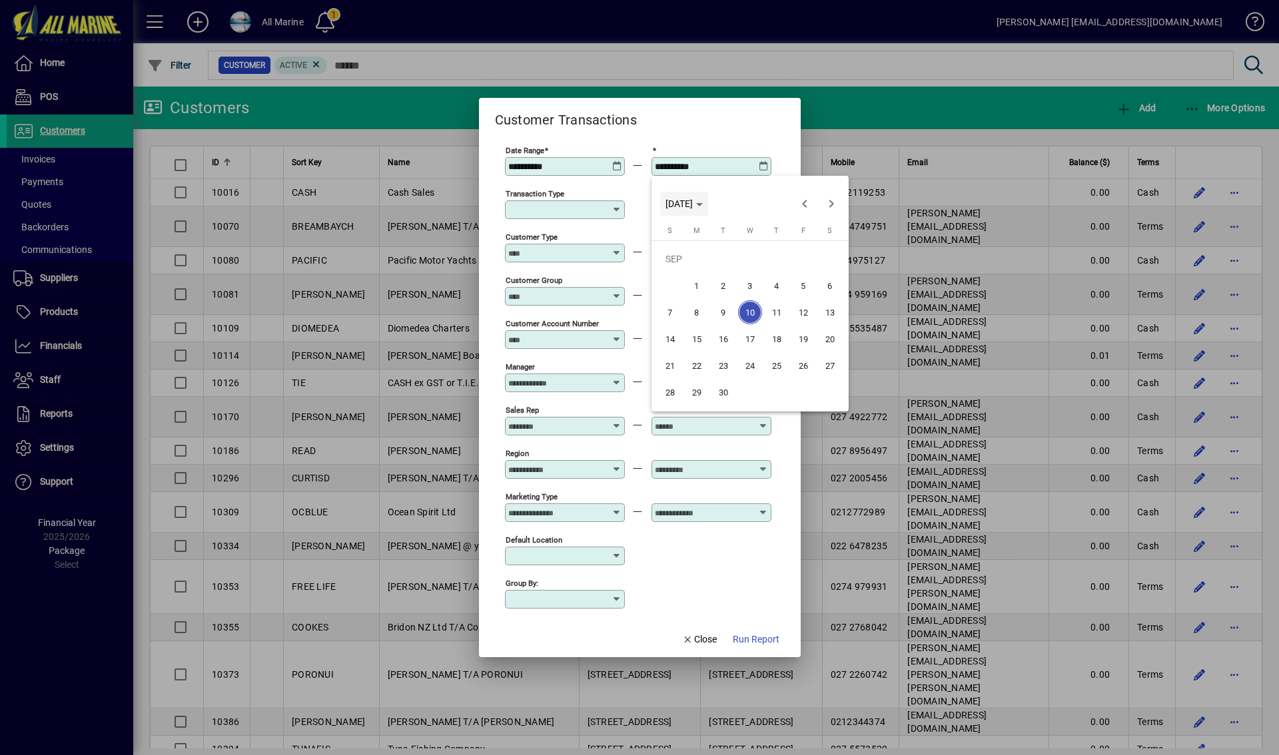
click at [703, 200] on span "WED SEP 10 2025" at bounding box center [684, 204] width 37 height 11
click at [680, 290] on span "2024" at bounding box center [680, 298] width 42 height 24
click at [780, 272] on span "MAR" at bounding box center [773, 272] width 42 height 24
click at [675, 392] on span "31" at bounding box center [670, 392] width 24 height 24
type input "**********"
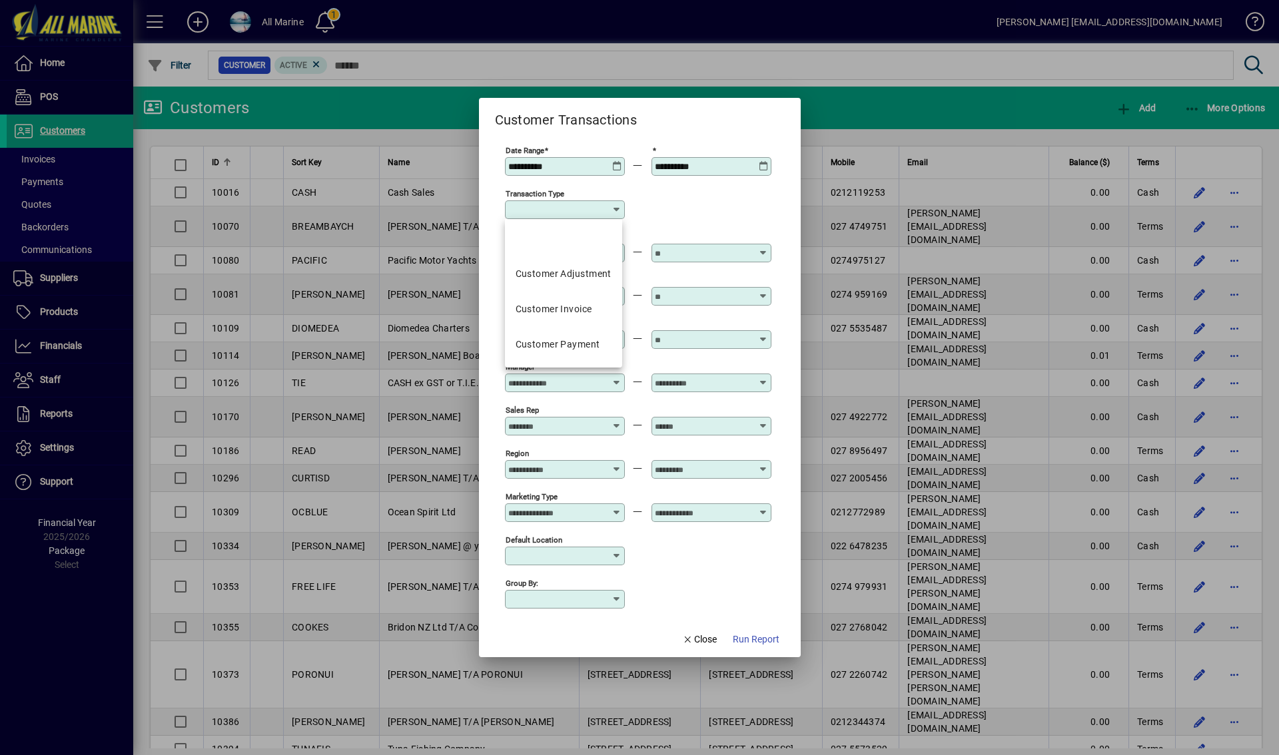
click at [538, 209] on input "Transaction Type" at bounding box center [559, 210] width 103 height 11
click at [570, 348] on div "Customer Payment" at bounding box center [558, 345] width 85 height 14
type input "**********"
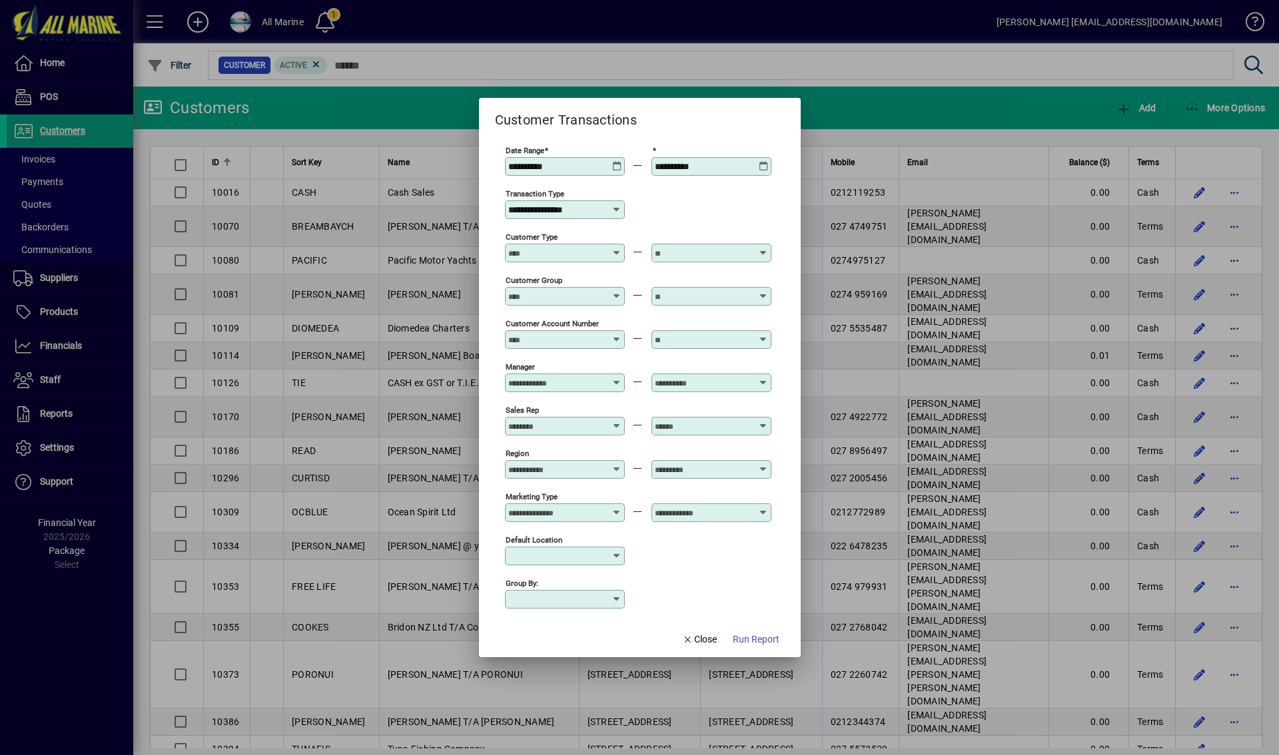
click at [569, 258] on input "Customer Type" at bounding box center [556, 253] width 97 height 11
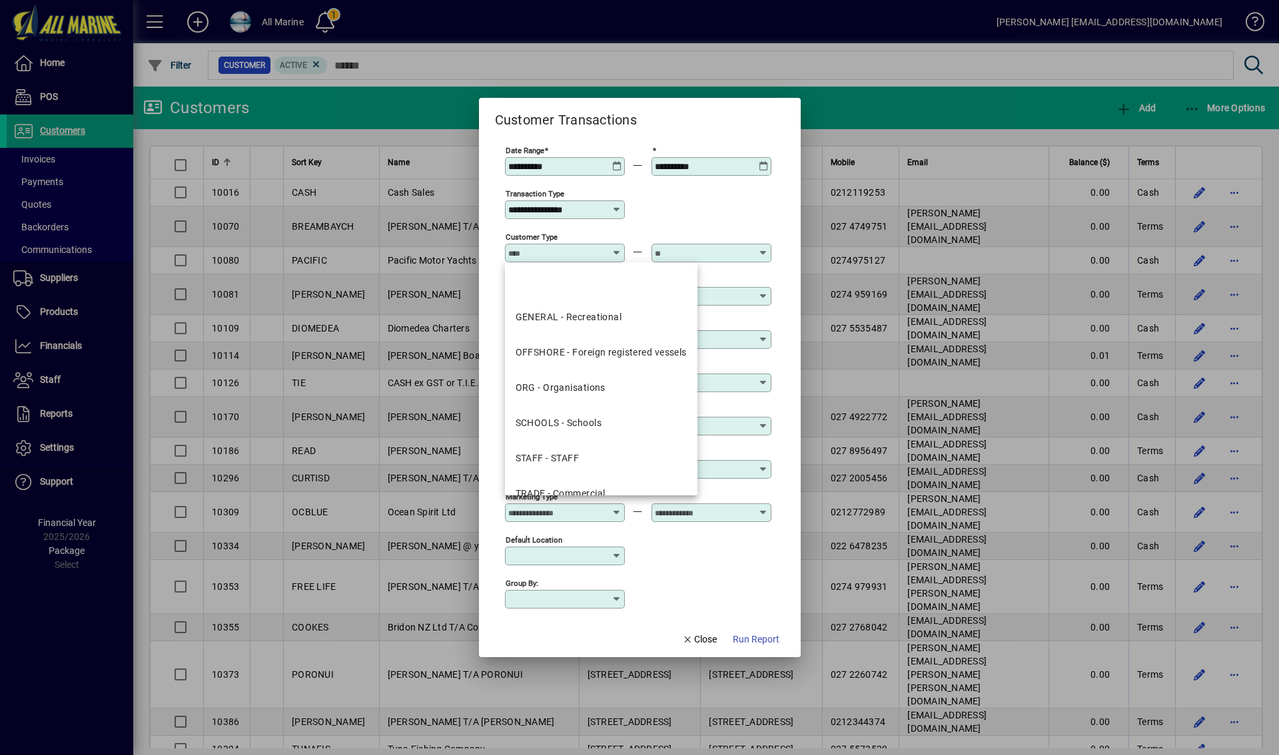
click at [602, 356] on div "OFFSHORE - Foreign registered vessels" at bounding box center [601, 353] width 171 height 14
type input "**********"
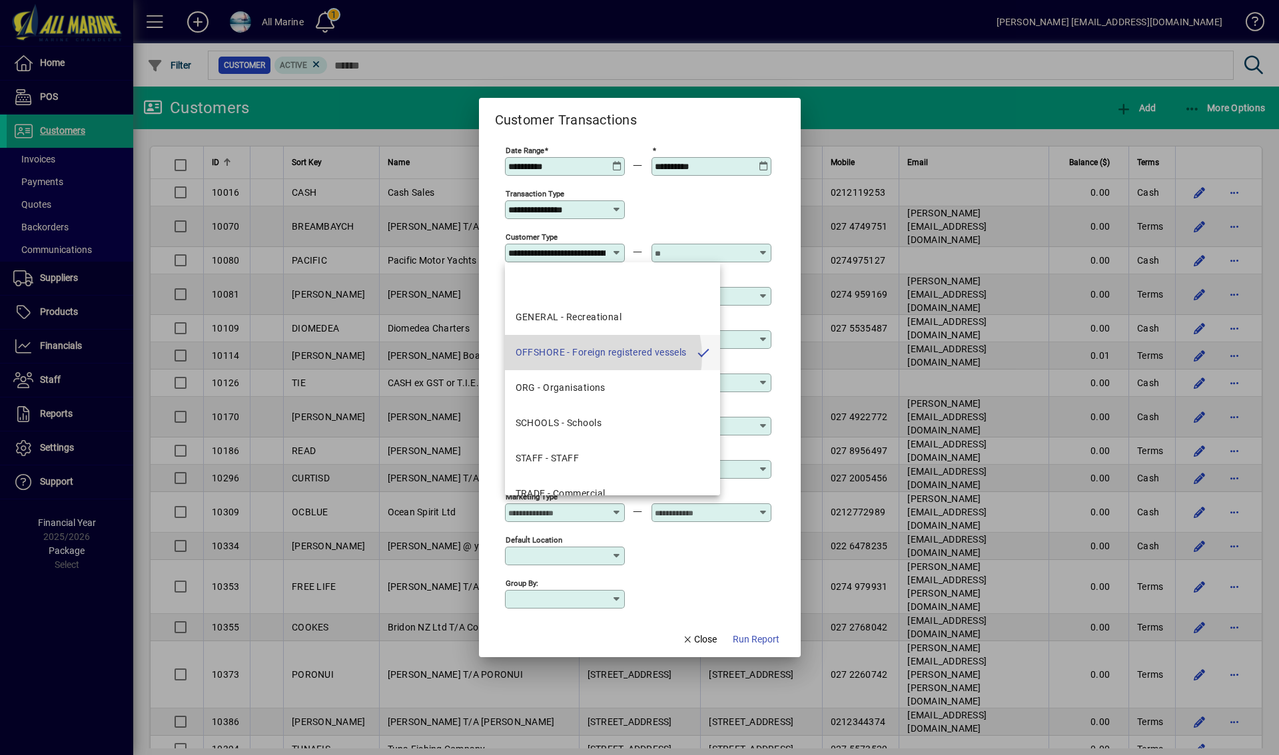
scroll to position [0, 72]
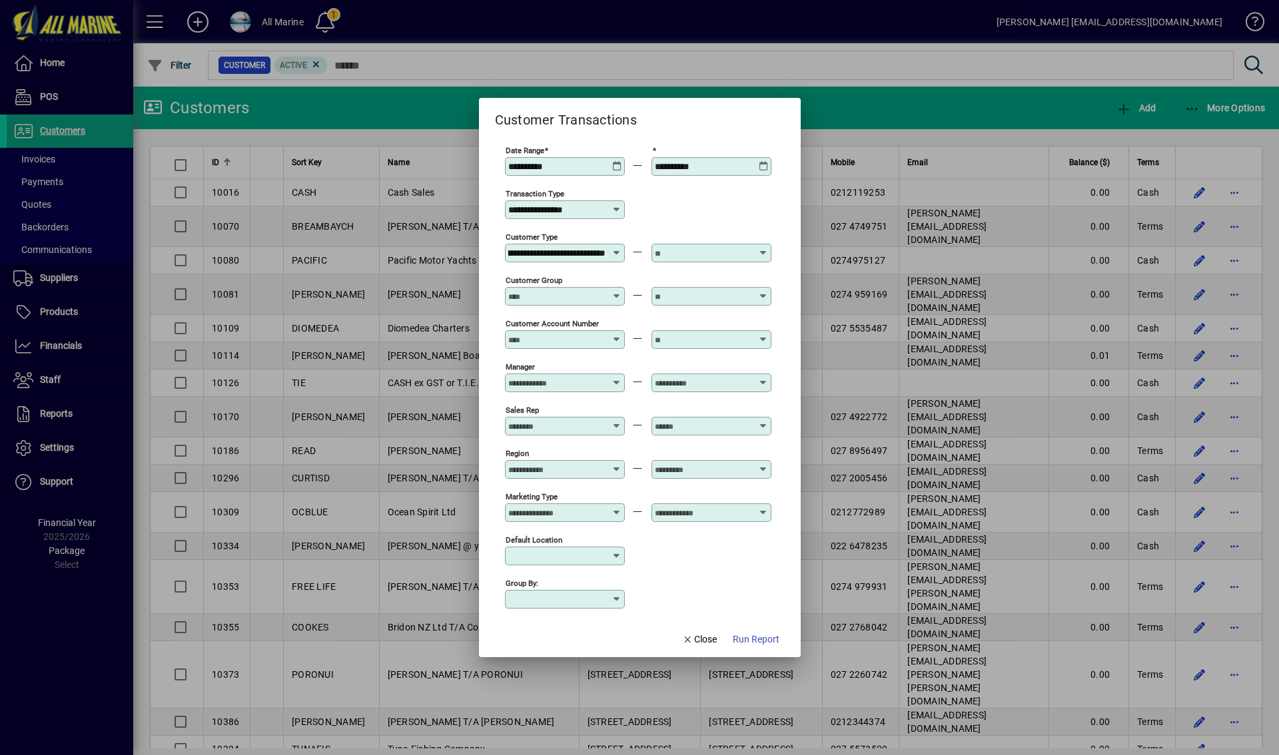
click at [686, 251] on input "text" at bounding box center [703, 253] width 97 height 11
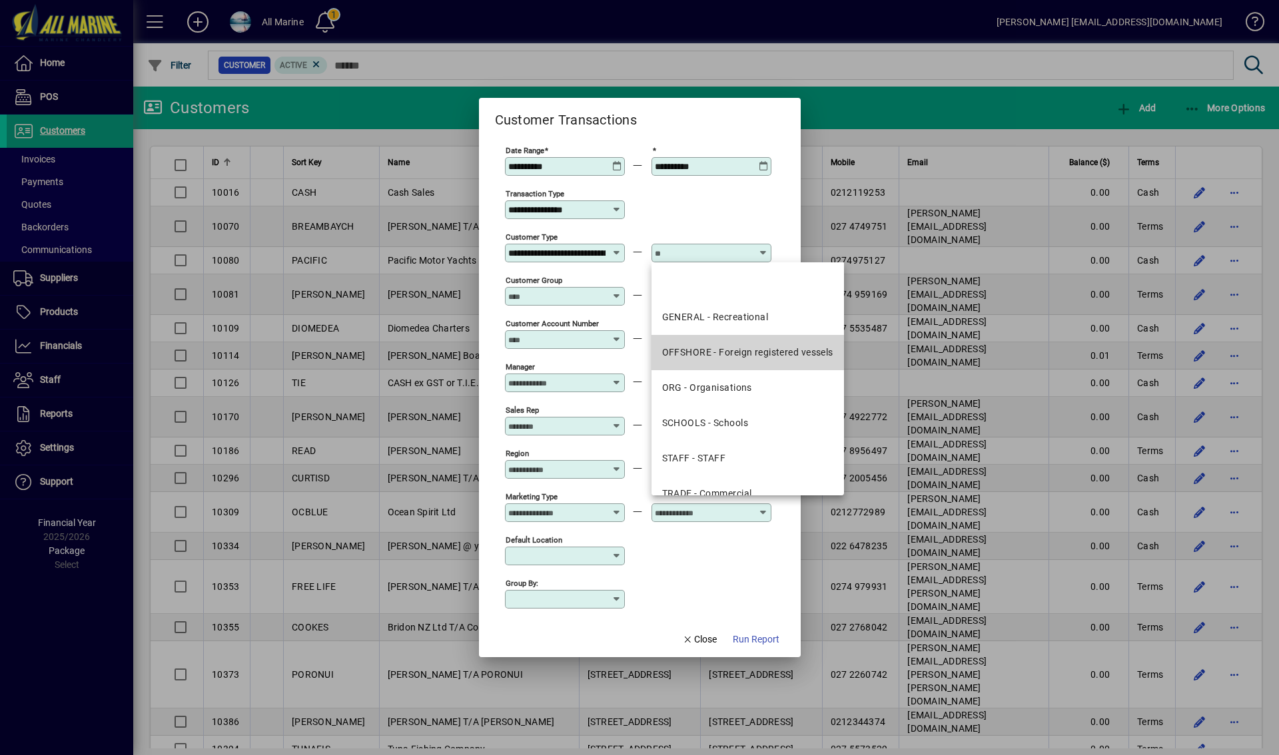
click at [721, 356] on div "OFFSHORE - Foreign registered vessels" at bounding box center [747, 353] width 171 height 14
type input "**********"
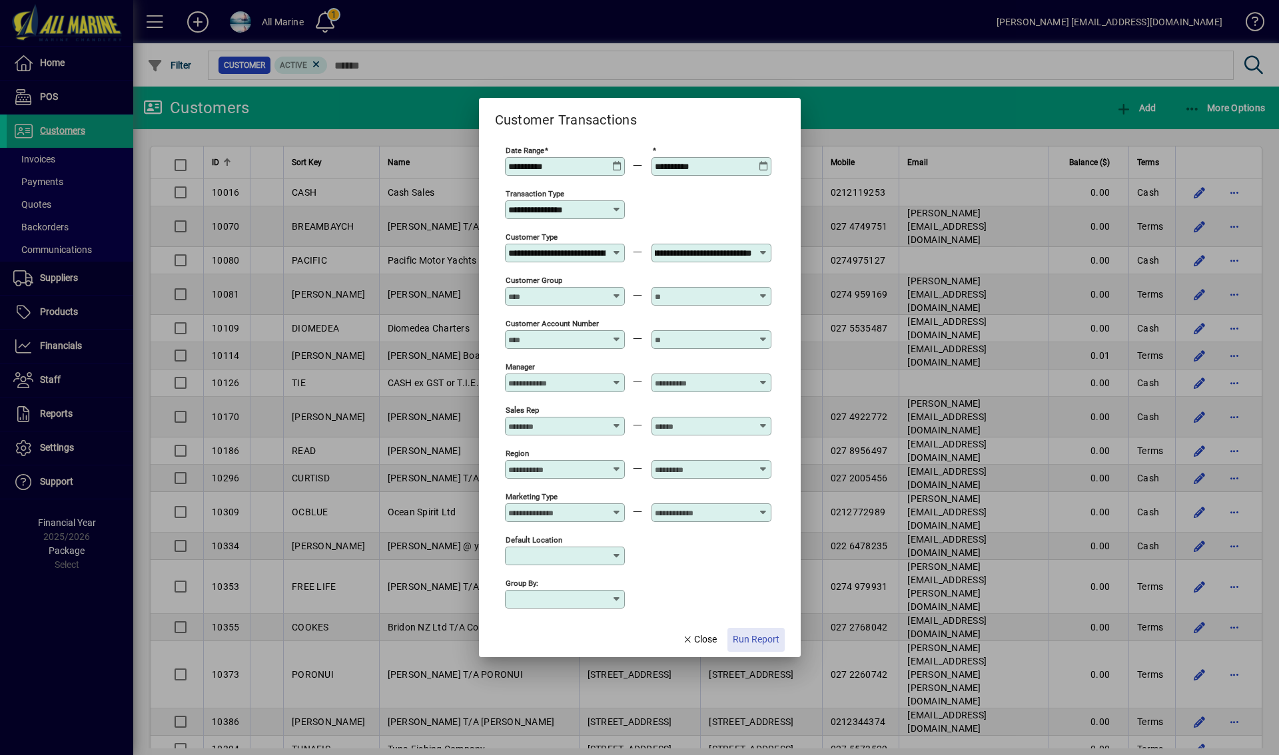
click at [753, 644] on span "Run Report" at bounding box center [756, 640] width 47 height 14
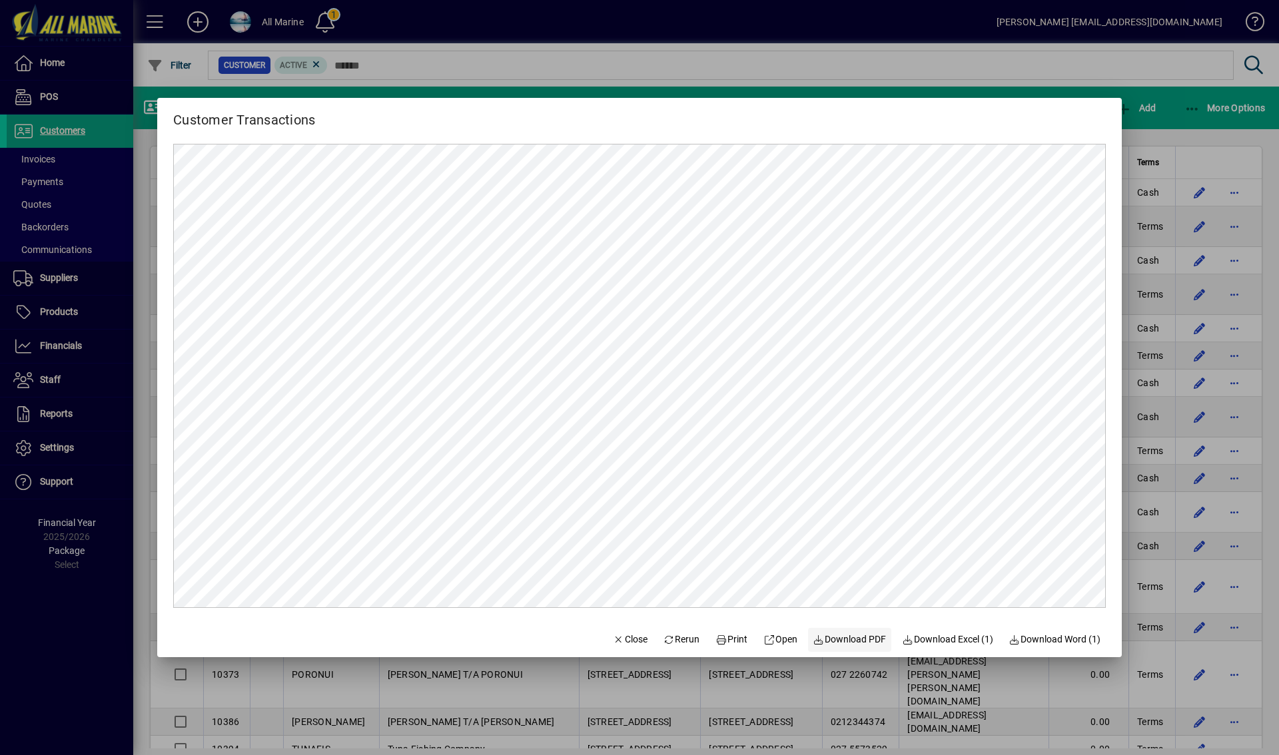
scroll to position [0, 0]
click at [855, 638] on span "Download PDF" at bounding box center [849, 640] width 73 height 14
click at [785, 50] on div at bounding box center [639, 377] width 1279 height 755
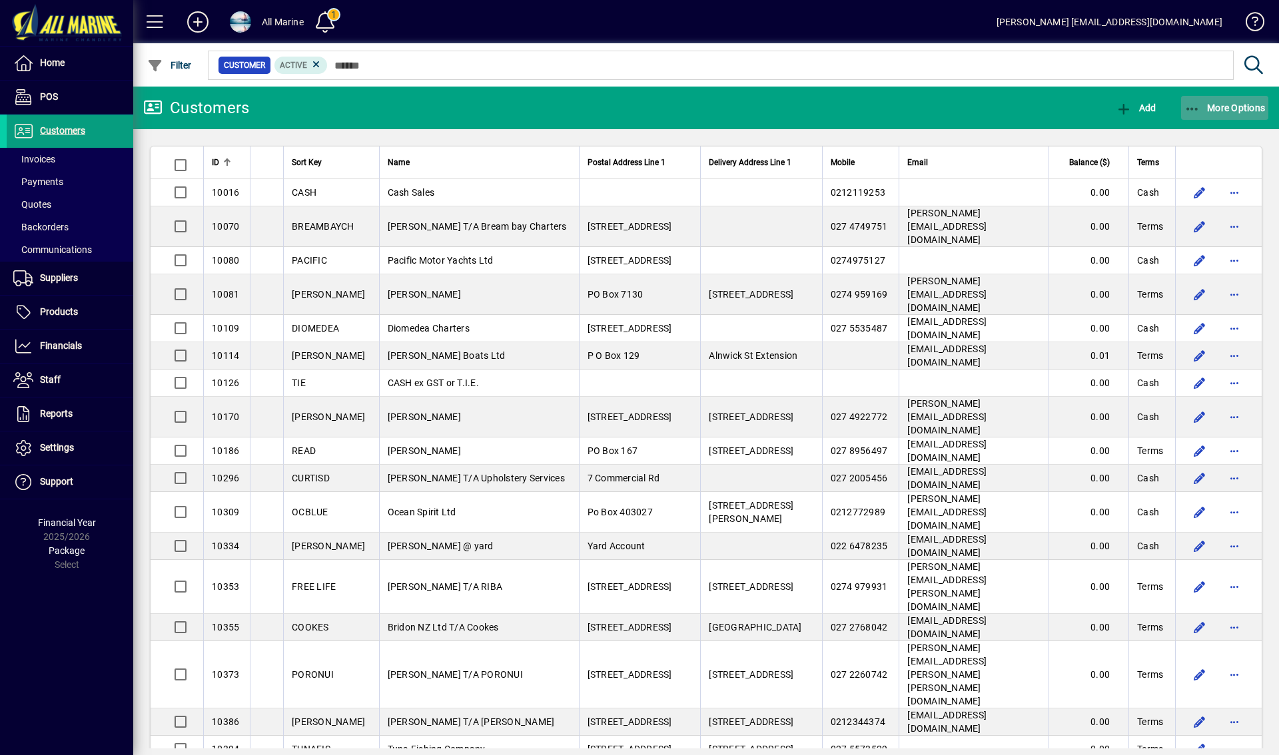
click at [1216, 112] on span "More Options" at bounding box center [1225, 108] width 81 height 11
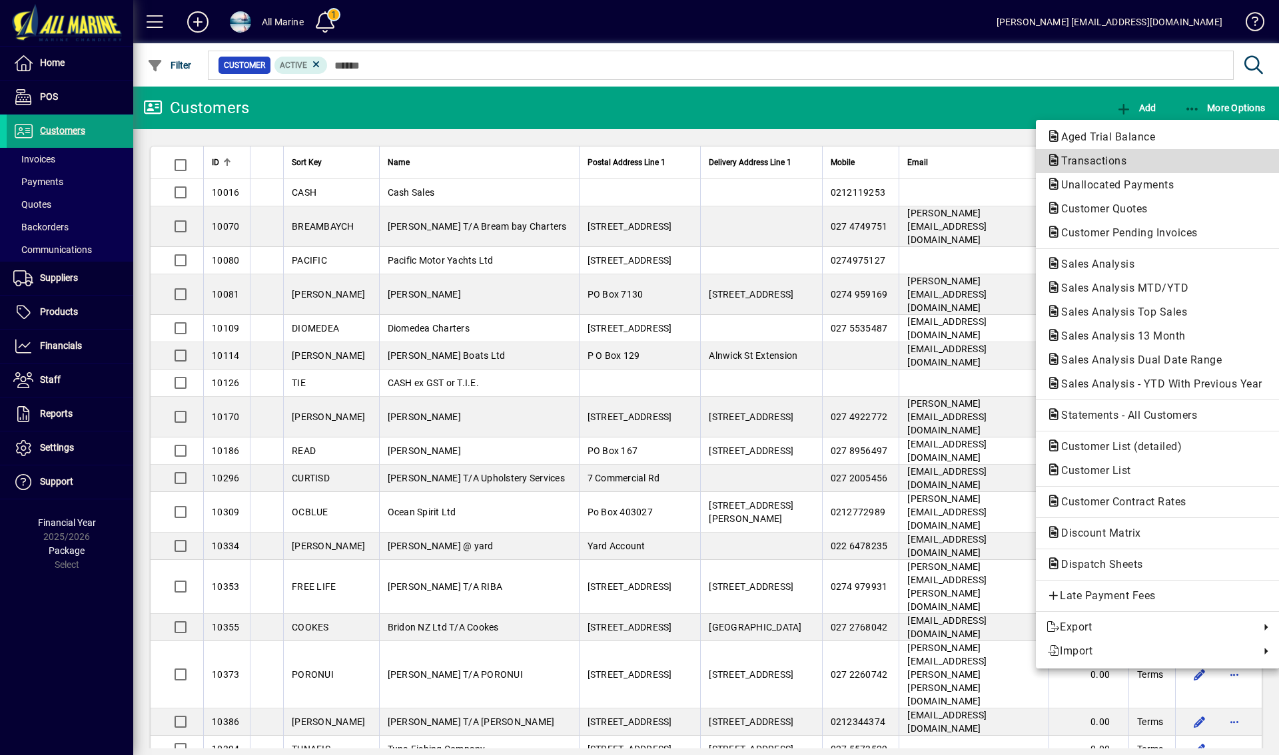
click at [1094, 153] on span "Transactions" at bounding box center [1158, 161] width 223 height 16
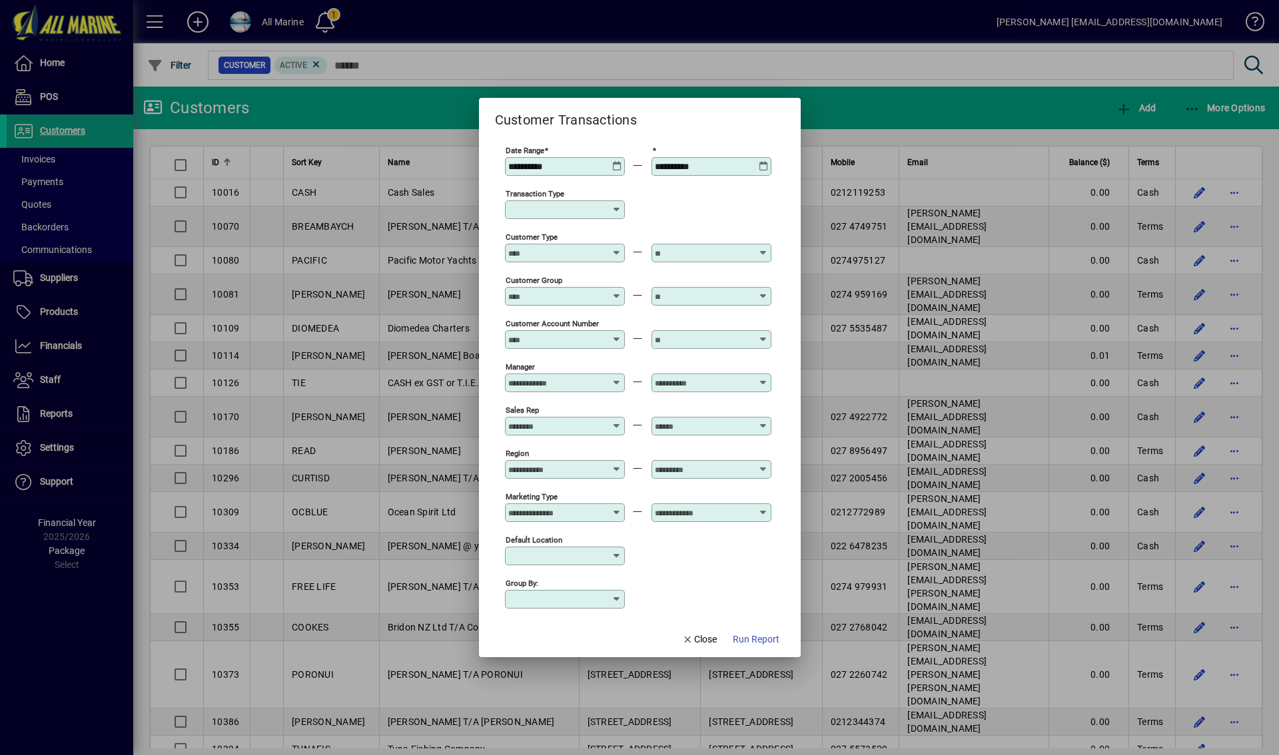
click at [616, 161] on icon at bounding box center [617, 161] width 10 height 0
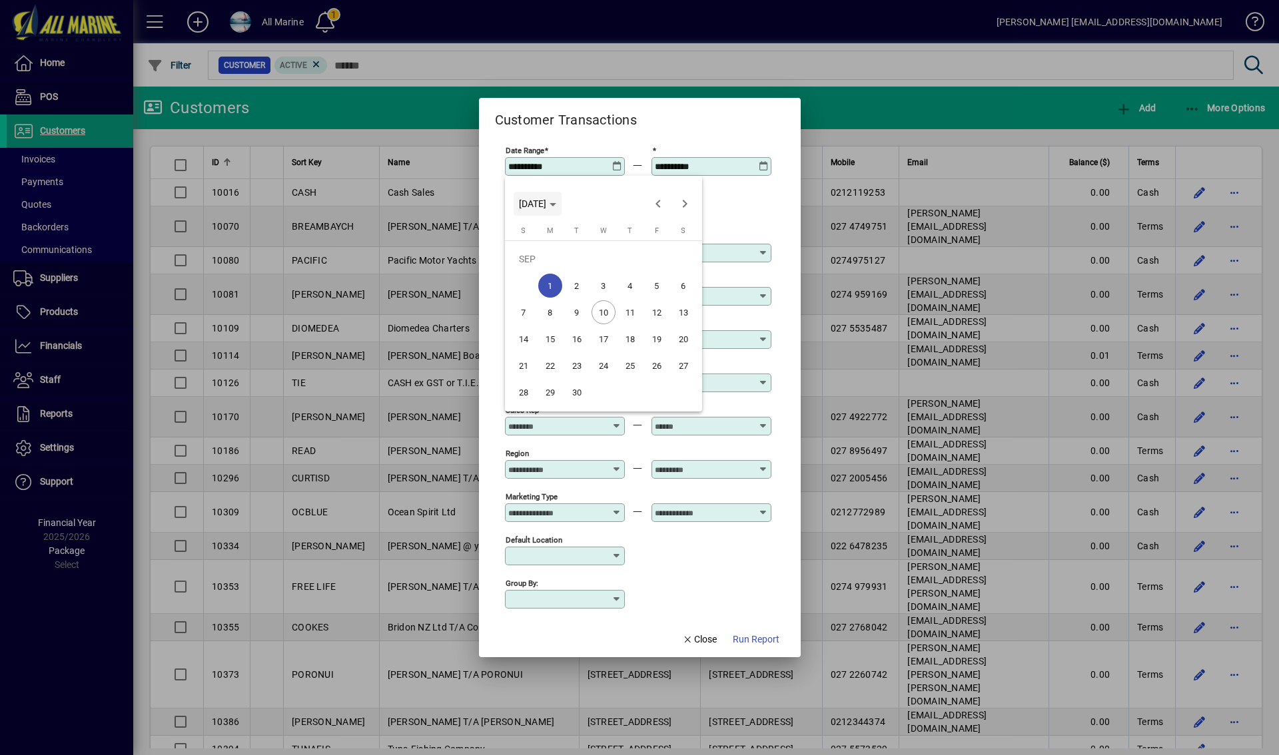
click at [556, 205] on polygon "Choose month and year" at bounding box center [553, 204] width 7 height 3
click at [533, 294] on span "2024" at bounding box center [533, 298] width 42 height 24
click at [668, 270] on span "APR" at bounding box center [673, 272] width 42 height 24
click at [552, 281] on span "1" at bounding box center [550, 286] width 24 height 24
type input "**********"
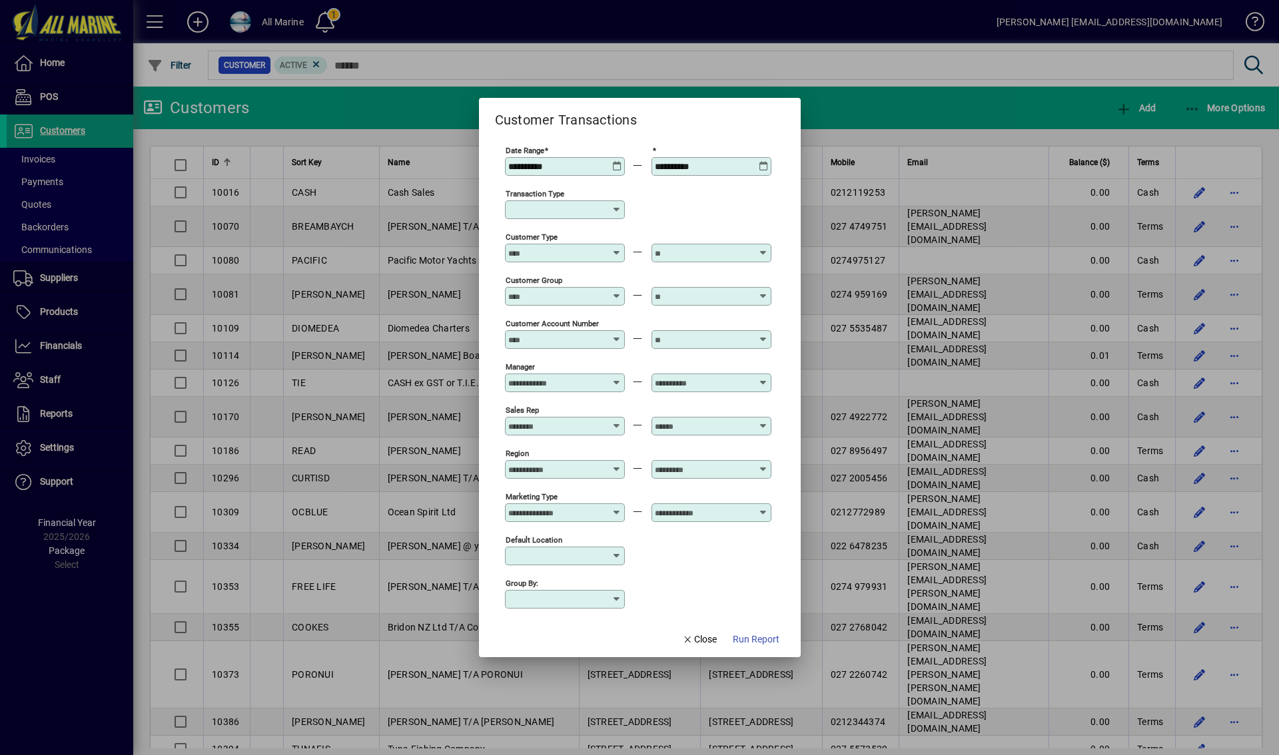
click at [758, 163] on div "**********" at bounding box center [713, 166] width 116 height 11
click at [761, 161] on icon at bounding box center [764, 161] width 10 height 0
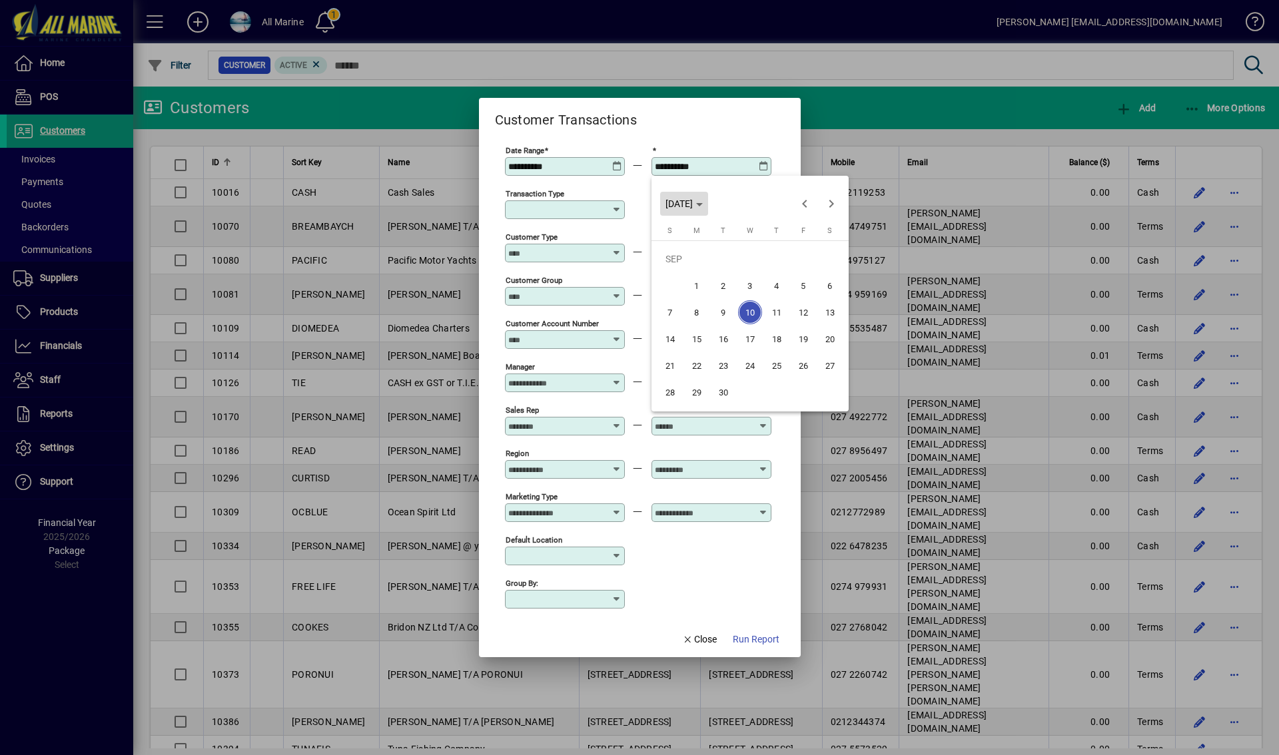
click at [708, 202] on span "Choose month and year" at bounding box center [684, 204] width 48 height 32
click at [692, 298] on span "2024" at bounding box center [680, 298] width 42 height 24
click at [677, 298] on span "MAY" at bounding box center [680, 298] width 42 height 24
click at [799, 368] on span "31" at bounding box center [803, 366] width 24 height 24
type input "**********"
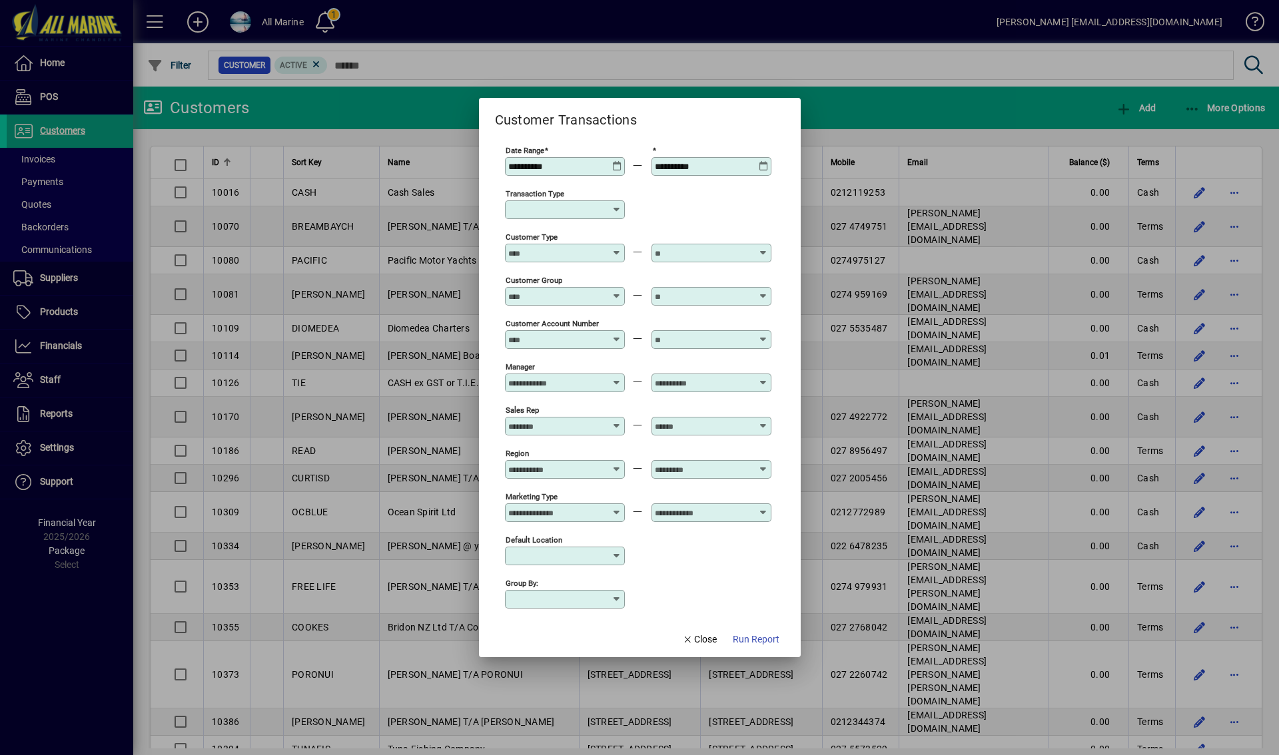
click at [572, 215] on input "Transaction Type" at bounding box center [559, 210] width 103 height 11
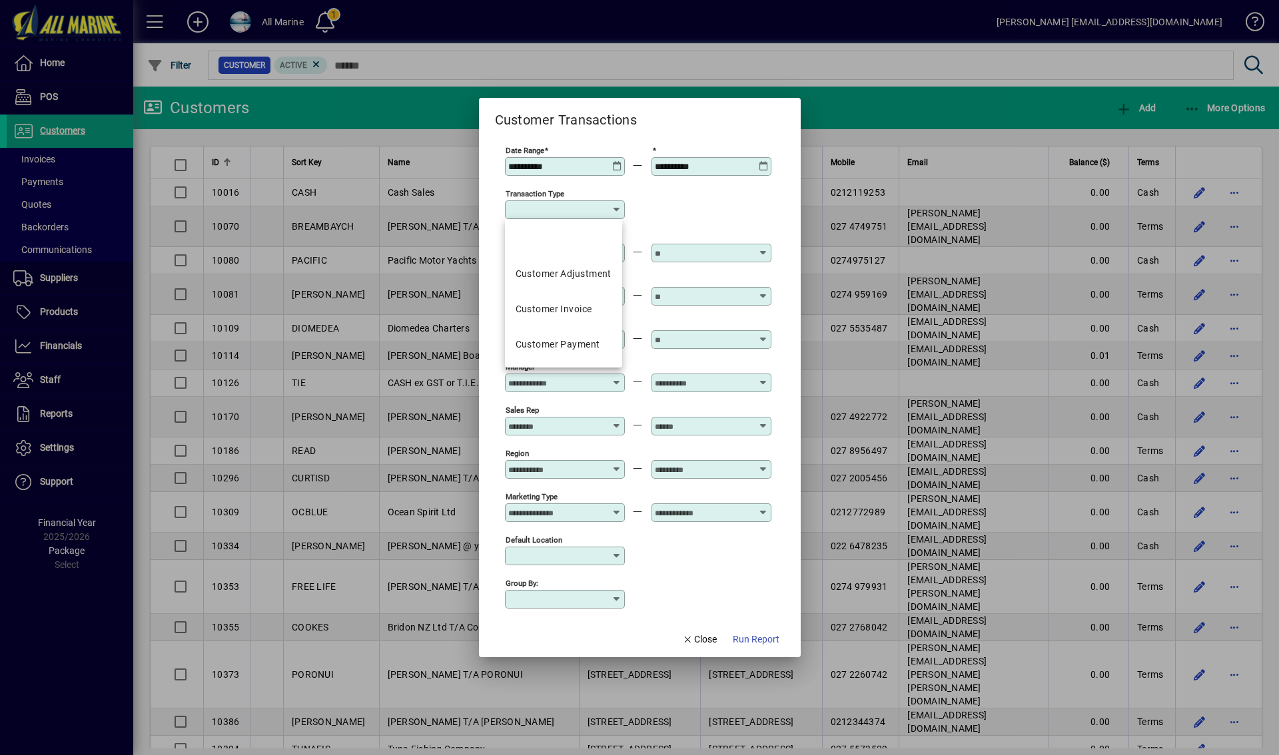
click at [564, 342] on div "Customer Payment" at bounding box center [558, 345] width 85 height 14
type input "**********"
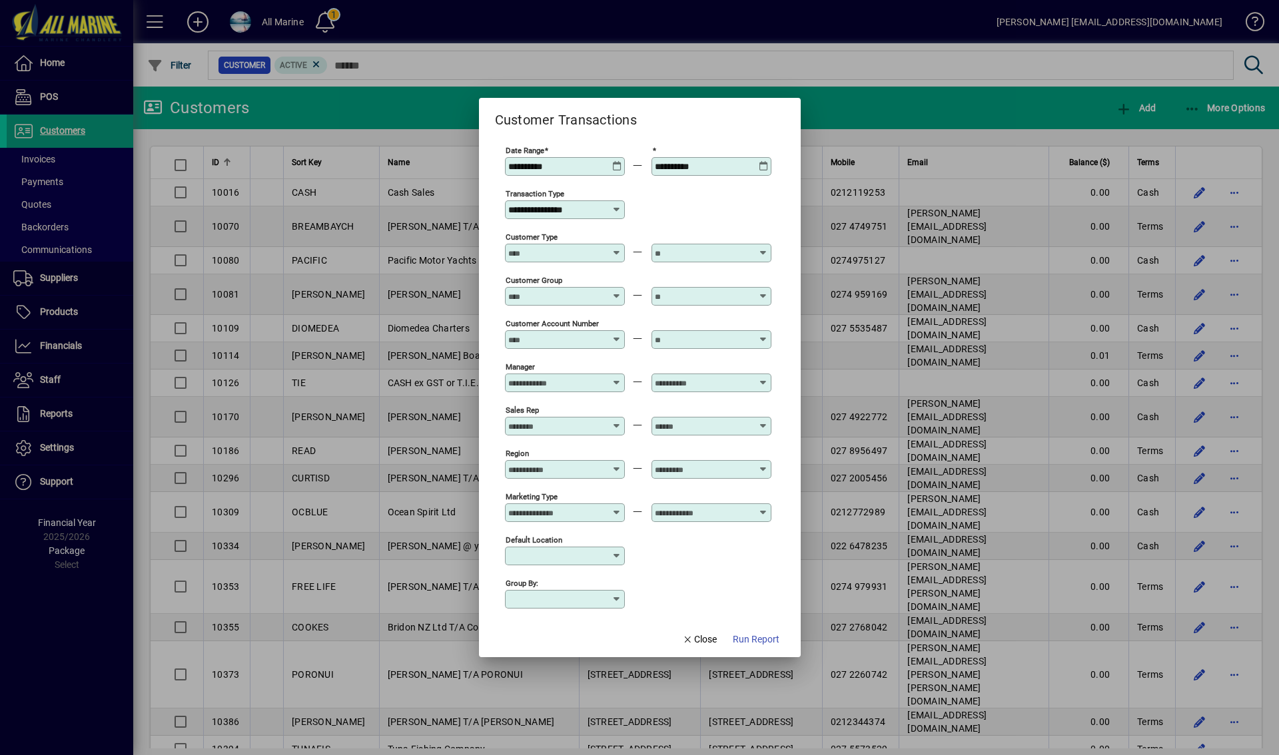
click at [574, 250] on input "Customer Type" at bounding box center [556, 253] width 97 height 11
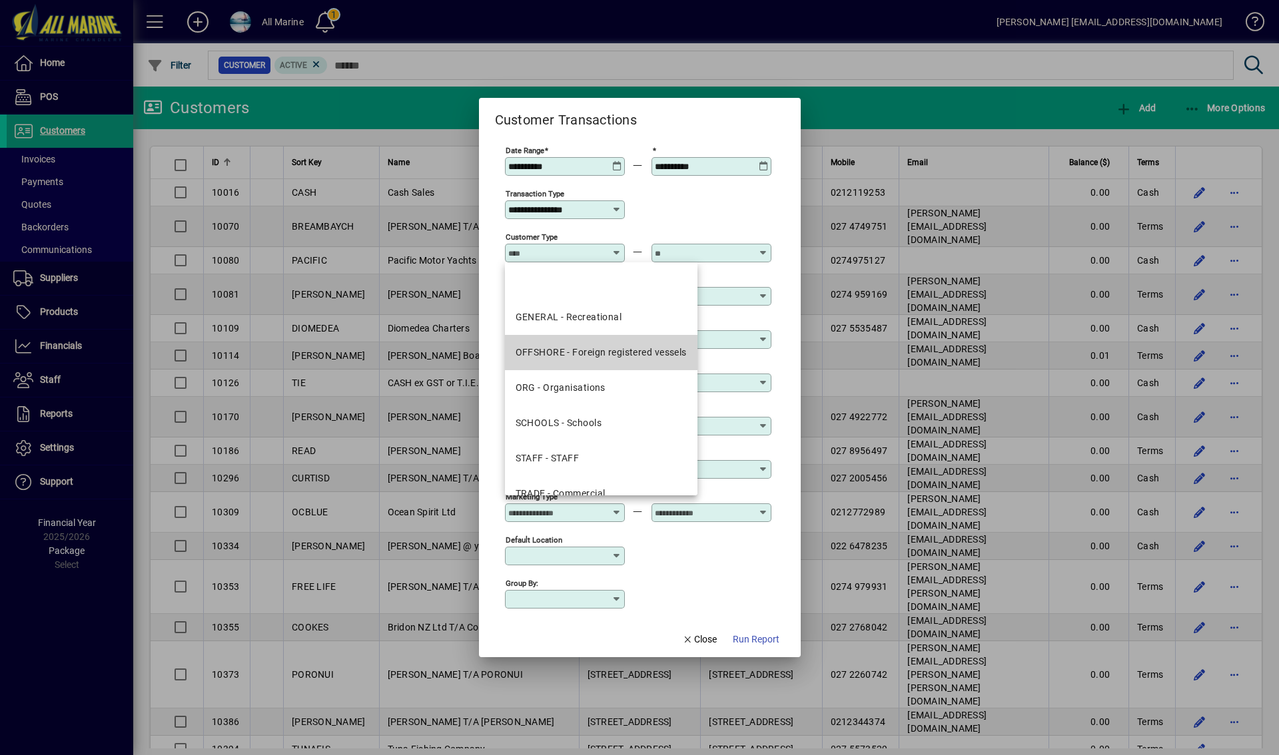
click at [596, 352] on div "OFFSHORE - Foreign registered vessels" at bounding box center [601, 353] width 171 height 14
type input "**********"
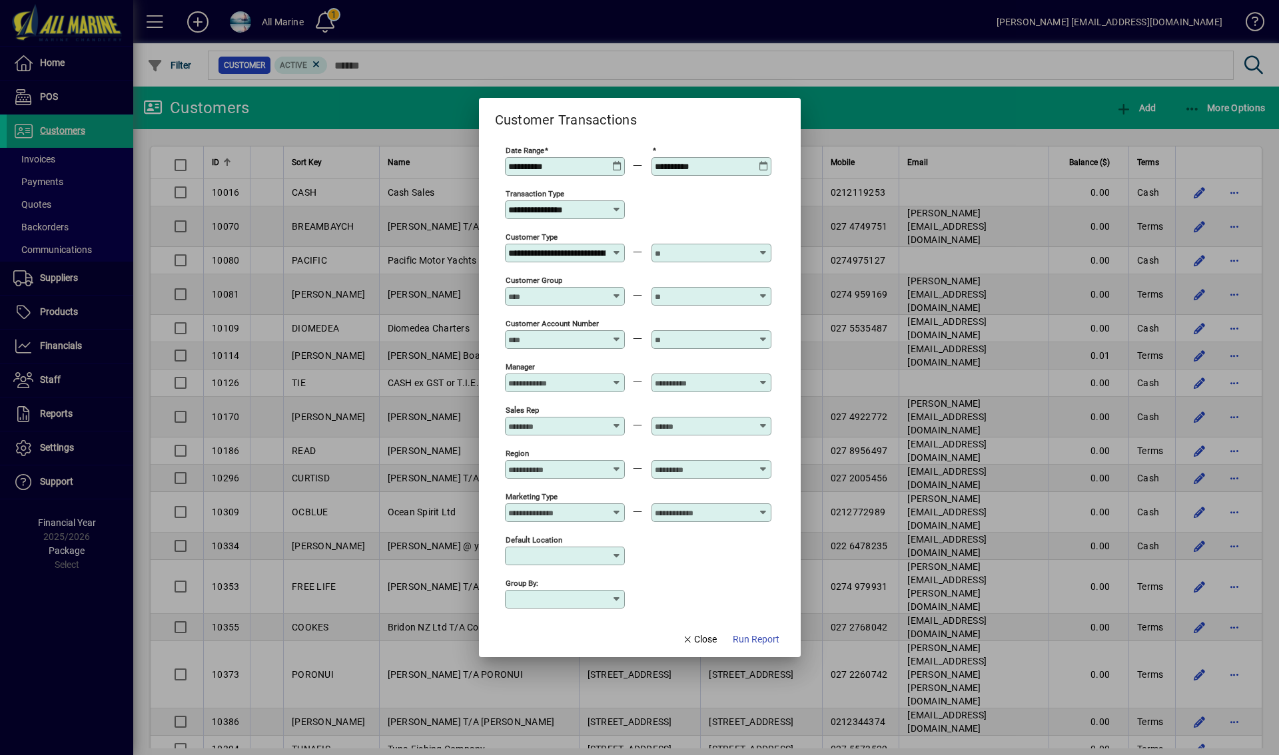
scroll to position [0, 72]
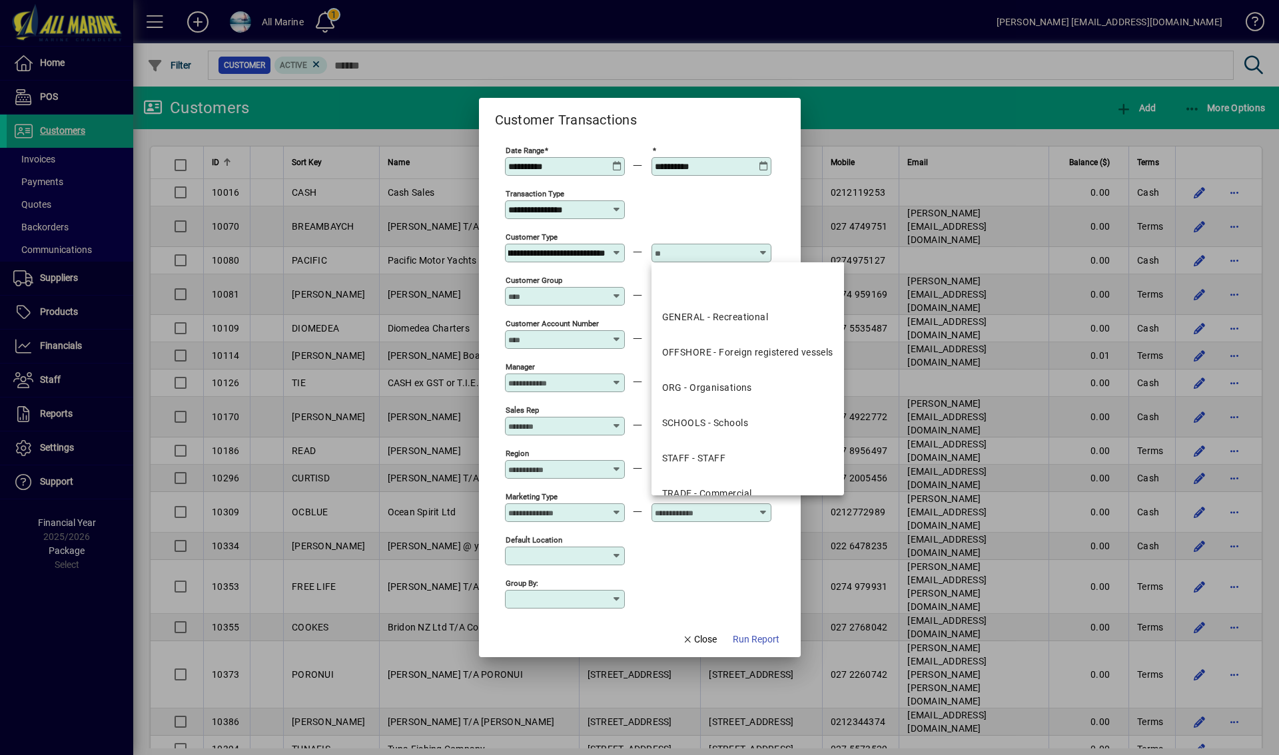
click at [706, 254] on input "text" at bounding box center [703, 253] width 97 height 11
click at [734, 350] on div "OFFSHORE - Foreign registered vessels" at bounding box center [747, 353] width 171 height 14
type input "**********"
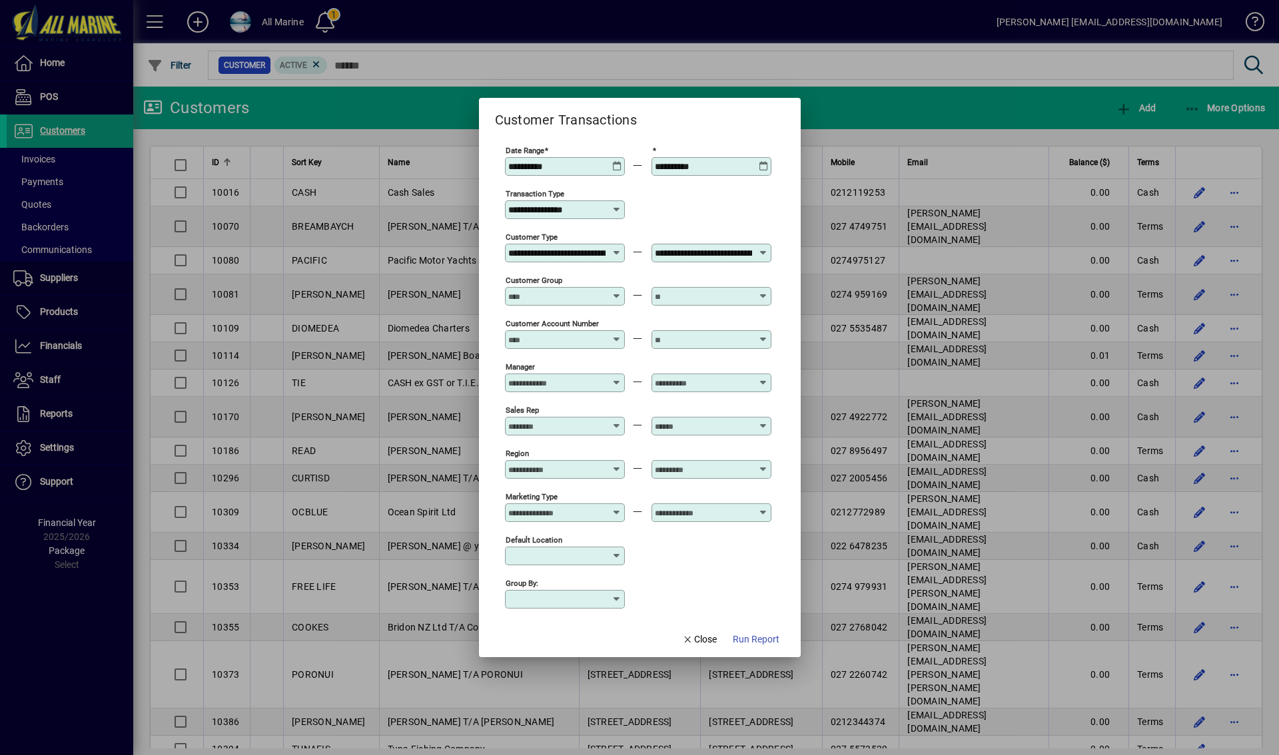
scroll to position [0, 72]
click at [747, 635] on span "Run Report" at bounding box center [756, 640] width 47 height 14
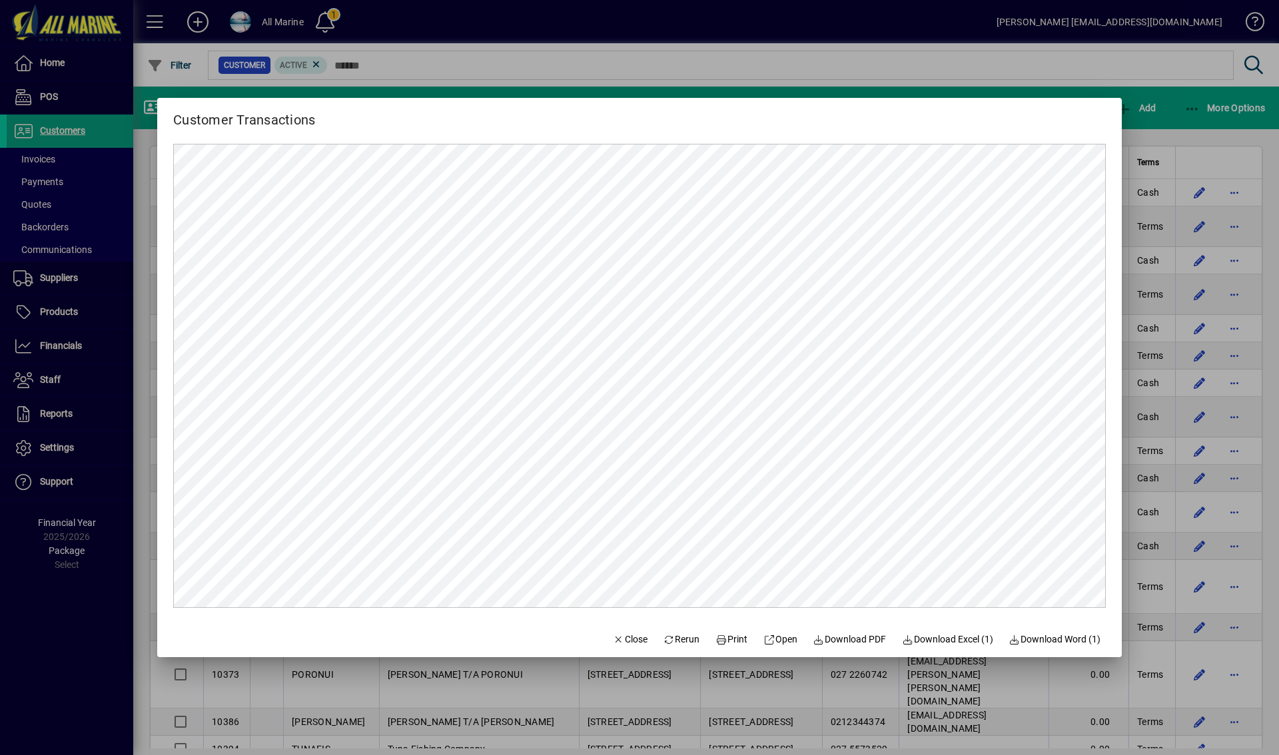
scroll to position [0, 0]
click at [847, 638] on span "Download PDF" at bounding box center [849, 640] width 73 height 14
click at [862, 59] on div at bounding box center [639, 377] width 1279 height 755
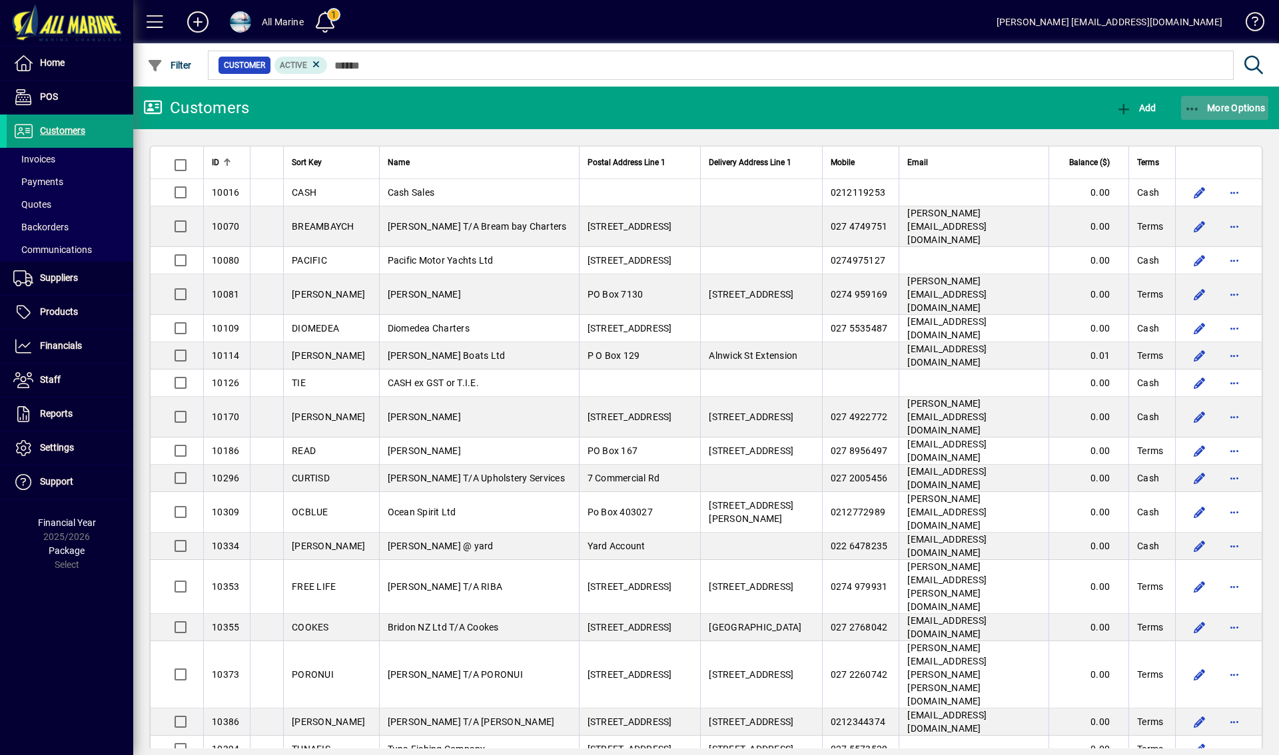
click at [1227, 107] on span "More Options" at bounding box center [1225, 108] width 81 height 11
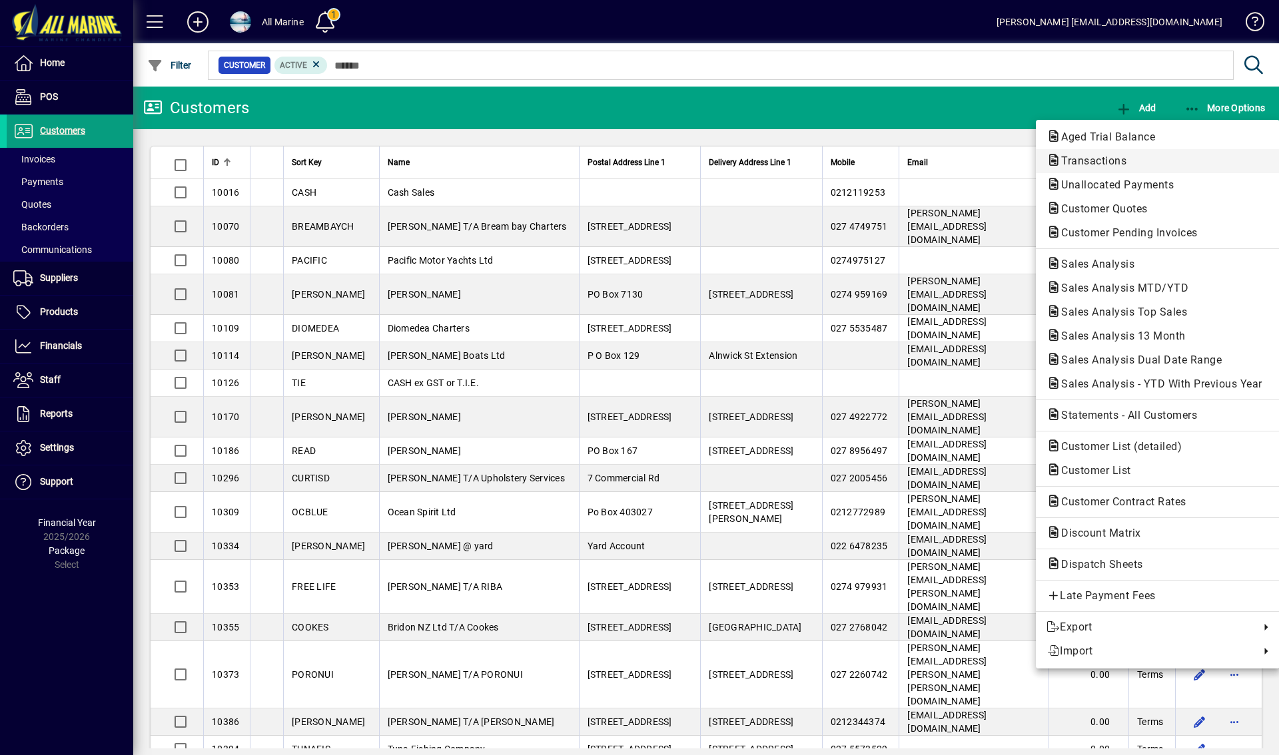
click at [1095, 161] on span "Transactions" at bounding box center [1090, 161] width 87 height 13
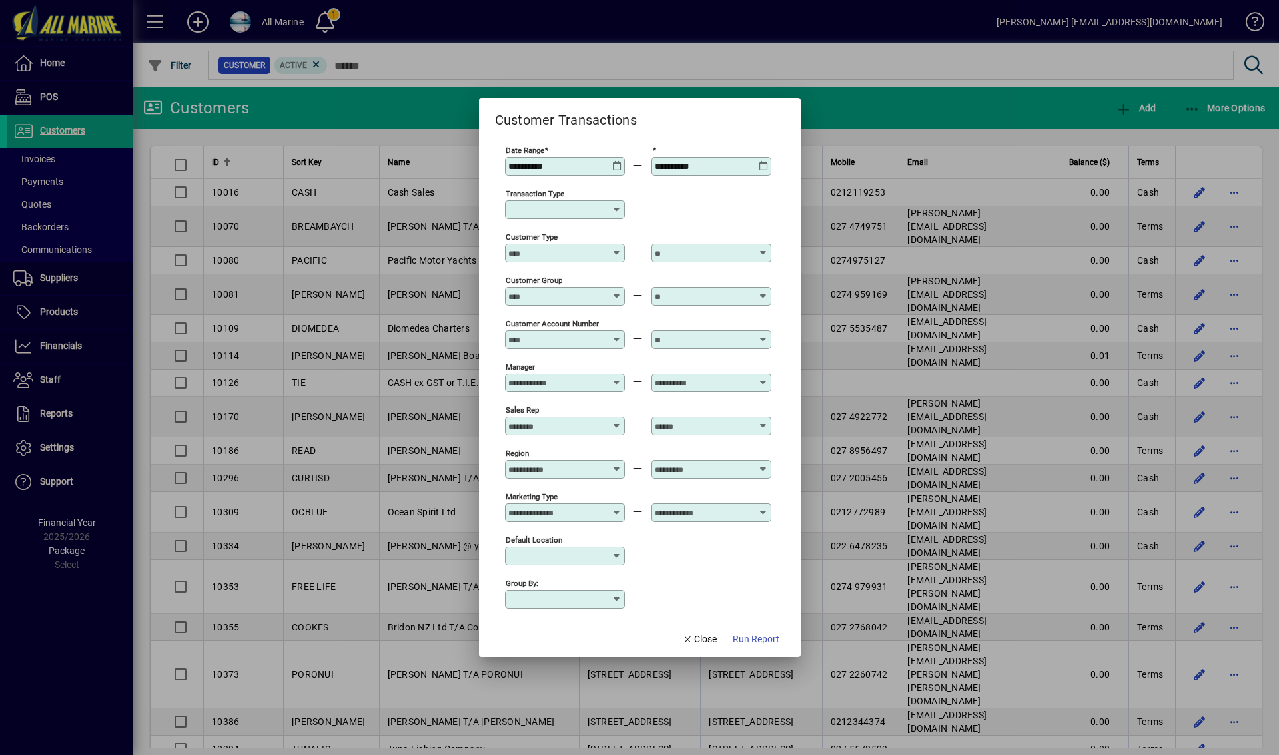
click at [614, 161] on icon at bounding box center [617, 161] width 10 height 0
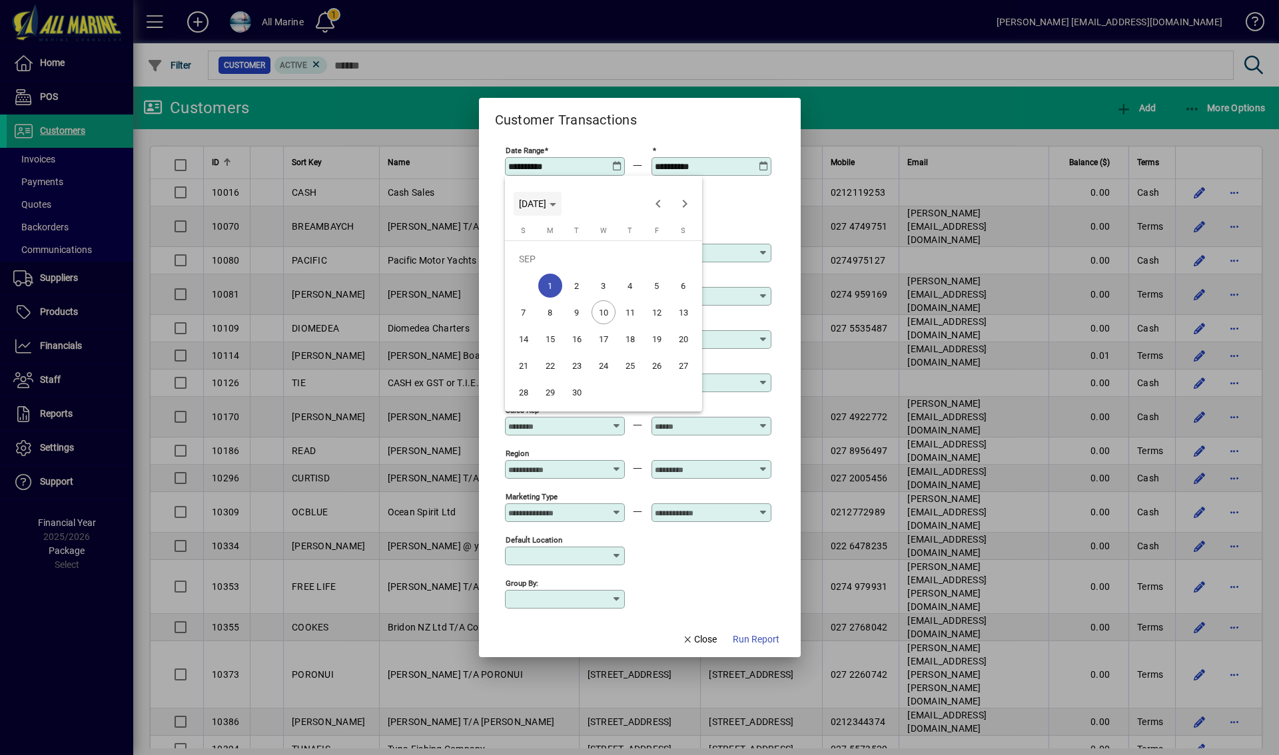
click at [556, 207] on span "MON SEP 01 2025" at bounding box center [537, 204] width 37 height 11
click at [536, 305] on span "2024" at bounding box center [533, 298] width 42 height 24
click at [573, 297] on span "JUN" at bounding box center [580, 298] width 42 height 24
click at [680, 257] on span "1" at bounding box center [684, 259] width 24 height 24
type input "**********"
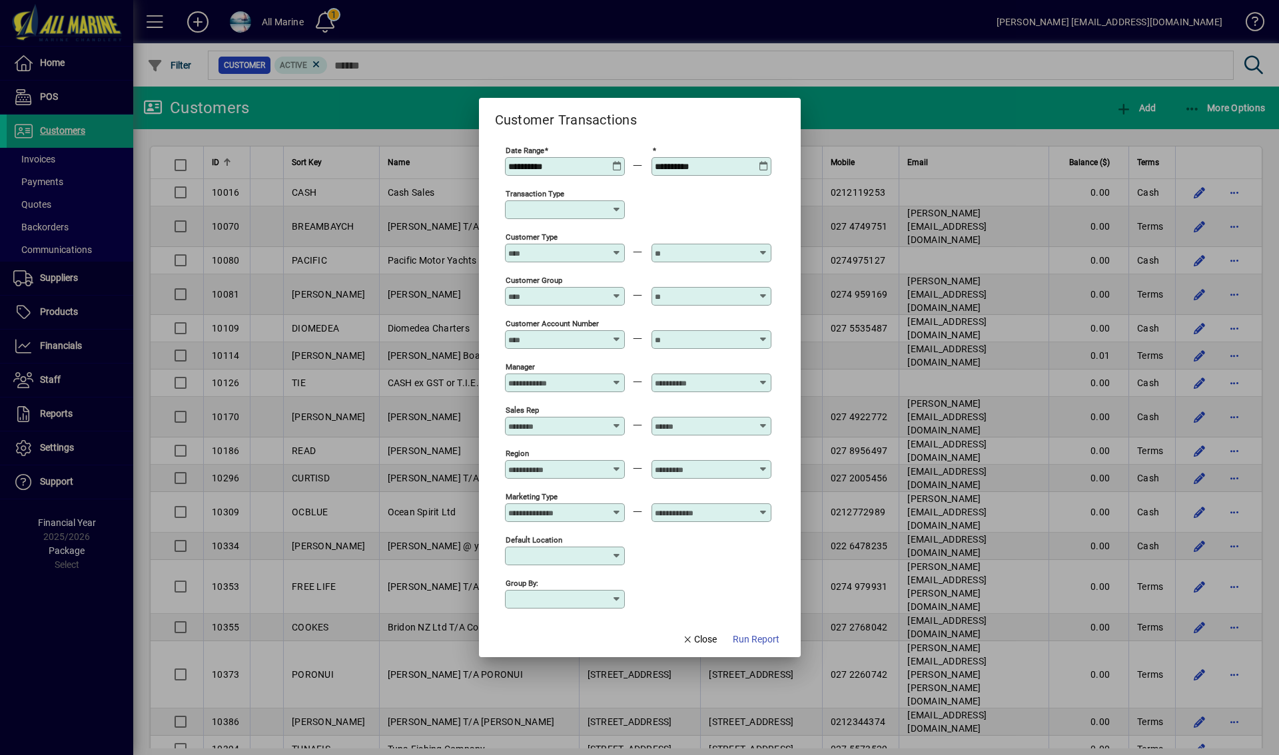
click at [764, 161] on icon at bounding box center [764, 161] width 10 height 0
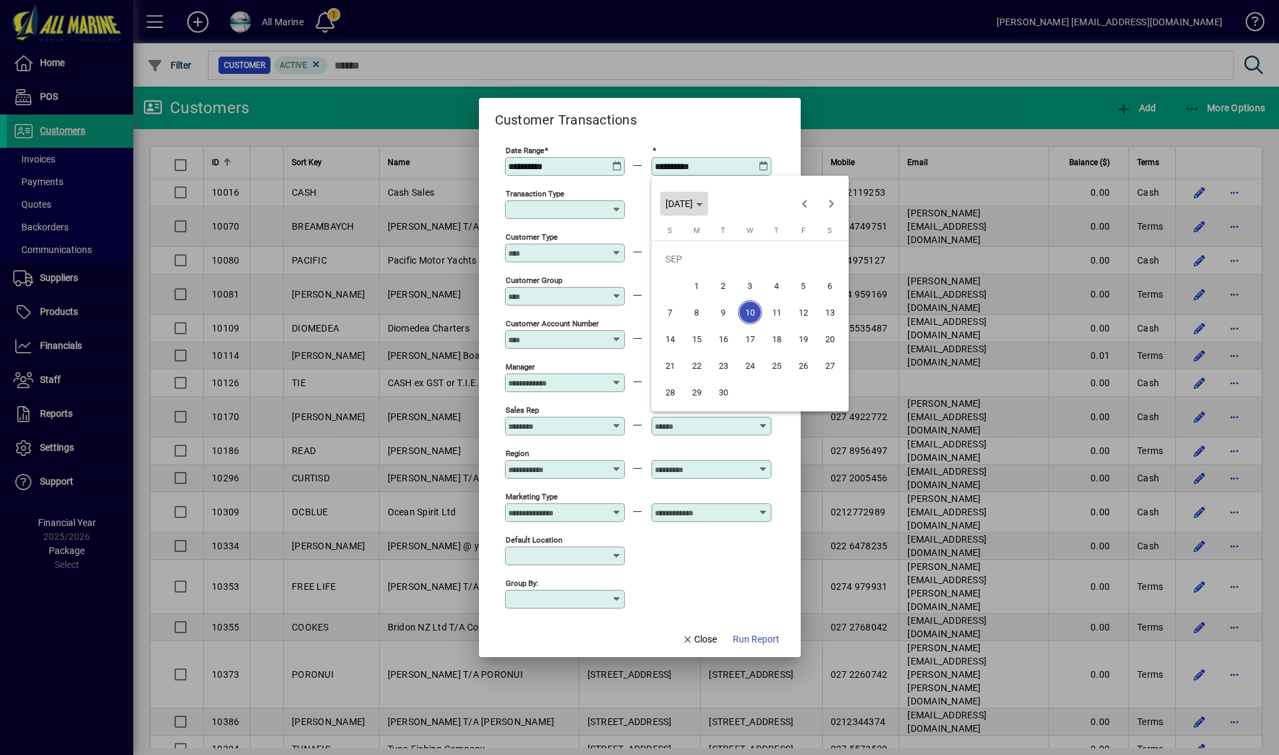
click at [703, 203] on icon "Choose month and year" at bounding box center [699, 204] width 7 height 3
click at [682, 296] on span "2024" at bounding box center [680, 298] width 42 height 24
click at [773, 301] on span "JUL" at bounding box center [773, 298] width 42 height 24
click at [742, 393] on span "31" at bounding box center [750, 392] width 24 height 24
type input "**********"
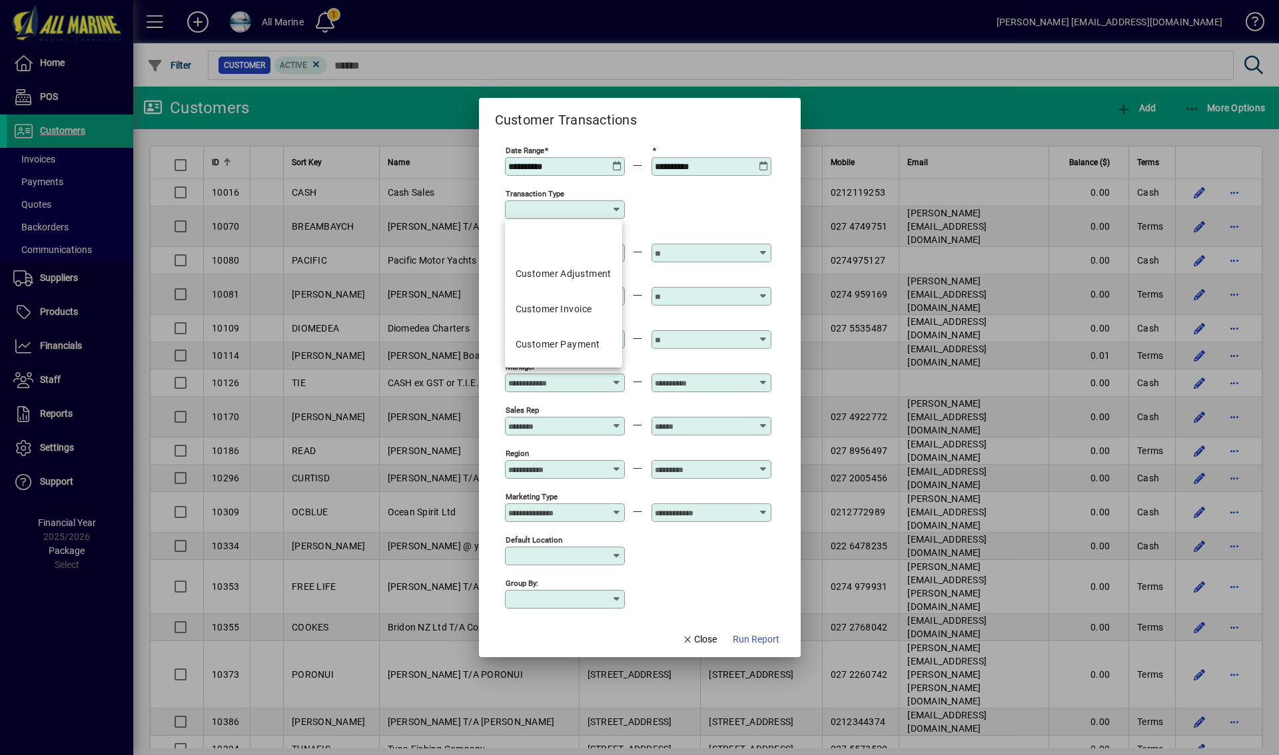
click at [572, 215] on input "Transaction Type" at bounding box center [559, 210] width 103 height 11
click at [561, 349] on div "Customer Payment" at bounding box center [558, 345] width 85 height 14
type input "**********"
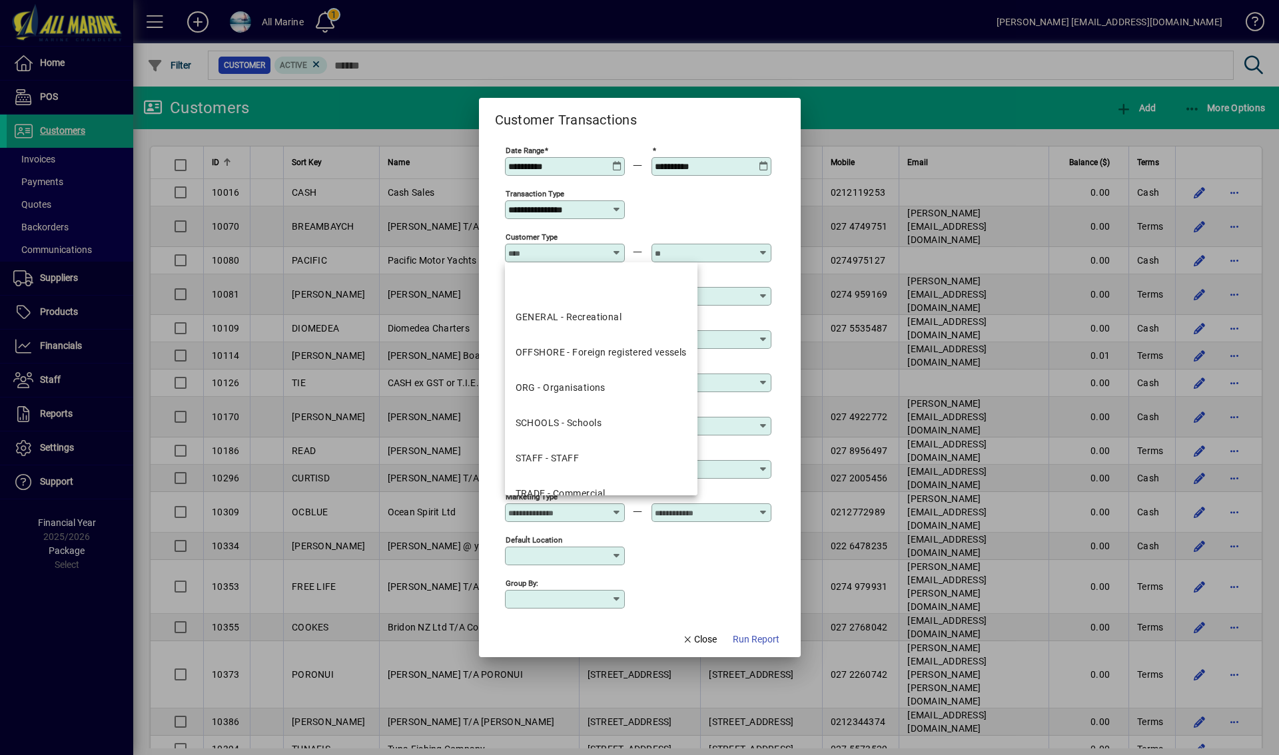
click at [569, 253] on input "Customer Type" at bounding box center [556, 253] width 97 height 11
drag, startPoint x: 589, startPoint y: 344, endPoint x: 680, endPoint y: 286, distance: 107.6
click at [590, 344] on mat-option "OFFSHORE - Foreign registered vessels" at bounding box center [601, 352] width 193 height 35
type input "**********"
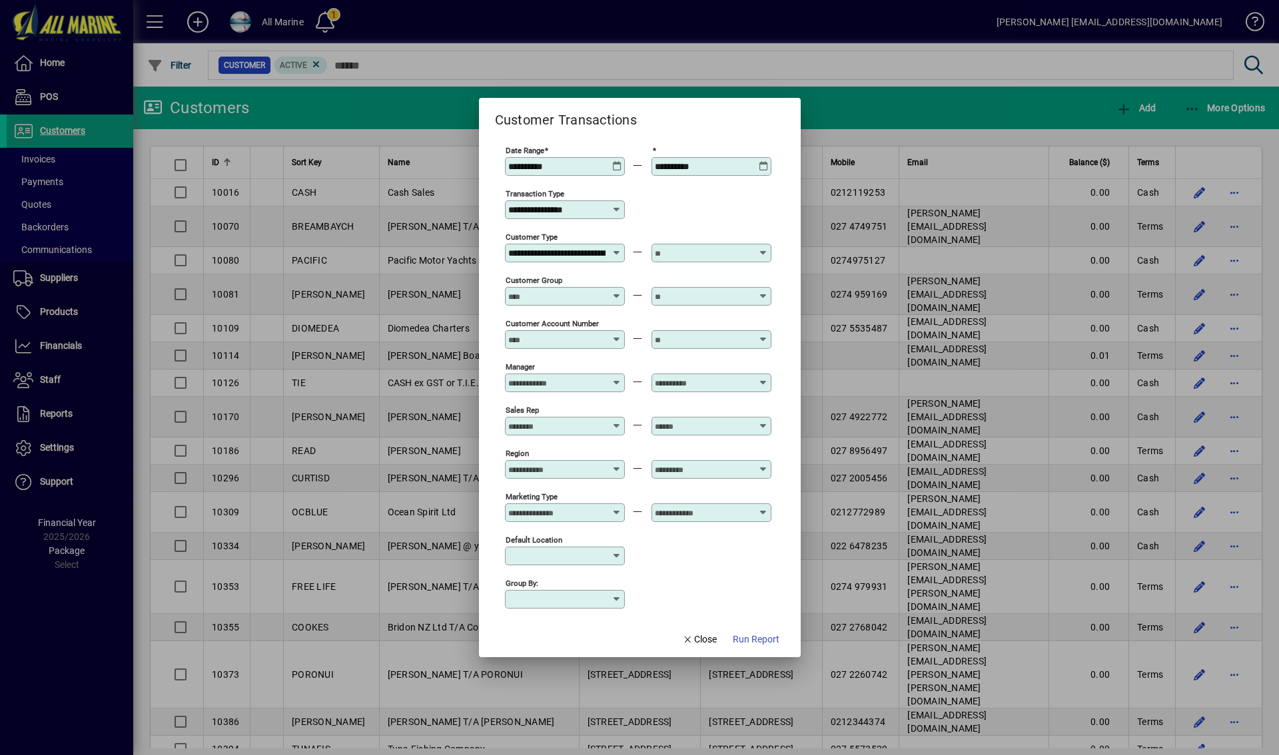
scroll to position [0, 72]
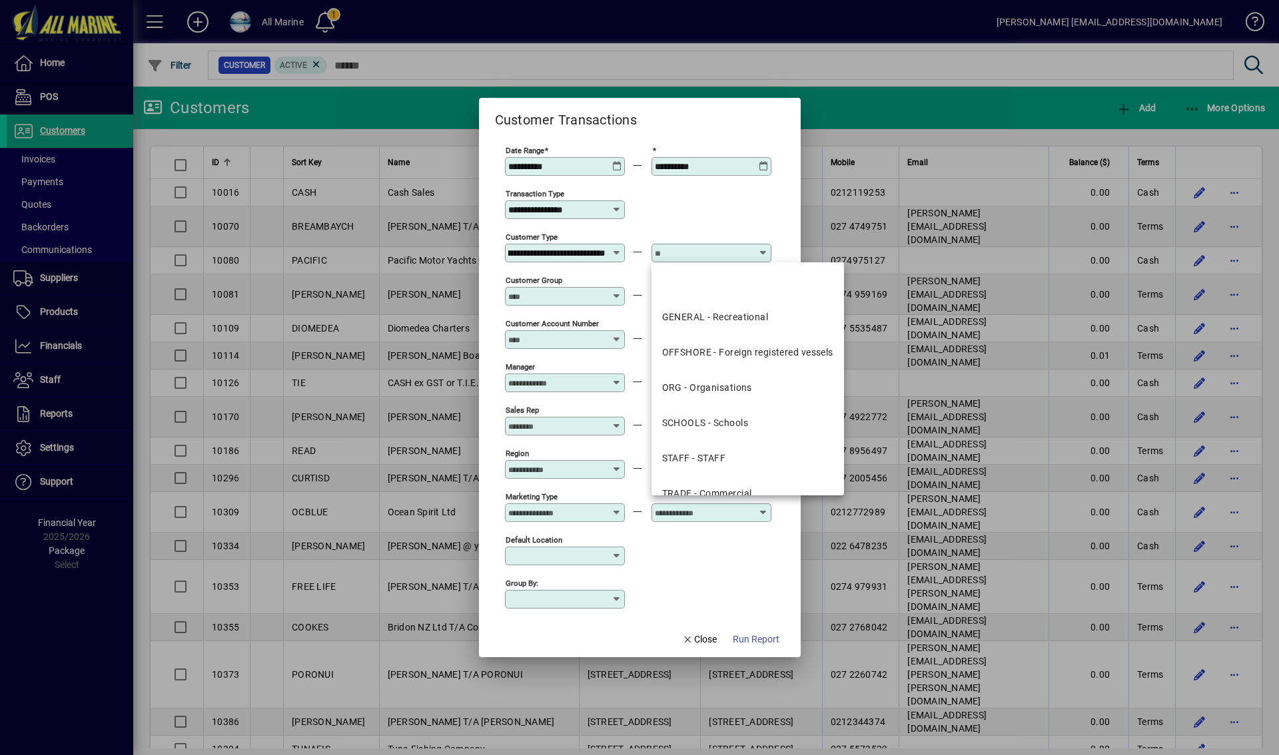
click at [688, 256] on input "text" at bounding box center [703, 253] width 97 height 11
click at [729, 354] on div "OFFSHORE - Foreign registered vessels" at bounding box center [747, 353] width 171 height 14
type input "**********"
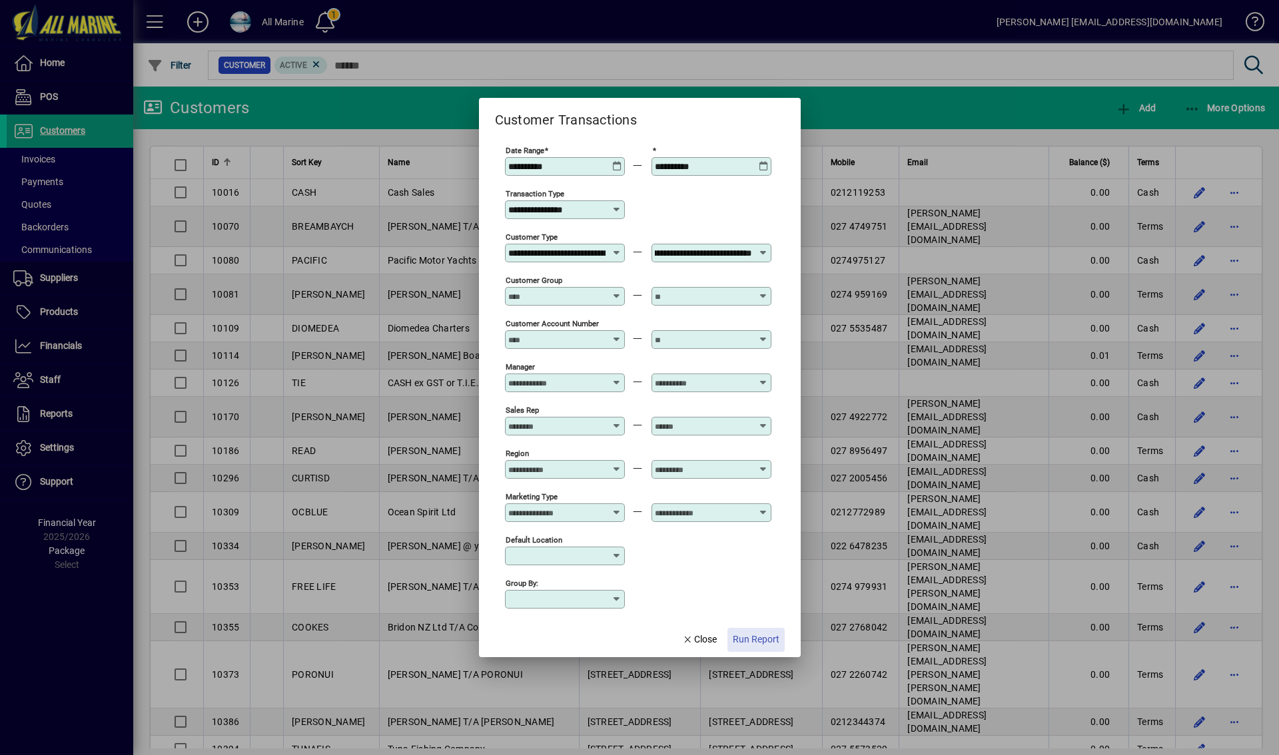
click at [755, 638] on span "Run Report" at bounding box center [756, 640] width 47 height 14
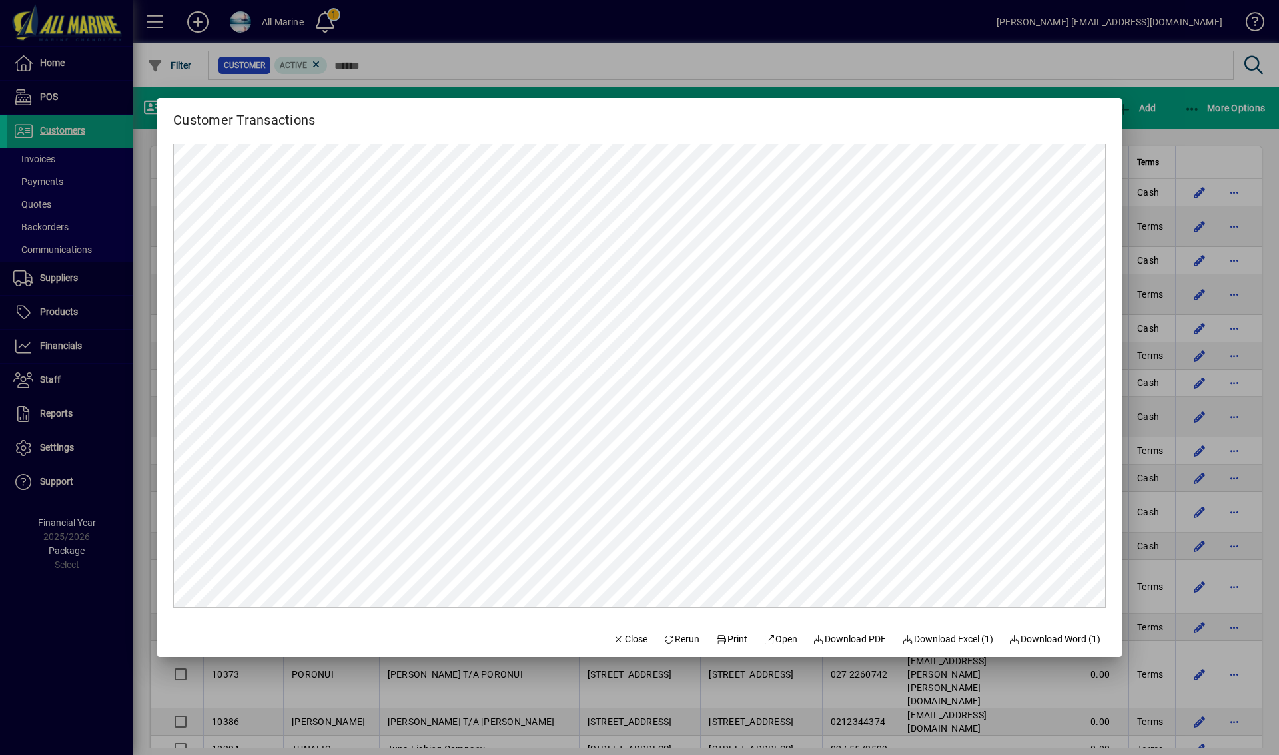
scroll to position [0, 0]
click at [841, 638] on span "Download PDF" at bounding box center [849, 640] width 73 height 14
click at [880, 41] on div at bounding box center [639, 377] width 1279 height 755
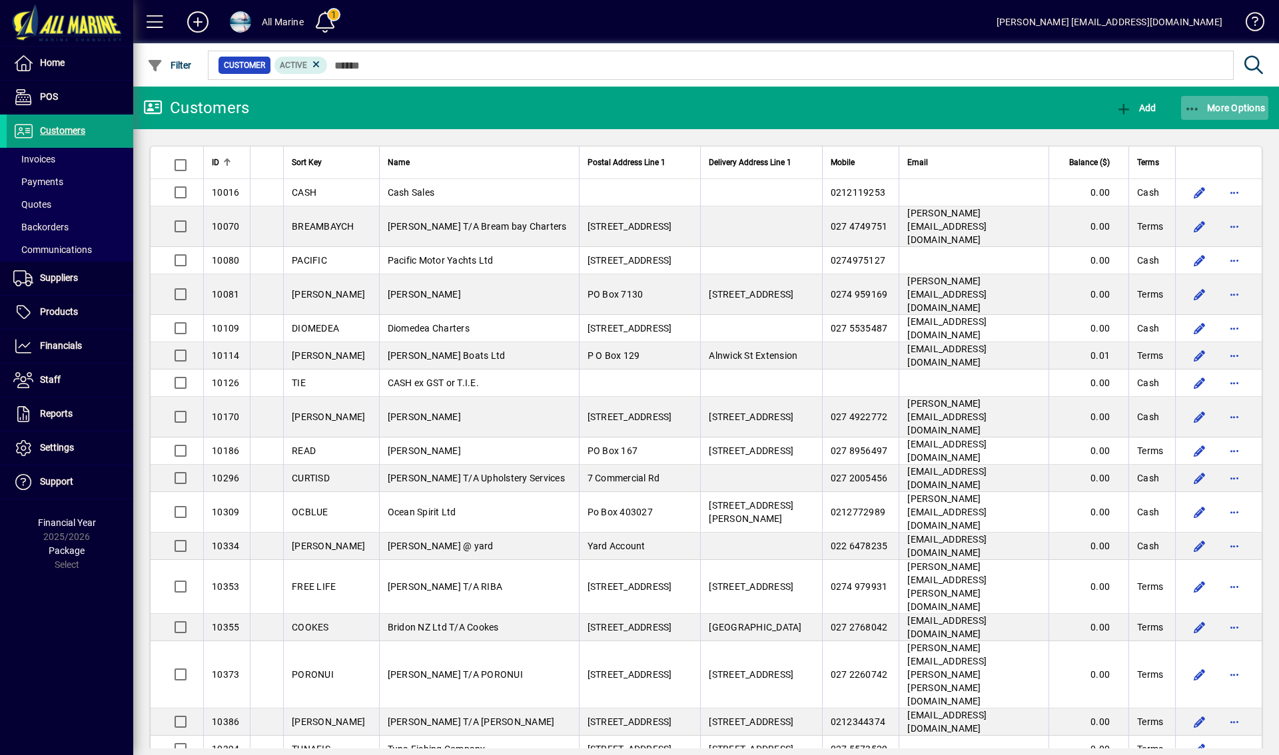
click at [1231, 111] on span "More Options" at bounding box center [1225, 108] width 81 height 11
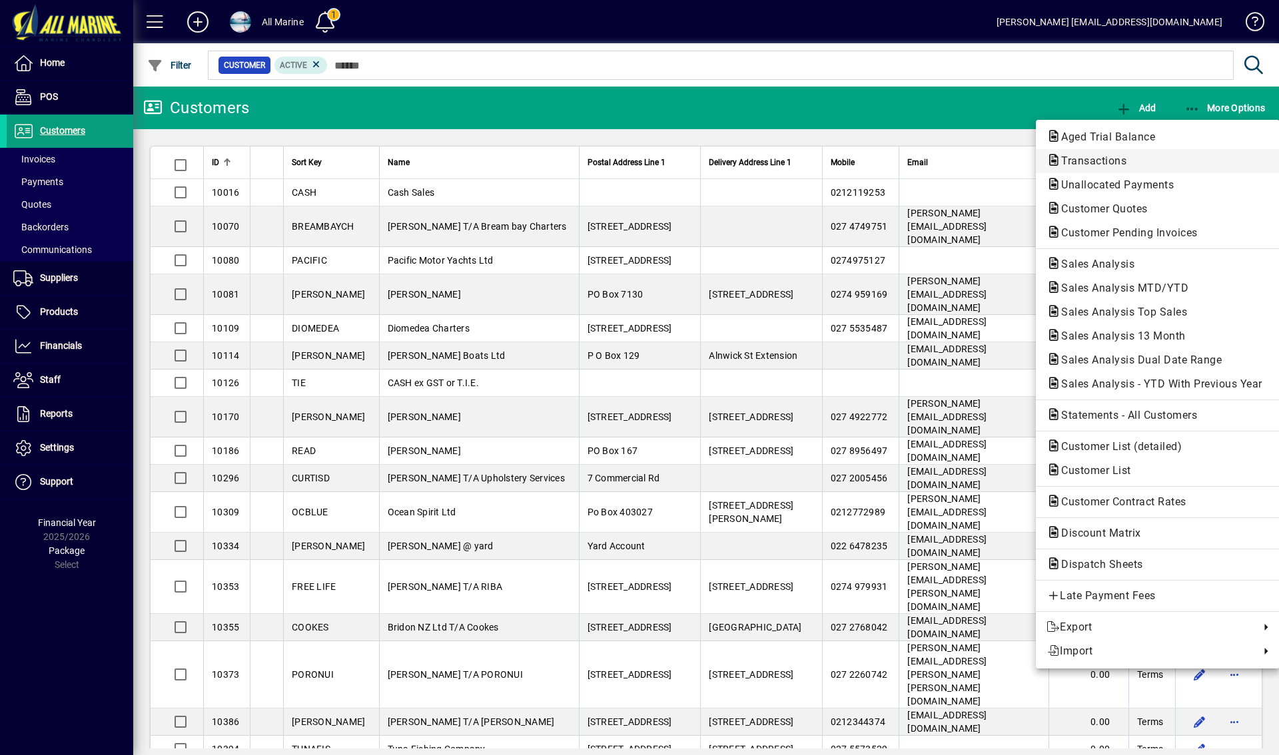
click at [1104, 160] on span "Transactions" at bounding box center [1090, 161] width 87 height 13
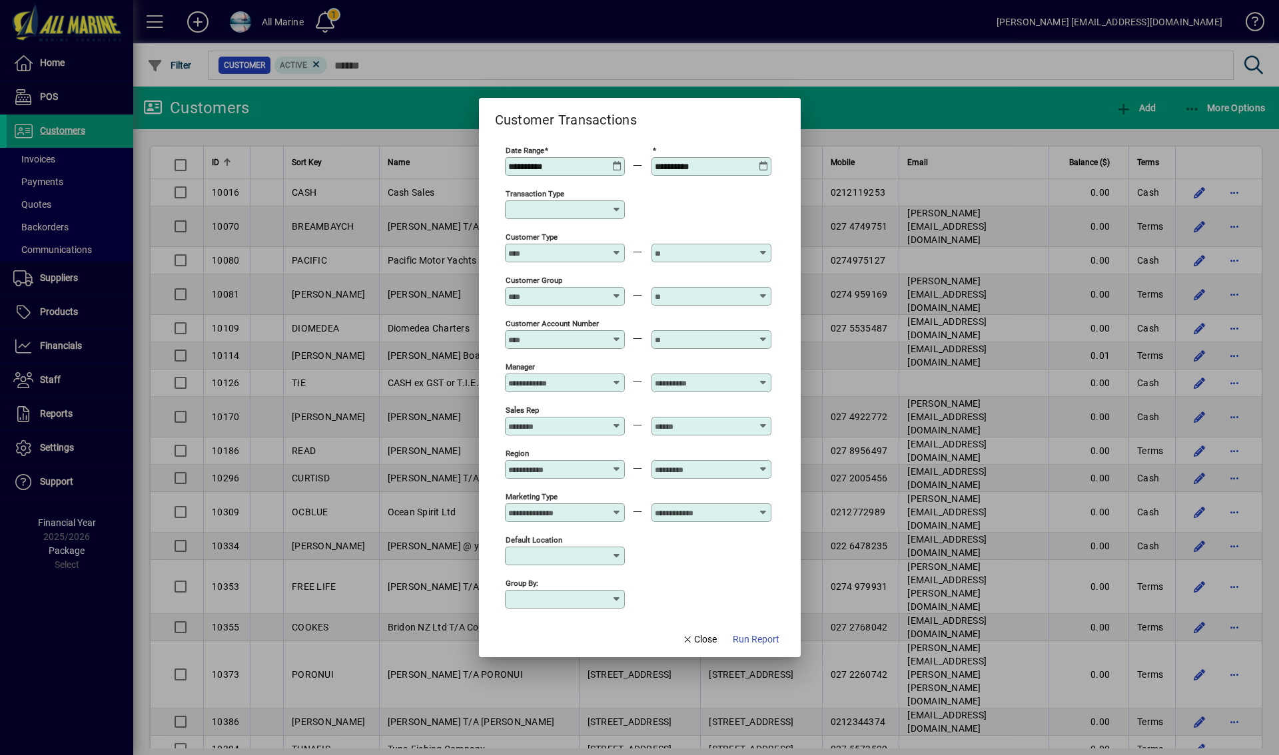
click at [614, 161] on icon at bounding box center [617, 161] width 10 height 0
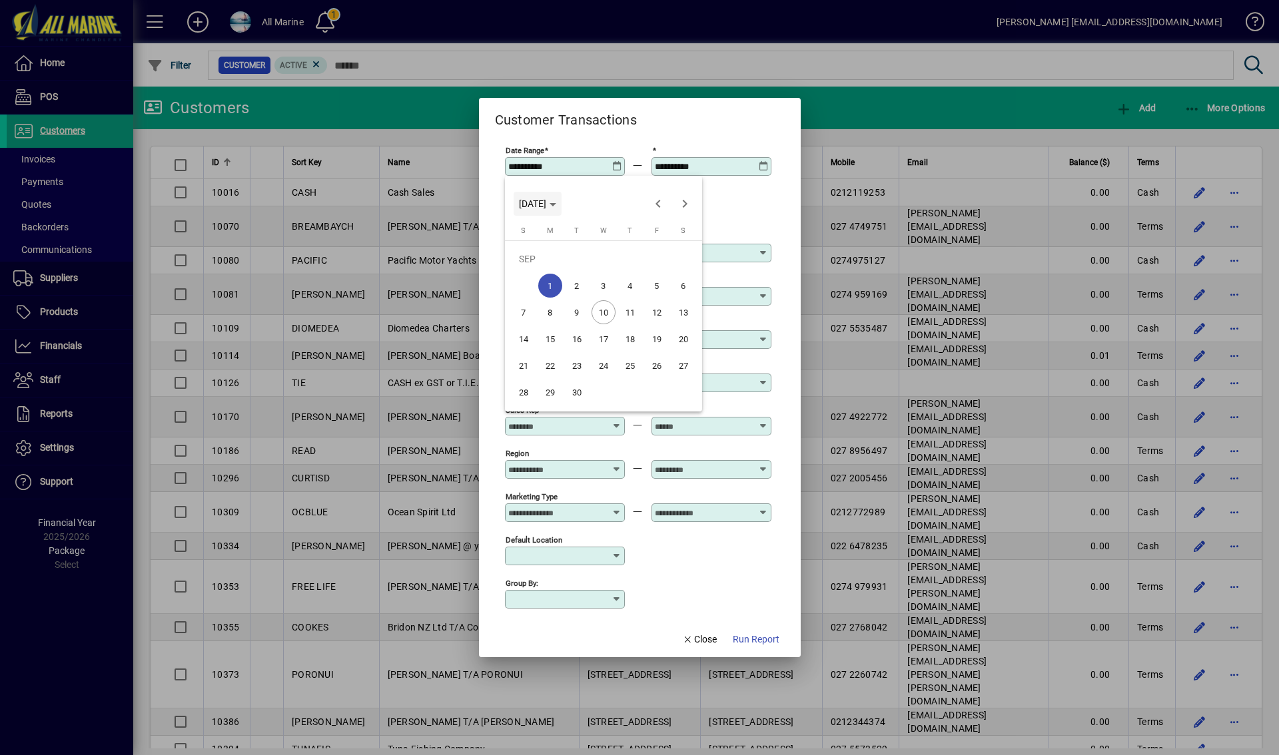
click at [546, 204] on span "MON SEP 01 2025" at bounding box center [532, 204] width 27 height 11
click at [534, 297] on span "2024" at bounding box center [533, 298] width 42 height 24
click at [668, 296] on span "AUG" at bounding box center [673, 298] width 42 height 24
click at [634, 258] on span "1" at bounding box center [630, 259] width 24 height 24
type input "**********"
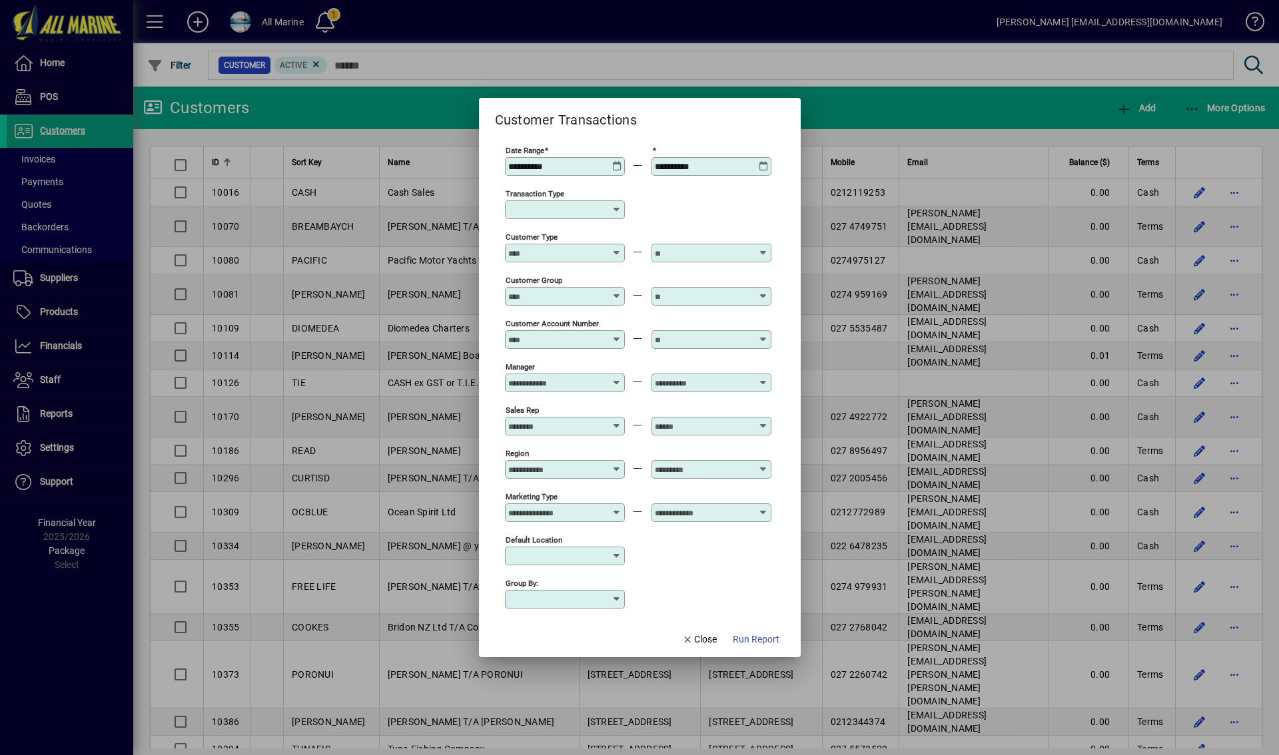
click at [763, 161] on icon at bounding box center [764, 161] width 10 height 0
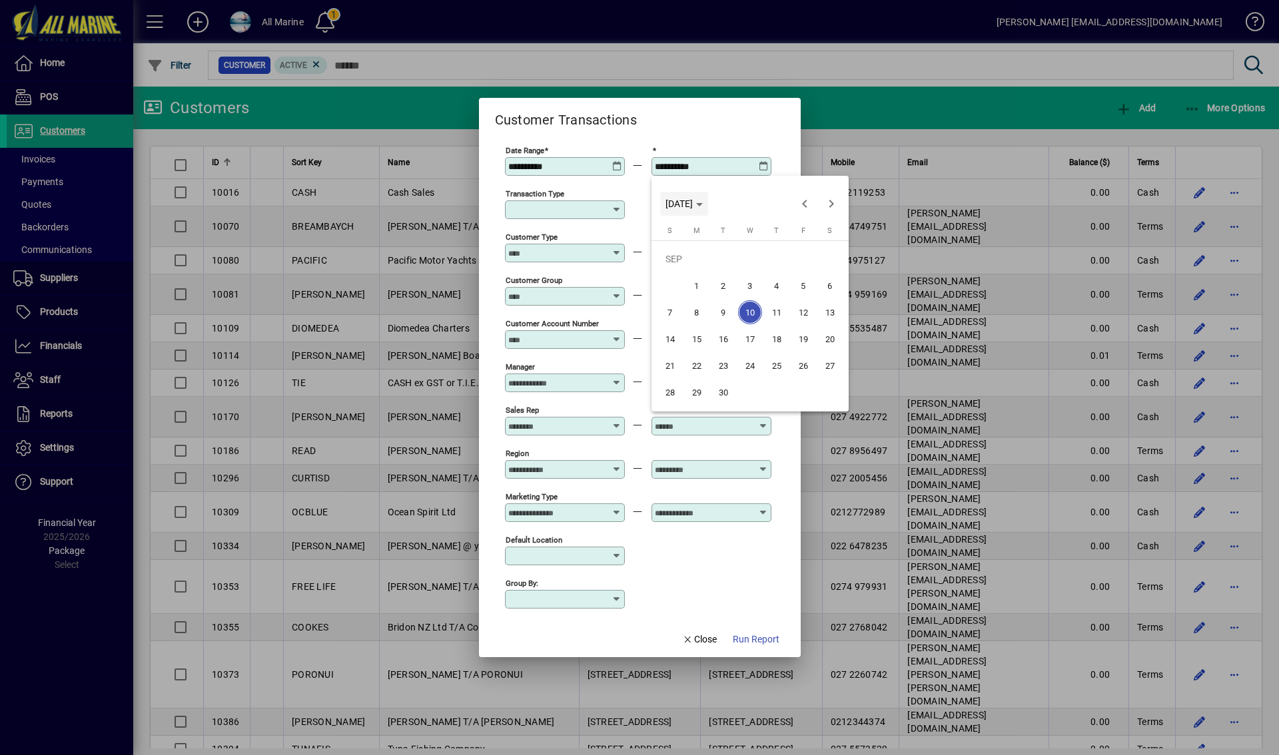
click at [703, 199] on span "WED SEP 10 2025" at bounding box center [684, 204] width 37 height 11
click at [682, 300] on span "2024" at bounding box center [680, 298] width 42 height 24
click at [678, 322] on span "SEP" at bounding box center [680, 325] width 42 height 24
click at [703, 393] on span "30" at bounding box center [697, 392] width 24 height 24
type input "**********"
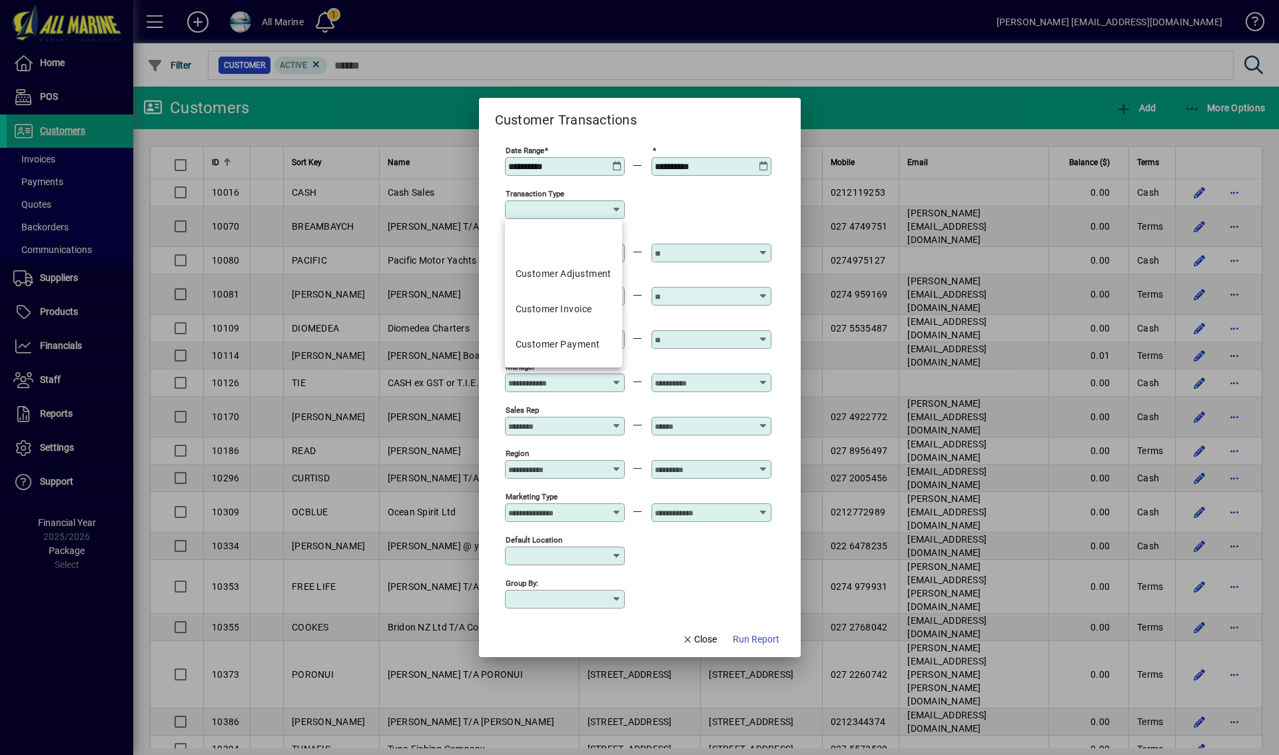
click at [596, 208] on input "Transaction Type" at bounding box center [559, 210] width 103 height 11
click at [588, 338] on div "Customer Payment" at bounding box center [558, 345] width 85 height 14
type input "**********"
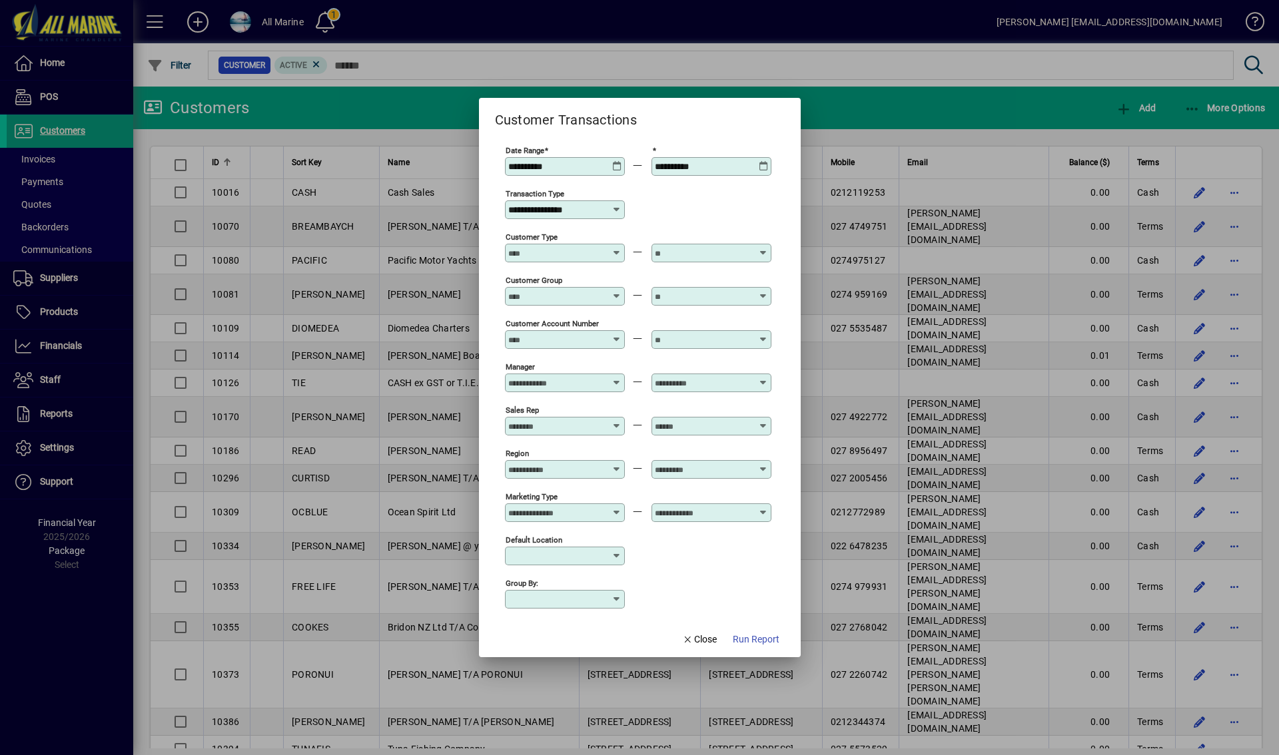
click at [577, 248] on input "Customer Type" at bounding box center [556, 253] width 97 height 11
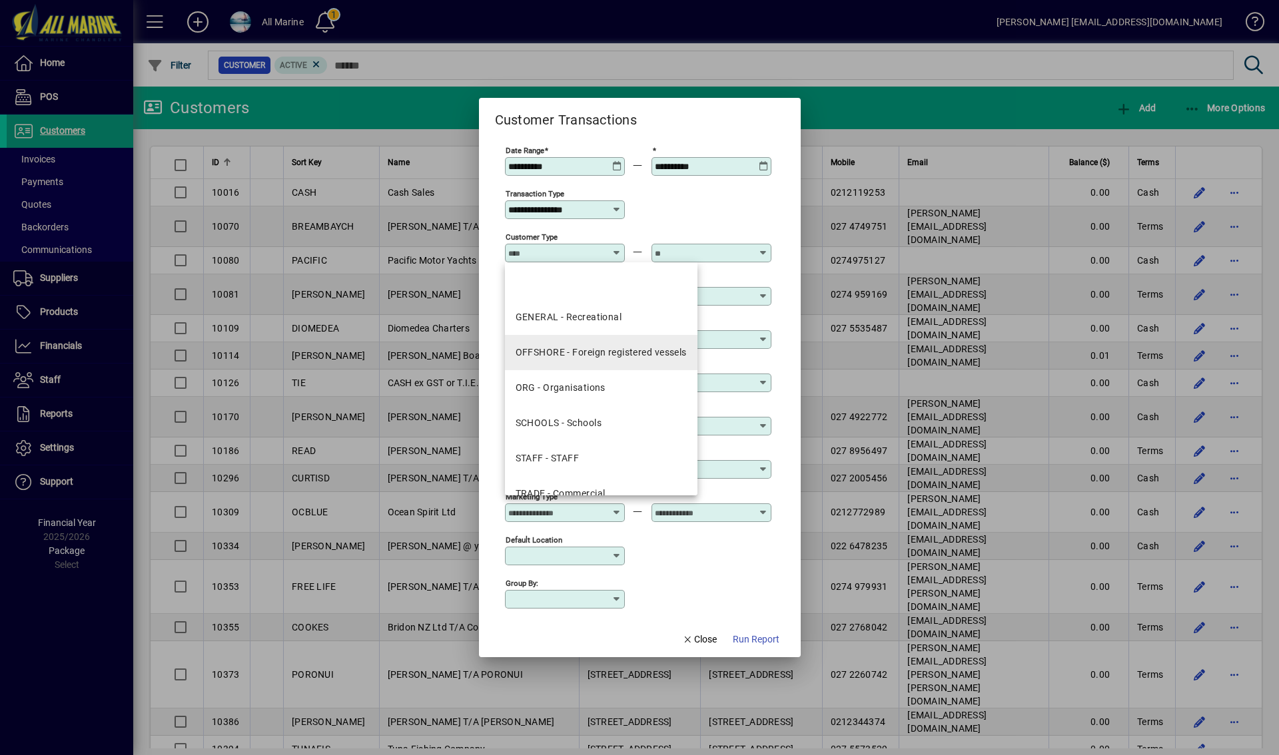
click at [610, 359] on div "OFFSHORE - Foreign registered vessels" at bounding box center [601, 353] width 171 height 14
type input "**********"
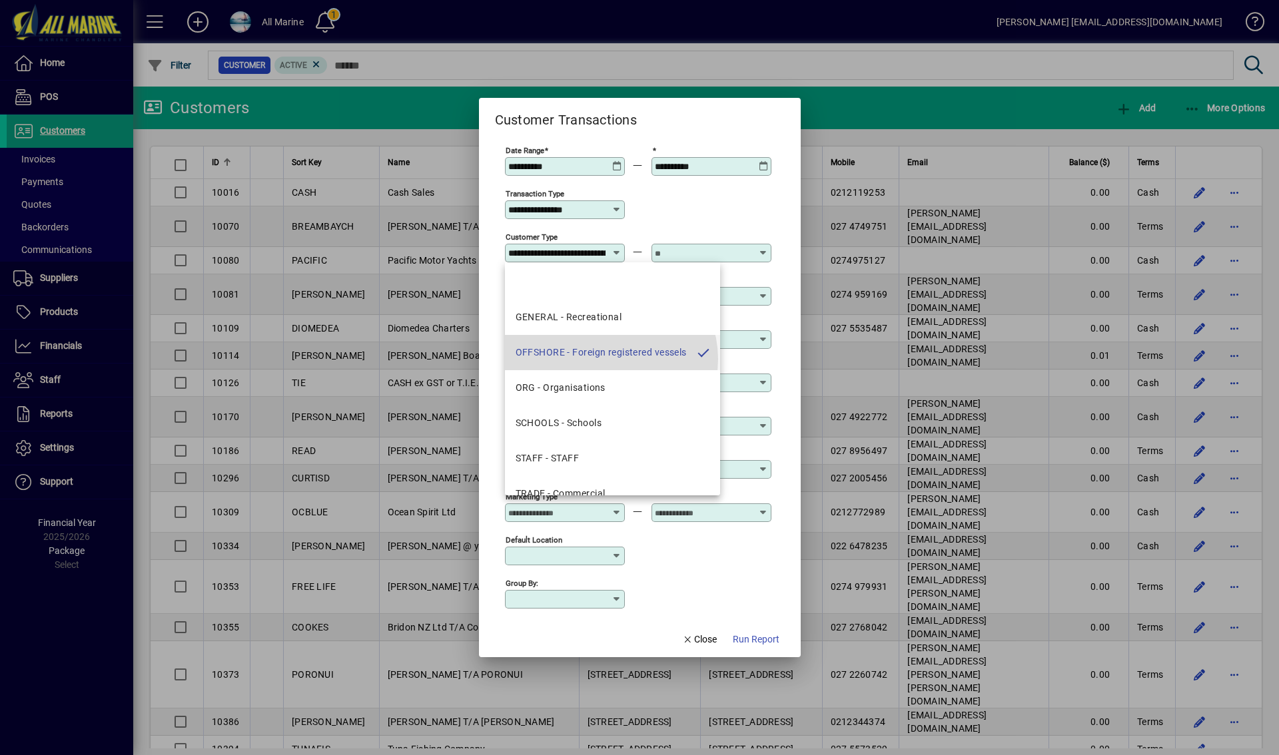
scroll to position [0, 72]
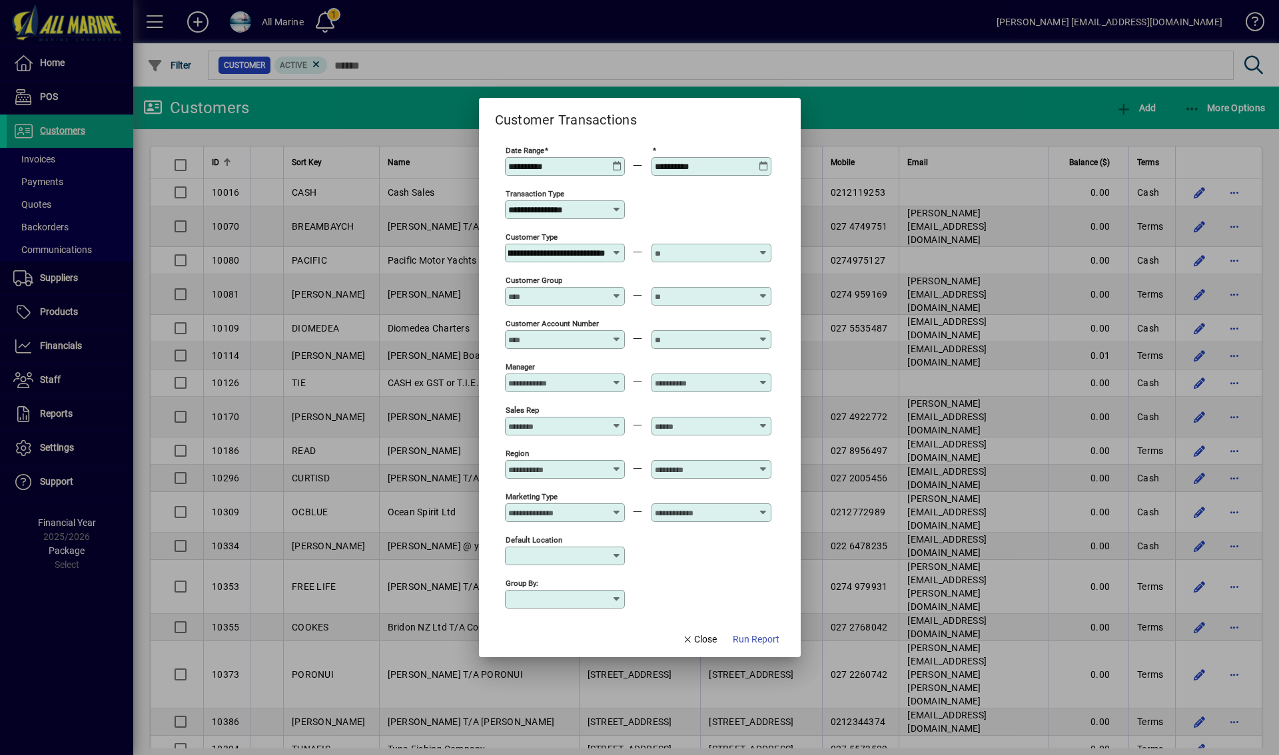
click at [706, 248] on input "text" at bounding box center [703, 253] width 97 height 11
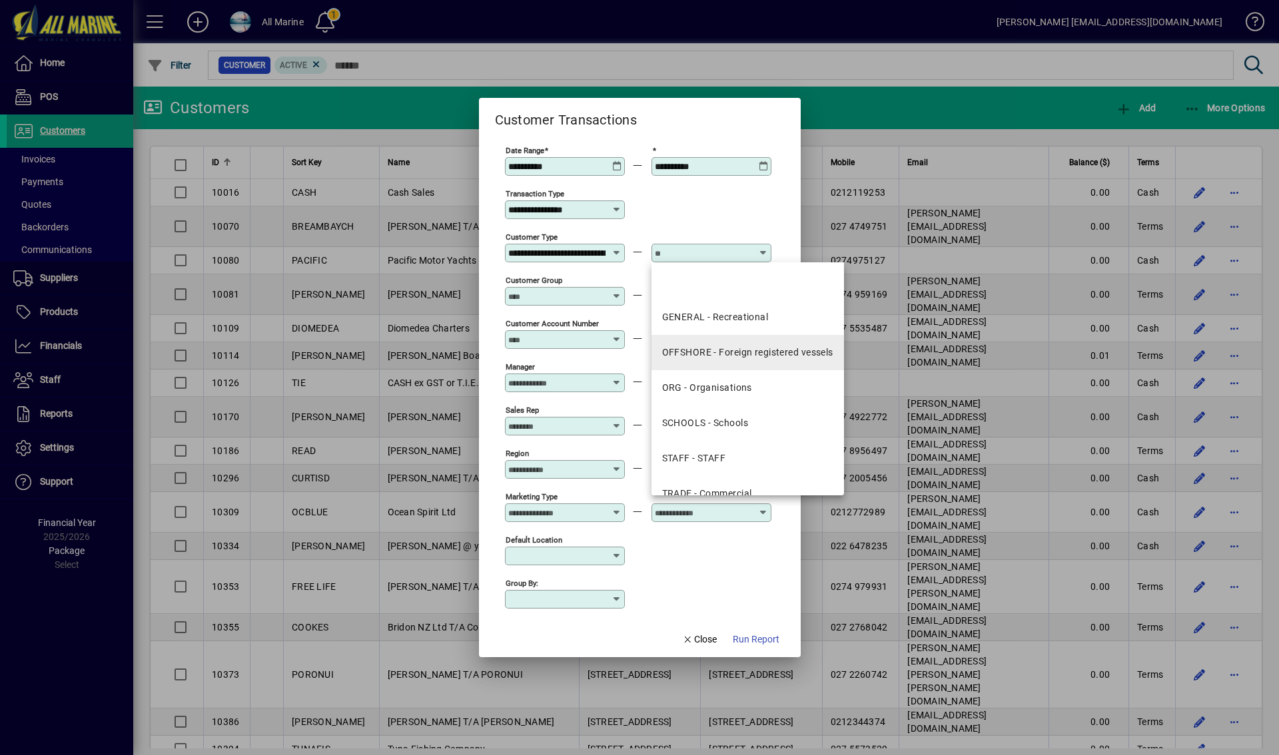
click at [747, 350] on div "OFFSHORE - Foreign registered vessels" at bounding box center [747, 353] width 171 height 14
type input "**********"
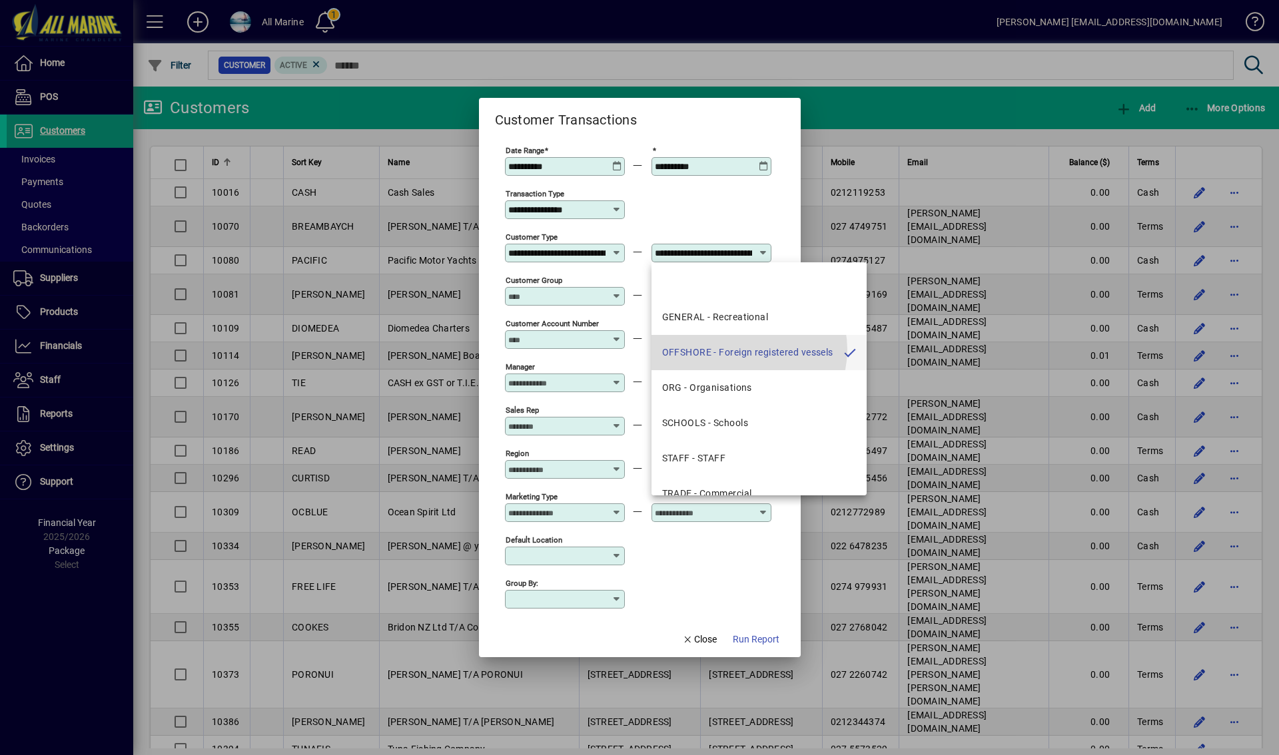
scroll to position [0, 72]
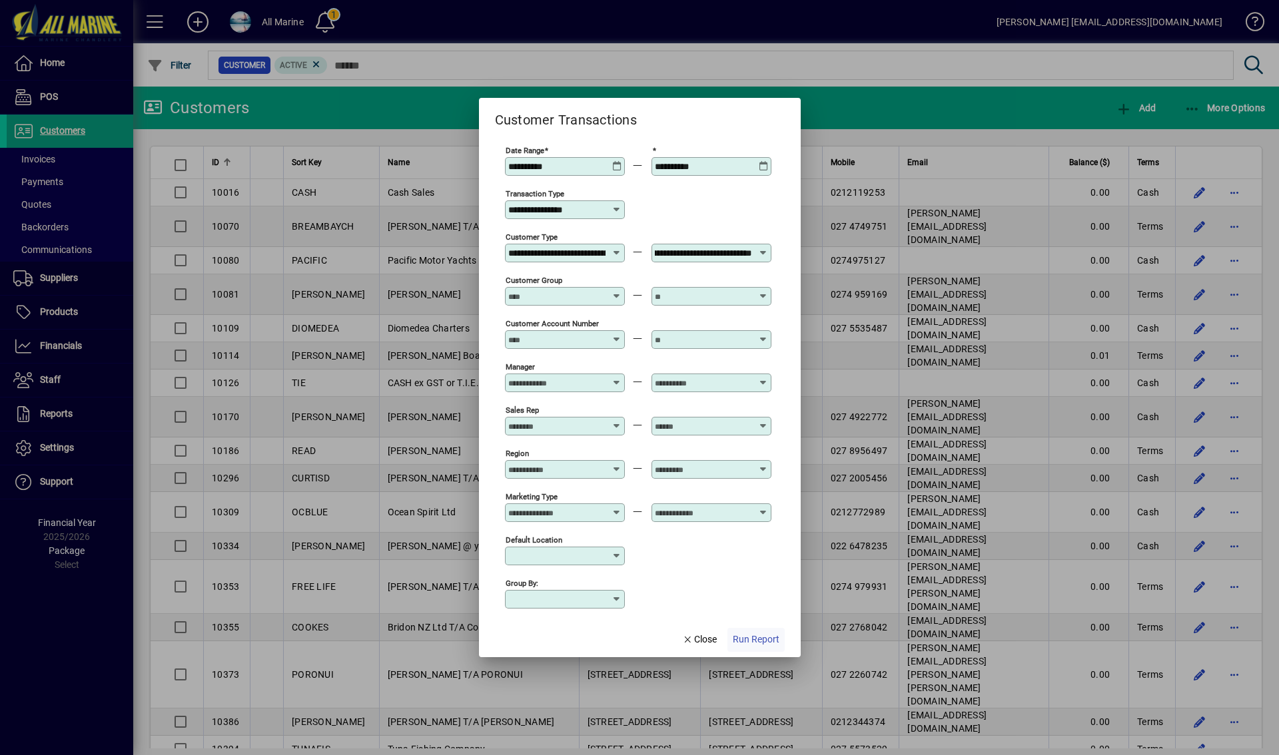
click at [751, 636] on span "Run Report" at bounding box center [756, 640] width 47 height 14
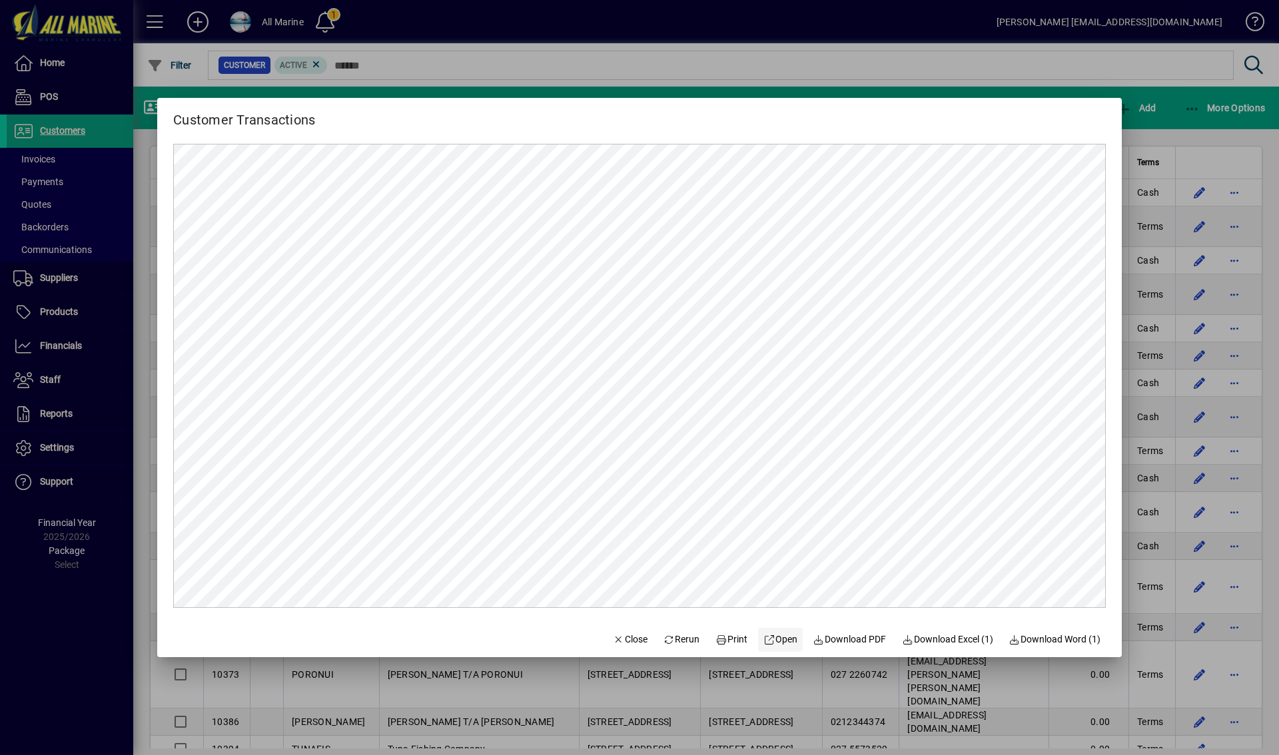
scroll to position [0, 0]
click at [847, 641] on span "Download PDF" at bounding box center [849, 640] width 73 height 14
click at [880, 82] on div at bounding box center [639, 377] width 1279 height 755
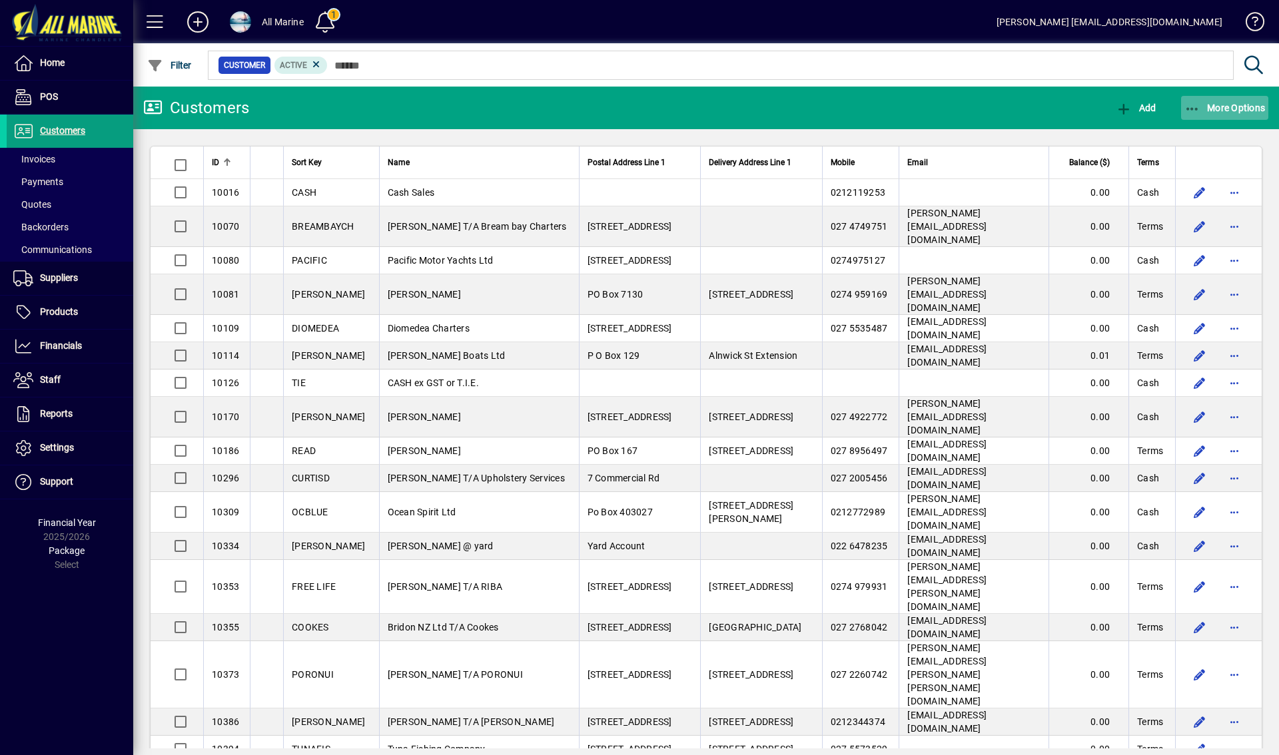
click at [1245, 111] on span "More Options" at bounding box center [1225, 108] width 81 height 11
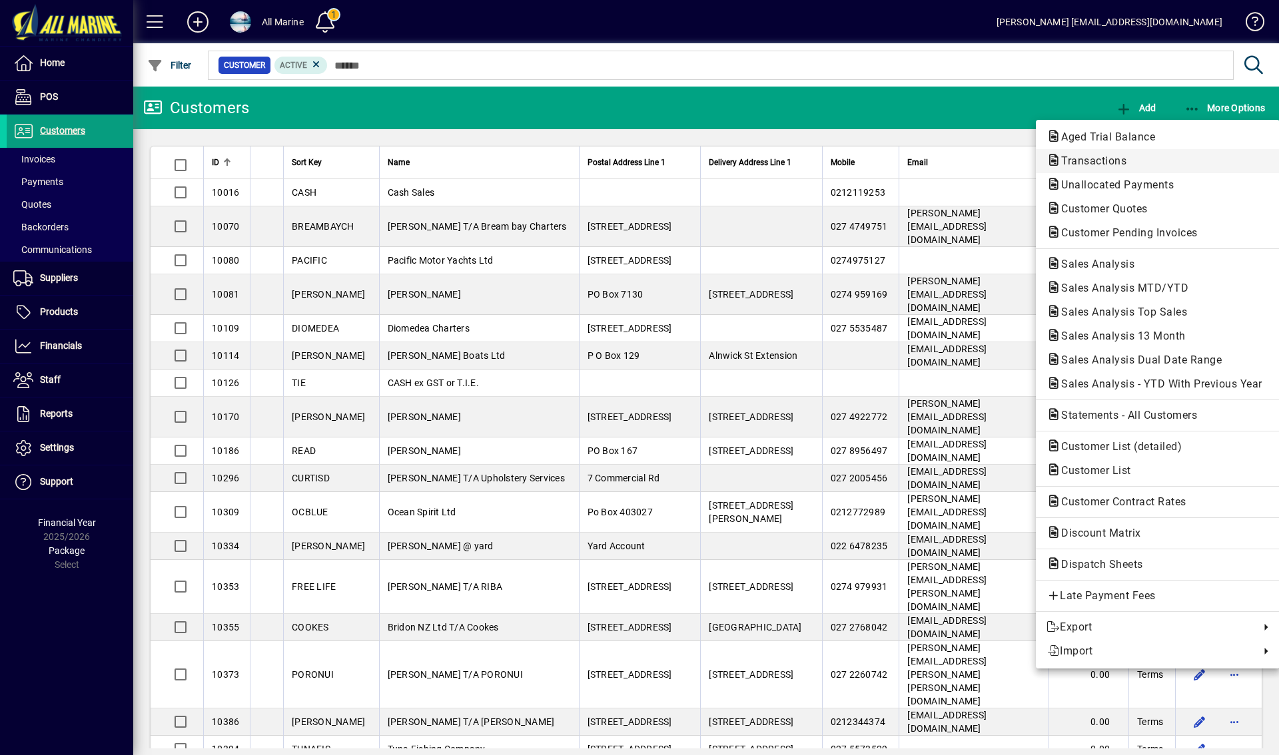
click at [1108, 158] on span "Transactions" at bounding box center [1090, 161] width 87 height 13
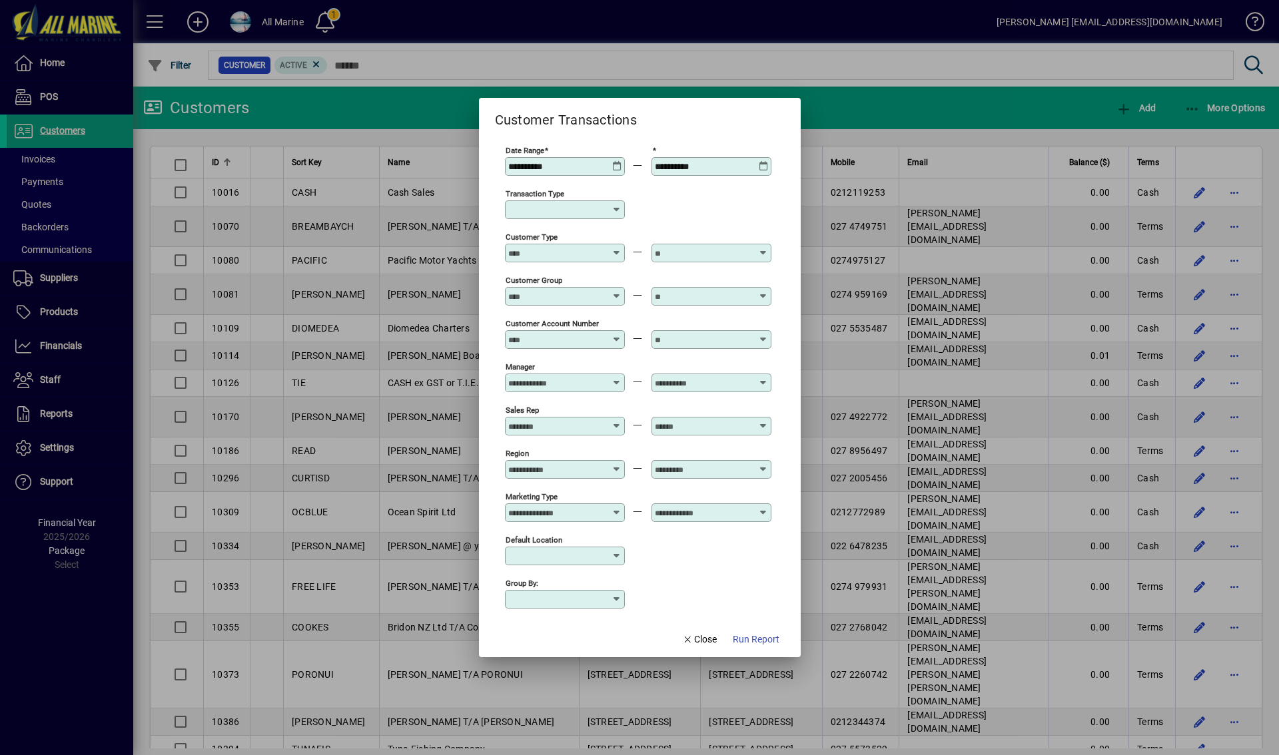
click at [613, 161] on icon at bounding box center [617, 161] width 10 height 0
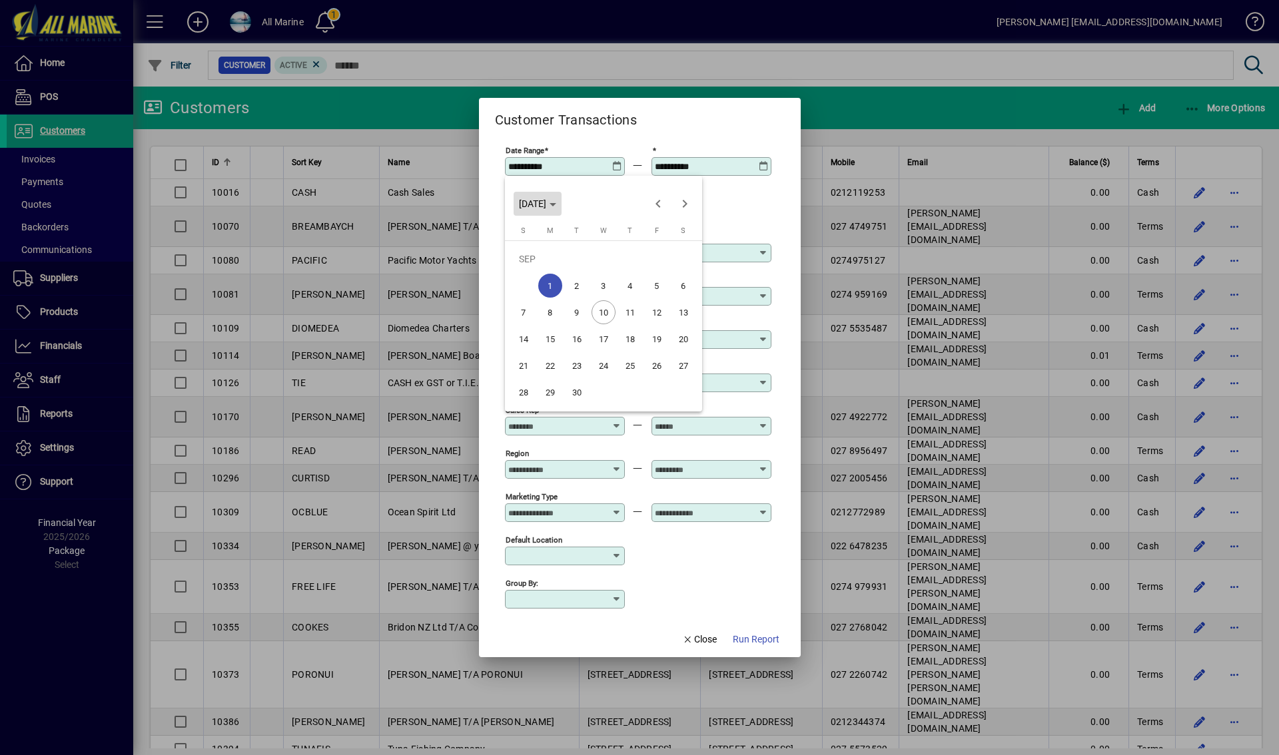
click at [562, 200] on span "Choose month and year" at bounding box center [538, 204] width 48 height 32
click at [540, 298] on span "2024" at bounding box center [533, 298] width 42 height 24
click at [586, 322] on span "OCT" at bounding box center [580, 325] width 42 height 24
click at [579, 285] on span "1" at bounding box center [577, 286] width 24 height 24
type input "**********"
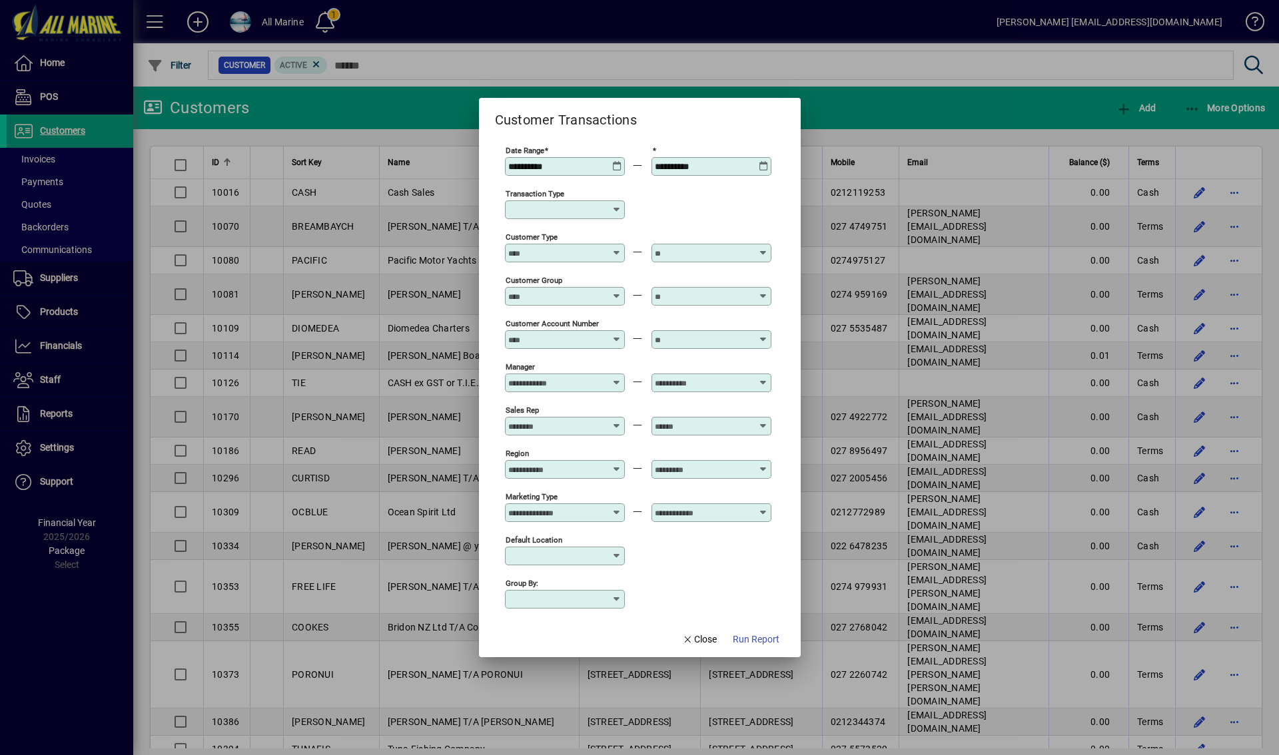
click at [761, 161] on icon at bounding box center [764, 161] width 10 height 0
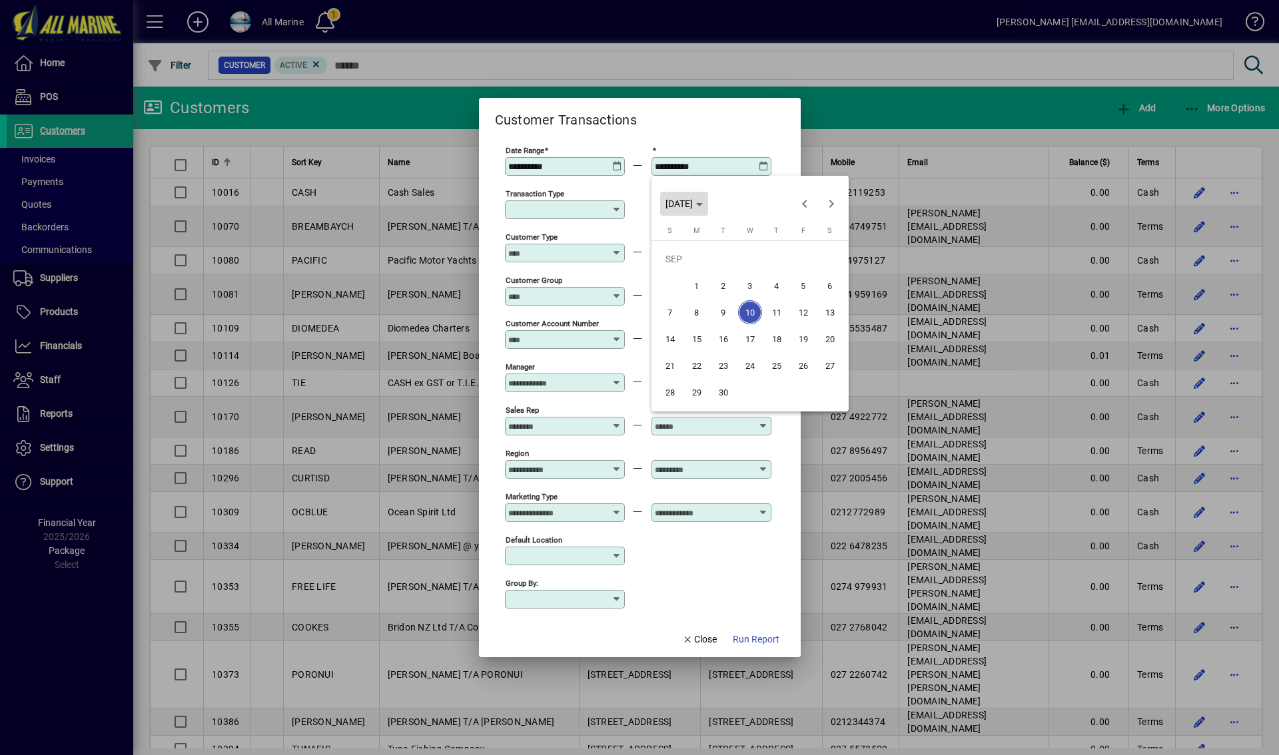
click at [703, 205] on icon "Choose month and year" at bounding box center [699, 204] width 7 height 3
click at [678, 296] on span "2024" at bounding box center [680, 298] width 42 height 24
click at [769, 322] on span "NOV" at bounding box center [773, 325] width 42 height 24
click at [833, 364] on span "30" at bounding box center [830, 366] width 24 height 24
type input "**********"
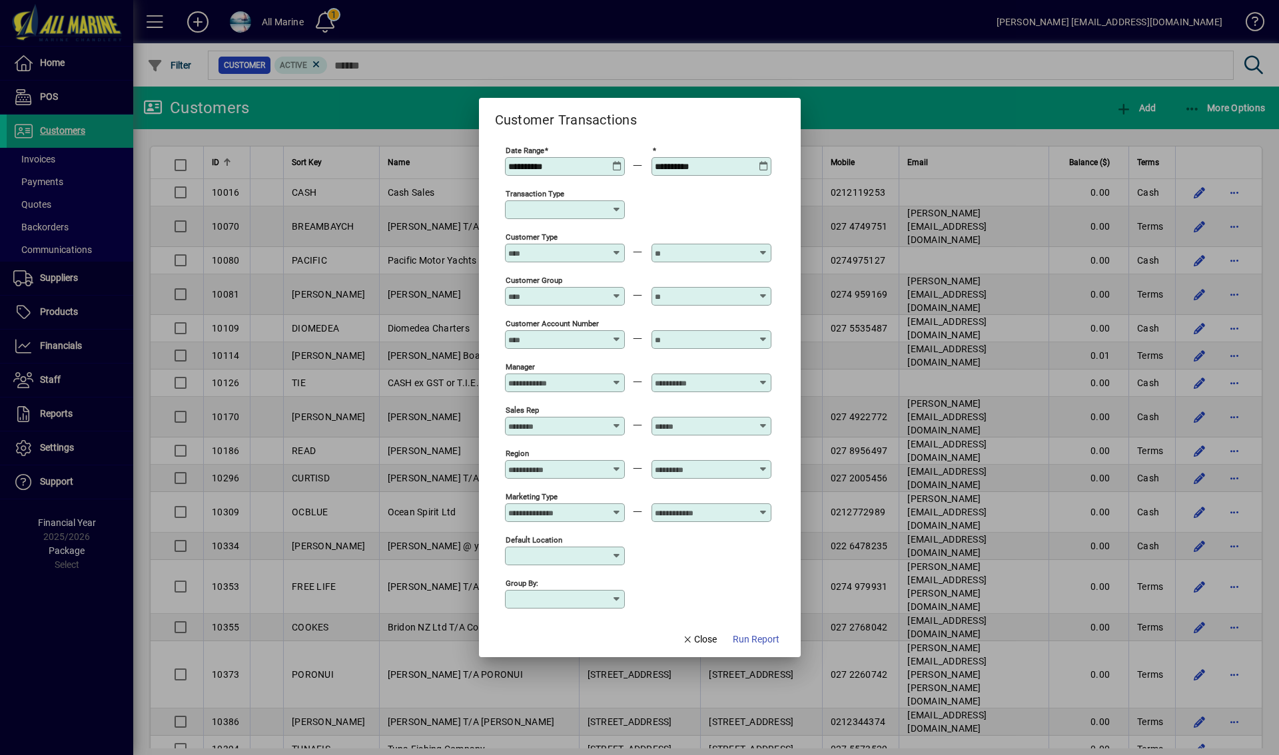
click at [550, 208] on input "Transaction Type" at bounding box center [559, 210] width 103 height 11
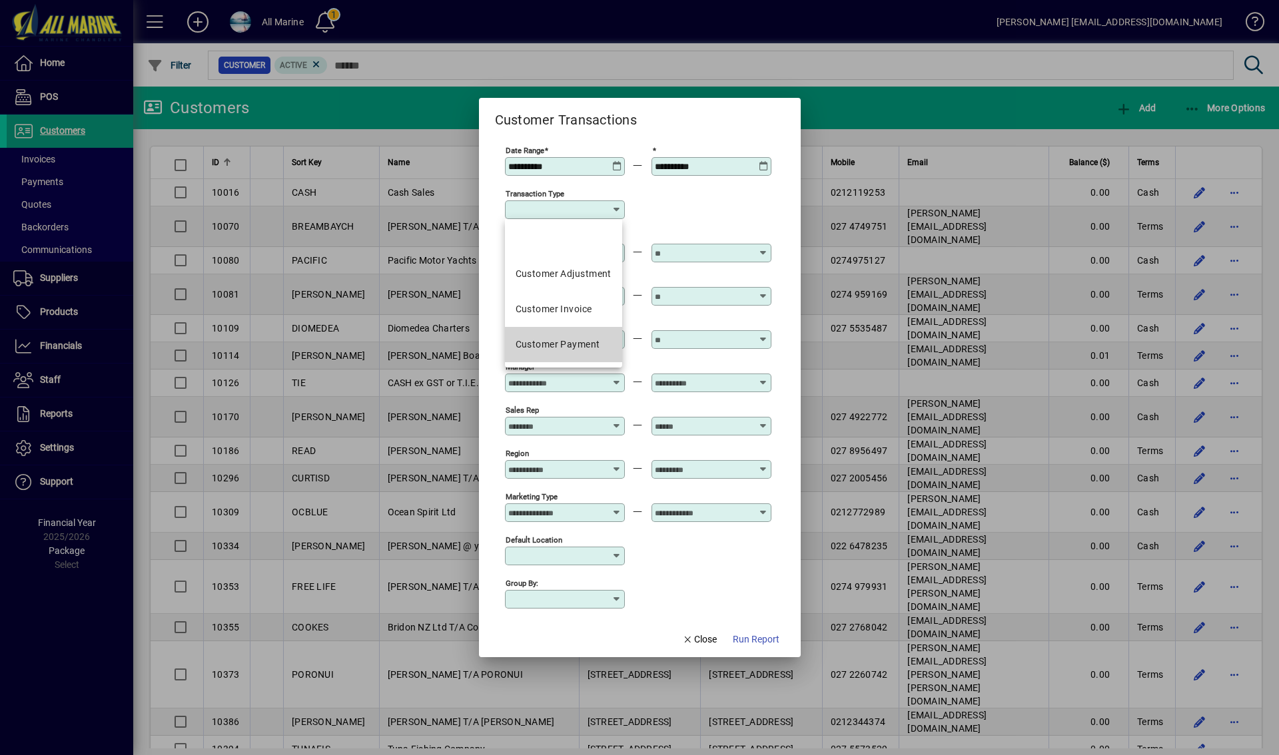
click at [568, 346] on div "Customer Payment" at bounding box center [558, 345] width 85 height 14
type input "**********"
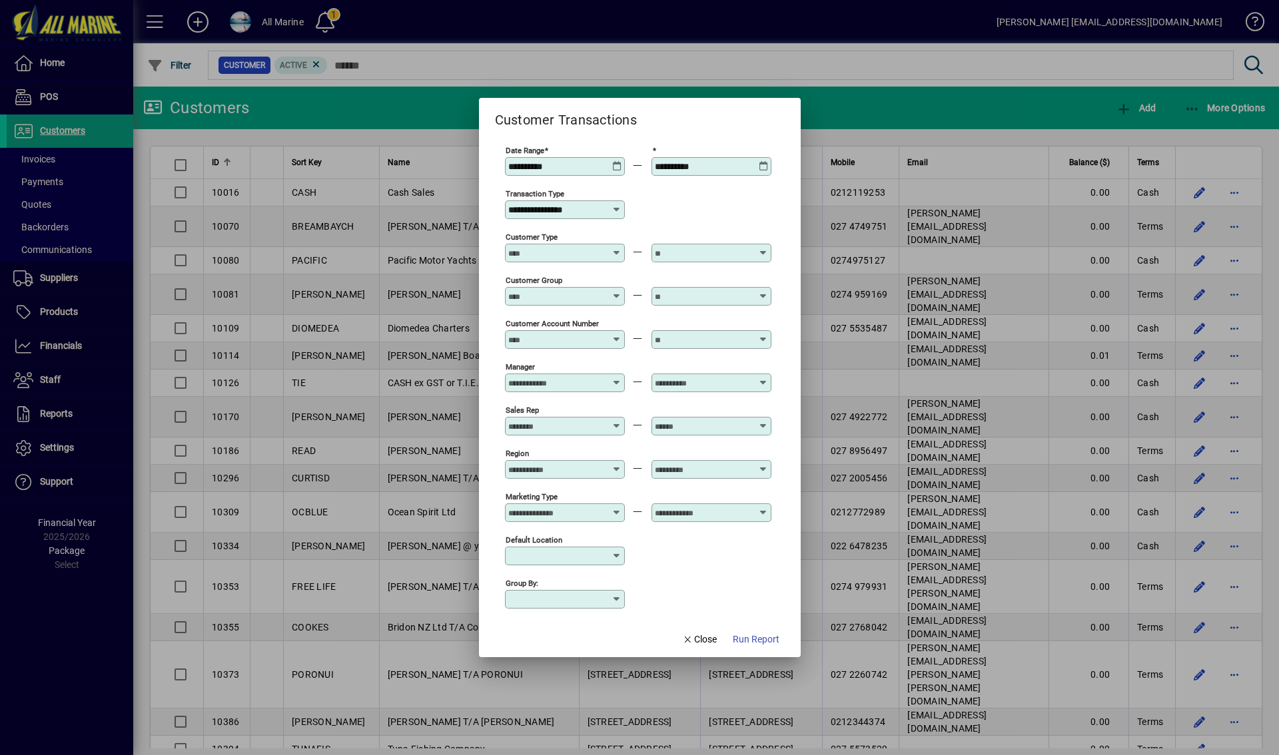
click at [580, 256] on input "Customer Type" at bounding box center [556, 253] width 97 height 11
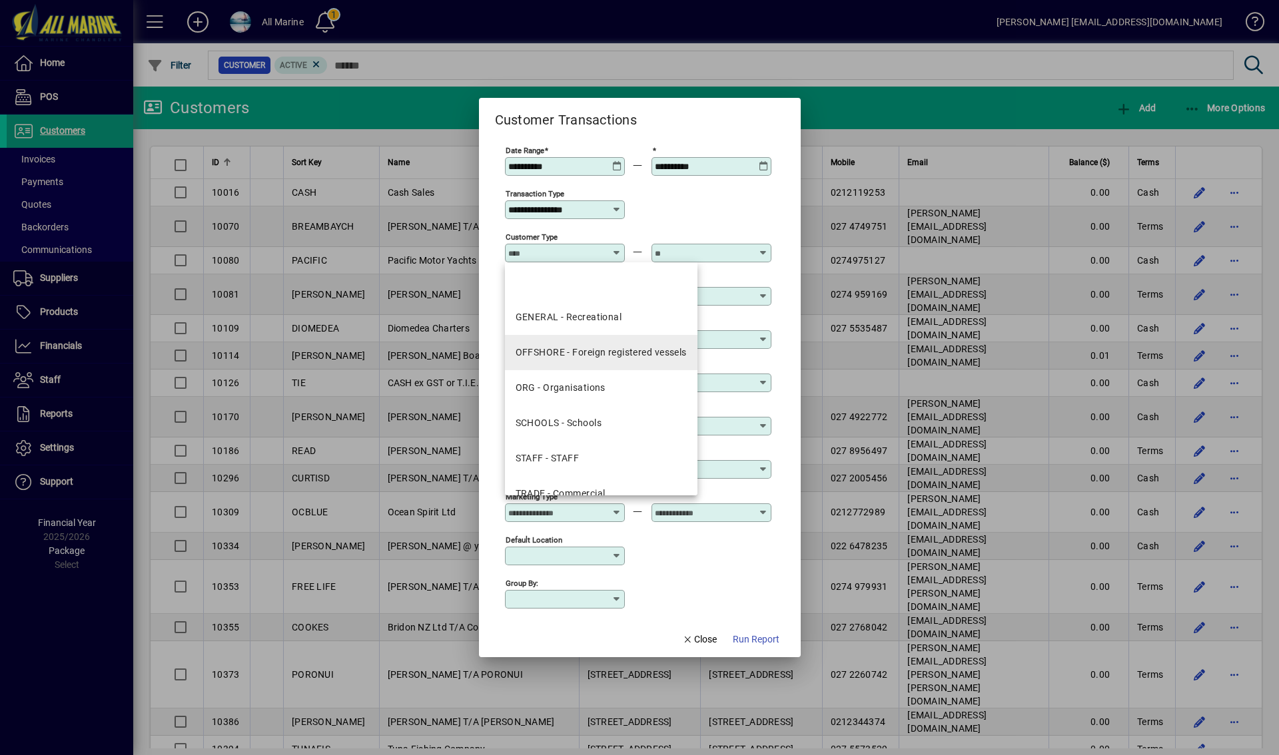
click at [616, 360] on div "OFFSHORE - Foreign registered vessels" at bounding box center [601, 353] width 171 height 14
type input "**********"
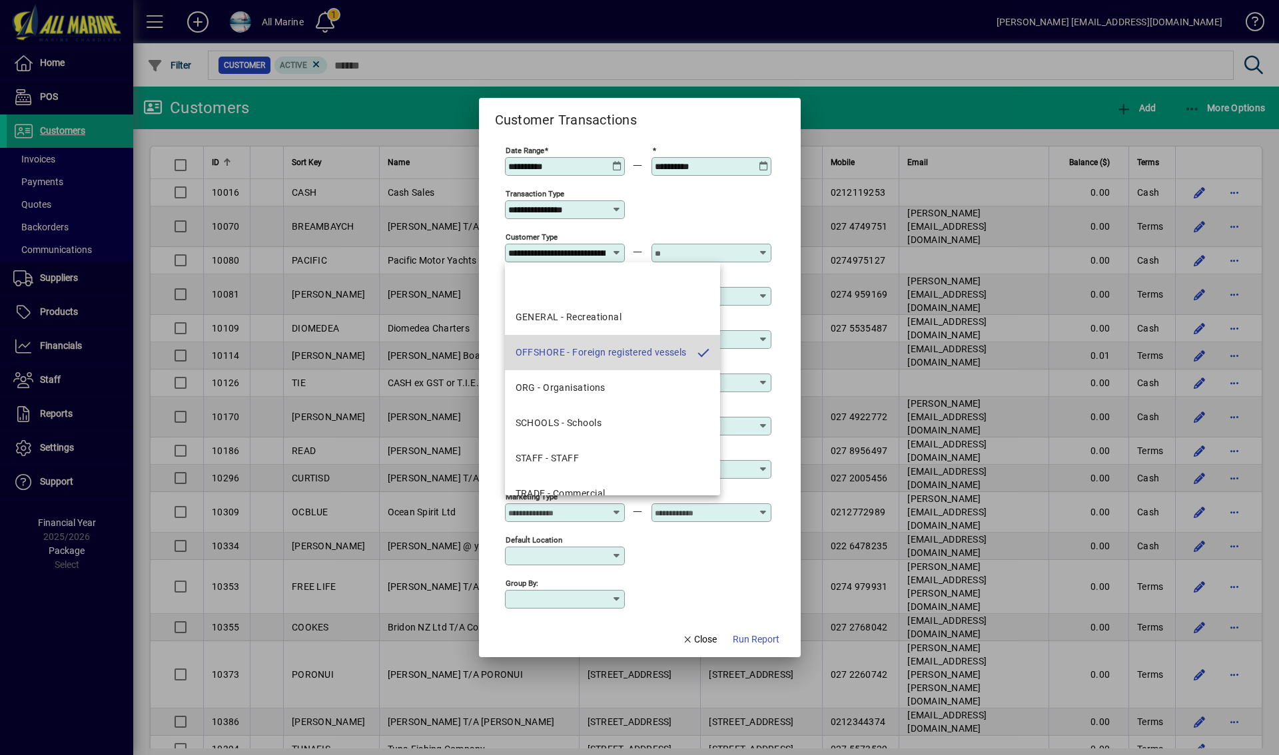
scroll to position [0, 72]
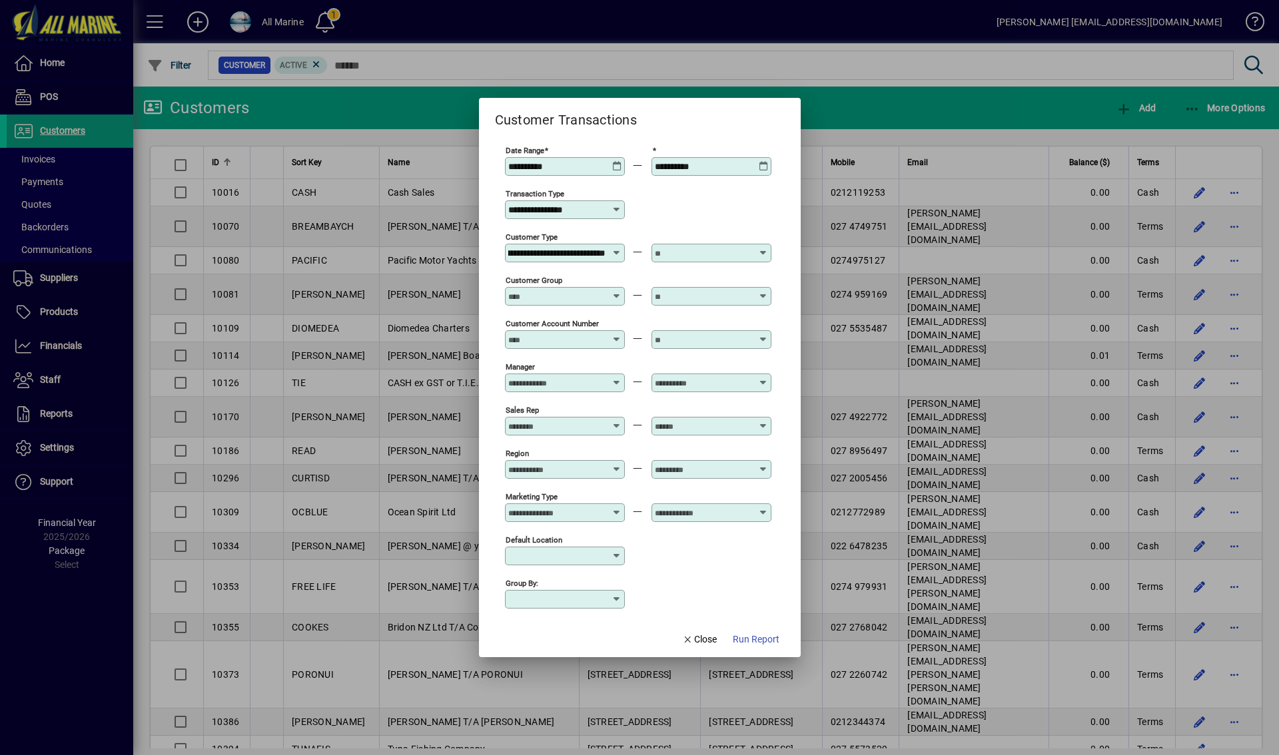
click at [730, 252] on input "text" at bounding box center [703, 253] width 97 height 11
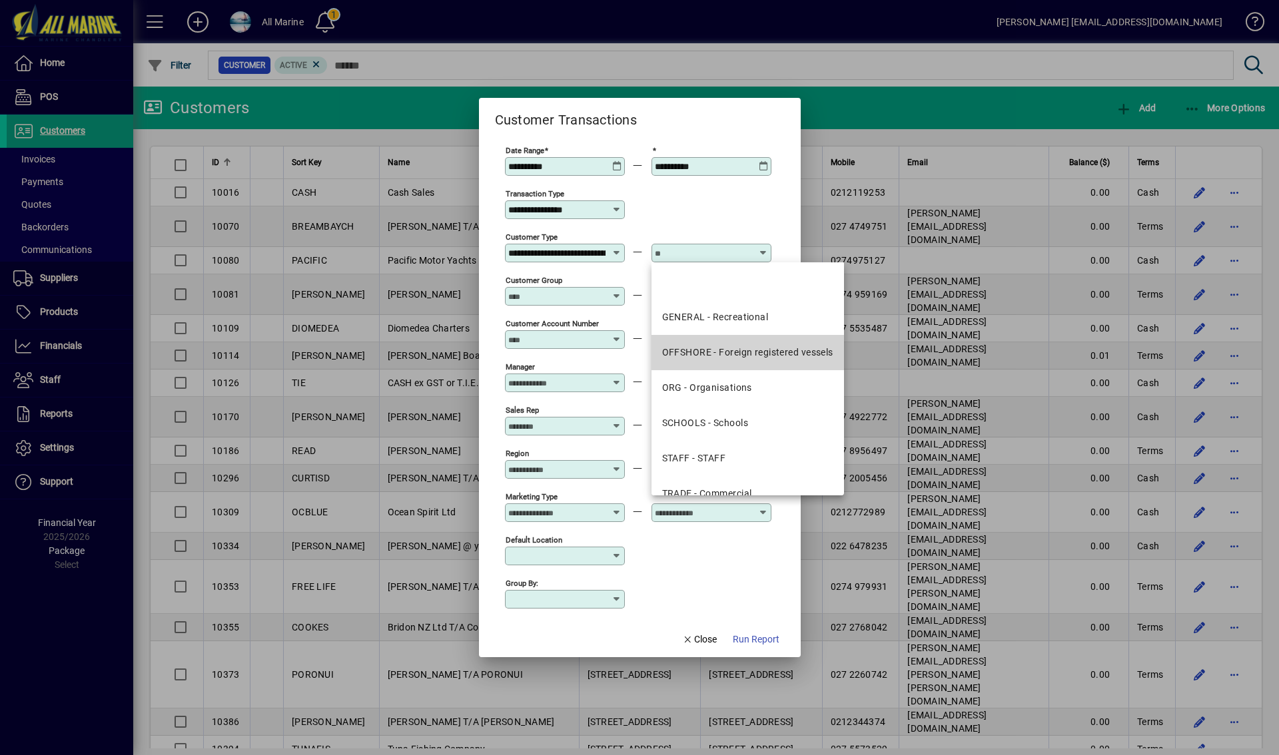
click at [747, 358] on div "OFFSHORE - Foreign registered vessels" at bounding box center [747, 353] width 171 height 14
type input "**********"
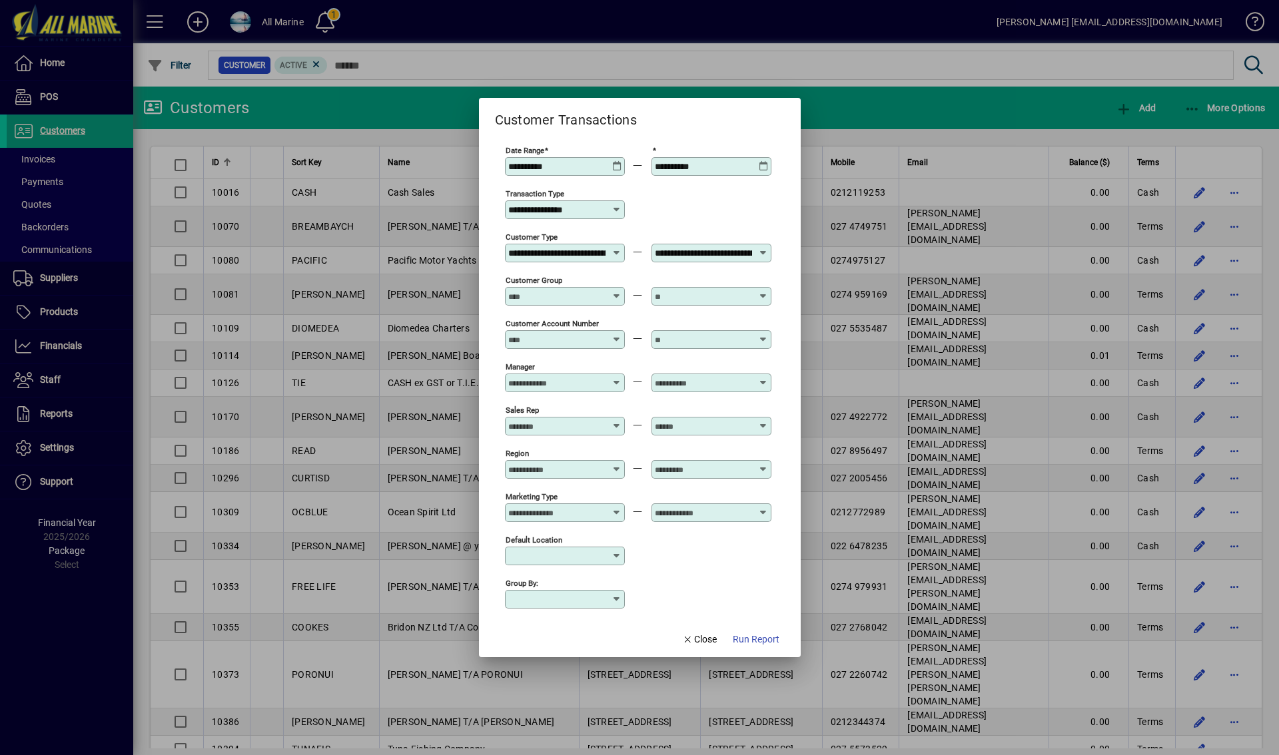
scroll to position [0, 72]
click at [757, 640] on span "Run Report" at bounding box center [756, 640] width 47 height 14
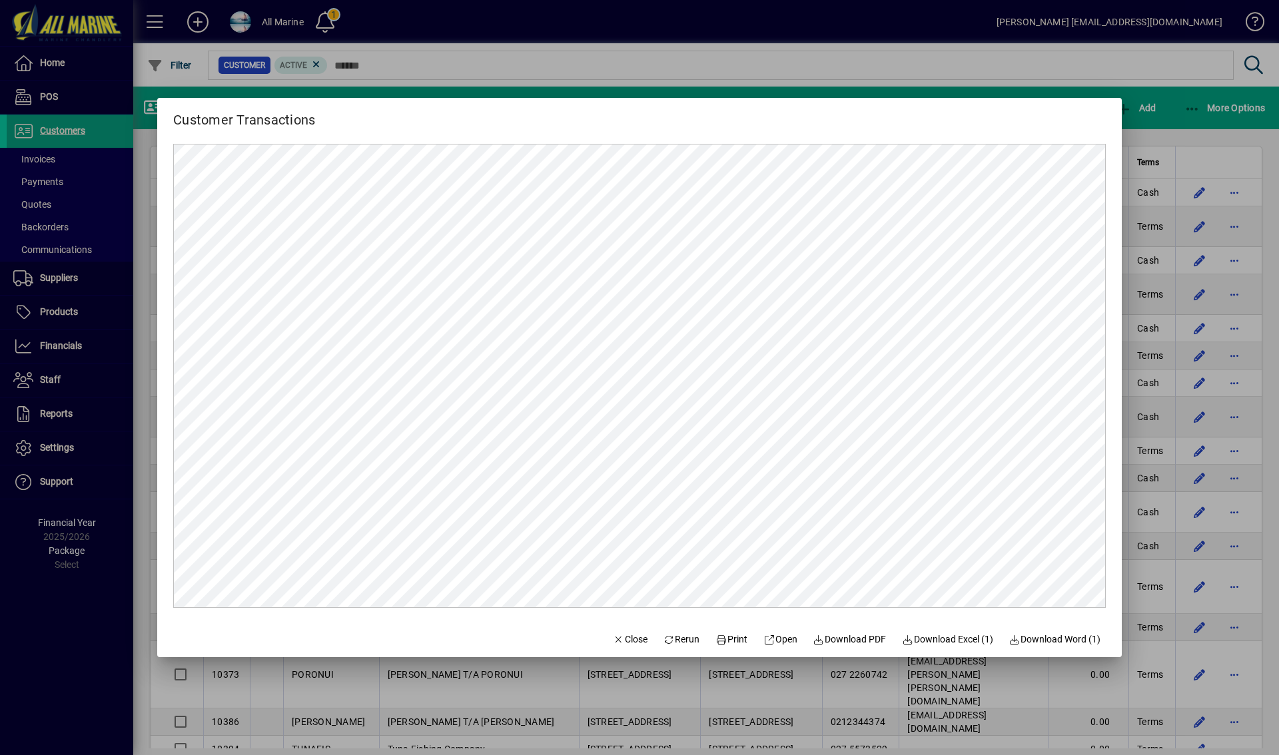
scroll to position [0, 0]
click at [939, 643] on span "Download Excel (1)" at bounding box center [947, 640] width 91 height 14
click at [939, 643] on mat-dialog-actions "Close Print Open Download PDF Download Excel (1) Download Word (1)" at bounding box center [883, 639] width 478 height 35
click at [861, 643] on span "Download PDF" at bounding box center [849, 640] width 73 height 14
click at [871, 59] on div at bounding box center [639, 377] width 1279 height 755
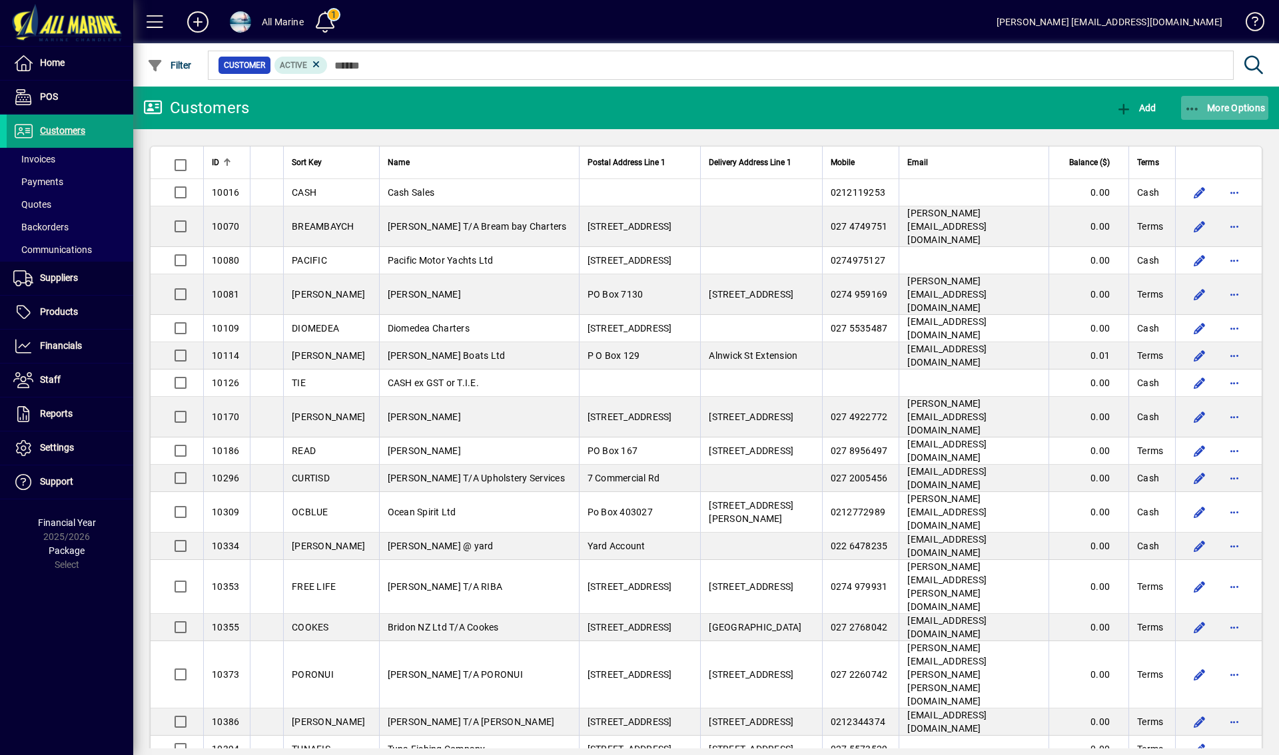
click at [1254, 110] on span "More Options" at bounding box center [1225, 108] width 81 height 11
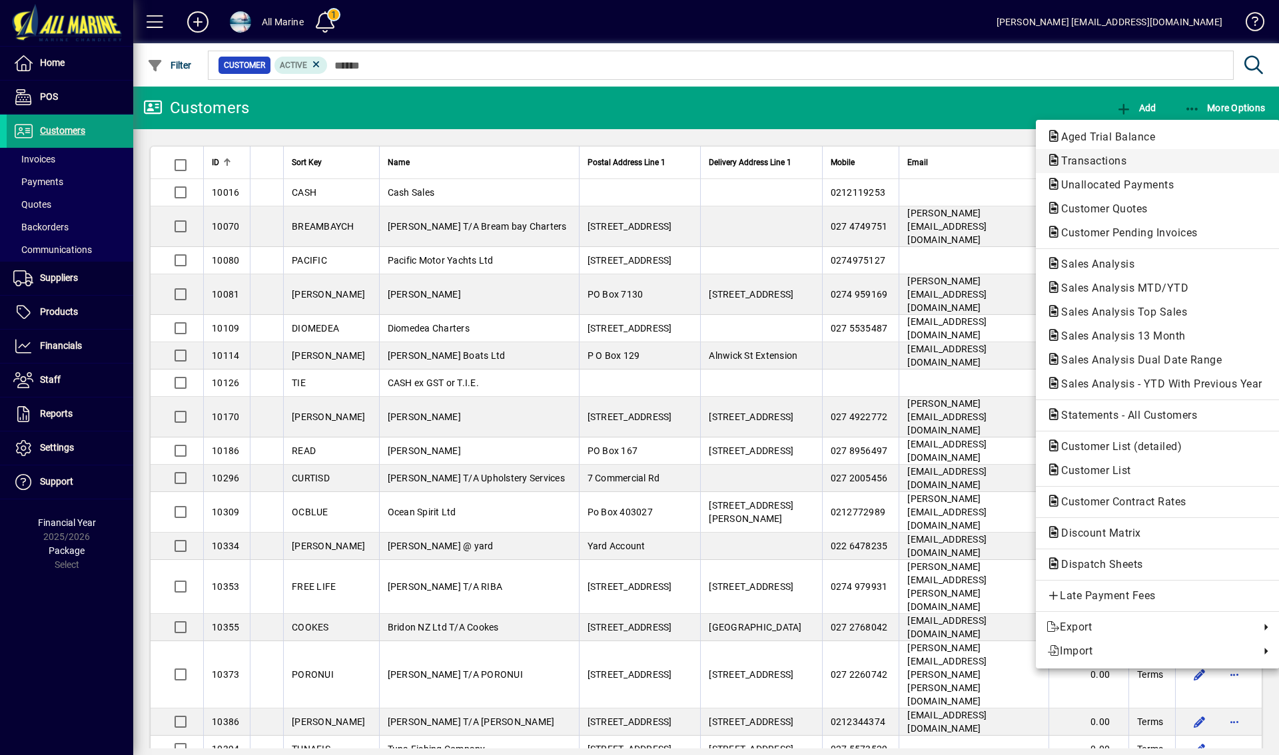
click at [1099, 155] on span "Transactions" at bounding box center [1090, 161] width 87 height 13
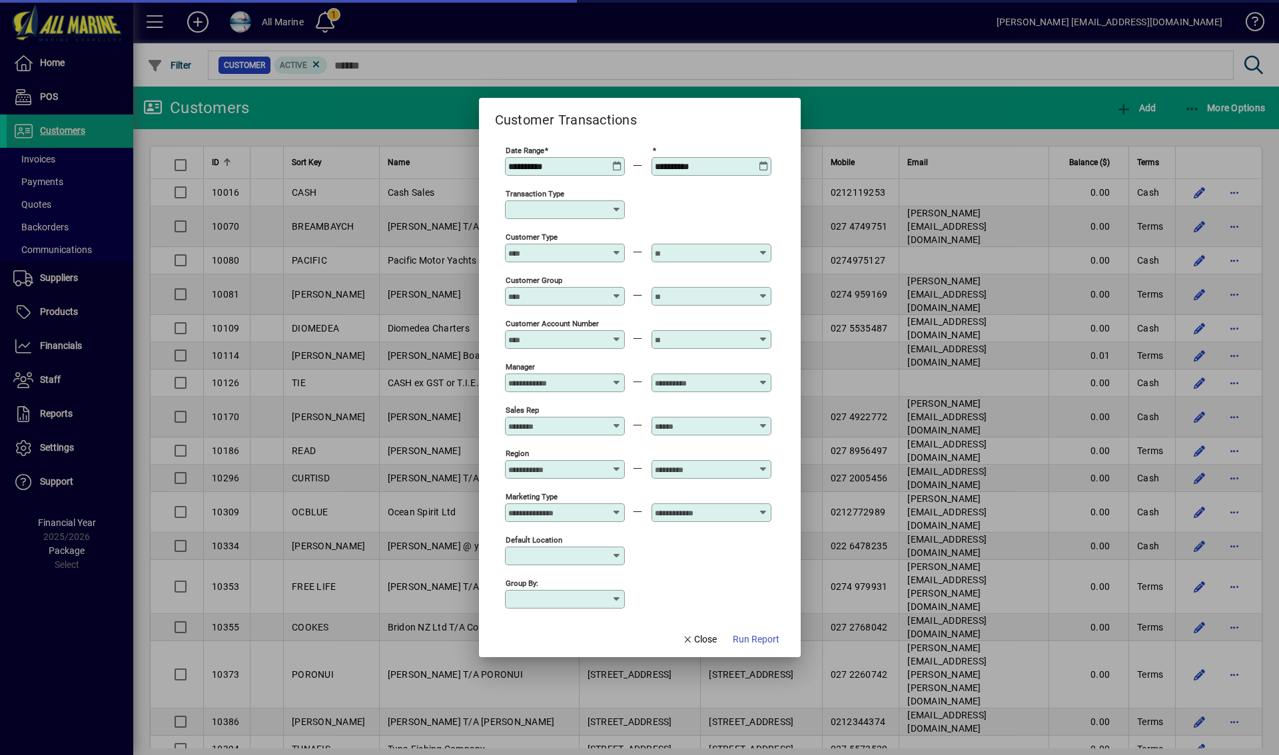
click at [616, 161] on icon at bounding box center [617, 161] width 10 height 0
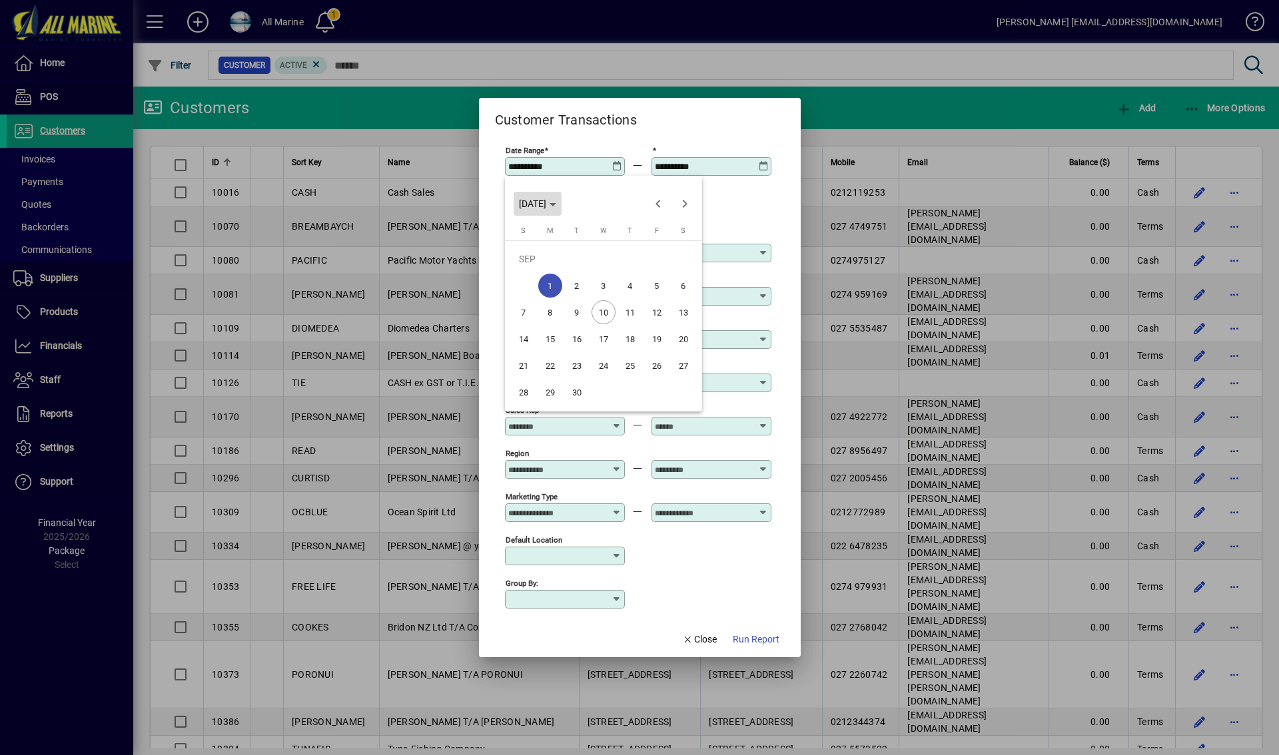
click at [556, 203] on icon "Choose month and year" at bounding box center [553, 204] width 7 height 3
click at [544, 296] on span "2024" at bounding box center [533, 298] width 42 height 24
click at [672, 329] on span "DEC" at bounding box center [673, 325] width 42 height 24
click at [522, 290] on span "1" at bounding box center [524, 286] width 24 height 24
type input "**********"
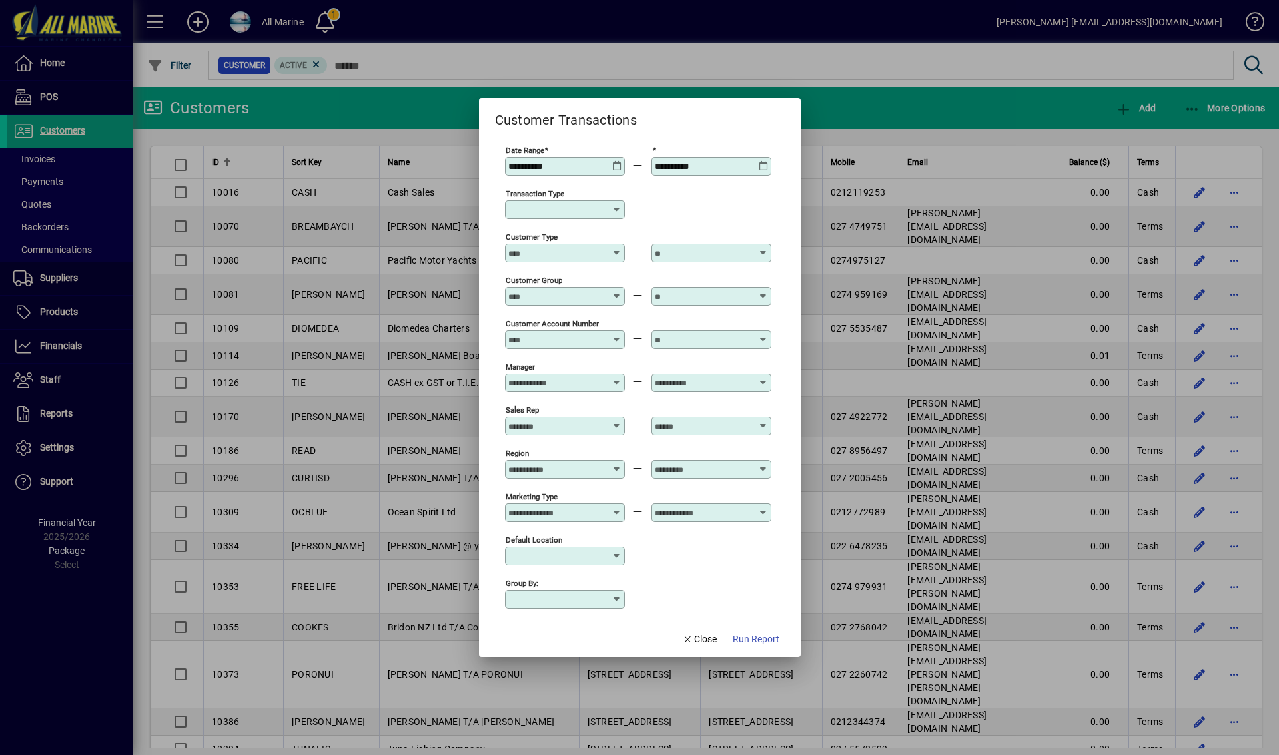
click at [768, 166] on div "**********" at bounding box center [713, 166] width 116 height 11
click at [765, 161] on icon at bounding box center [764, 161] width 10 height 0
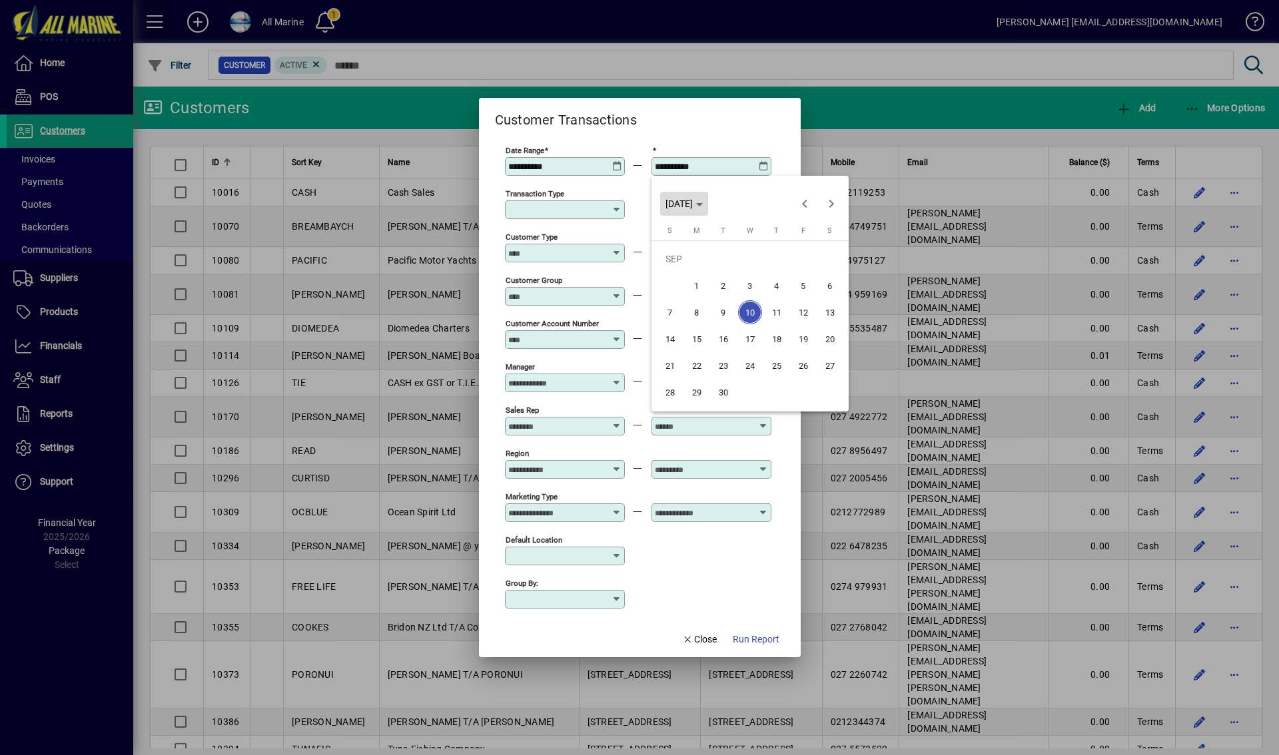
click at [693, 202] on span "WED SEP 10 2025" at bounding box center [679, 204] width 27 height 11
click at [728, 292] on span "2025" at bounding box center [727, 298] width 42 height 24
click at [684, 273] on span "JAN" at bounding box center [680, 272] width 42 height 24
click at [800, 367] on span "31" at bounding box center [803, 366] width 24 height 24
type input "**********"
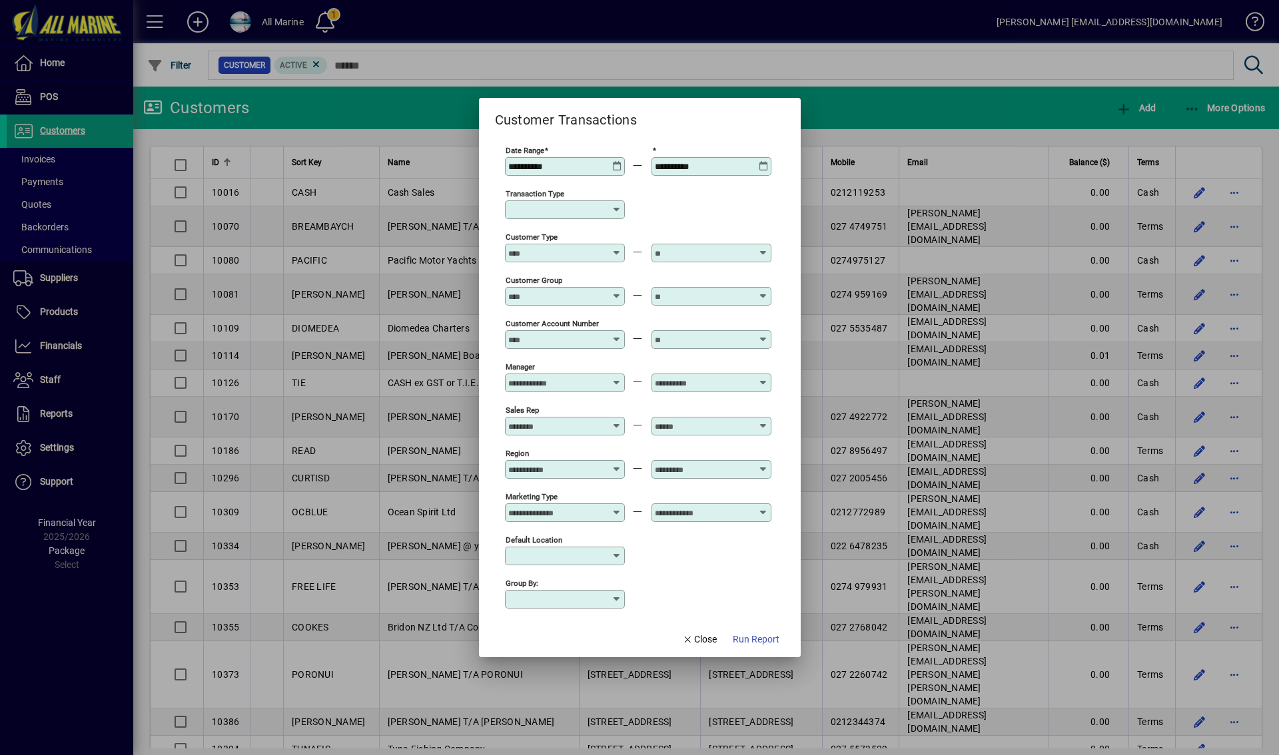
click at [588, 215] on input "Transaction Type" at bounding box center [559, 210] width 103 height 11
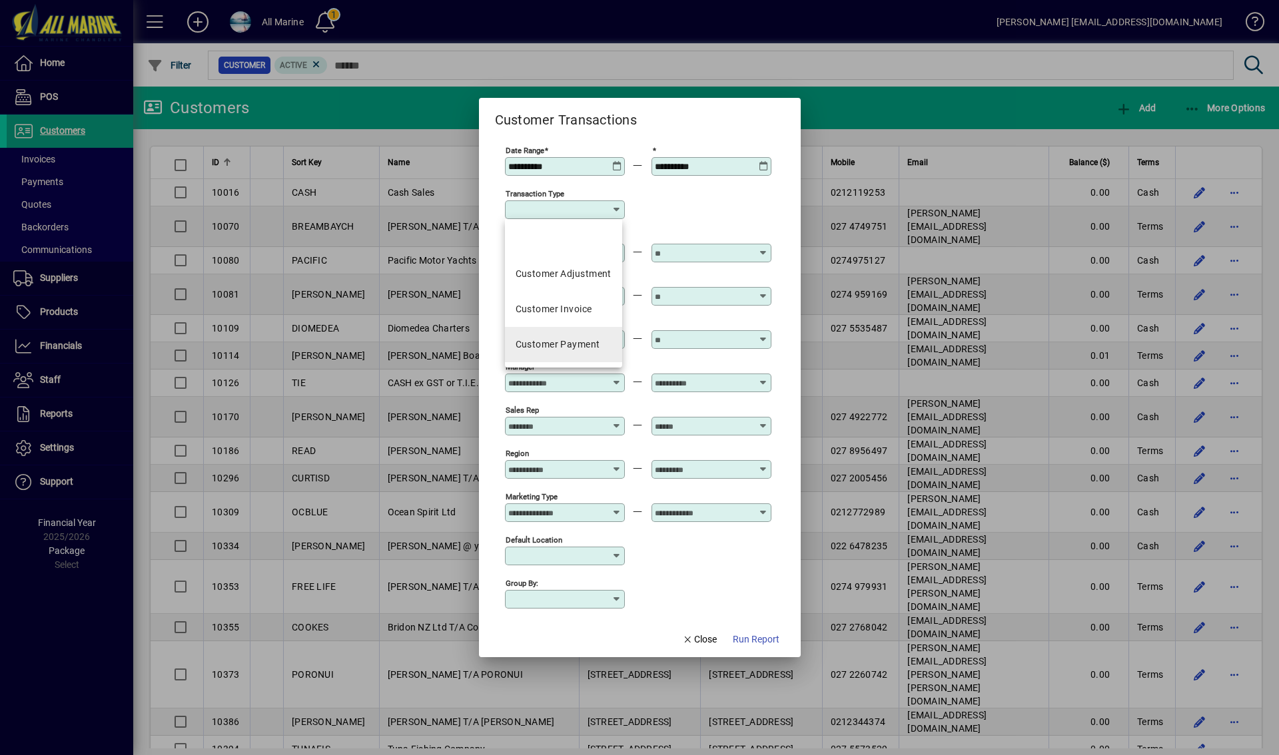
click at [584, 348] on div "Customer Payment" at bounding box center [558, 345] width 85 height 14
type input "**********"
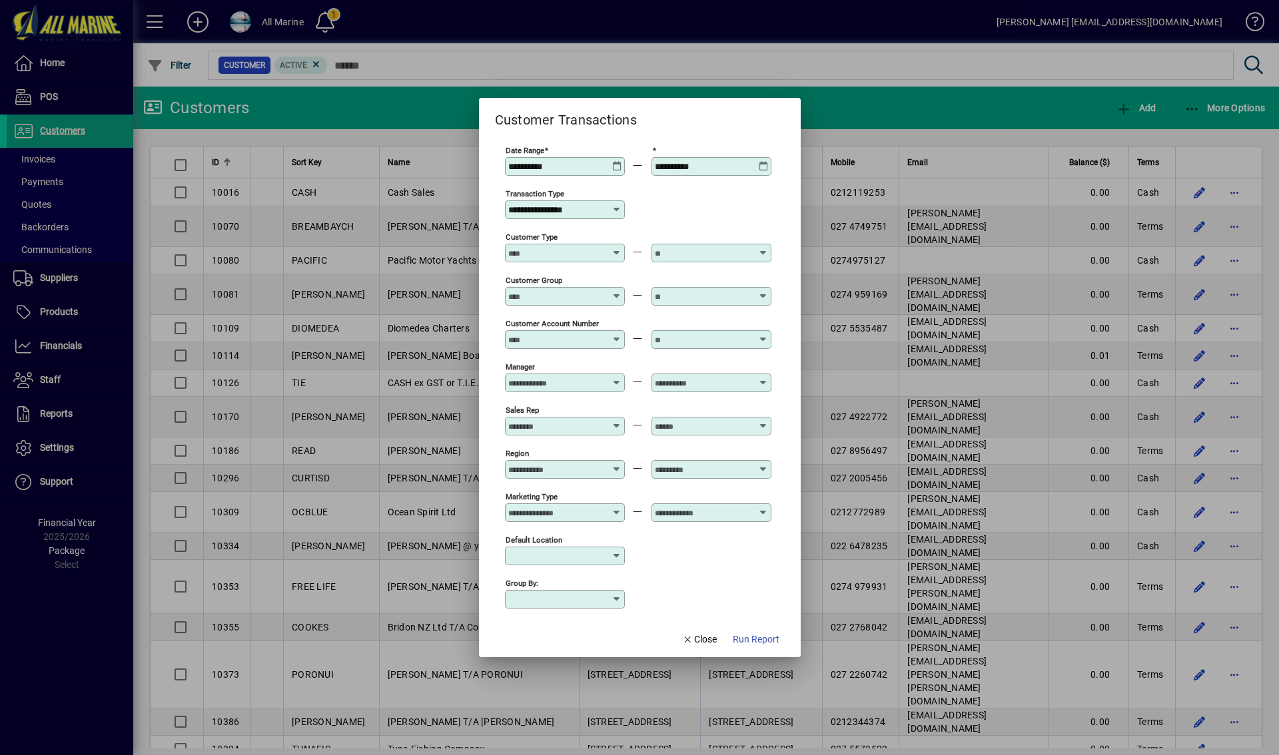
click at [573, 254] on input "Customer Type" at bounding box center [556, 253] width 97 height 11
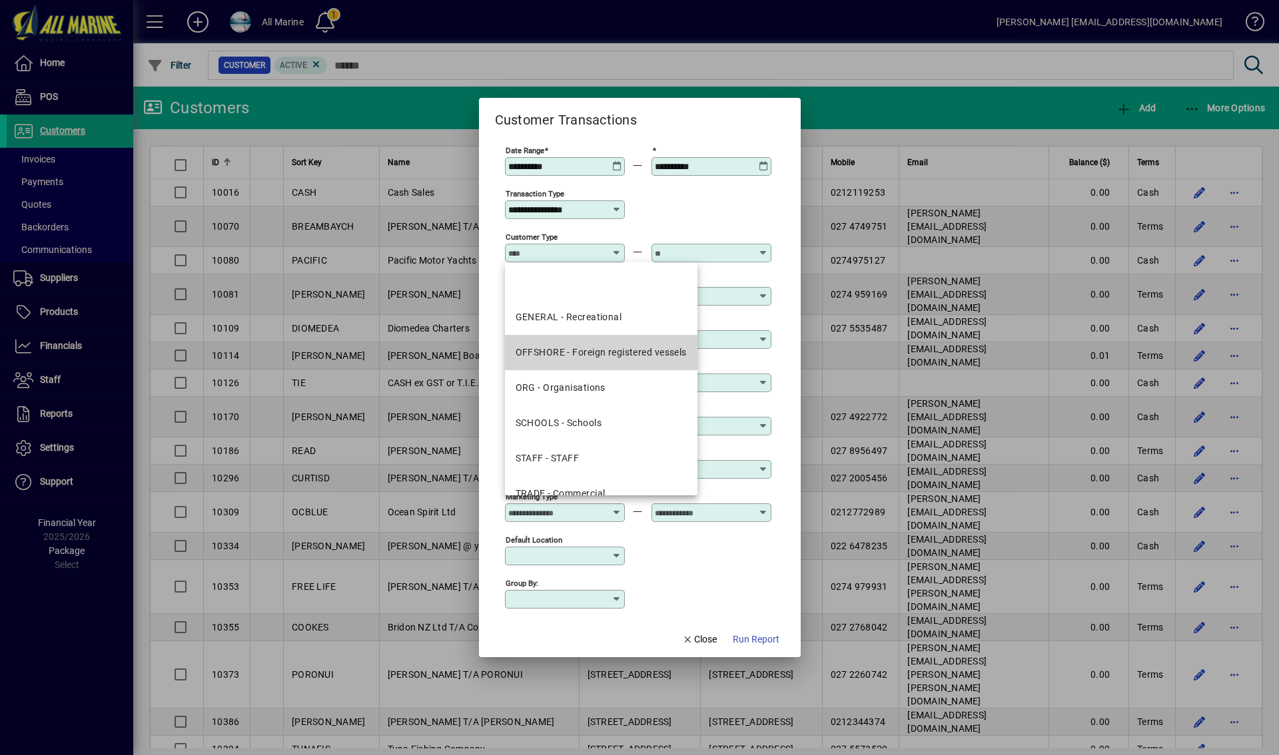
click at [620, 346] on div "OFFSHORE - Foreign registered vessels" at bounding box center [601, 353] width 171 height 14
type input "**********"
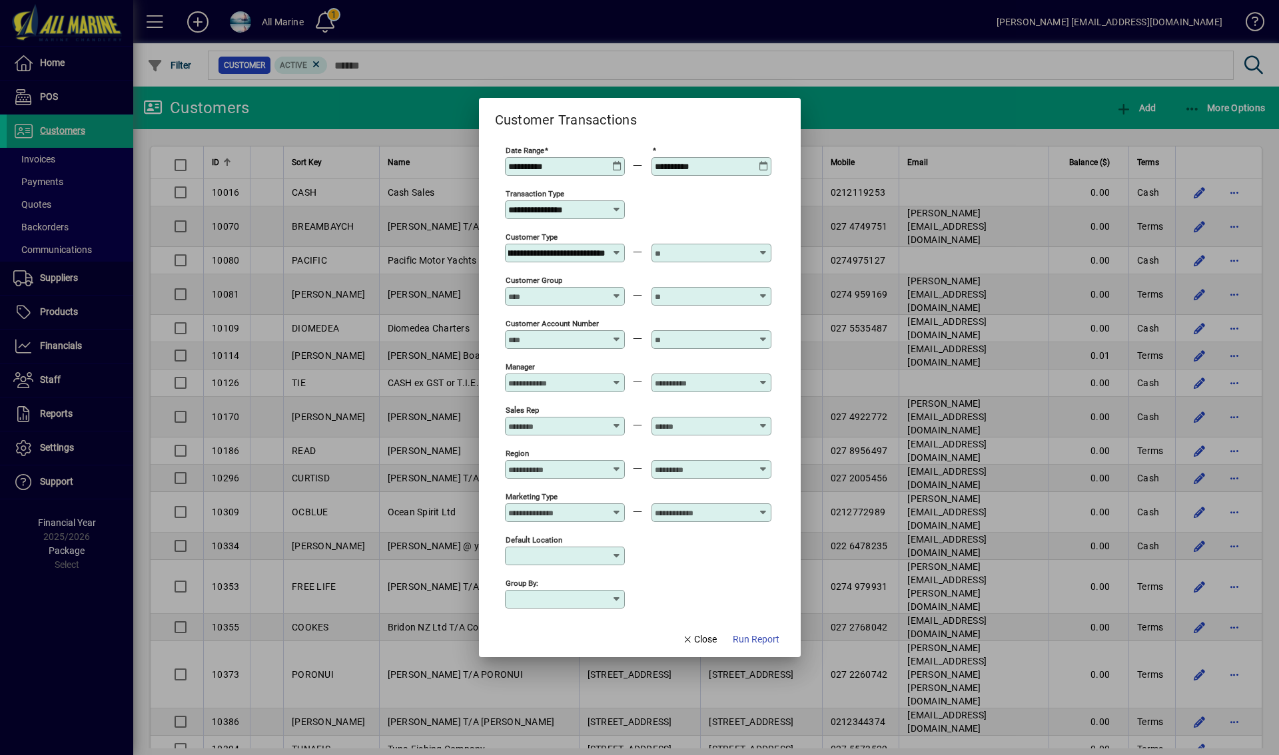
click at [725, 249] on input "text" at bounding box center [703, 253] width 97 height 11
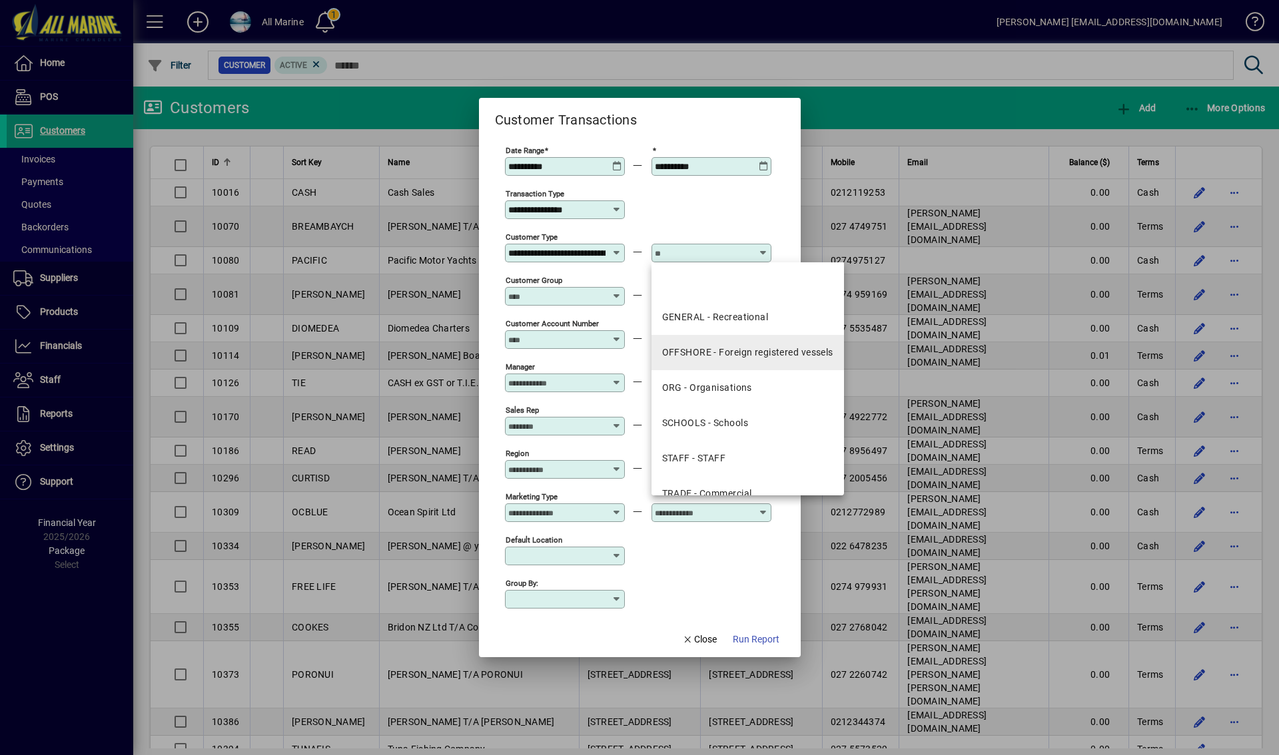
click at [749, 363] on mat-option "OFFSHORE - Foreign registered vessels" at bounding box center [748, 352] width 193 height 35
type input "**********"
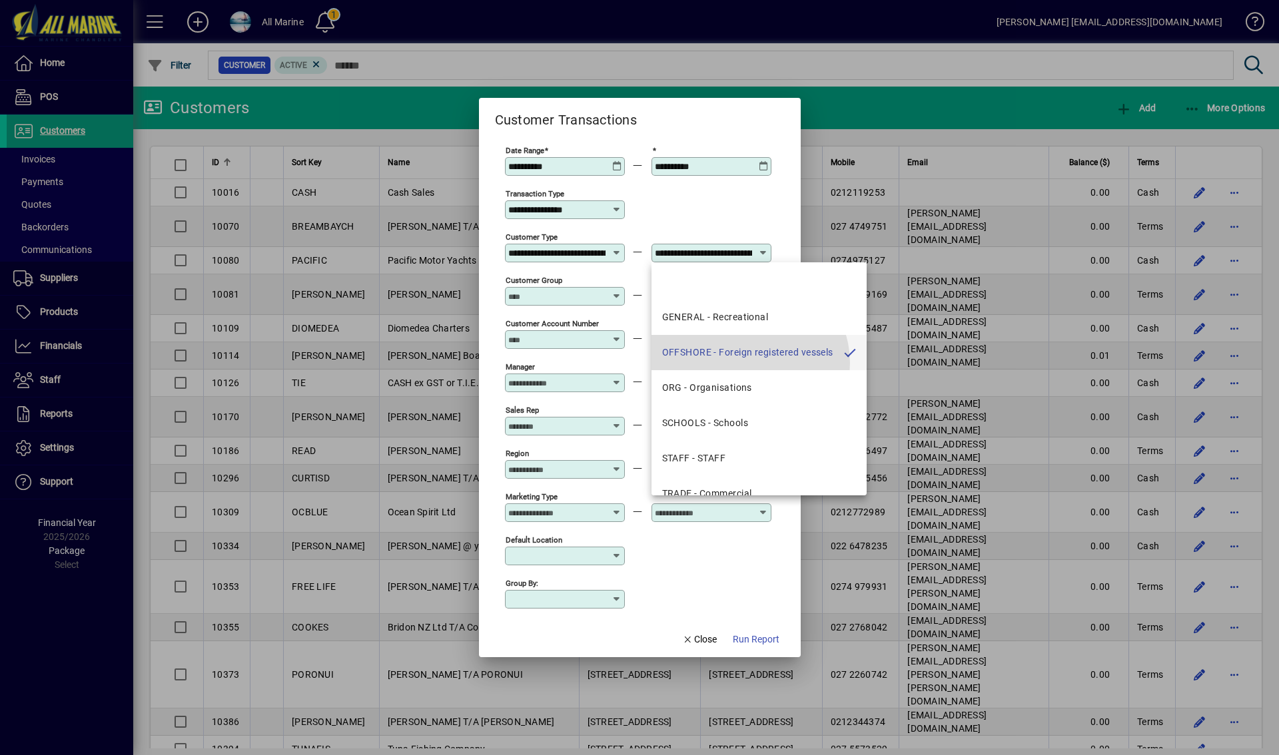
scroll to position [0, 72]
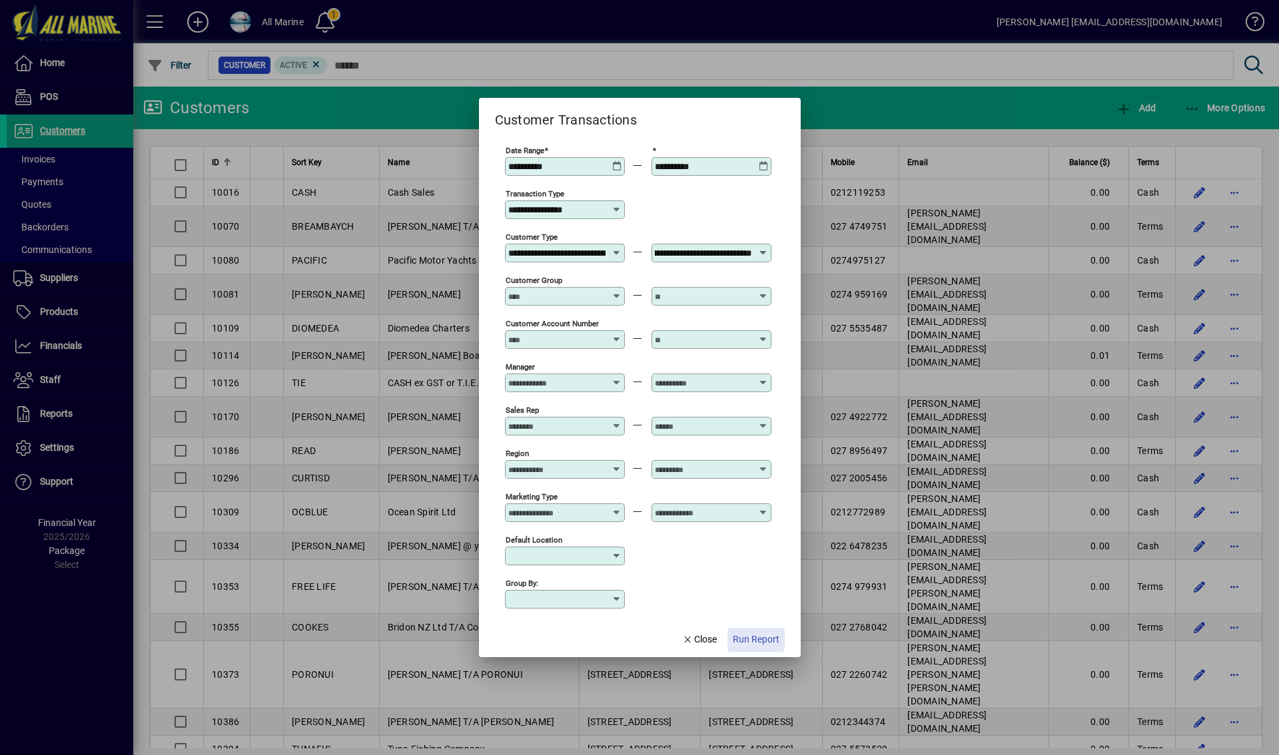
click at [753, 639] on span "Run Report" at bounding box center [756, 640] width 47 height 14
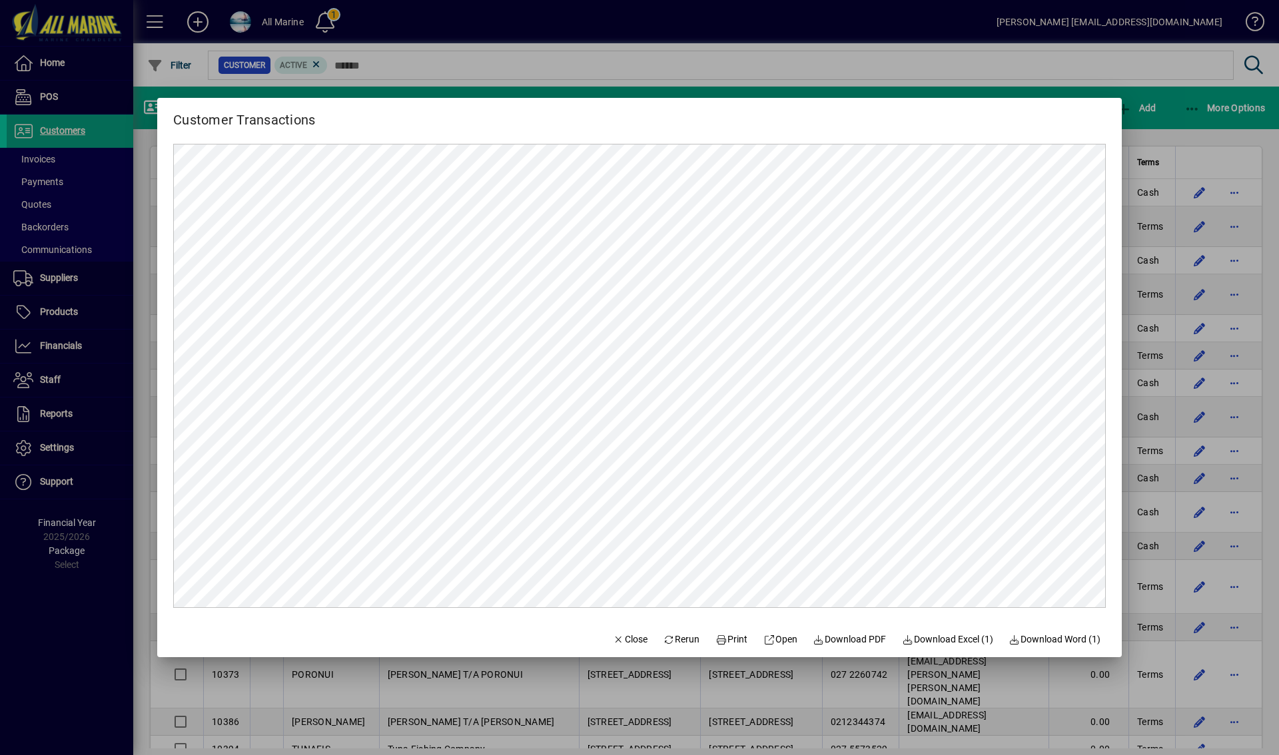
scroll to position [0, 0]
click at [840, 637] on span "Download PDF" at bounding box center [849, 640] width 73 height 14
click at [893, 76] on div at bounding box center [639, 377] width 1279 height 755
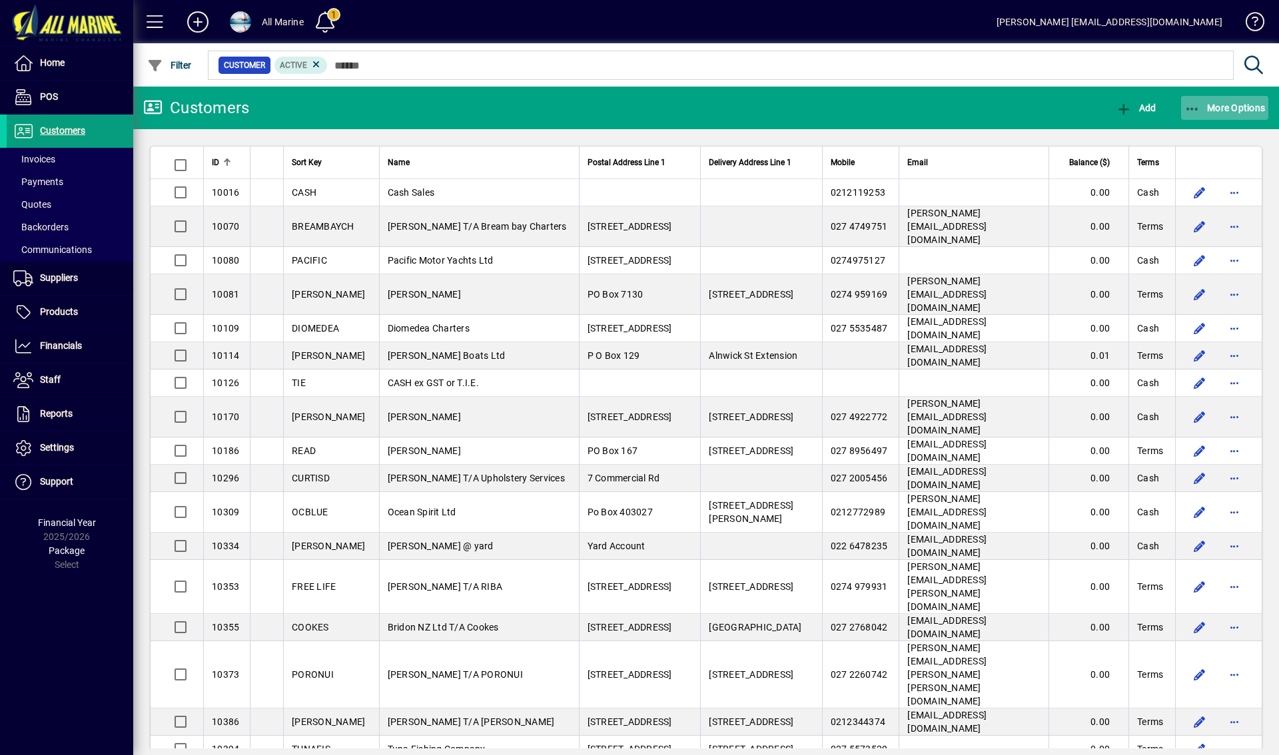
click at [1218, 98] on span "button" at bounding box center [1225, 108] width 88 height 32
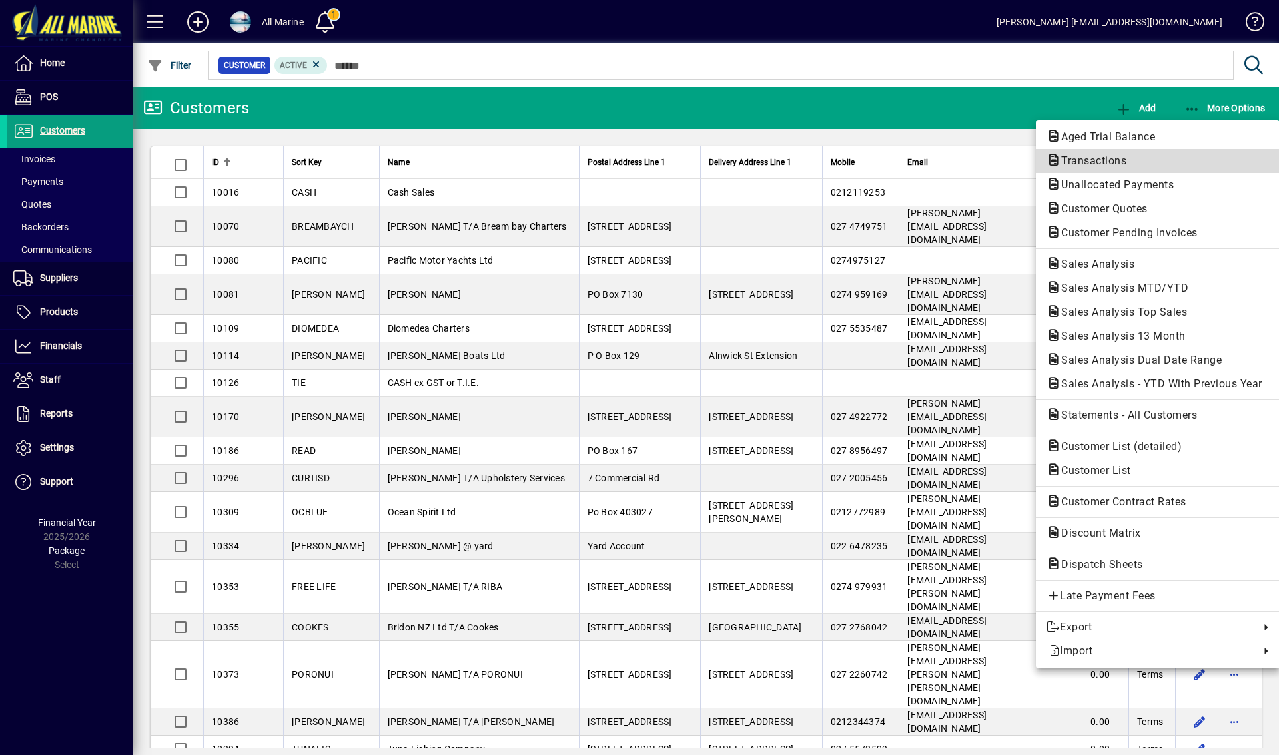
click at [1078, 161] on span "Transactions" at bounding box center [1090, 161] width 87 height 13
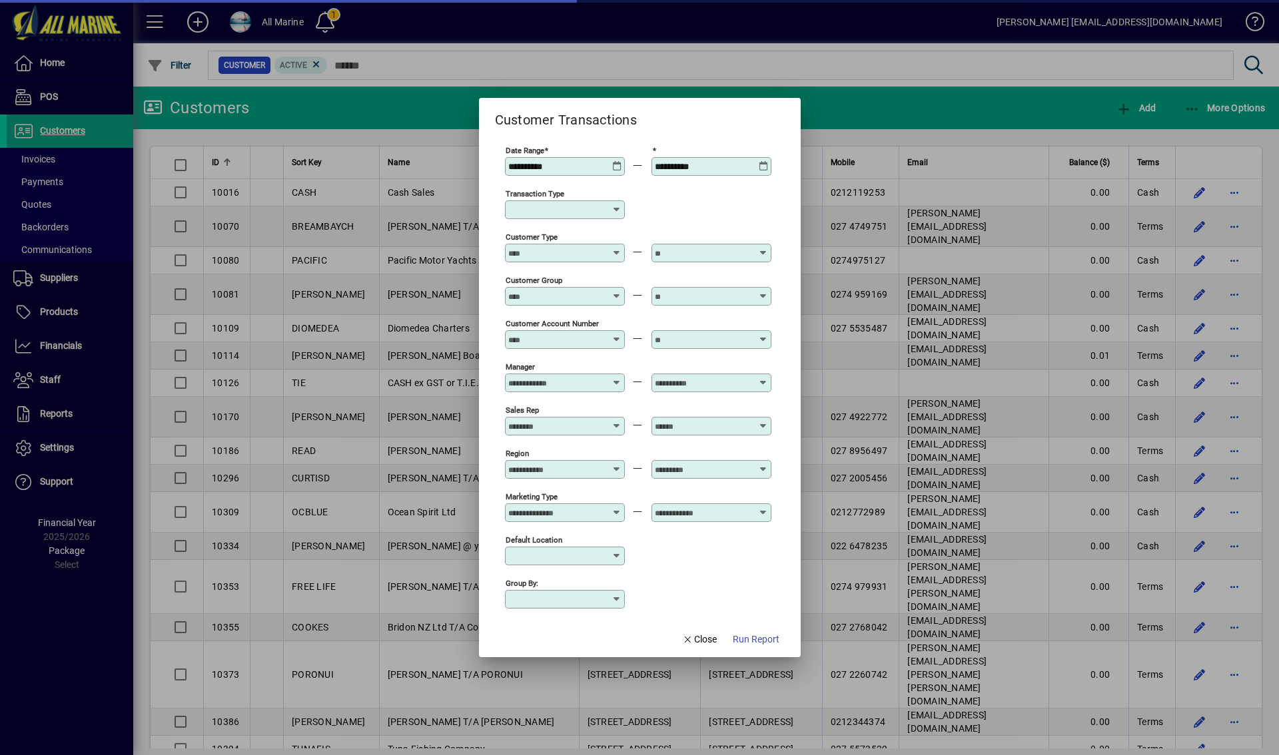
click at [619, 161] on icon at bounding box center [617, 161] width 10 height 0
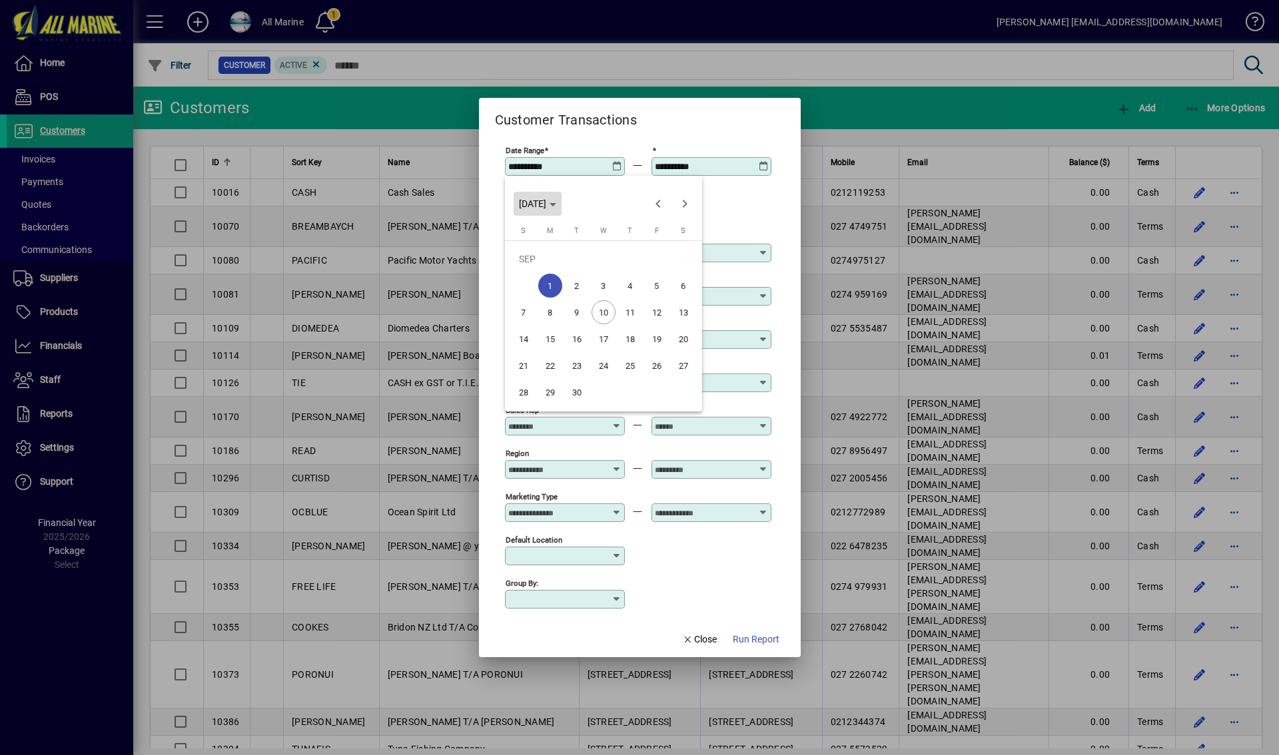
click at [556, 204] on icon "Choose month and year" at bounding box center [553, 204] width 7 height 3
click at [582, 300] on span "2025" at bounding box center [580, 298] width 42 height 24
click at [590, 270] on span "FEB" at bounding box center [580, 272] width 42 height 24
click at [682, 255] on span "1" at bounding box center [684, 259] width 24 height 24
type input "**********"
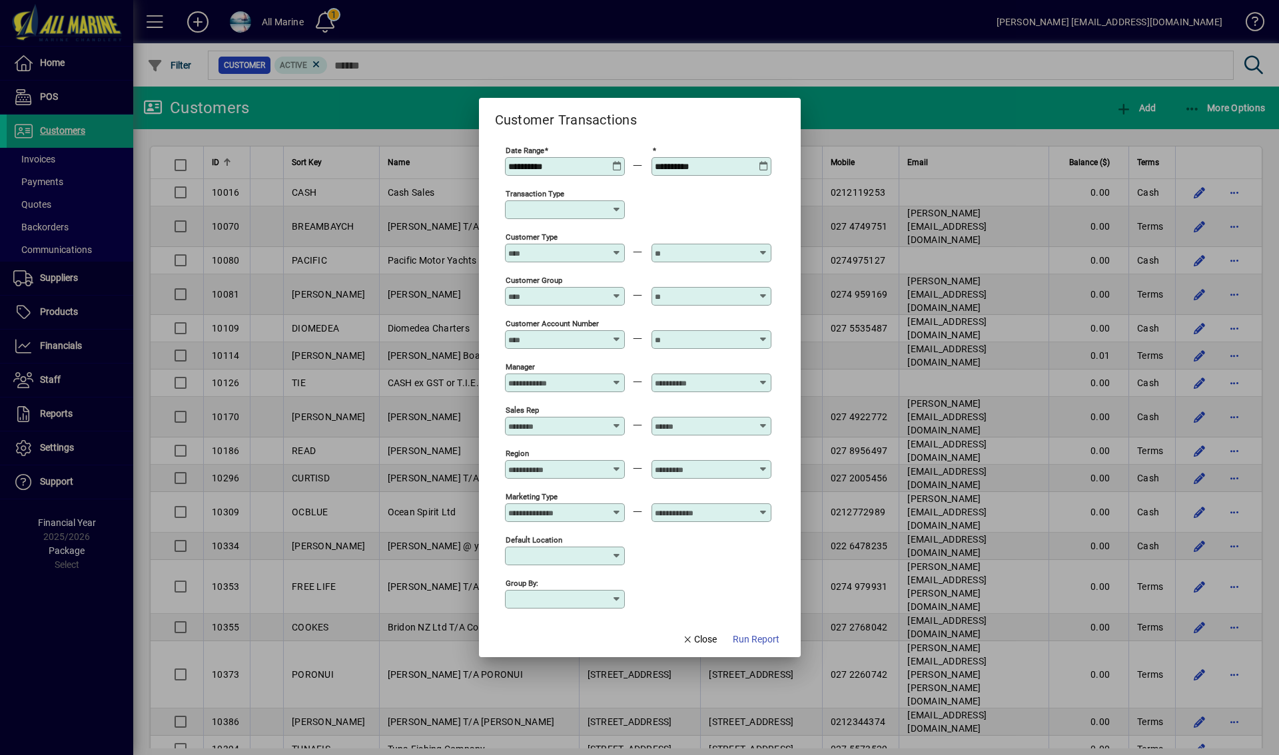
click at [764, 161] on icon at bounding box center [764, 161] width 10 height 0
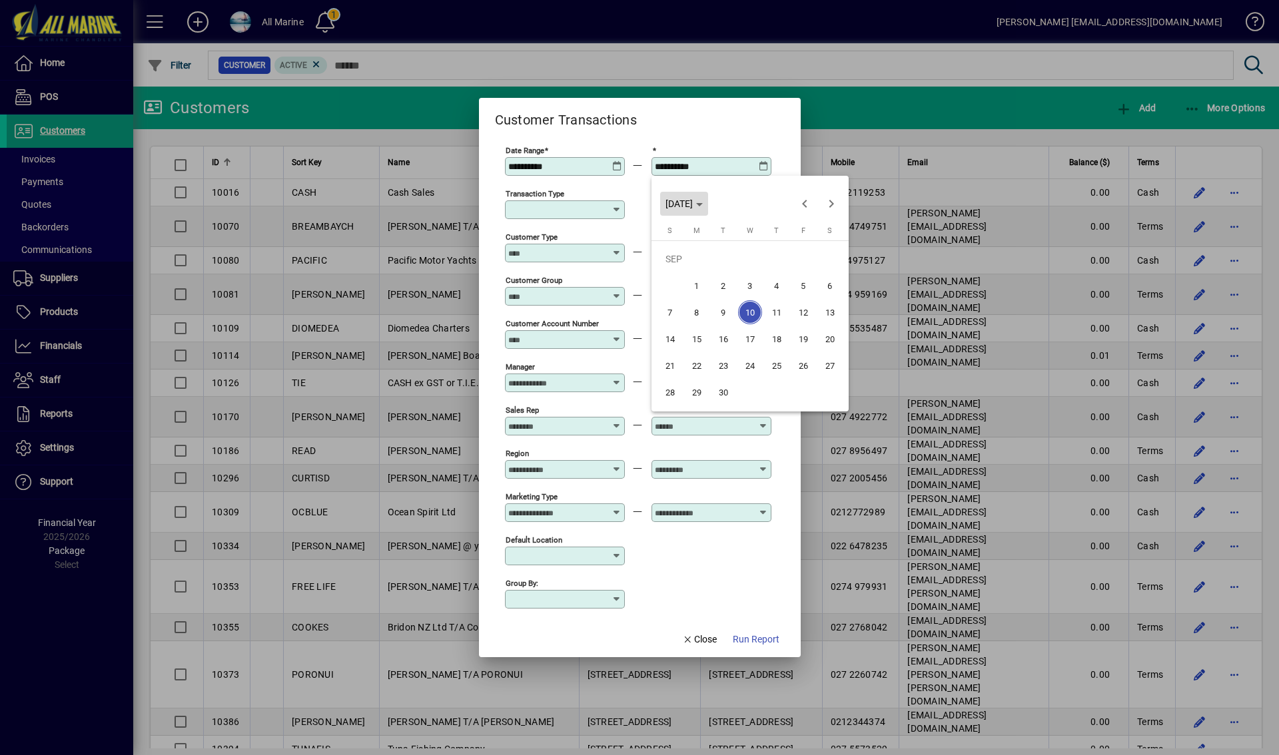
click at [708, 200] on span "Choose month and year" at bounding box center [684, 204] width 48 height 32
click at [726, 294] on span "2025" at bounding box center [727, 298] width 42 height 24
click at [759, 266] on span "MAR" at bounding box center [773, 272] width 42 height 24
click at [701, 388] on span "31" at bounding box center [697, 392] width 24 height 24
type input "**********"
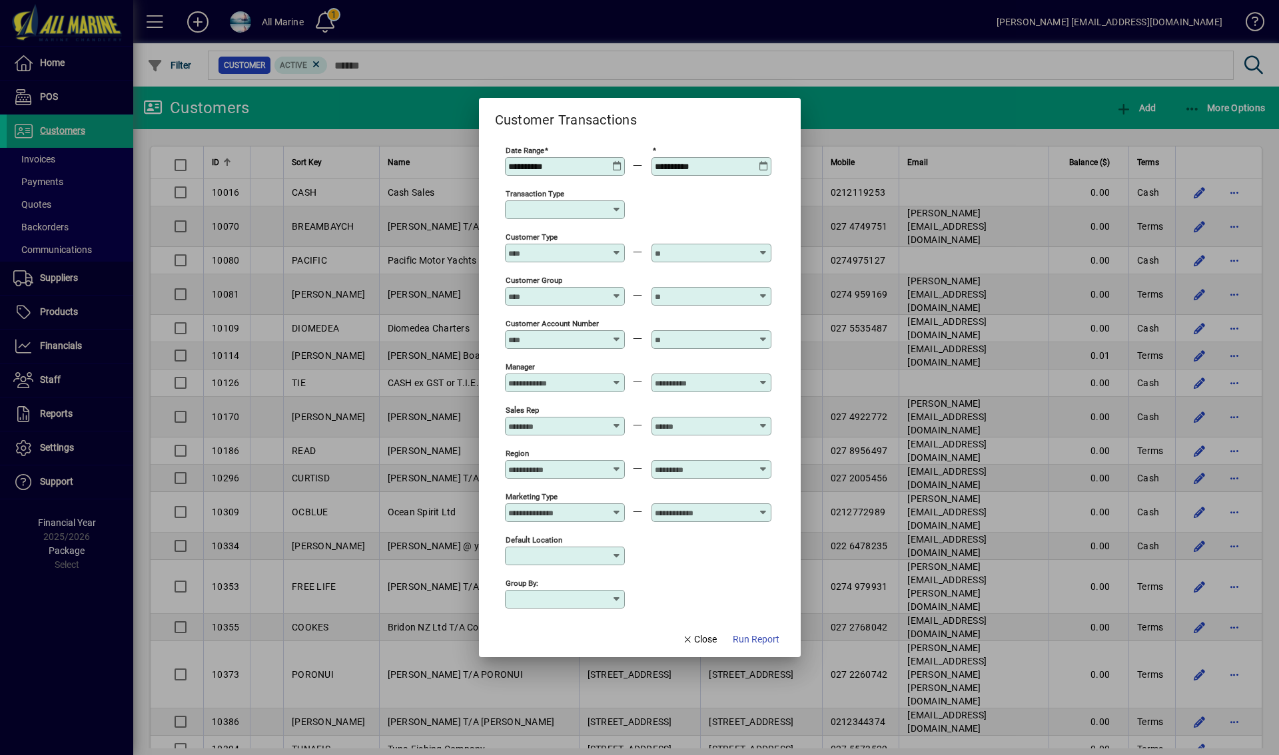
click at [570, 203] on div "Transaction Type" at bounding box center [565, 210] width 120 height 19
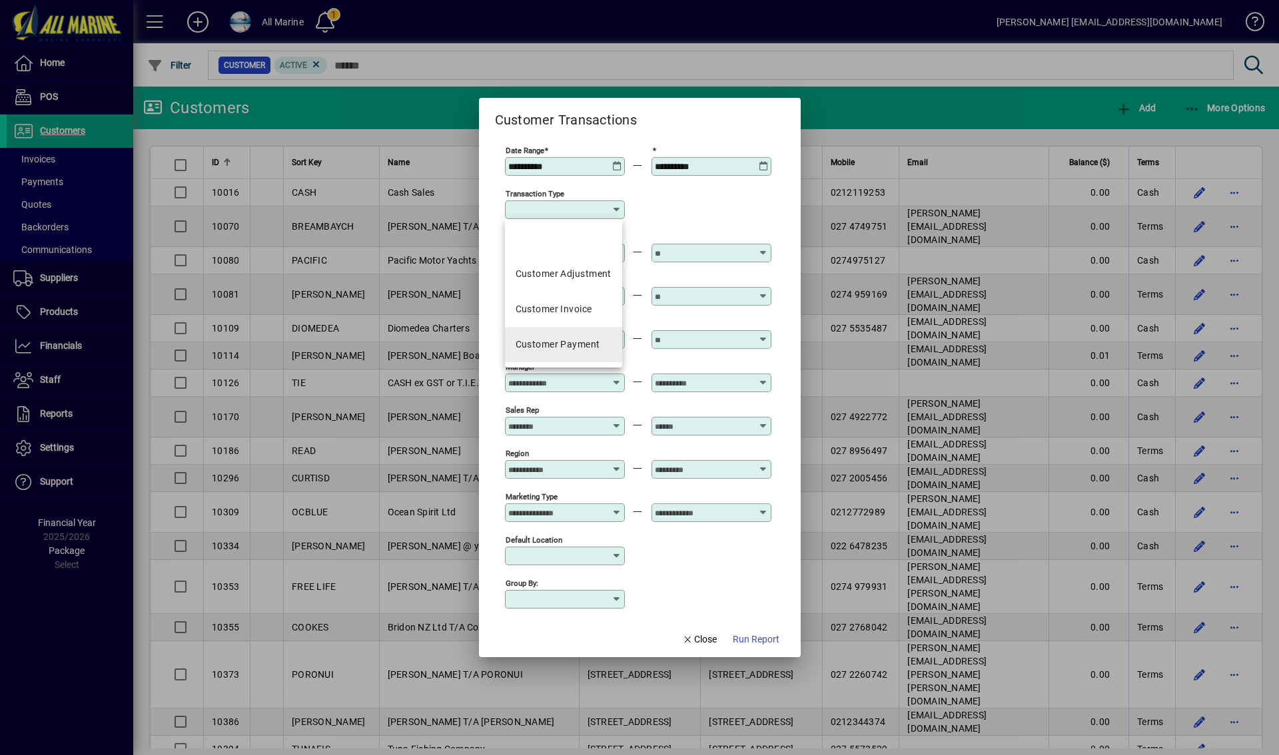
click at [571, 350] on div "Customer Payment" at bounding box center [558, 345] width 85 height 14
type input "**********"
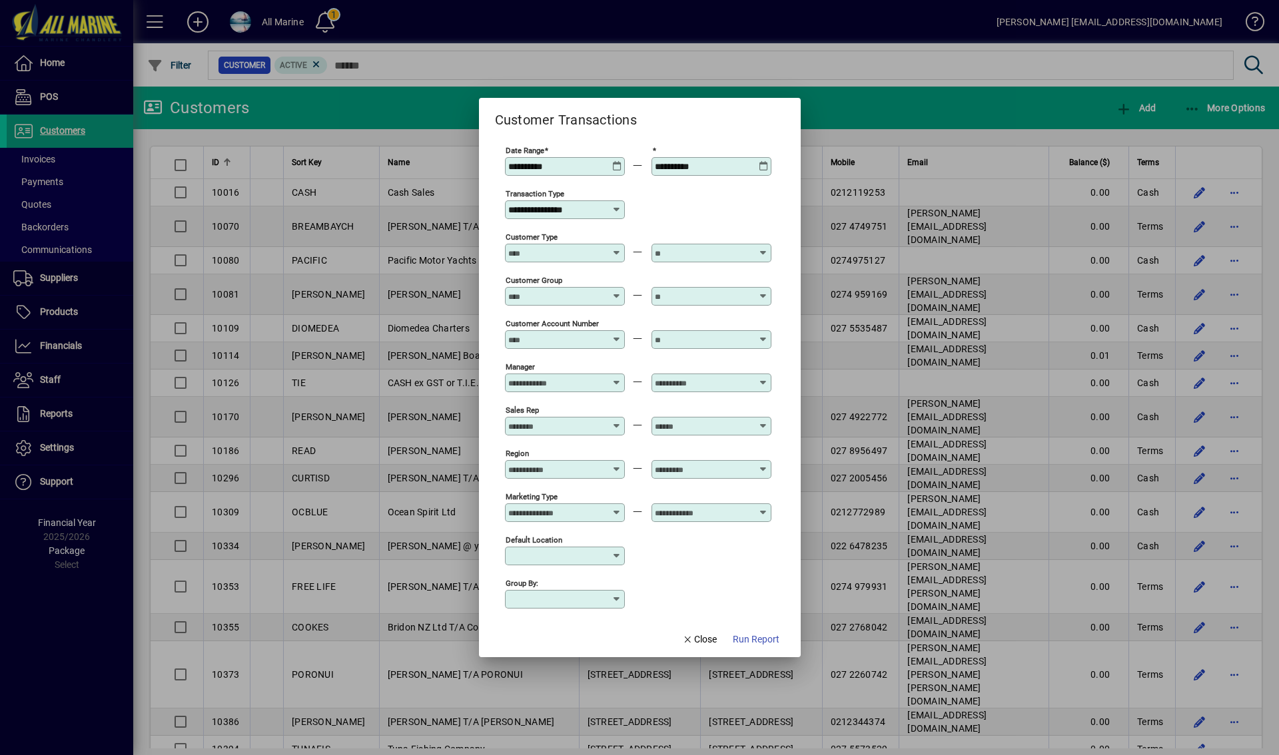
click at [564, 256] on input "Customer Type" at bounding box center [556, 253] width 97 height 11
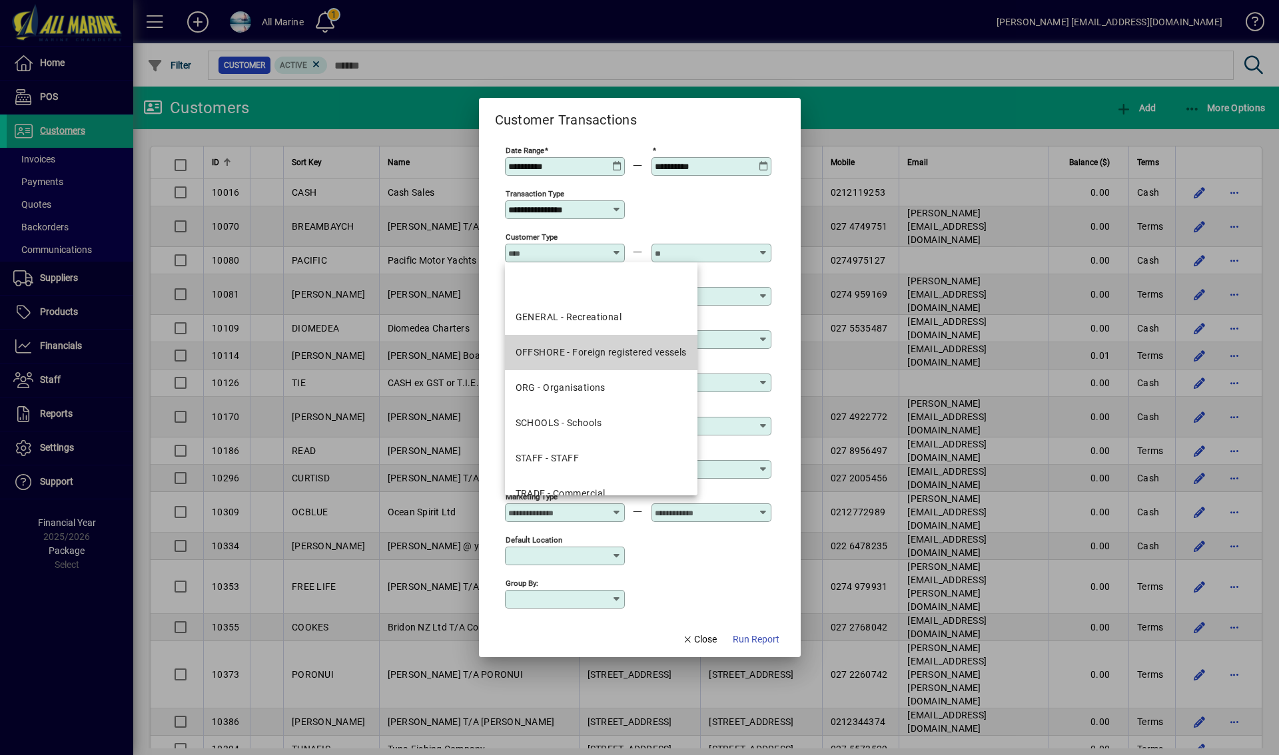
click at [586, 350] on div "OFFSHORE - Foreign registered vessels" at bounding box center [601, 353] width 171 height 14
type input "**********"
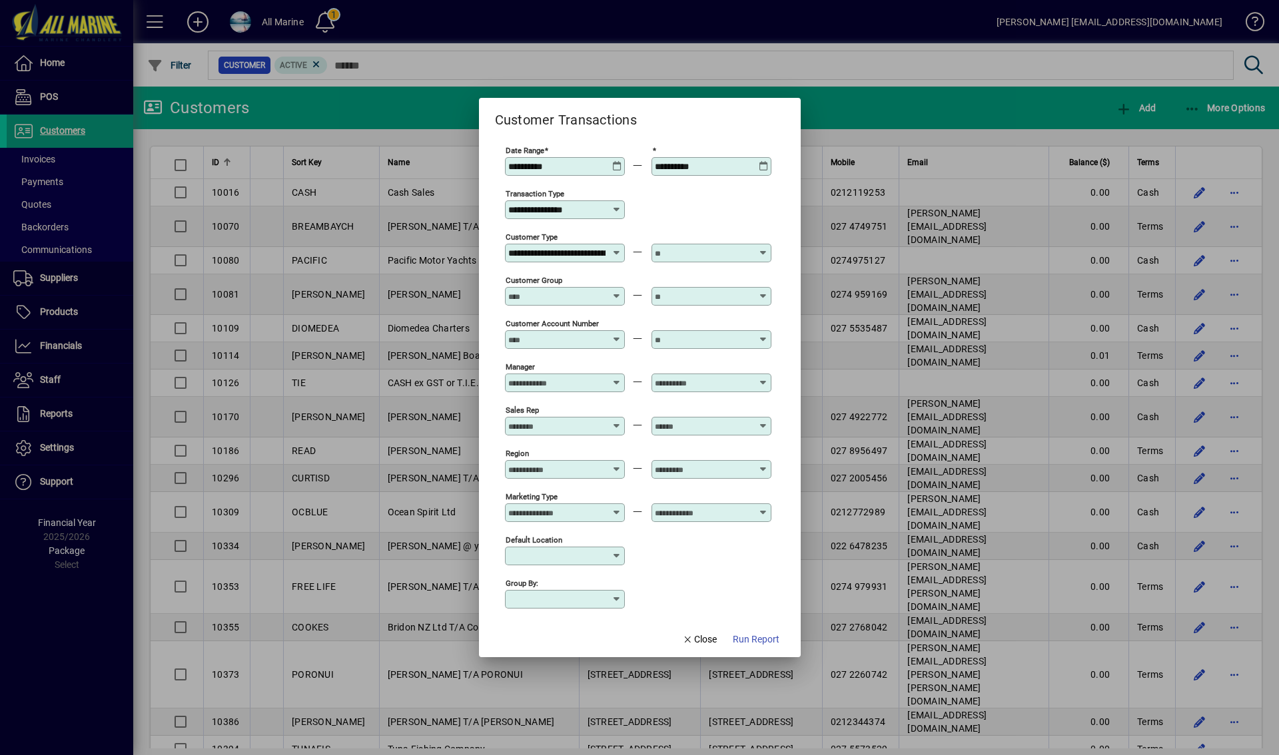
scroll to position [0, 72]
click at [722, 256] on input "text" at bounding box center [703, 253] width 97 height 11
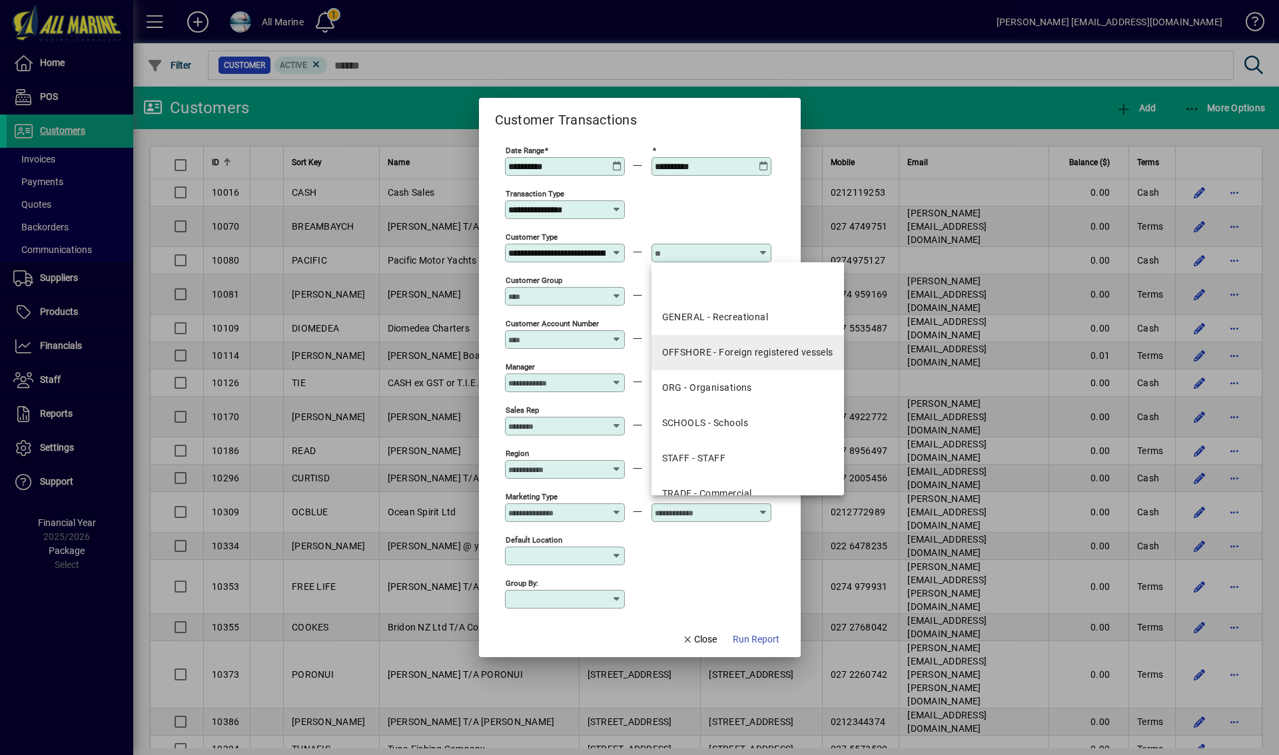
click at [757, 354] on div "OFFSHORE - Foreign registered vessels" at bounding box center [747, 353] width 171 height 14
type input "**********"
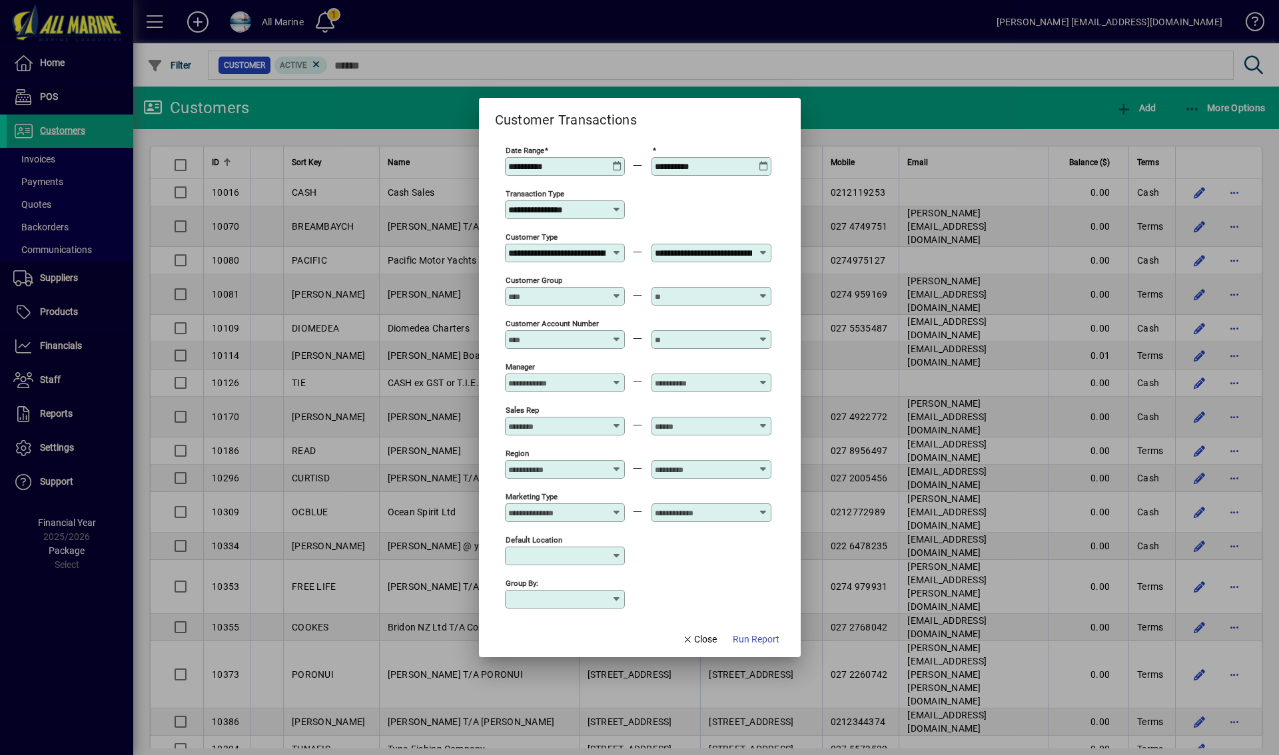
scroll to position [0, 72]
click at [758, 637] on span "Run Report" at bounding box center [756, 640] width 47 height 14
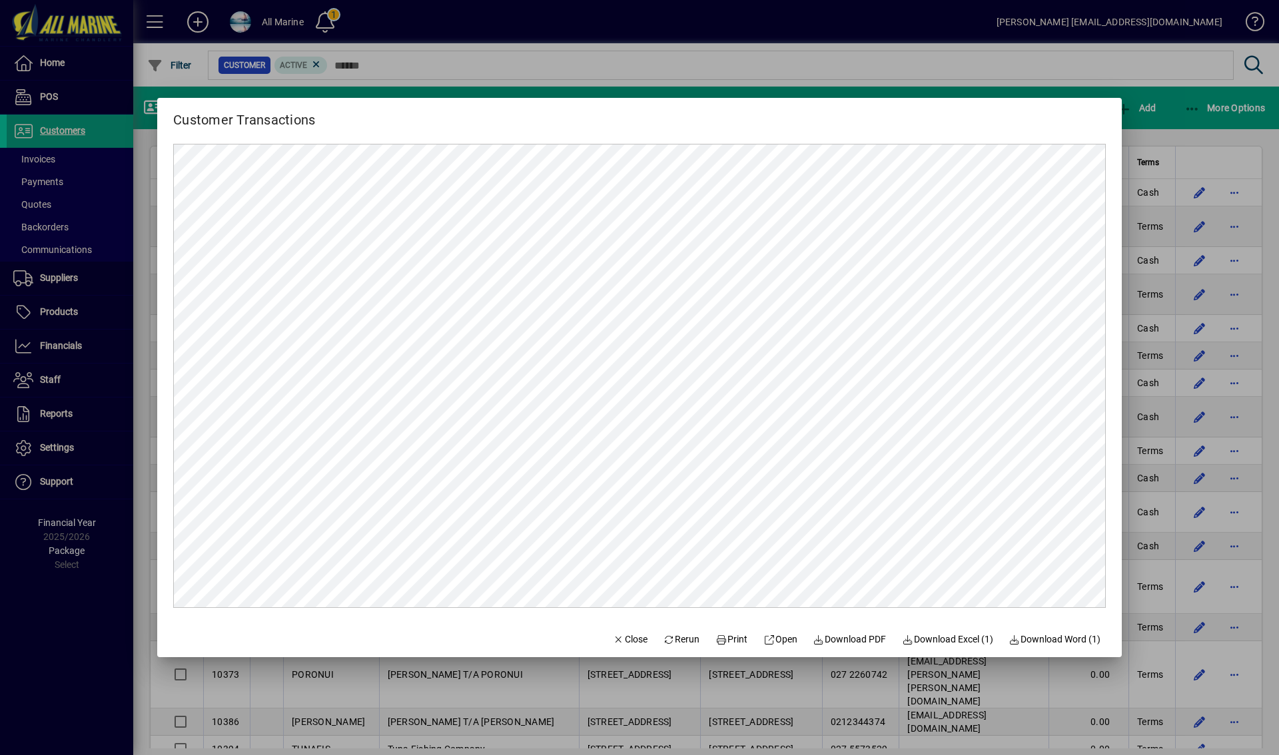
scroll to position [0, 0]
click at [846, 640] on span "Download PDF" at bounding box center [849, 640] width 73 height 14
